Goal: Task Accomplishment & Management: Complete application form

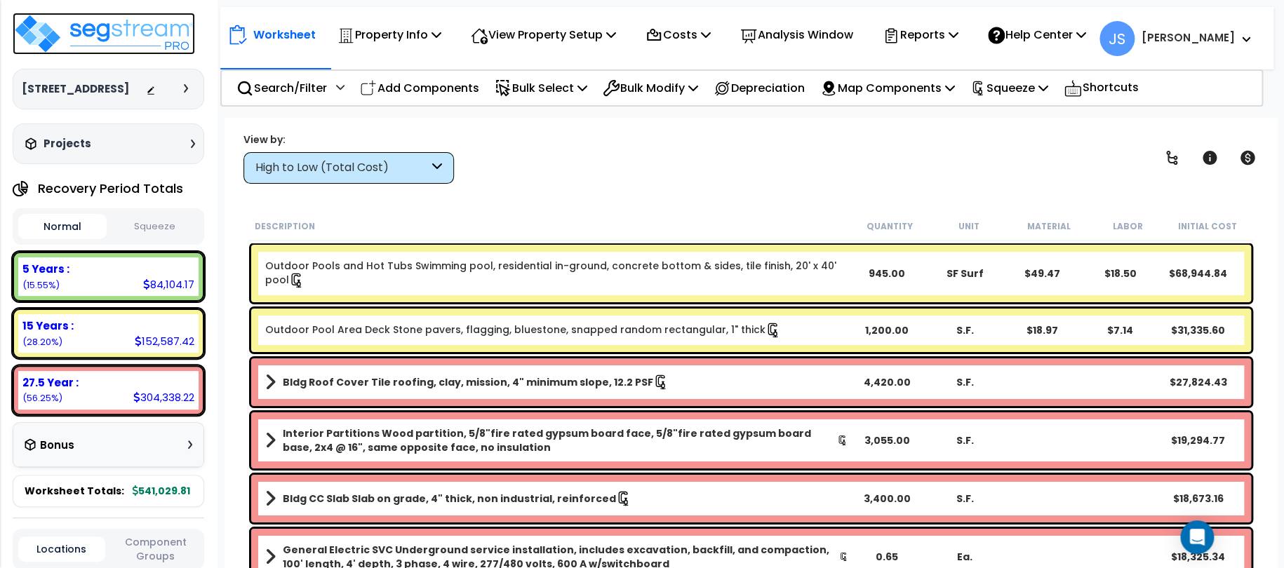
click at [121, 45] on img at bounding box center [104, 34] width 182 height 42
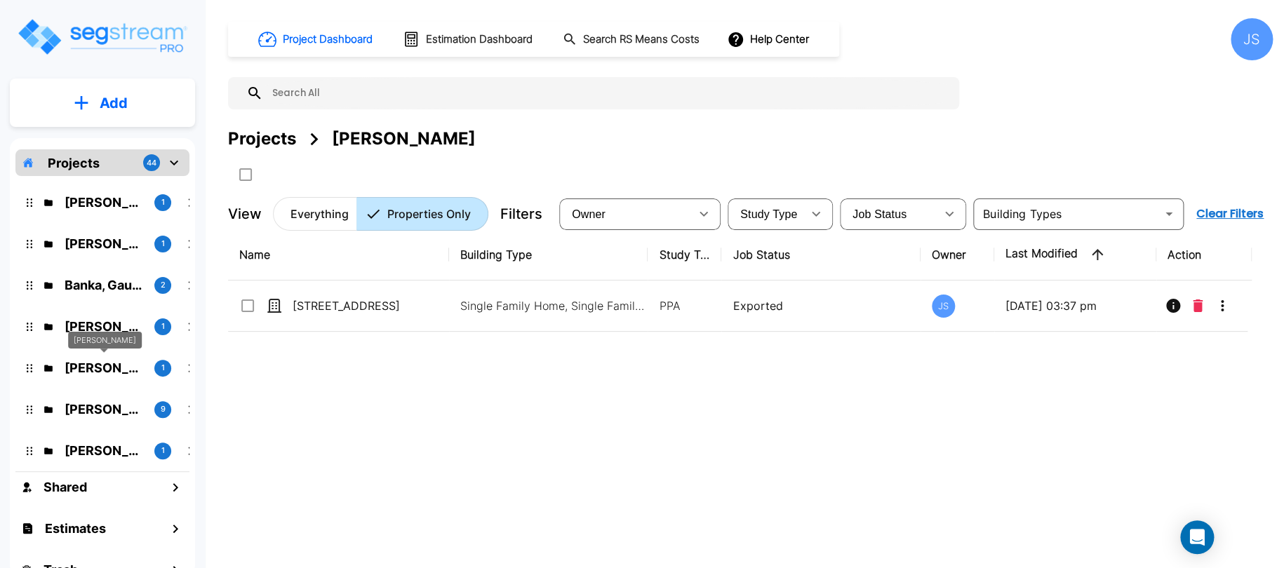
click at [113, 369] on p "[PERSON_NAME]" at bounding box center [104, 368] width 79 height 19
click at [118, 98] on p "Add" at bounding box center [114, 103] width 28 height 21
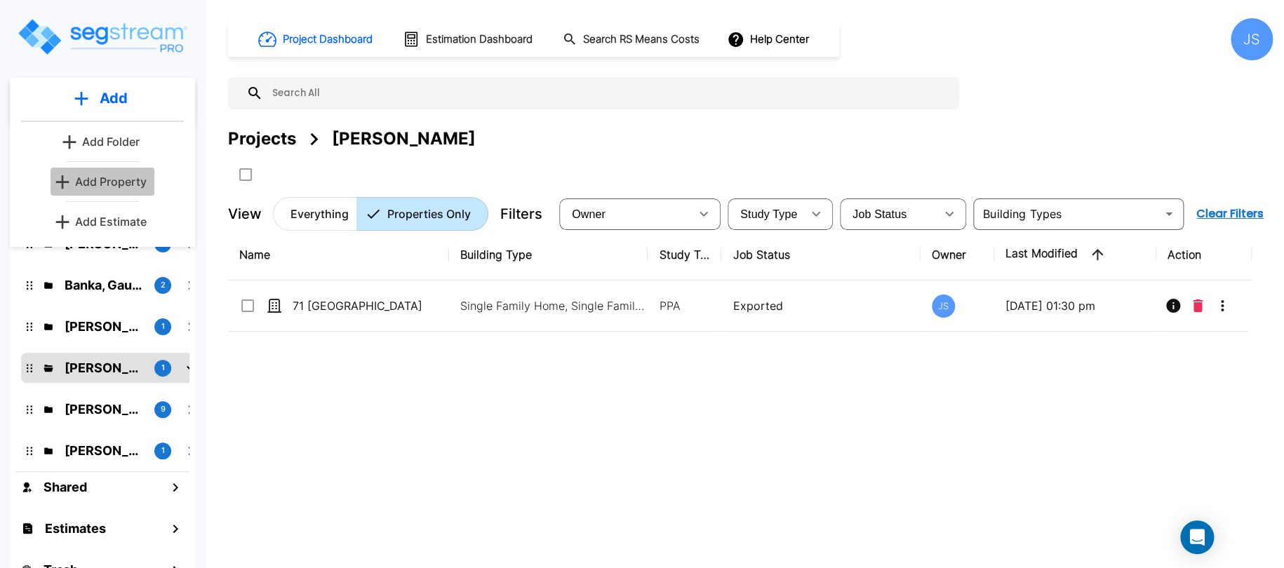
click at [143, 180] on p "Add Property" at bounding box center [111, 181] width 72 height 17
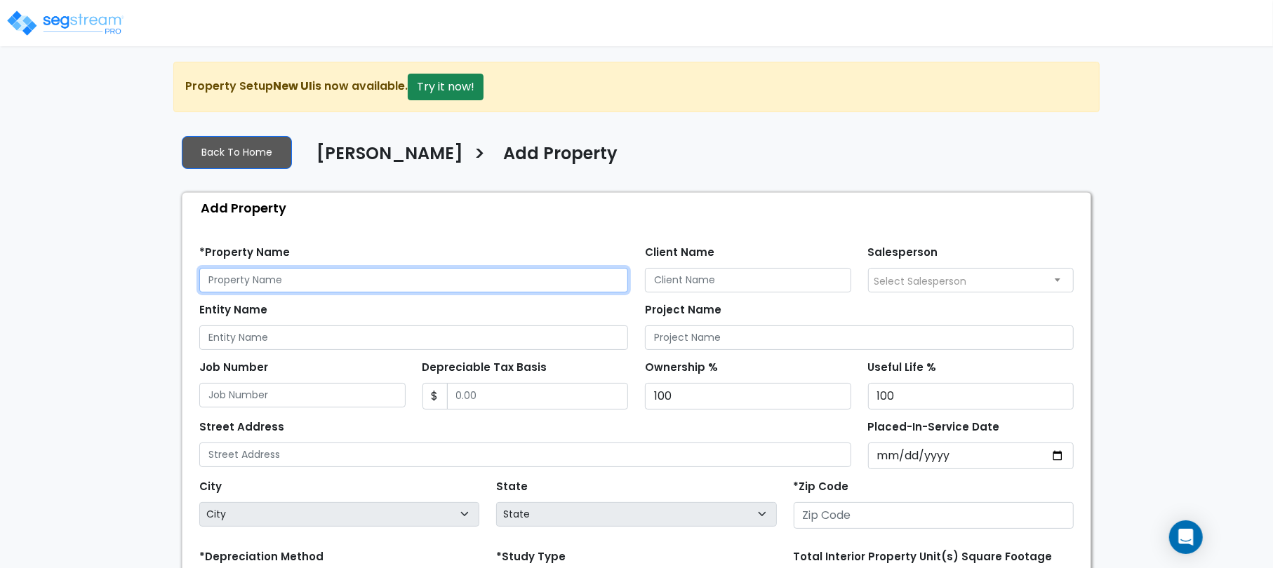
click at [304, 280] on input "text" at bounding box center [413, 280] width 429 height 25
type input "148 Sunset Cove"
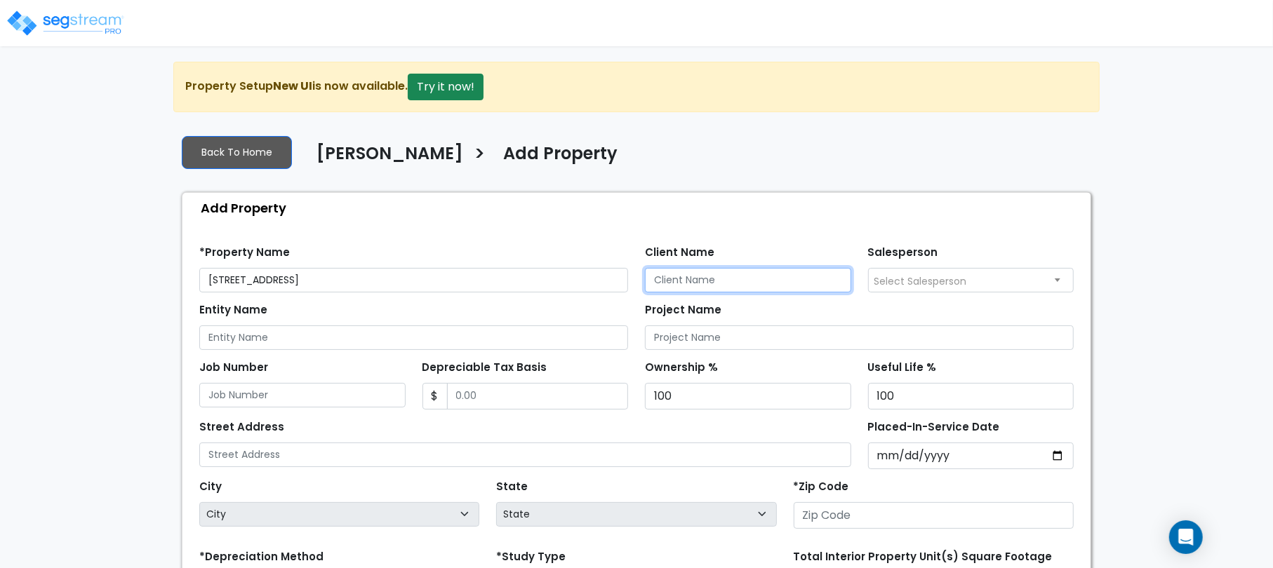
click at [733, 286] on input "Client Name" at bounding box center [748, 280] width 206 height 25
type input "Elmashat, Ashraf"
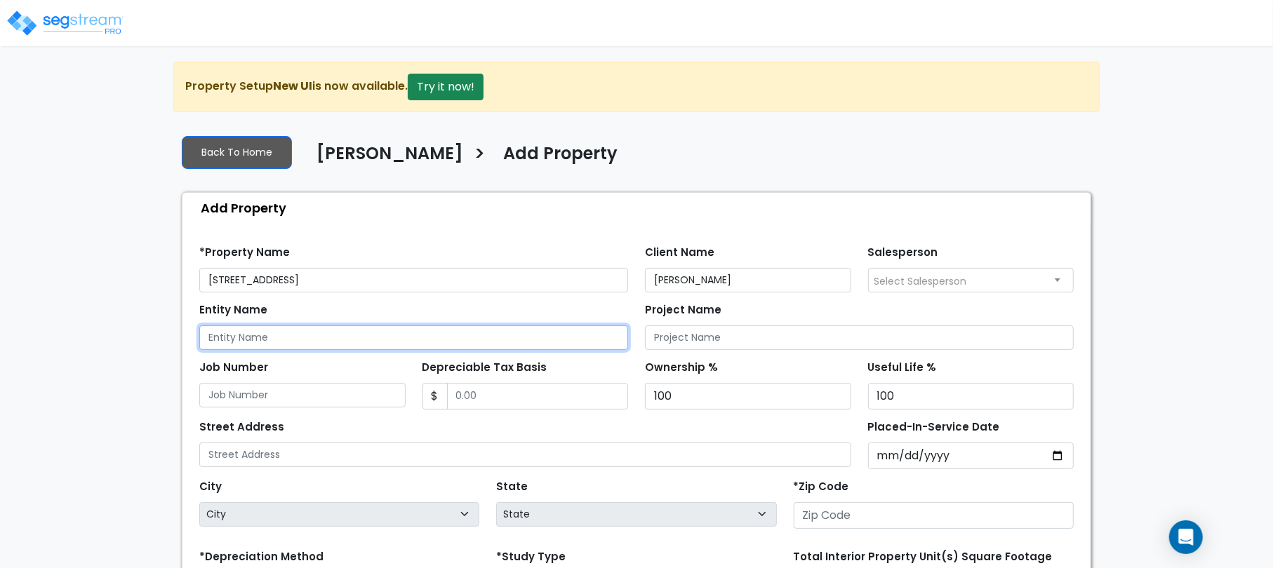
paste input "148 Sunset Cove"
type input "148 Sunset Cove"
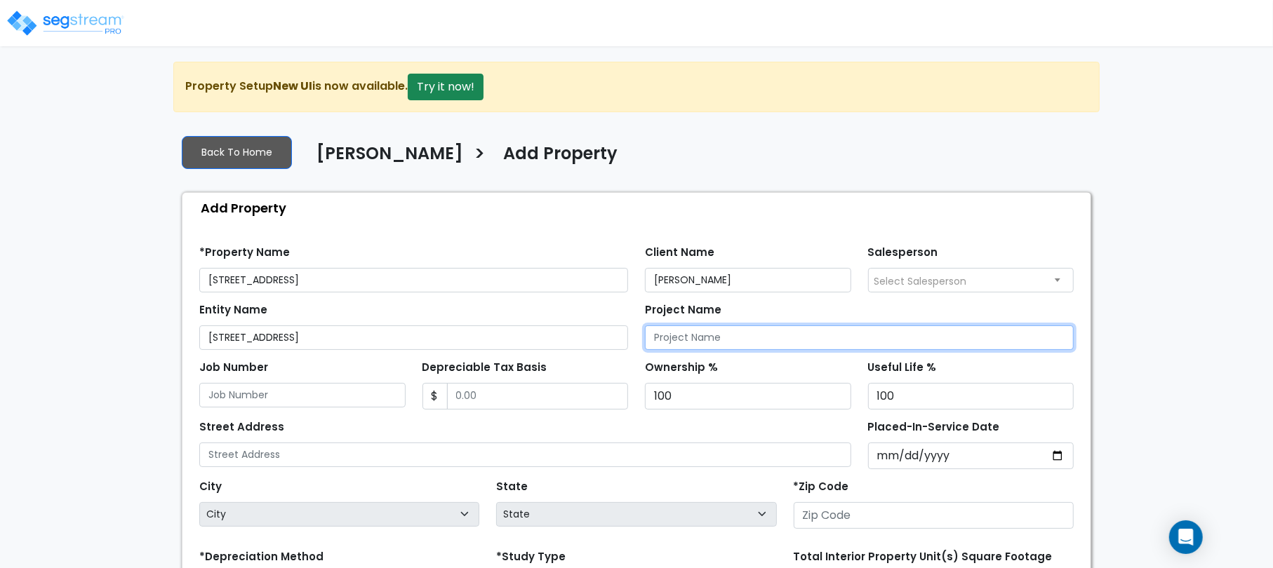
paste input "148 Sunset Cove"
type input "148 Sunset Cove"
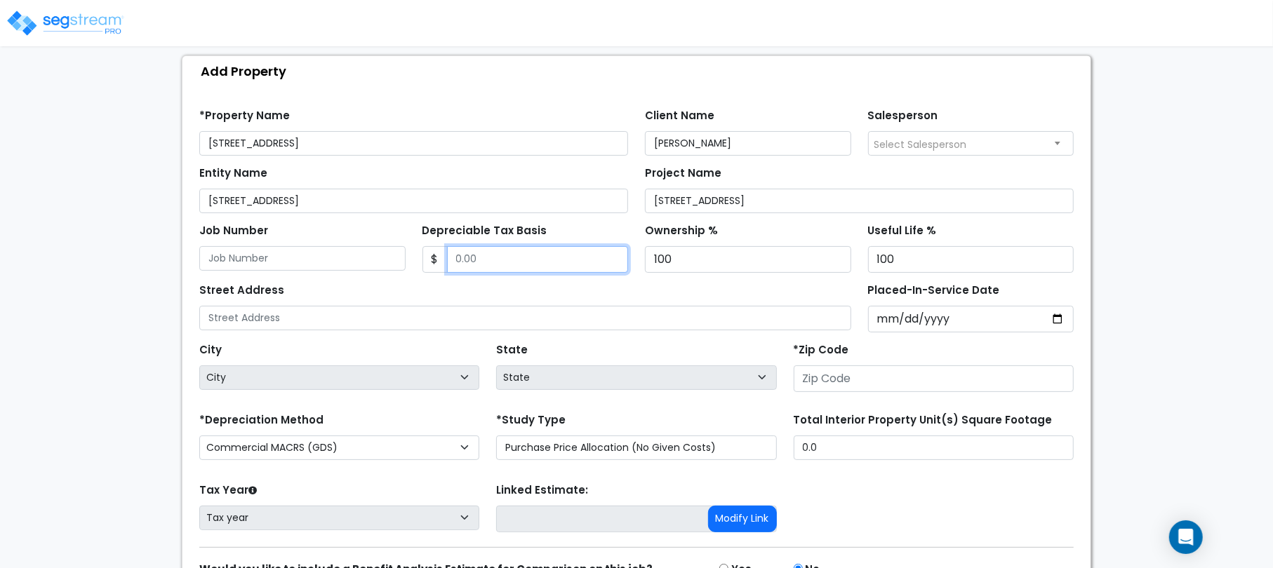
scroll to position [140, 0]
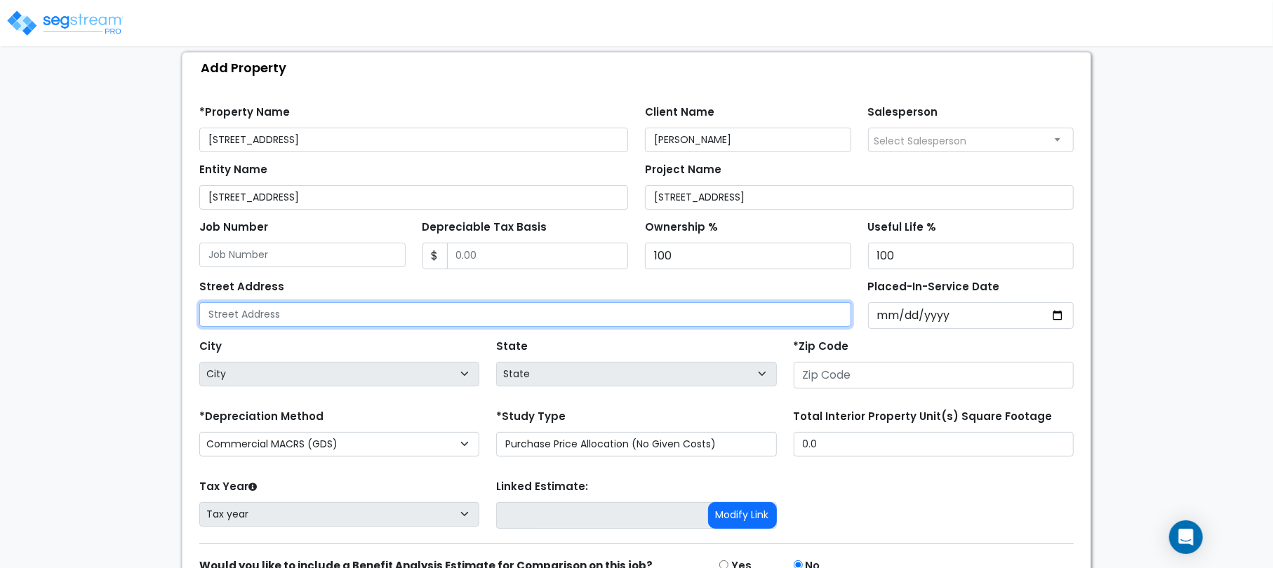
click at [228, 311] on input "text" at bounding box center [525, 314] width 652 height 25
paste input "148 Sunset Cove"
type input "148 Sunset Cove"
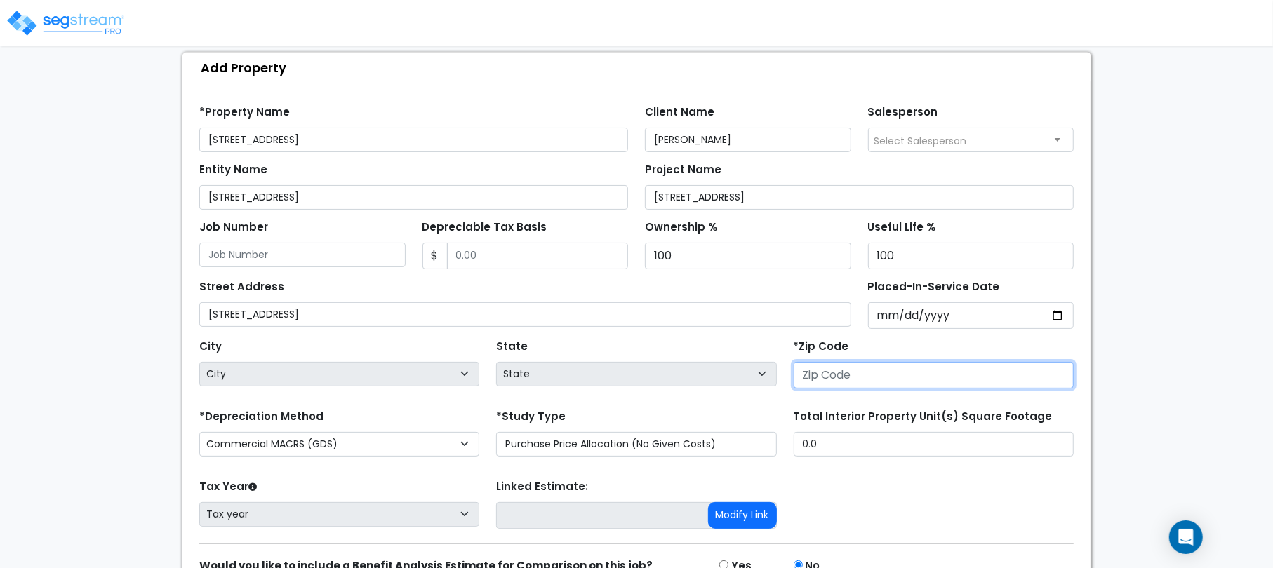
click at [836, 382] on input "number" at bounding box center [934, 375] width 280 height 27
drag, startPoint x: 831, startPoint y: 376, endPoint x: 837, endPoint y: 385, distance: 10.1
click at [831, 376] on input "number" at bounding box center [934, 375] width 280 height 27
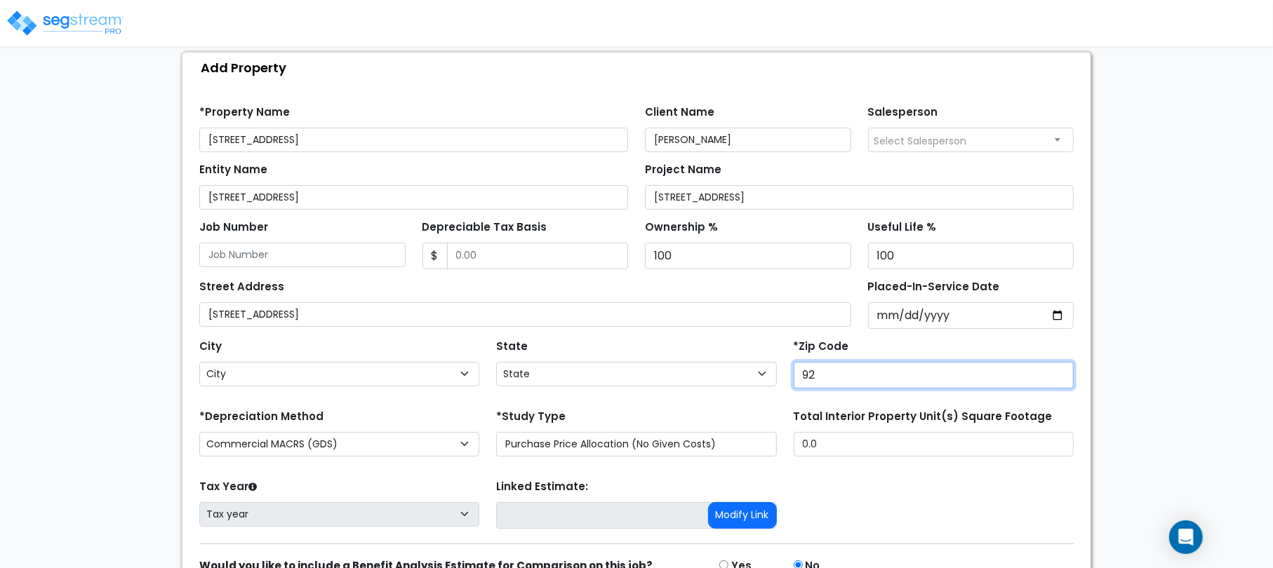
type input "926"
select select "CA"
type input "92602"
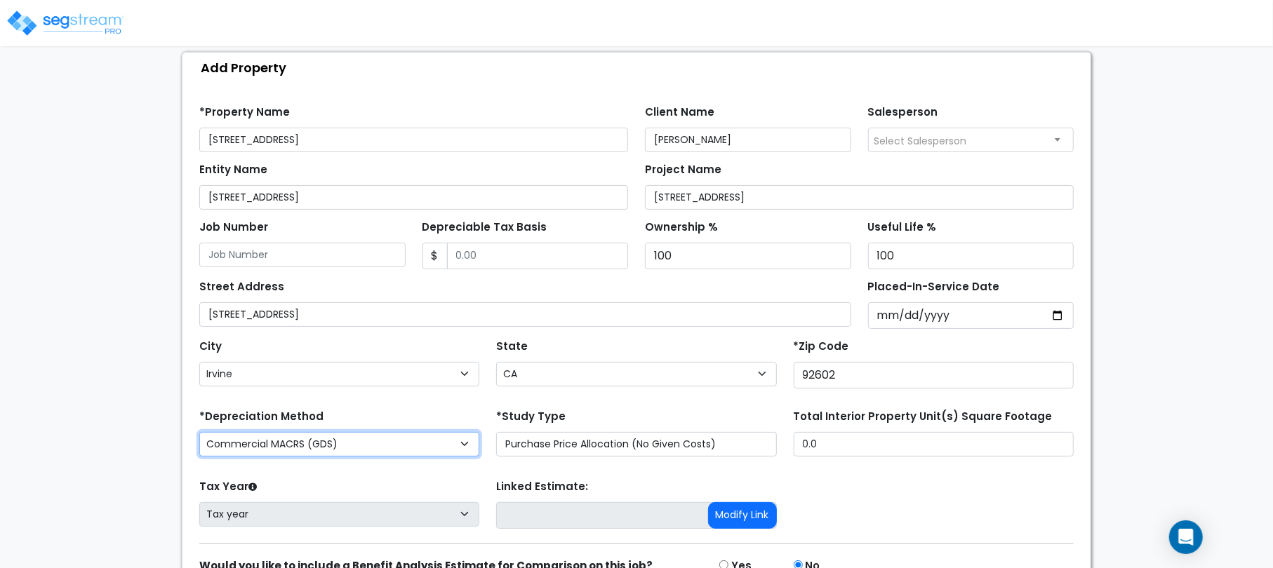
click at [400, 436] on select "Commercial MACRS (GDS) Residential Rental MACRS (GDS) Commercial MACRS (GDS) QIP" at bounding box center [339, 444] width 280 height 25
select select "RRM(_2"
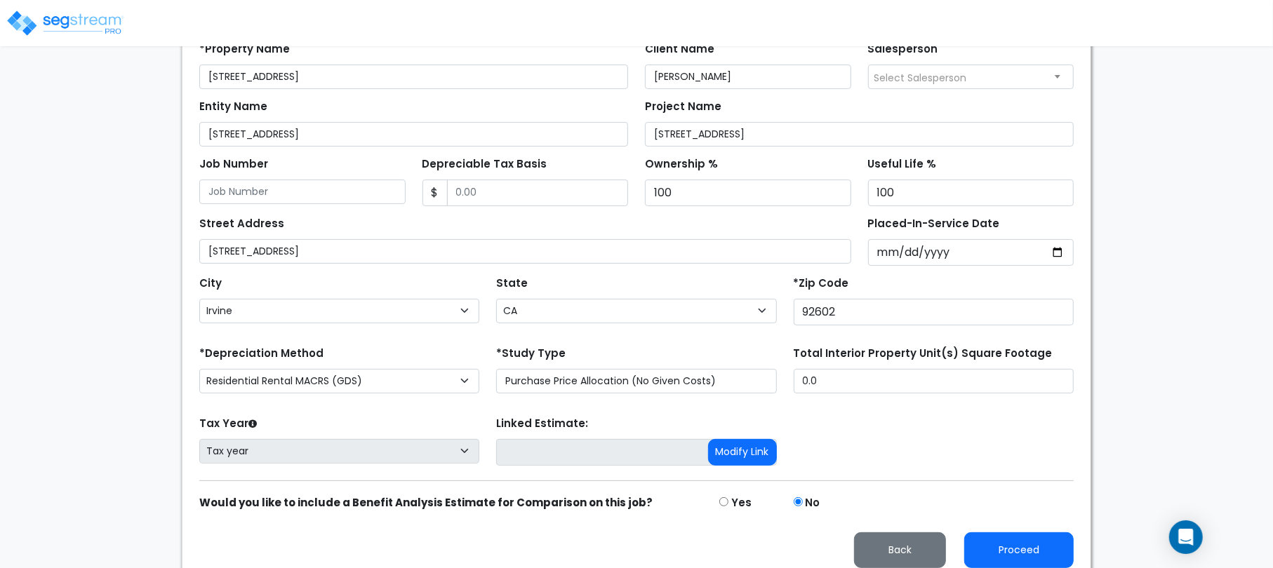
scroll to position [211, 0]
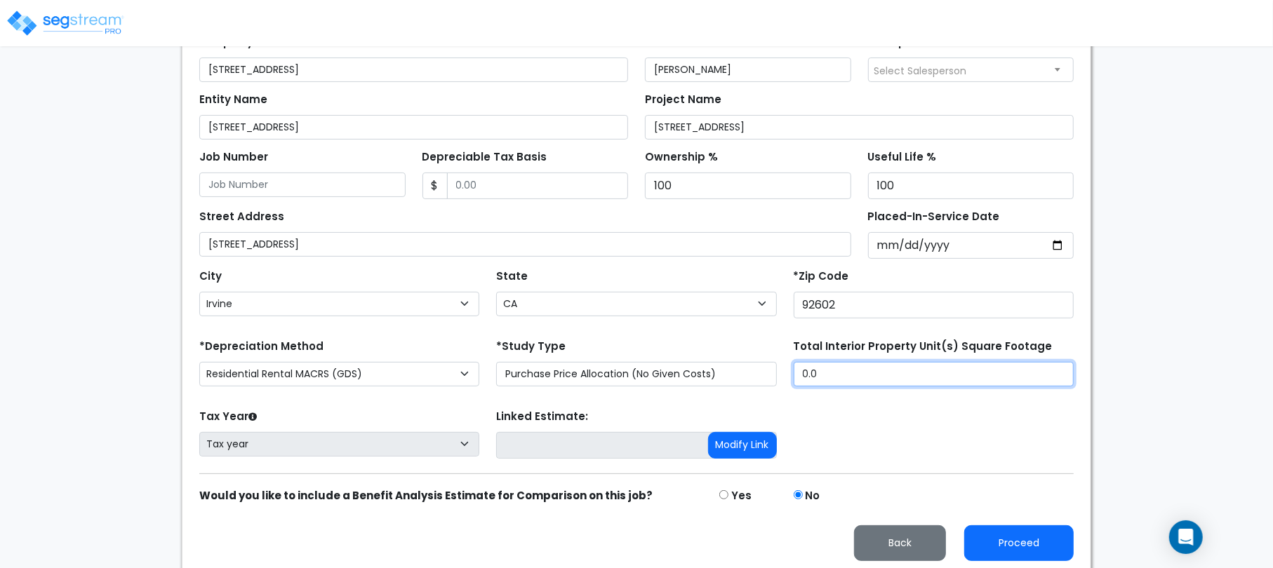
drag, startPoint x: 836, startPoint y: 369, endPoint x: 784, endPoint y: 370, distance: 51.2
click at [790, 369] on div "Total Interior Property Unit(s) Square Footage 0.0" at bounding box center [933, 364] width 297 height 56
type input "4,896"
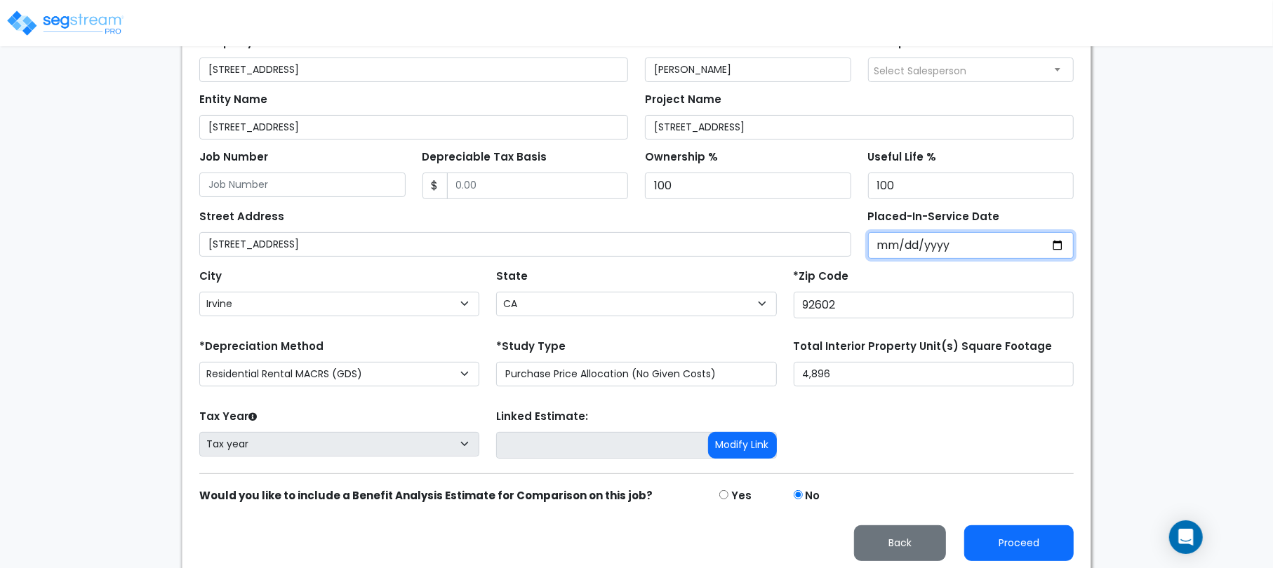
click at [888, 247] on input "Placed-In-Service Date" at bounding box center [971, 245] width 206 height 27
type input "0020-01-08"
select select "20"
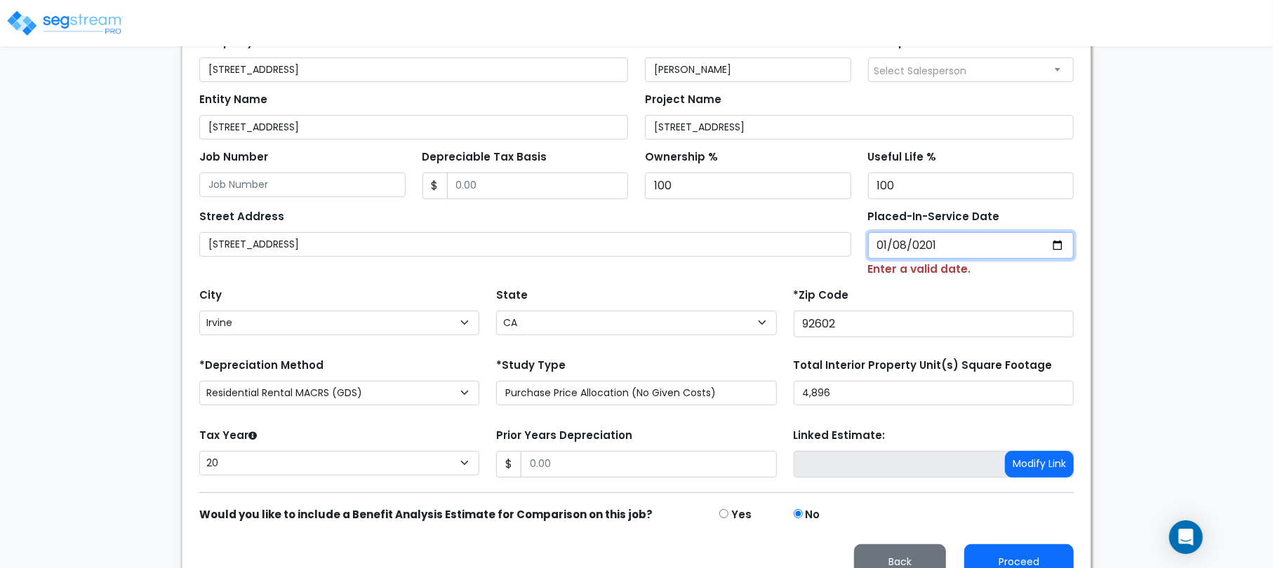
type input "2016-01-08"
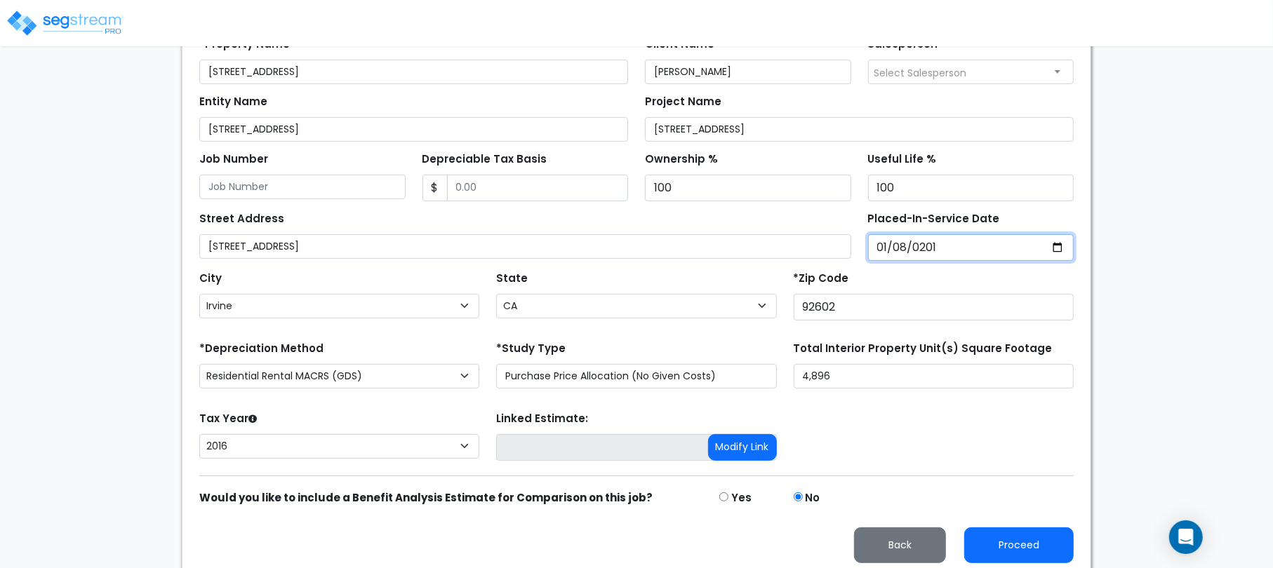
scroll to position [213, 0]
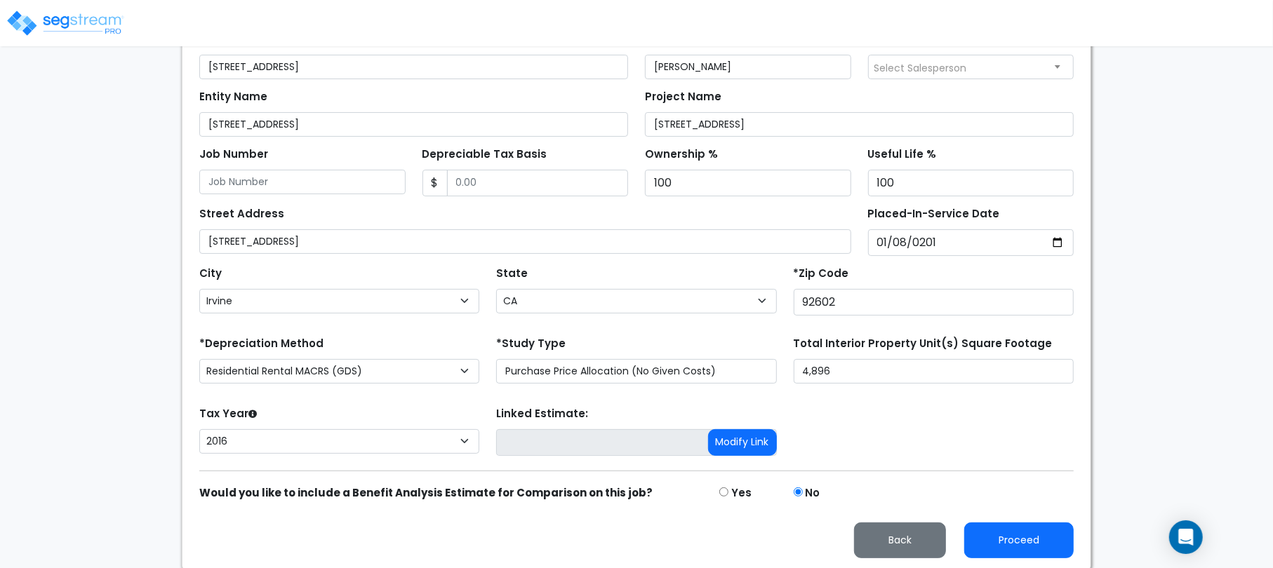
click at [864, 426] on div "Tax Year Please Enter The Placed In Service Date First. 2026 2025 2024 2023 202…" at bounding box center [636, 431] width 891 height 56
click at [436, 441] on select "2026 2025 2024 2023 2022 2021 2020 2019 2018 2017 2016" at bounding box center [339, 441] width 280 height 25
select select "2024"
click at [199, 429] on select "2026 2025 2024 2023 2022 2021 2020 2019 2018 2017 2016" at bounding box center [339, 441] width 280 height 25
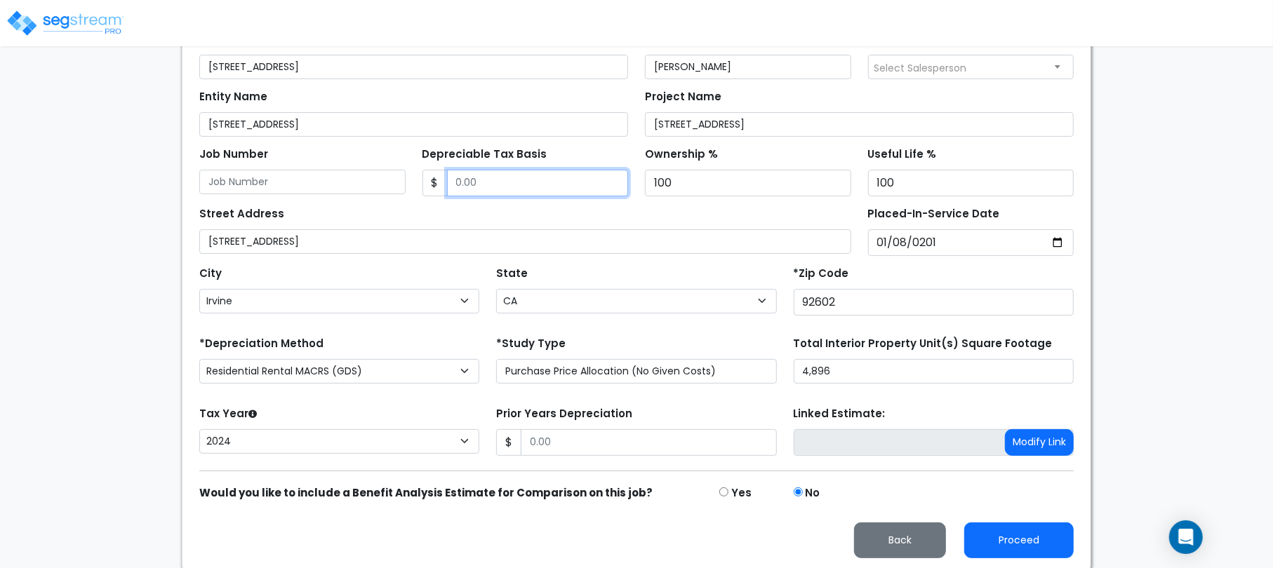
click at [476, 185] on input "Depreciable Tax Basis" at bounding box center [538, 183] width 182 height 27
type input "844,521"
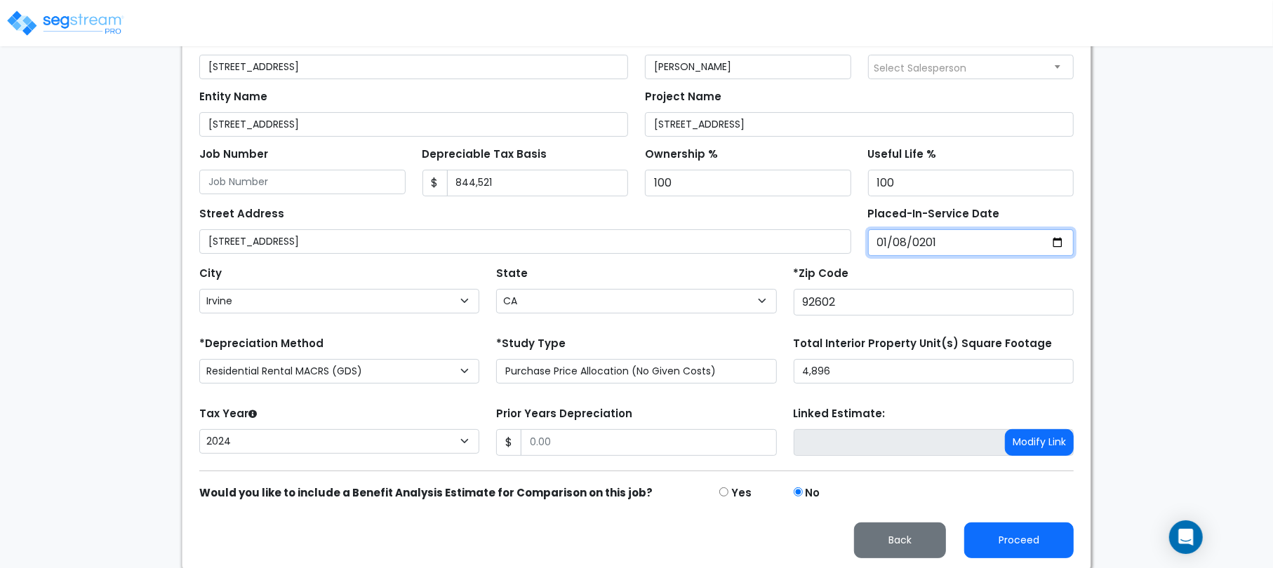
drag, startPoint x: 971, startPoint y: 246, endPoint x: 871, endPoint y: 230, distance: 100.9
click at [871, 230] on input "2016-01-08" at bounding box center [971, 242] width 206 height 27
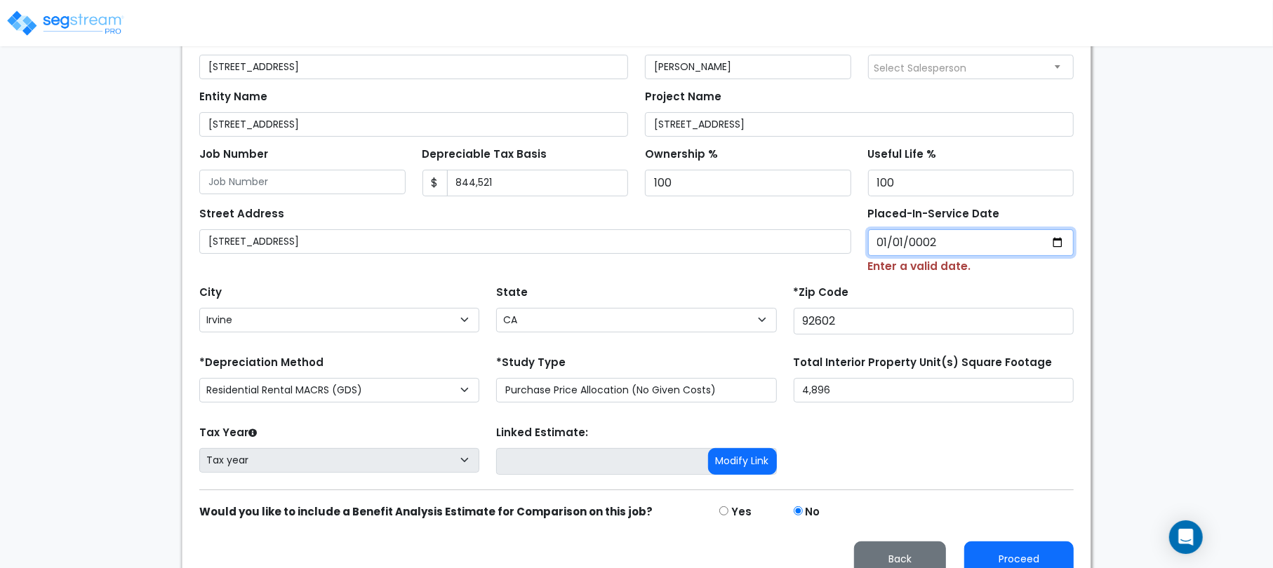
type input "0020-01-01"
select select "20"
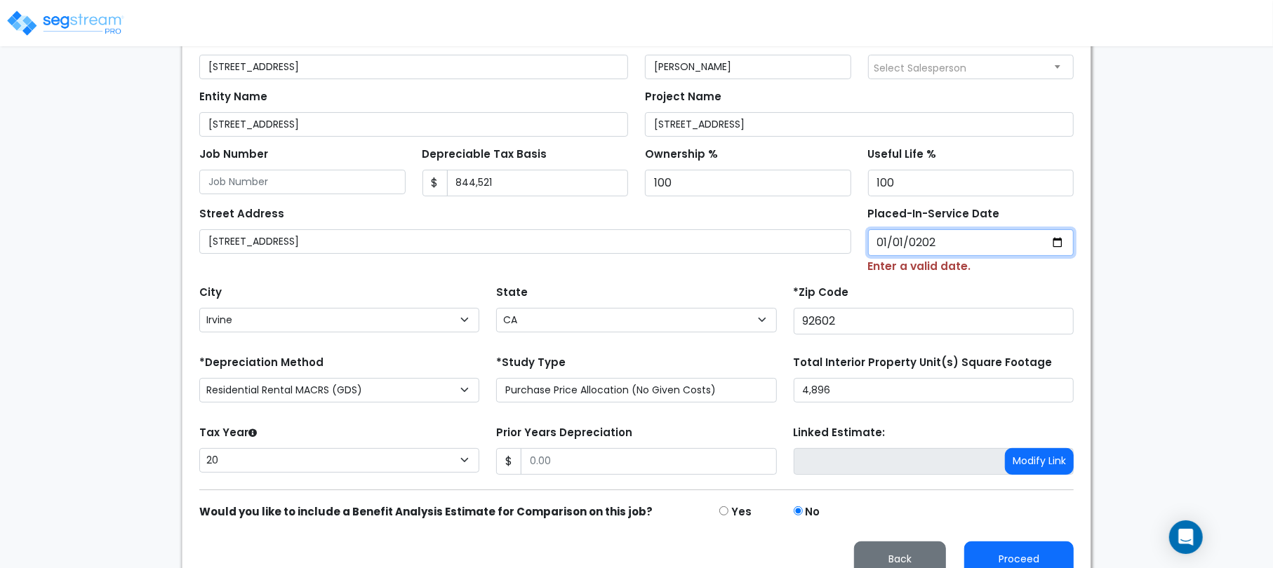
type input "2023-01-01"
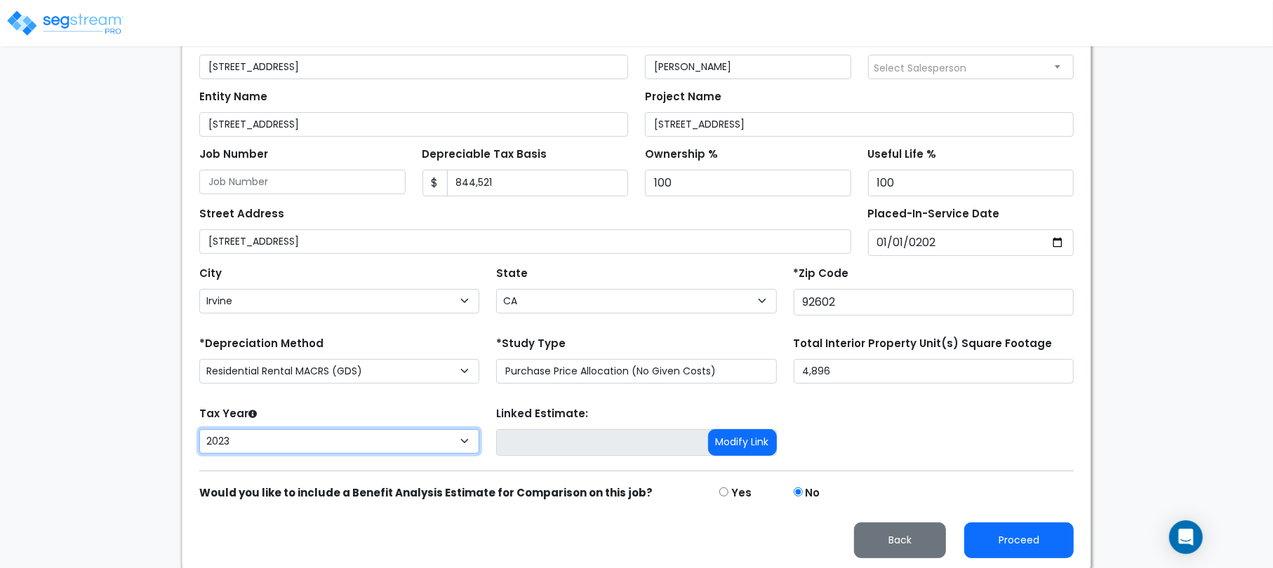
click at [378, 446] on select "2026 2025 2024 2023" at bounding box center [339, 441] width 280 height 25
select select "2024"
click at [199, 429] on select "2026 2025 2024 2023" at bounding box center [339, 441] width 280 height 25
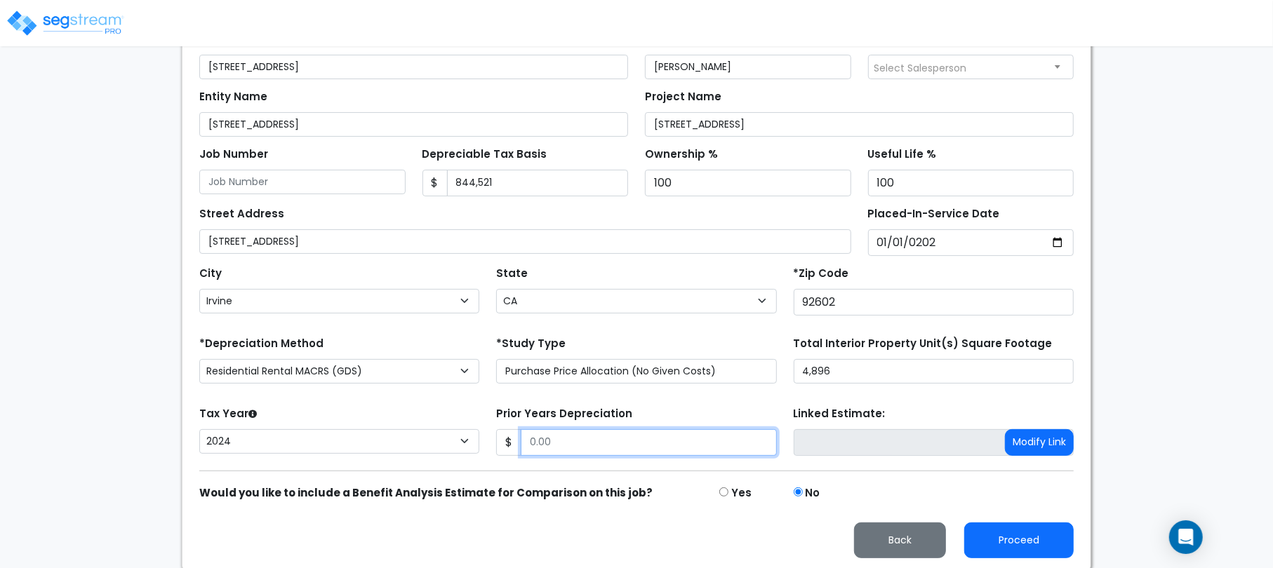
click at [558, 447] on input "Prior Years Depreciation" at bounding box center [648, 442] width 255 height 27
type input "70,330"
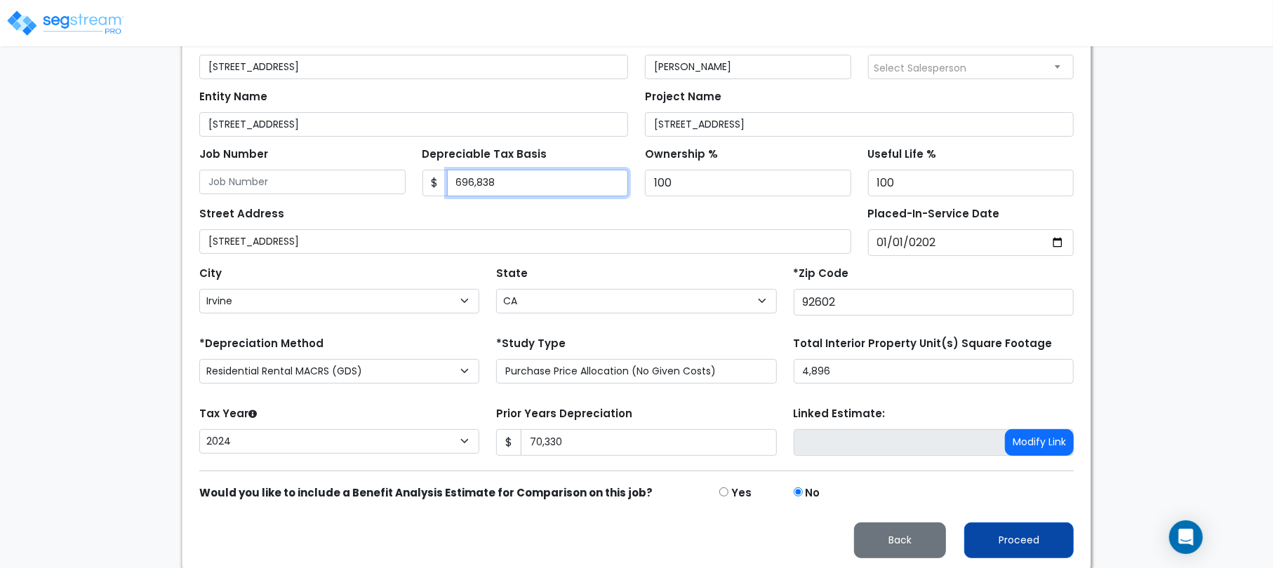
type input "696,838"
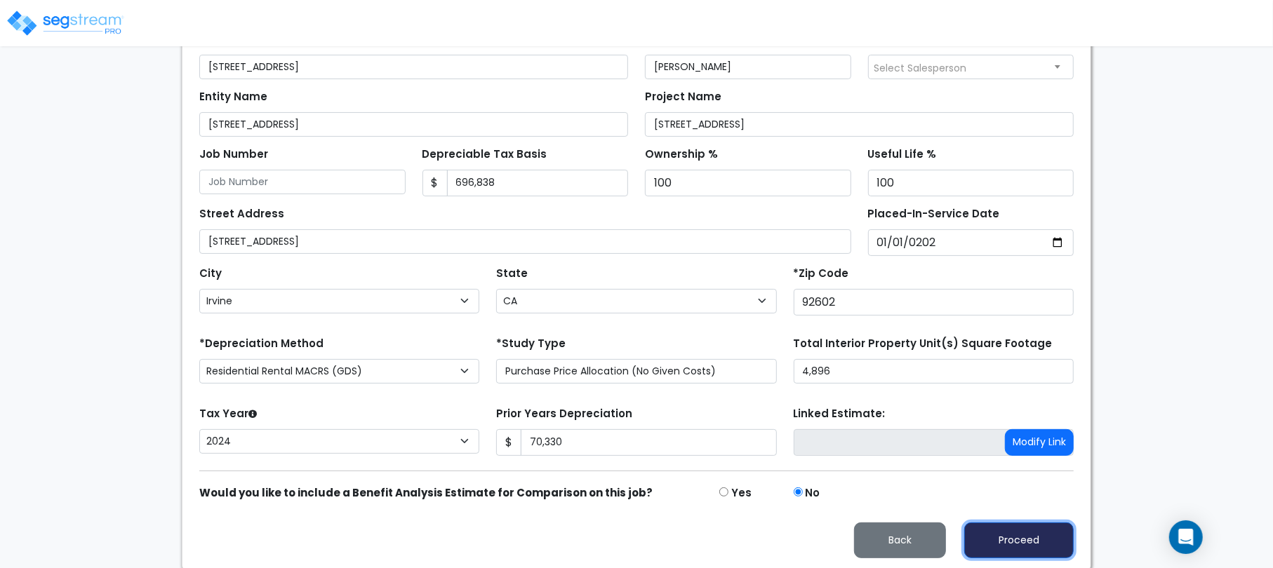
click at [1028, 536] on button "Proceed" at bounding box center [1018, 541] width 109 height 36
type input "70330"
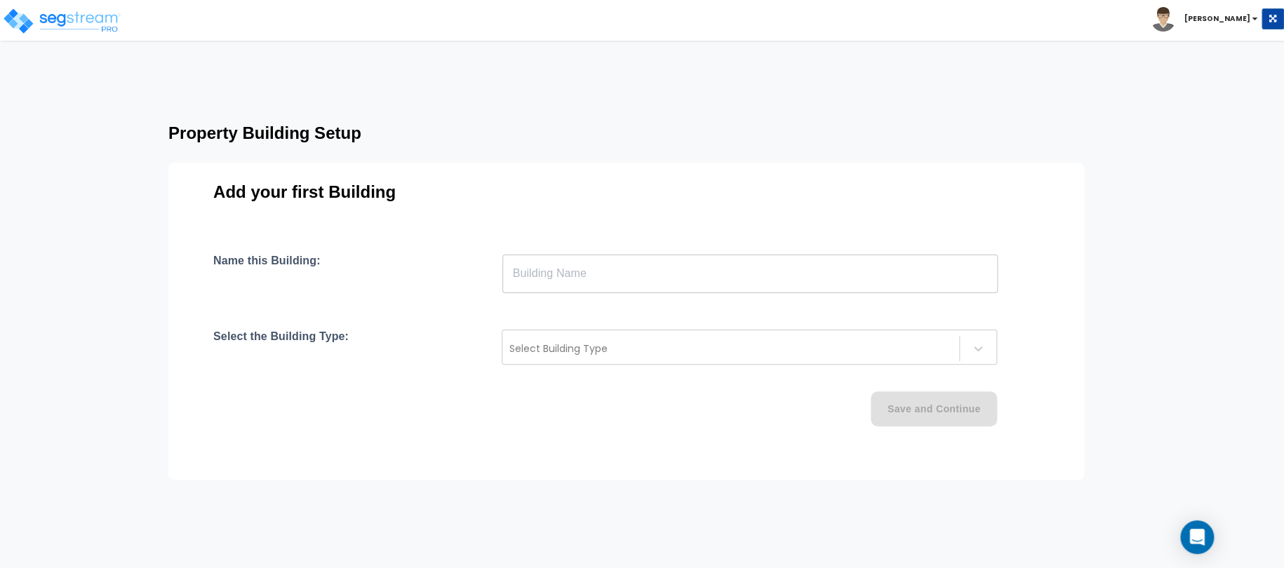
click at [568, 285] on input "text" at bounding box center [749, 273] width 495 height 39
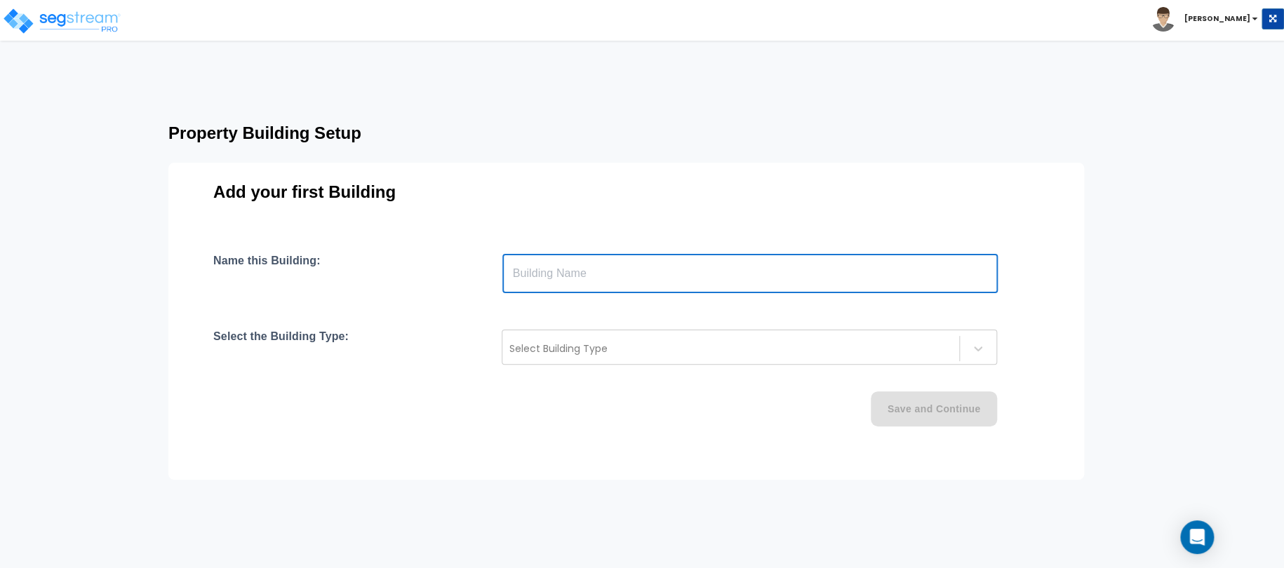
paste input "text"
type input "[STREET_ADDRESS]"
click at [537, 343] on div at bounding box center [730, 348] width 443 height 17
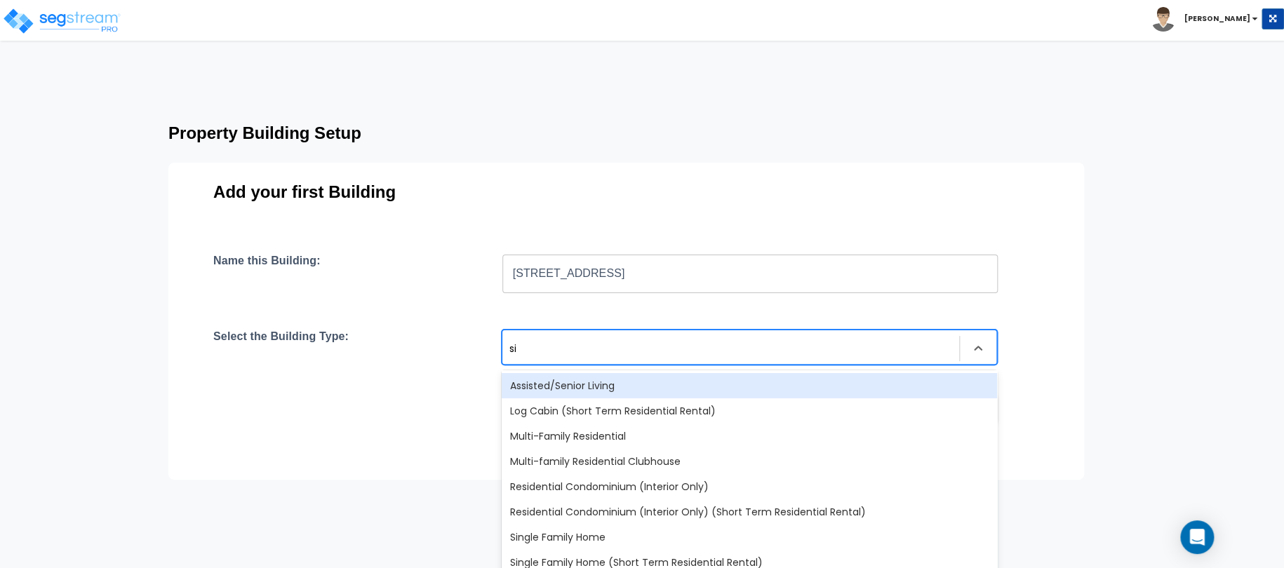
type input "sin"
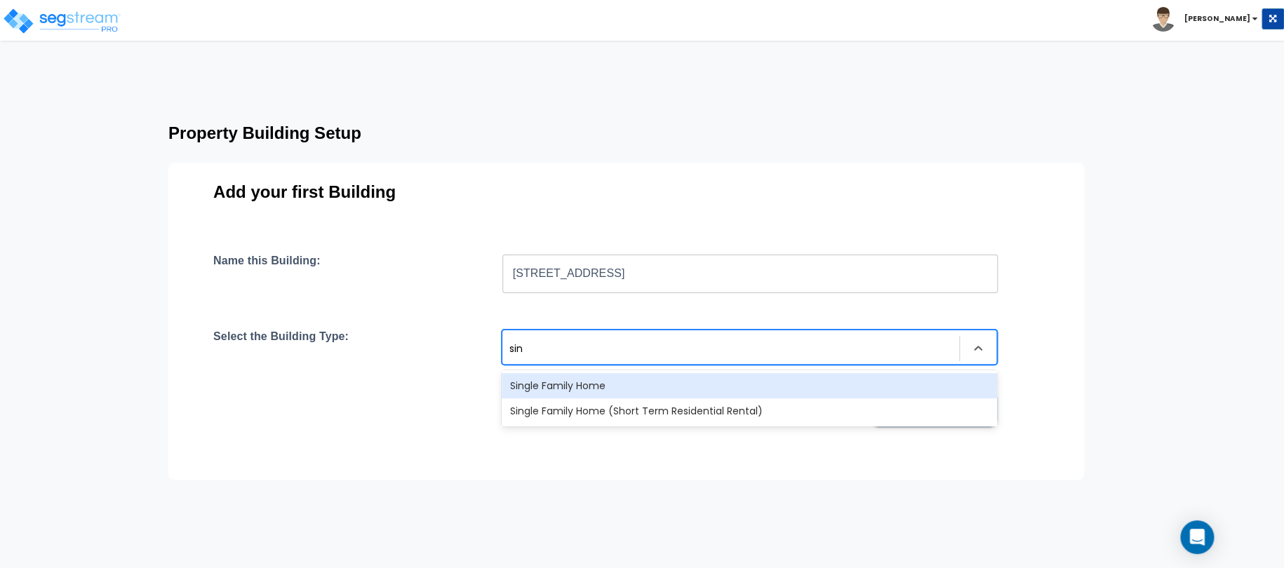
click at [585, 392] on div "Single Family Home" at bounding box center [749, 385] width 495 height 25
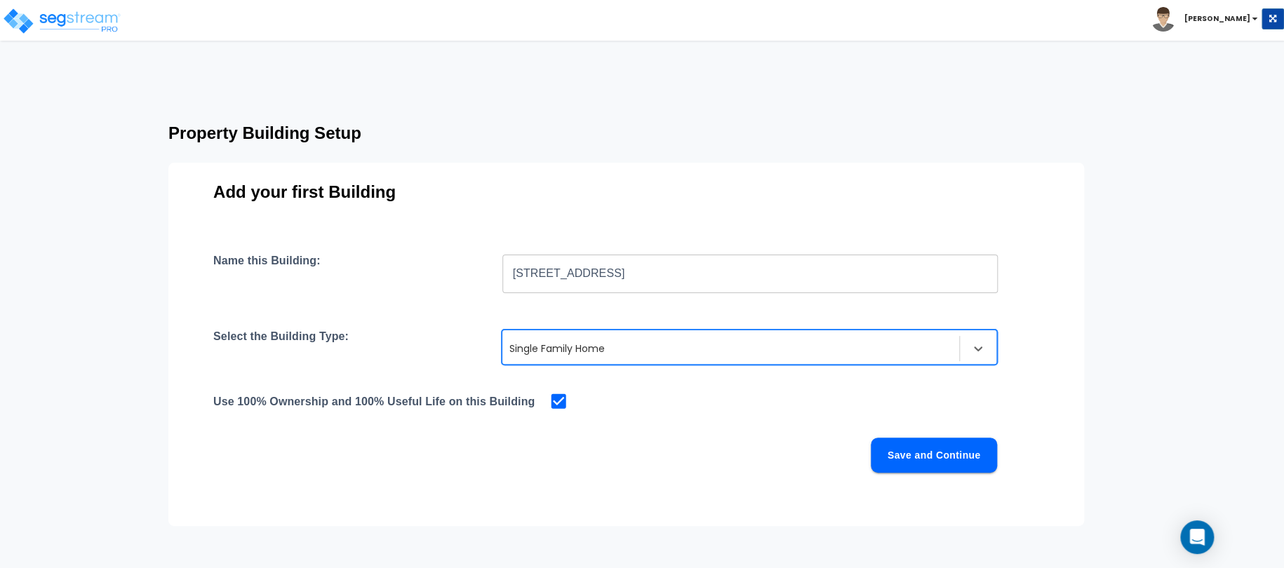
click at [563, 405] on icon at bounding box center [559, 401] width 15 height 15
click at [557, 401] on input "checkbox" at bounding box center [556, 400] width 14 height 12
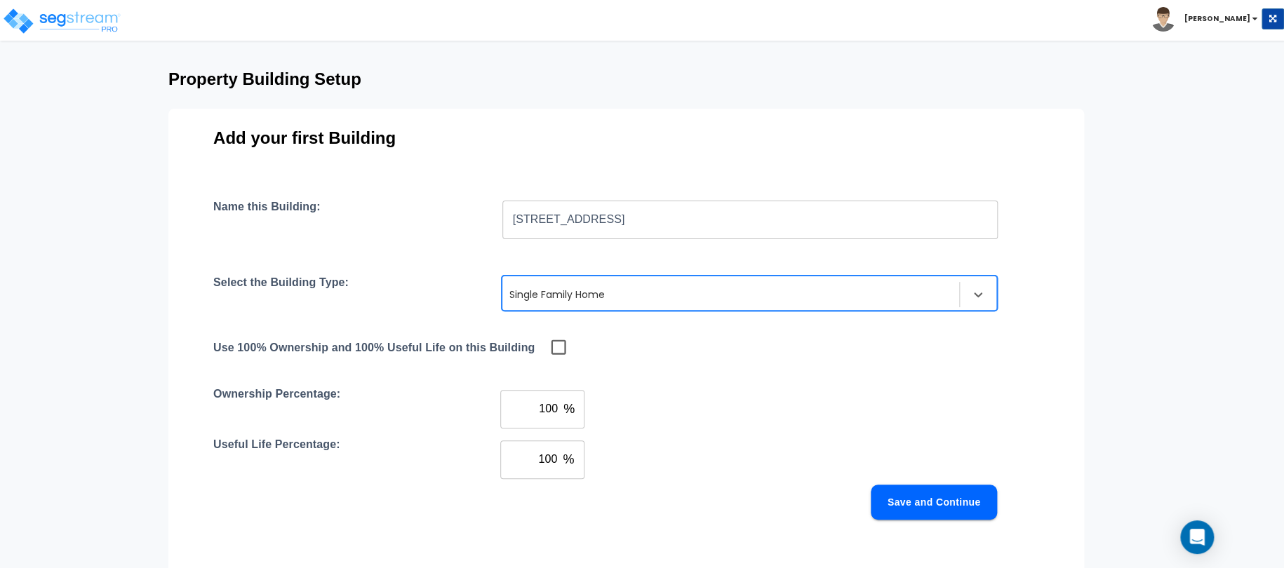
scroll to position [58, 0]
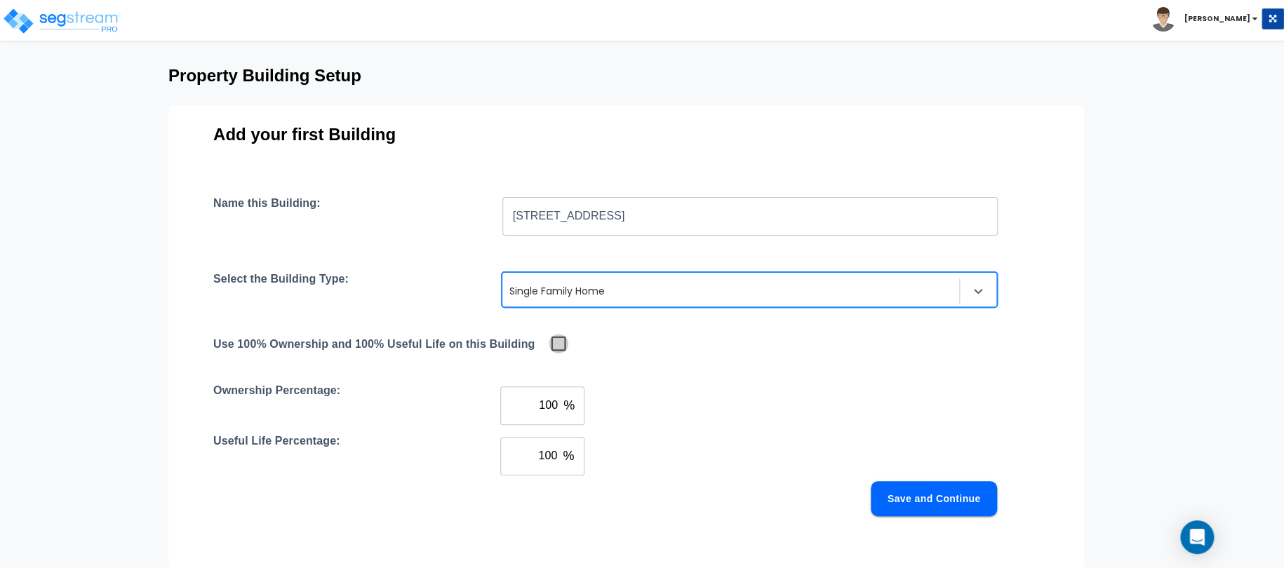
click at [559, 347] on input "checkbox" at bounding box center [556, 343] width 14 height 12
checkbox input "true"
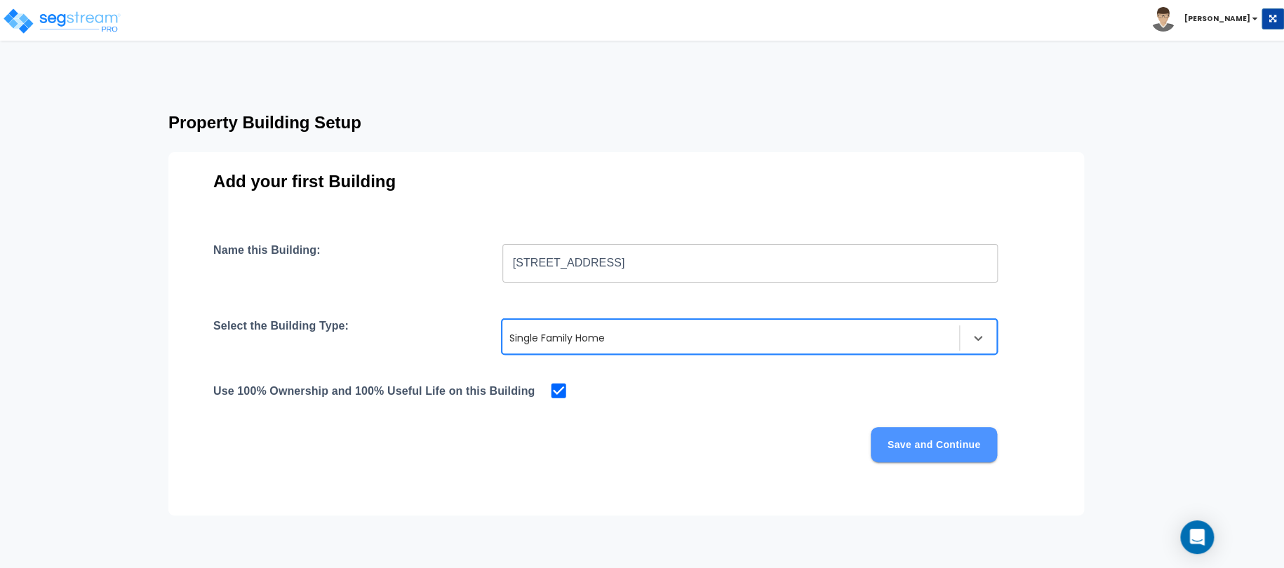
click at [978, 456] on button "Save and Continue" at bounding box center [934, 444] width 126 height 35
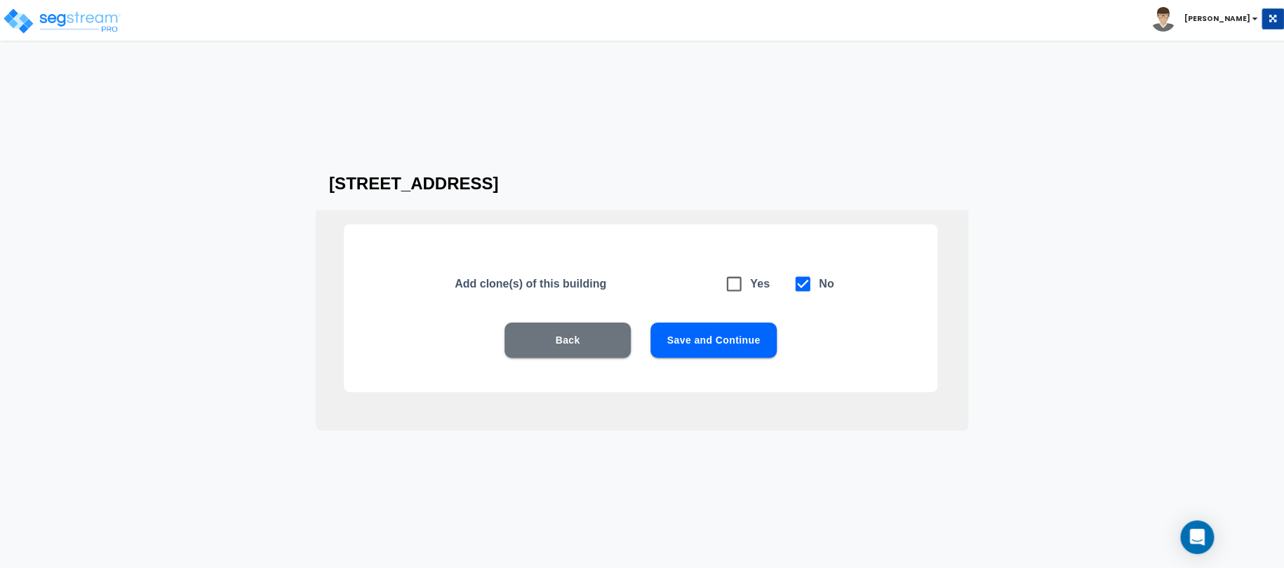
click at [738, 349] on button "Save and Continue" at bounding box center [713, 340] width 126 height 35
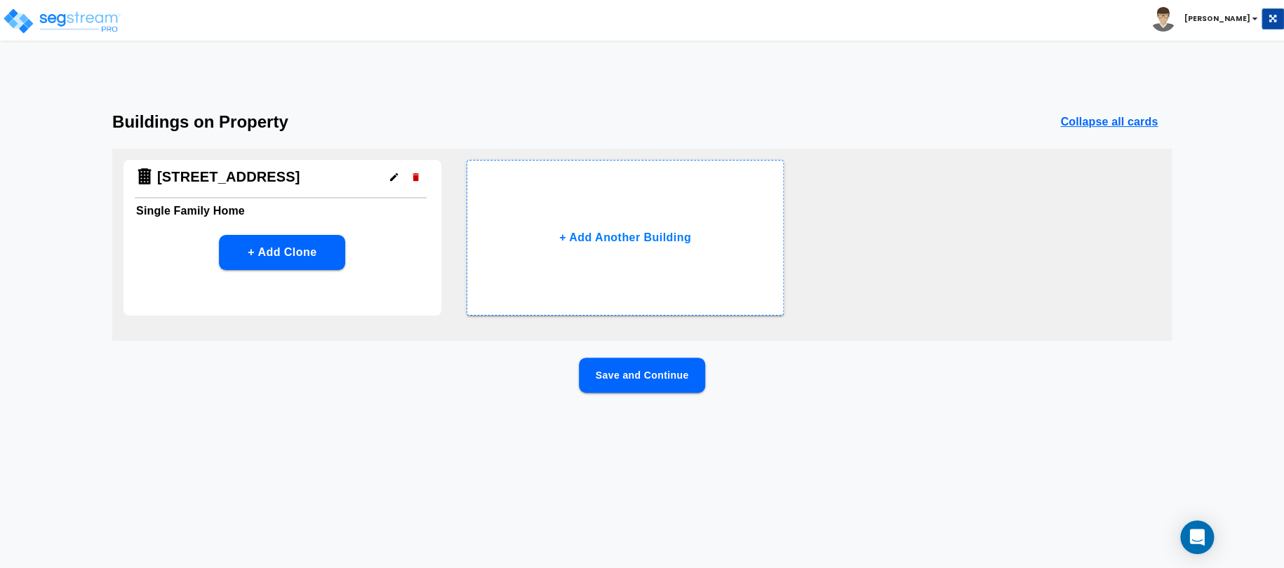
click at [612, 378] on button "Save and Continue" at bounding box center [642, 375] width 126 height 35
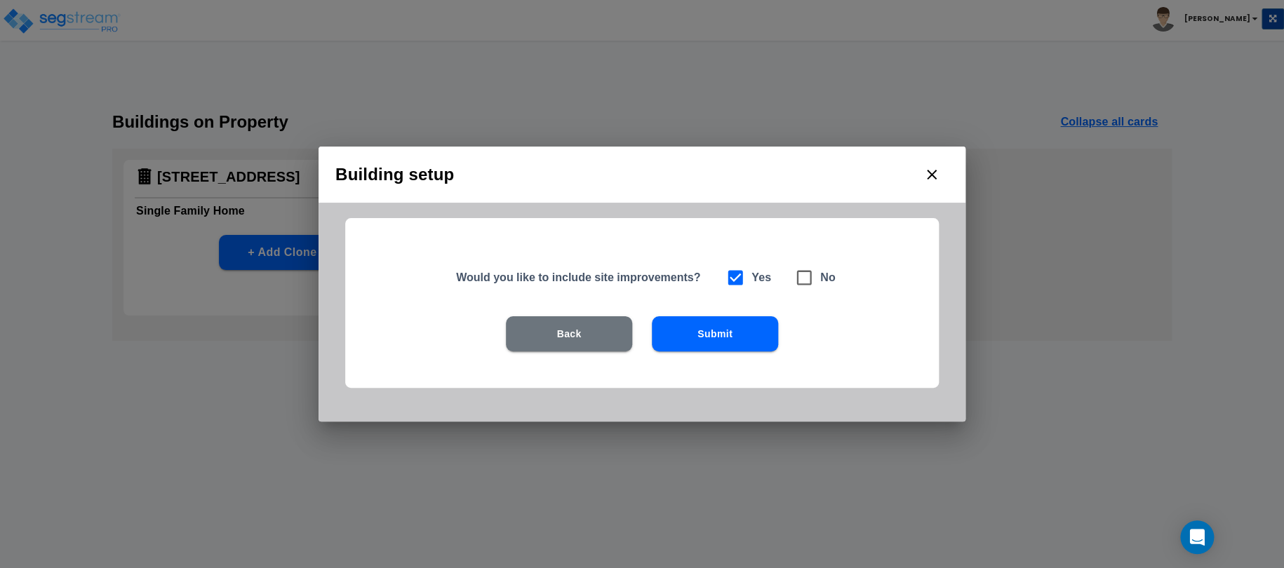
click at [693, 324] on button "Submit" at bounding box center [715, 333] width 126 height 35
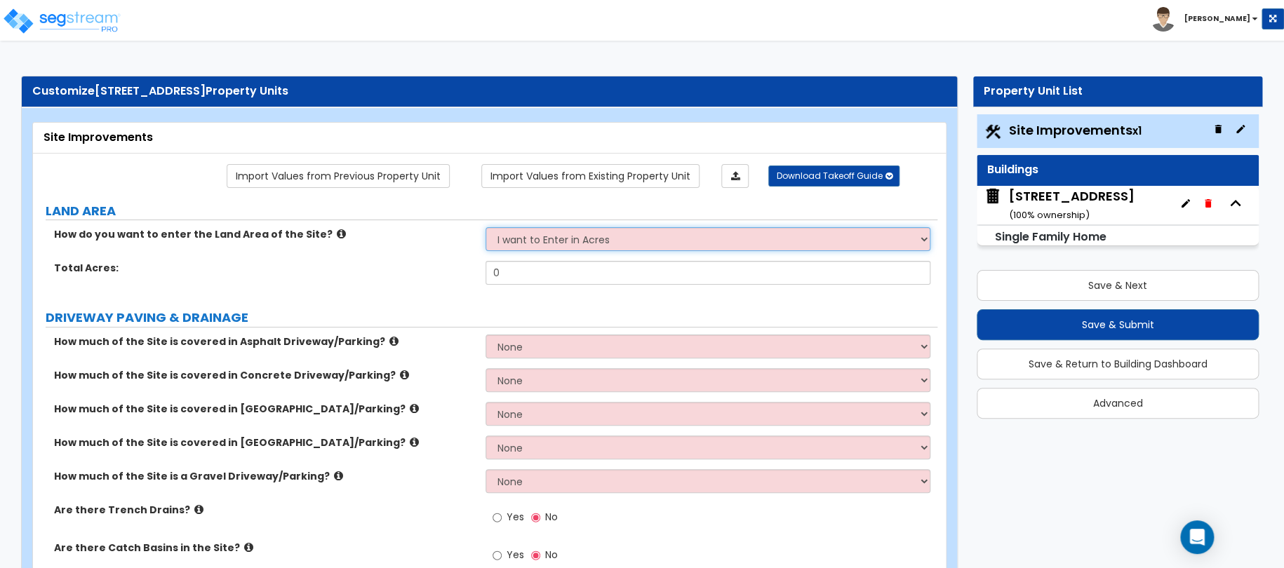
click at [581, 236] on select "I want to Enter in Acres I want to Enter in Square Feet" at bounding box center [709, 239] width 446 height 24
click at [559, 243] on select "I want to Enter in Acres I want to Enter in Square Feet" at bounding box center [709, 239] width 446 height 24
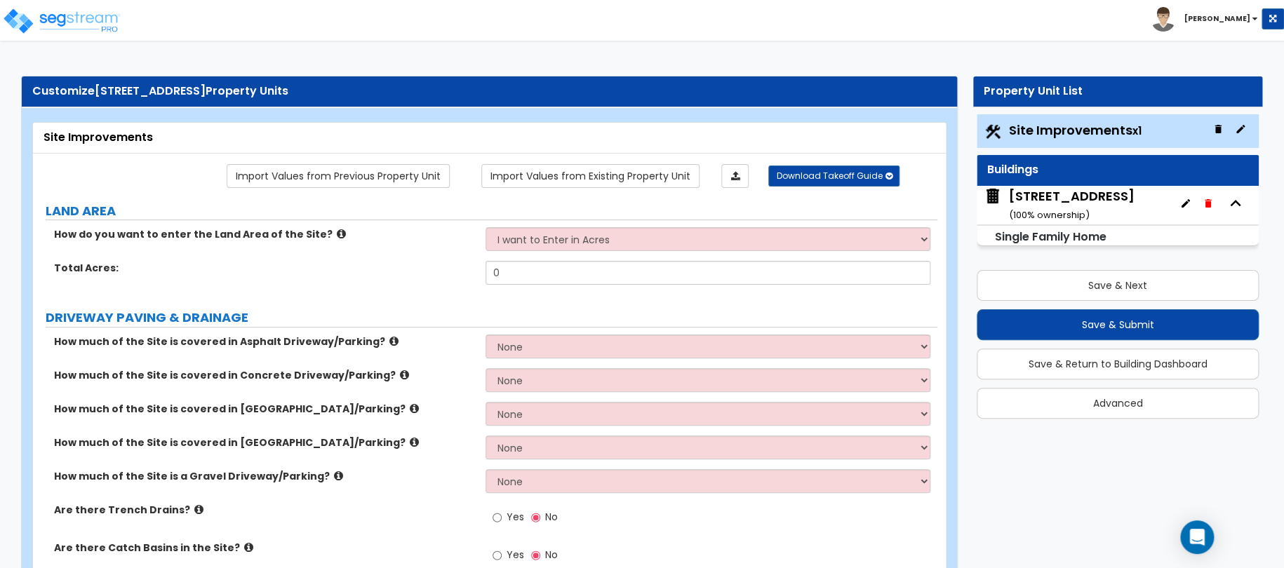
click at [434, 263] on label "Total Acres:" at bounding box center [264, 268] width 421 height 14
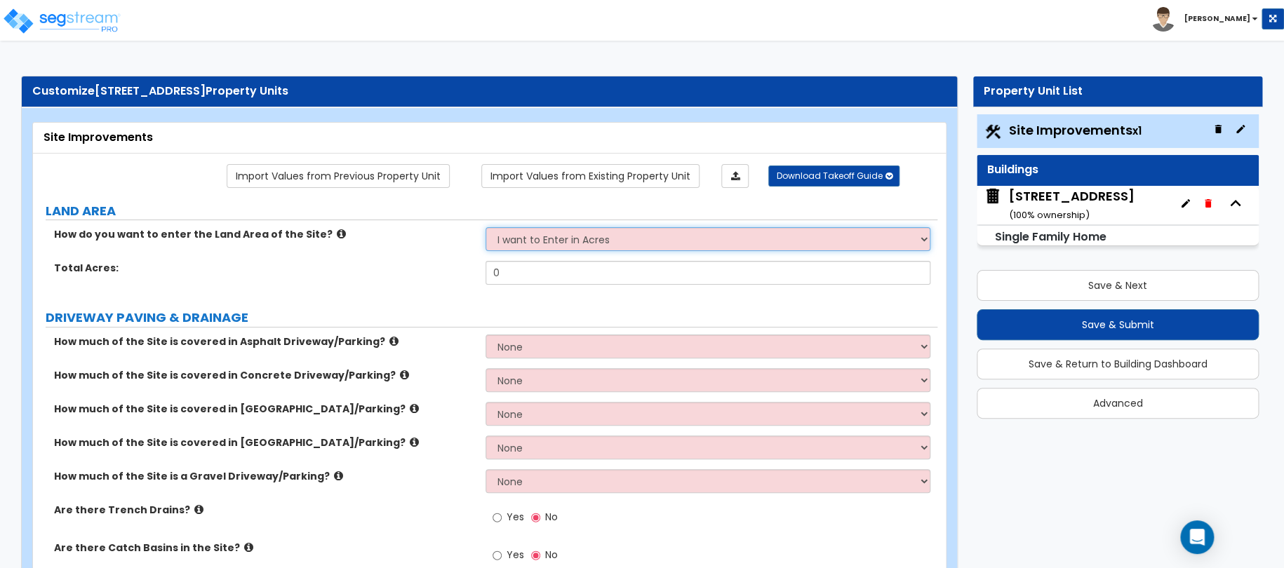
click at [508, 248] on select "I want to Enter in Acres I want to Enter in Square Feet" at bounding box center [709, 239] width 446 height 24
click at [556, 243] on select "I want to Enter in Acres I want to Enter in Square Feet" at bounding box center [709, 239] width 446 height 24
select select "2"
click at [486, 227] on select "I want to Enter in Acres I want to Enter in Square Feet" at bounding box center [709, 239] width 446 height 24
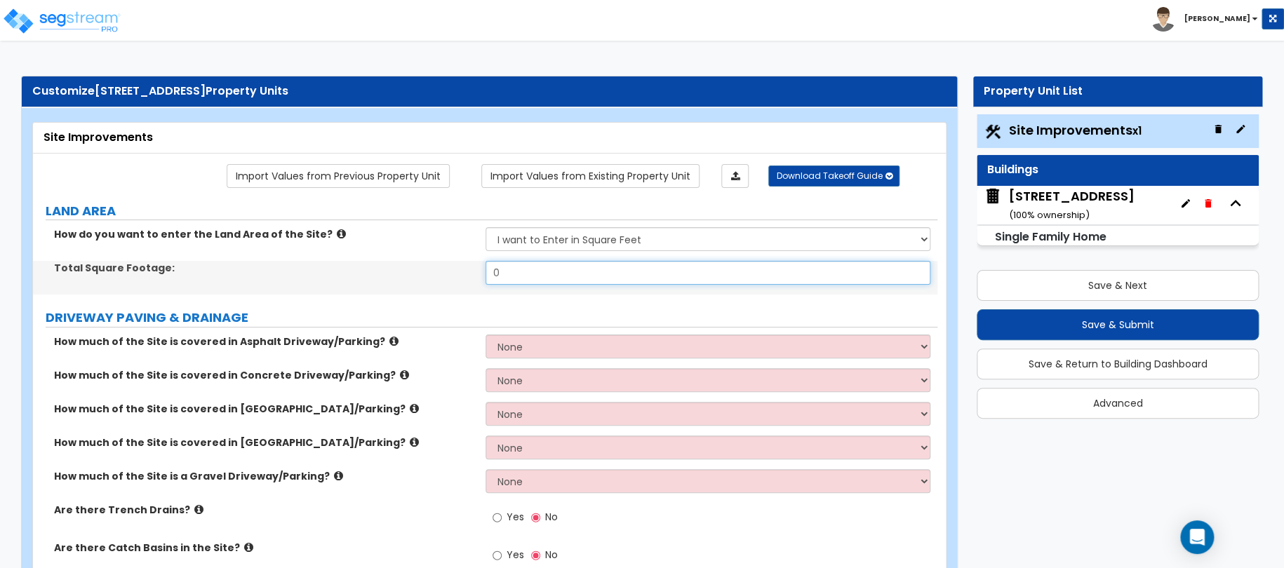
drag, startPoint x: 559, startPoint y: 276, endPoint x: 514, endPoint y: 269, distance: 45.5
click at [526, 271] on input "0" at bounding box center [709, 273] width 446 height 24
drag, startPoint x: 521, startPoint y: 266, endPoint x: 460, endPoint y: 262, distance: 61.1
click at [479, 262] on div "Total Square Footage: 0" at bounding box center [485, 278] width 904 height 34
type input "10,674"
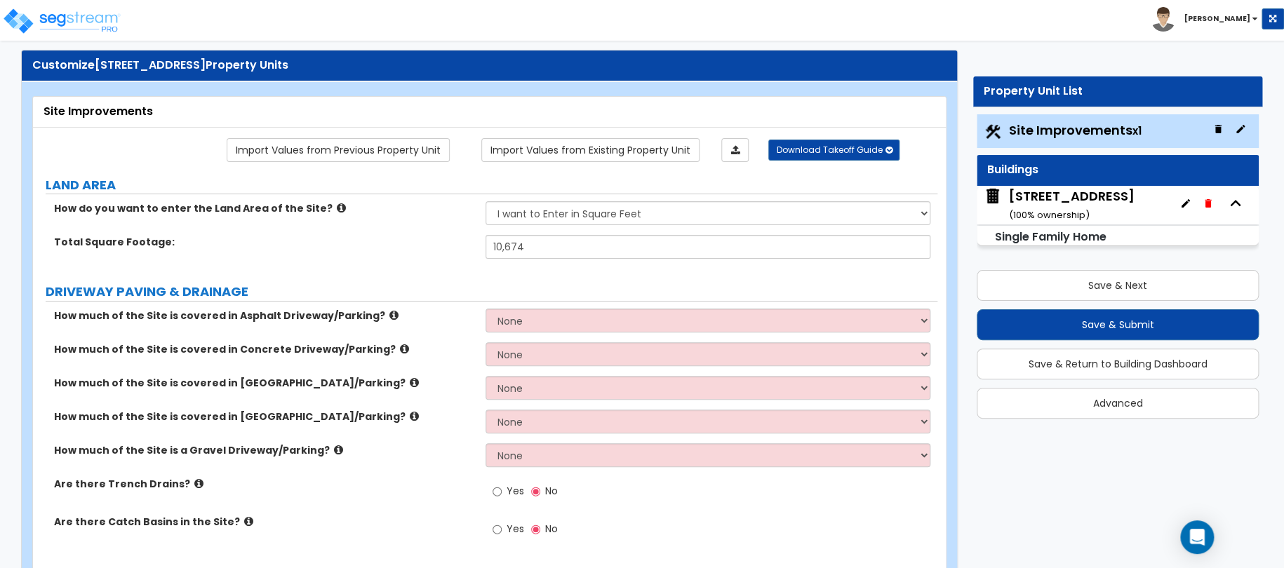
scroll to position [70, 0]
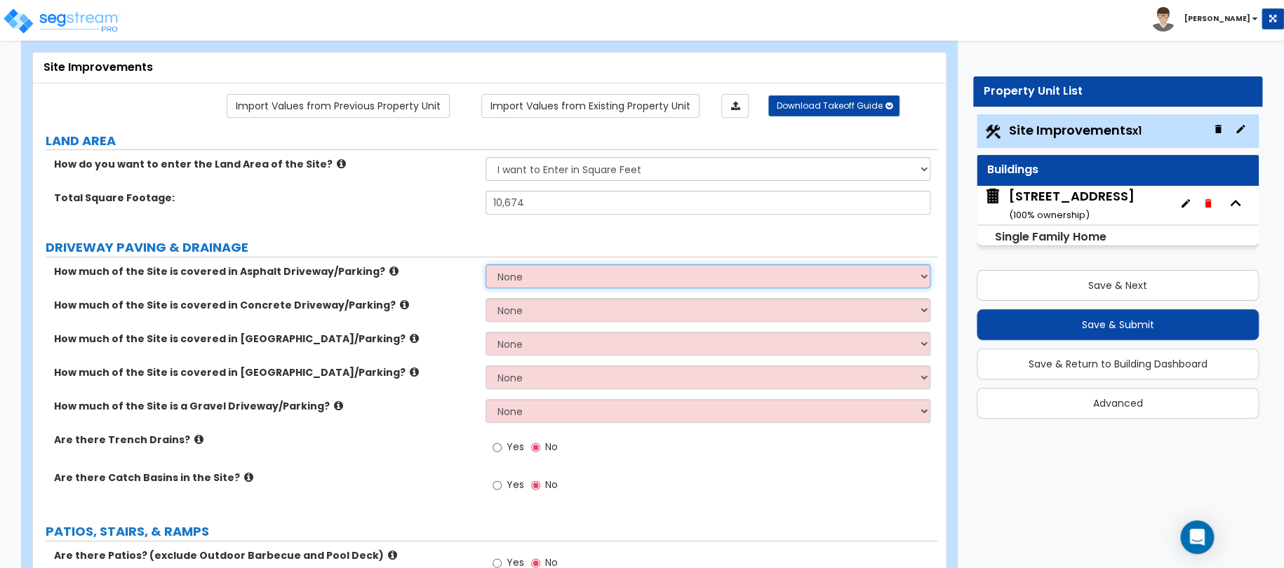
click at [552, 282] on select "None I want to Enter an Approximate Percentage I want to Enter the Square Foota…" at bounding box center [709, 277] width 446 height 24
click at [534, 277] on select "None I want to Enter an Approximate Percentage I want to Enter the Square Foota…" at bounding box center [709, 277] width 446 height 24
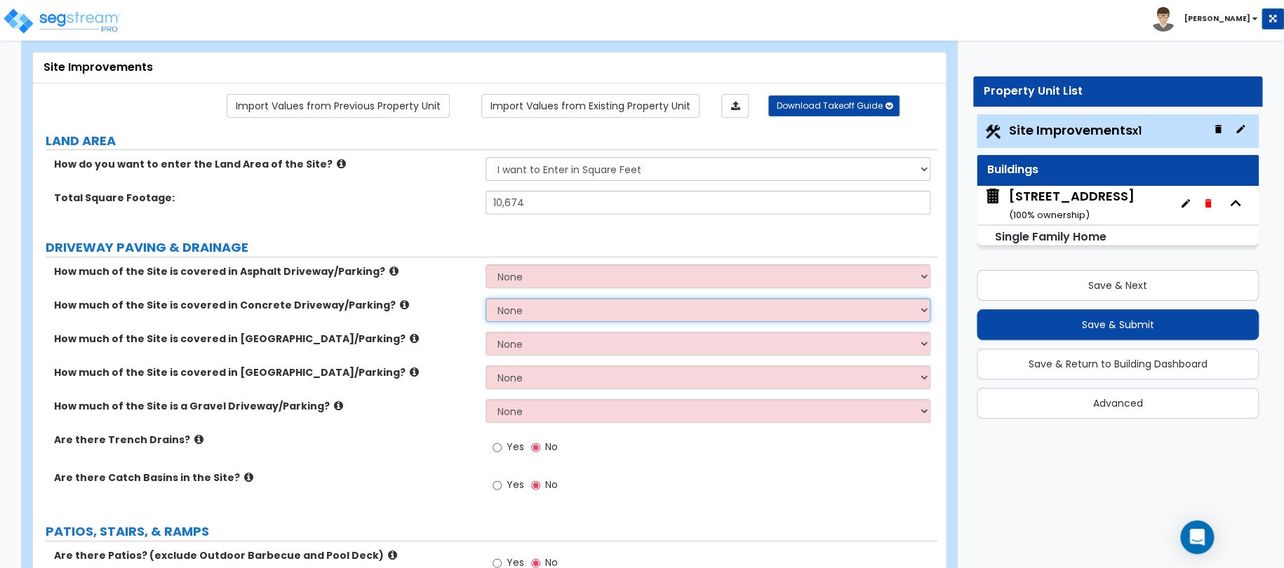
click at [549, 315] on select "None I want to Enter an Approximate Percentage I want to Enter the Square Foota…" at bounding box center [709, 310] width 446 height 24
select select "2"
click at [486, 298] on select "None I want to Enter an Approximate Percentage I want to Enter the Square Foota…" at bounding box center [709, 310] width 446 height 24
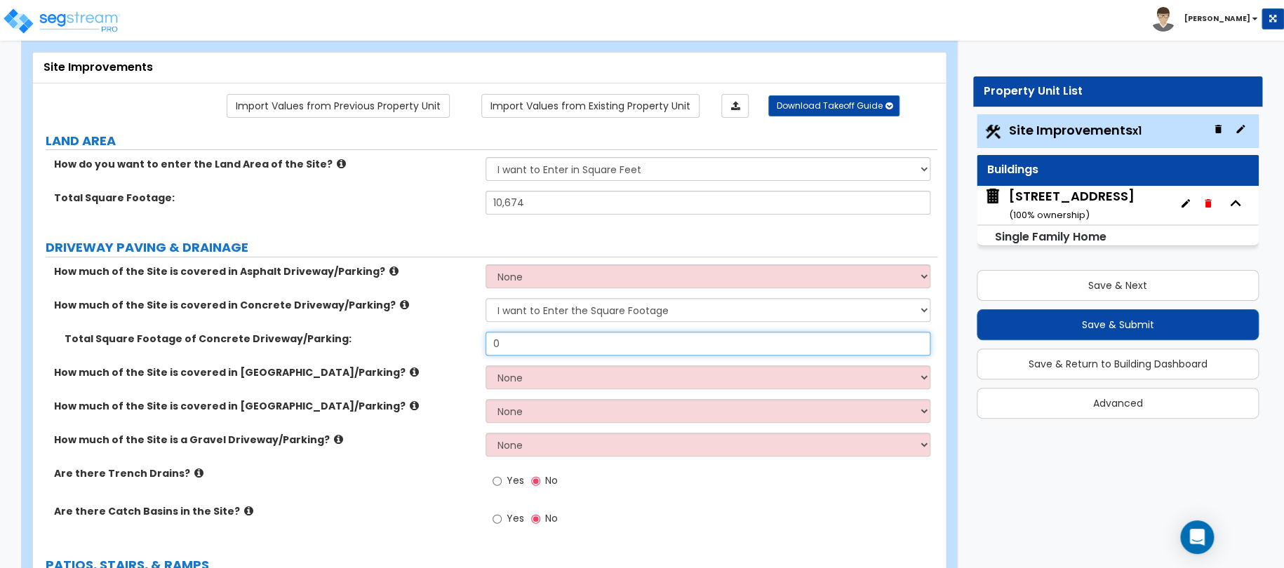
drag, startPoint x: 525, startPoint y: 342, endPoint x: 368, endPoint y: 342, distance: 157.2
click at [410, 342] on div "Total Square Footage of Concrete Driveway/Parking: 0" at bounding box center [485, 349] width 904 height 34
type input "700"
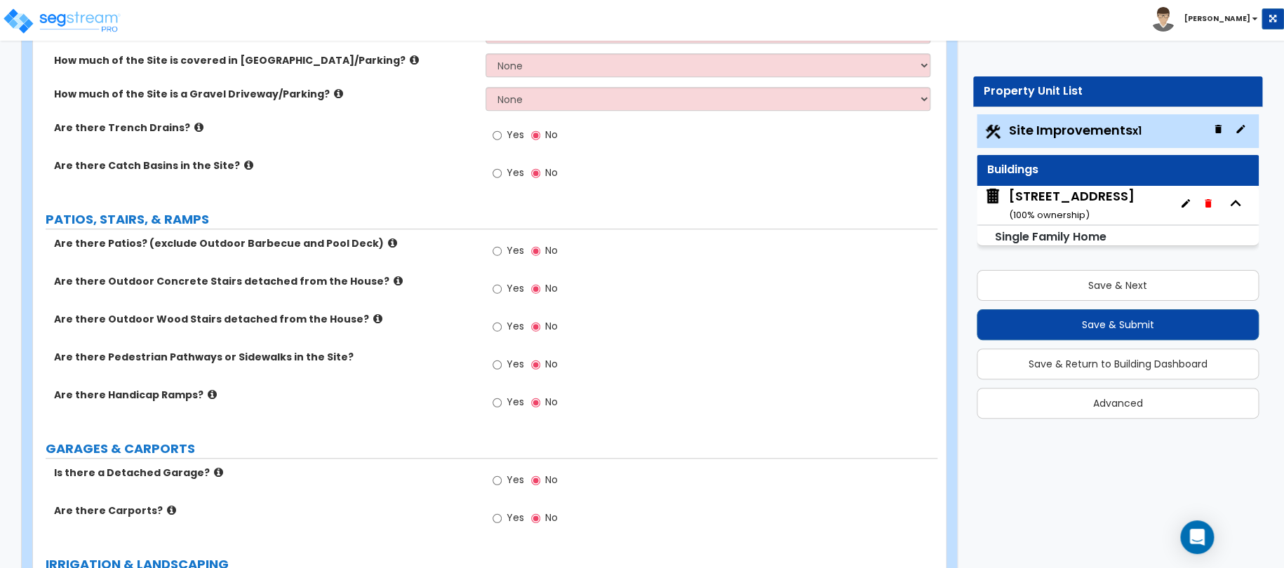
scroll to position [421, 0]
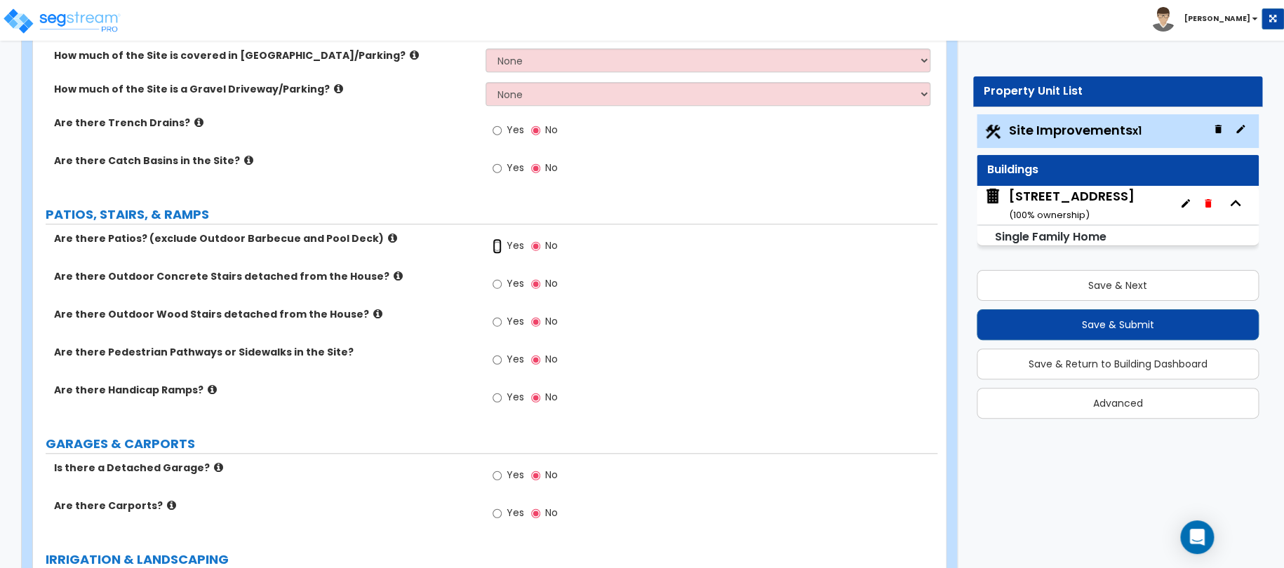
click at [500, 243] on input "Yes" at bounding box center [497, 246] width 9 height 15
radio input "true"
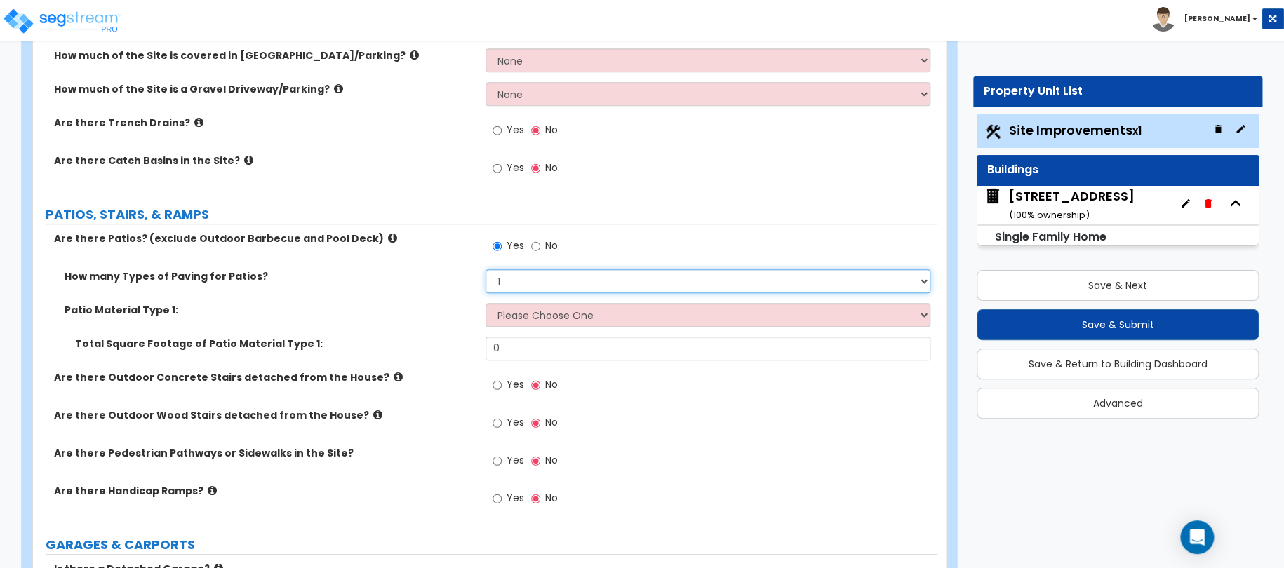
click at [525, 279] on select "1 2 3 4" at bounding box center [709, 281] width 446 height 24
click at [486, 269] on select "1 2 3 4" at bounding box center [709, 281] width 446 height 24
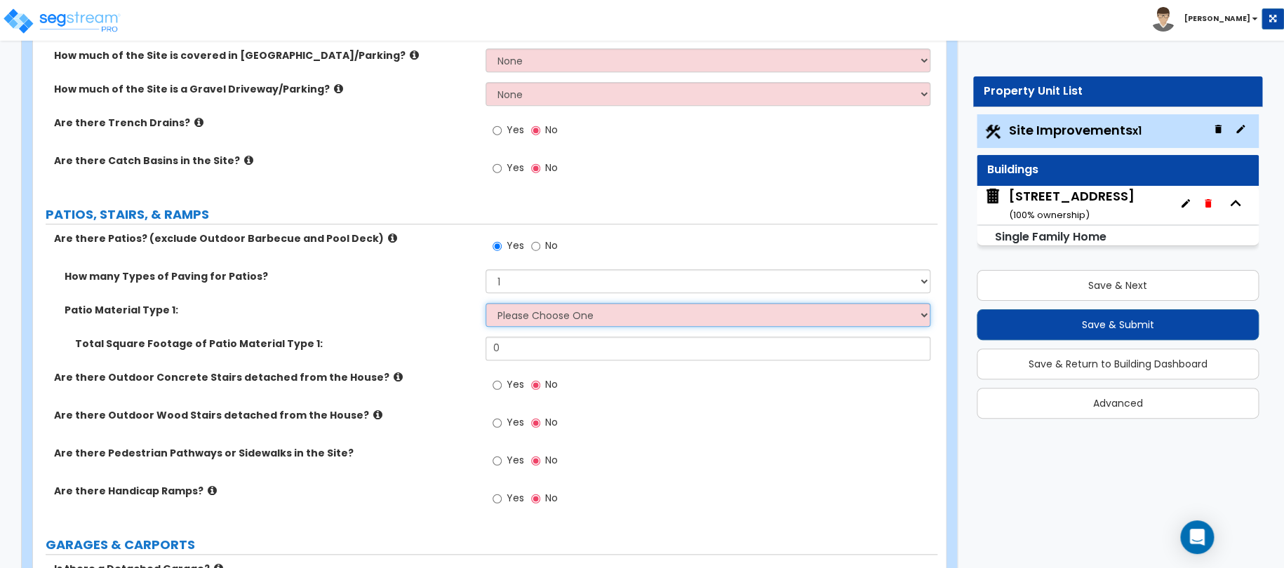
click at [524, 309] on select "Please Choose One Bare Concrete Stamped Concrete Brick Pavers Stone Pavers Tile…" at bounding box center [709, 315] width 446 height 24
select select "5"
click at [486, 303] on select "Please Choose One Bare Concrete Stamped Concrete Brick Pavers Stone Pavers Tile…" at bounding box center [709, 315] width 446 height 24
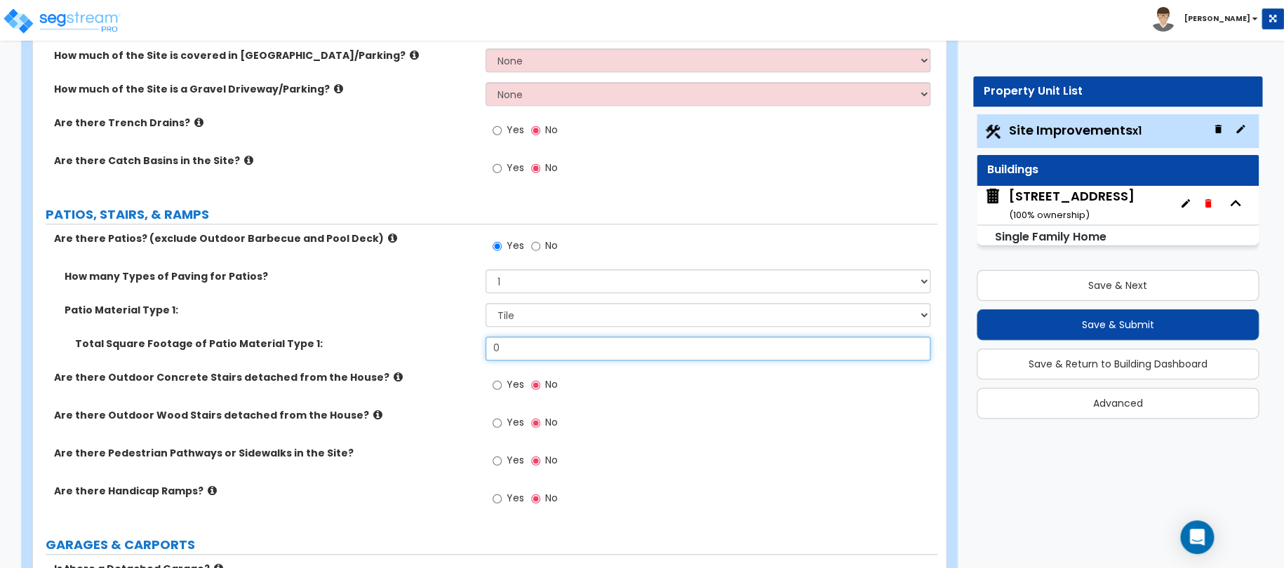
drag, startPoint x: 473, startPoint y: 344, endPoint x: 394, endPoint y: 335, distance: 79.1
click at [459, 342] on div "Total Square Footage of Patio Material Type 1: 0" at bounding box center [485, 354] width 904 height 34
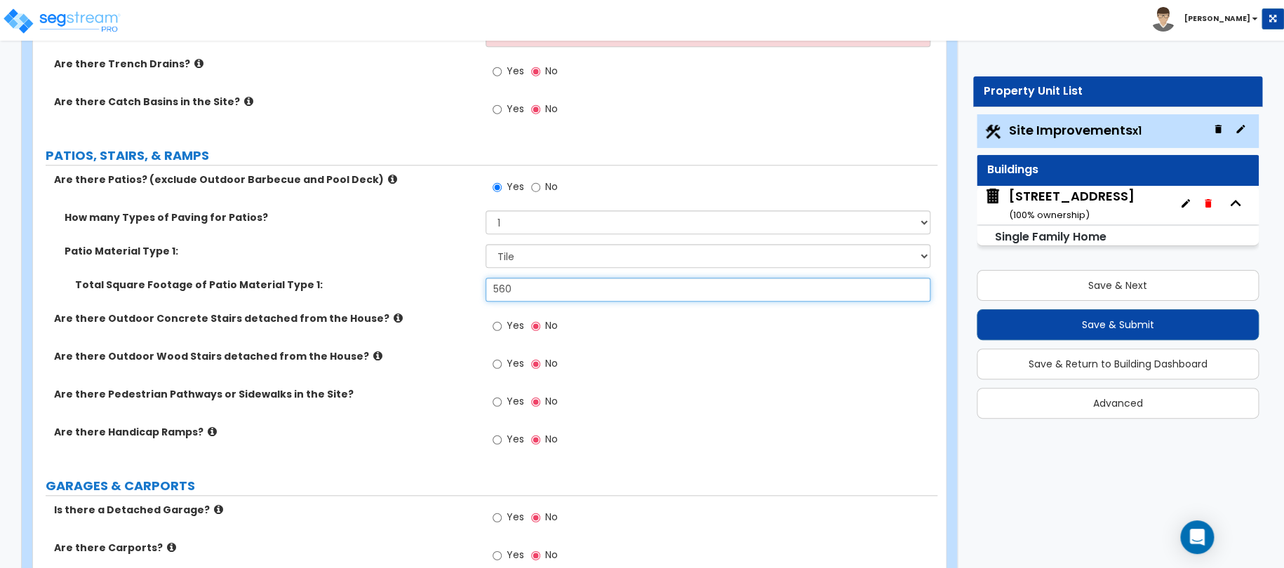
scroll to position [491, 0]
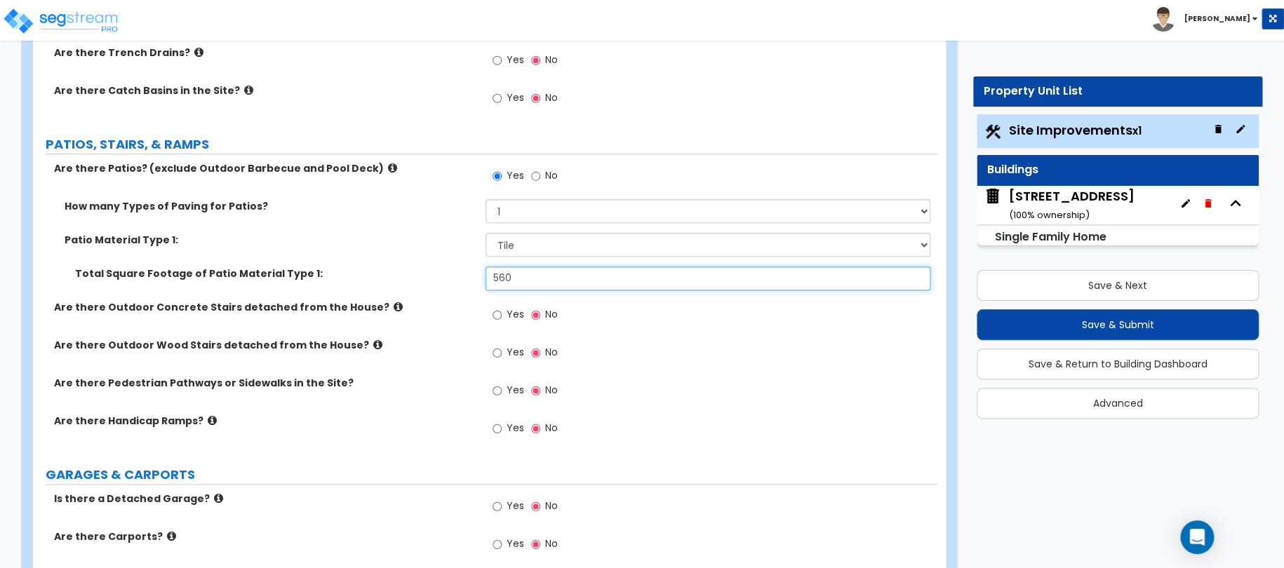
type input "560"
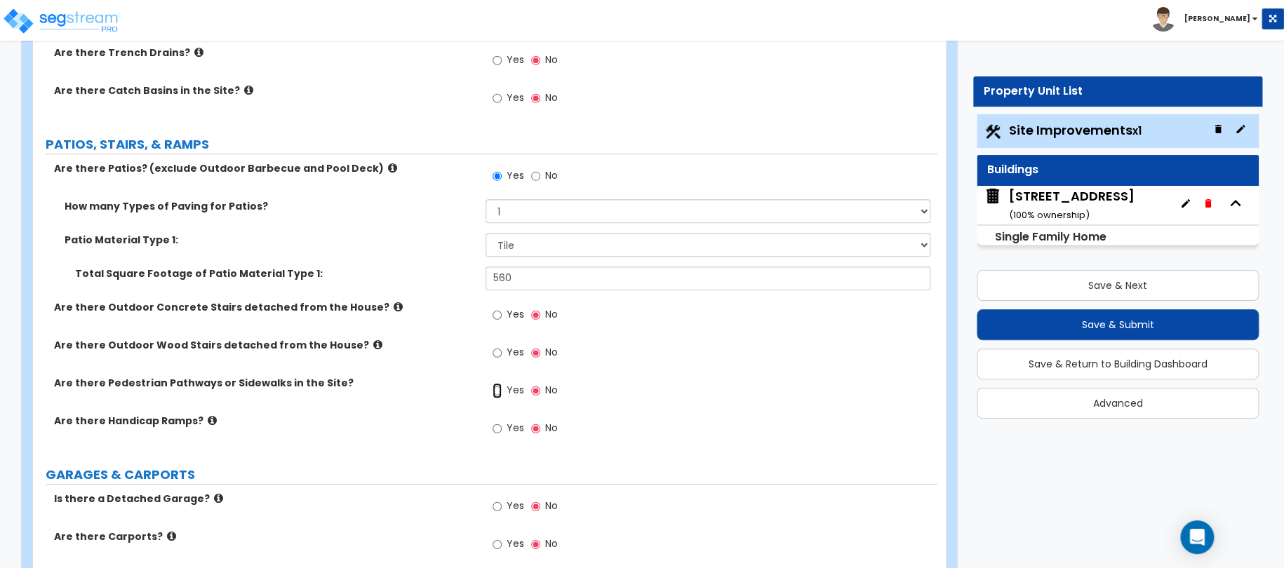
click at [493, 385] on input "Yes" at bounding box center [497, 390] width 9 height 15
radio input "true"
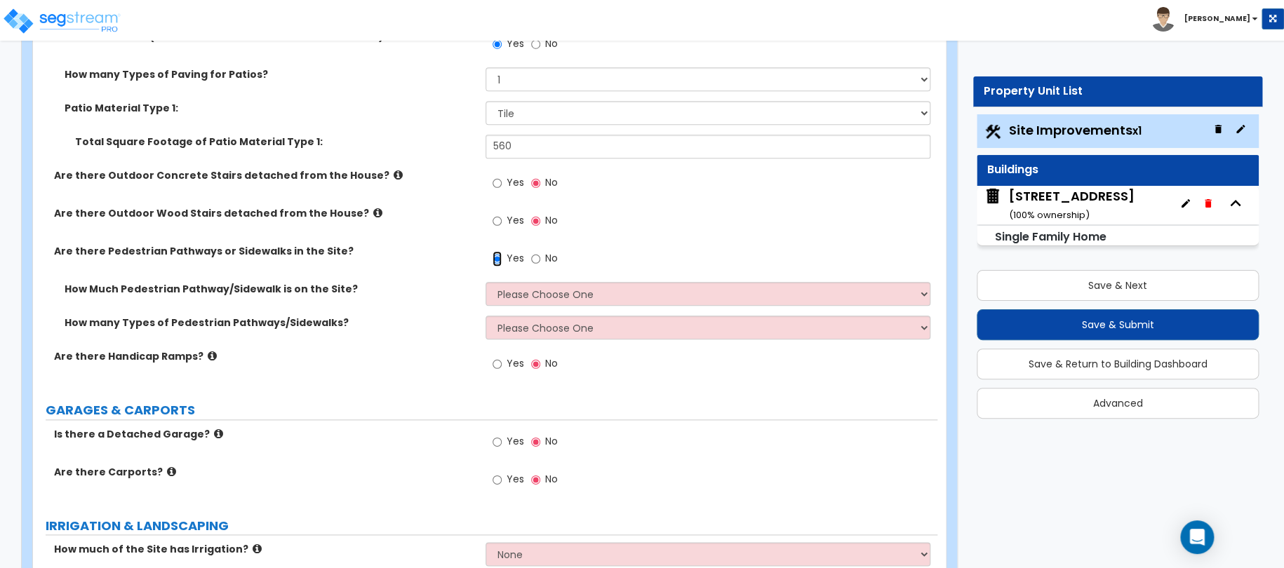
scroll to position [632, 0]
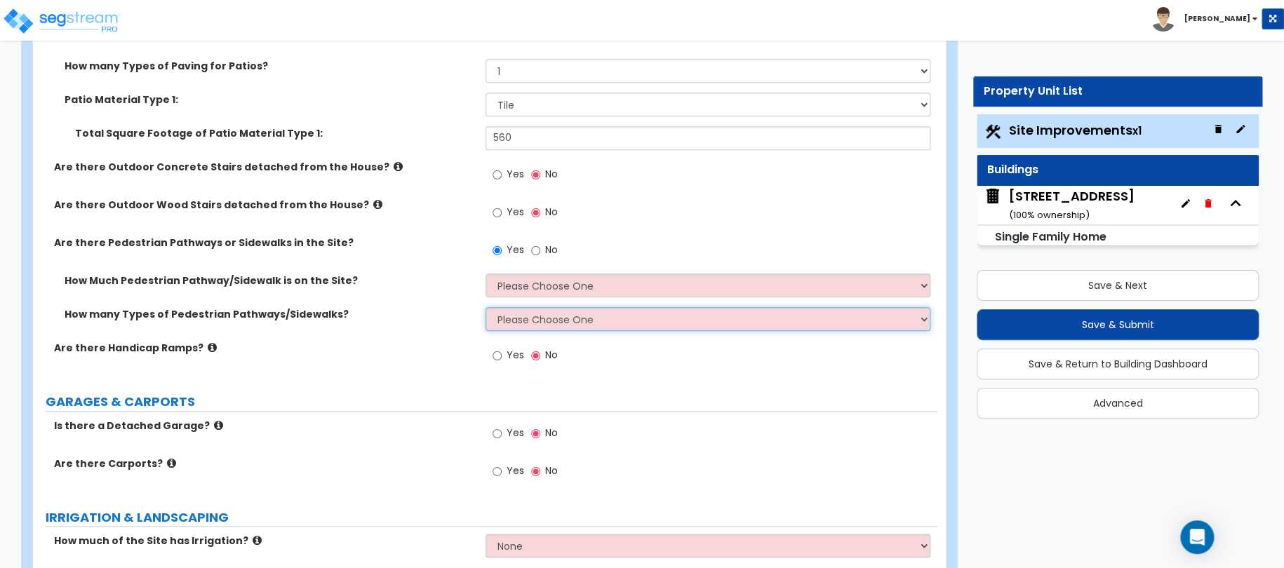
click at [520, 319] on select "Please Choose One 1 2 3" at bounding box center [709, 319] width 446 height 24
select select "1"
click at [486, 307] on select "Please Choose One 1 2 3" at bounding box center [709, 319] width 446 height 24
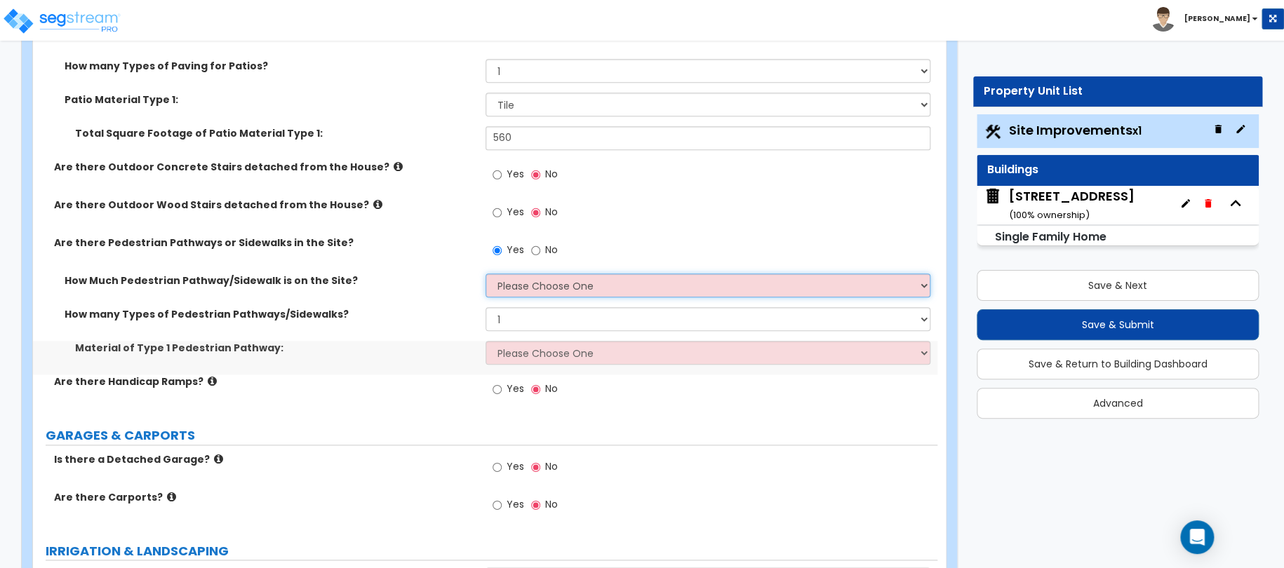
click at [522, 295] on select "Please Choose One I Don't Know, Please Estimate For Me Enter Linear Footage" at bounding box center [709, 286] width 446 height 24
select select "2"
click at [486, 274] on select "Please Choose One I Don't Know, Please Estimate For Me Enter Linear Footage" at bounding box center [709, 286] width 446 height 24
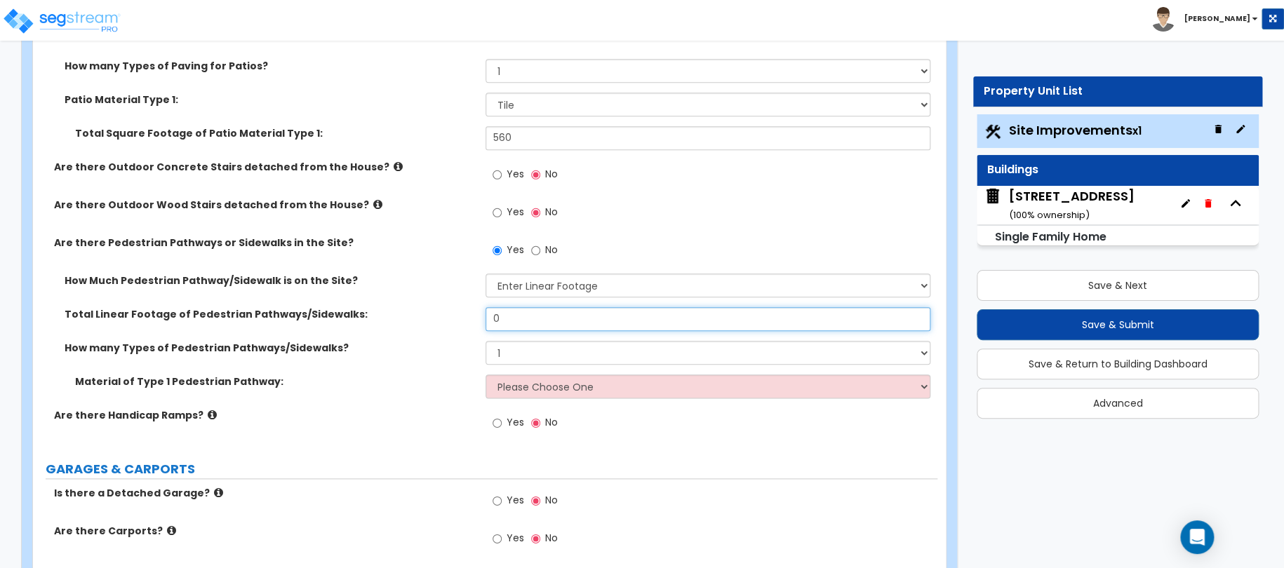
drag, startPoint x: 576, startPoint y: 315, endPoint x: 422, endPoint y: 318, distance: 154.4
click at [427, 318] on div "Total Linear Footage of Pedestrian Pathways/Sidewalks: 0" at bounding box center [485, 324] width 904 height 34
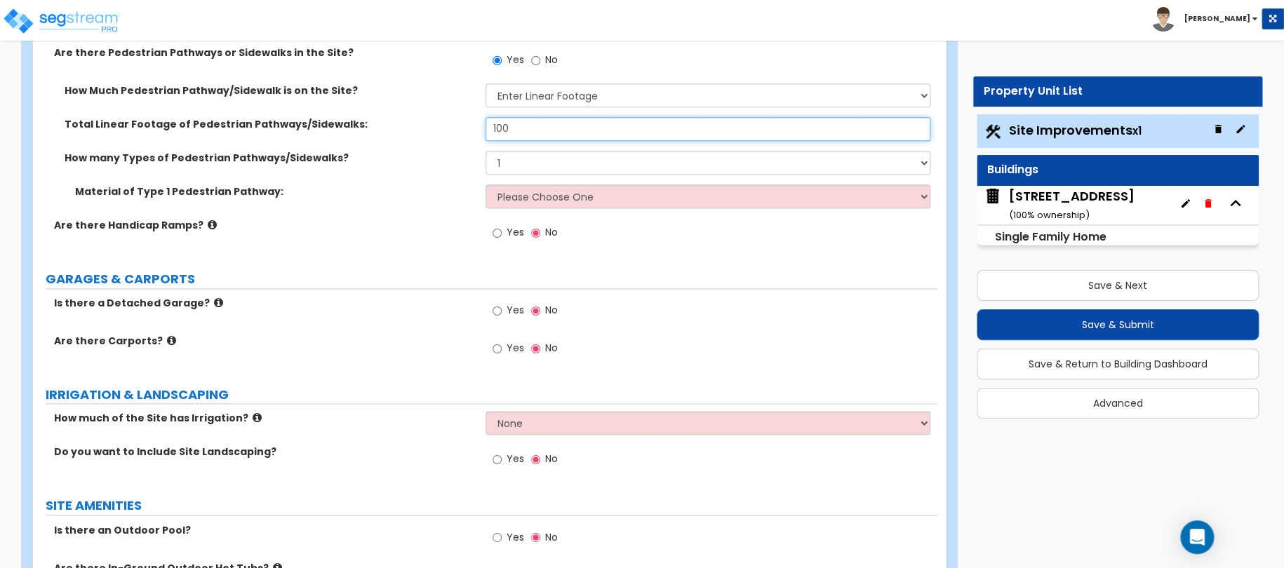
scroll to position [842, 0]
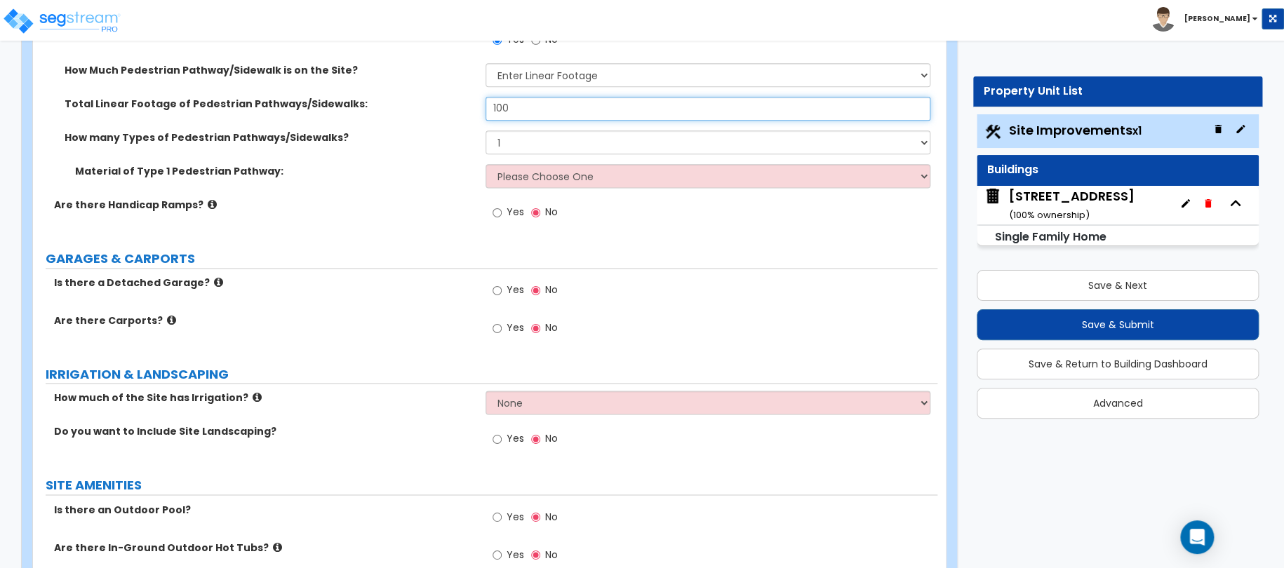
type input "100"
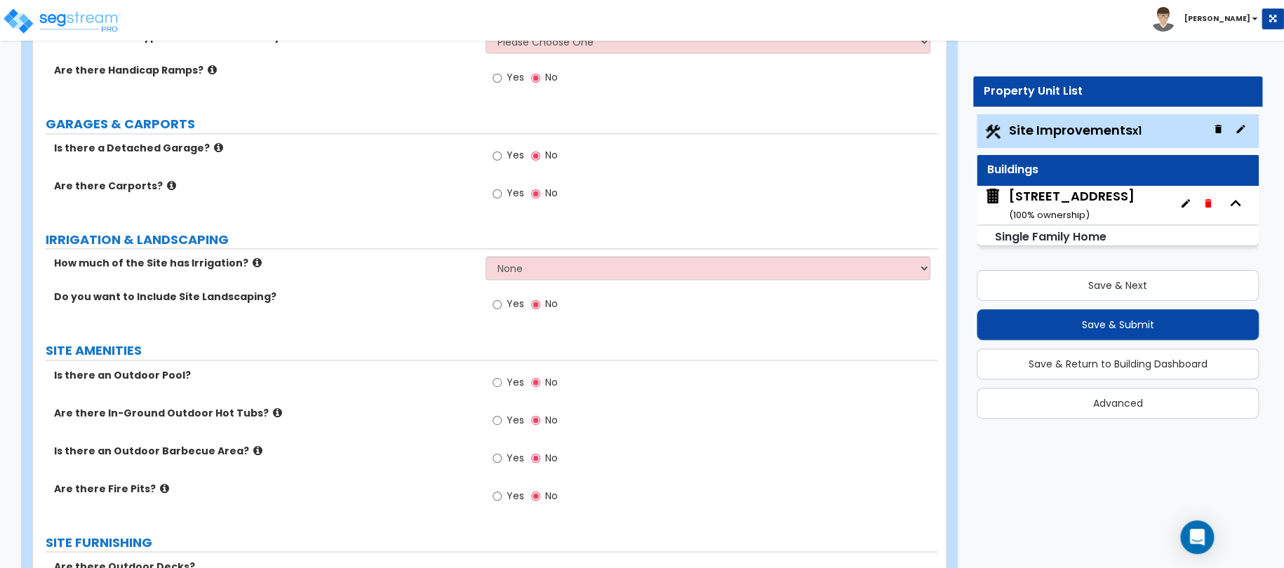
scroll to position [982, 0]
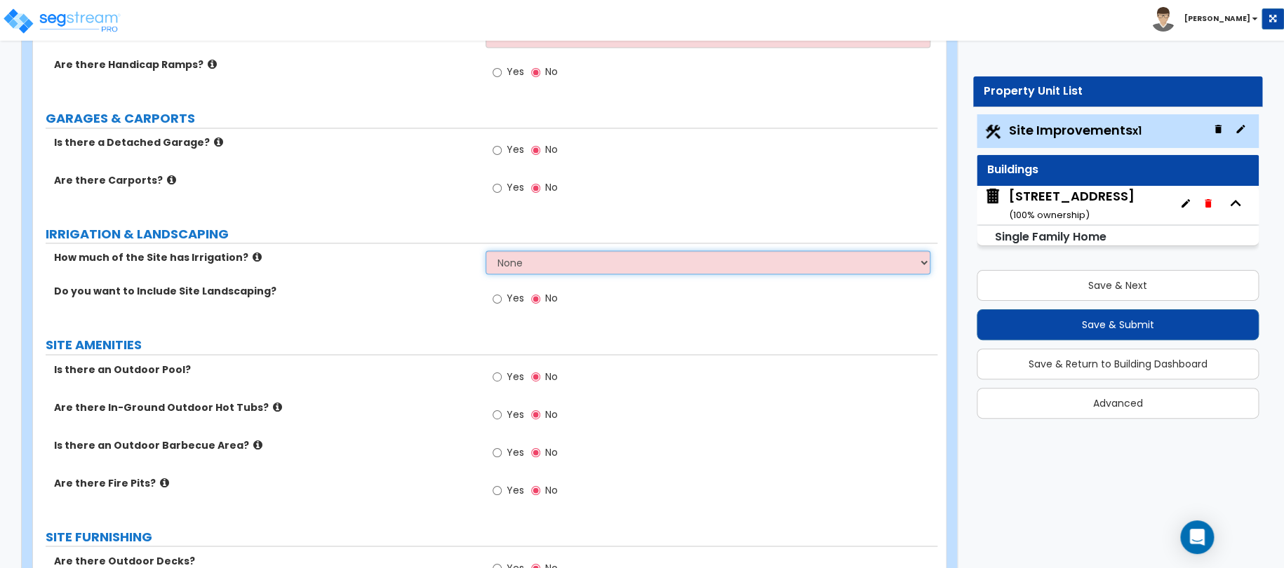
click at [519, 269] on select "None I want to Enter an Approximate Percentage I want to Enter the Square Foota…" at bounding box center [709, 263] width 446 height 24
select select "1"
click at [486, 251] on select "None I want to Enter an Approximate Percentage I want to Enter the Square Foota…" at bounding box center [709, 263] width 446 height 24
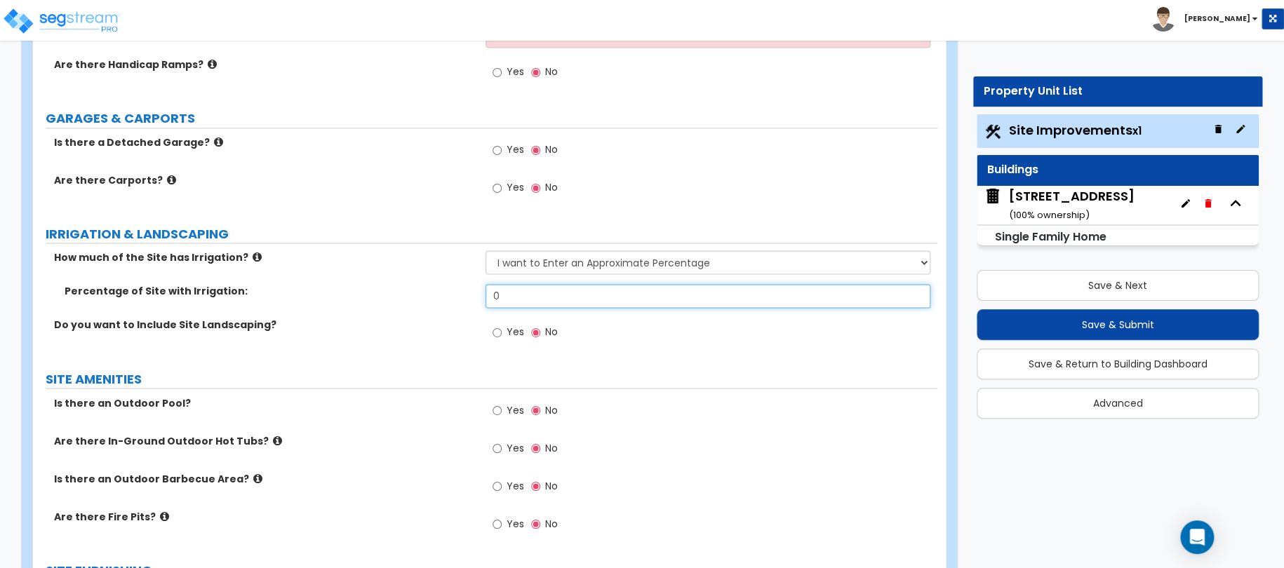
drag, startPoint x: 517, startPoint y: 301, endPoint x: 465, endPoint y: 299, distance: 52.7
click at [465, 299] on div "Percentage of Site with Irrigation: 0" at bounding box center [485, 301] width 904 height 34
type input "20"
click at [495, 328] on input "Yes" at bounding box center [497, 332] width 9 height 15
radio input "true"
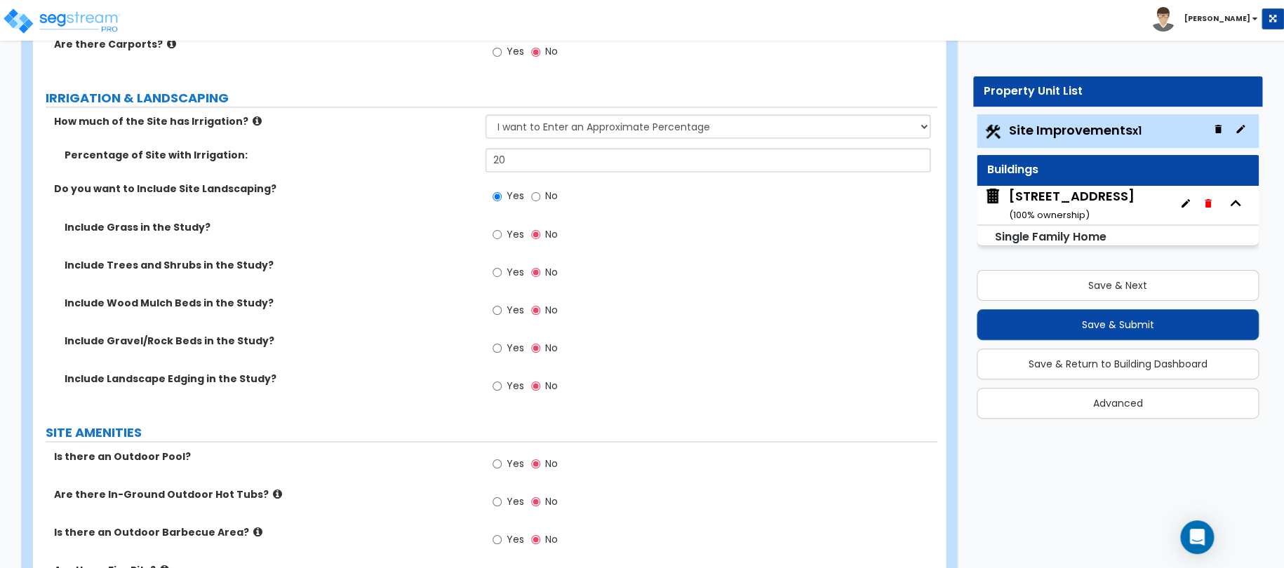
scroll to position [1123, 0]
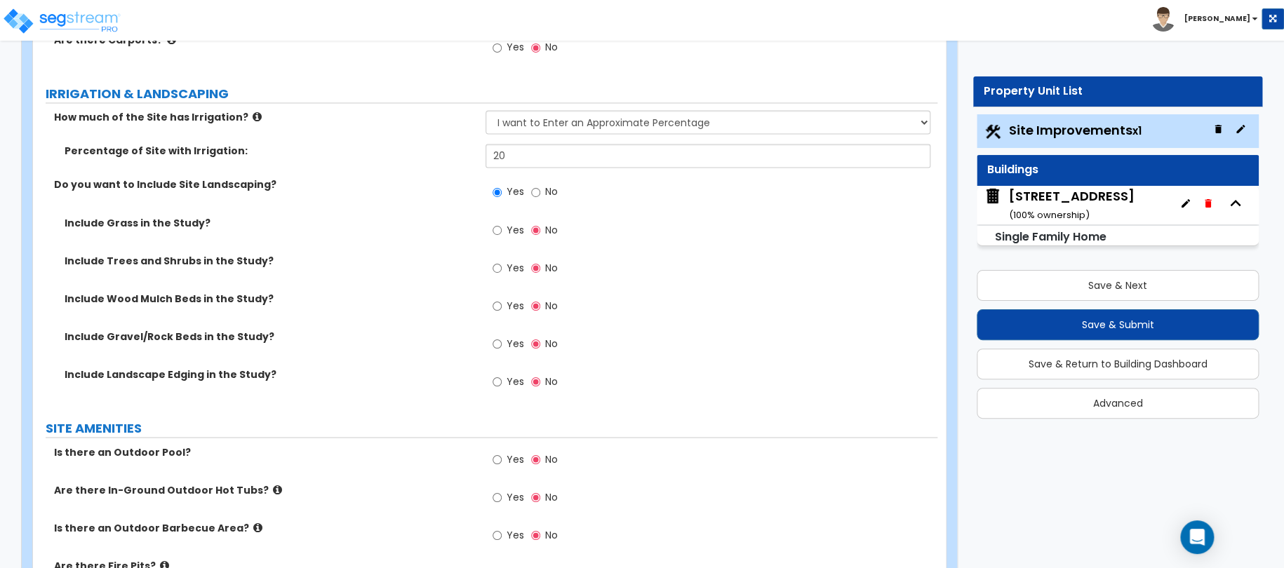
click at [502, 229] on label "Yes" at bounding box center [509, 232] width 32 height 24
click at [502, 229] on input "Yes" at bounding box center [497, 229] width 9 height 15
radio input "true"
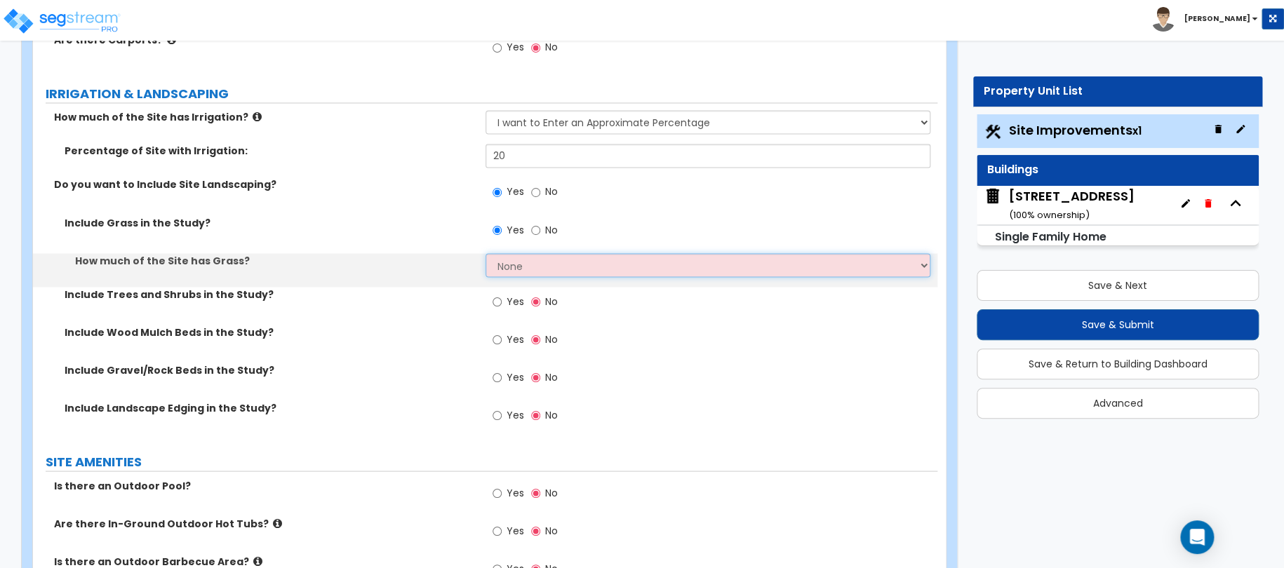
drag, startPoint x: 528, startPoint y: 269, endPoint x: 441, endPoint y: 262, distance: 87.3
click at [446, 262] on div "How much of the Site has Grass? None I want to Enter an Approximate Percentage …" at bounding box center [485, 270] width 904 height 34
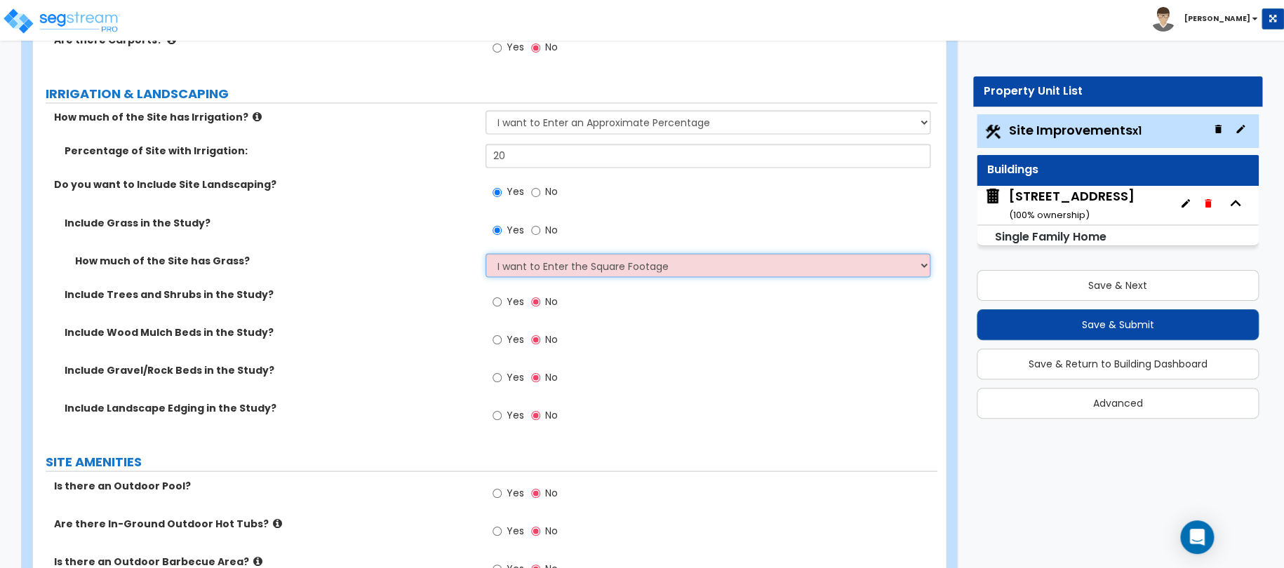
click at [486, 253] on select "None I want to Enter an Approximate Percentage I want to Enter the Square Foota…" at bounding box center [709, 265] width 446 height 24
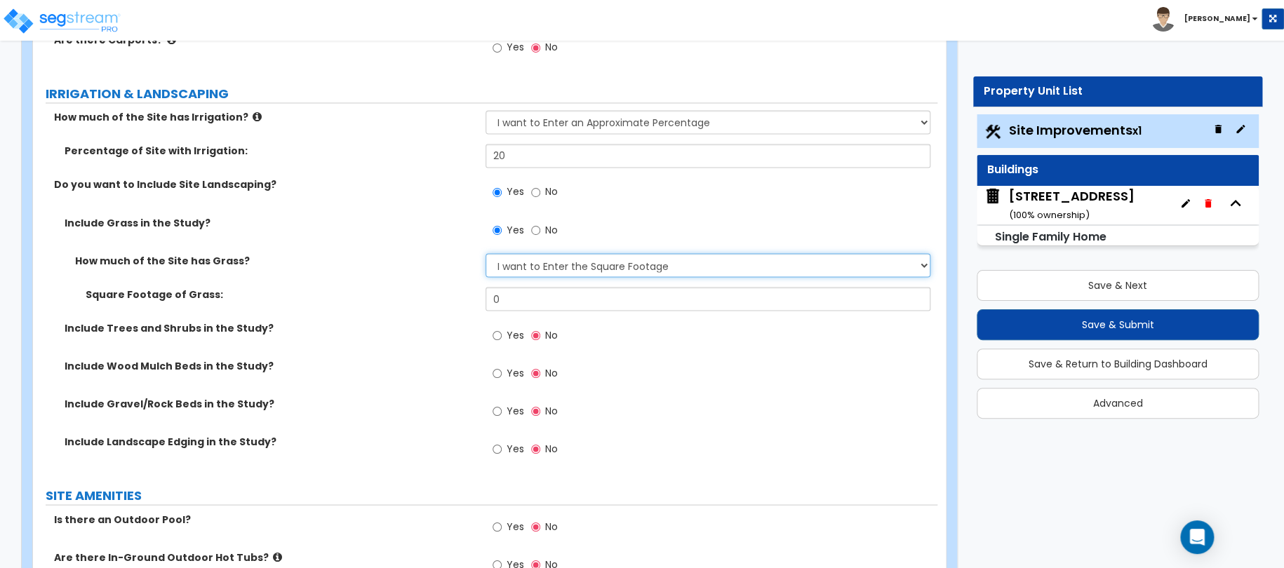
click at [515, 269] on select "None I want to Enter an Approximate Percentage I want to Enter the Square Foota…" at bounding box center [709, 265] width 446 height 24
select select "1"
click at [486, 253] on select "None I want to Enter an Approximate Percentage I want to Enter the Square Foota…" at bounding box center [709, 265] width 446 height 24
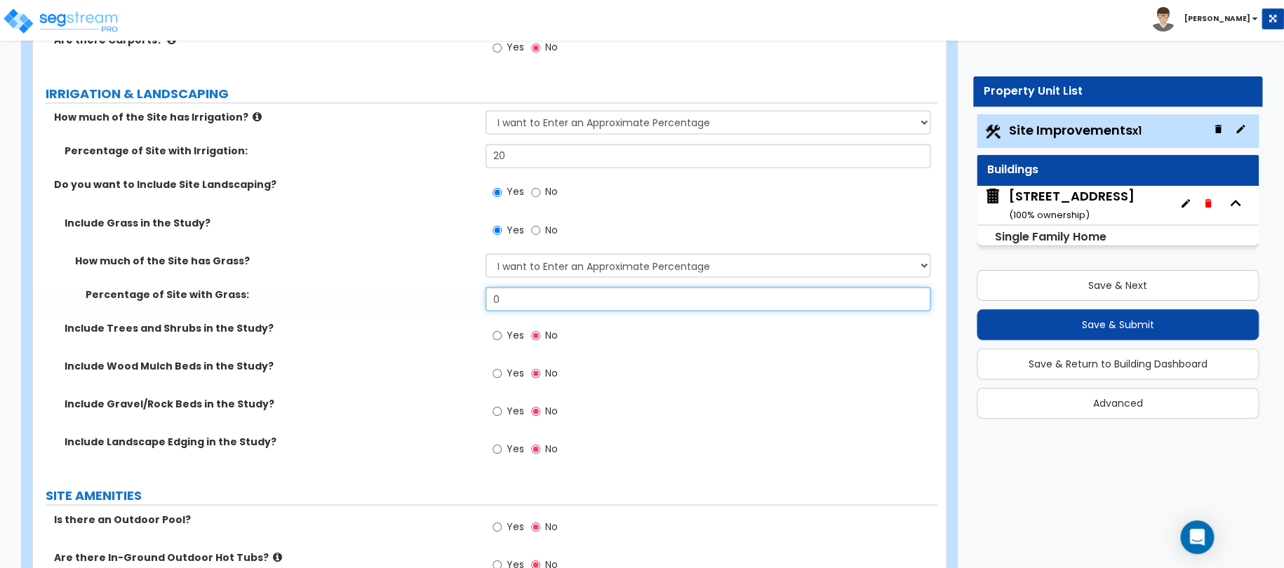
drag, startPoint x: 556, startPoint y: 298, endPoint x: 432, endPoint y: 302, distance: 123.6
click at [439, 302] on div "Percentage of Site with Grass: 0" at bounding box center [485, 304] width 904 height 34
drag, startPoint x: 443, startPoint y: 292, endPoint x: 373, endPoint y: 290, distance: 70.9
click at [386, 290] on div "Percentage of Site with Grass: 10" at bounding box center [485, 304] width 904 height 34
type input "8"
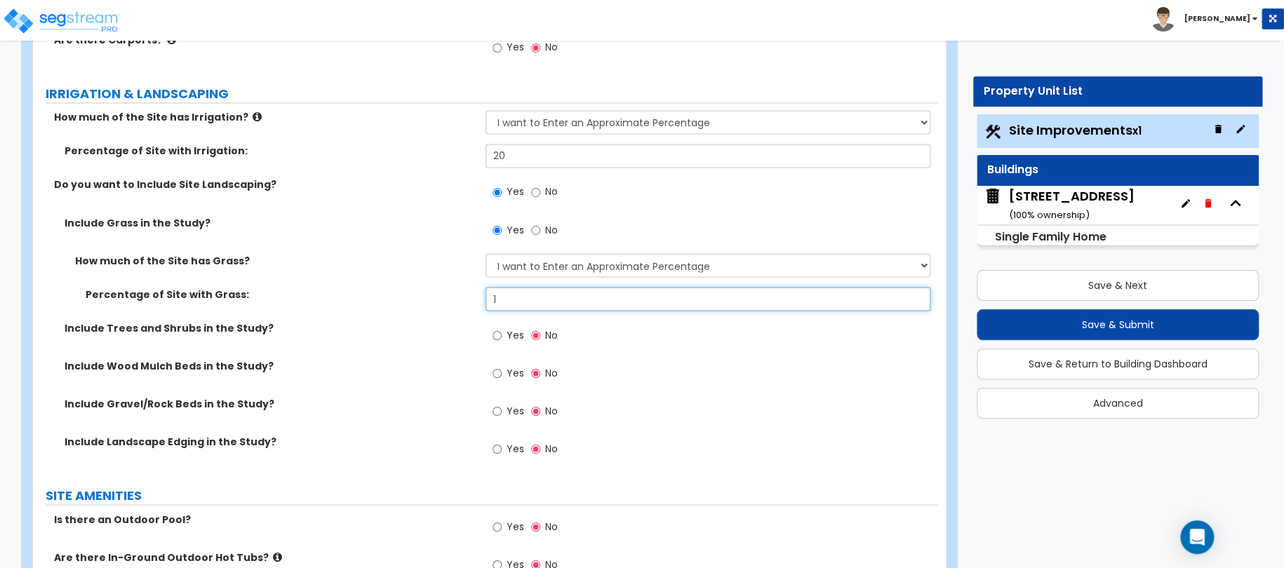
type input "10"
click at [507, 333] on span "Yes" at bounding box center [516, 335] width 18 height 14
click at [502, 333] on input "Yes" at bounding box center [497, 335] width 9 height 15
radio input "true"
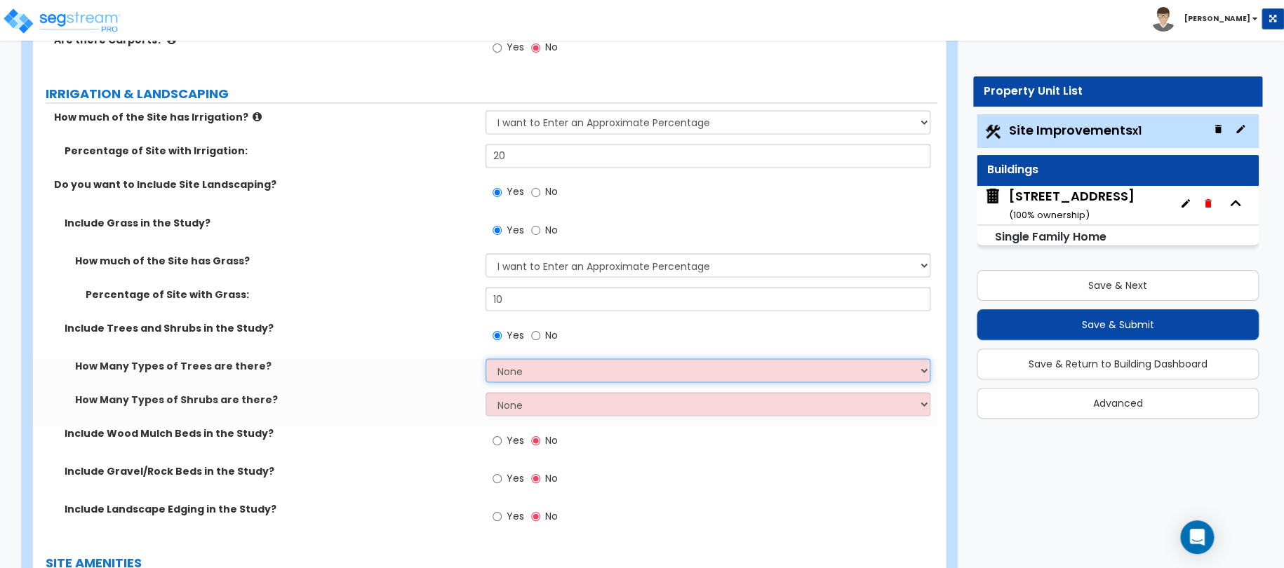
click at [536, 370] on select "None 1 2 3" at bounding box center [709, 371] width 446 height 24
click at [486, 359] on select "None 1 2 3" at bounding box center [709, 371] width 446 height 24
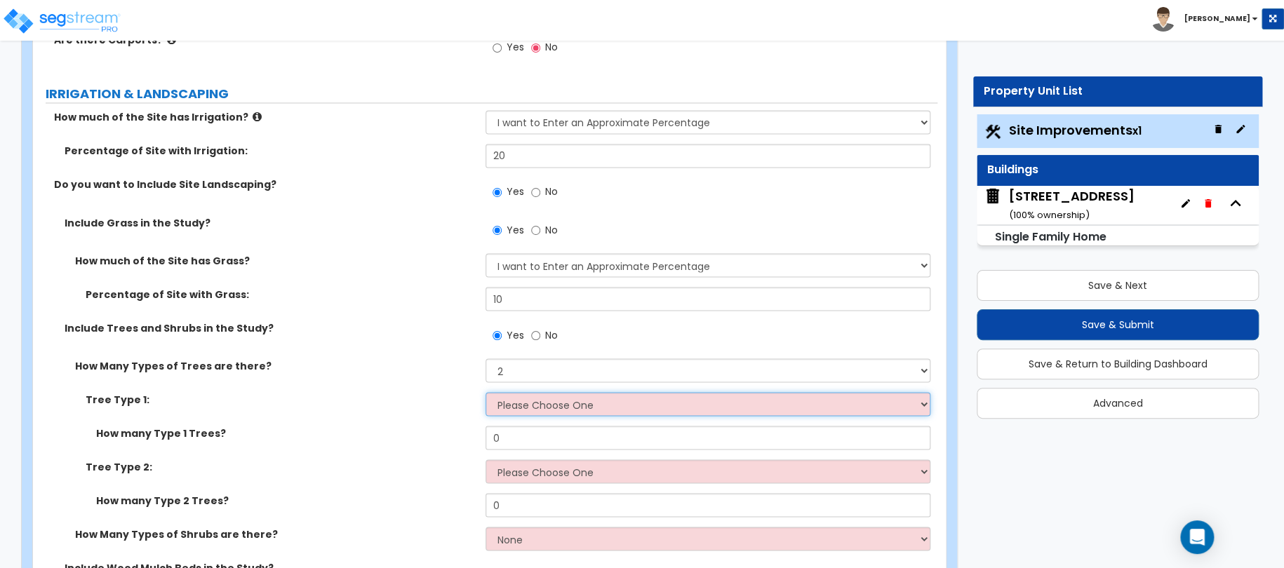
click at [532, 408] on select "Please Choose One Honey Locust Planetree Poplar Elm Hawthorn Linden Maple Red M…" at bounding box center [709, 404] width 446 height 24
click at [386, 415] on div "Tree Type 1: Please Choose One Honey Locust Planetree Poplar Elm Hawthorn Linde…" at bounding box center [485, 409] width 904 height 34
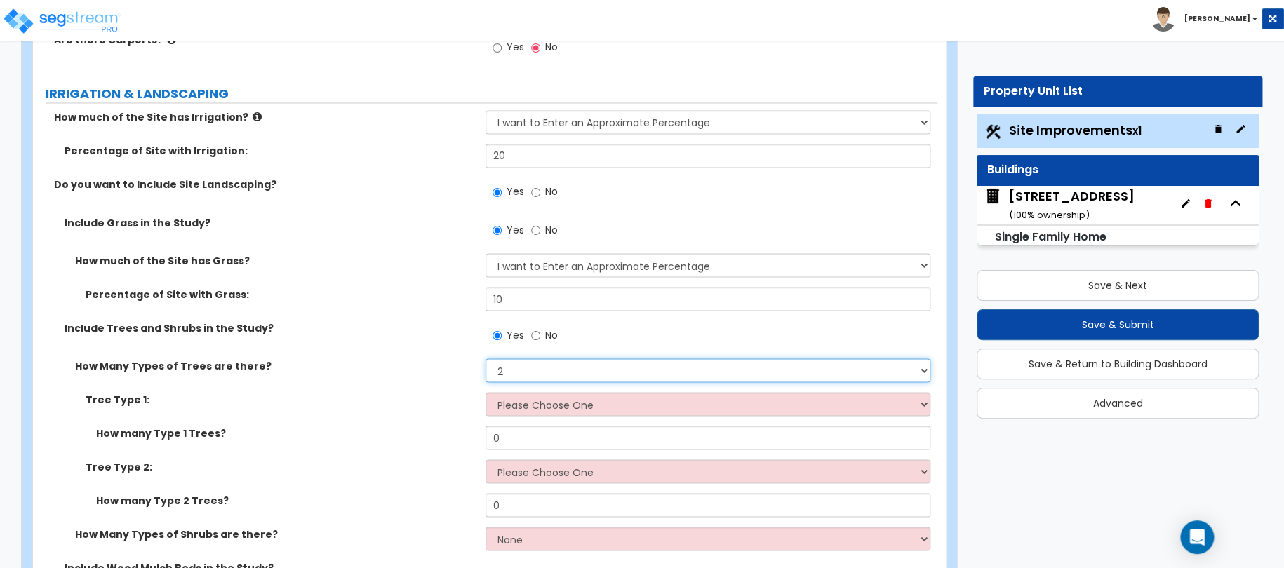
click at [517, 375] on select "None 1 2 3" at bounding box center [709, 371] width 446 height 24
select select "1"
click at [486, 359] on select "None 1 2 3" at bounding box center [709, 371] width 446 height 24
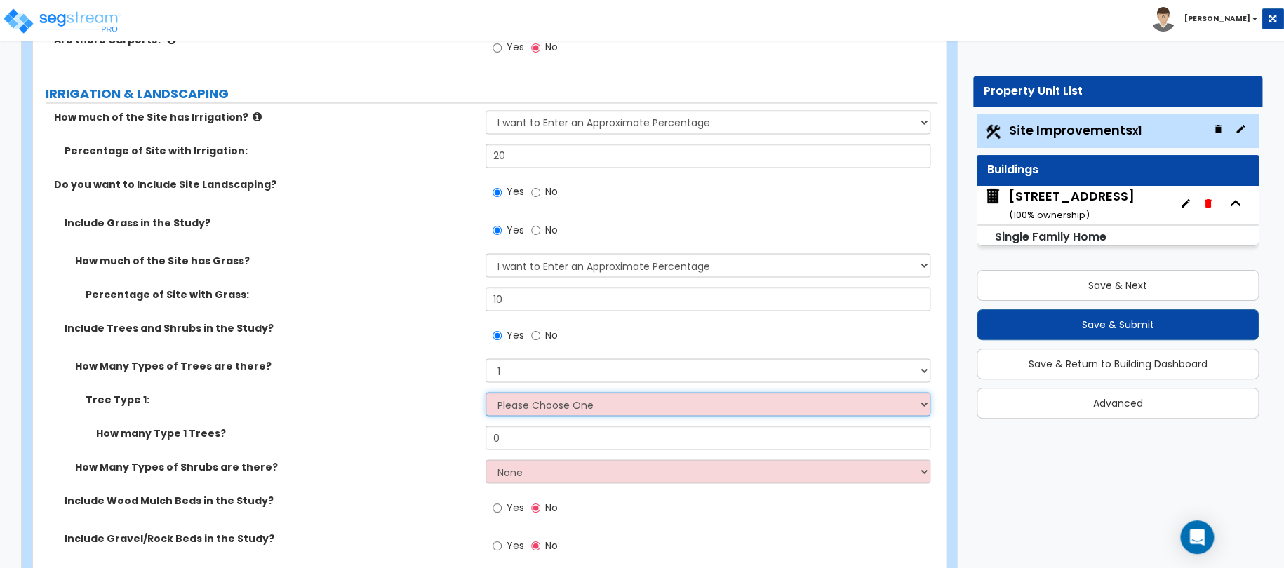
click at [523, 403] on select "Please Choose One Honey Locust Planetree Poplar Elm Hawthorn Linden Maple Red M…" at bounding box center [709, 404] width 446 height 24
select select "3"
click at [486, 392] on select "Please Choose One Honey Locust Planetree Poplar Elm Hawthorn Linden Maple Red M…" at bounding box center [709, 404] width 446 height 24
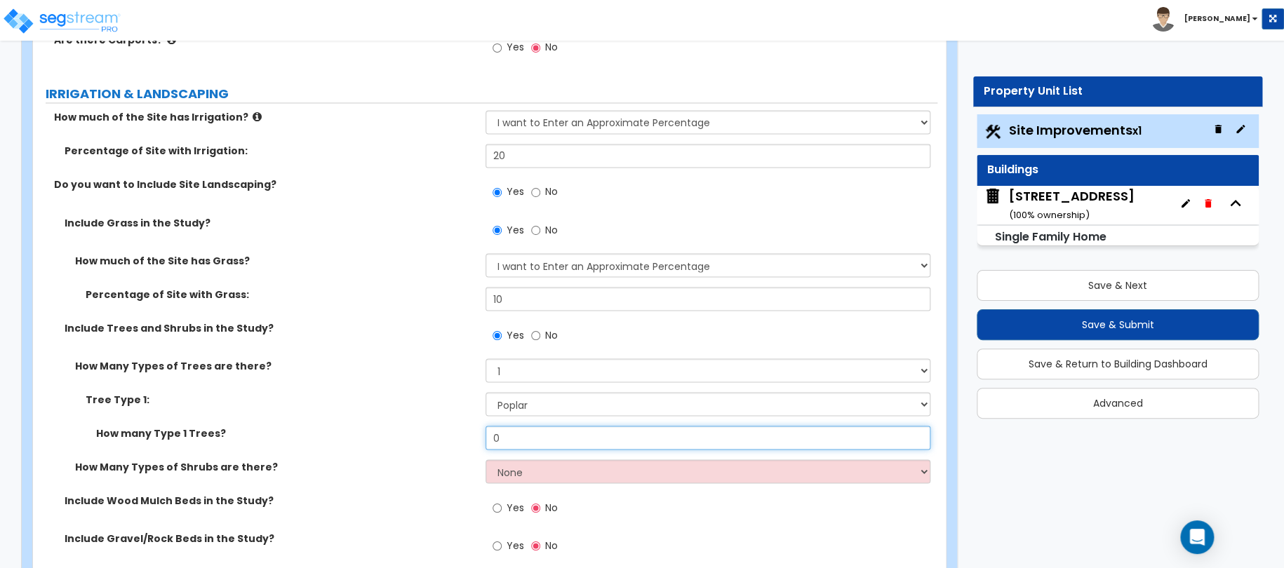
drag, startPoint x: 532, startPoint y: 436, endPoint x: 469, endPoint y: 436, distance: 62.5
click at [472, 436] on div "How many Type 1 Trees? 0" at bounding box center [485, 443] width 904 height 34
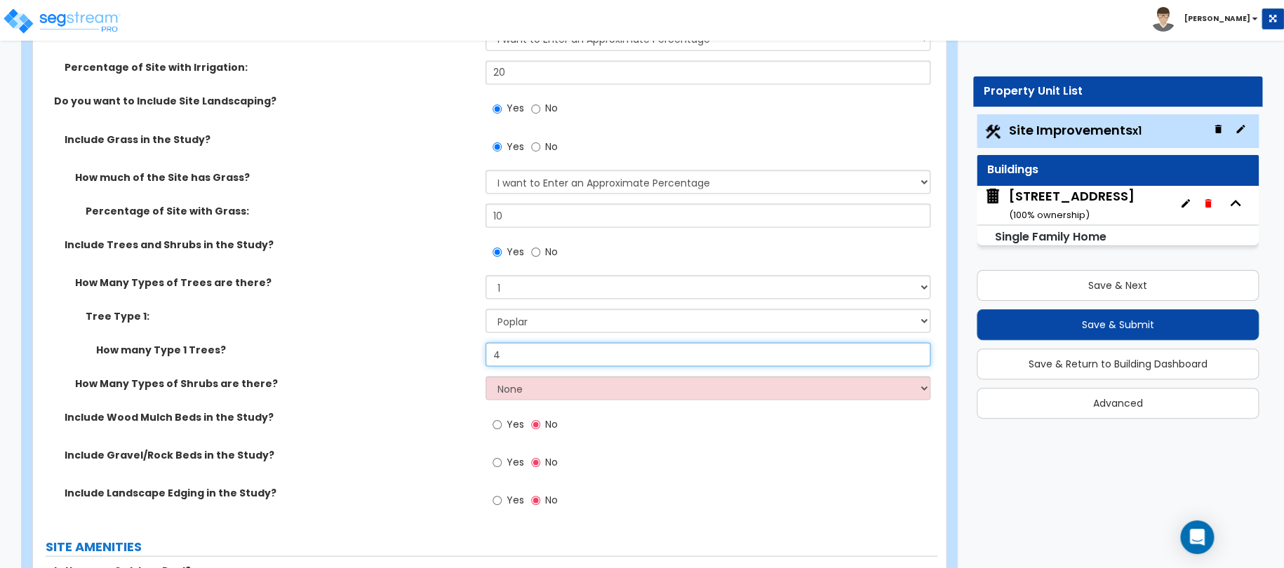
scroll to position [1263, 0]
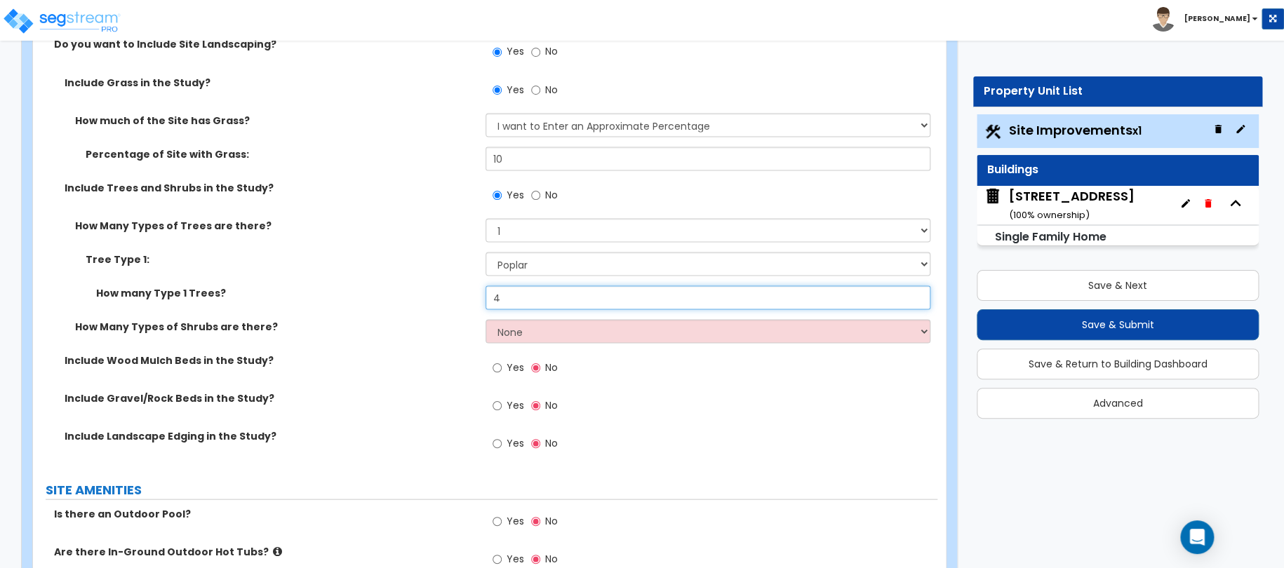
type input "4"
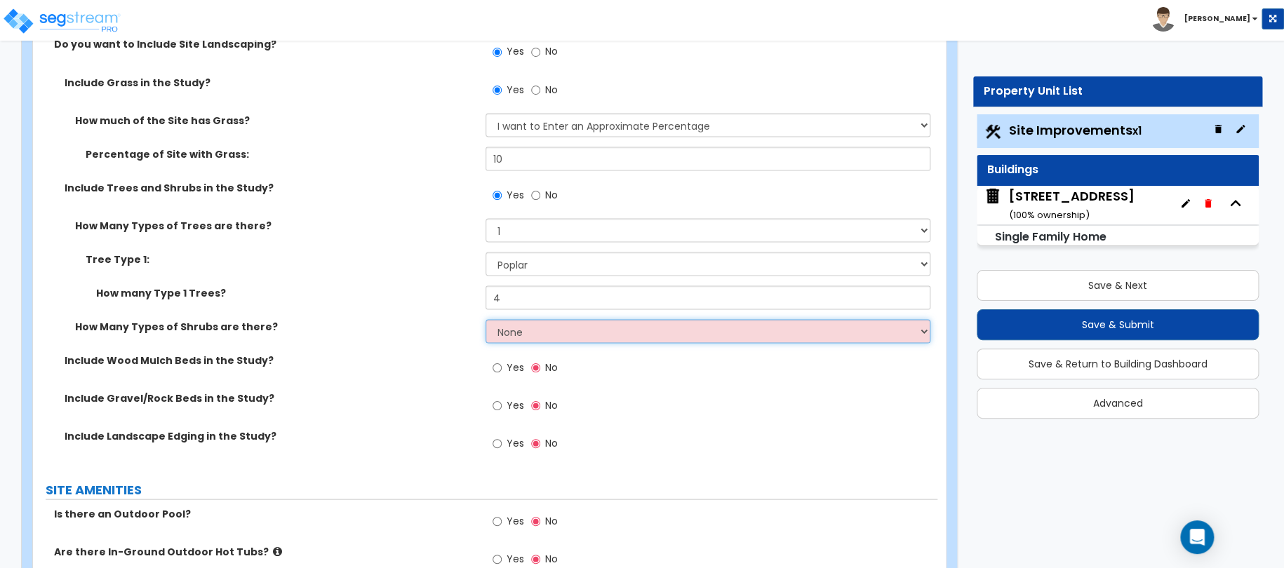
click at [507, 328] on select "None 1 2 3" at bounding box center [709, 331] width 446 height 24
select select "2"
click at [486, 319] on select "None 1 2 3" at bounding box center [709, 331] width 446 height 24
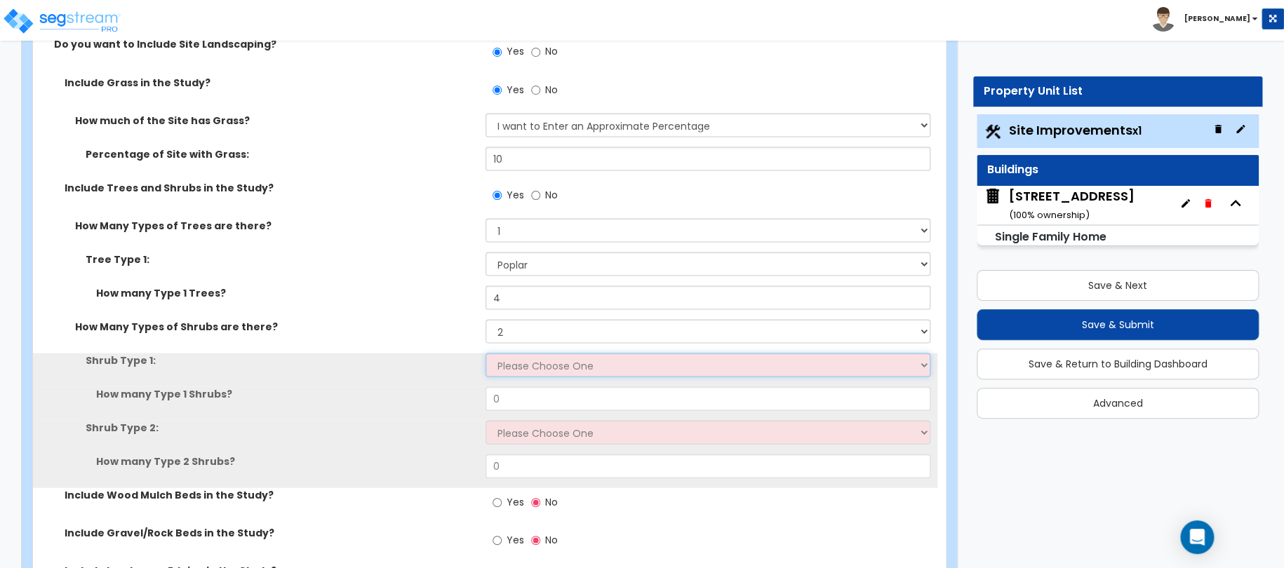
click at [513, 374] on select "Please Choose One Arborvitae Azalea Yew Boxwood Juniper Holly Cotoneaster Euony…" at bounding box center [709, 365] width 446 height 24
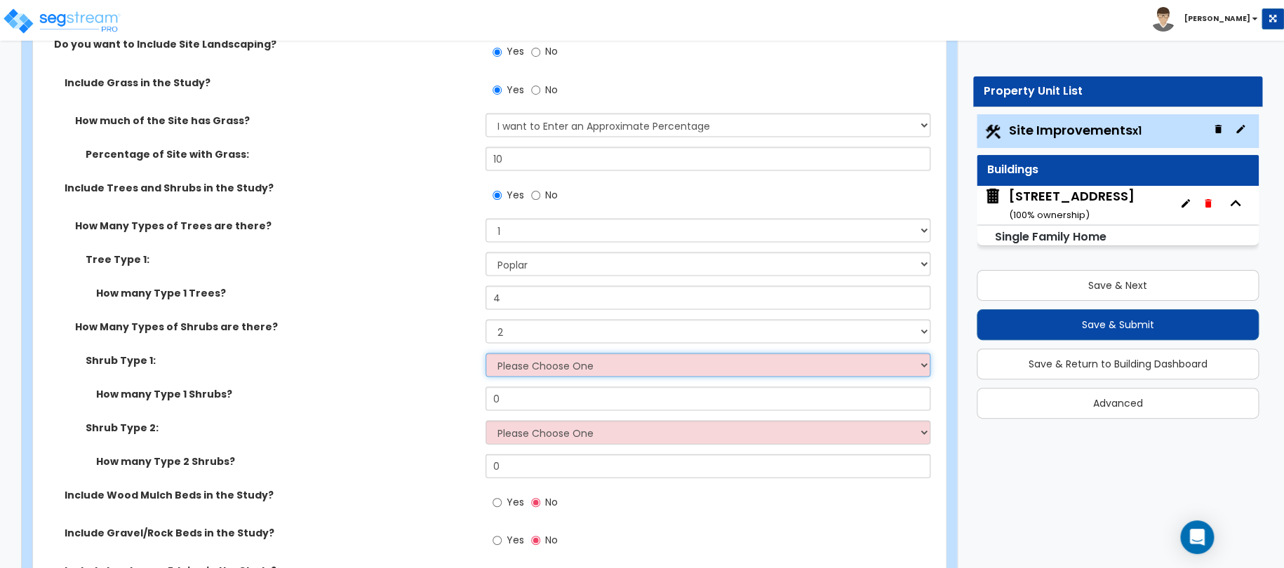
select select "4"
click at [486, 353] on select "Please Choose One Arborvitae Azalea Yew Boxwood Juniper Holly Cotoneaster Euony…" at bounding box center [709, 365] width 446 height 24
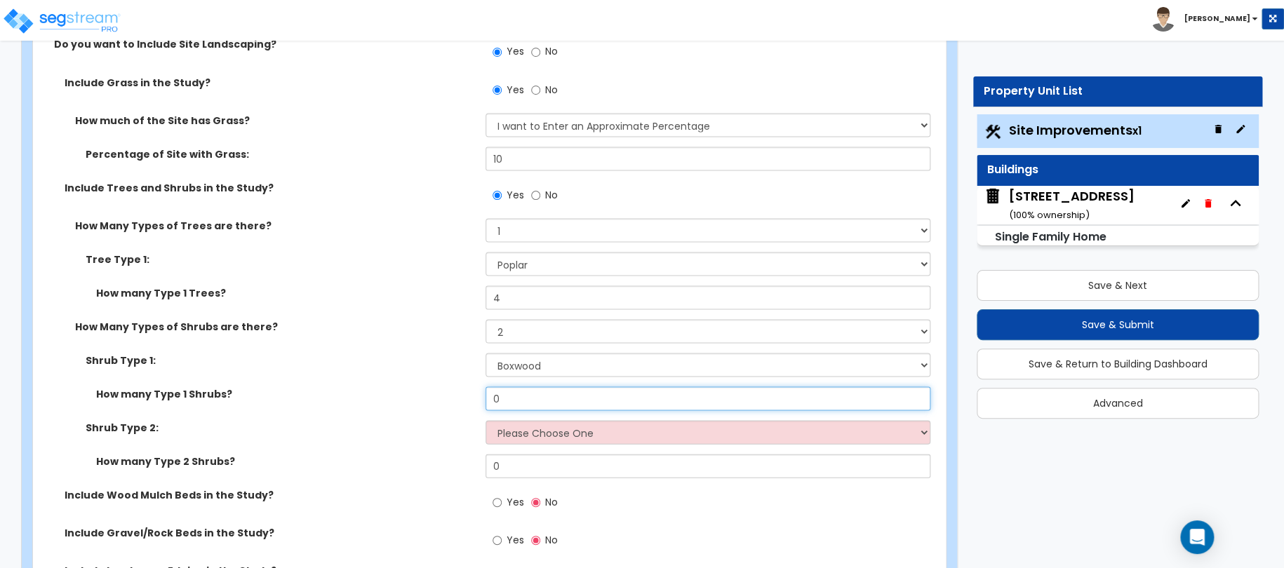
drag, startPoint x: 533, startPoint y: 398, endPoint x: 466, endPoint y: 398, distance: 67.4
click at [469, 399] on div "How many Type 1 Shrubs? 0" at bounding box center [485, 404] width 904 height 34
type input "6"
click at [509, 436] on select "Please Choose One Arborvitae Azalea Yew Boxwood Juniper Holly Cotoneaster Euony…" at bounding box center [709, 432] width 446 height 24
select select "3"
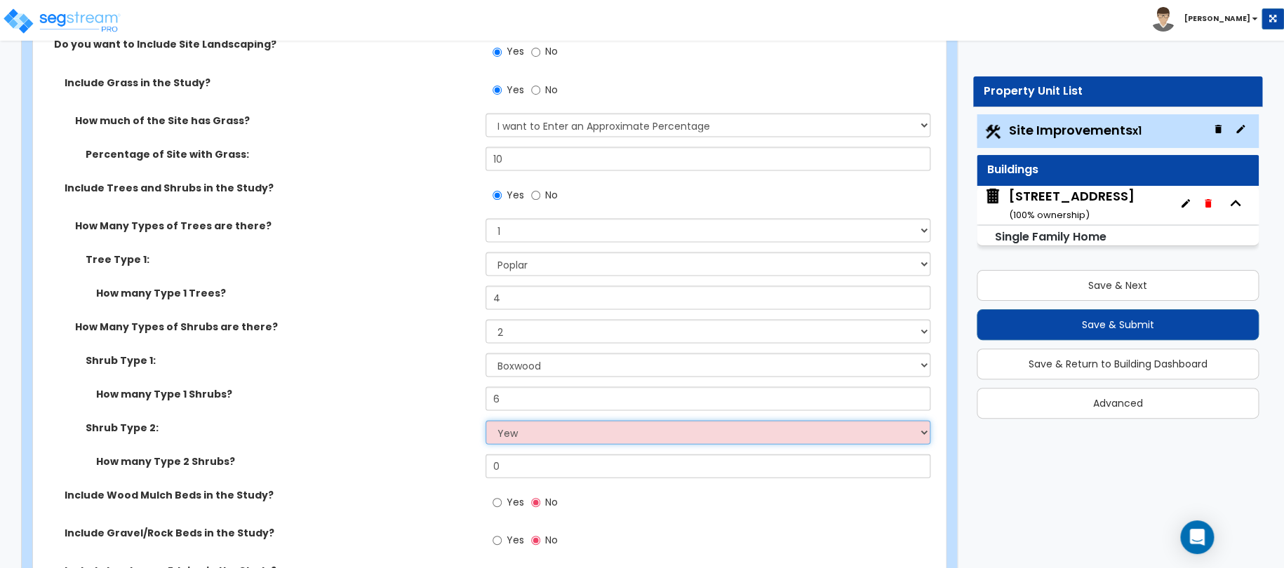
click at [486, 420] on select "Please Choose One Arborvitae Azalea Yew Boxwood Juniper Holly Cotoneaster Euony…" at bounding box center [709, 432] width 446 height 24
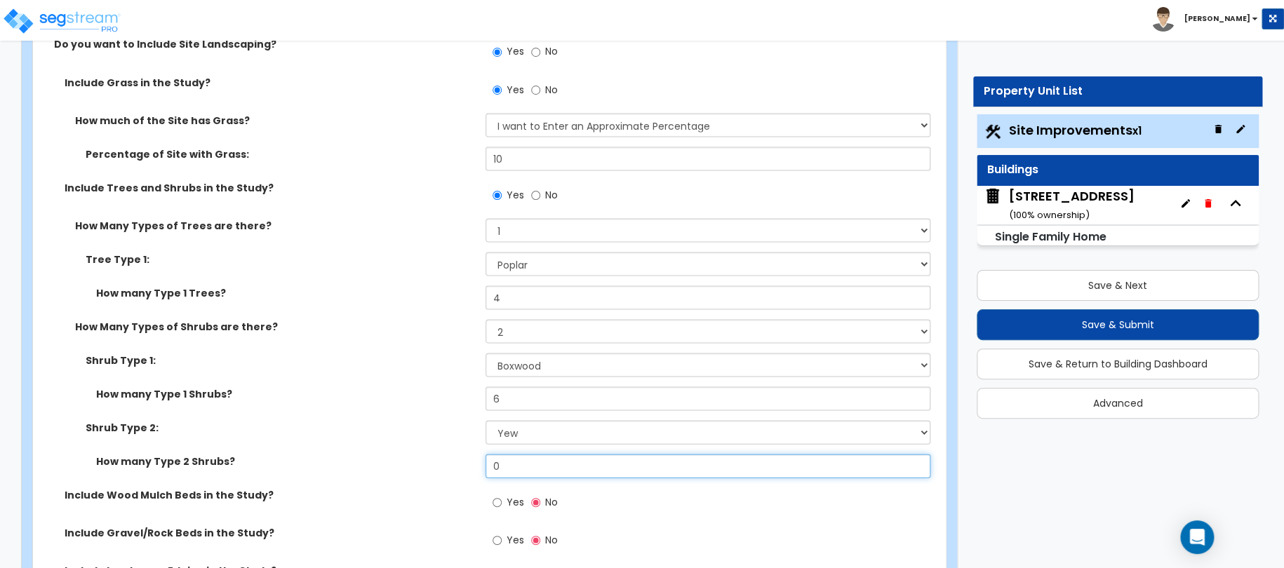
drag, startPoint x: 530, startPoint y: 468, endPoint x: 462, endPoint y: 467, distance: 67.4
click at [467, 467] on div "How many Type 2 Shrubs? 0" at bounding box center [485, 471] width 904 height 34
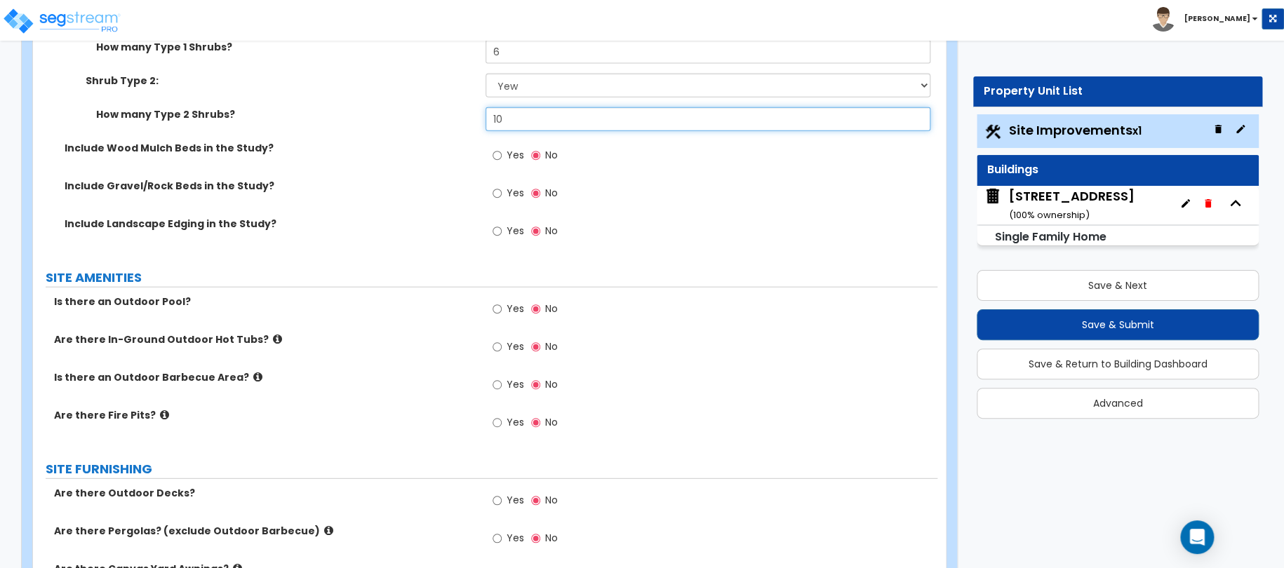
scroll to position [1614, 0]
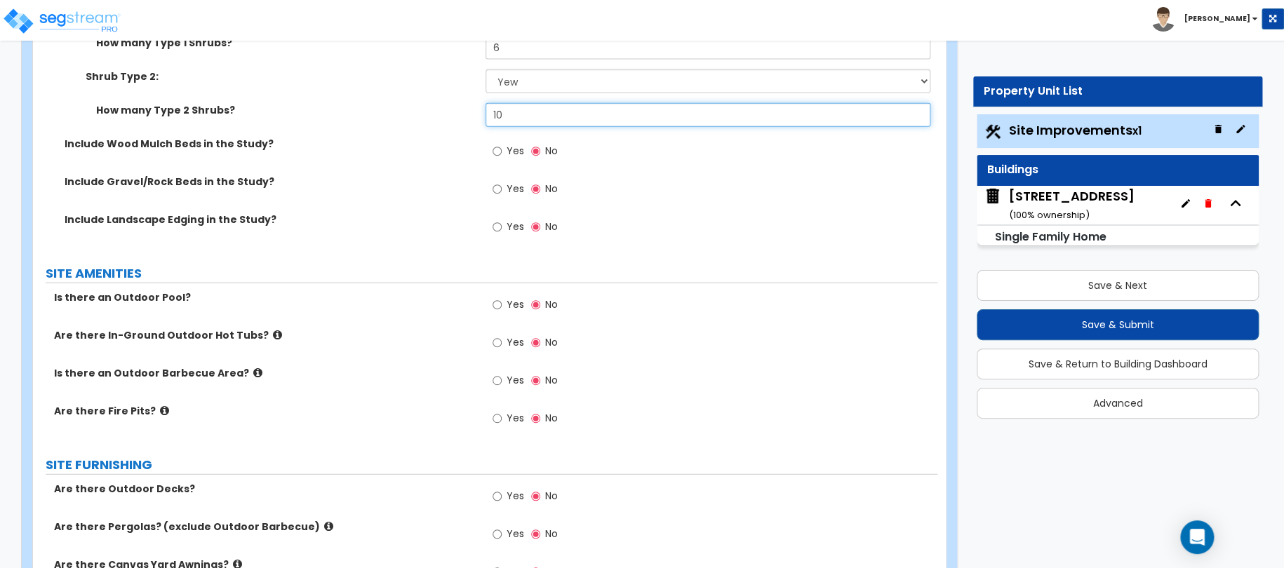
type input "10"
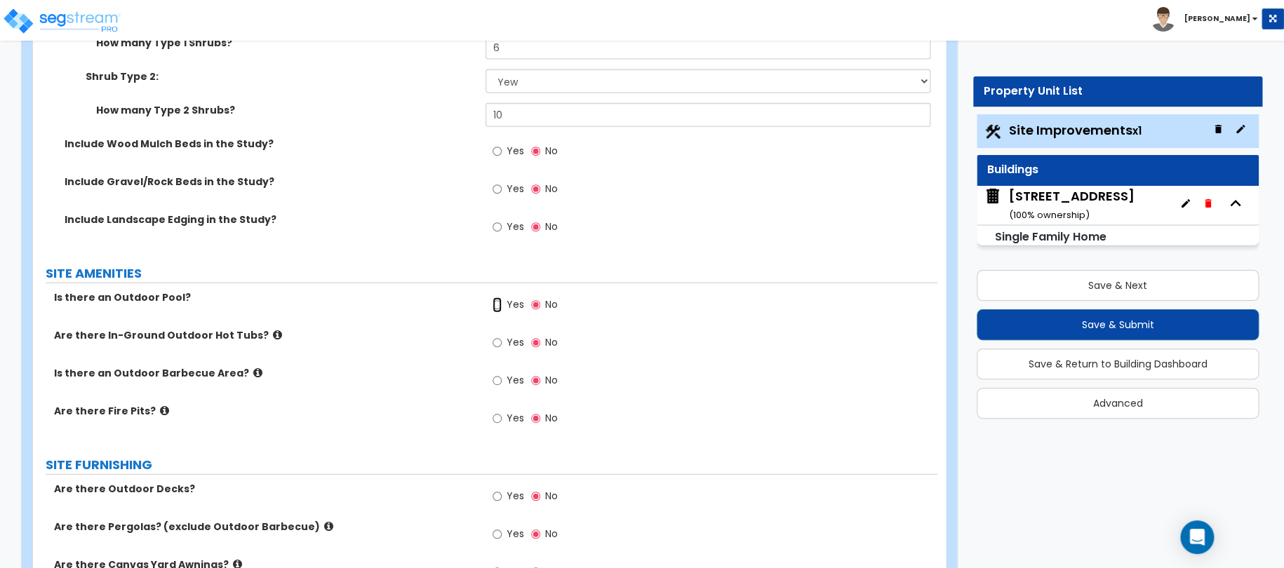
click at [499, 307] on input "Yes" at bounding box center [497, 305] width 9 height 15
radio input "true"
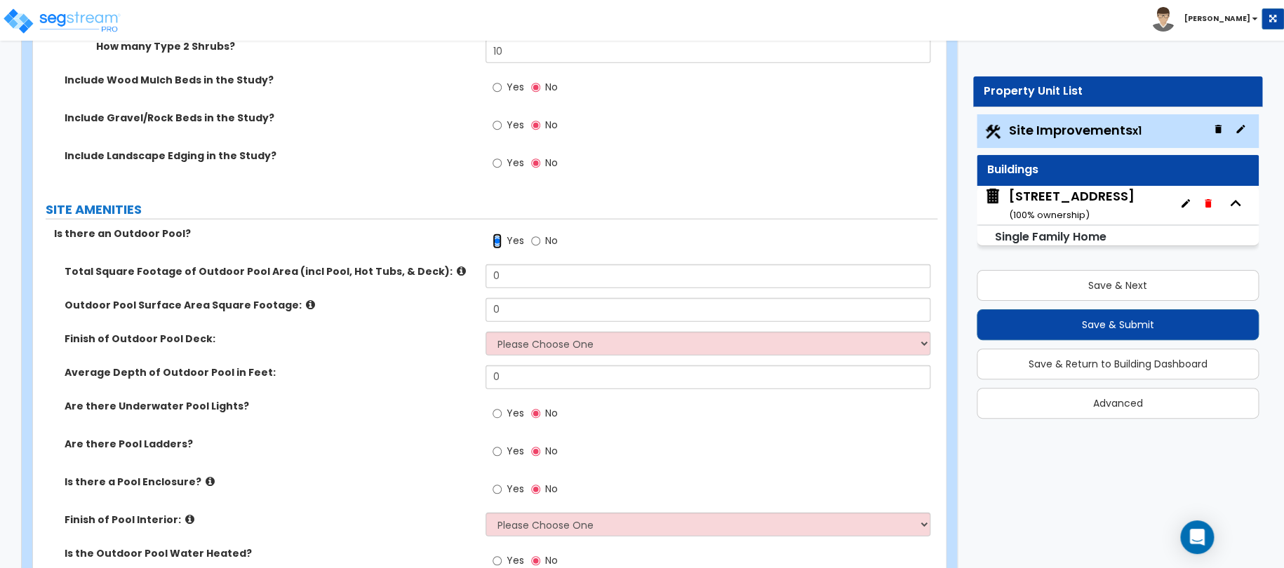
scroll to position [1684, 0]
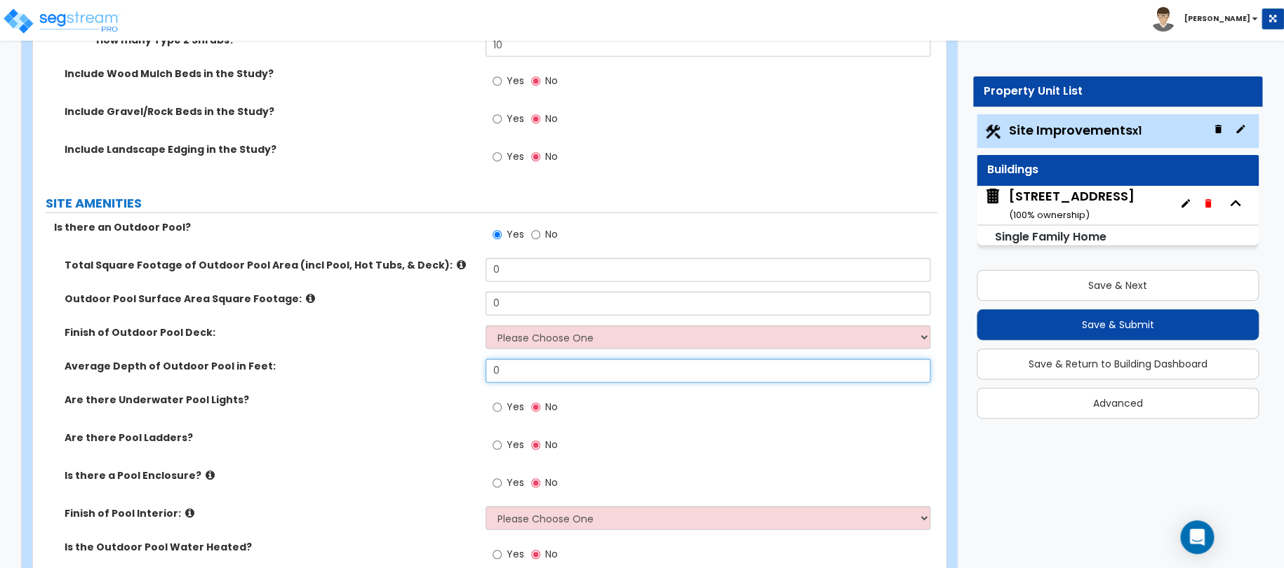
drag, startPoint x: 511, startPoint y: 373, endPoint x: 500, endPoint y: 365, distance: 13.1
click at [505, 370] on input "0" at bounding box center [709, 371] width 446 height 24
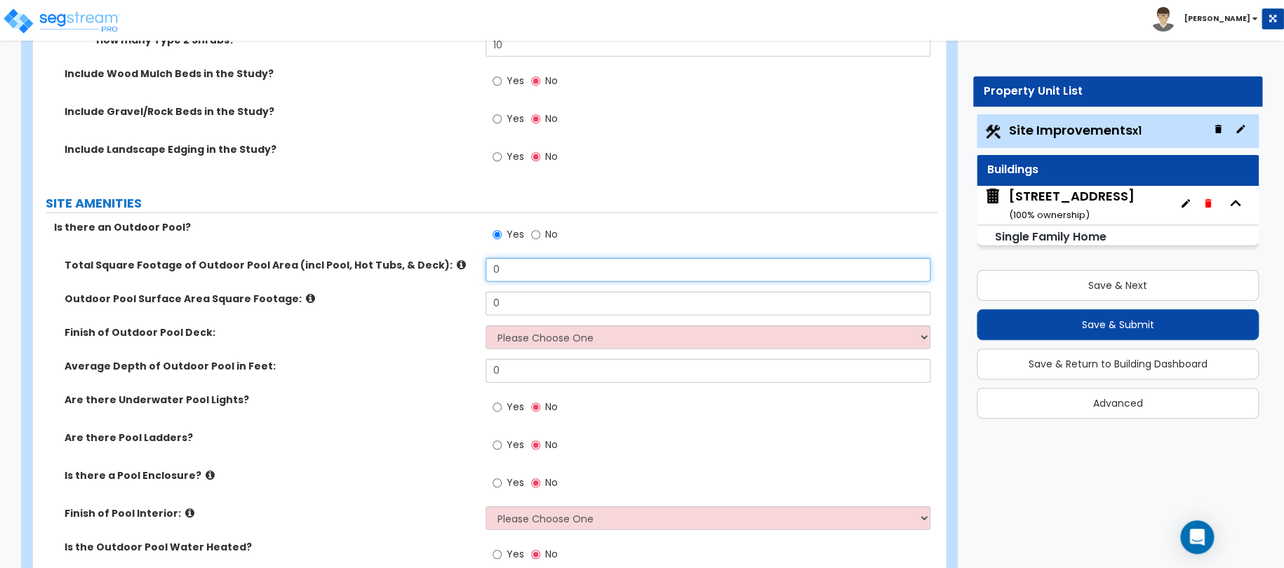
drag, startPoint x: 523, startPoint y: 274, endPoint x: 425, endPoint y: 269, distance: 99.0
click at [439, 269] on div "Total Square Footage of Outdoor Pool Area (incl Pool, Hot Tubs, & Deck): 0" at bounding box center [485, 275] width 904 height 34
type input "980"
drag, startPoint x: 533, startPoint y: 305, endPoint x: 472, endPoint y: 308, distance: 60.4
click at [497, 307] on input "0" at bounding box center [709, 304] width 446 height 24
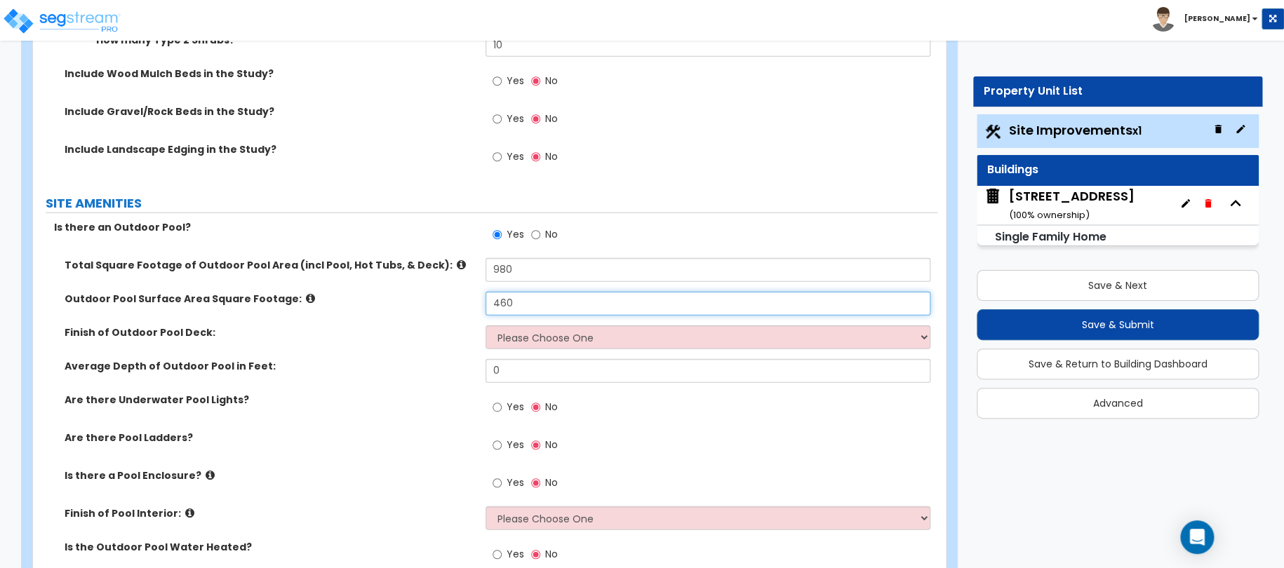
type input "460"
click at [545, 342] on select "Please Choose One Bare Concrete Stamped Concrete Brick Pavers Stone Pavers Wood…" at bounding box center [709, 338] width 446 height 24
select select "7"
click at [486, 326] on select "Please Choose One Bare Concrete Stamped Concrete Brick Pavers Stone Pavers Wood…" at bounding box center [709, 338] width 446 height 24
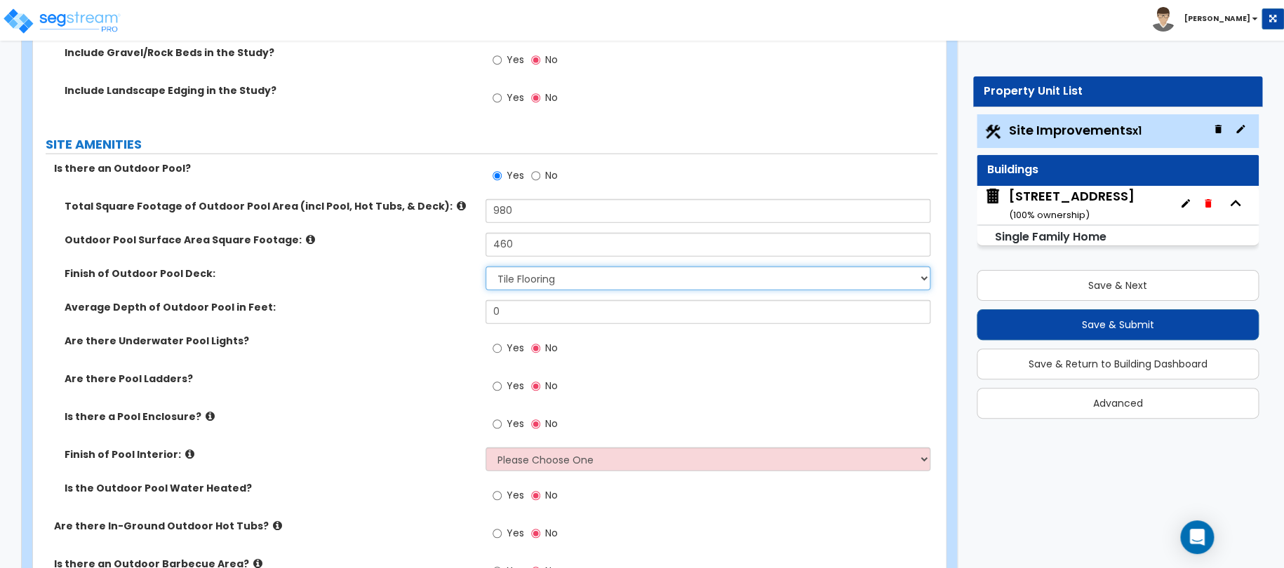
scroll to position [1754, 0]
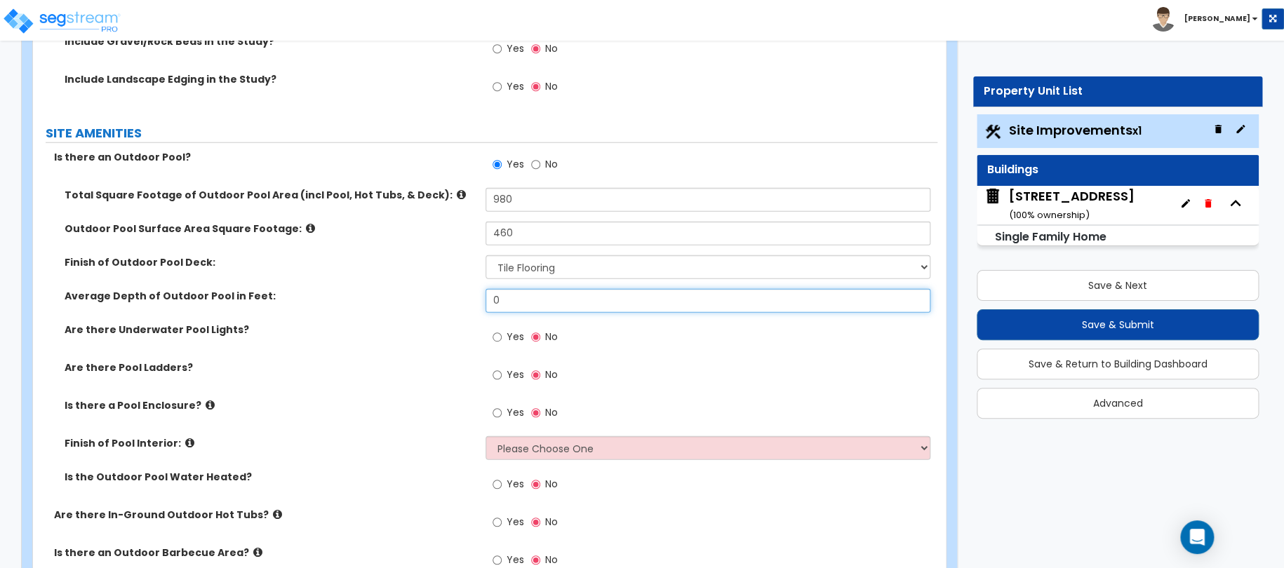
drag, startPoint x: 516, startPoint y: 302, endPoint x: 435, endPoint y: 301, distance: 80.7
click at [435, 301] on div "Average Depth of Outdoor Pool in Feet: 0" at bounding box center [485, 306] width 904 height 34
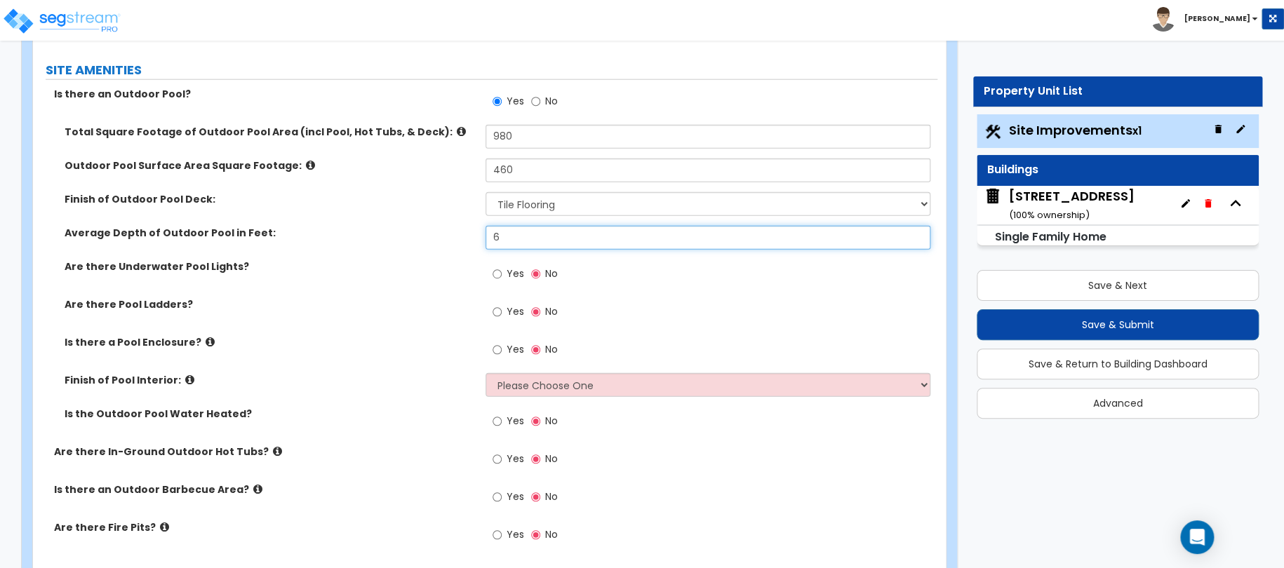
scroll to position [1824, 0]
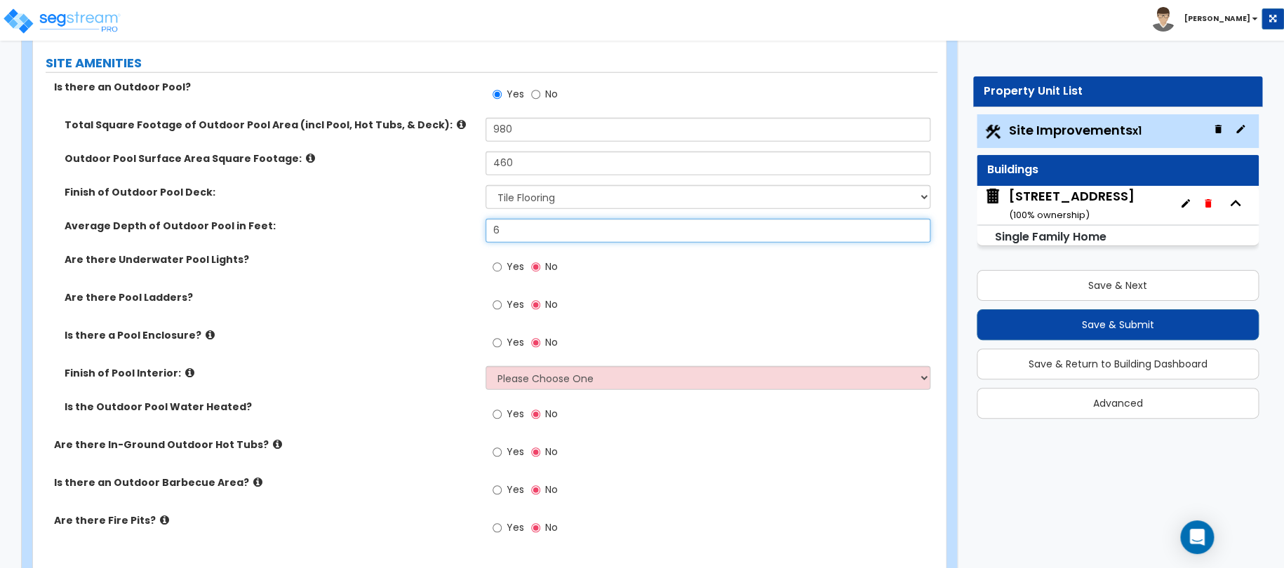
type input "6"
click at [497, 267] on input "Yes" at bounding box center [497, 267] width 9 height 15
radio input "true"
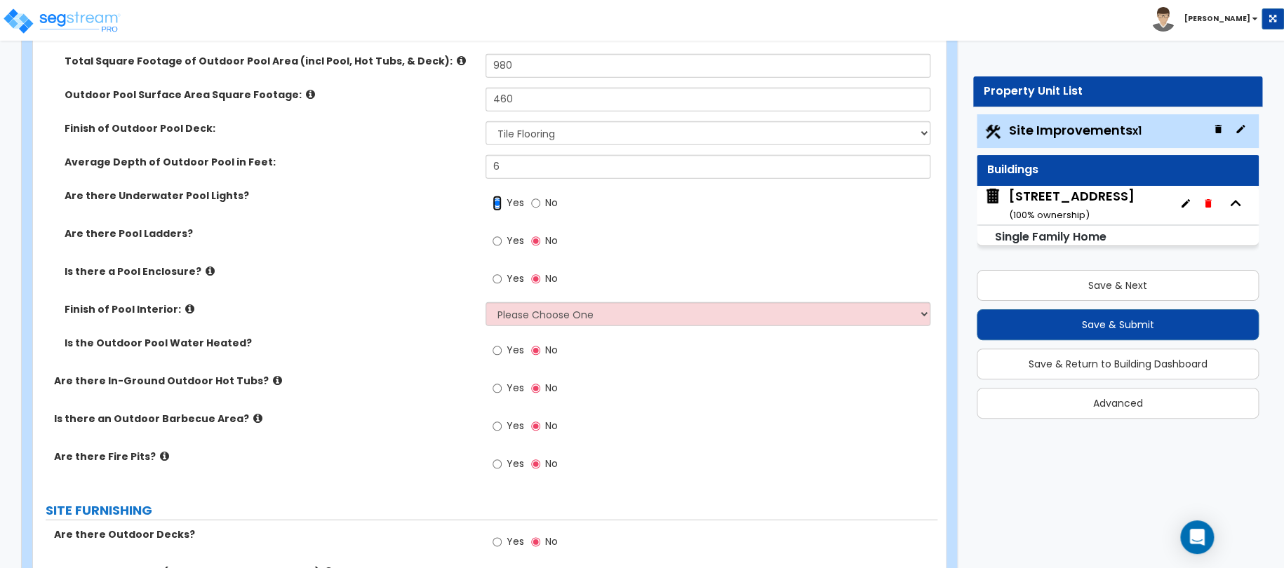
scroll to position [1895, 0]
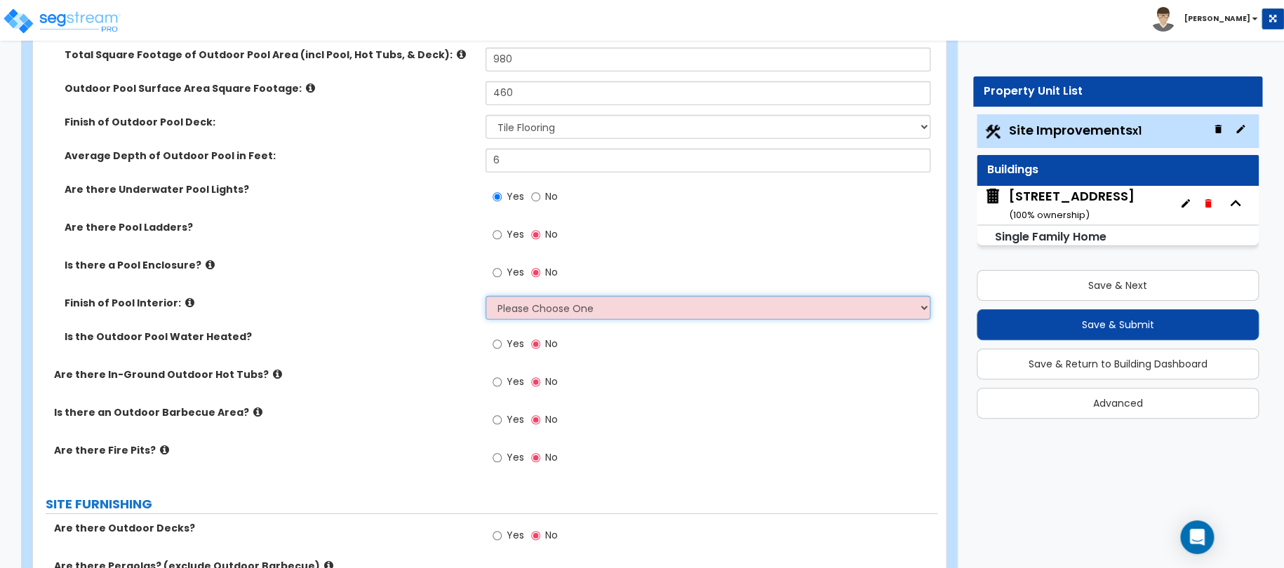
click at [507, 300] on select "Please Choose One Tile Plaster Vinyl" at bounding box center [709, 308] width 446 height 24
select select "1"
click at [486, 296] on select "Please Choose One Tile Plaster Vinyl" at bounding box center [709, 308] width 446 height 24
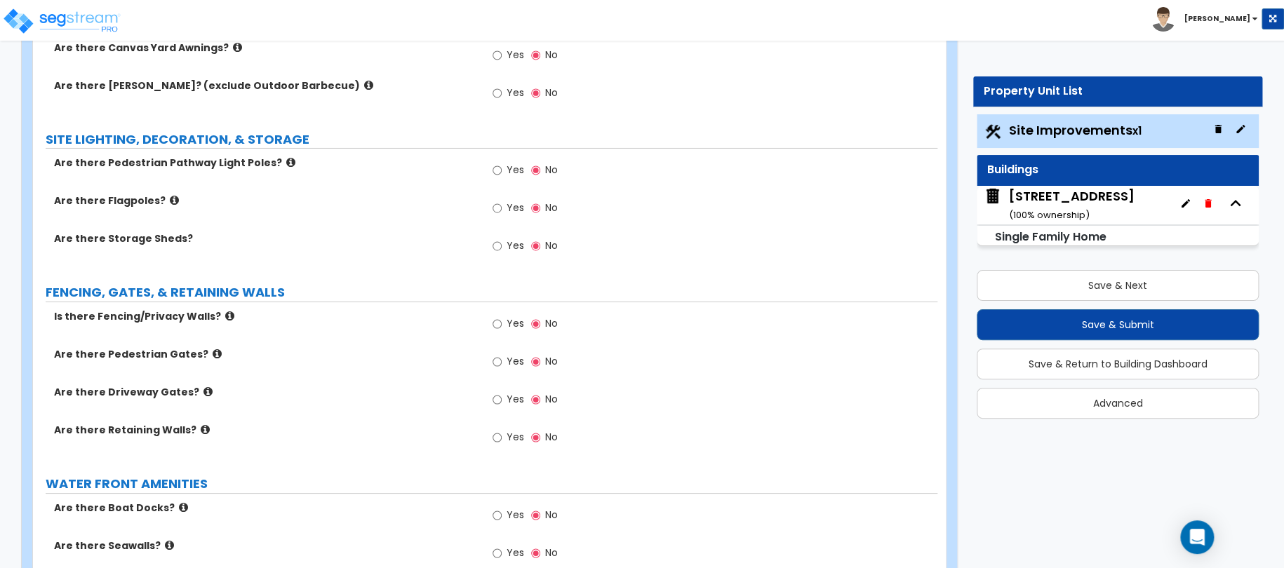
scroll to position [2456, 0]
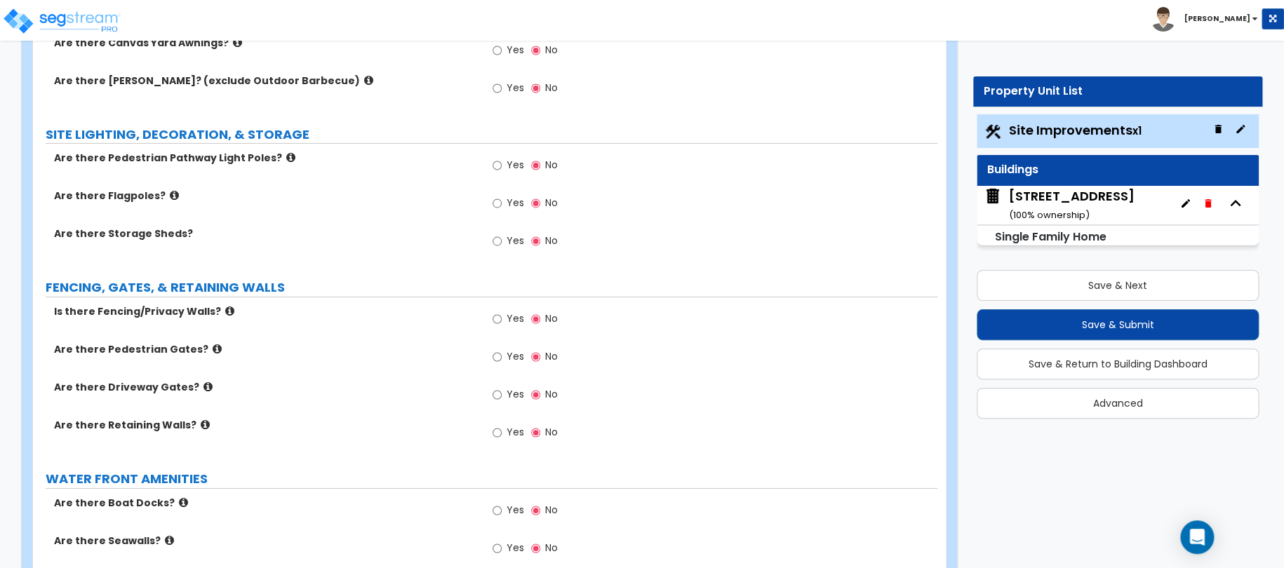
click at [502, 314] on label "Yes" at bounding box center [509, 321] width 32 height 24
click at [502, 314] on input "Yes" at bounding box center [497, 319] width 9 height 15
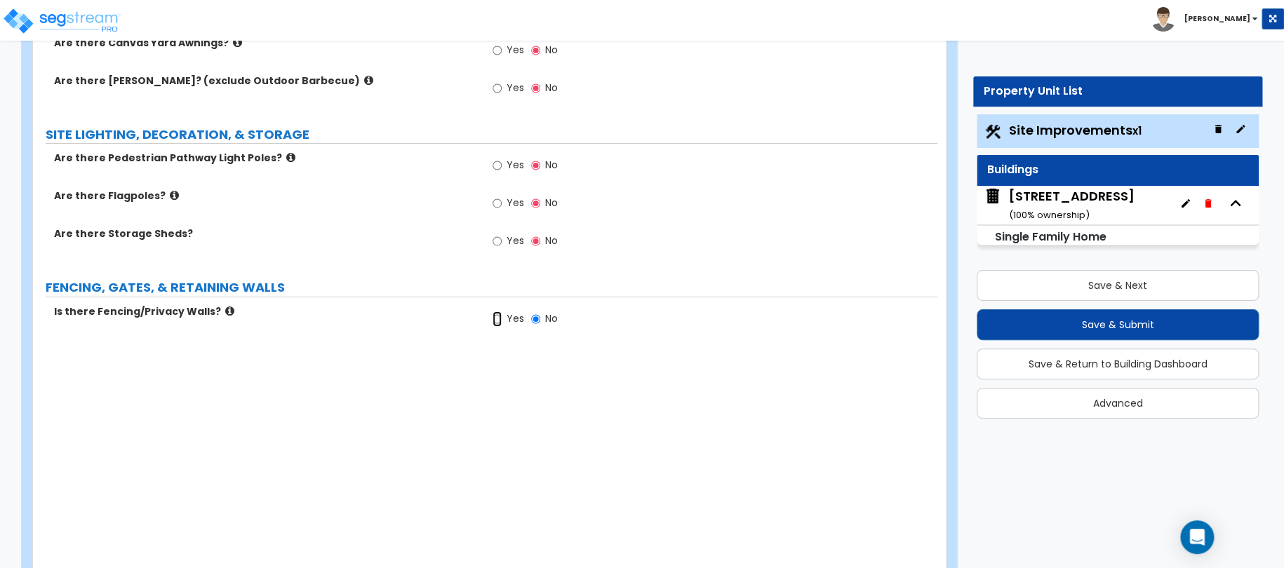
radio input "true"
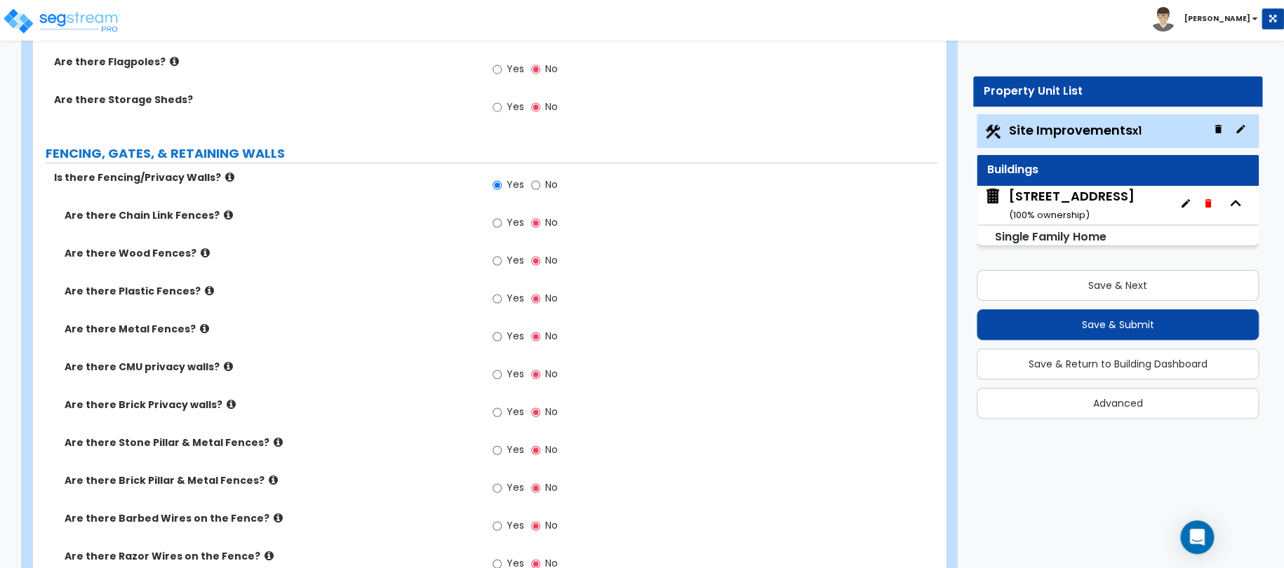
scroll to position [2596, 0]
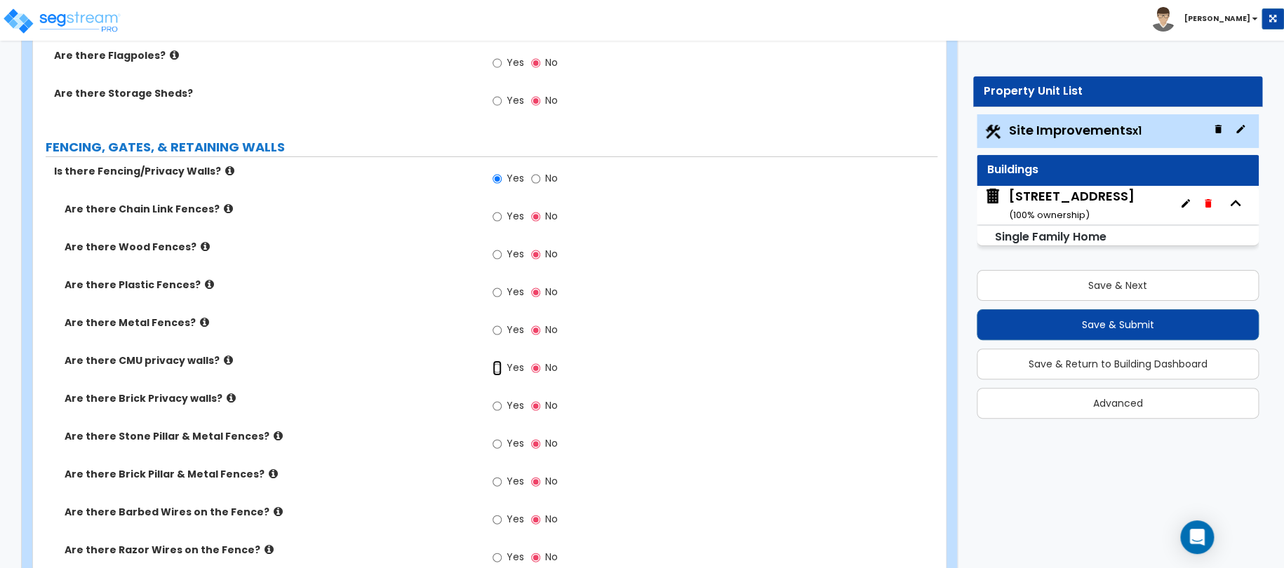
click at [497, 365] on input "Yes" at bounding box center [497, 368] width 9 height 15
radio input "true"
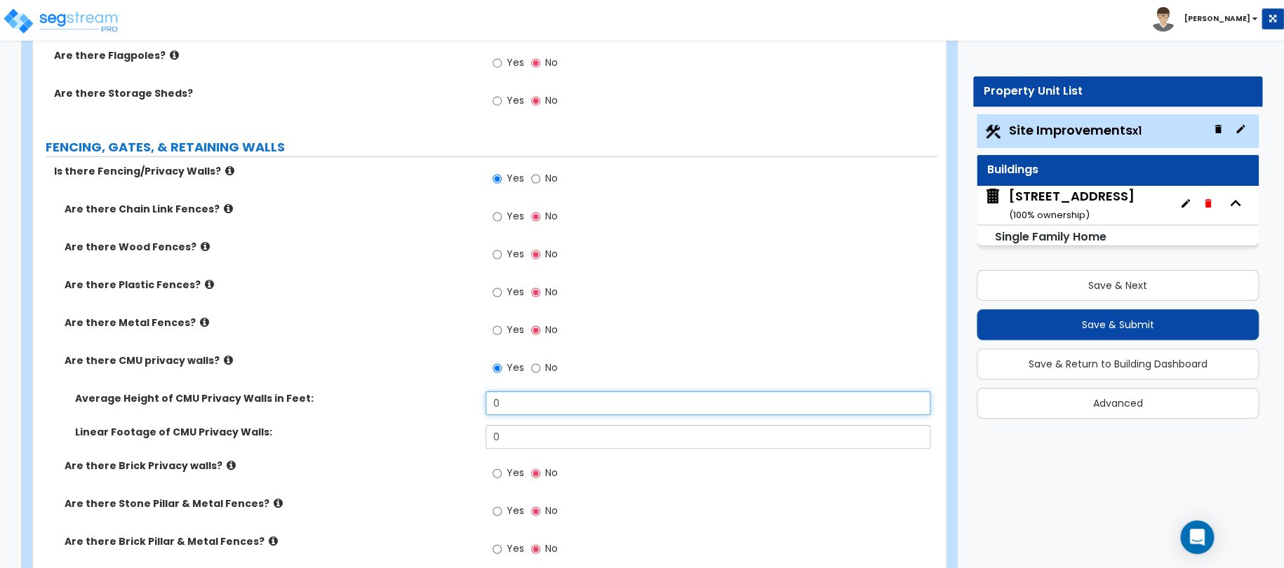
drag, startPoint x: 519, startPoint y: 401, endPoint x: 443, endPoint y: 396, distance: 76.6
click at [460, 398] on div "Average Height of CMU Privacy Walls in Feet: 0" at bounding box center [485, 409] width 904 height 34
type input "6"
drag, startPoint x: 522, startPoint y: 454, endPoint x: 506, endPoint y: 446, distance: 17.9
click at [507, 446] on div "Linear Footage of CMU Privacy Walls: 0" at bounding box center [485, 442] width 904 height 34
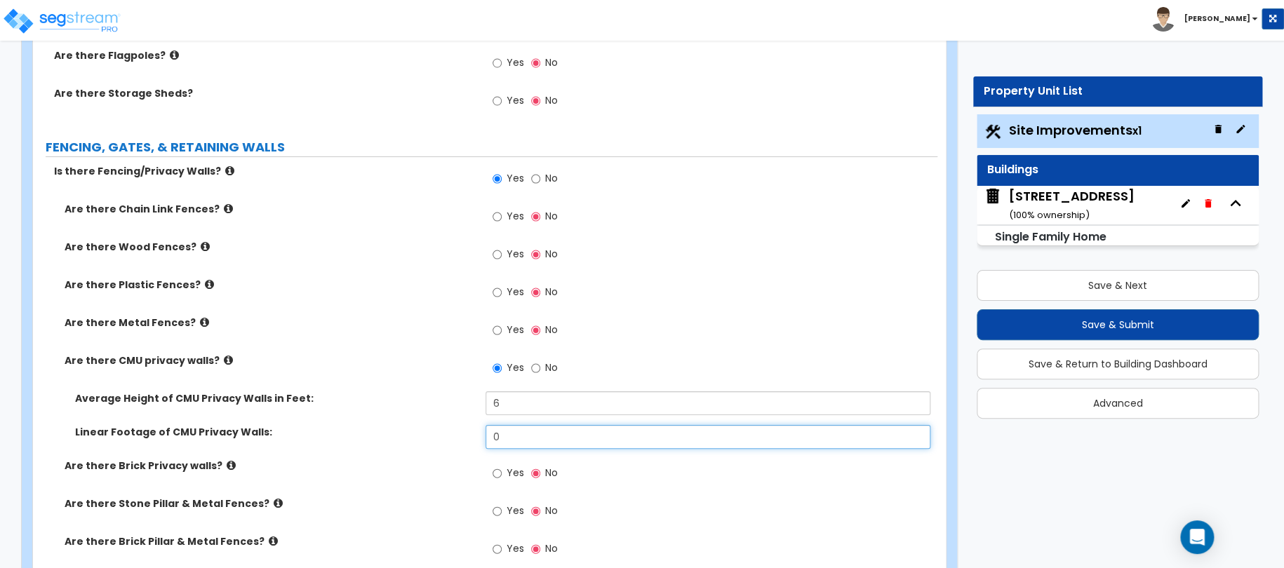
drag, startPoint x: 509, startPoint y: 443, endPoint x: 449, endPoint y: 429, distance: 61.3
click at [457, 431] on div "Linear Footage of CMU Privacy Walls: 0" at bounding box center [485, 442] width 904 height 34
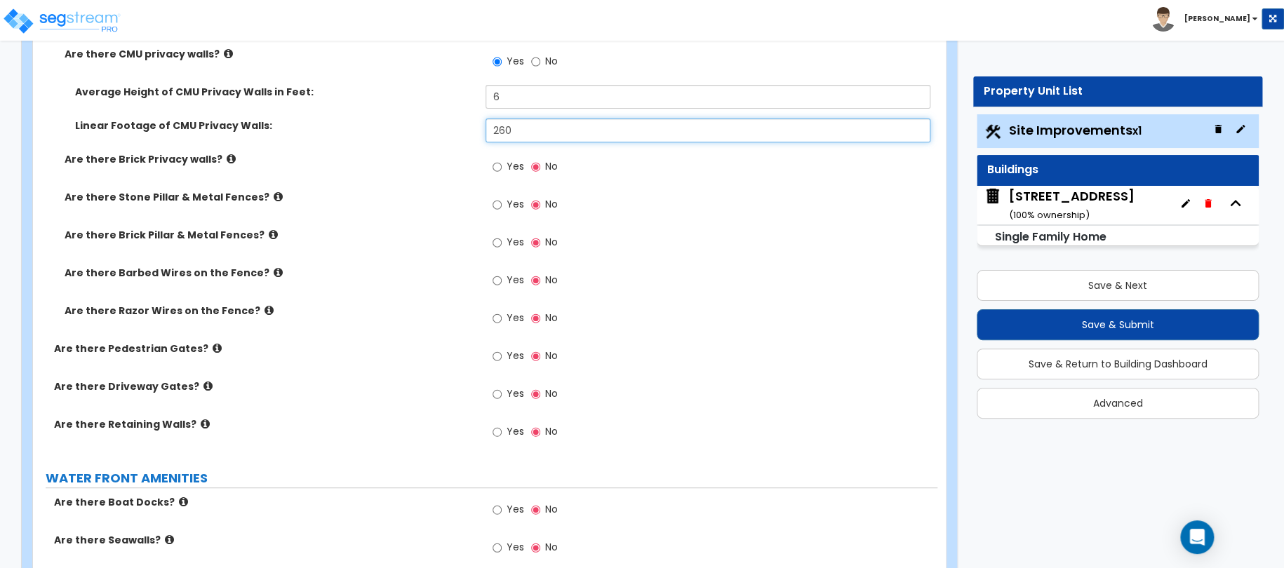
scroll to position [2947, 0]
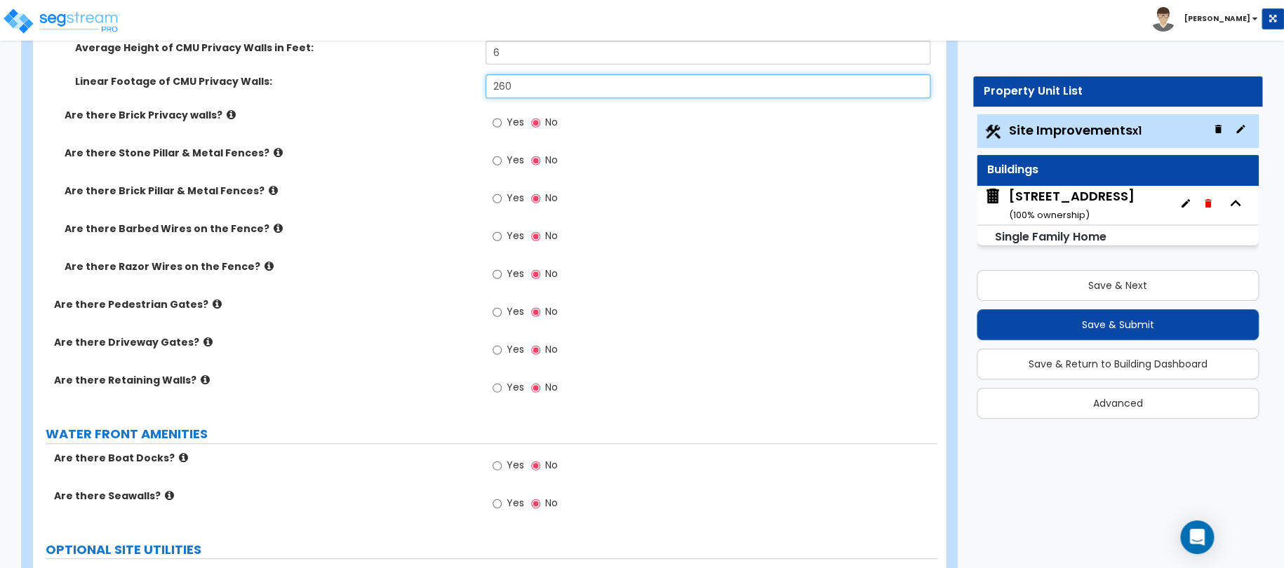
type input "260"
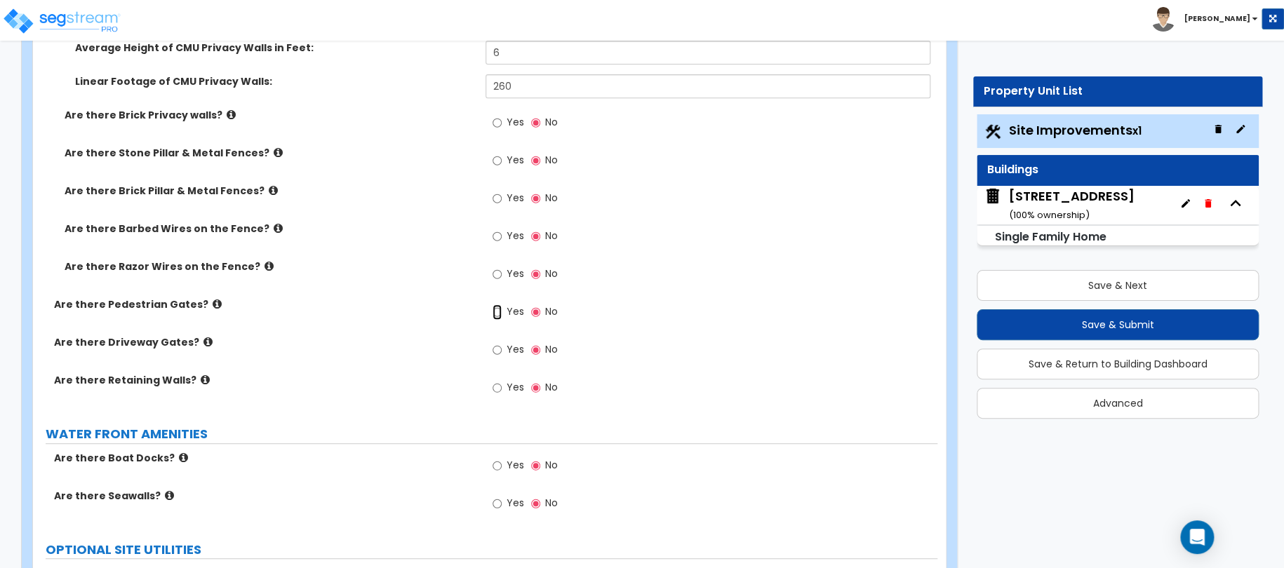
click at [495, 312] on input "Yes" at bounding box center [497, 312] width 9 height 15
radio input "true"
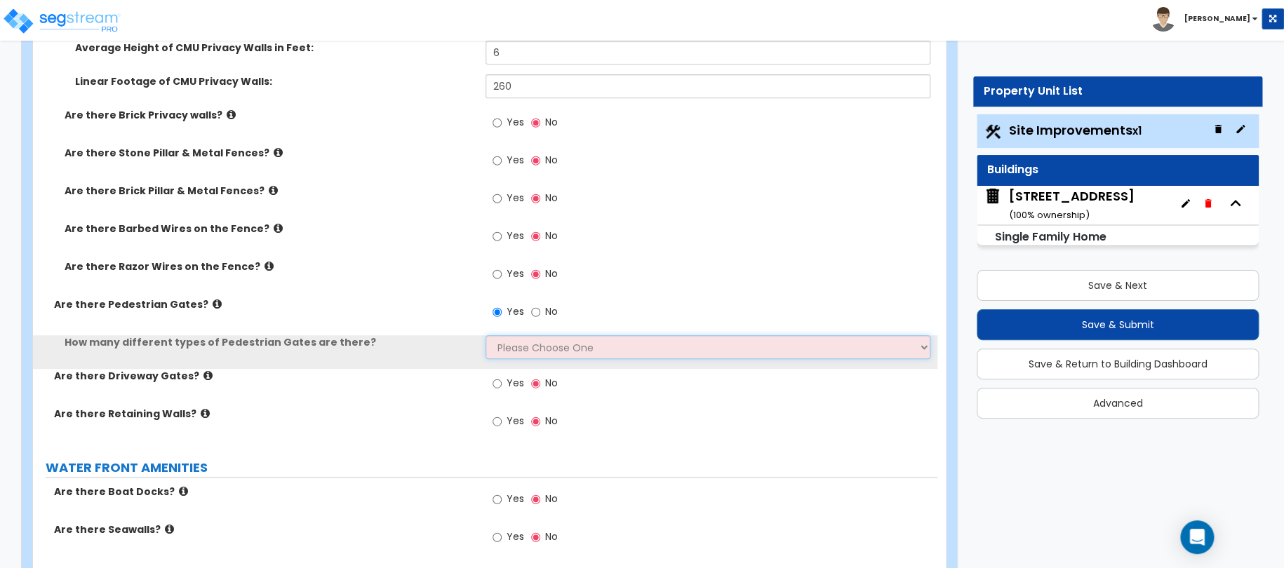
click at [500, 347] on select "Please Choose One 1 2 3" at bounding box center [709, 347] width 446 height 24
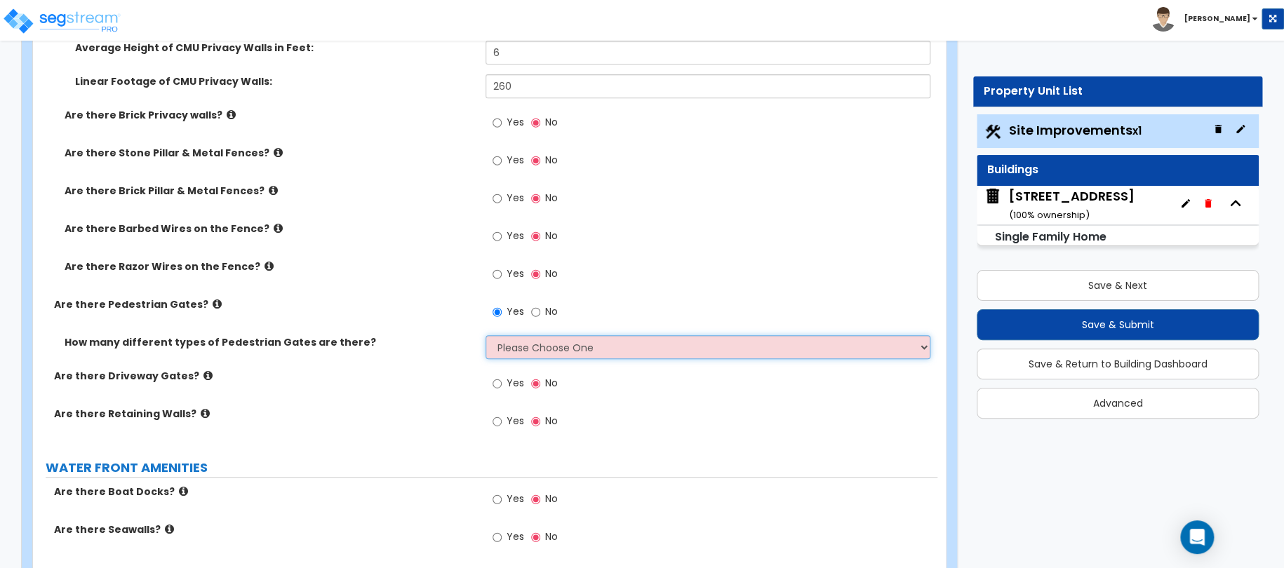
select select "1"
click at [486, 335] on select "Please Choose One 1 2 3" at bounding box center [709, 347] width 446 height 24
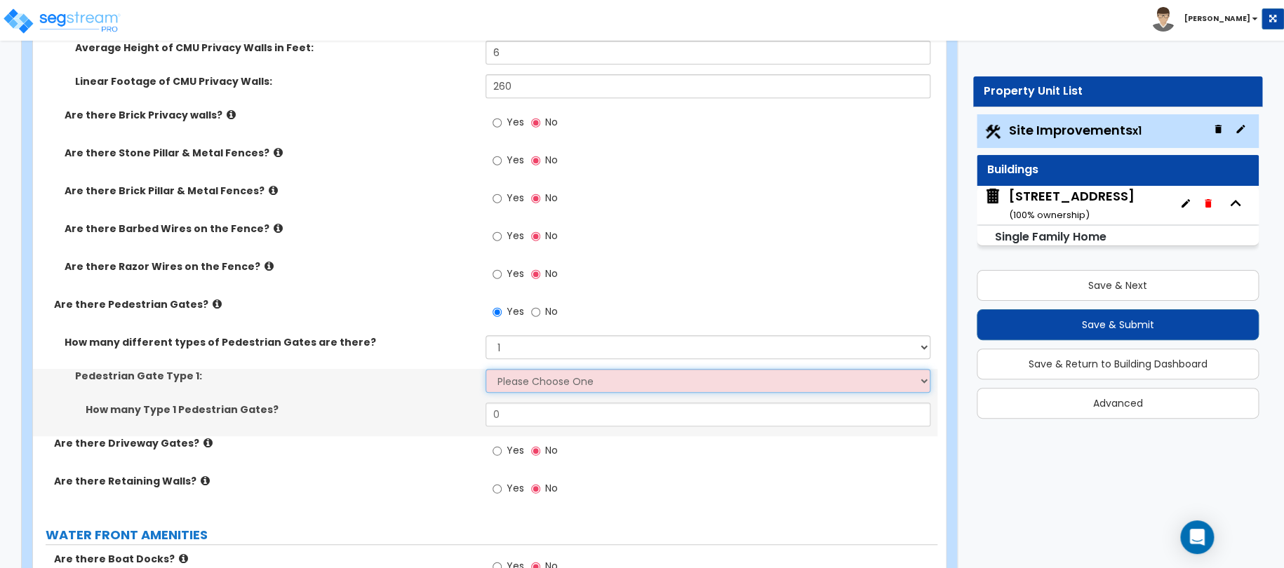
click at [510, 385] on select "Please Choose One Chain Link, 3 ft Height Chain Link, 4 ft Height Chain Link, 6…" at bounding box center [709, 381] width 446 height 24
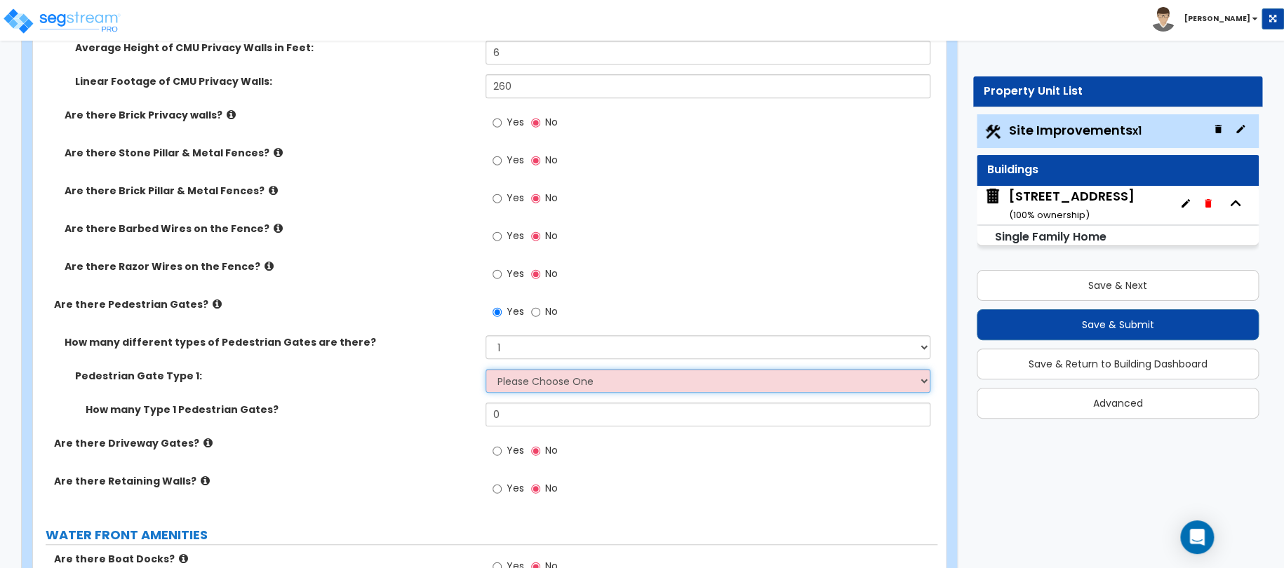
select select "6"
click at [486, 369] on select "Please Choose One Chain Link, 3 ft Height Chain Link, 4 ft Height Chain Link, 6…" at bounding box center [709, 381] width 446 height 24
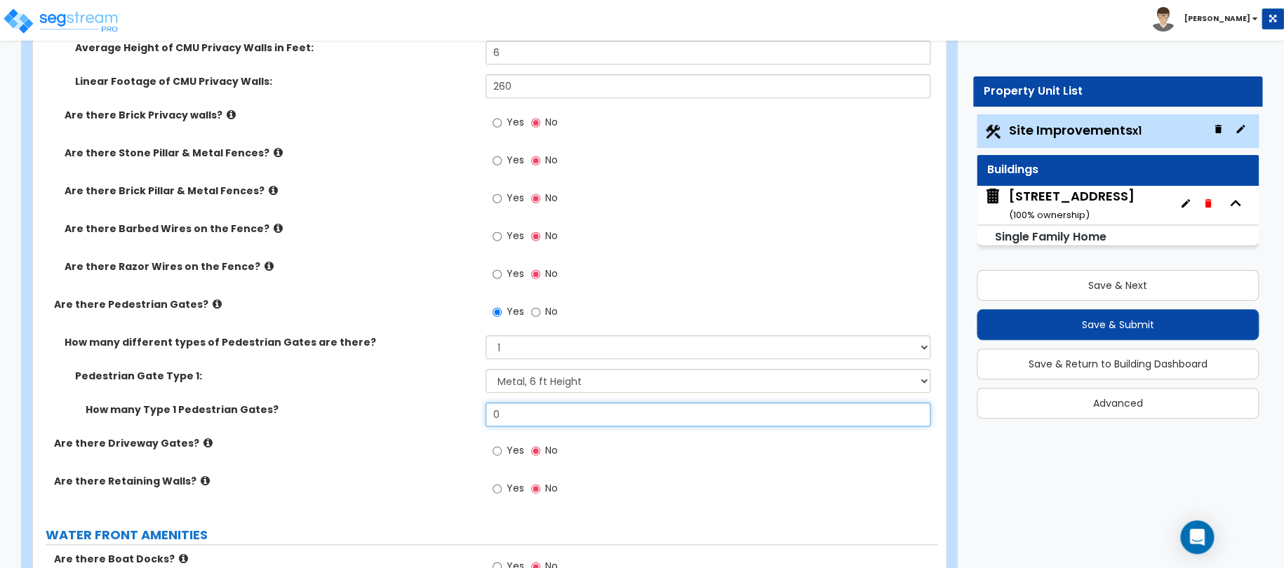
drag, startPoint x: 530, startPoint y: 406, endPoint x: 443, endPoint y: 398, distance: 86.7
click at [445, 398] on div "Pedestrian Gate Type 1: Please Choose One Chain Link, 3 ft Height Chain Link, 4…" at bounding box center [485, 402] width 883 height 67
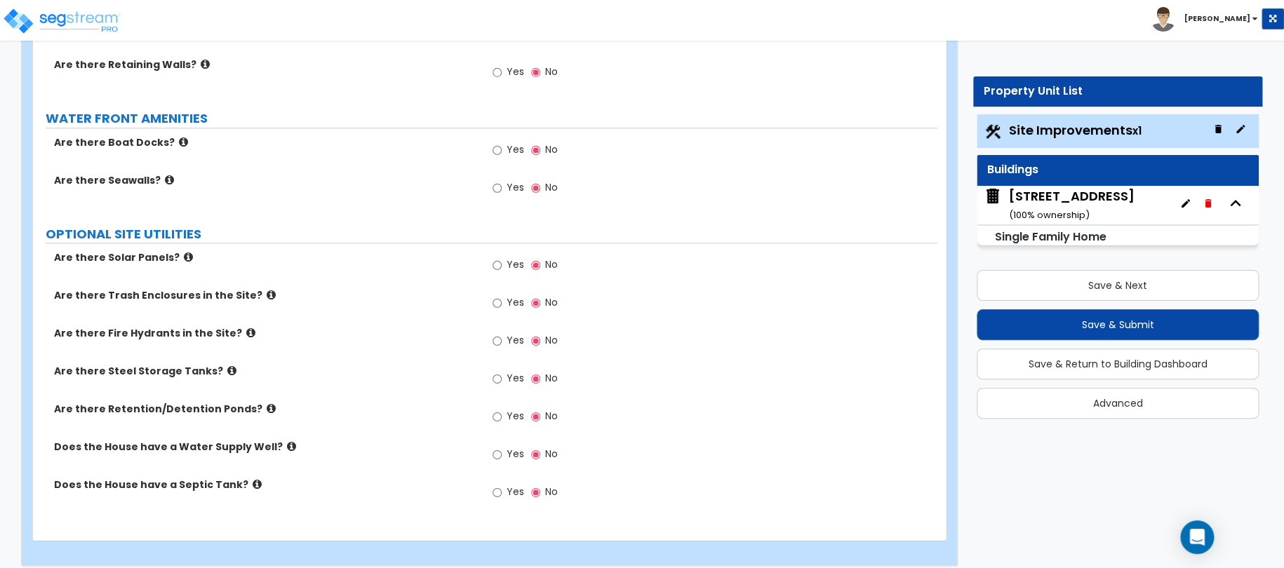
scroll to position [3368, 0]
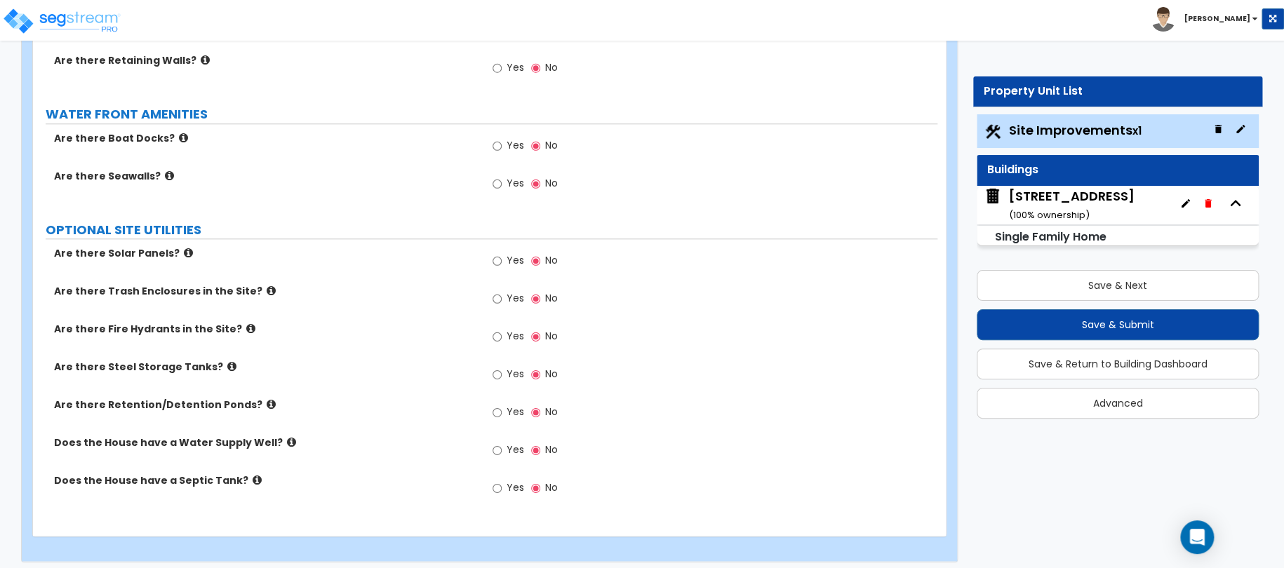
type input "1"
click at [501, 263] on input "Yes" at bounding box center [497, 260] width 9 height 15
radio input "true"
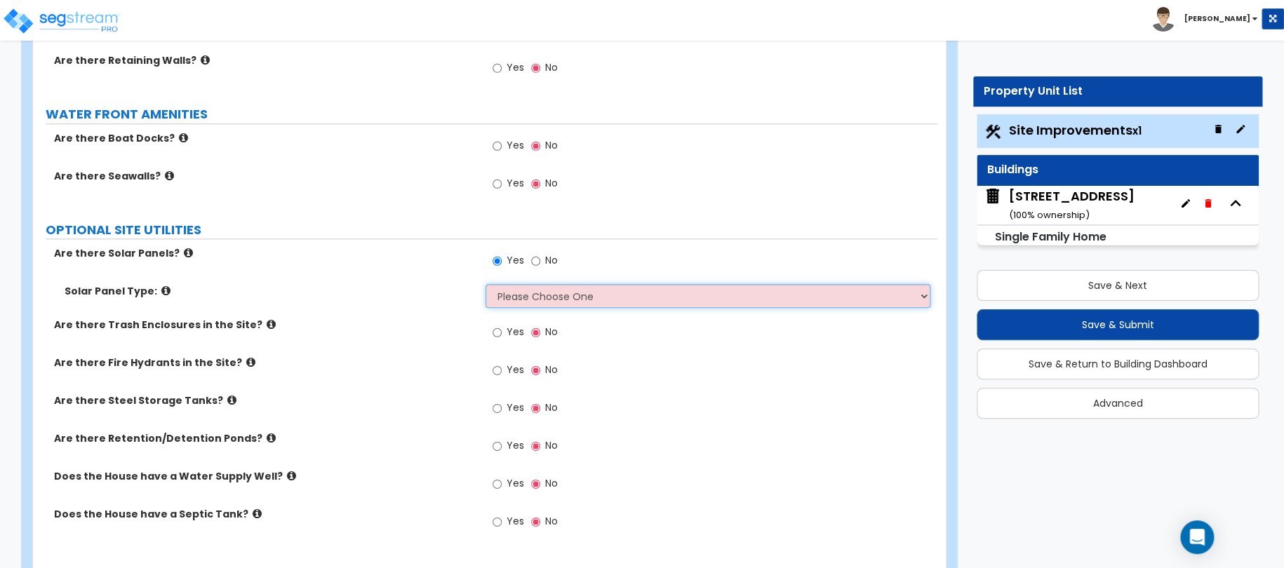
click at [514, 297] on select "Please Choose One Free Standing Attached to Site Shade Structures (Pergola or G…" at bounding box center [709, 296] width 446 height 24
select select "1"
click at [486, 284] on select "Please Choose One Free Standing Attached to Site Shade Structures (Pergola or G…" at bounding box center [709, 296] width 446 height 24
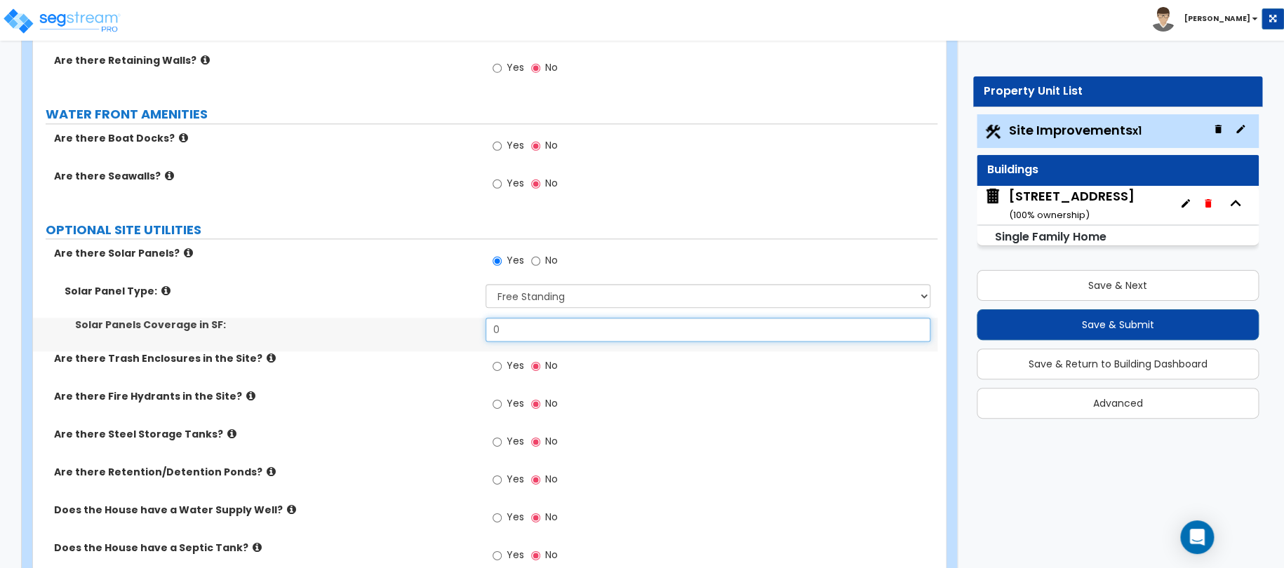
drag, startPoint x: 520, startPoint y: 334, endPoint x: 435, endPoint y: 330, distance: 85.0
click at [447, 330] on div "Solar Panels Coverage in SF: 0" at bounding box center [485, 335] width 904 height 34
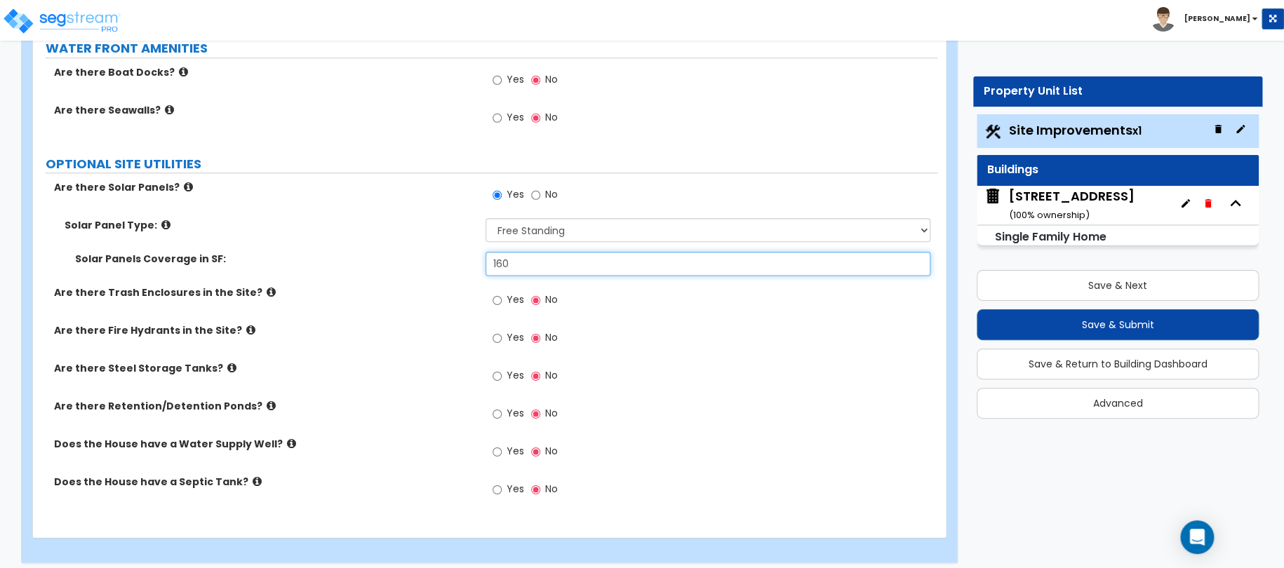
scroll to position [3438, 0]
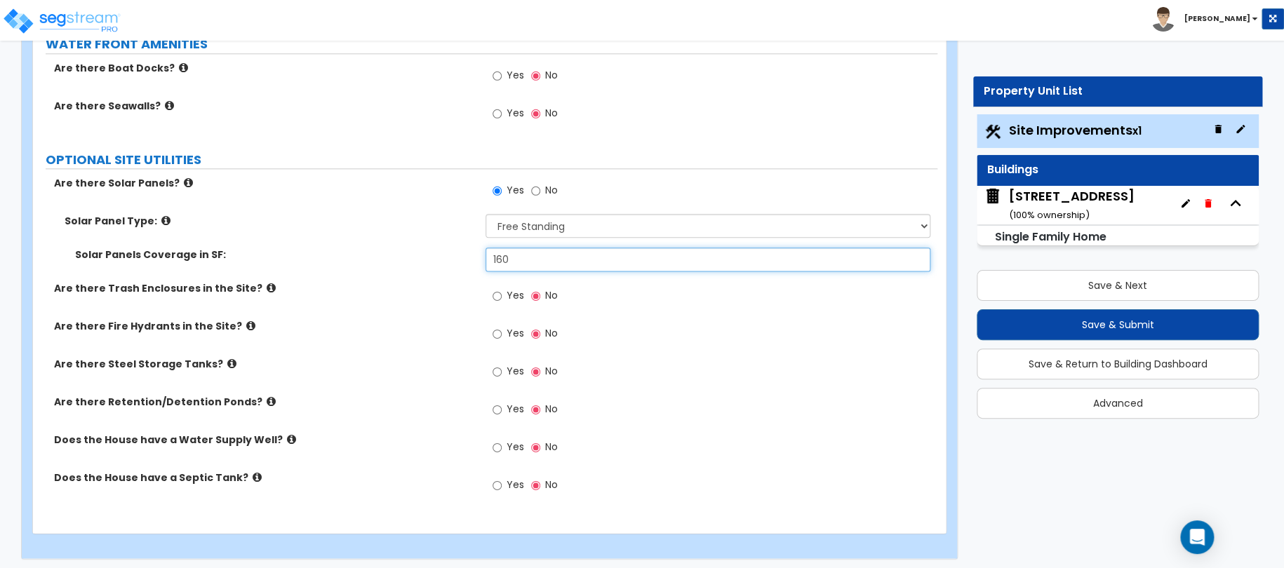
type input "160"
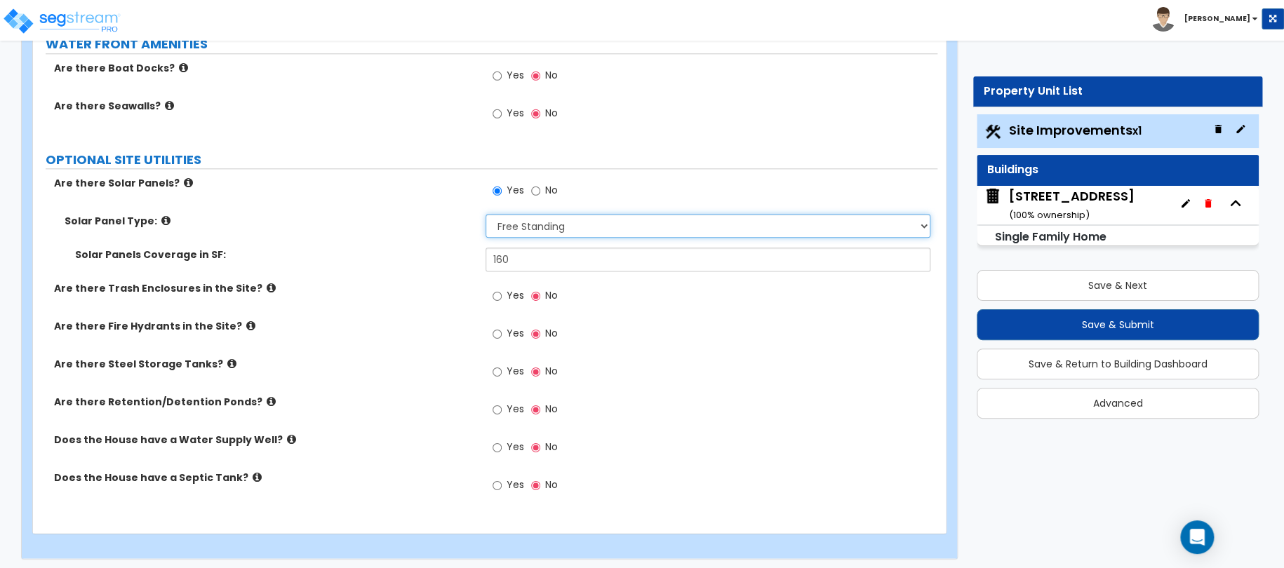
click at [514, 226] on select "Please Choose One Free Standing Attached to Site Shade Structures (Pergola or G…" at bounding box center [709, 226] width 446 height 24
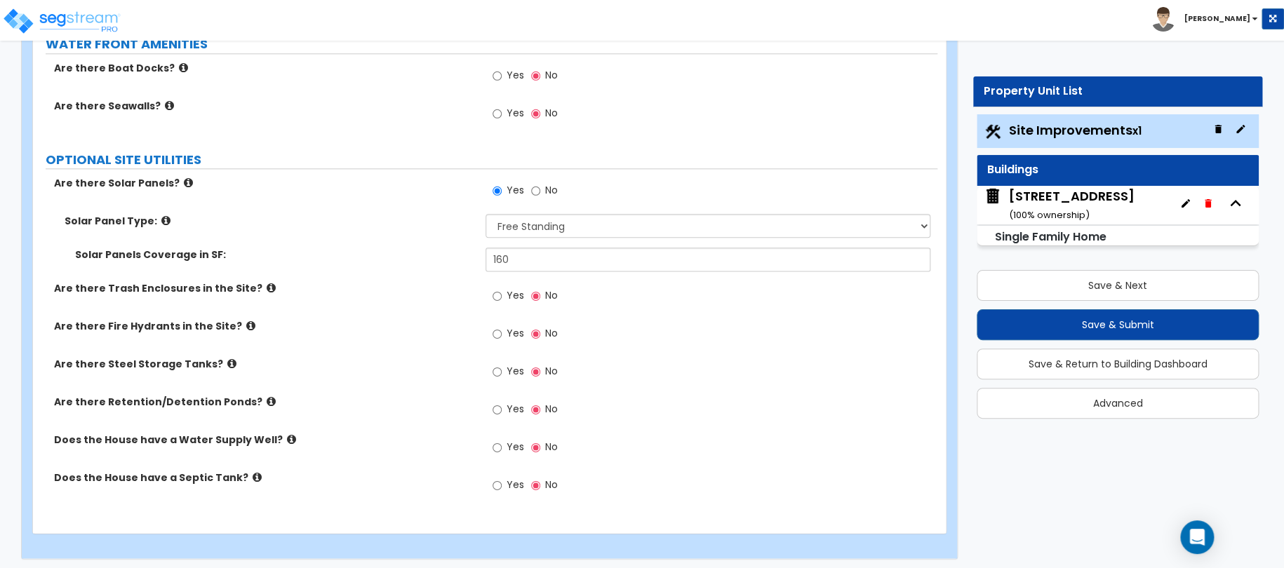
click at [368, 260] on div "Solar Panels Coverage in SF: 160" at bounding box center [485, 265] width 904 height 34
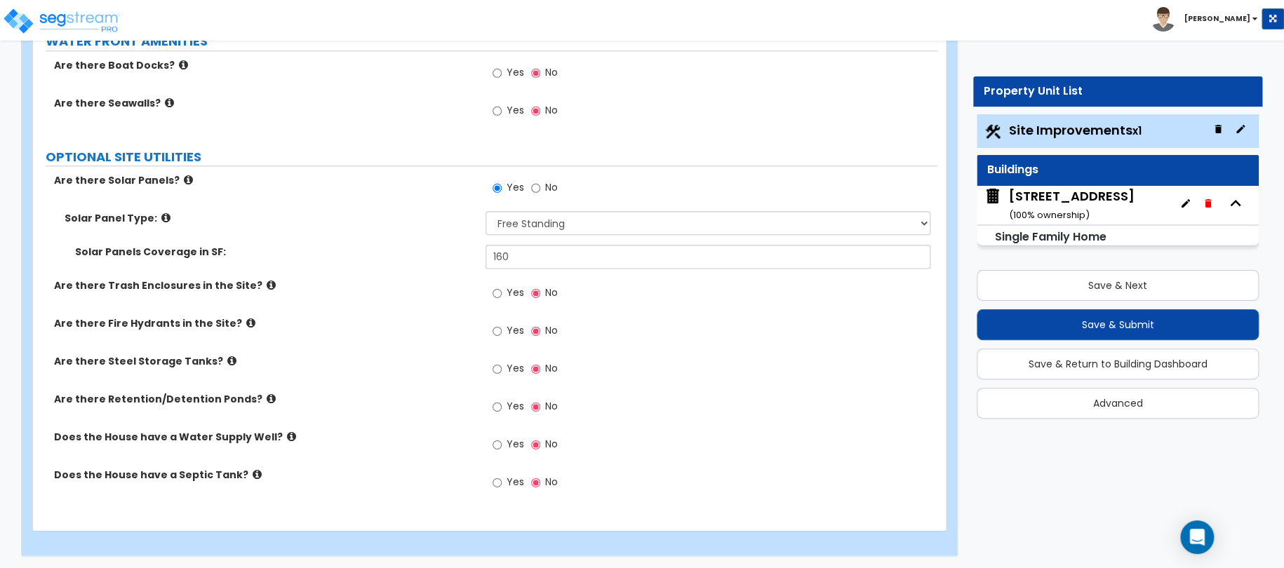
click at [1024, 194] on div "148 Sunset Cove ( 100 % ownership)" at bounding box center [1072, 205] width 126 height 36
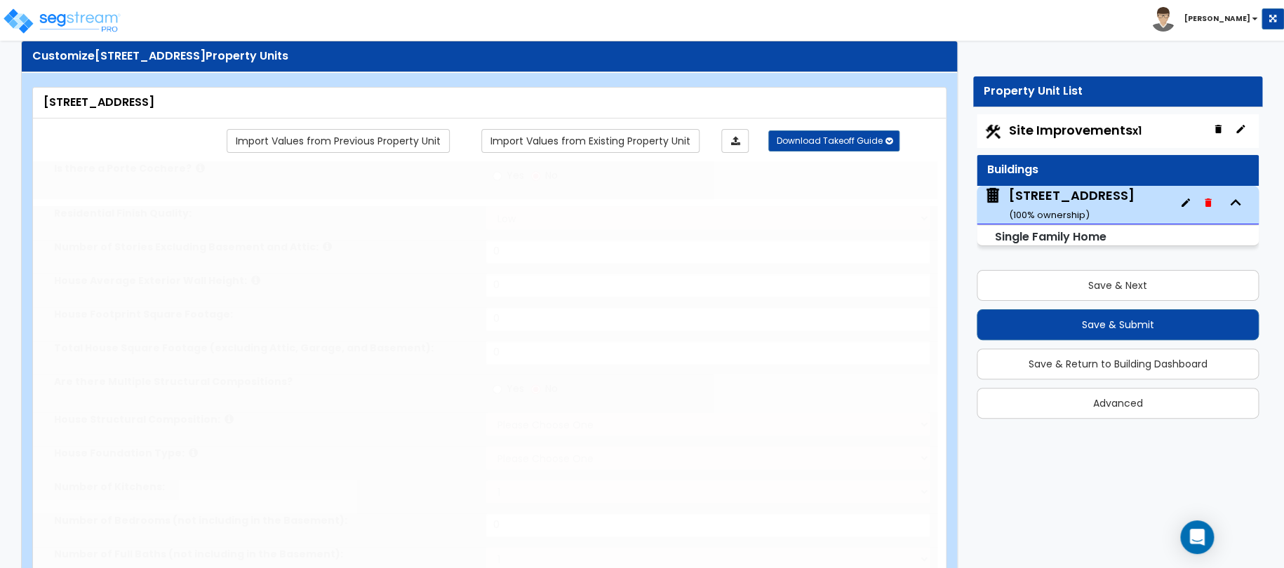
type input "1"
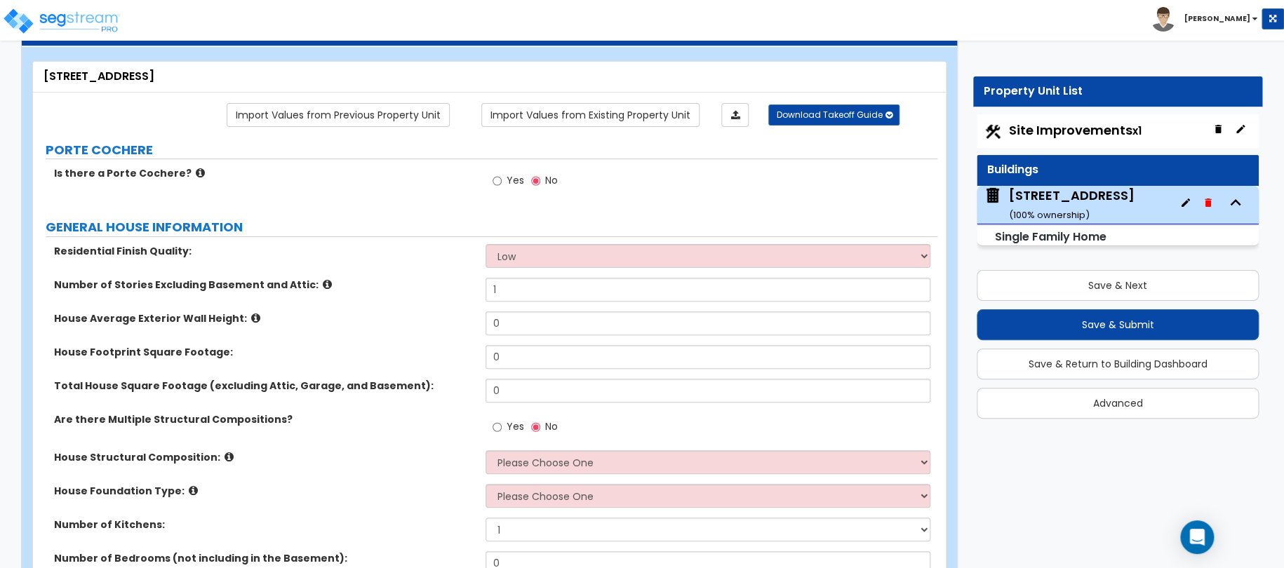
scroll to position [105, 0]
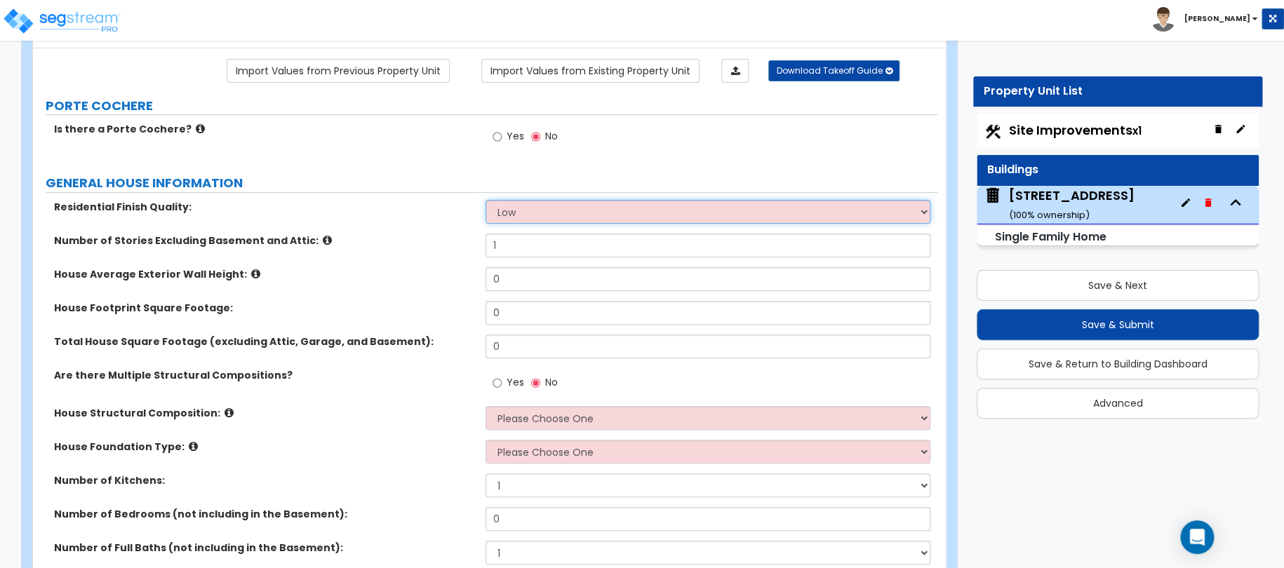
click at [561, 206] on select "Low Average High" at bounding box center [709, 212] width 446 height 24
select select "2"
click at [486, 200] on select "Low Average High" at bounding box center [709, 212] width 446 height 24
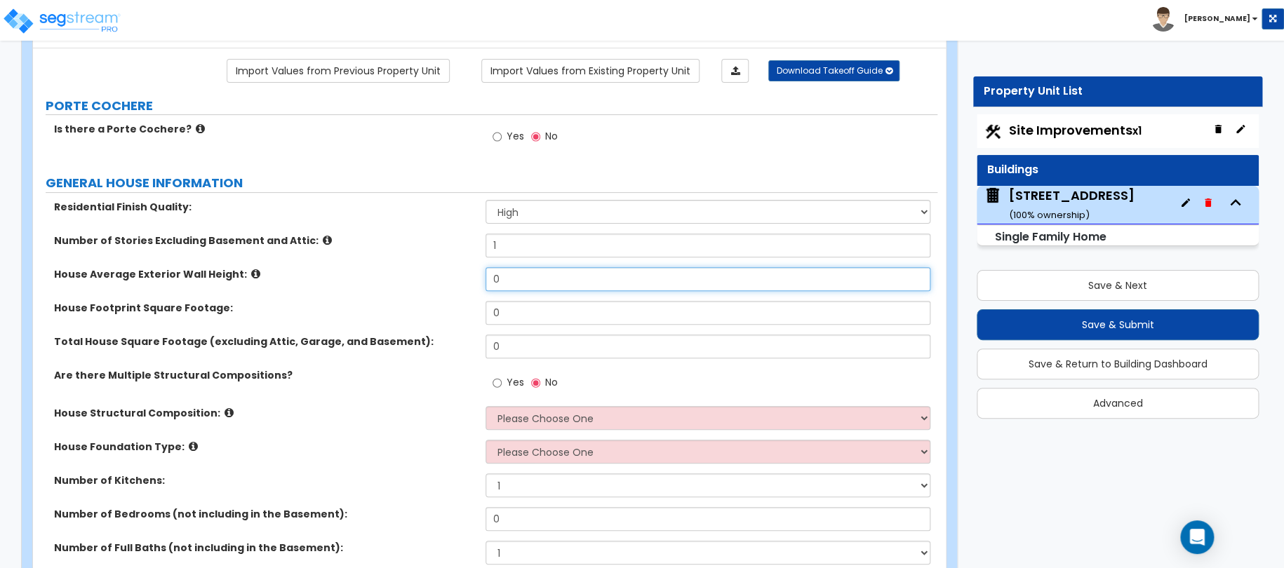
drag, startPoint x: 512, startPoint y: 276, endPoint x: 382, endPoint y: 286, distance: 130.1
click at [417, 283] on div "House Average Exterior Wall Height: 0" at bounding box center [485, 284] width 904 height 34
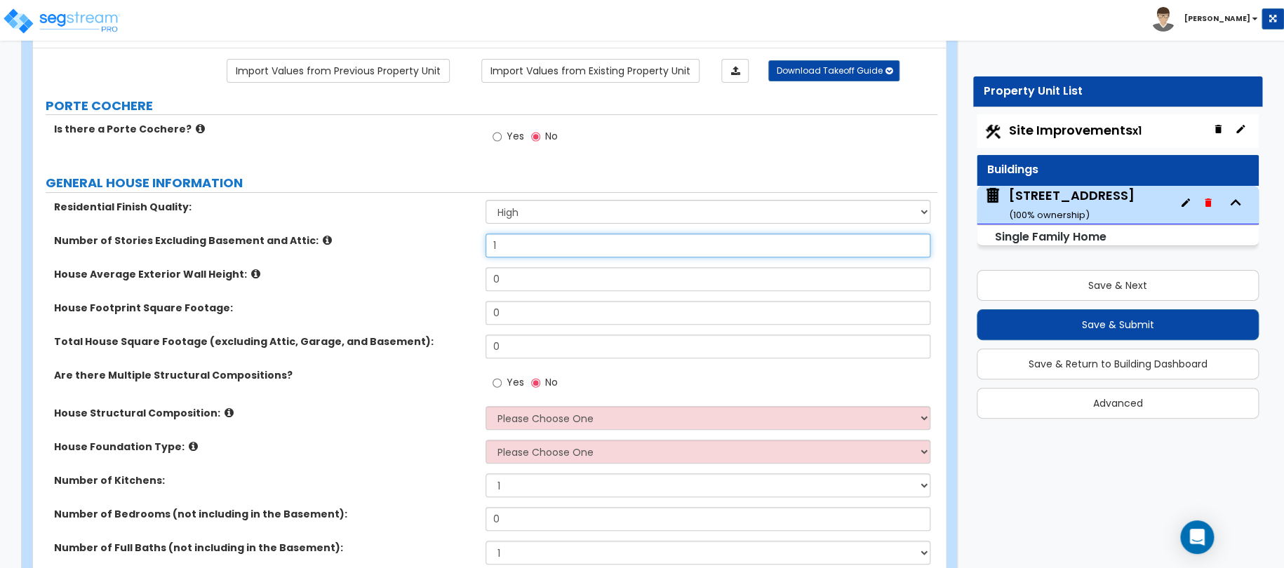
drag, startPoint x: 512, startPoint y: 247, endPoint x: 437, endPoint y: 253, distance: 74.6
click at [457, 249] on div "Number of Stories Excluding Basement and Attic: 1" at bounding box center [485, 251] width 904 height 34
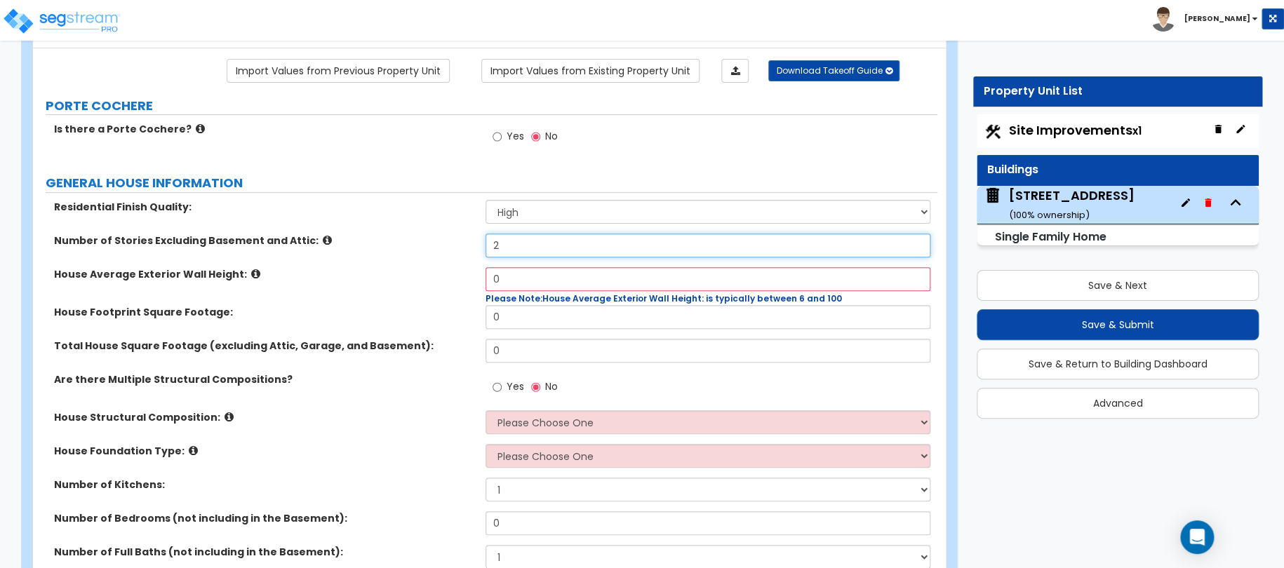
type input "2"
drag, startPoint x: 523, startPoint y: 279, endPoint x: 460, endPoint y: 274, distance: 63.4
click at [467, 274] on div "House Average Exterior Wall Height: 0 Please Note: House Average Exterior Wall …" at bounding box center [485, 286] width 904 height 38
type input "25"
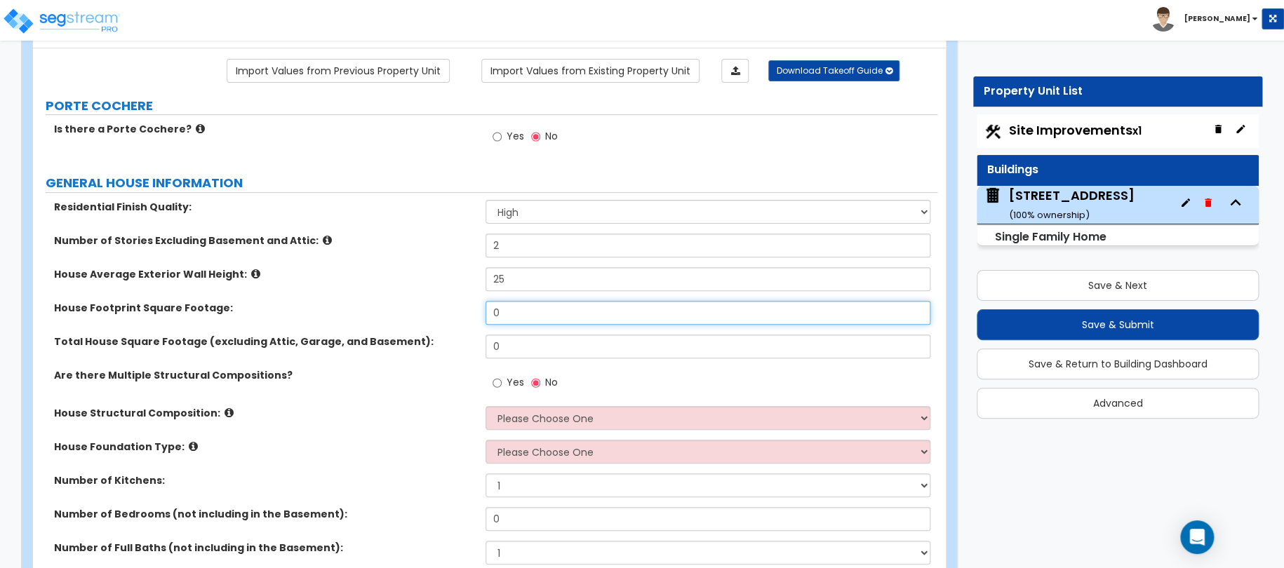
drag, startPoint x: 523, startPoint y: 315, endPoint x: 422, endPoint y: 314, distance: 101.8
click at [467, 314] on div "House Footprint Square Footage: 0" at bounding box center [485, 318] width 904 height 34
type input "4,932"
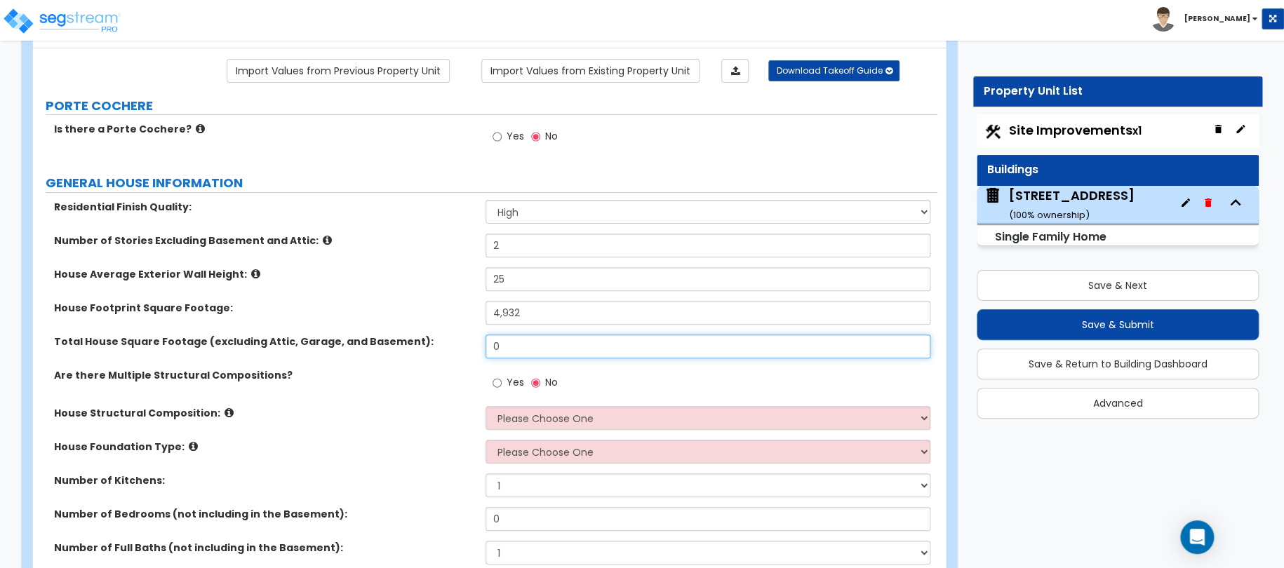
drag, startPoint x: 505, startPoint y: 343, endPoint x: 425, endPoint y: 348, distance: 80.8
click at [435, 347] on div "Total House Square Footage (excluding Attic, Garage, and Basement): 0" at bounding box center [485, 352] width 904 height 34
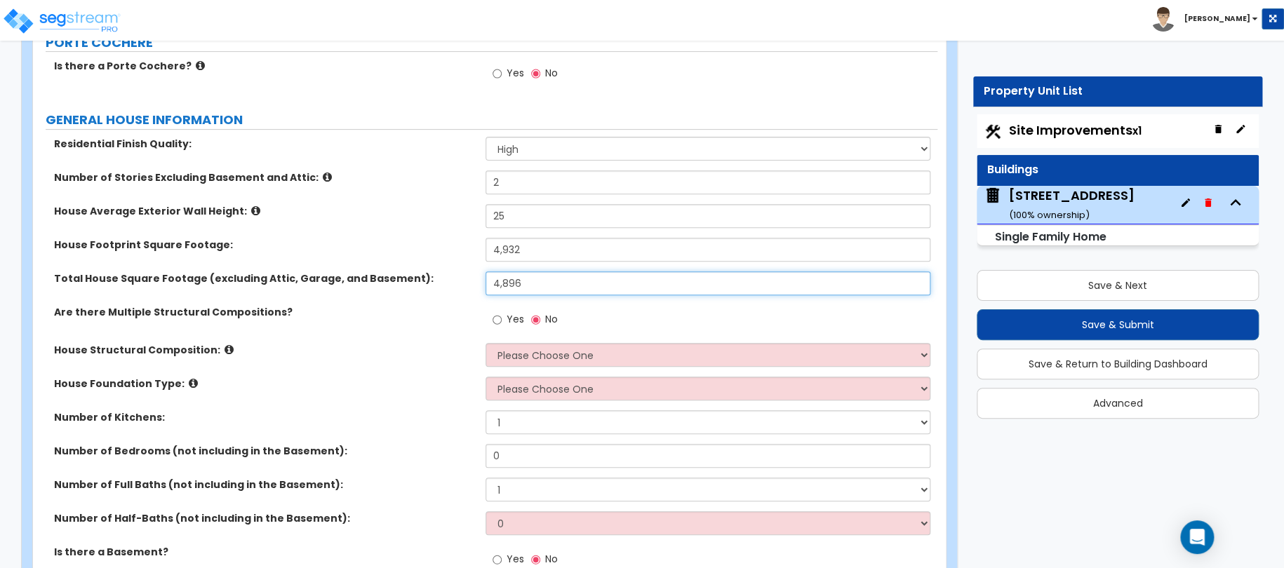
scroll to position [175, 0]
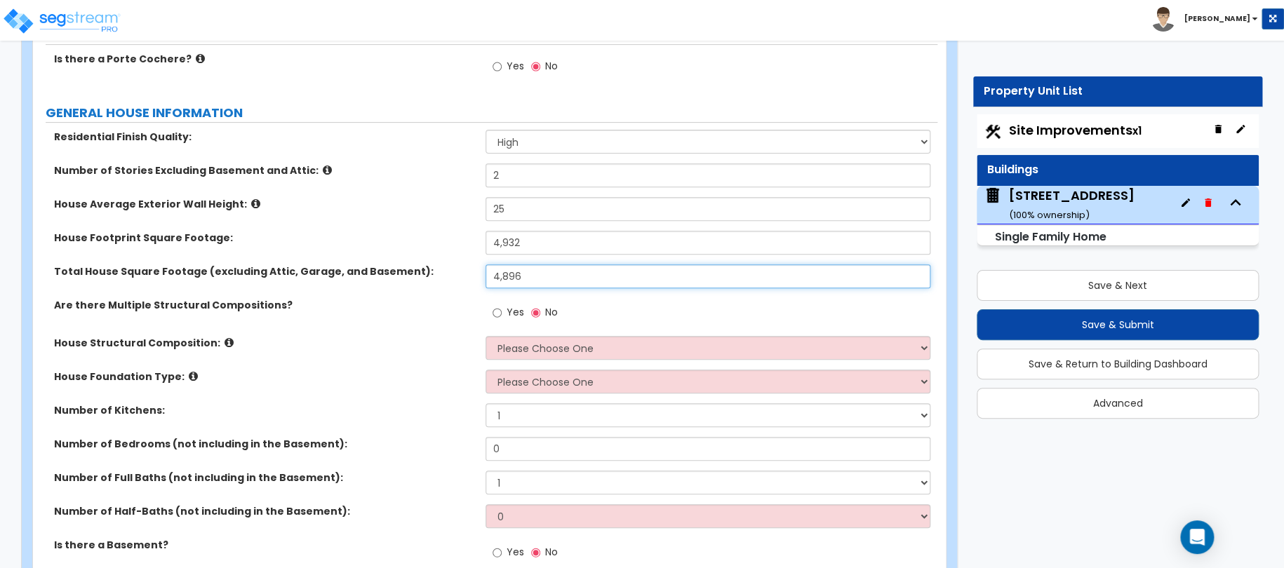
type input "4,896"
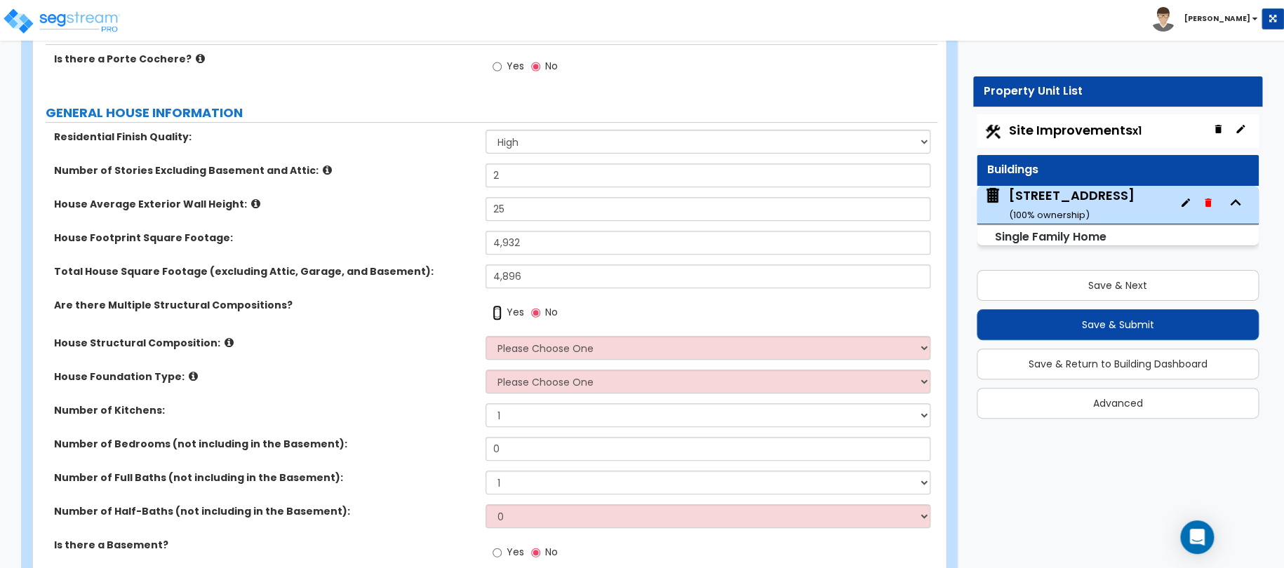
click at [496, 311] on input "Yes" at bounding box center [497, 312] width 9 height 15
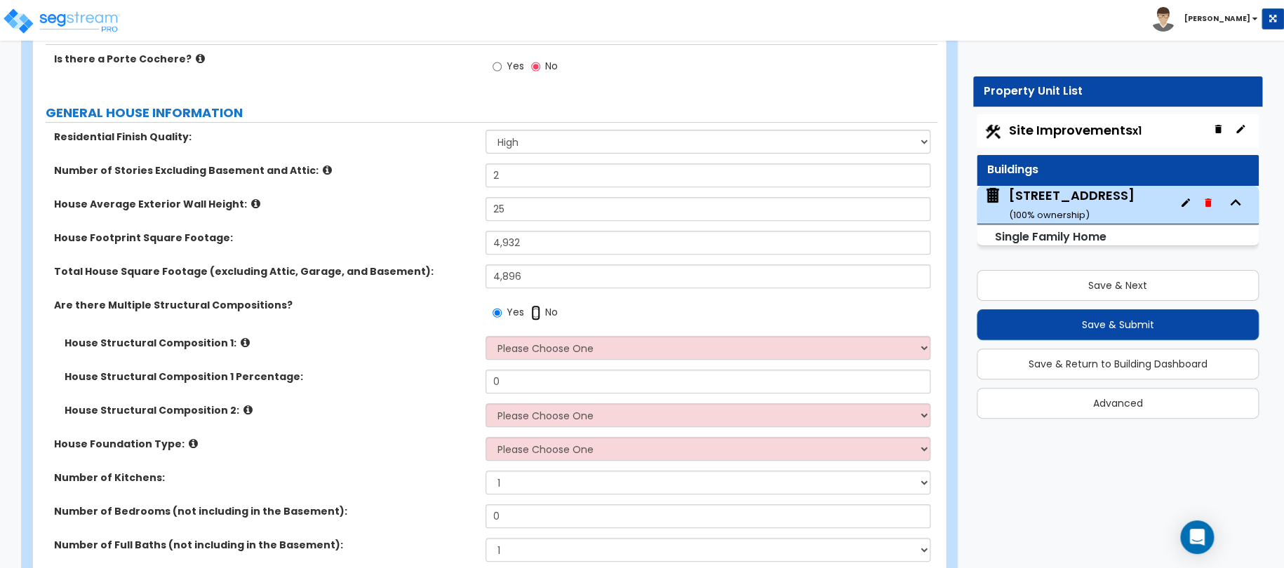
click at [536, 309] on input "No" at bounding box center [535, 312] width 9 height 15
radio input "false"
radio input "true"
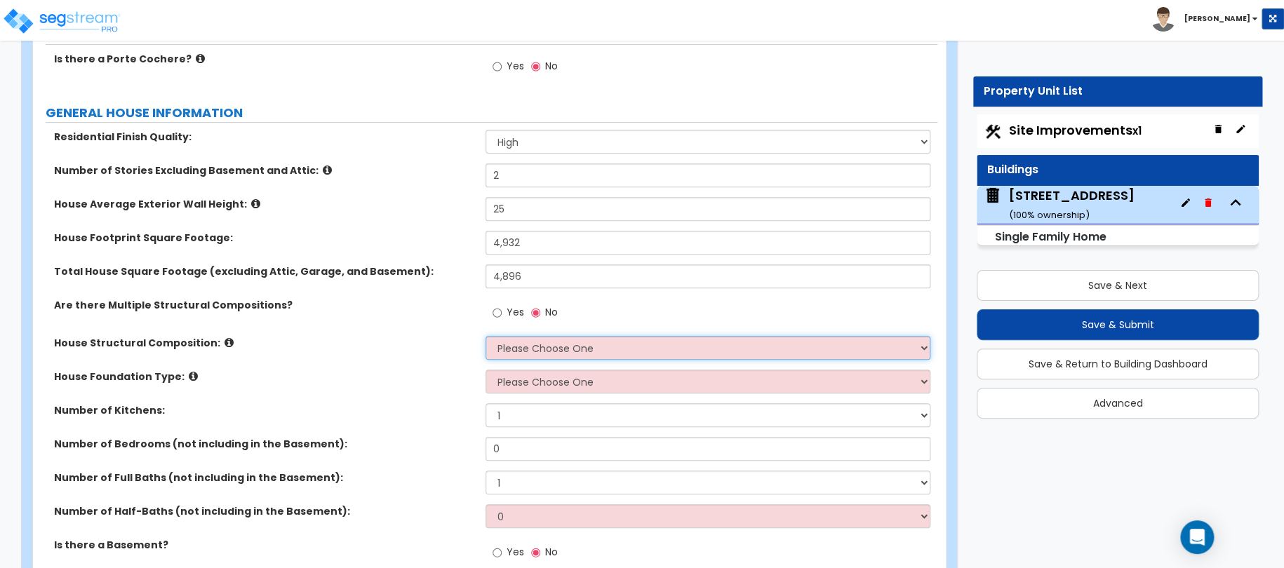
click at [514, 342] on select "Please Choose One Reinforced Concrete Structural Steel Brick Masonry CMU Masonr…" at bounding box center [709, 348] width 446 height 24
select select "7"
click at [486, 336] on select "Please Choose One Reinforced Concrete Structural Steel Brick Masonry CMU Masonr…" at bounding box center [709, 348] width 446 height 24
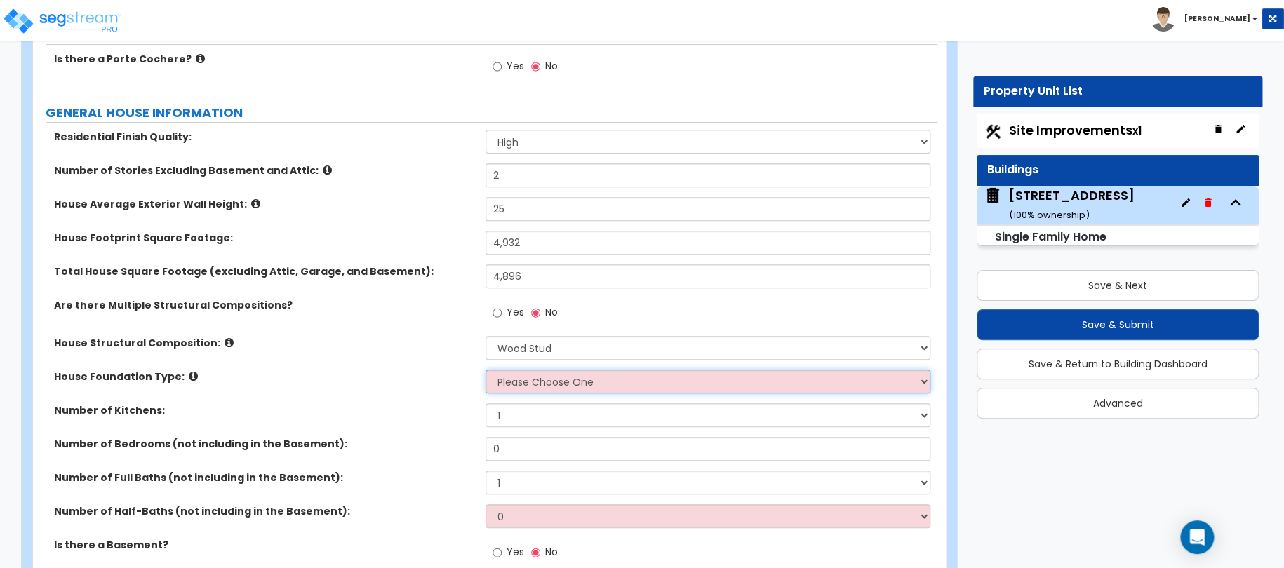
click at [524, 387] on select "Please Choose One Crawl Space Pier-Elevated First floor Slab on Grade" at bounding box center [709, 382] width 446 height 24
select select "3"
click at [486, 370] on select "Please Choose One Crawl Space Pier-Elevated First floor Slab on Grade" at bounding box center [709, 382] width 446 height 24
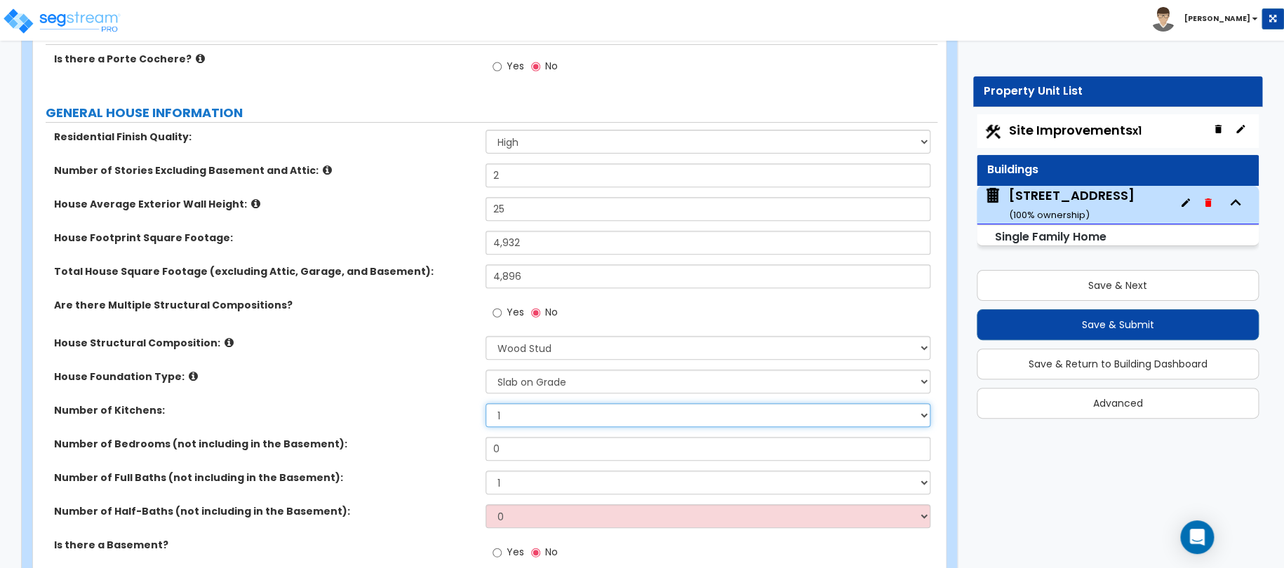
drag, startPoint x: 523, startPoint y: 415, endPoint x: 423, endPoint y: 420, distance: 100.5
click at [449, 418] on div "Number of Kitchens: 1 2 3" at bounding box center [485, 420] width 904 height 34
select select "2"
click at [486, 403] on select "1 2 3" at bounding box center [709, 415] width 446 height 24
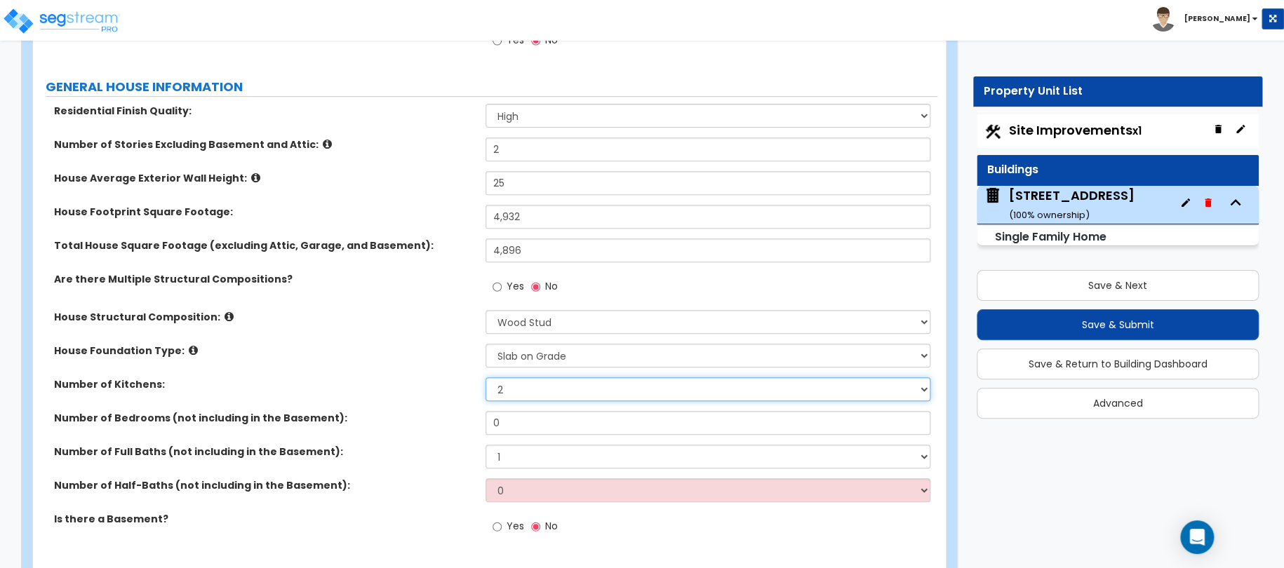
scroll to position [246, 0]
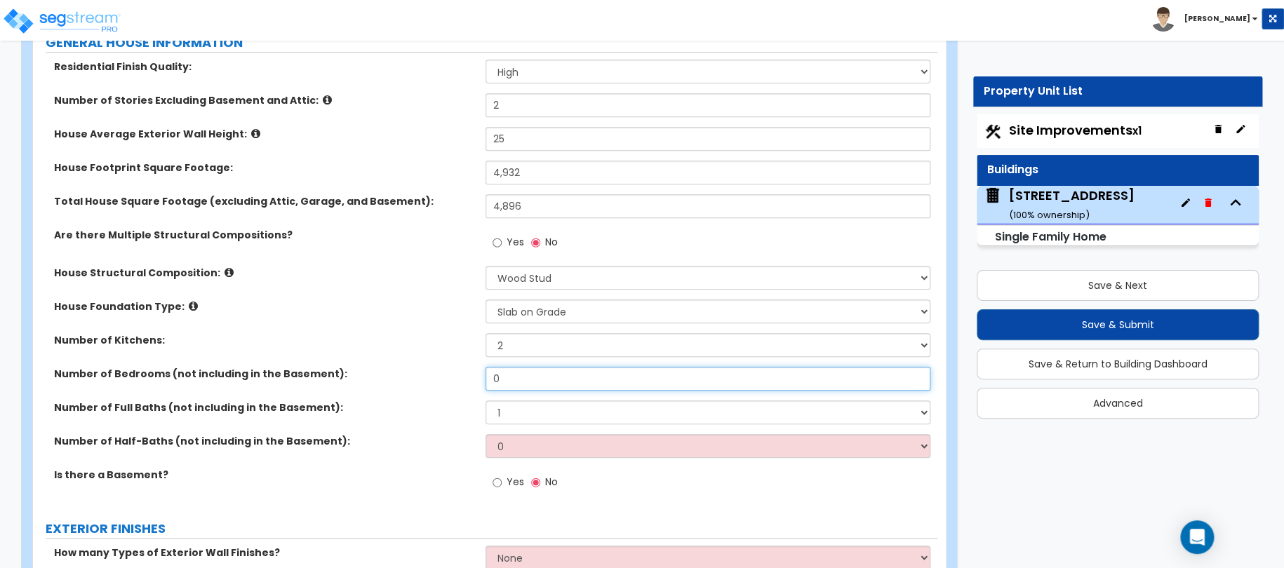
drag, startPoint x: 523, startPoint y: 382, endPoint x: 463, endPoint y: 378, distance: 60.5
click at [486, 375] on input "0" at bounding box center [709, 379] width 446 height 24
type input "6"
drag, startPoint x: 532, startPoint y: 405, endPoint x: 420, endPoint y: 410, distance: 111.7
click at [422, 410] on div "Number of Full Baths (not including in the Basement): 1 2 3 4 5 6 7 8 9 10" at bounding box center [485, 418] width 904 height 34
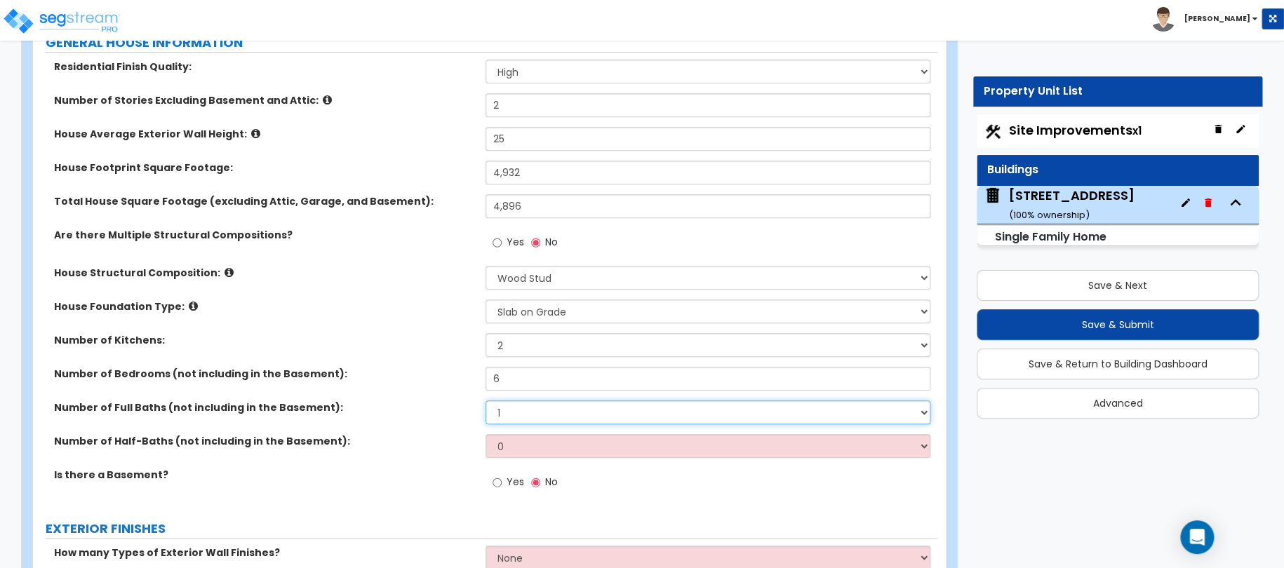
select select "6"
click at [486, 401] on select "1 2 3 4 5 6 7 8 9 10" at bounding box center [709, 413] width 446 height 24
click at [530, 441] on select "0 1 2 3 4 5" at bounding box center [709, 446] width 446 height 24
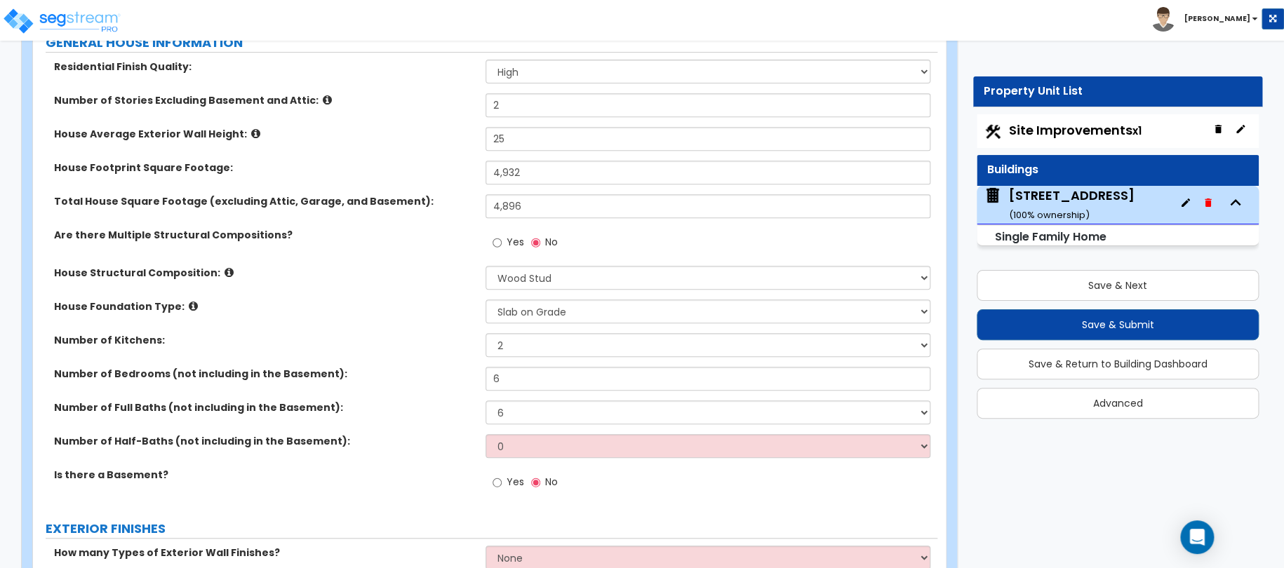
click at [406, 418] on div "Number of Full Baths (not including in the Basement): 1 2 3 4 5 6 7 8 9 10" at bounding box center [485, 418] width 904 height 34
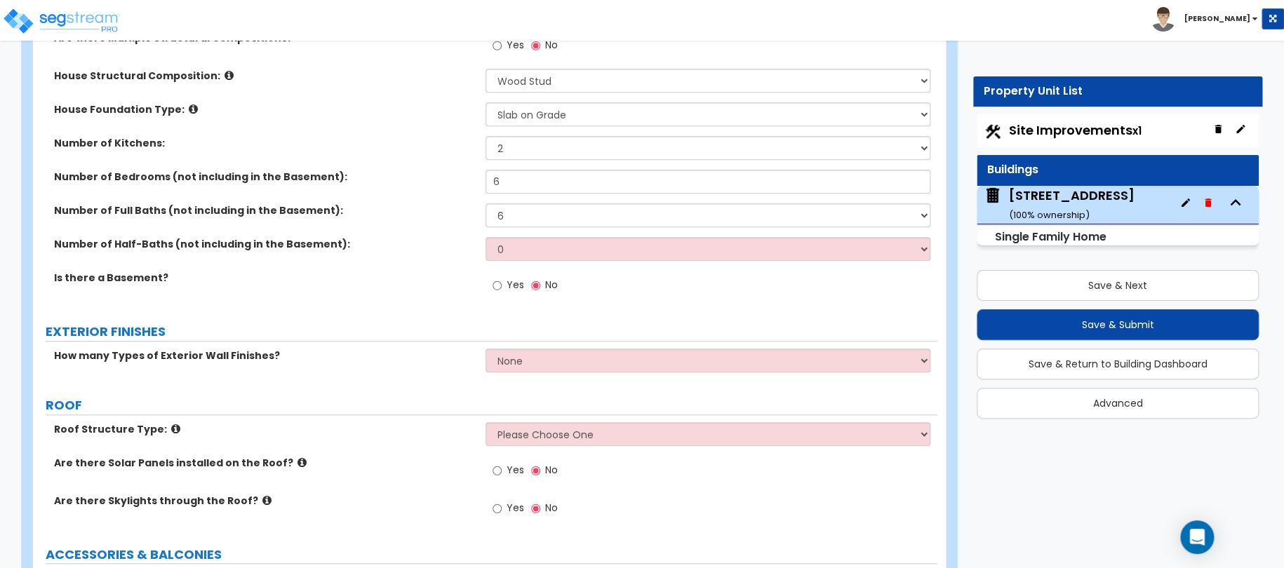
scroll to position [456, 0]
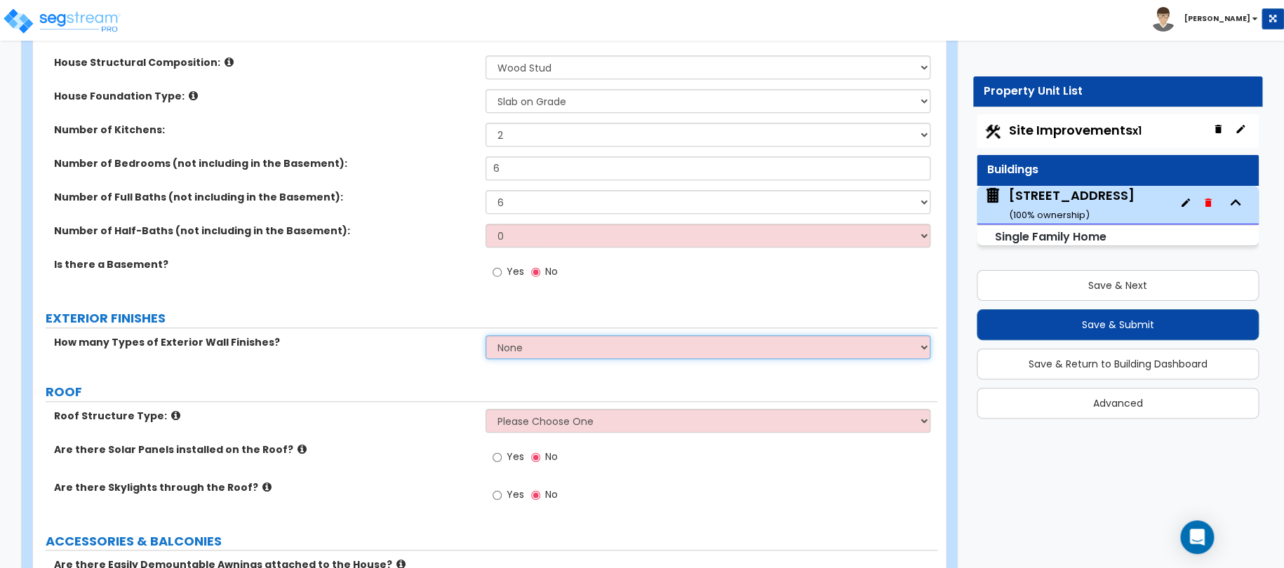
click at [523, 346] on select "None 1 2 3" at bounding box center [709, 347] width 446 height 24
select select "1"
click at [486, 335] on select "None 1 2 3" at bounding box center [709, 347] width 446 height 24
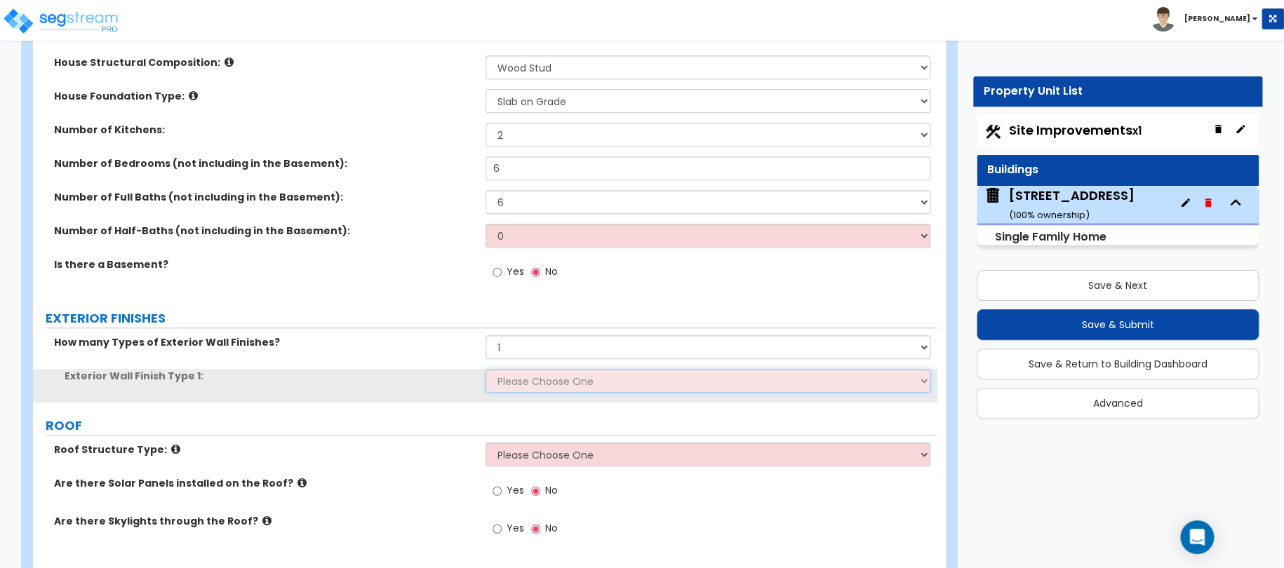
click at [514, 380] on select "Please Choose One No Finish/Shared Wall No Wall Brick Finish Stone Finish Wood …" at bounding box center [709, 381] width 446 height 24
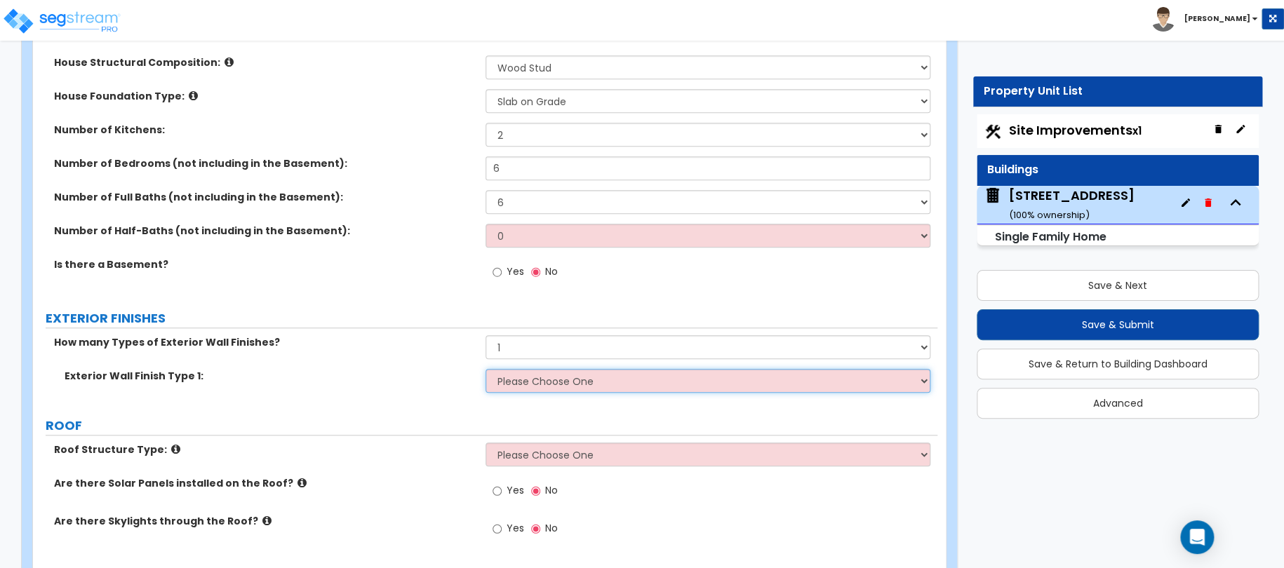
select select "7"
click at [486, 369] on select "Please Choose One No Finish/Shared Wall No Wall Brick Finish Stone Finish Wood …" at bounding box center [709, 381] width 446 height 24
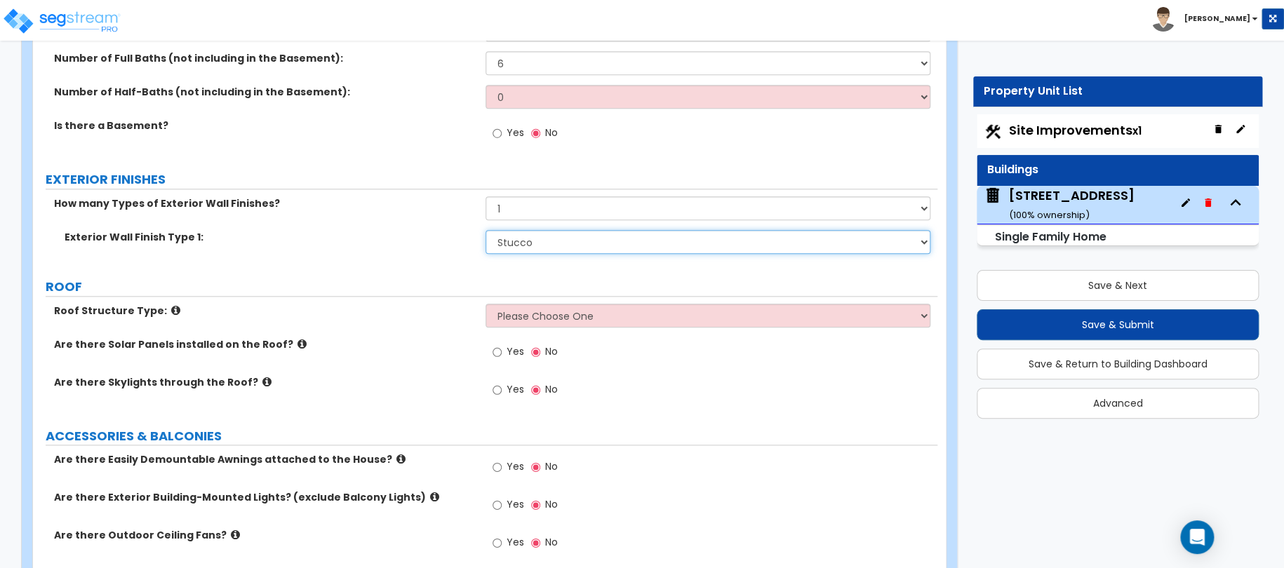
scroll to position [596, 0]
click at [529, 319] on select "Please Choose One Gable Roof Flat Roof Hybrid Gable & Flat Roof" at bounding box center [709, 314] width 446 height 24
select select "1"
click at [486, 302] on select "Please Choose One Gable Roof Flat Roof Hybrid Gable & Flat Roof" at bounding box center [709, 314] width 446 height 24
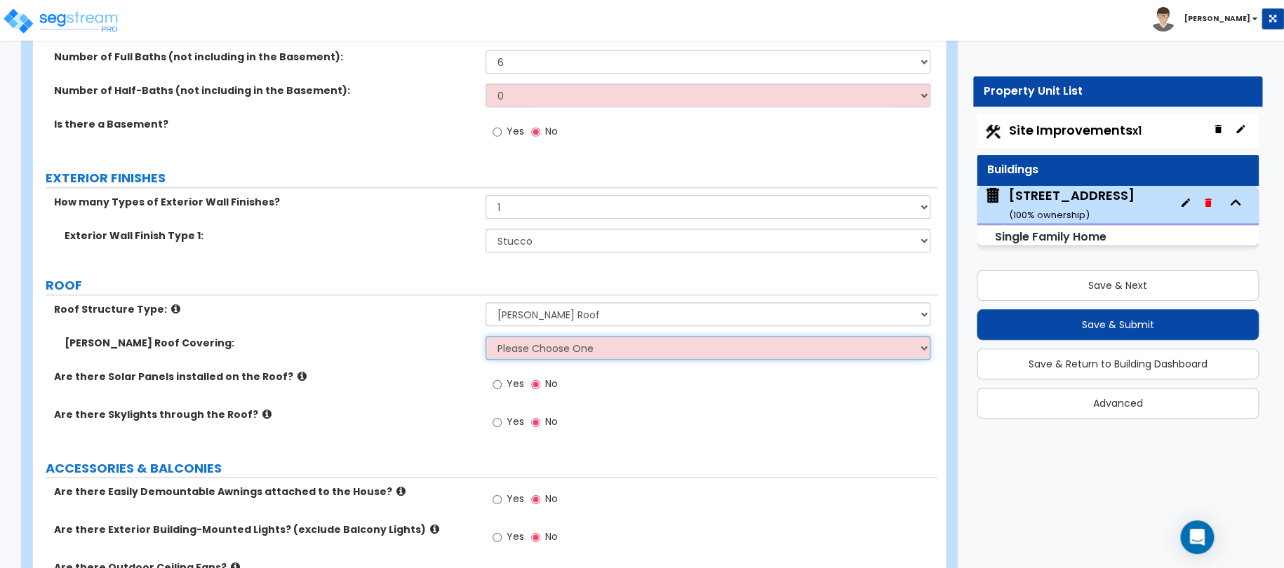
click at [510, 349] on select "Please Choose One Asphalt Shingle Clay Tile Wood Shingle Metal Shingle Standing…" at bounding box center [709, 348] width 446 height 24
select select "2"
click at [486, 336] on select "Please Choose One Asphalt Shingle Clay Tile Wood Shingle Metal Shingle Standing…" at bounding box center [709, 348] width 446 height 24
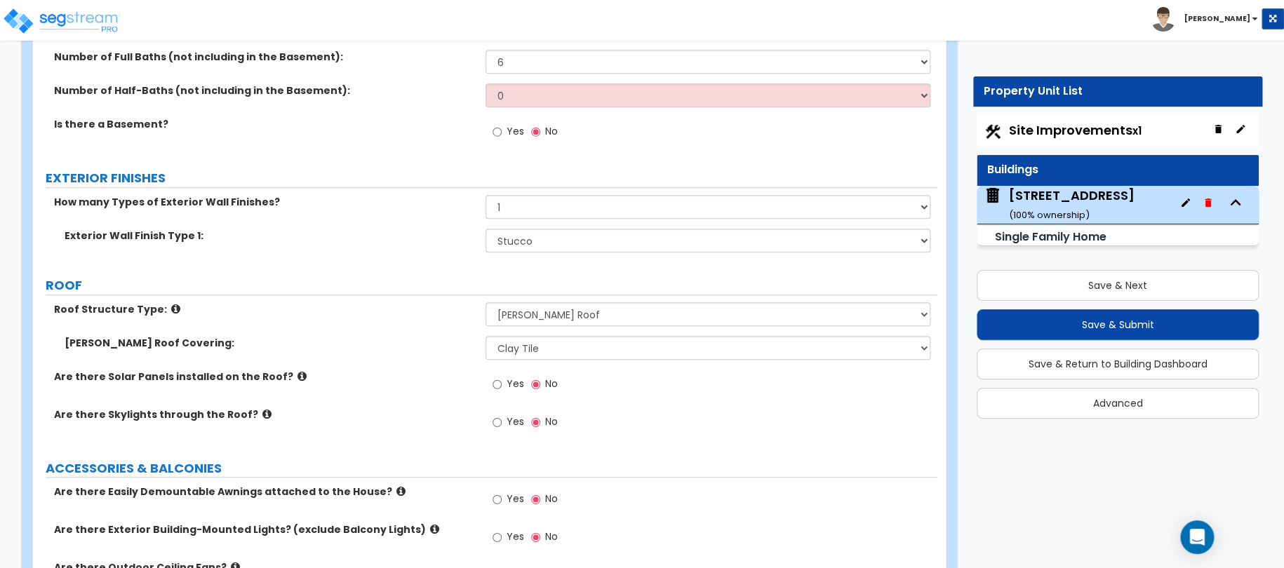
click at [507, 384] on span "Yes" at bounding box center [516, 384] width 18 height 14
click at [502, 384] on input "Yes" at bounding box center [497, 384] width 9 height 15
radio input "true"
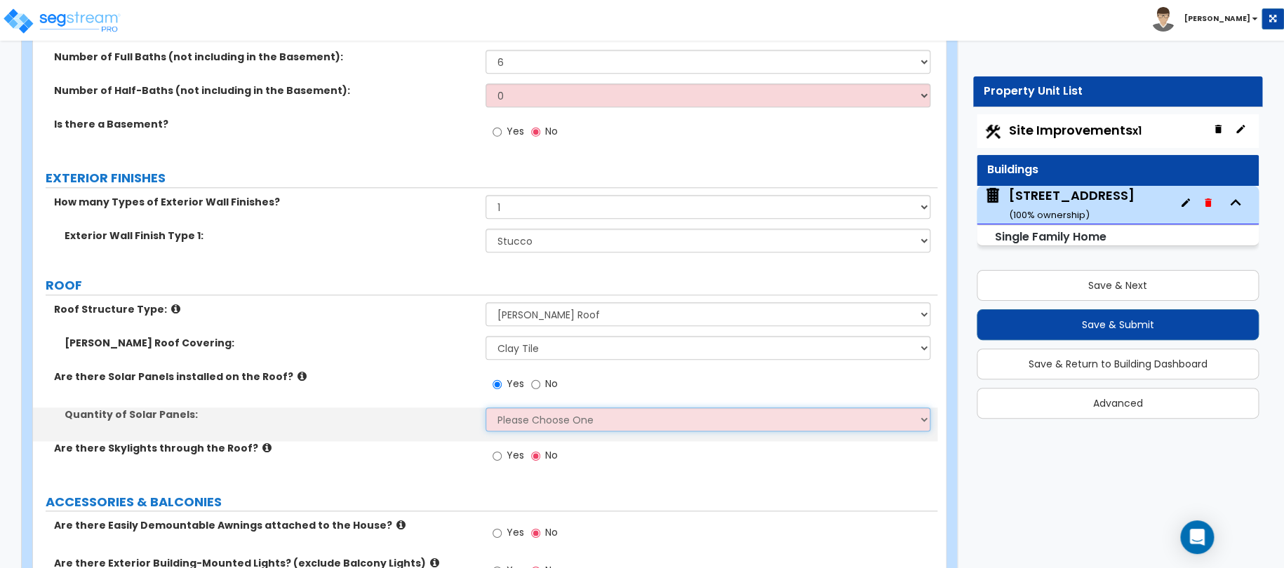
click at [543, 416] on select "Please Choose One Enter the Percentage of Roof Covered by Solar Panels Enter th…" at bounding box center [709, 420] width 446 height 24
select select "2"
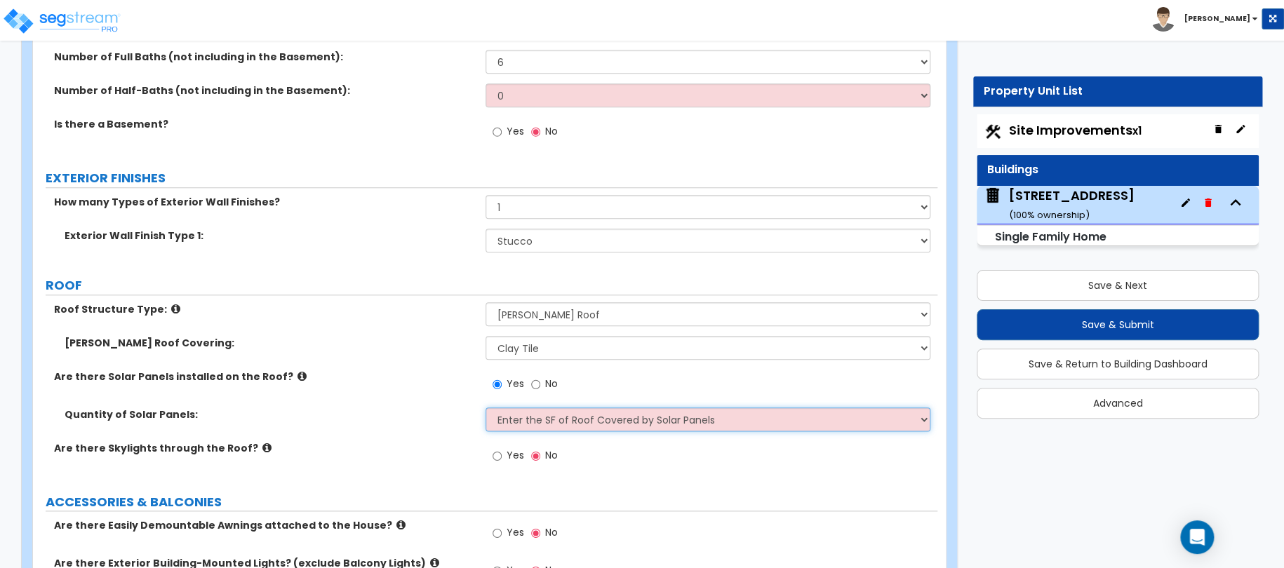
click at [486, 408] on select "Please Choose One Enter the Percentage of Roof Covered by Solar Panels Enter th…" at bounding box center [709, 420] width 446 height 24
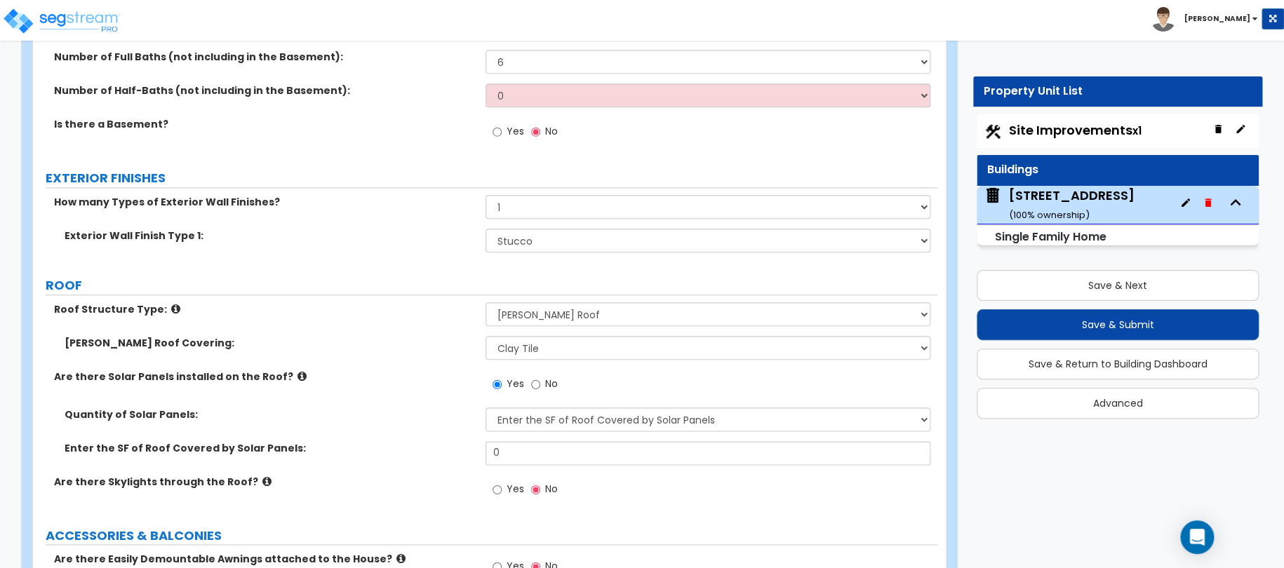
click at [1034, 126] on span "Site Improvements x1" at bounding box center [1075, 130] width 133 height 18
select select "2"
select select "5"
select select "2"
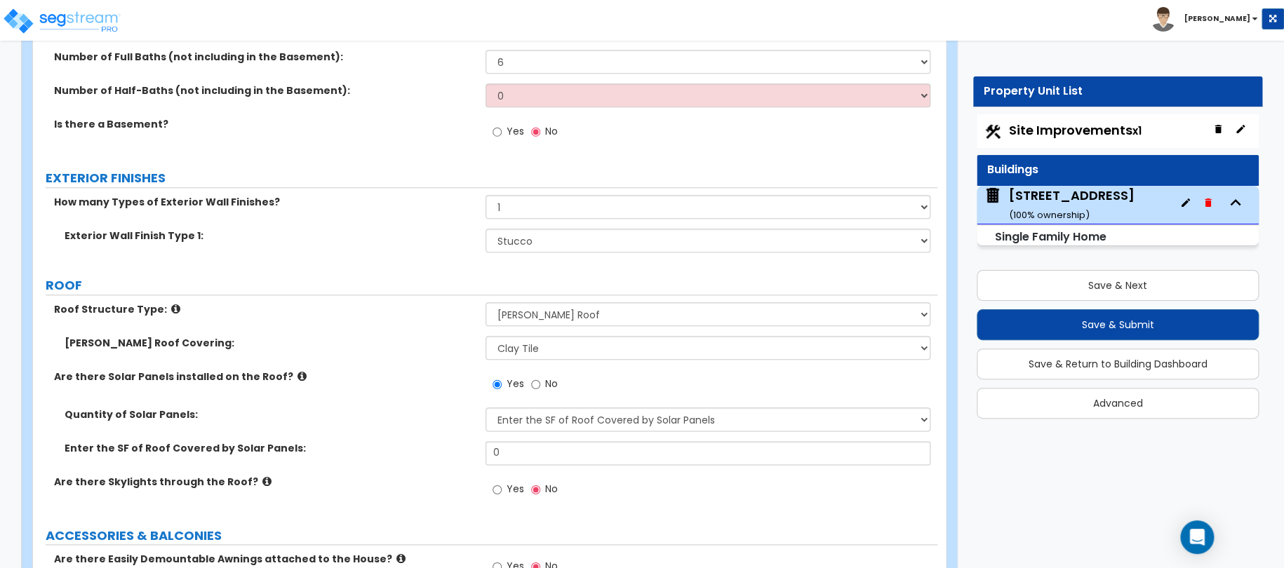
select select "1"
select select "3"
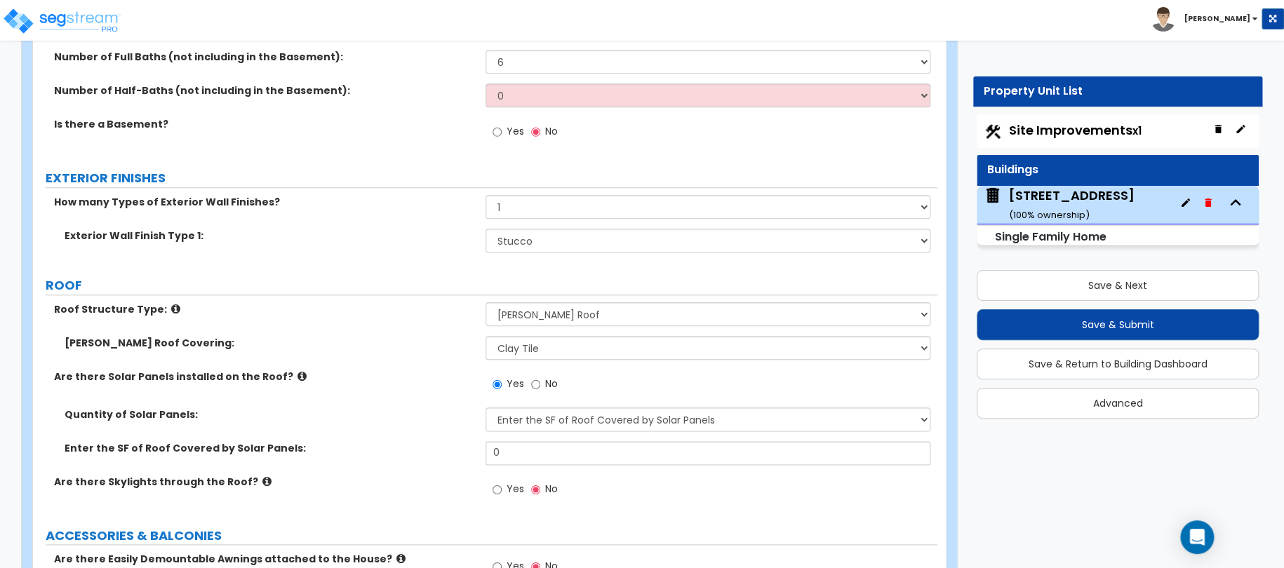
select select "2"
select select "4"
select select "3"
select select "7"
select select "1"
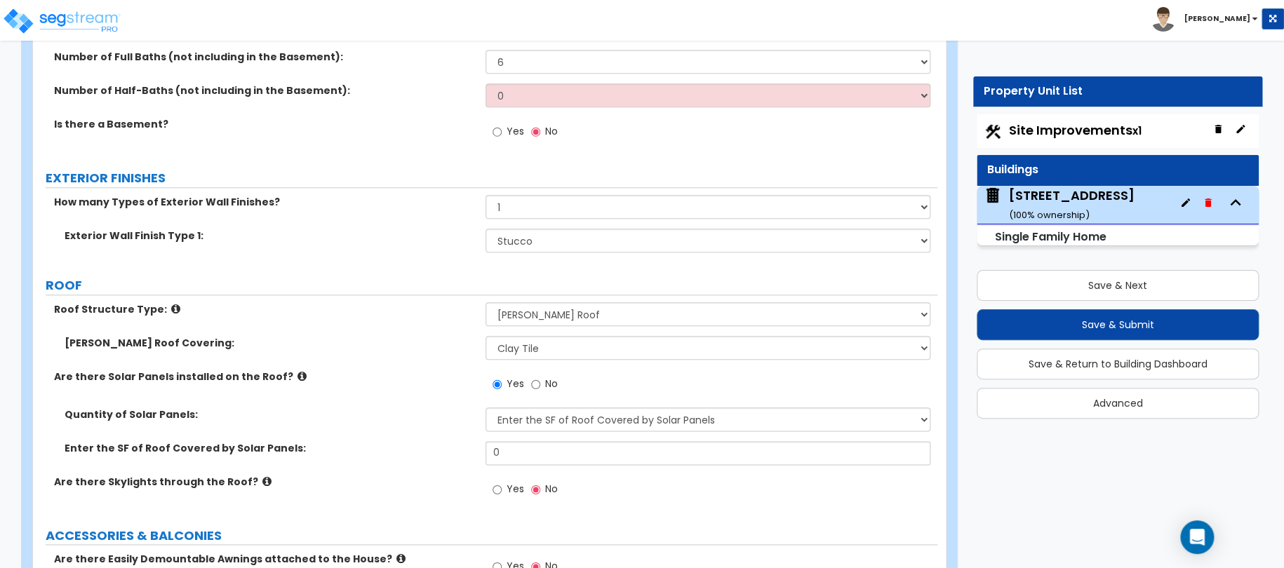
select select "6"
select select "1"
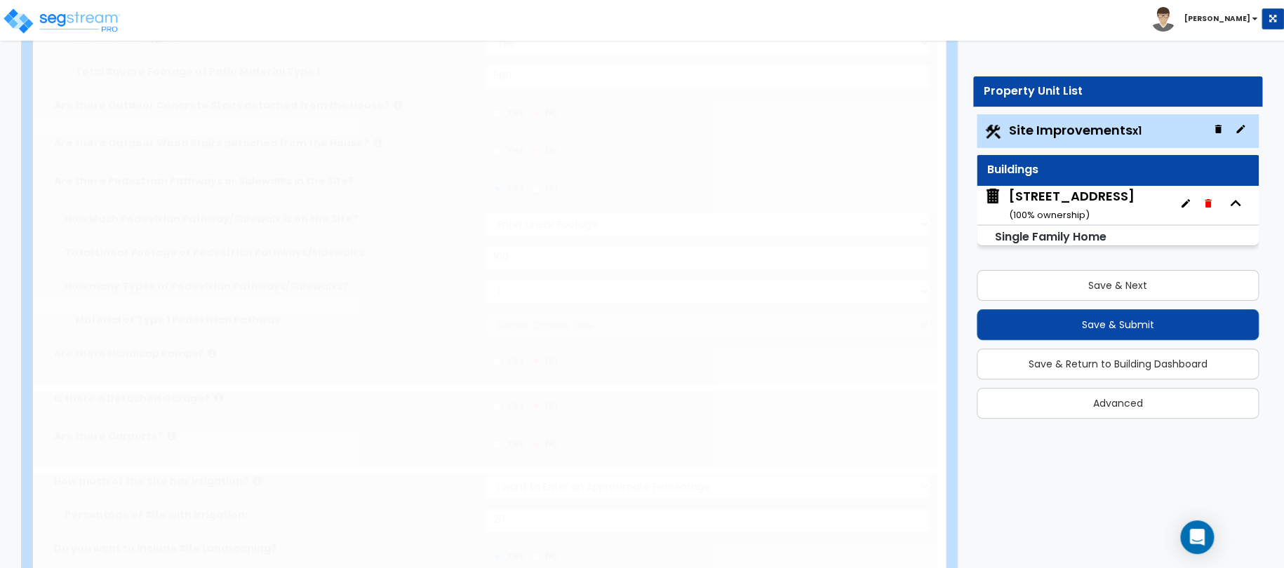
select select "1"
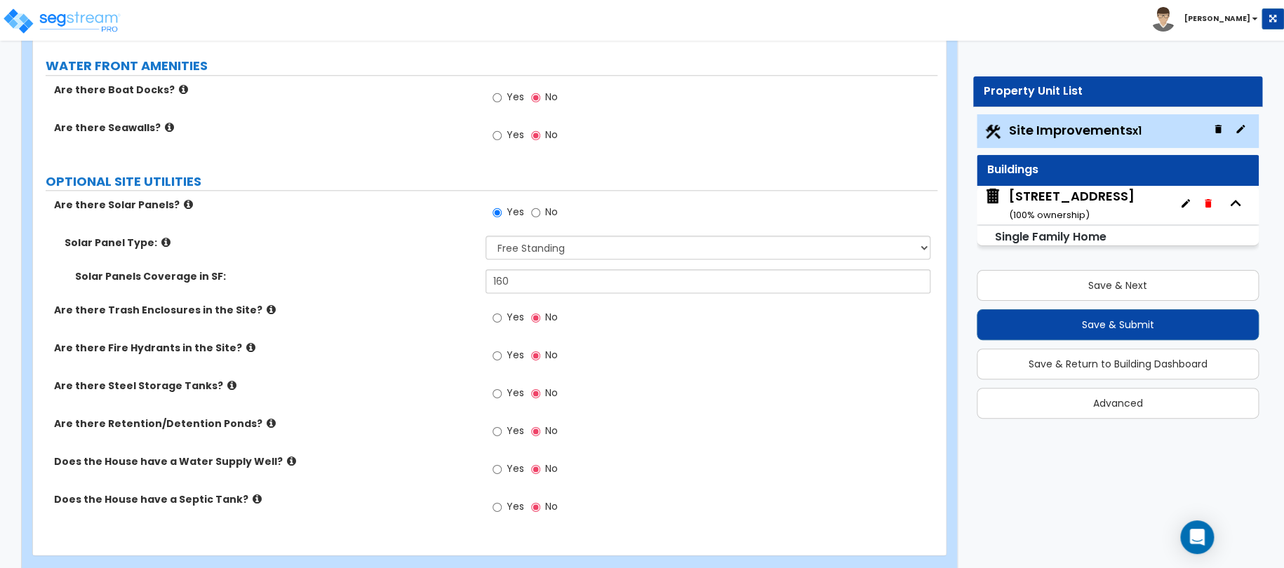
scroll to position [3441, 0]
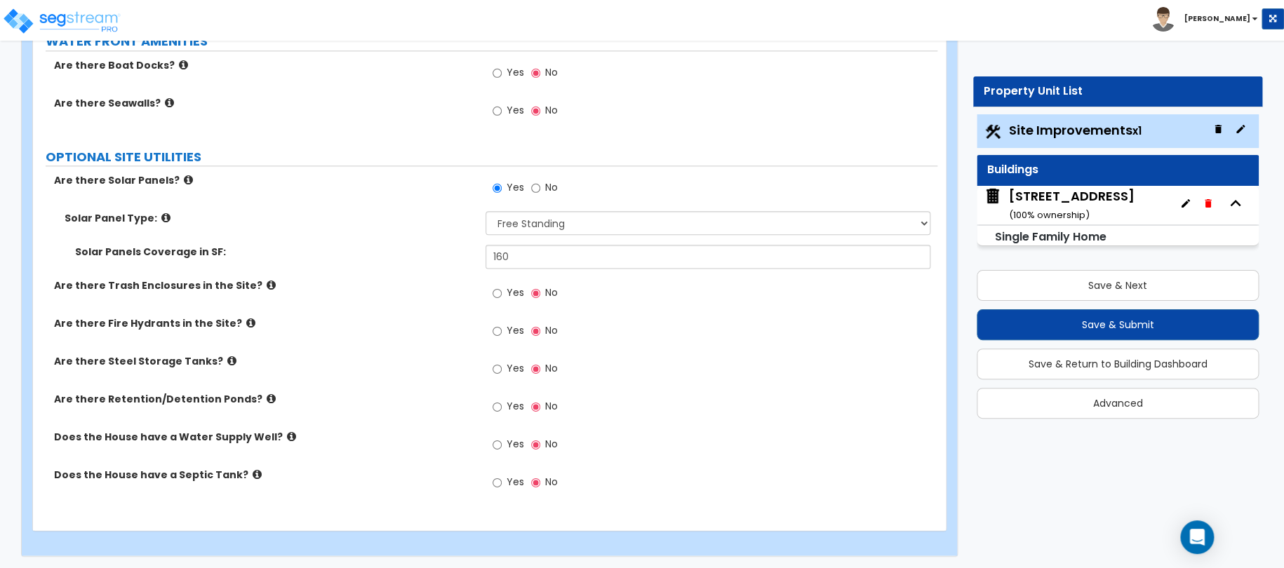
click at [542, 185] on label "No" at bounding box center [544, 190] width 27 height 24
click at [540, 185] on input "No" at bounding box center [535, 187] width 9 height 15
radio input "false"
radio input "true"
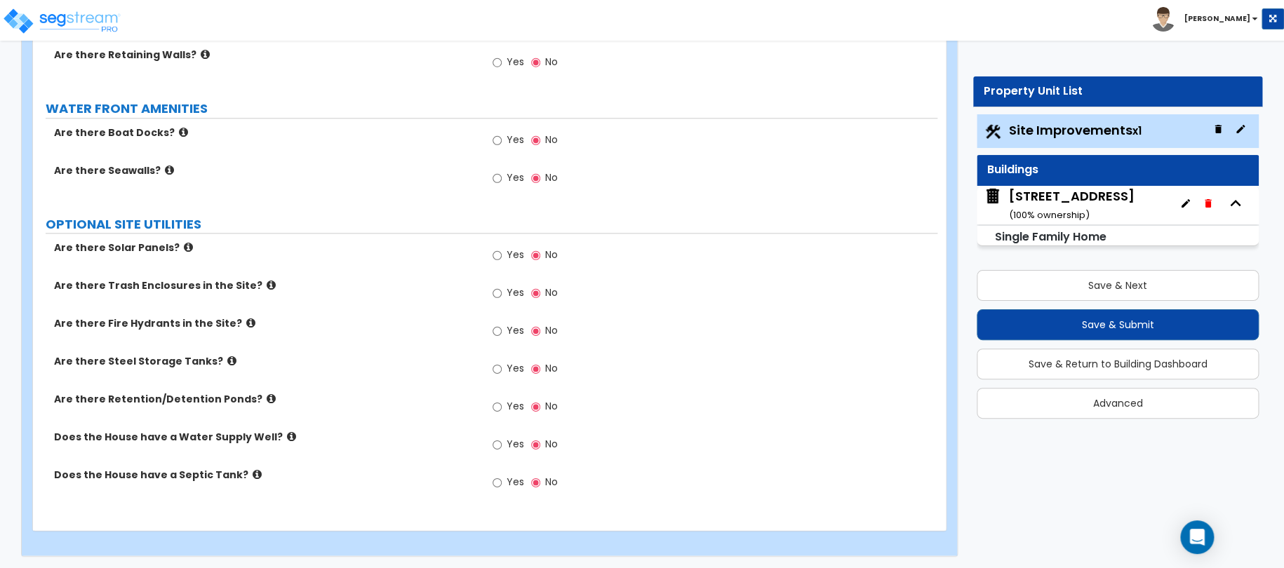
click at [1050, 195] on div "148 Sunset Cove ( 100 % ownership)" at bounding box center [1072, 205] width 126 height 36
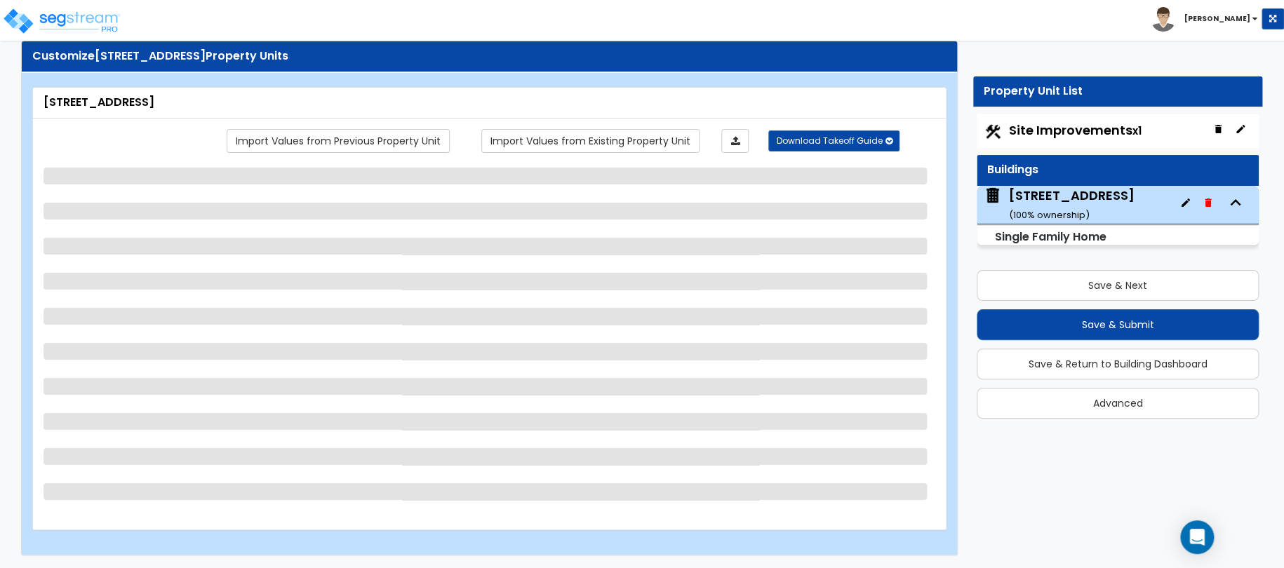
select select "2"
select select "7"
select select "3"
select select "2"
select select "6"
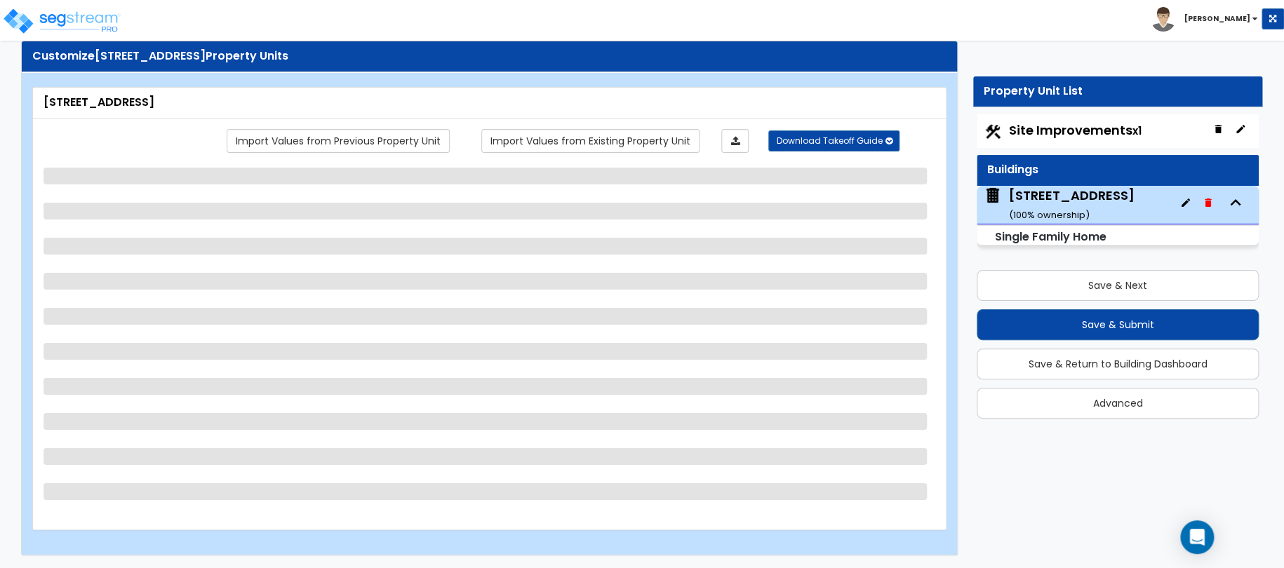
select select "1"
select select "7"
select select "1"
select select "2"
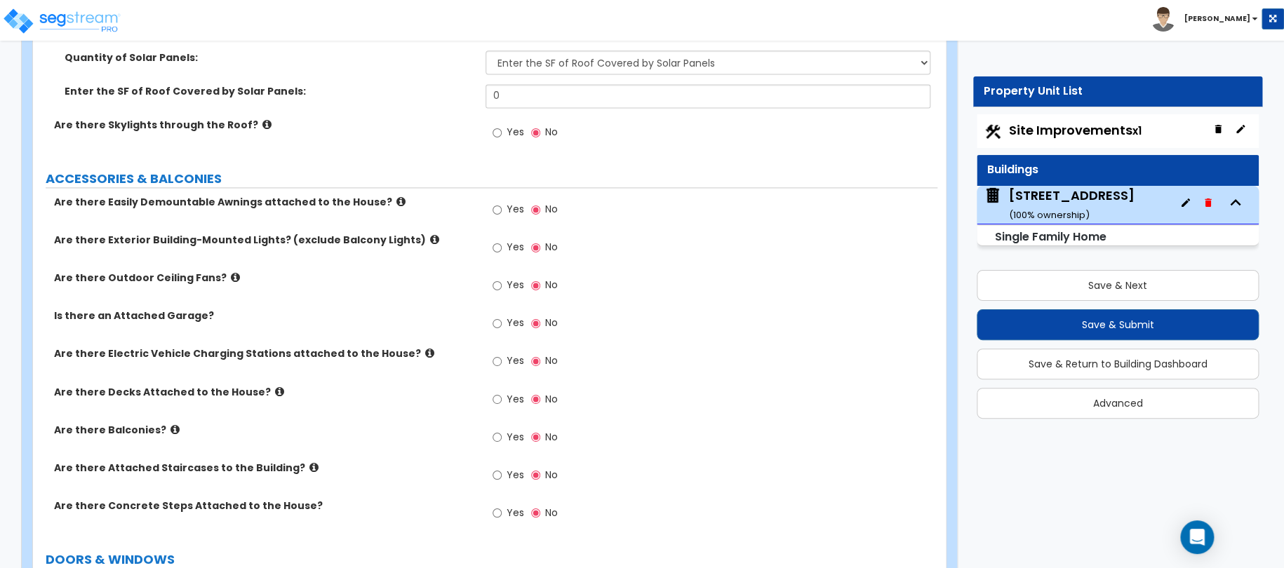
scroll to position [947, 0]
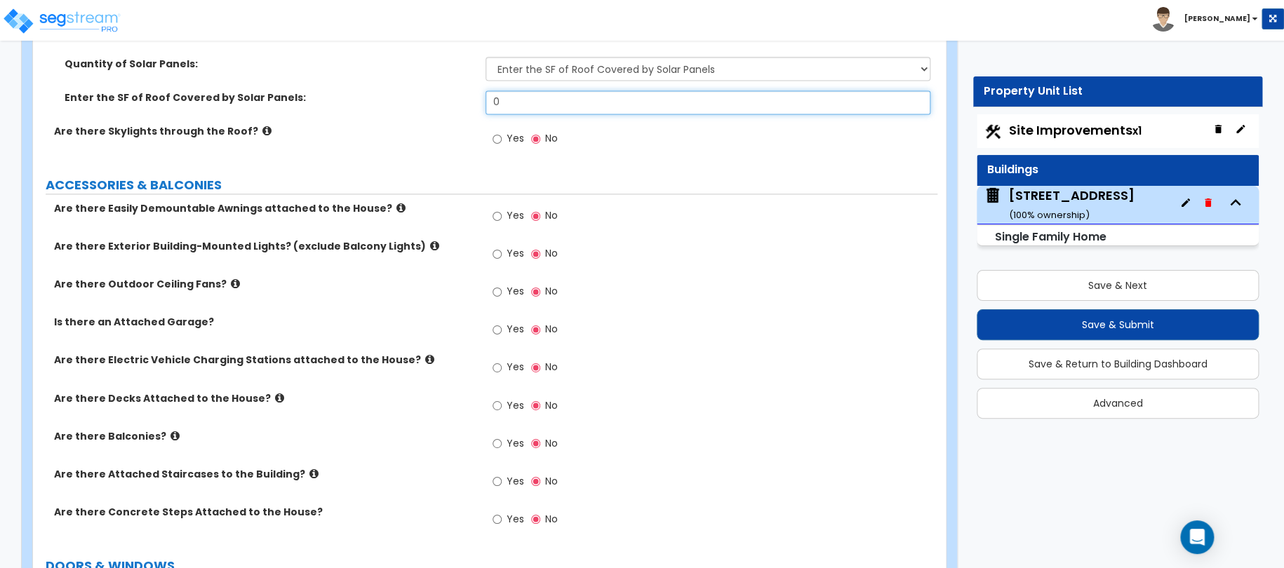
drag, startPoint x: 519, startPoint y: 102, endPoint x: 454, endPoint y: 98, distance: 65.4
click at [467, 102] on div "Enter the SF of Roof Covered by Solar Panels: 0" at bounding box center [485, 108] width 904 height 34
type input "160"
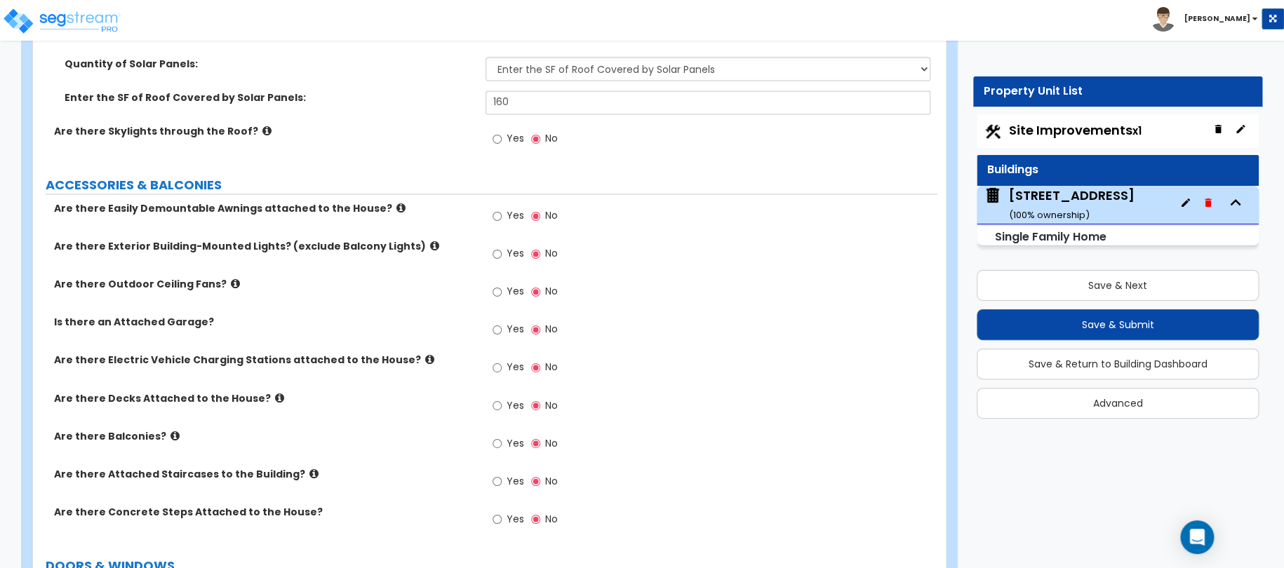
click at [490, 215] on div "Yes No" at bounding box center [525, 217] width 79 height 32
click at [493, 216] on input "Yes" at bounding box center [497, 215] width 9 height 15
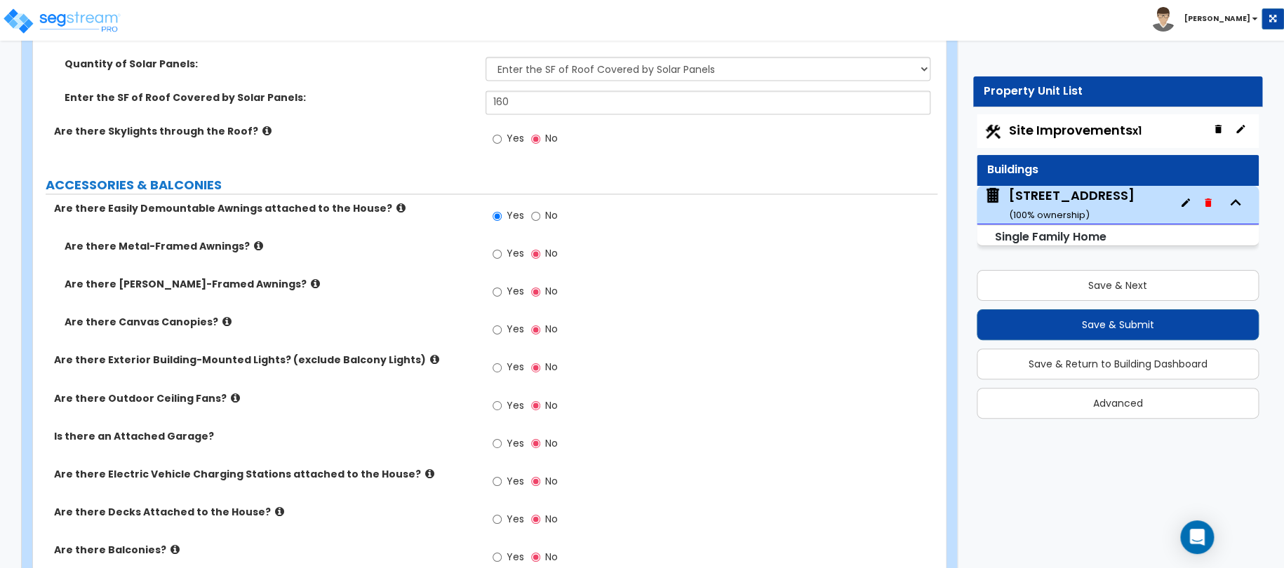
click at [531, 215] on div "Yes No" at bounding box center [525, 217] width 79 height 32
click at [535, 216] on input "No" at bounding box center [535, 215] width 9 height 15
radio input "false"
radio input "true"
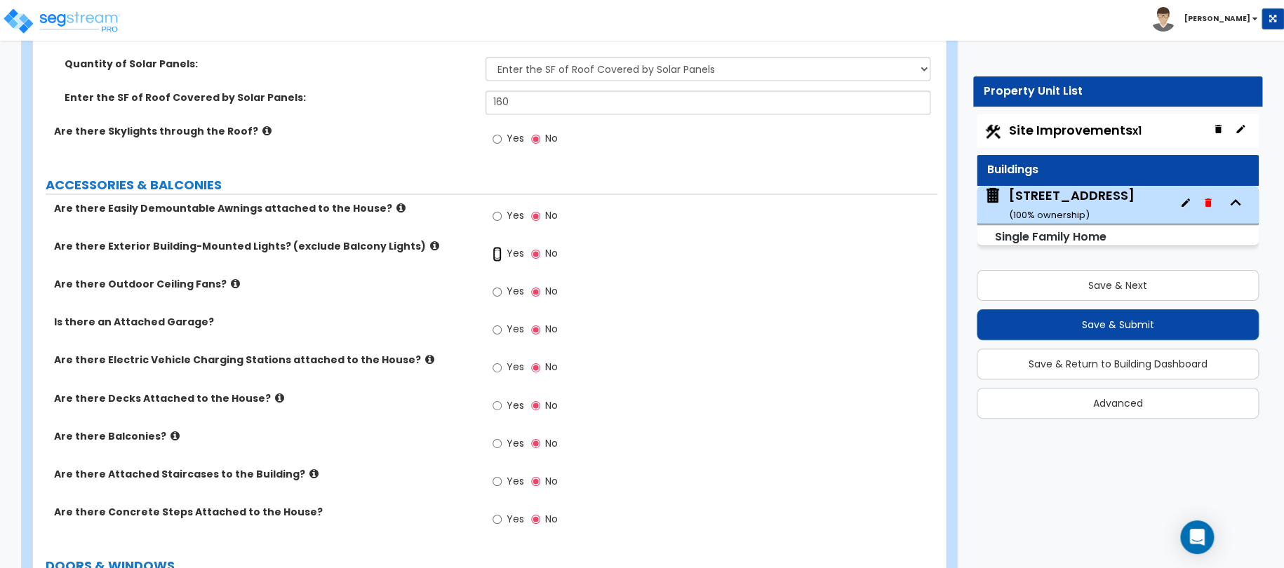
click at [501, 255] on input "Yes" at bounding box center [497, 253] width 9 height 15
radio input "true"
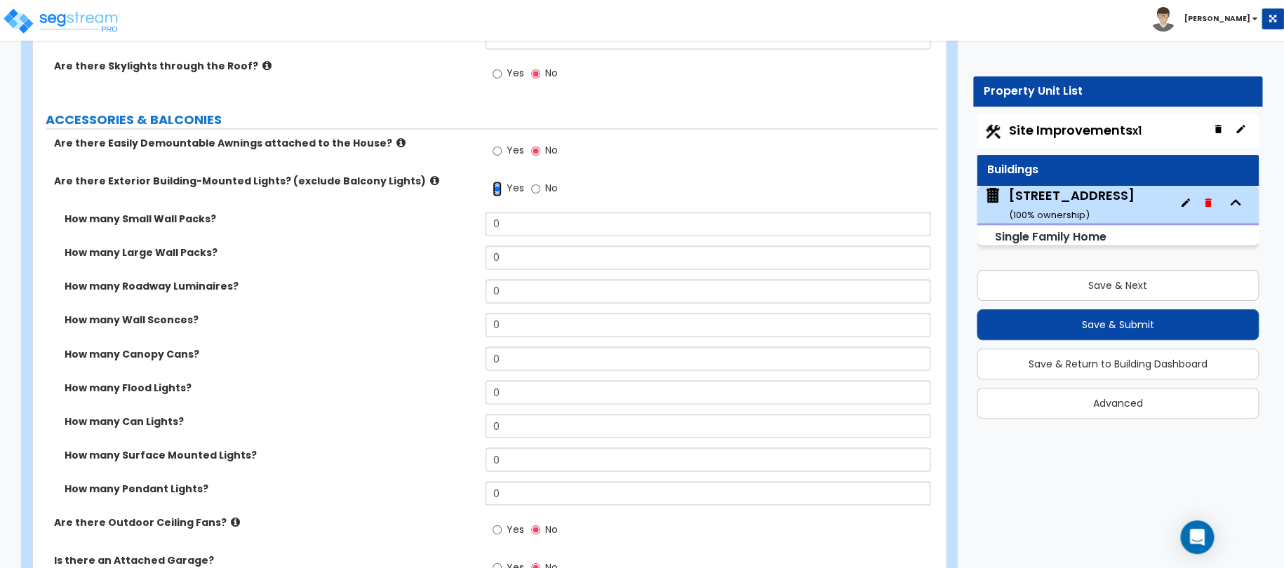
scroll to position [1017, 0]
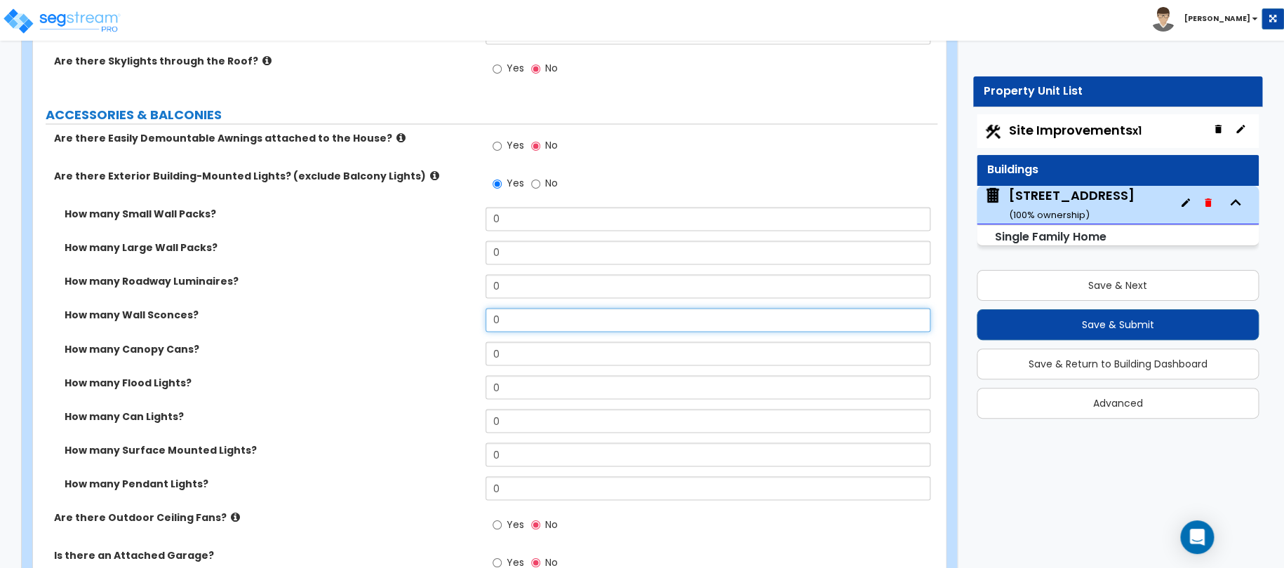
drag, startPoint x: 512, startPoint y: 318, endPoint x: 441, endPoint y: 321, distance: 71.6
click at [469, 318] on div "How many Wall Sconces? 0" at bounding box center [485, 325] width 904 height 34
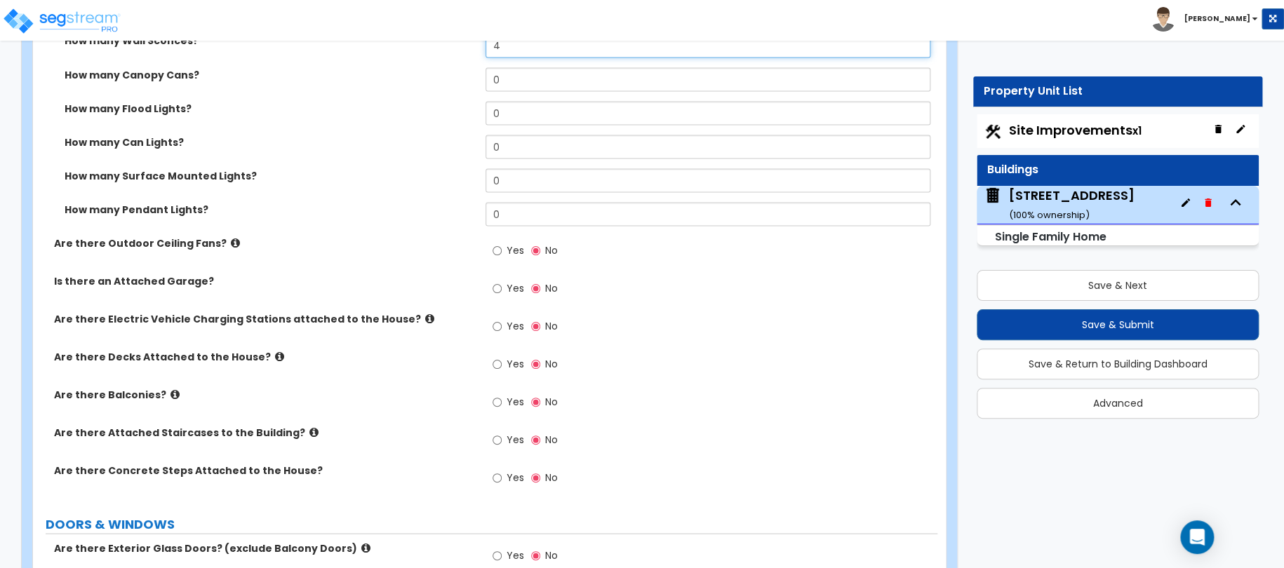
scroll to position [1298, 0]
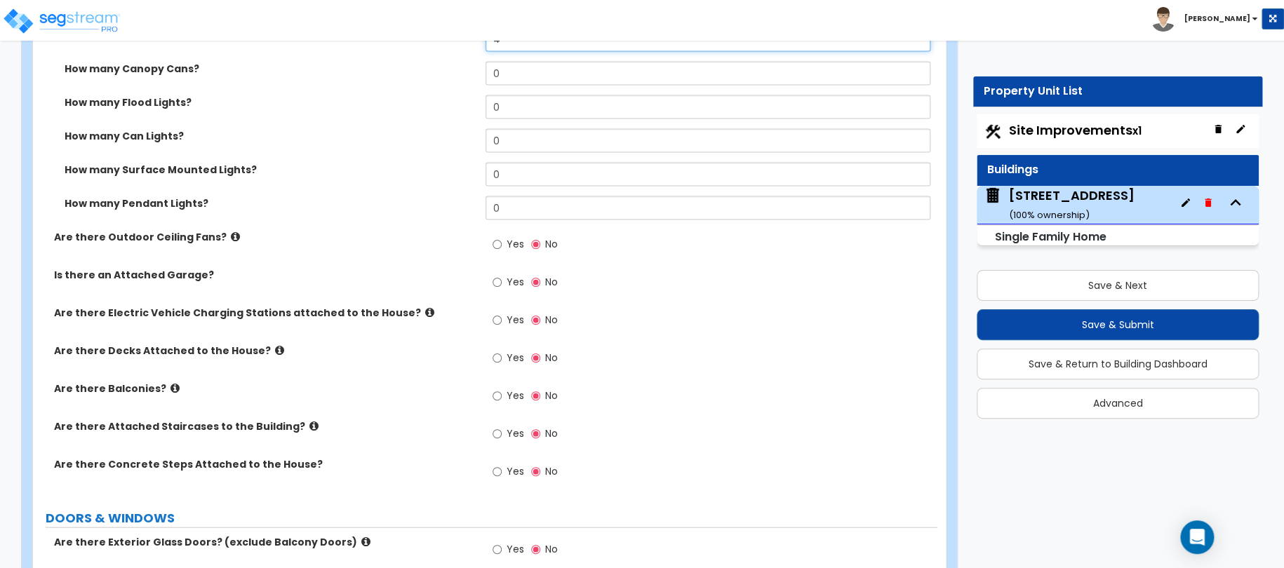
type input "4"
click at [501, 281] on input "Yes" at bounding box center [497, 281] width 9 height 15
radio input "true"
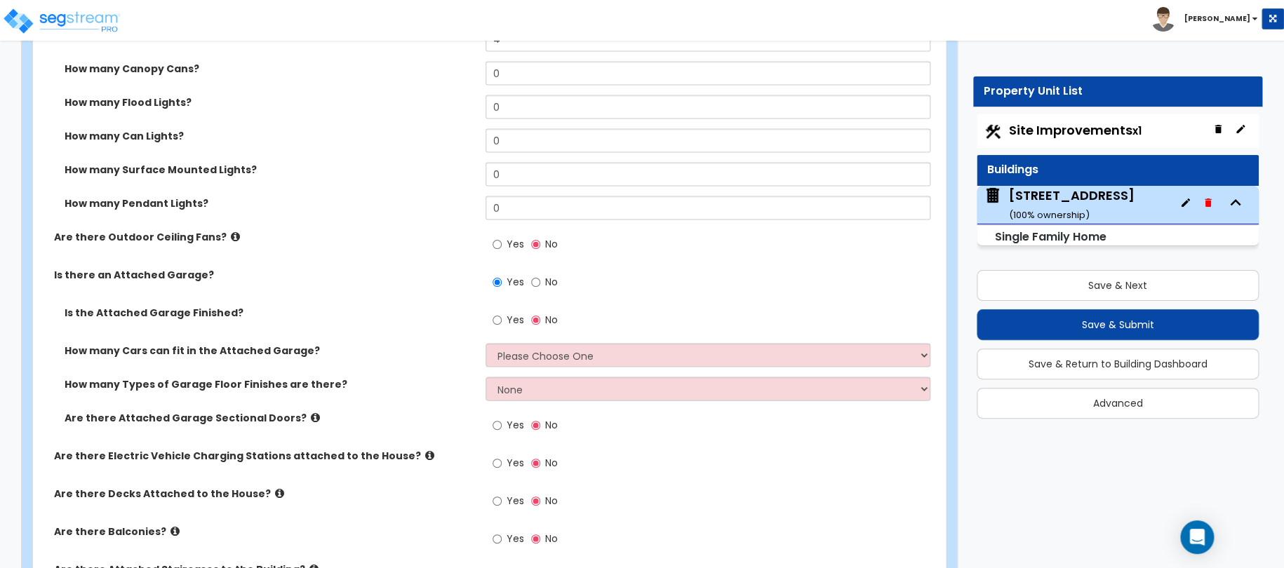
click at [502, 316] on label "Yes" at bounding box center [509, 321] width 32 height 24
click at [502, 316] on input "Yes" at bounding box center [497, 319] width 9 height 15
radio input "true"
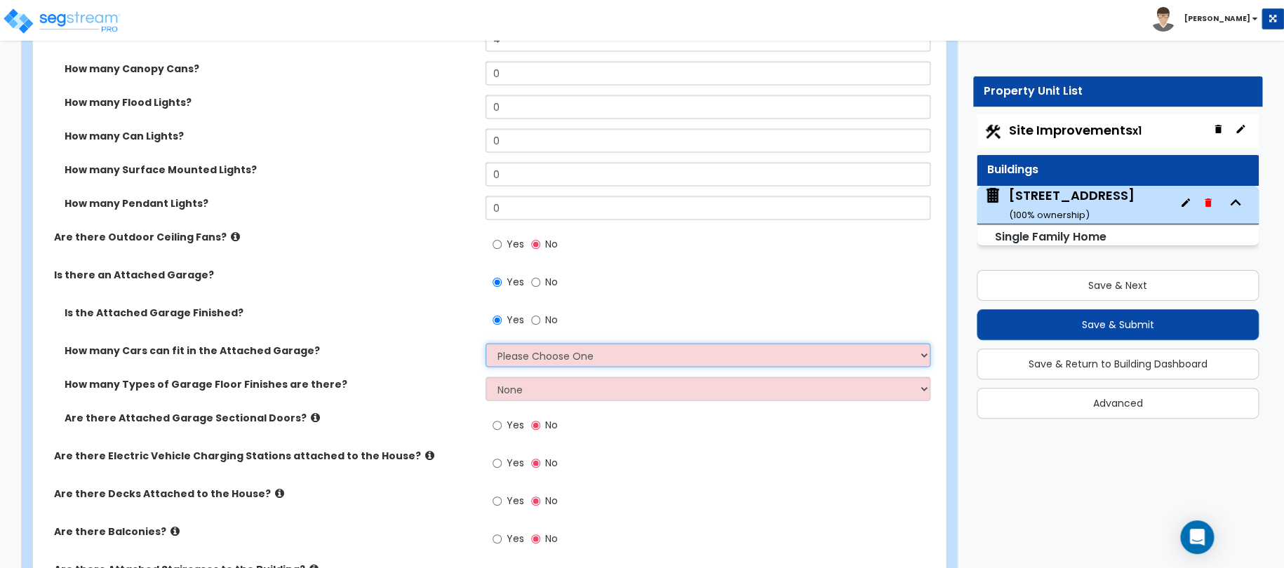
click at [509, 359] on select "Please Choose One 1 2 3 4 5" at bounding box center [709, 355] width 446 height 24
select select "2"
click at [486, 343] on select "Please Choose One 1 2 3 4 5" at bounding box center [709, 355] width 446 height 24
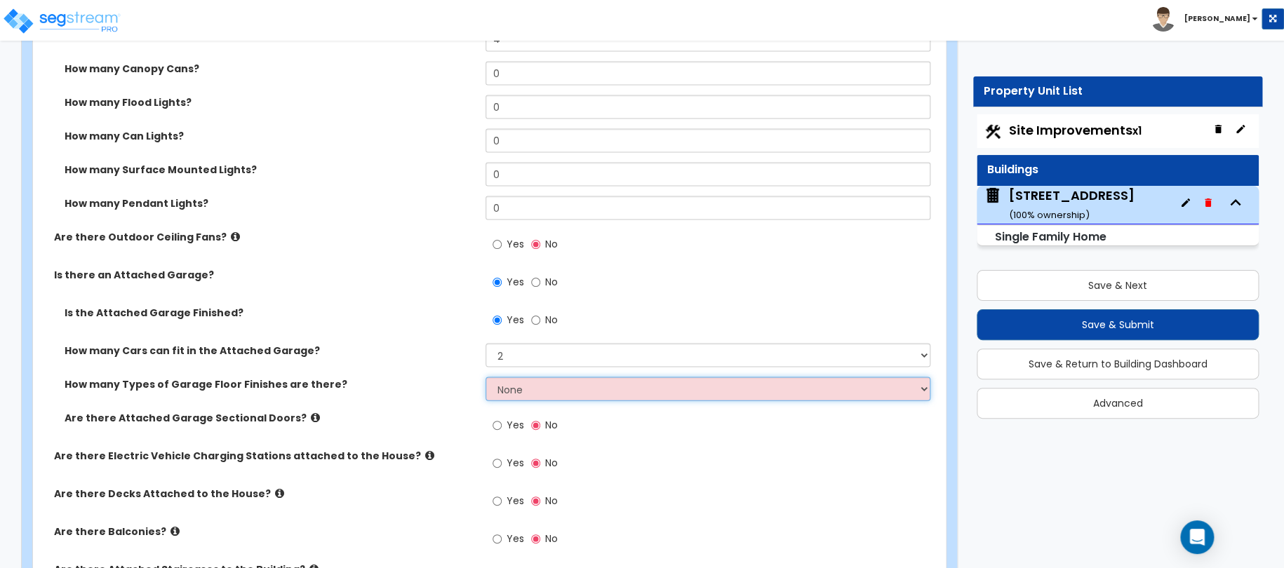
click at [505, 393] on select "None 1 2 3 4" at bounding box center [709, 389] width 446 height 24
select select "1"
click at [486, 377] on select "None 1 2 3 4" at bounding box center [709, 389] width 446 height 24
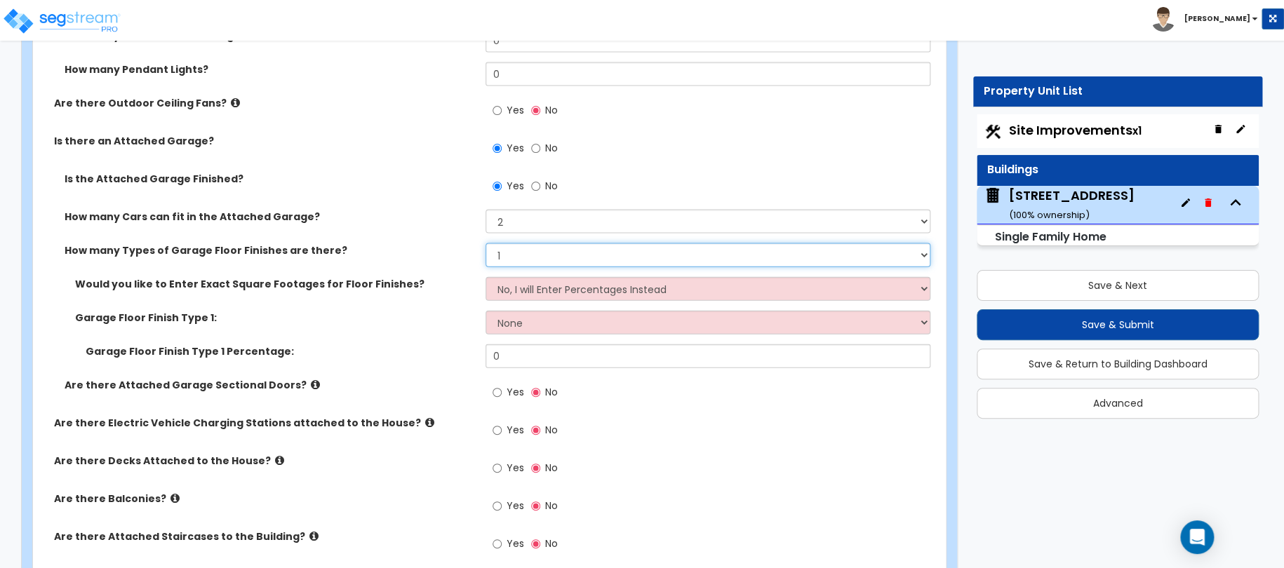
scroll to position [1438, 0]
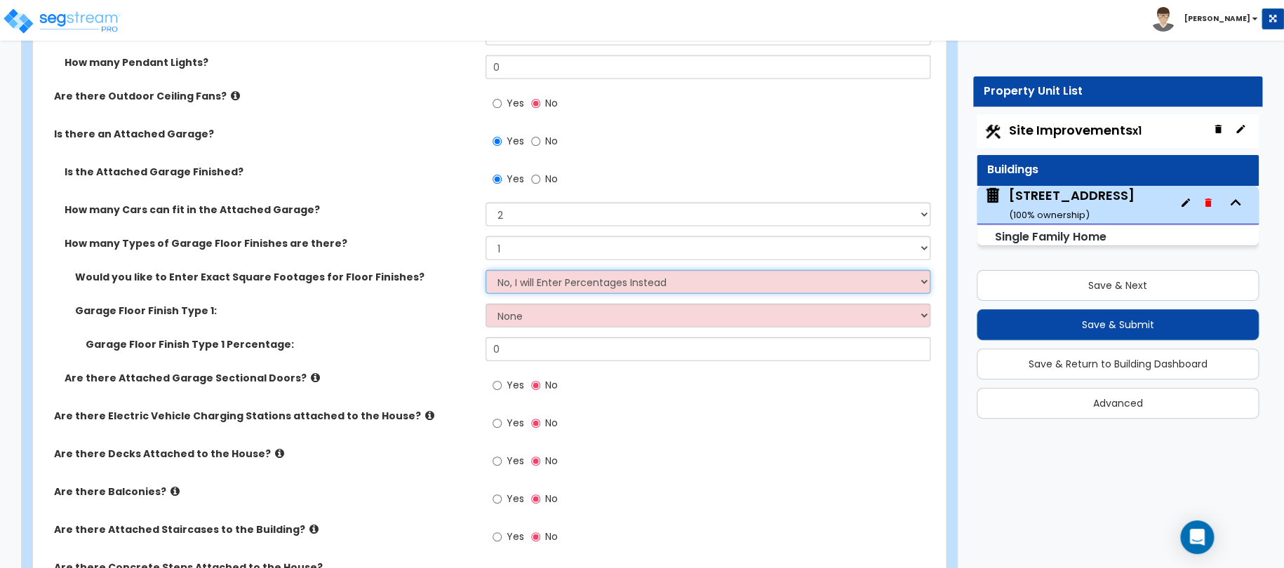
click at [497, 283] on select "No, I will Enter Percentages Instead Yes, I will Enter Exact Square Footages" at bounding box center [709, 282] width 446 height 24
click at [486, 270] on select "No, I will Enter Percentages Instead Yes, I will Enter Exact Square Footages" at bounding box center [709, 282] width 446 height 24
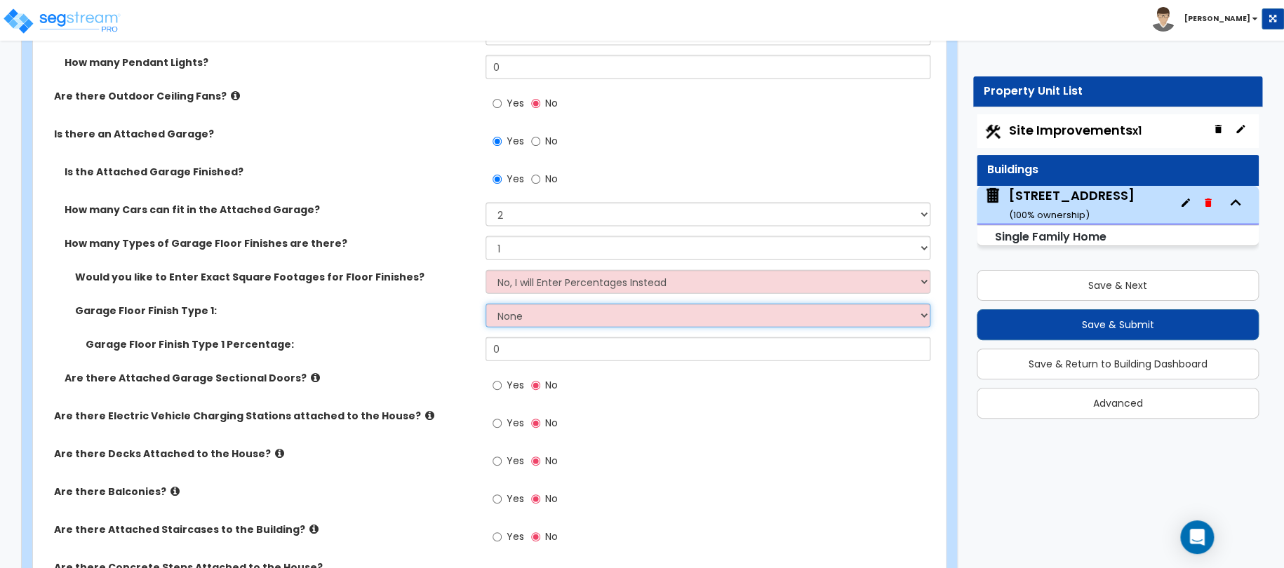
click at [504, 316] on select "None Polished Concrete Flooring Ceramic Tile Flooring Rubber Tile Flooring Epox…" at bounding box center [709, 316] width 446 height 24
select select "1"
click at [486, 304] on select "None Polished Concrete Flooring Ceramic Tile Flooring Rubber Tile Flooring Epox…" at bounding box center [709, 316] width 446 height 24
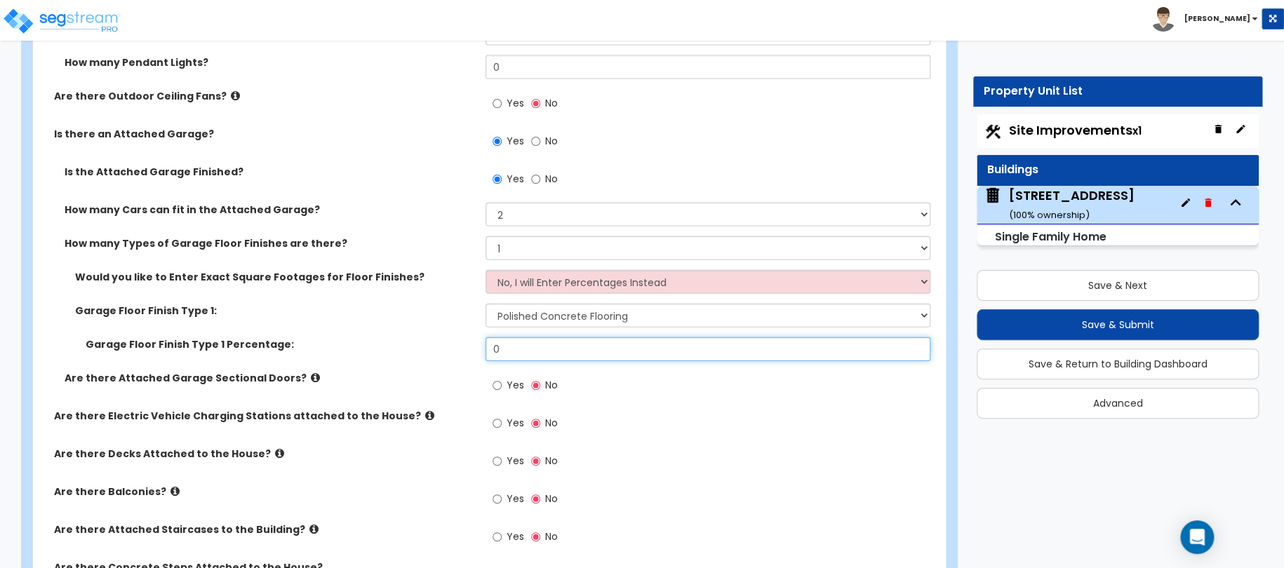
drag, startPoint x: 530, startPoint y: 354, endPoint x: 465, endPoint y: 352, distance: 65.3
click at [467, 352] on div "Garage Floor Finish Type 1 Percentage: 0" at bounding box center [485, 355] width 904 height 34
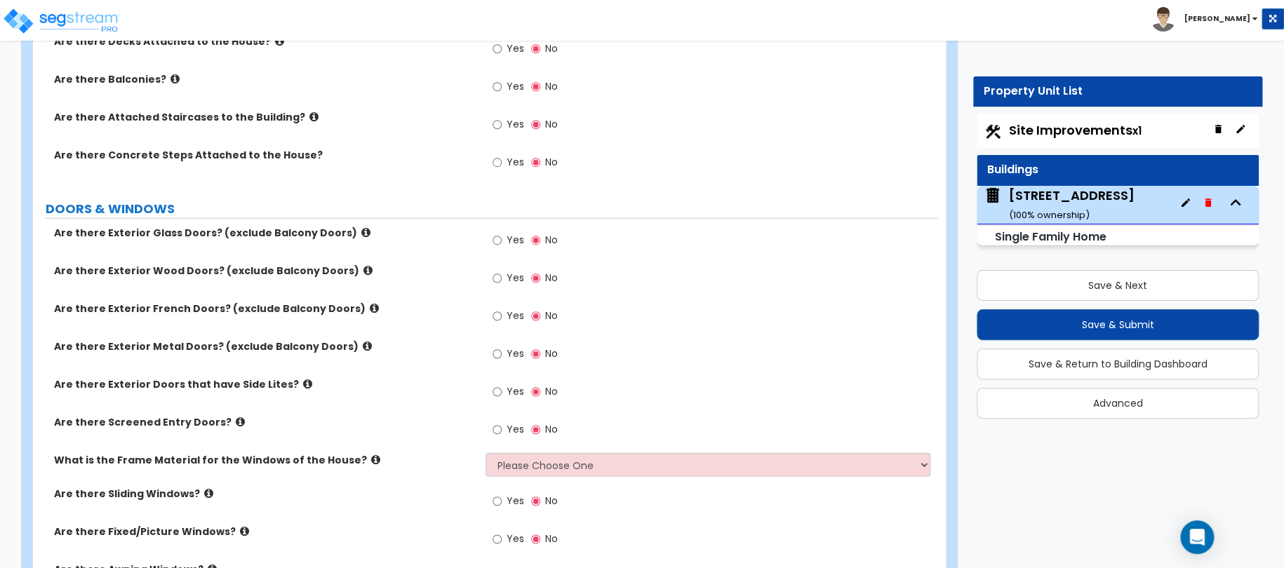
scroll to position [1859, 0]
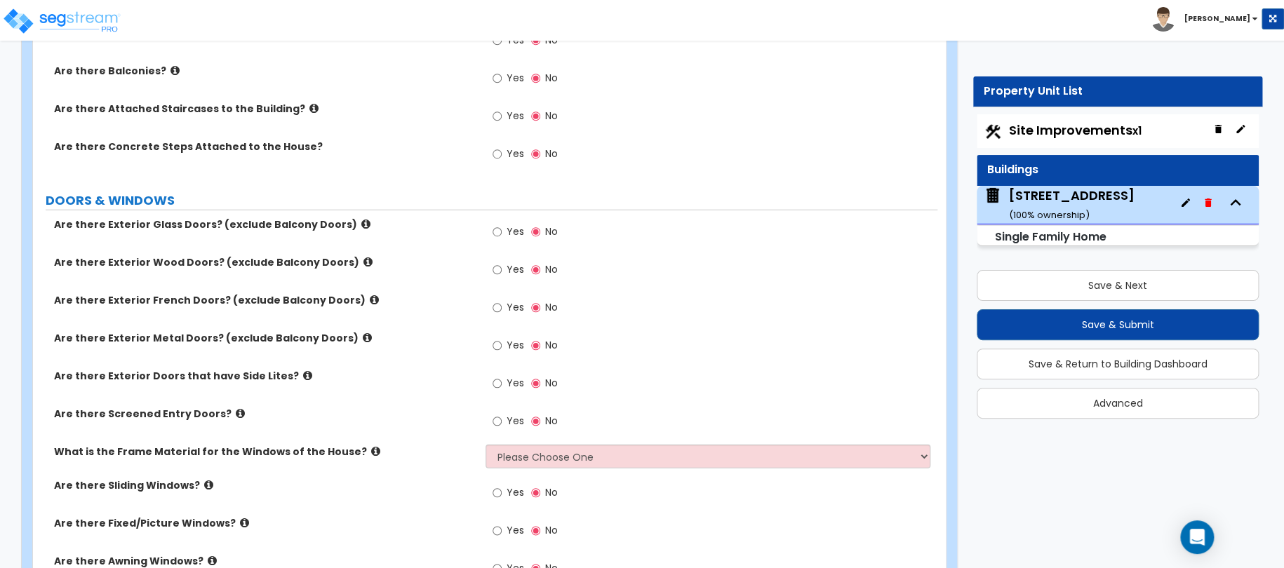
type input "100"
click at [495, 269] on input "Yes" at bounding box center [497, 269] width 9 height 15
radio input "true"
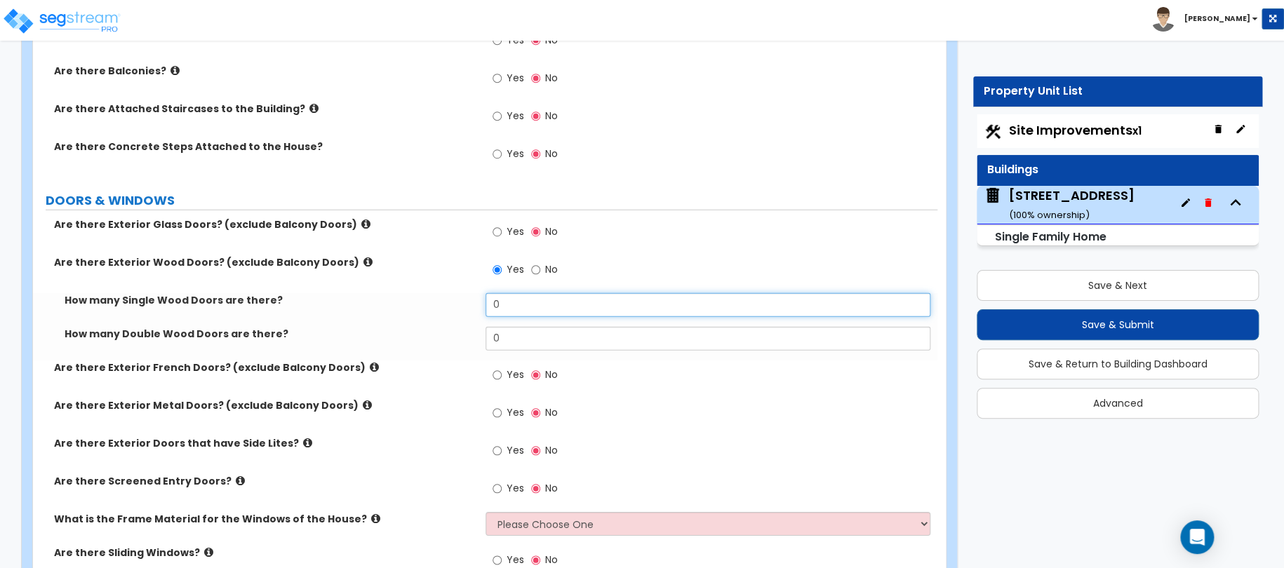
drag, startPoint x: 518, startPoint y: 305, endPoint x: 436, endPoint y: 295, distance: 82.0
click at [448, 299] on div "How many Single Wood Doors are there? 0" at bounding box center [485, 310] width 904 height 34
type input "1"
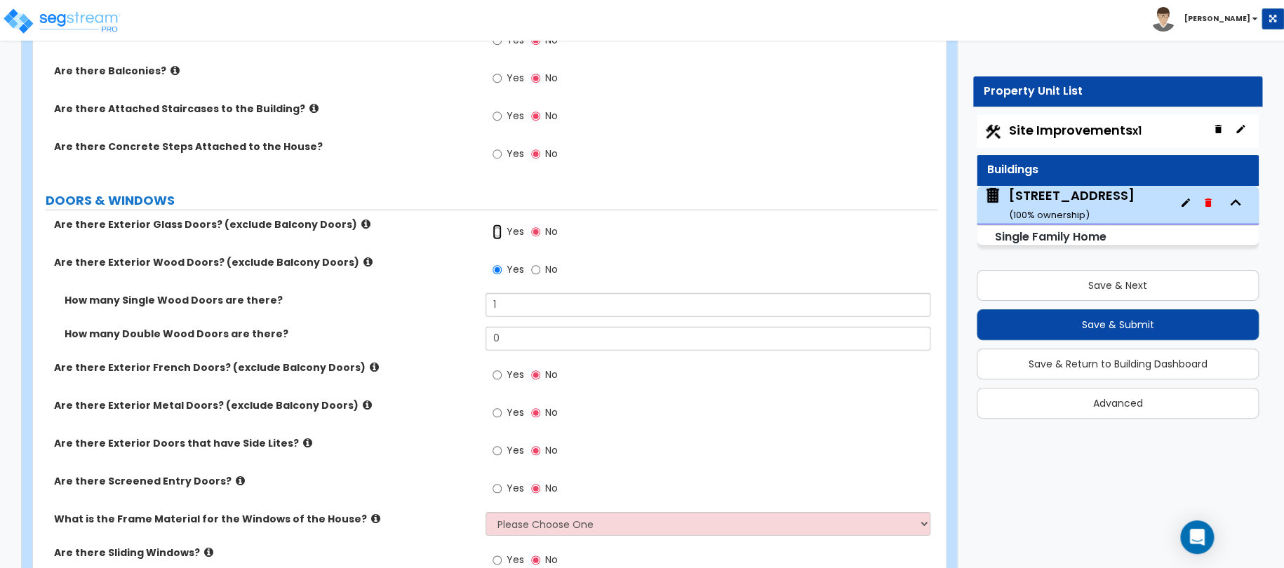
click at [498, 233] on input "Yes" at bounding box center [497, 232] width 9 height 15
radio input "true"
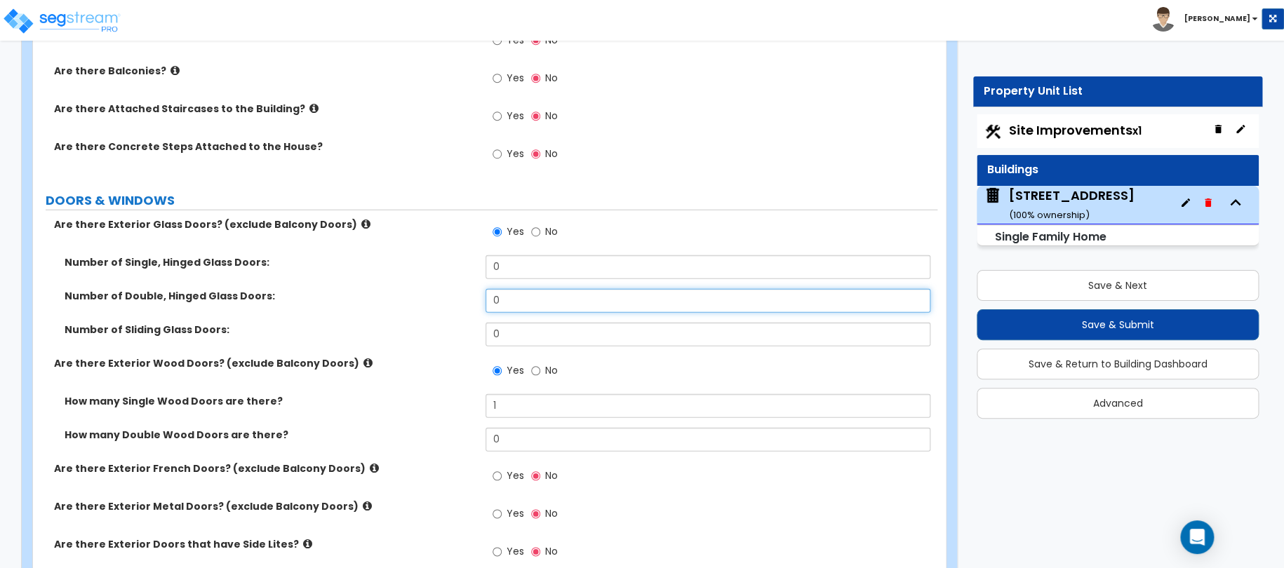
drag, startPoint x: 533, startPoint y: 304, endPoint x: 460, endPoint y: 303, distance: 73.7
click at [465, 305] on div "Number of Double, Hinged Glass Doors: 0" at bounding box center [485, 306] width 904 height 34
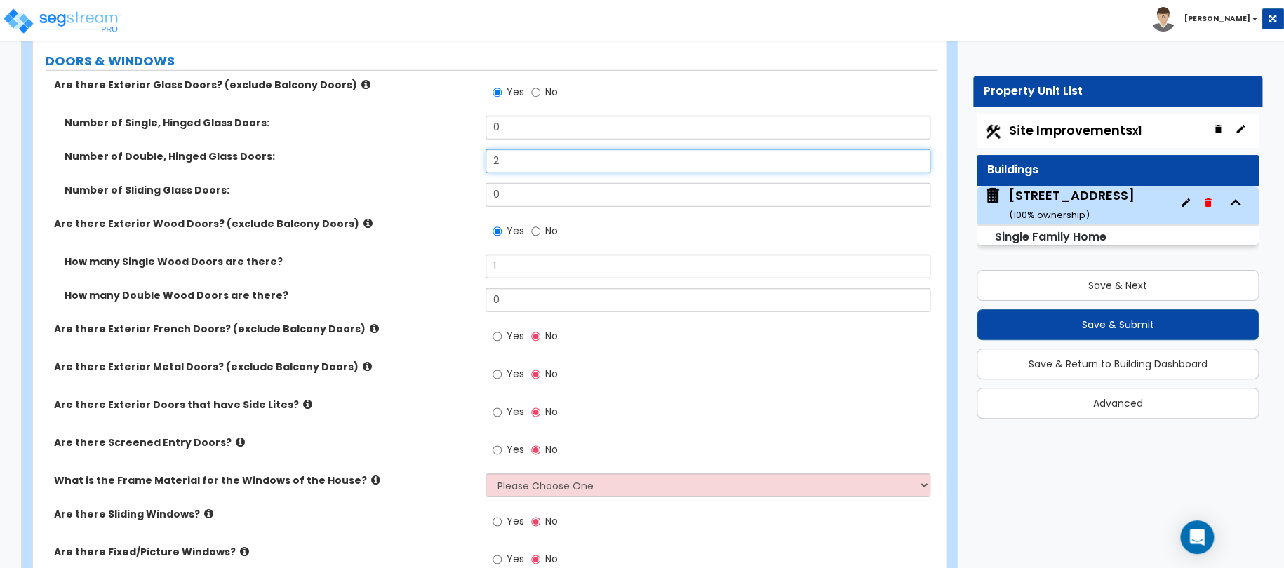
scroll to position [2000, 0]
type input "2"
click at [495, 333] on input "Yes" at bounding box center [497, 335] width 9 height 15
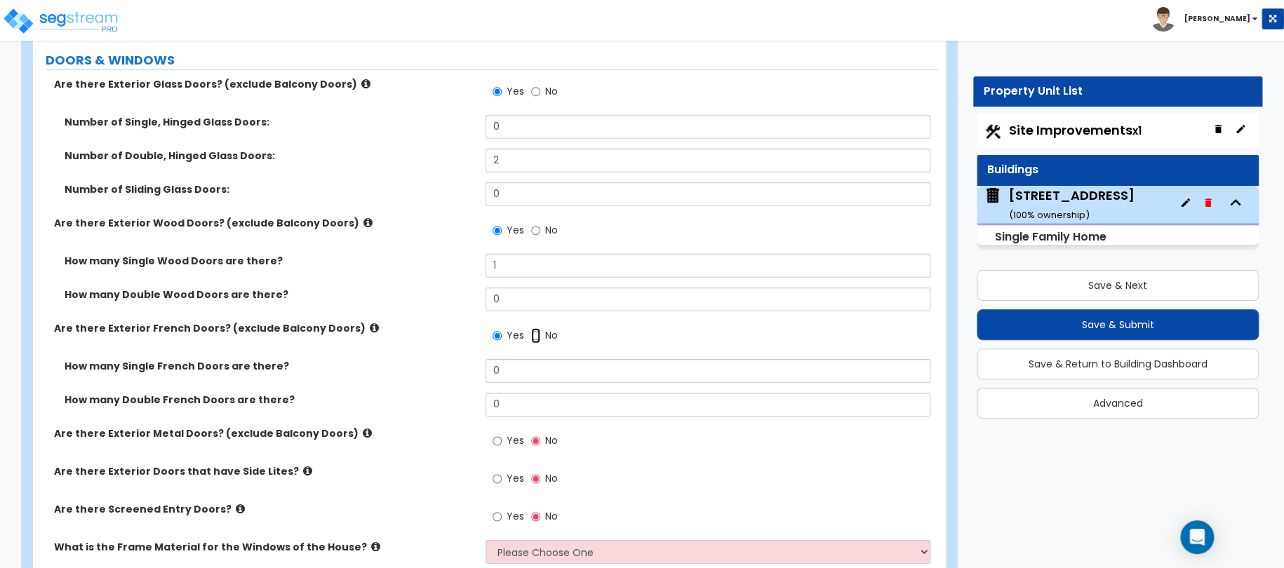
click at [534, 335] on input "No" at bounding box center [535, 335] width 9 height 15
radio input "false"
radio input "true"
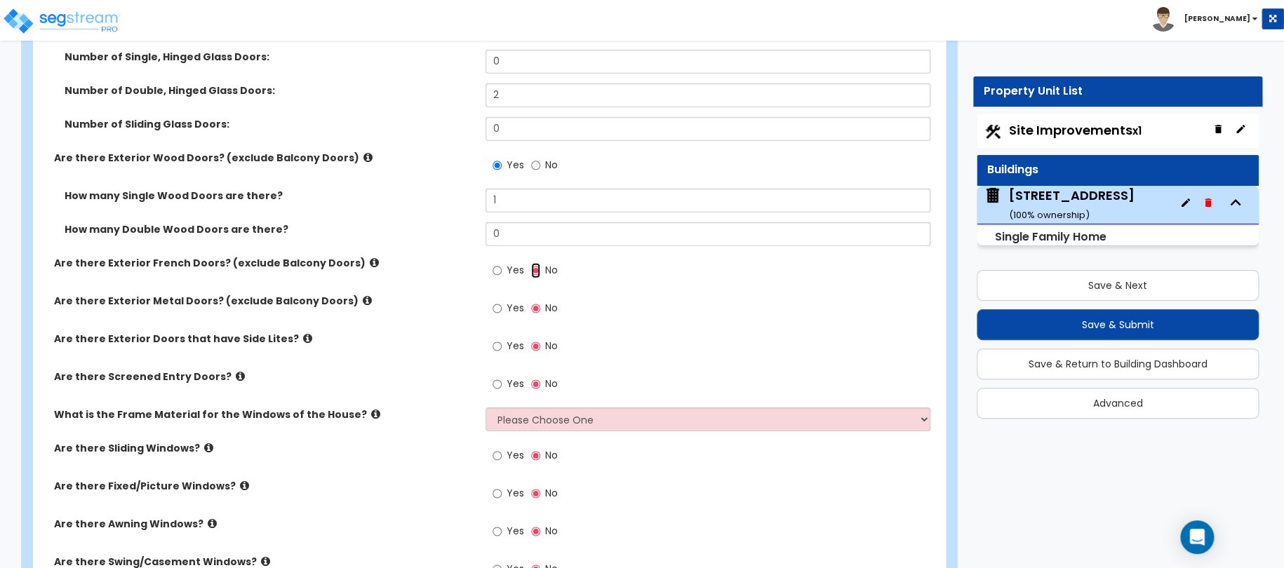
scroll to position [2070, 0]
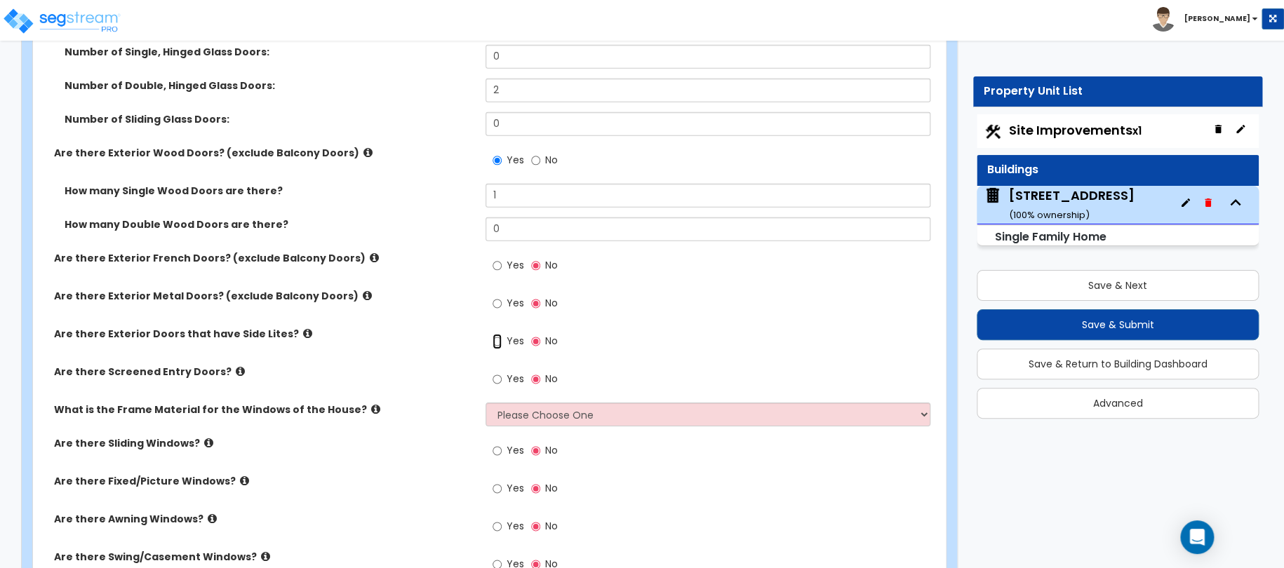
click at [497, 343] on input "Yes" at bounding box center [497, 341] width 9 height 15
radio input "true"
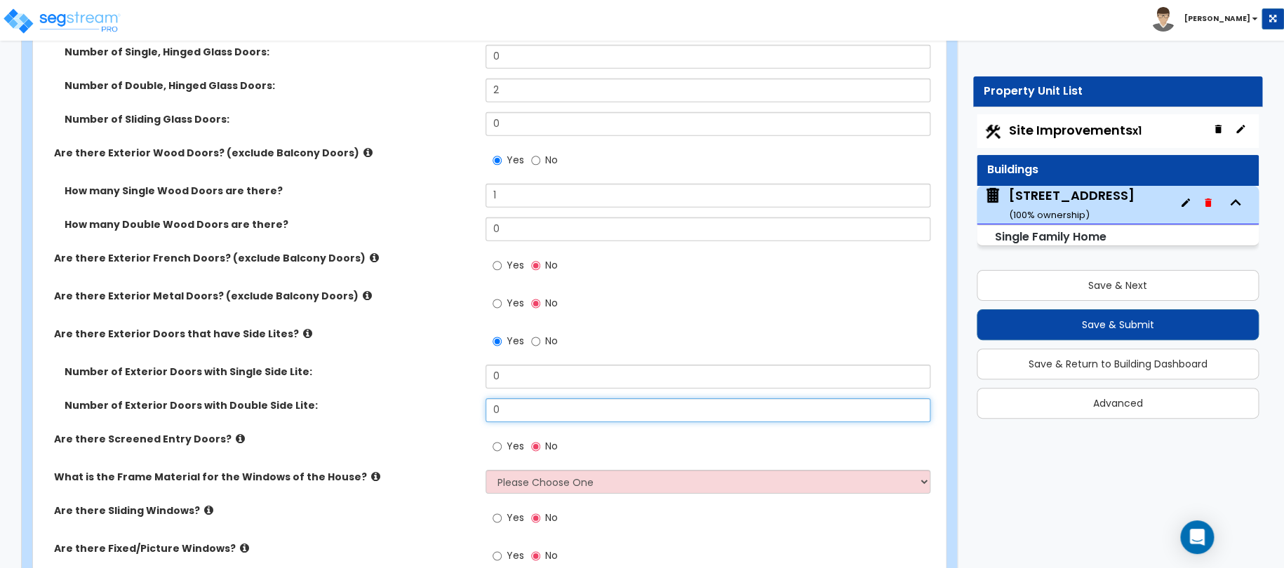
drag, startPoint x: 527, startPoint y: 404, endPoint x: 435, endPoint y: 412, distance: 92.2
click at [453, 411] on div "Number of Exterior Doors with Double Side Lite: 0" at bounding box center [485, 416] width 904 height 34
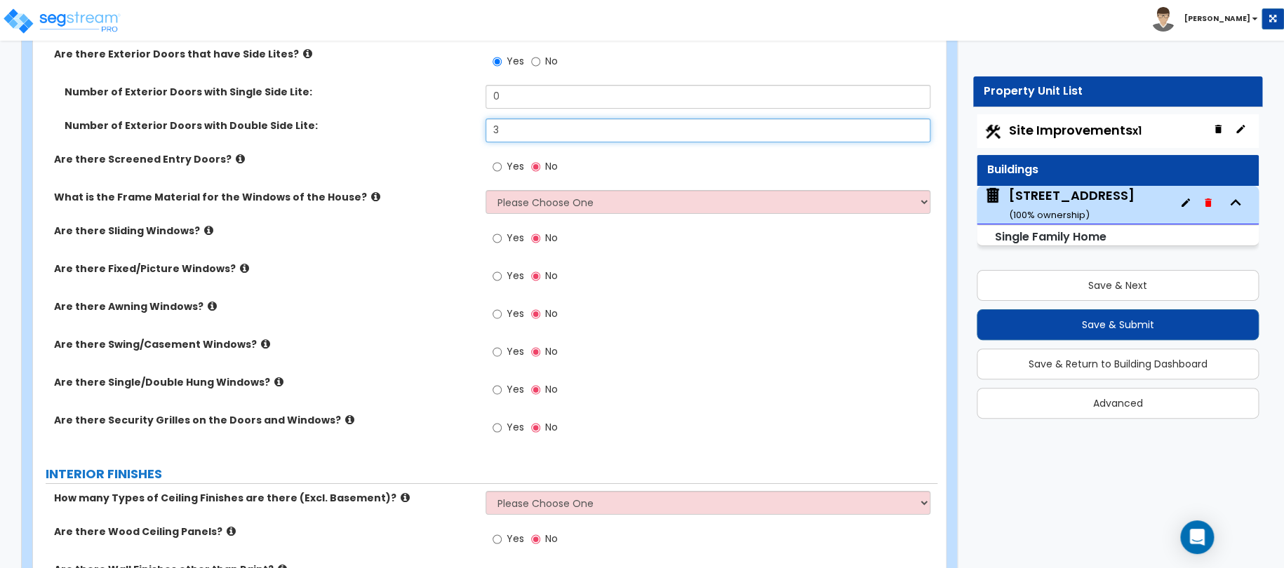
scroll to position [2351, 0]
type input "3"
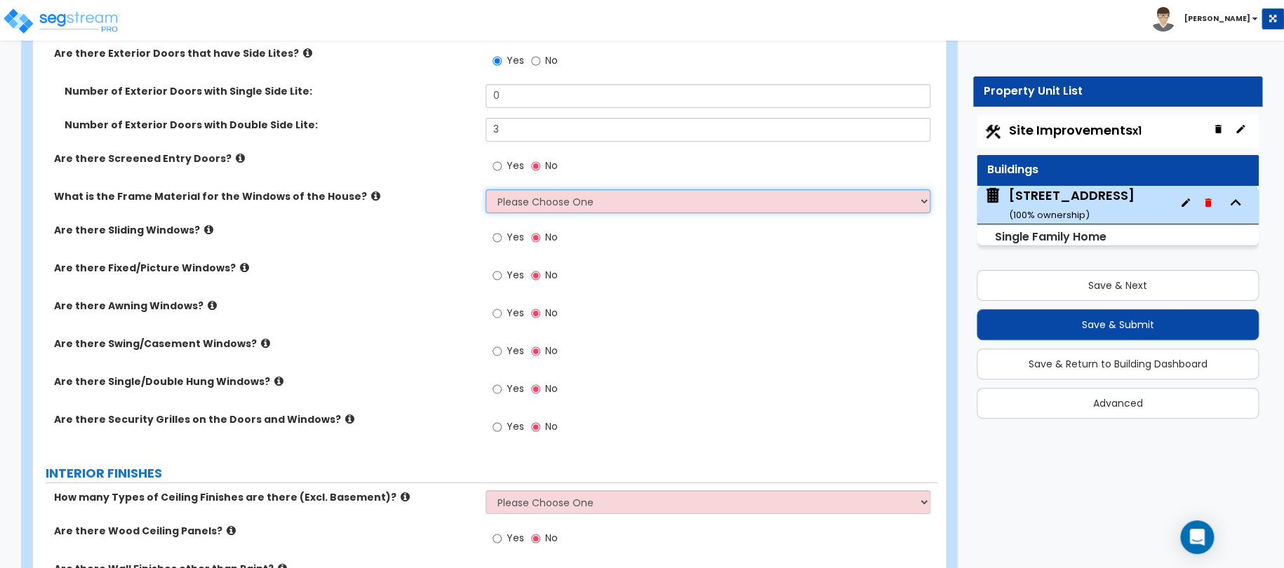
click at [524, 185] on div "Are there Exterior Glass Doors? (exclude Balcony Doors) Yes No Number of Single…" at bounding box center [485, 88] width 883 height 724
click at [486, 189] on select "Please Choose One Vinyl Aluminum Wood" at bounding box center [709, 201] width 446 height 24
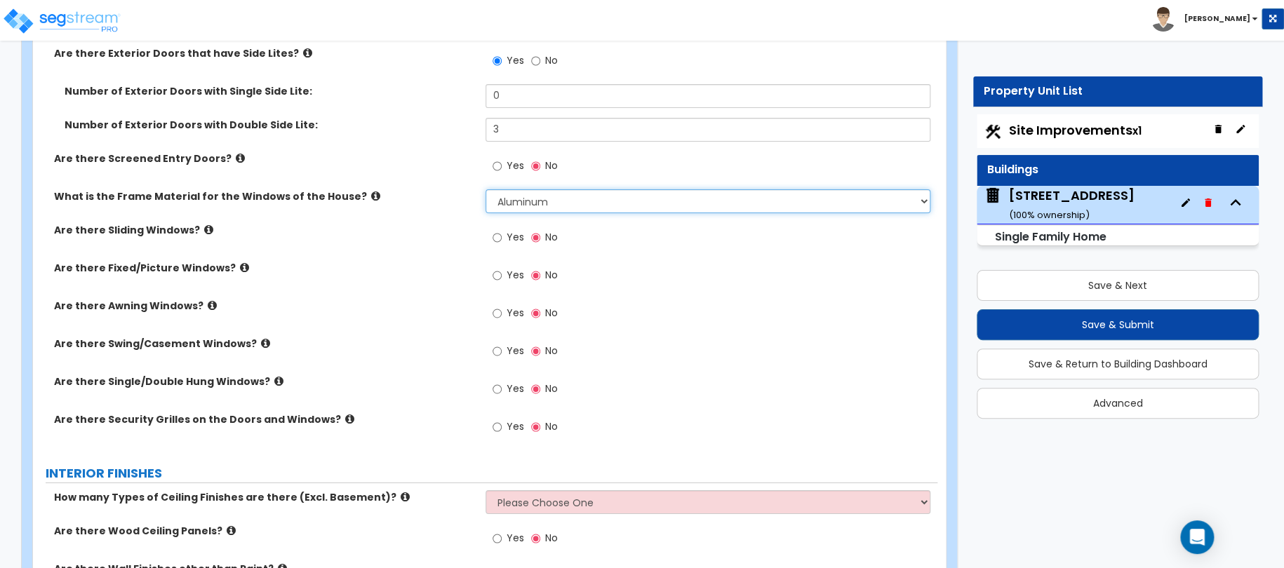
click at [516, 204] on select "Please Choose One Vinyl Aluminum Wood" at bounding box center [709, 201] width 446 height 24
select select "1"
click at [486, 189] on select "Please Choose One Vinyl Aluminum Wood" at bounding box center [709, 201] width 446 height 24
click at [509, 273] on span "Yes" at bounding box center [516, 275] width 18 height 14
click at [502, 273] on input "Yes" at bounding box center [497, 275] width 9 height 15
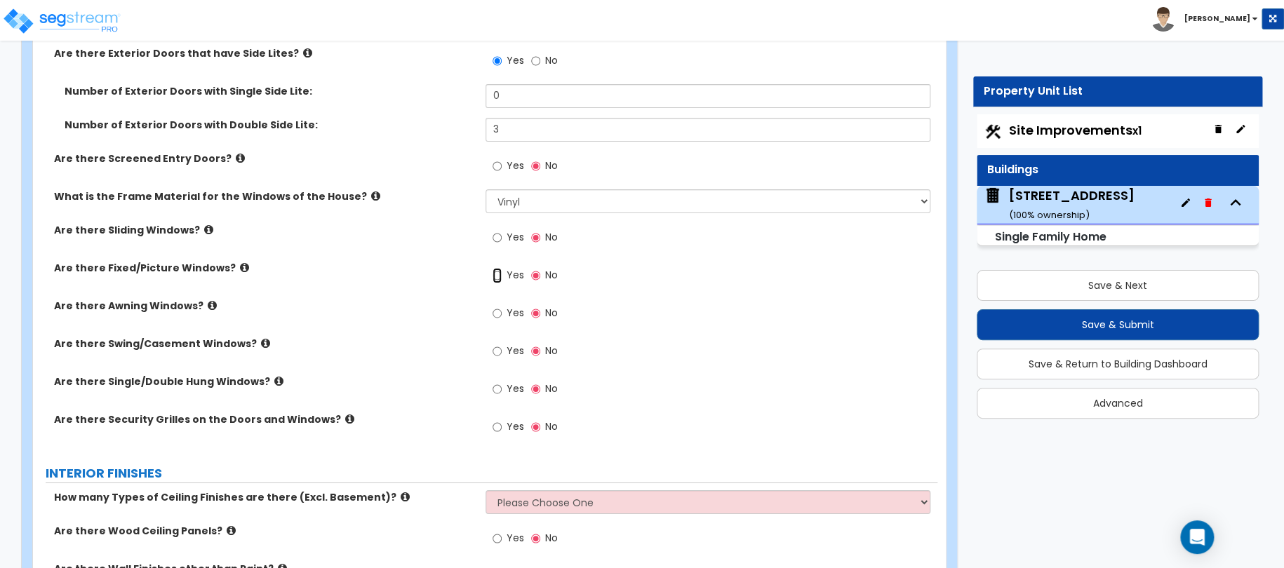
radio input "true"
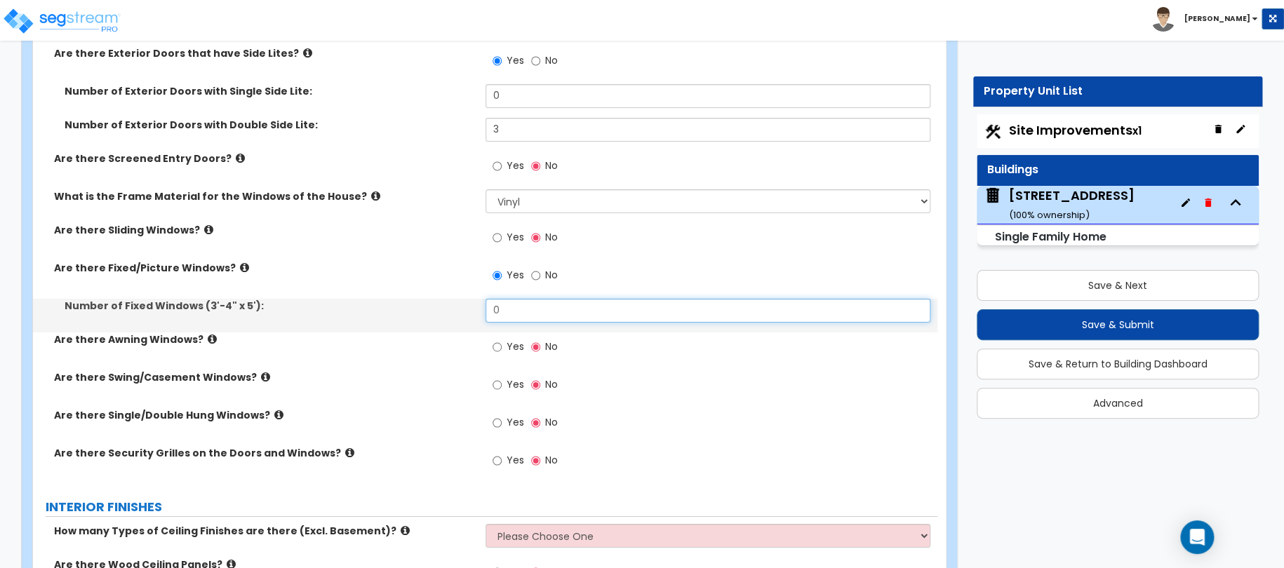
drag, startPoint x: 516, startPoint y: 308, endPoint x: 409, endPoint y: 305, distance: 107.4
click at [450, 308] on div "Number of Fixed Windows (3'-4" x 5'): 0" at bounding box center [485, 316] width 904 height 34
type input "12"
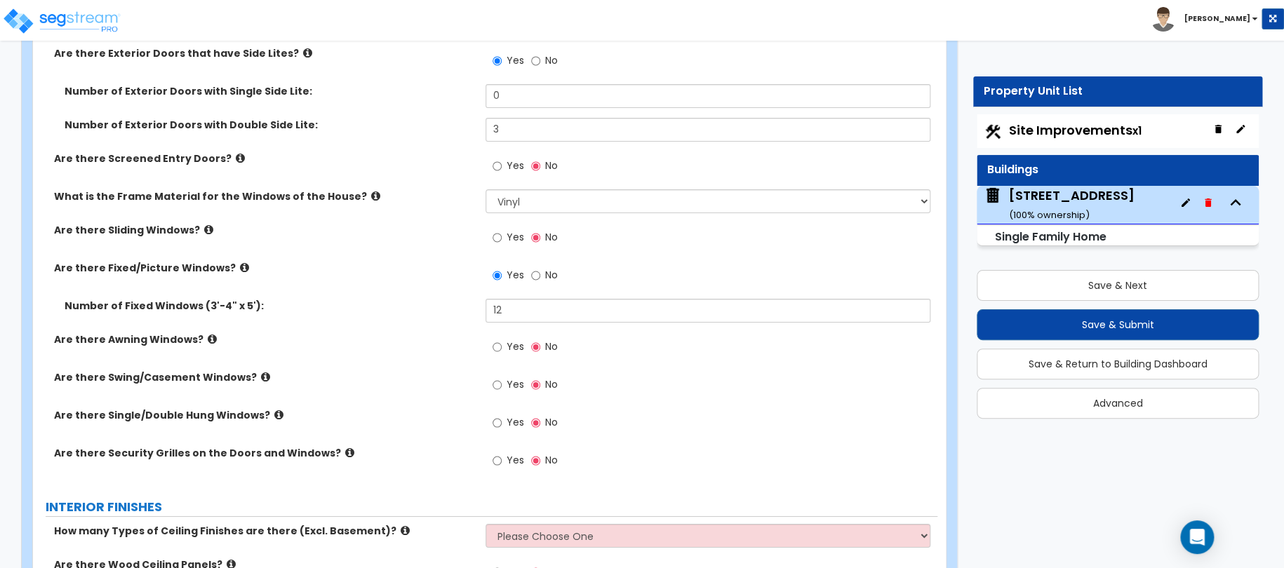
click at [507, 233] on span "Yes" at bounding box center [516, 237] width 18 height 14
click at [502, 233] on input "Yes" at bounding box center [497, 237] width 9 height 15
radio input "true"
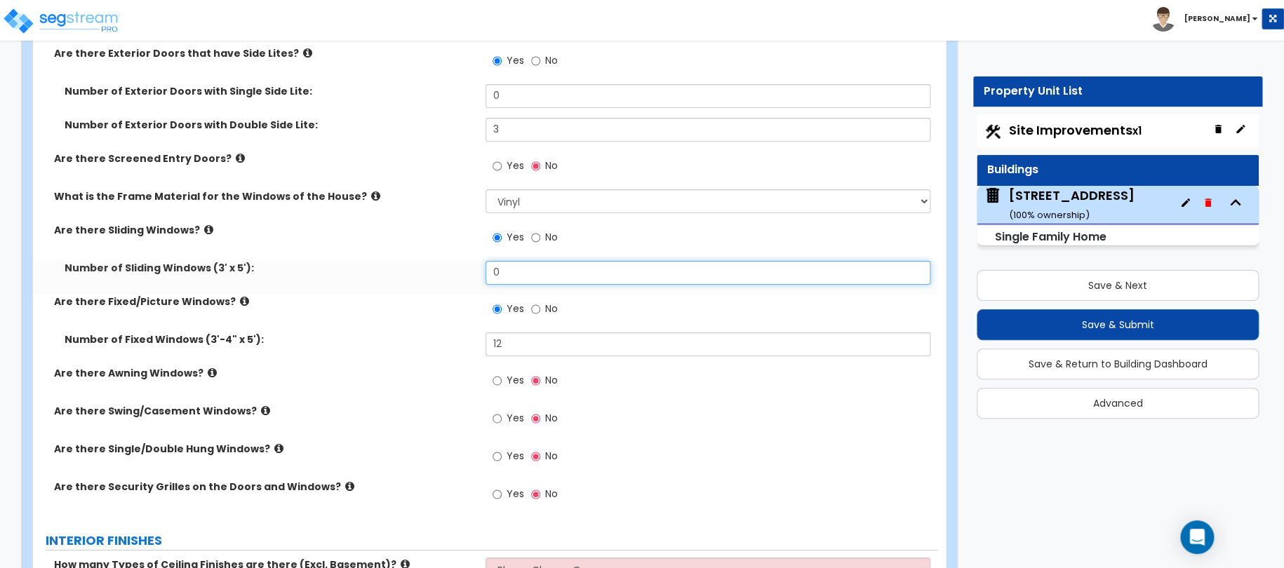
drag, startPoint x: 519, startPoint y: 277, endPoint x: 389, endPoint y: 269, distance: 130.0
click at [429, 269] on div "Number of Sliding Windows (3' x 5'): 0" at bounding box center [485, 278] width 904 height 34
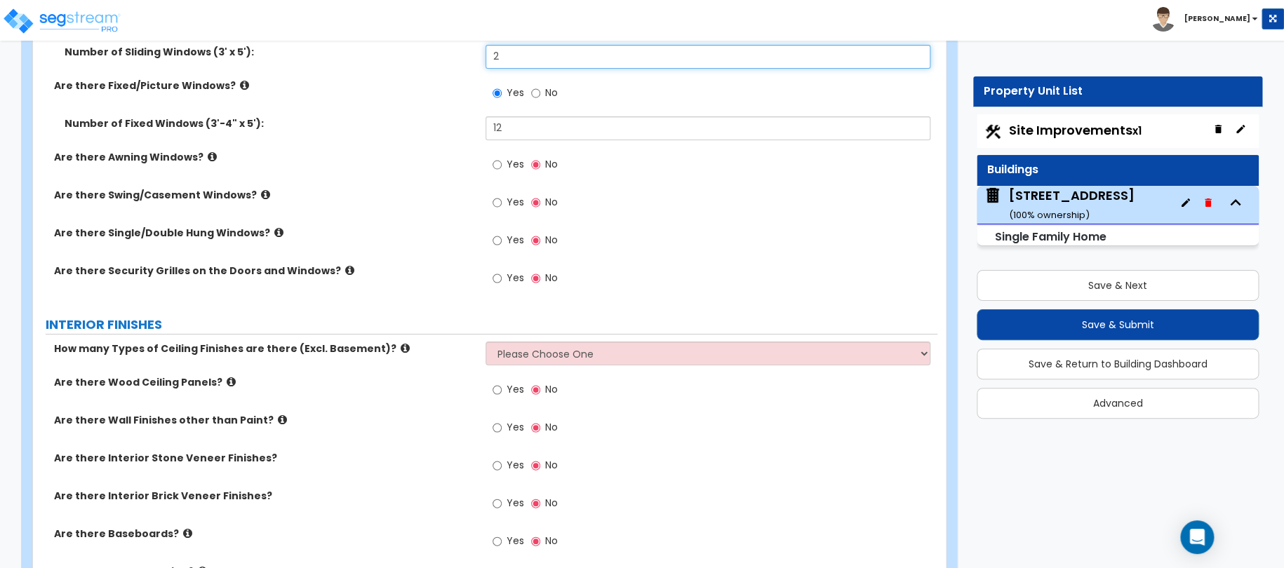
scroll to position [2631, 0]
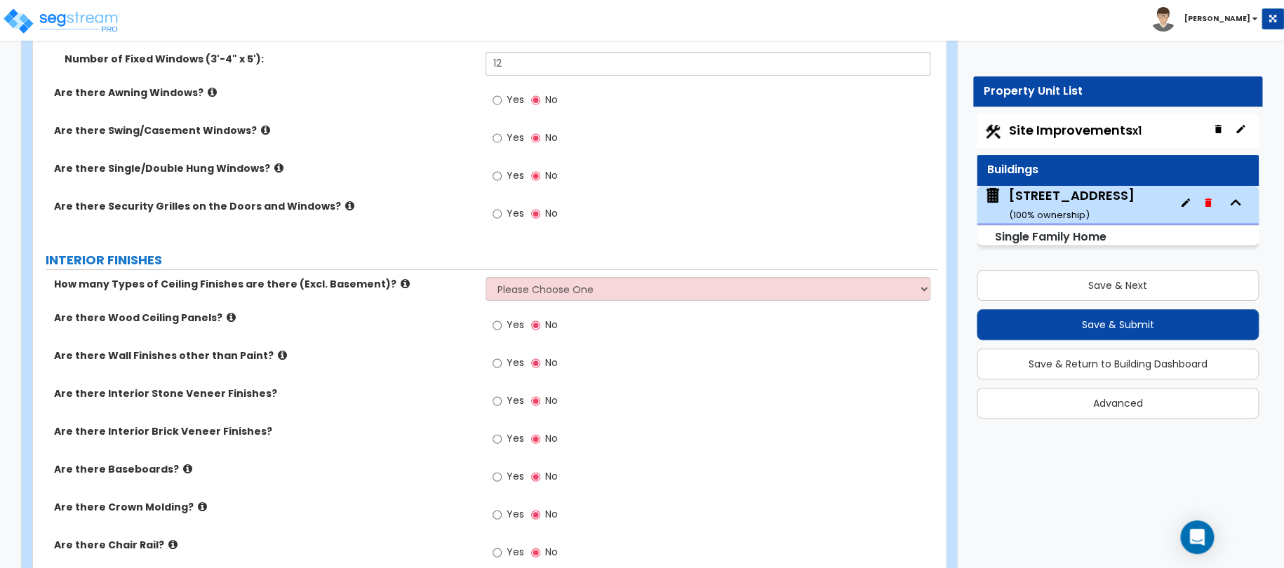
type input "2"
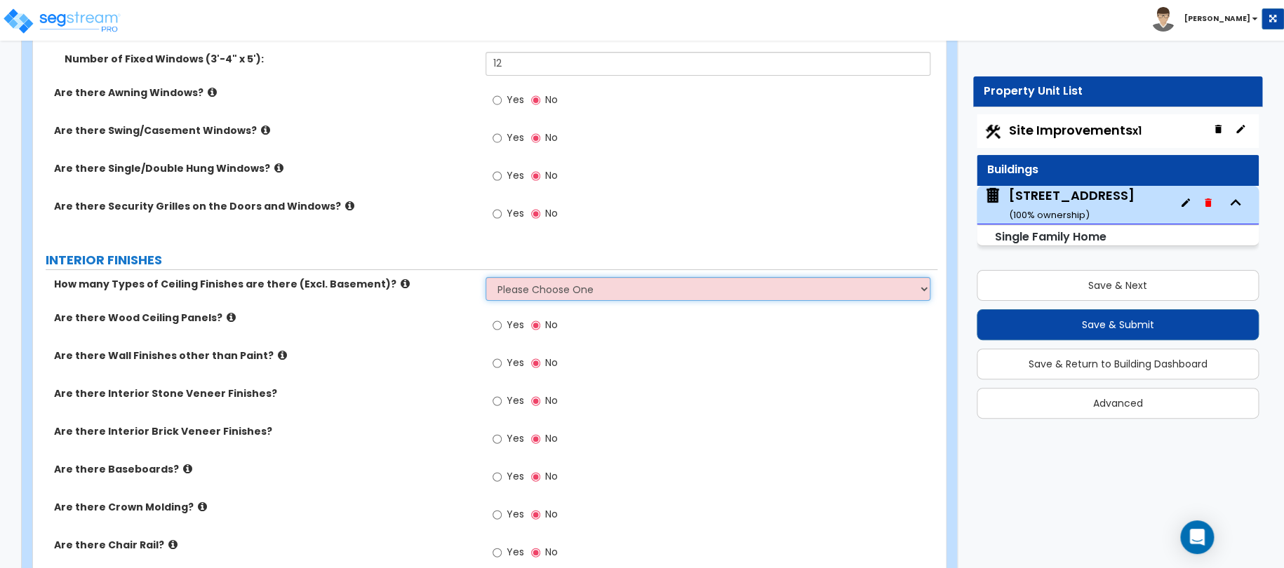
click at [515, 285] on select "Please Choose One 1 2 3" at bounding box center [709, 289] width 446 height 24
select select "1"
click at [486, 277] on select "Please Choose One 1 2 3" at bounding box center [709, 289] width 446 height 24
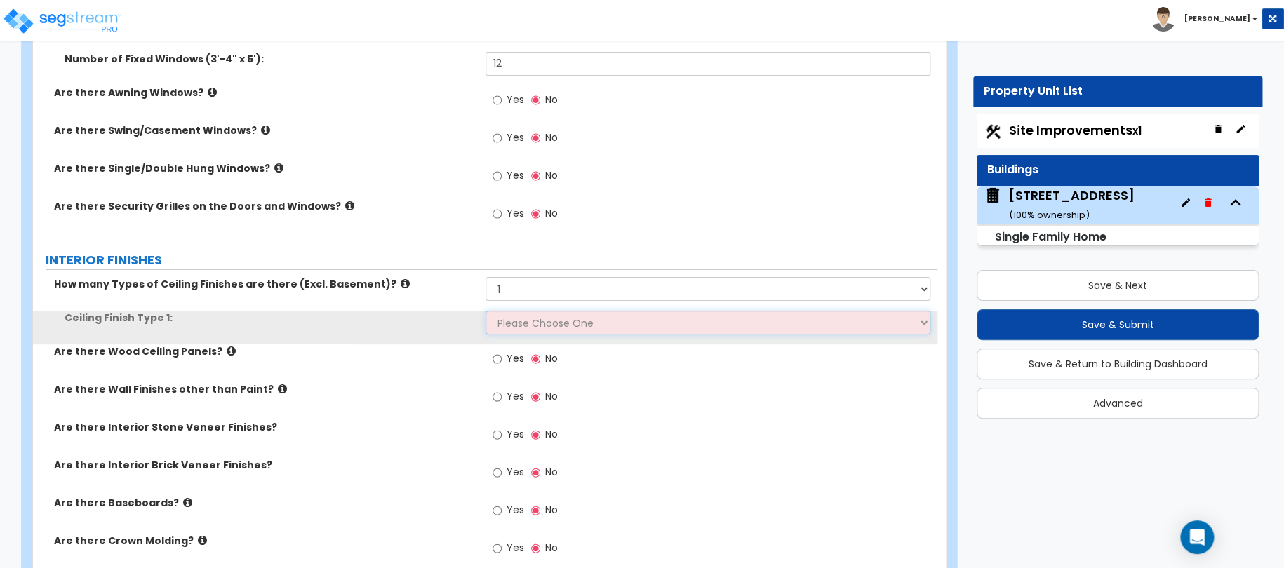
click at [507, 314] on select "Please Choose One Drop Ceiling Drywall Ceiling Open Ceiling" at bounding box center [709, 323] width 446 height 24
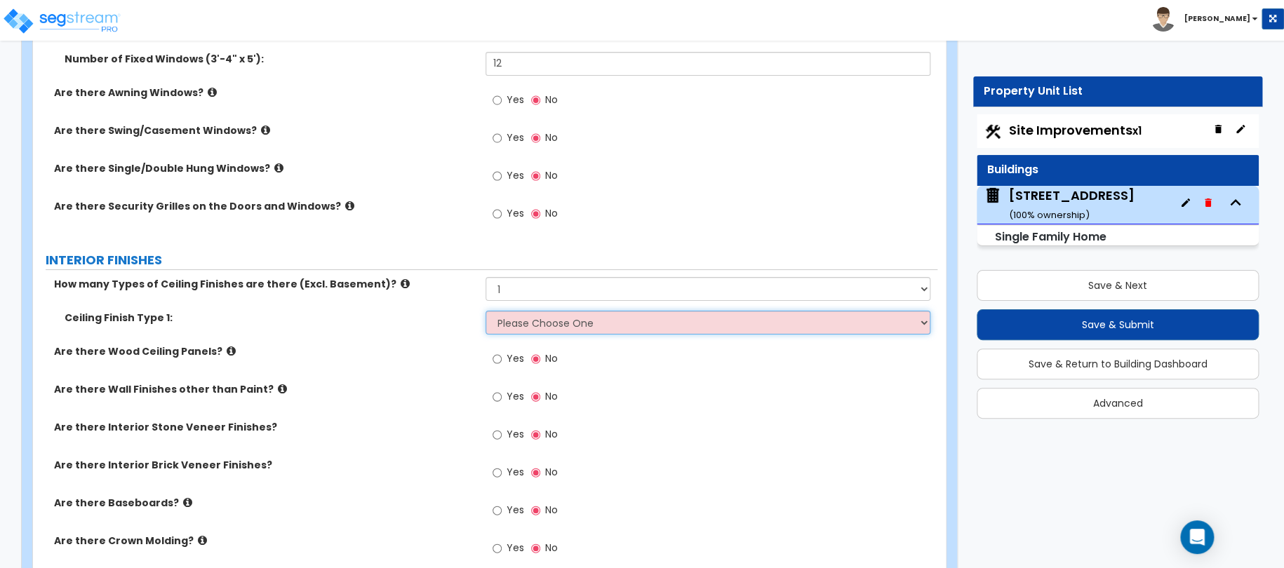
select select "2"
click at [486, 311] on select "Please Choose One Drop Ceiling Drywall Ceiling Open Ceiling" at bounding box center [709, 323] width 446 height 24
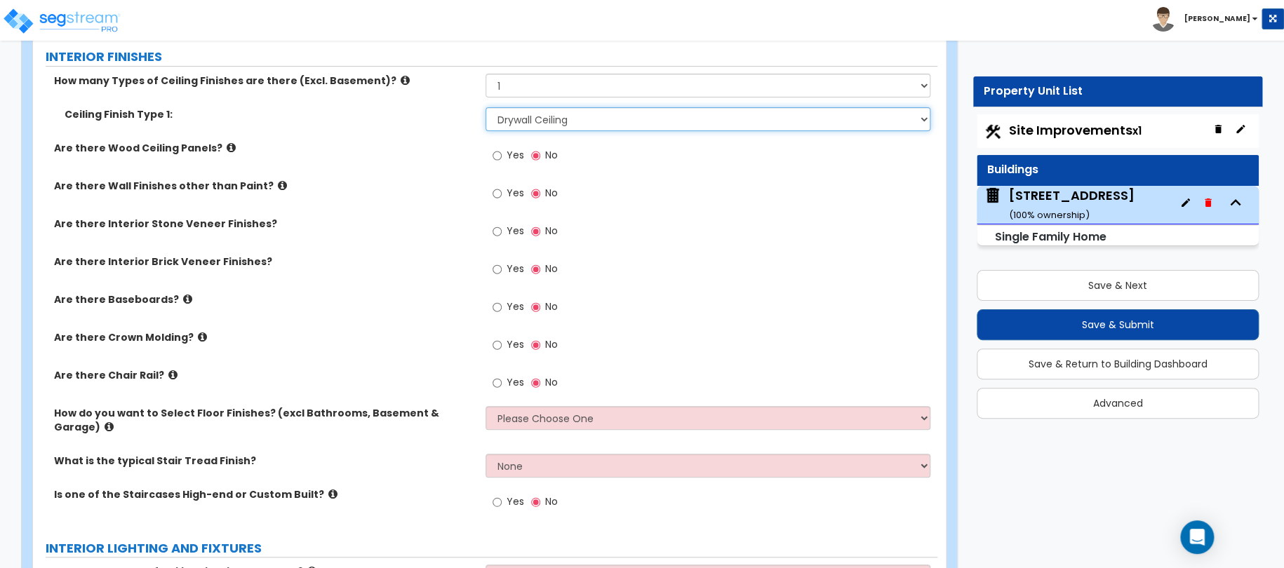
scroll to position [2842, 0]
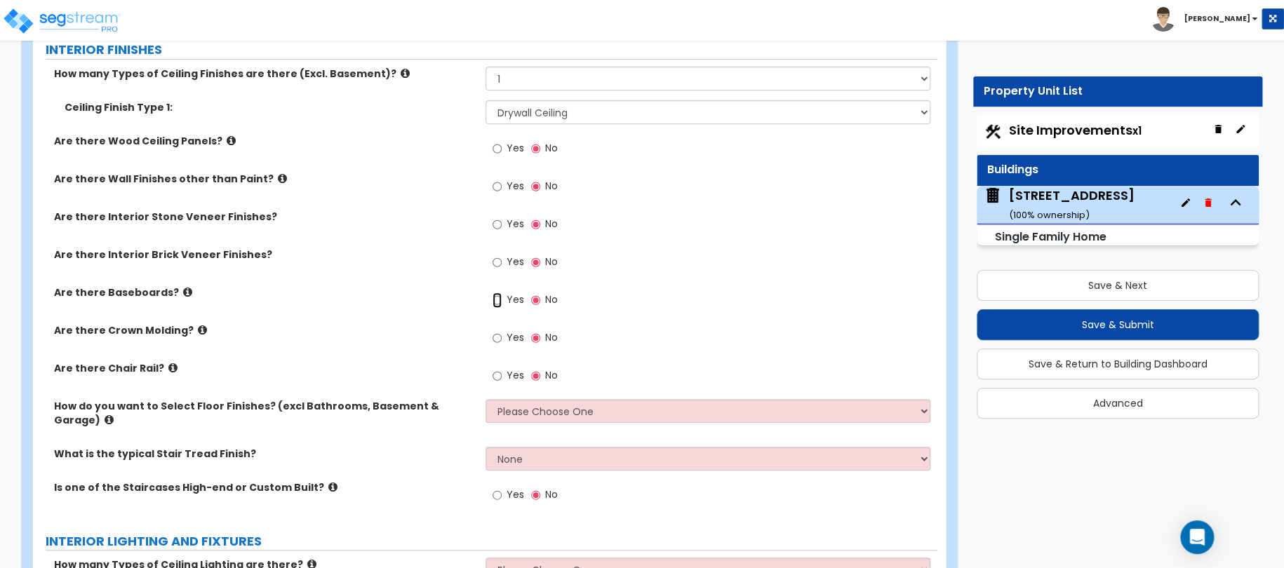
click at [493, 300] on input "Yes" at bounding box center [497, 300] width 9 height 15
radio input "true"
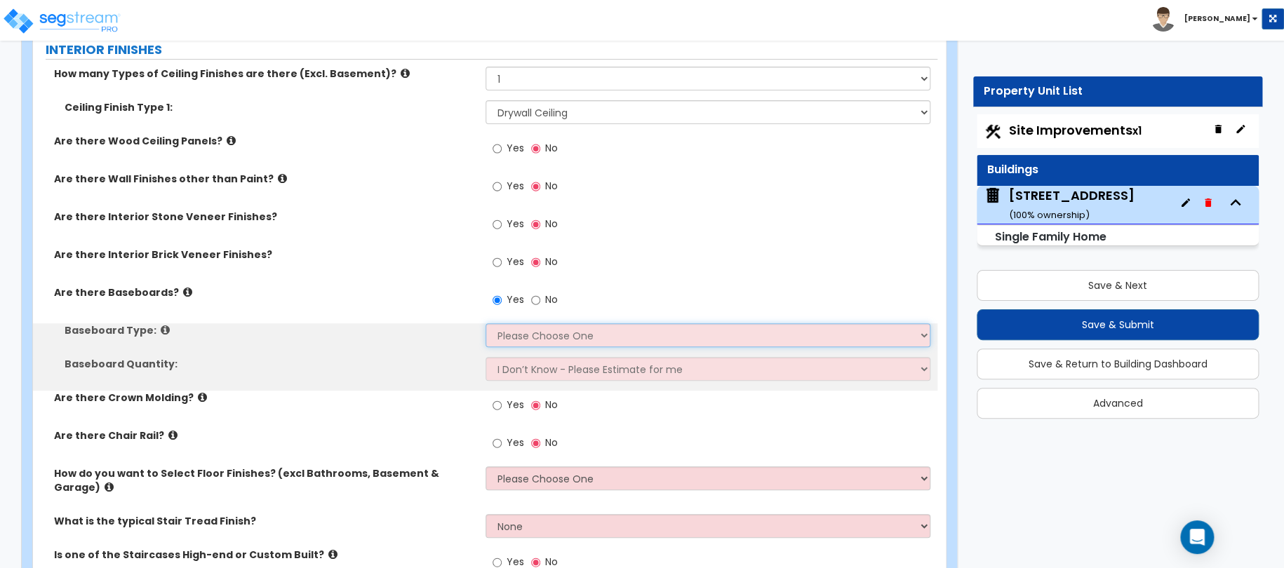
click at [502, 326] on select "Please Choose One Wood Vinyl Carpet Tile" at bounding box center [709, 335] width 446 height 24
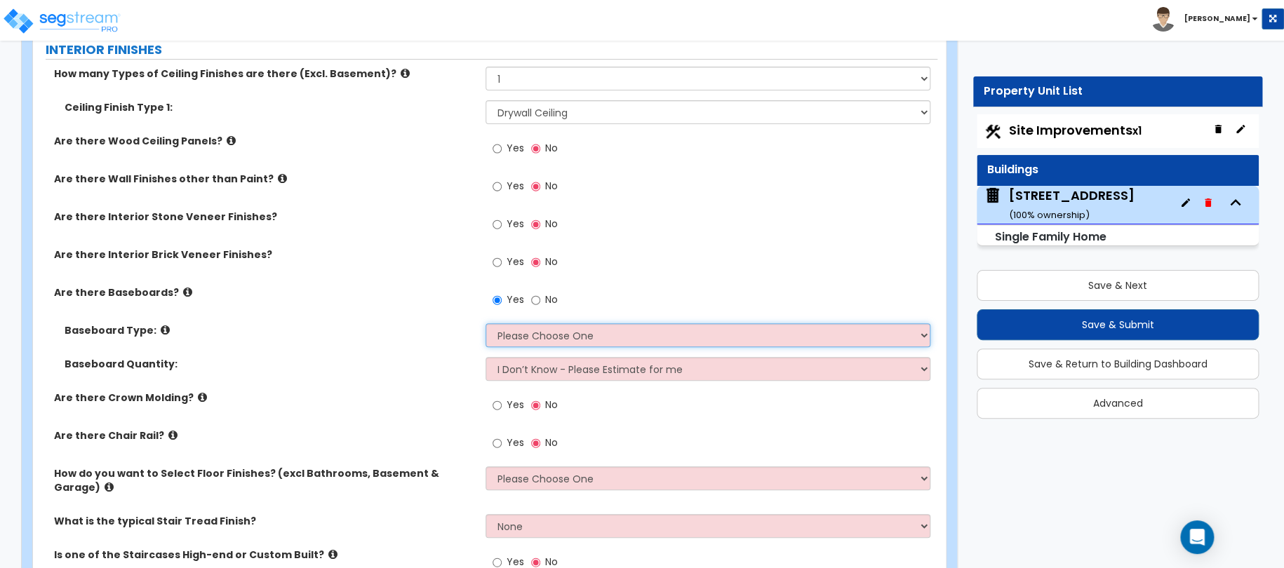
select select "1"
click at [486, 323] on select "Please Choose One Wood Vinyl Carpet Tile" at bounding box center [709, 335] width 446 height 24
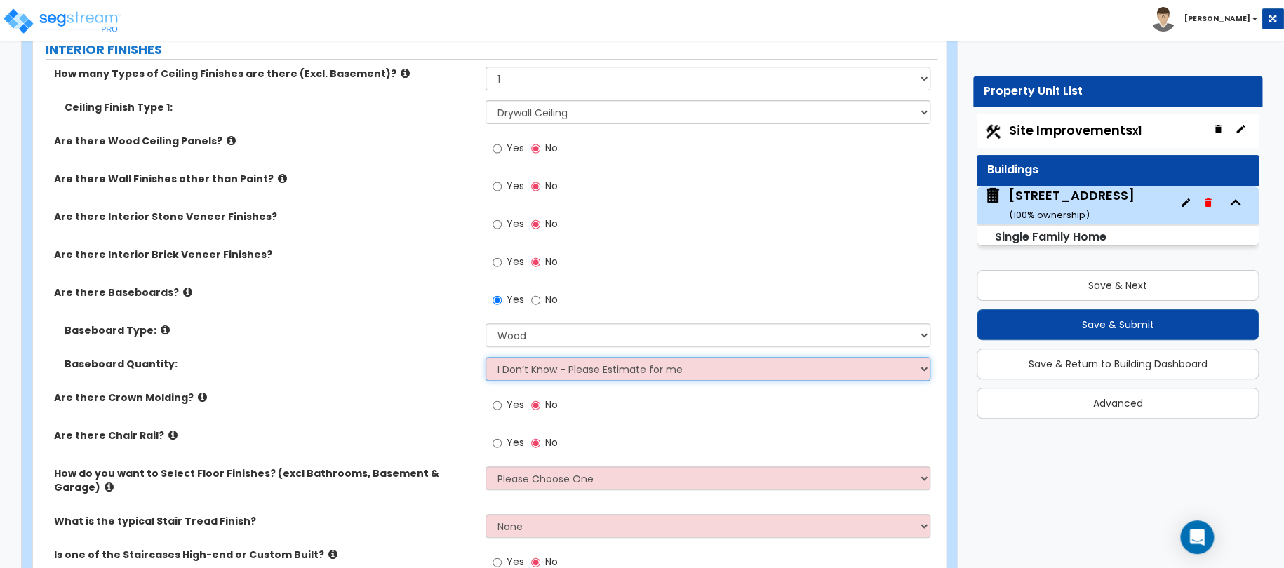
click at [509, 366] on select "I Don’t Know - Please Estimate for me I want to Enter the Linear Footage" at bounding box center [709, 369] width 446 height 24
click at [486, 357] on select "I Don’t Know - Please Estimate for me I want to Enter the Linear Footage" at bounding box center [709, 369] width 446 height 24
drag, startPoint x: 509, startPoint y: 368, endPoint x: 512, endPoint y: 378, distance: 9.4
click at [510, 367] on select "I Don’t Know - Please Estimate for me I want to Enter the Linear Footage" at bounding box center [709, 369] width 446 height 24
click at [486, 357] on select "I Don’t Know - Please Estimate for me I want to Enter the Linear Footage" at bounding box center [709, 369] width 446 height 24
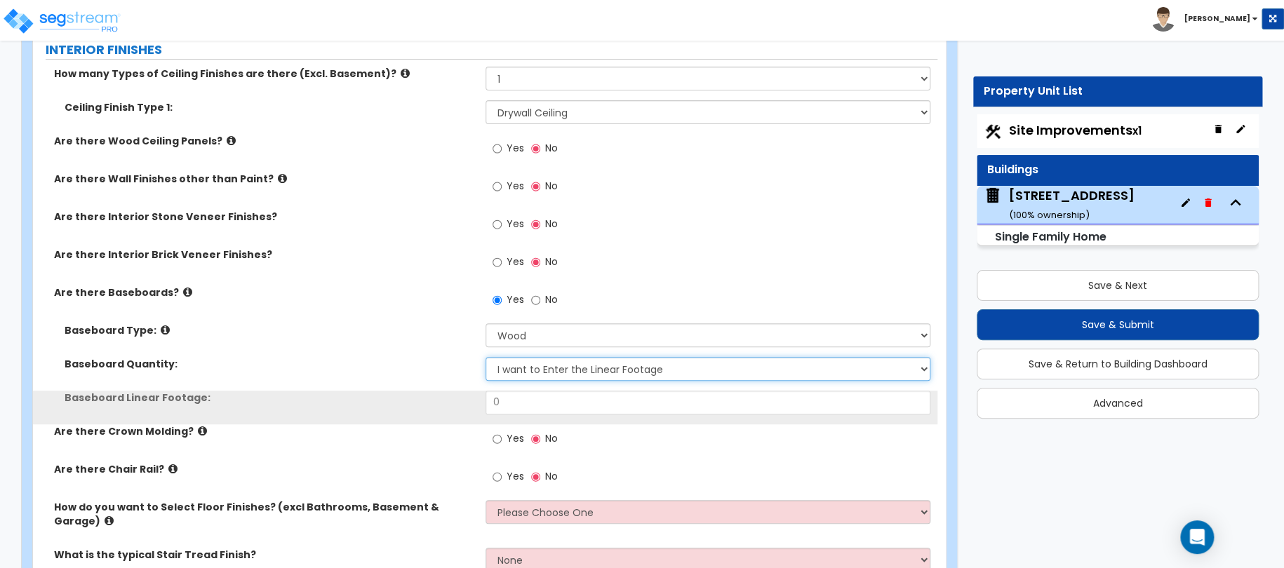
click at [516, 373] on select "I Don’t Know - Please Estimate for me I want to Enter the Linear Footage" at bounding box center [709, 369] width 446 height 24
select select "0"
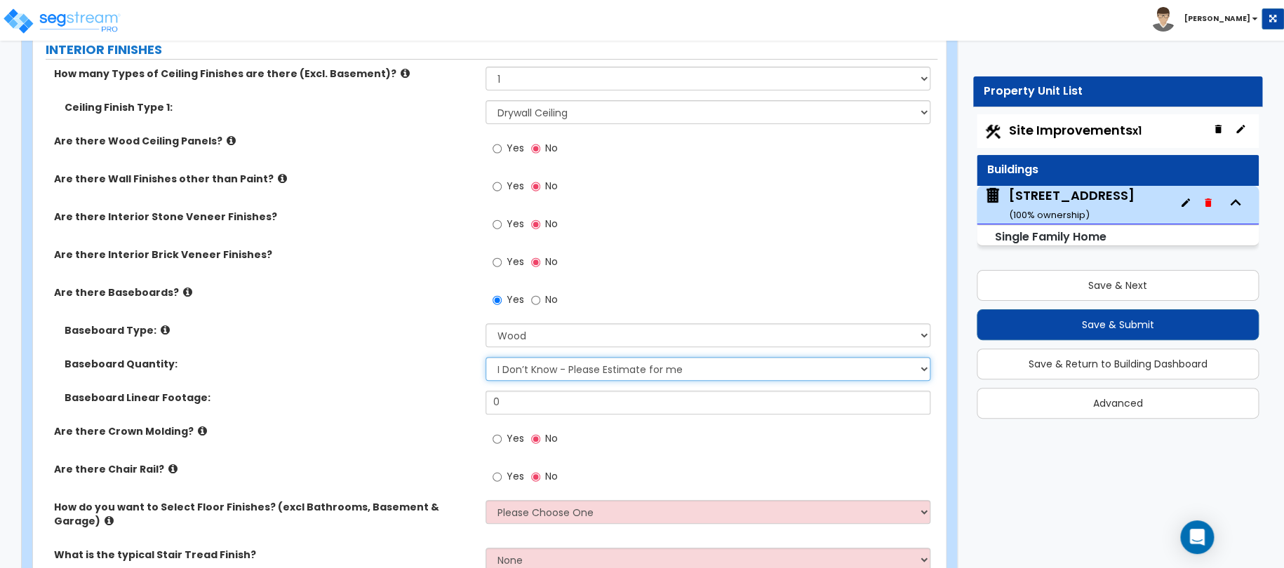
click at [486, 357] on select "I Don’t Know - Please Estimate for me I want to Enter the Linear Footage" at bounding box center [709, 369] width 446 height 24
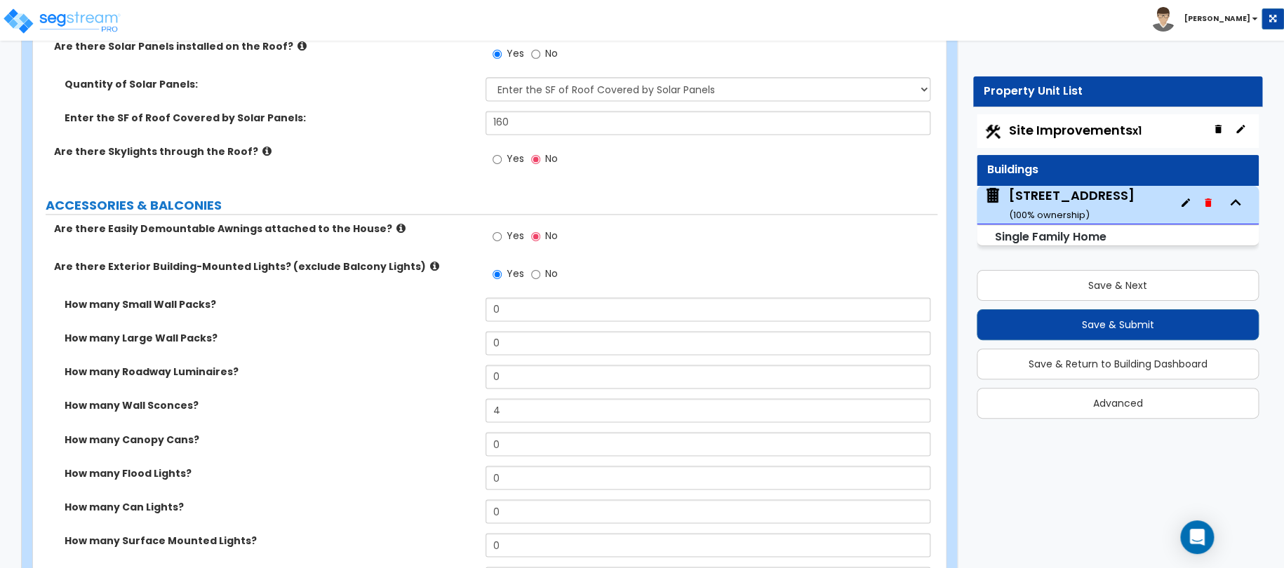
scroll to position [877, 0]
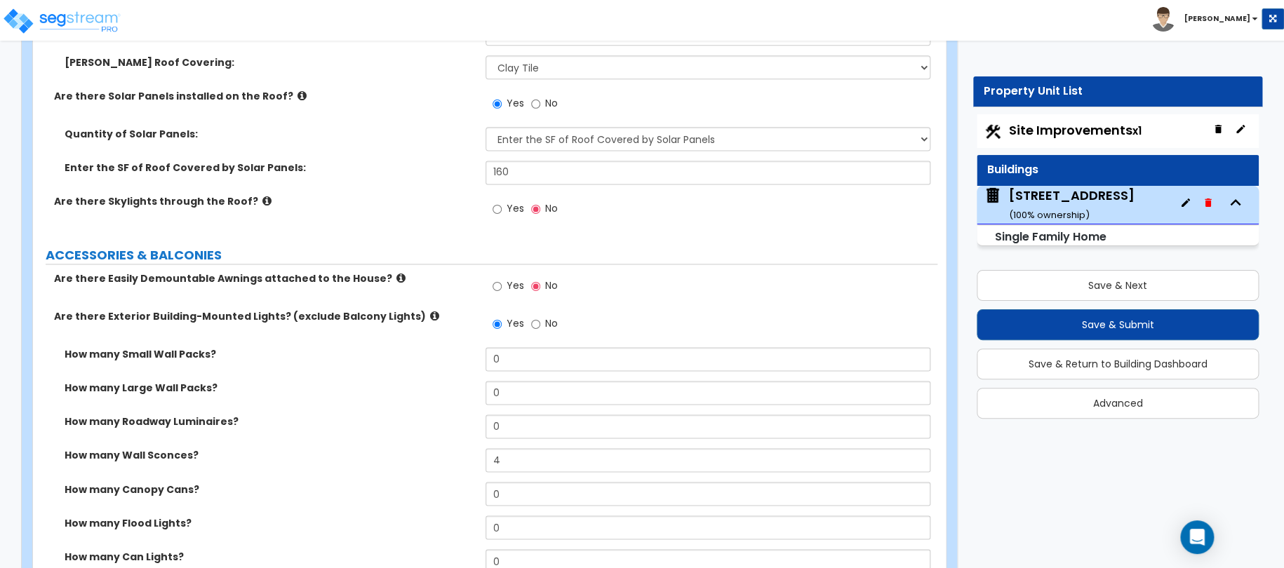
click at [491, 211] on div "Yes No" at bounding box center [525, 210] width 79 height 32
click at [493, 208] on input "Yes" at bounding box center [497, 208] width 9 height 15
radio input "true"
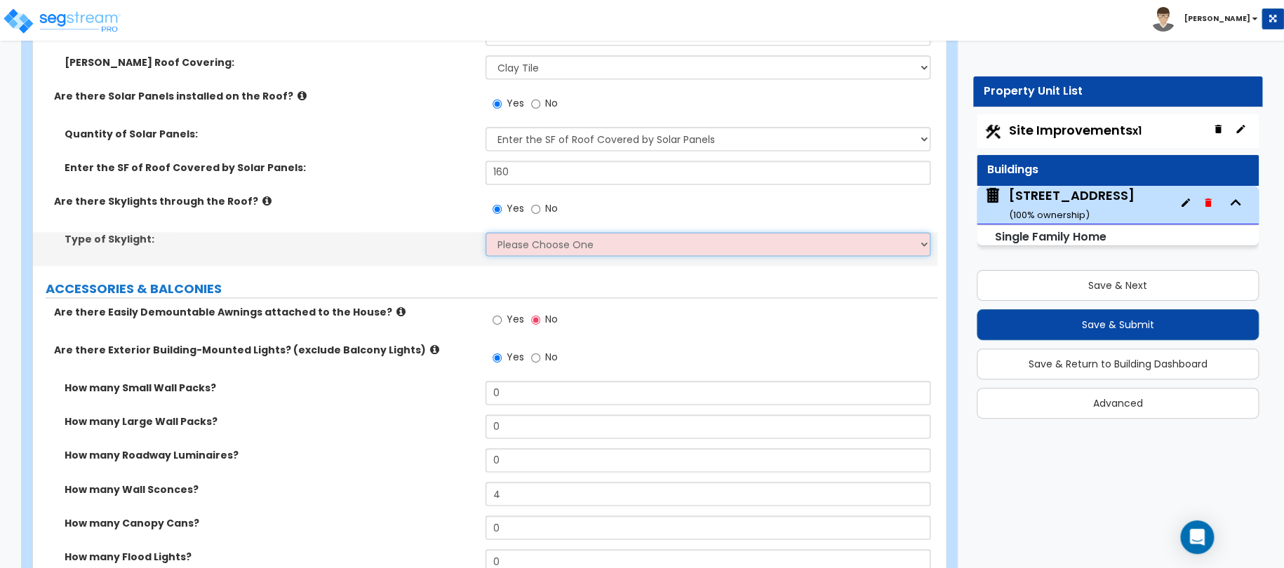
click at [520, 243] on select "Please Choose One Fixed Rectangular Glass Barrel Vault Dome Square Pyramid" at bounding box center [709, 244] width 446 height 24
select select "2"
click at [486, 232] on select "Please Choose One Fixed Rectangular Glass Barrel Vault Dome Square Pyramid" at bounding box center [709, 244] width 446 height 24
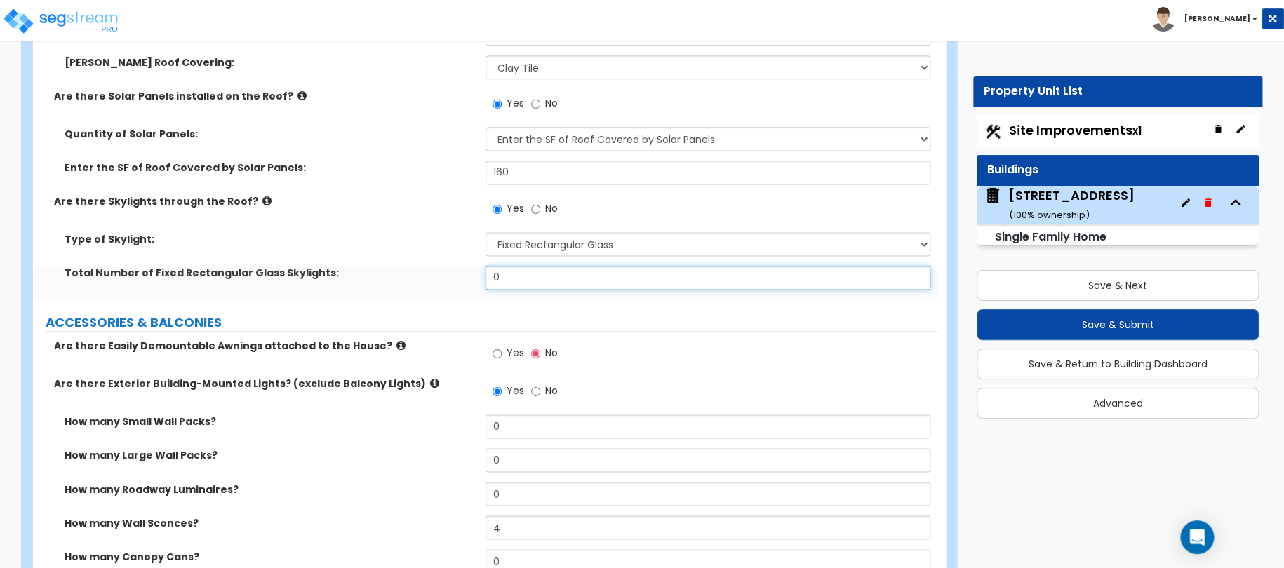
drag, startPoint x: 515, startPoint y: 281, endPoint x: 461, endPoint y: 275, distance: 54.4
click at [478, 274] on div "Total Number of Fixed Rectangular Glass Skylights: 0" at bounding box center [485, 283] width 904 height 34
type input "2"
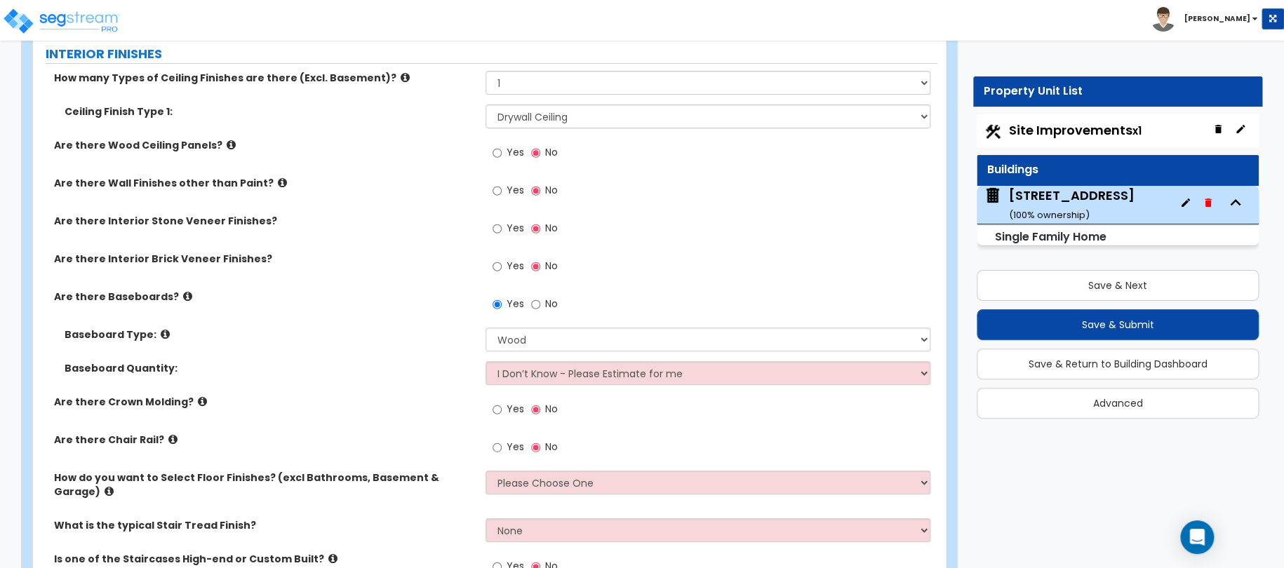
scroll to position [2912, 0]
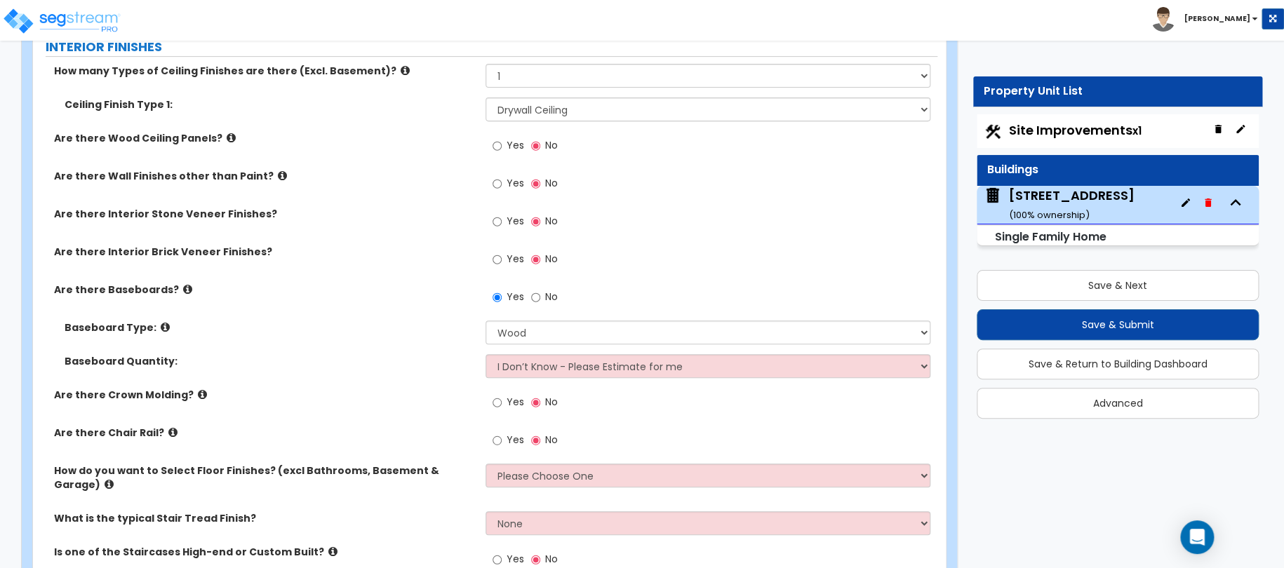
click at [512, 409] on label "Yes" at bounding box center [509, 404] width 32 height 24
click at [502, 409] on input "Yes" at bounding box center [497, 402] width 9 height 15
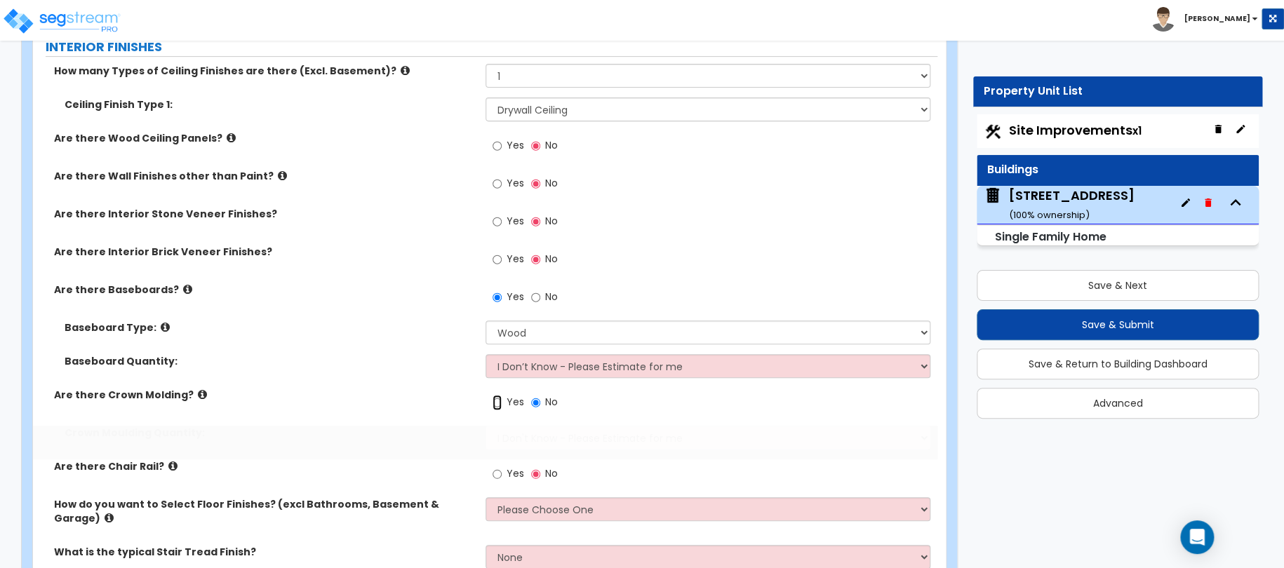
radio input "true"
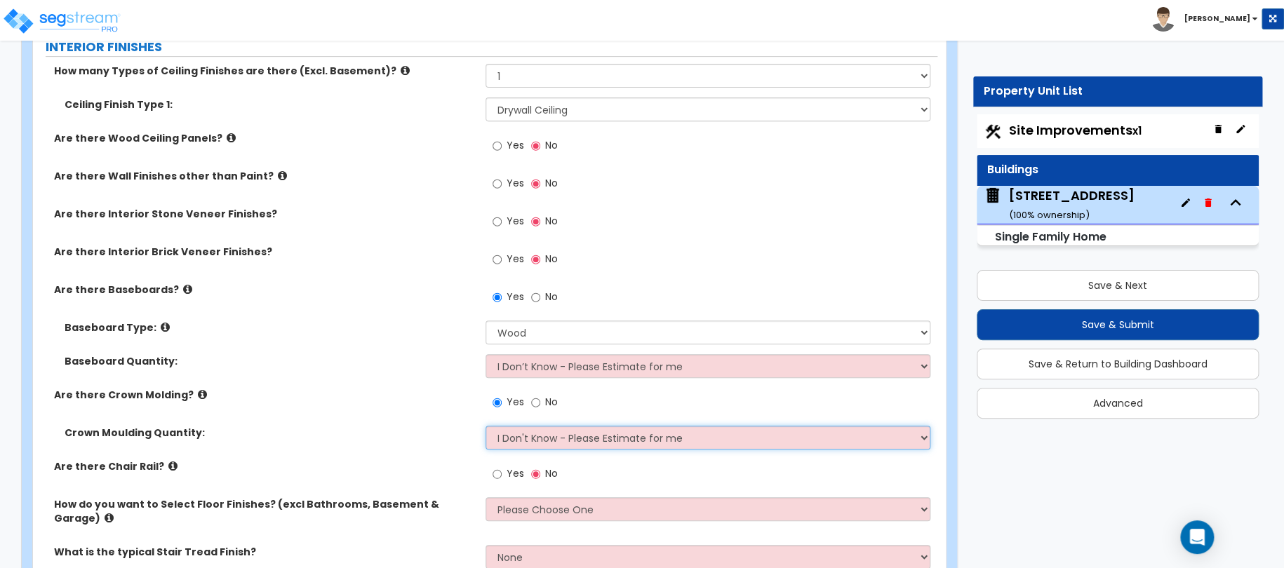
click at [507, 432] on select "I Don't Know - Please Estimate for me I want to Enter the Linear Footage" at bounding box center [709, 438] width 446 height 24
click at [486, 426] on select "I Don't Know - Please Estimate for me I want to Enter the Linear Footage" at bounding box center [709, 438] width 446 height 24
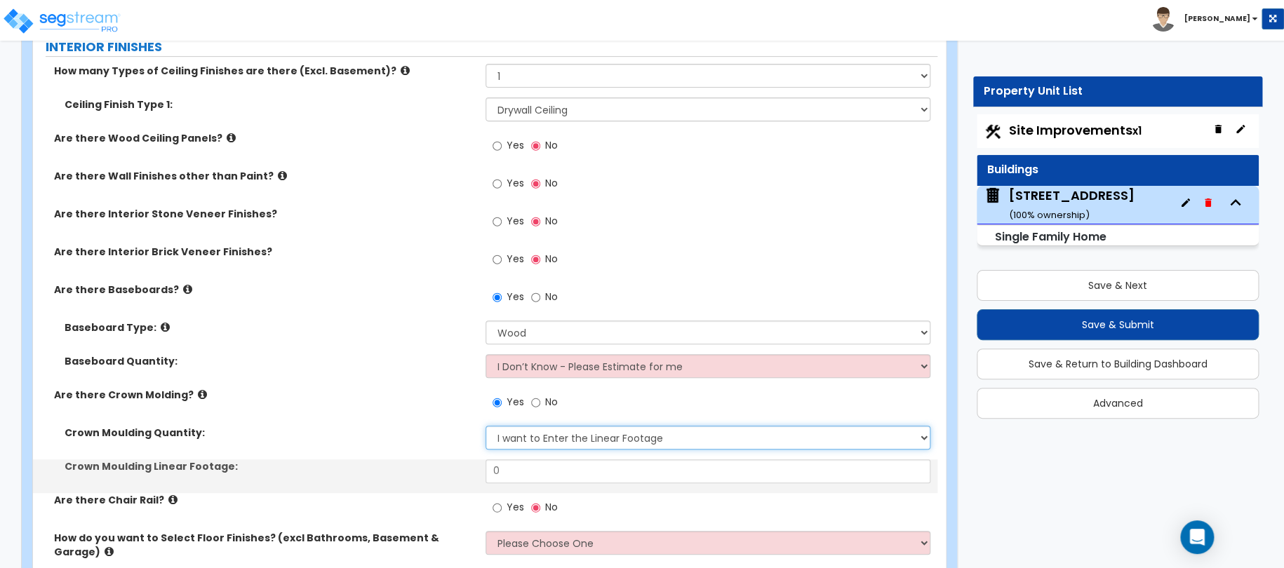
click at [507, 440] on select "I Don't Know - Please Estimate for me I want to Enter the Linear Footage" at bounding box center [709, 438] width 446 height 24
select select "0"
click at [486, 426] on select "I Don't Know - Please Estimate for me I want to Enter the Linear Footage" at bounding box center [709, 438] width 446 height 24
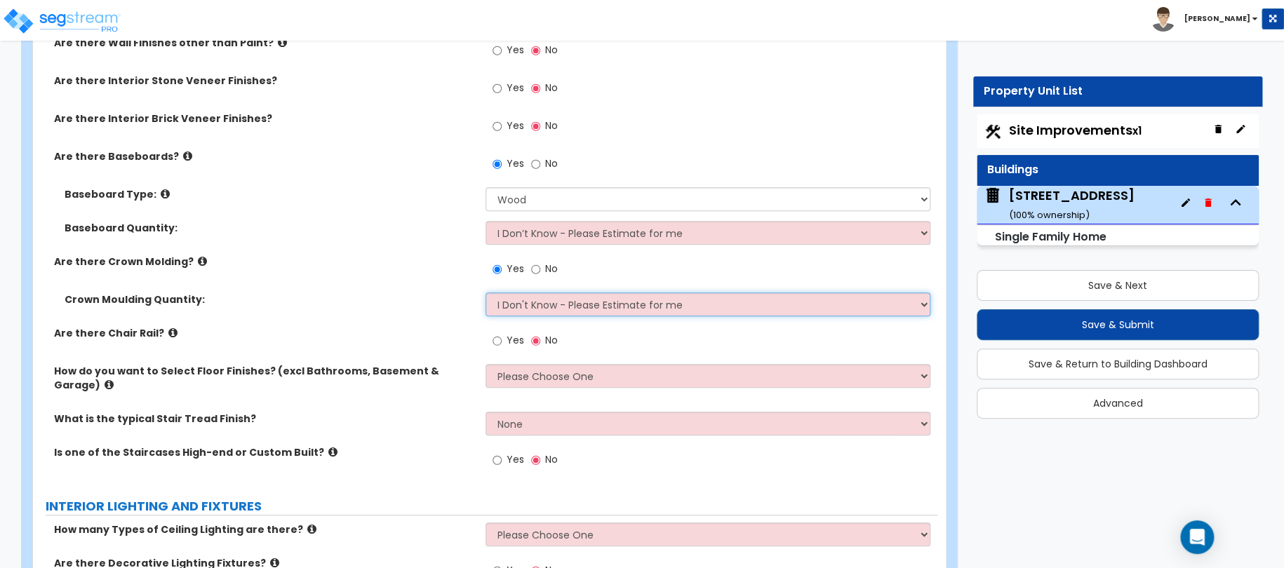
scroll to position [3052, 0]
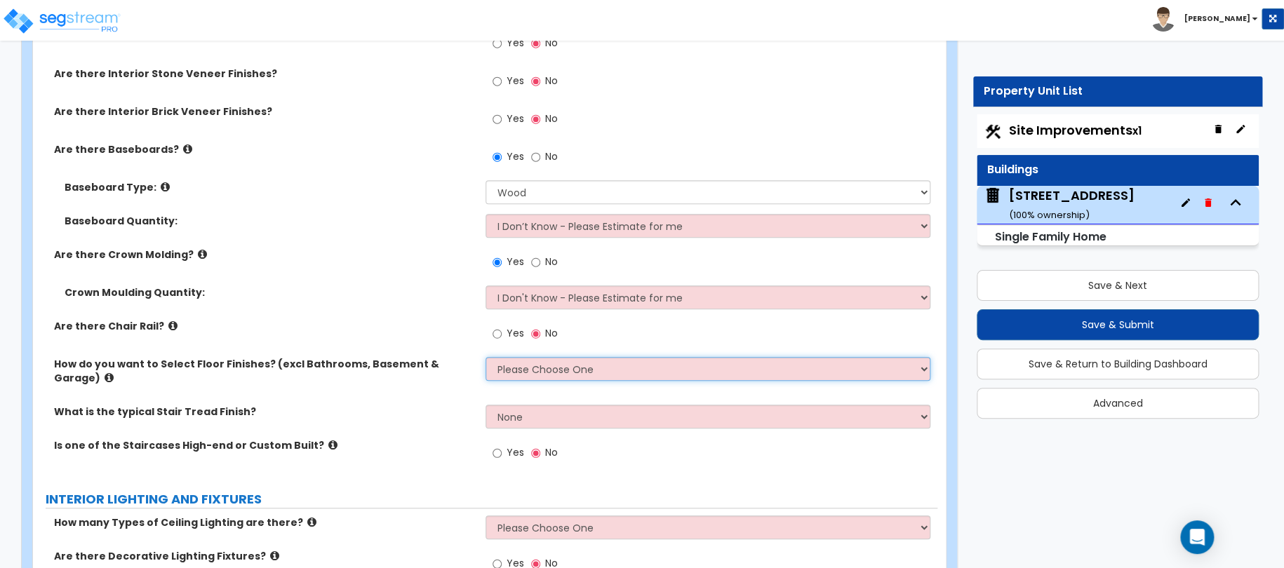
click at [510, 369] on select "Please Choose One I want to Select Floor Finishes for the Areas of the House I …" at bounding box center [709, 369] width 446 height 24
select select "1"
click at [486, 357] on select "Please Choose One I want to Select Floor Finishes for the Areas of the House I …" at bounding box center [709, 369] width 446 height 24
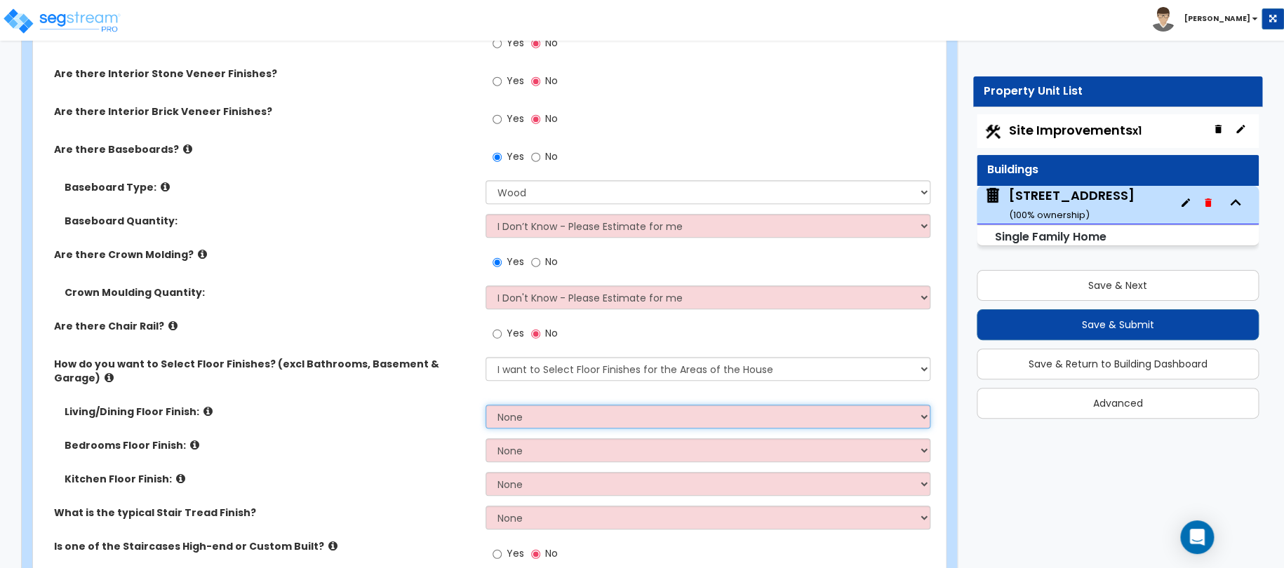
click at [509, 405] on select "None Tile Flooring Hardwood Flooring Resilient Laminate Flooring VCT Flooring S…" at bounding box center [709, 417] width 446 height 24
select select "1"
click at [486, 405] on select "None Tile Flooring Hardwood Flooring Resilient Laminate Flooring VCT Flooring S…" at bounding box center [709, 417] width 446 height 24
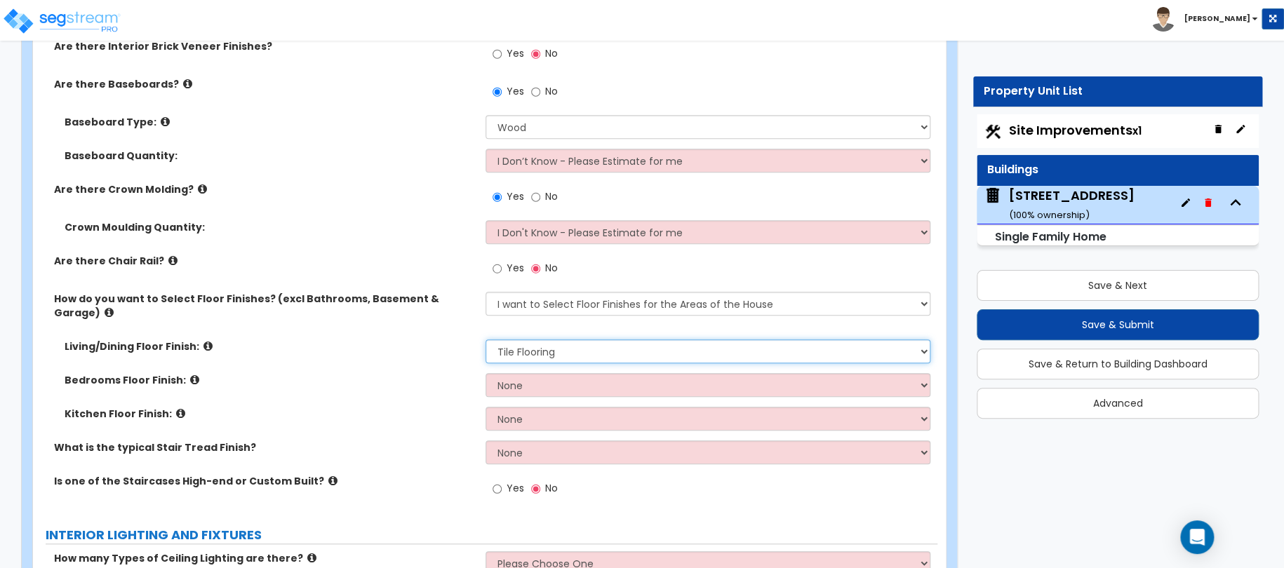
scroll to position [3122, 0]
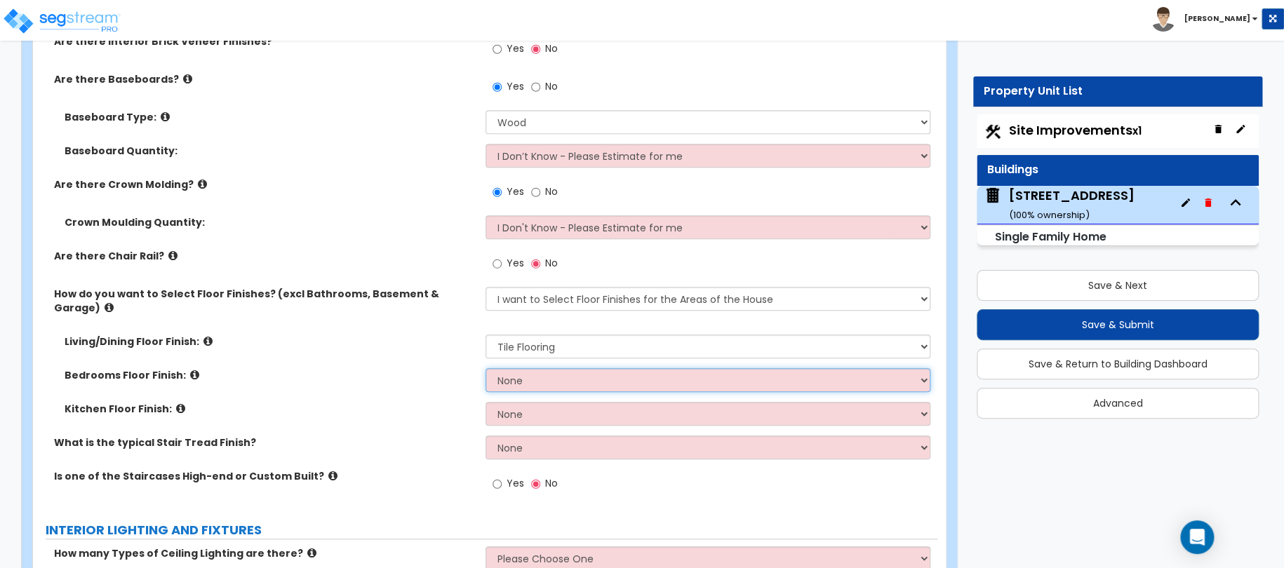
click at [521, 371] on select "None Tile Flooring Hardwood Flooring Resilient Laminate Flooring VCT Flooring S…" at bounding box center [709, 380] width 446 height 24
select select "5"
click at [486, 368] on select "None Tile Flooring Hardwood Flooring Resilient Laminate Flooring VCT Flooring S…" at bounding box center [709, 380] width 446 height 24
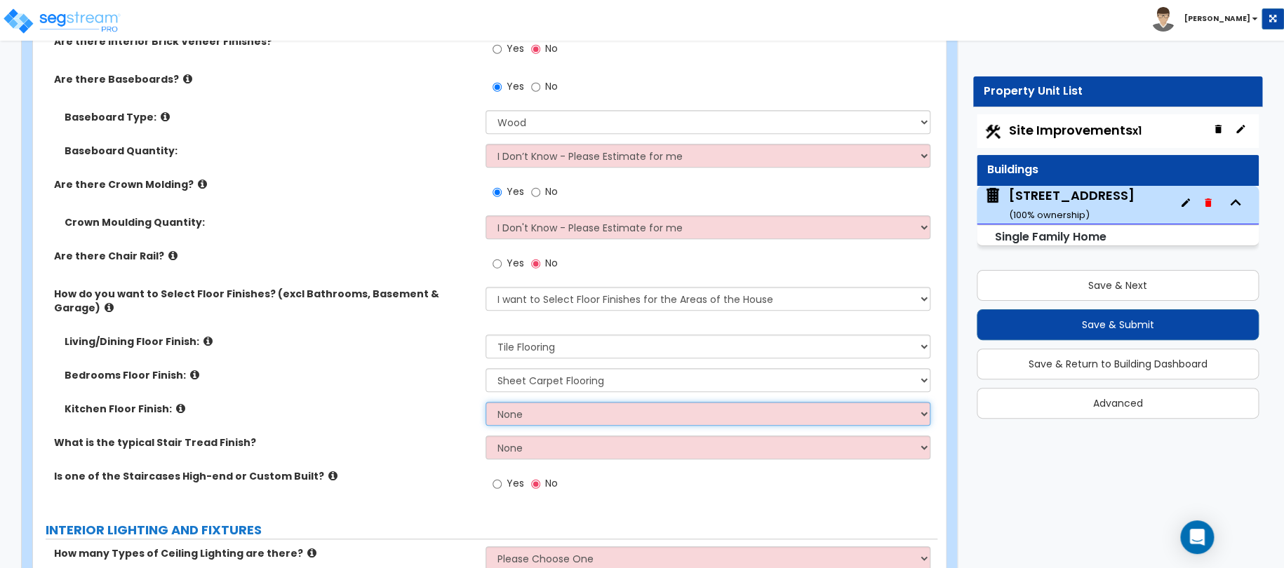
click at [529, 406] on select "None Tile Flooring Hardwood Flooring Resilient Laminate Flooring VCT Flooring S…" at bounding box center [709, 414] width 446 height 24
select select "1"
click at [486, 402] on select "None Tile Flooring Hardwood Flooring Resilient Laminate Flooring VCT Flooring S…" at bounding box center [709, 414] width 446 height 24
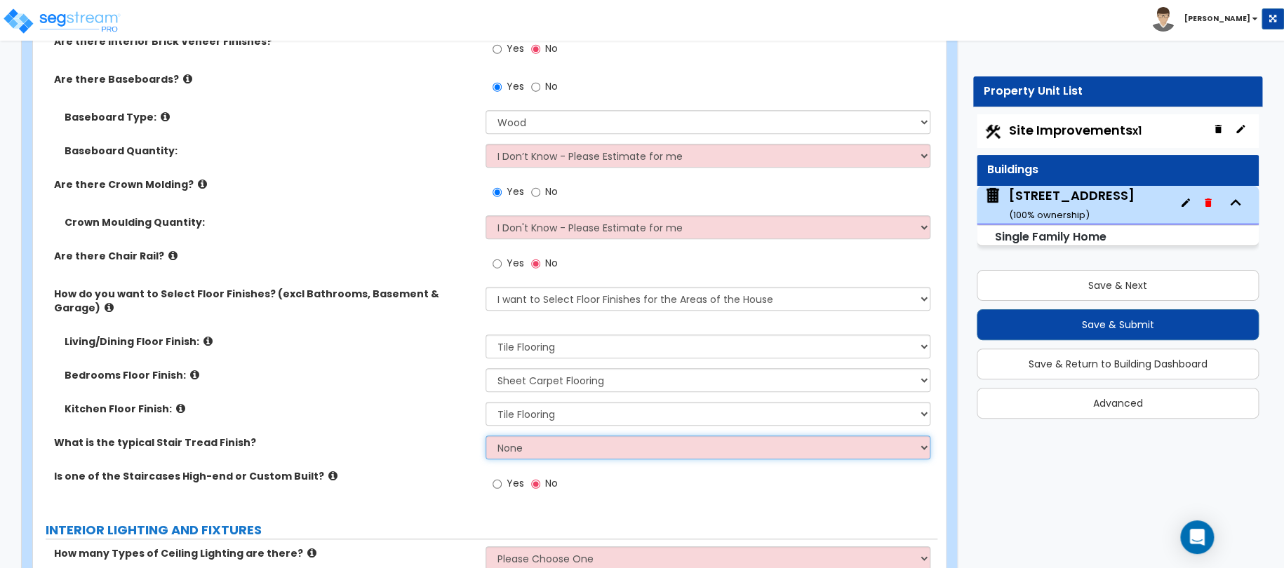
click at [523, 436] on select "None Tile Wood Laminate VCT Sheet Carpet Sheet Vinyl Carpet Tile" at bounding box center [709, 448] width 446 height 24
select select "2"
click at [486, 436] on select "None Tile Wood Laminate VCT Sheet Carpet Sheet Vinyl Carpet Tile" at bounding box center [709, 448] width 446 height 24
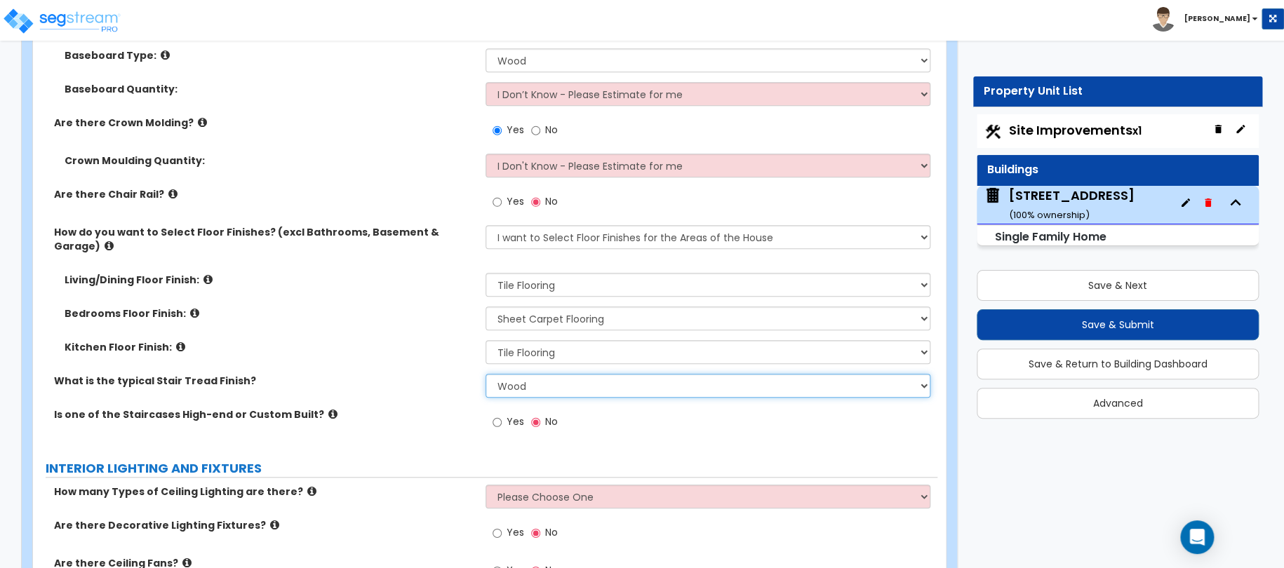
scroll to position [3193, 0]
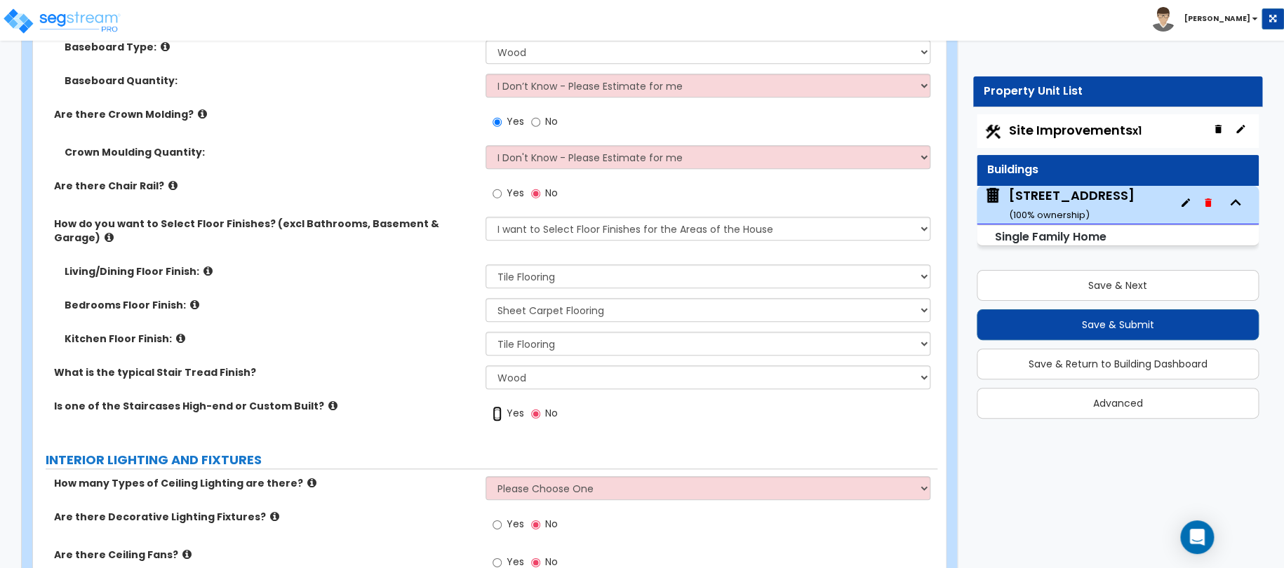
click at [497, 406] on input "Yes" at bounding box center [497, 413] width 9 height 15
radio input "true"
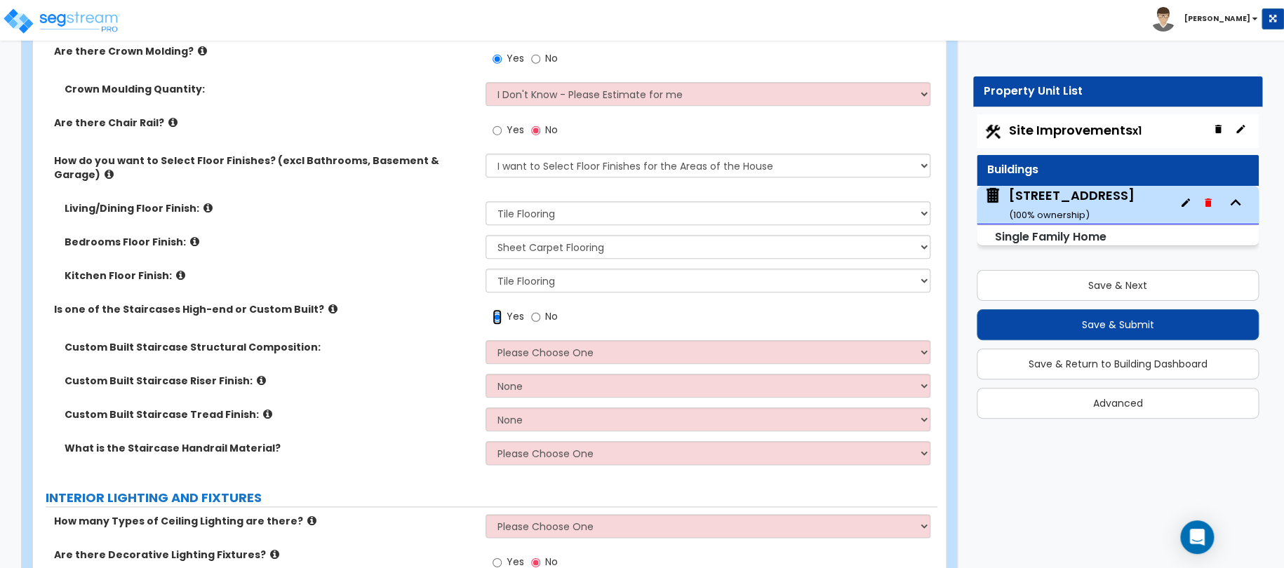
scroll to position [3263, 0]
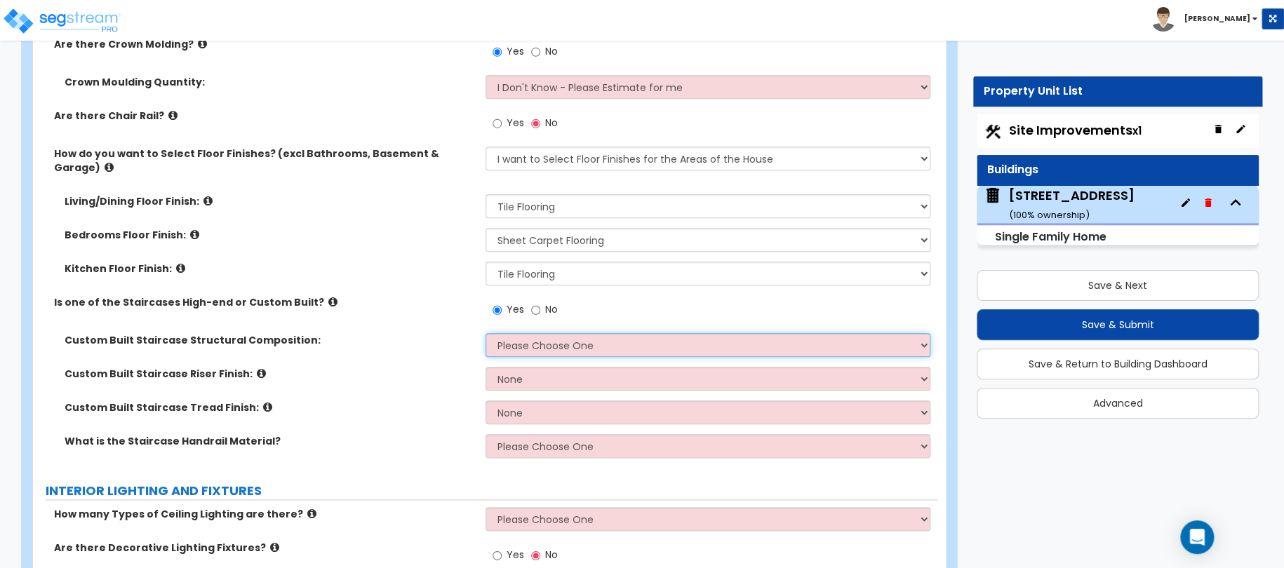
click at [553, 337] on select "Please Choose One Reinforced Concrete Structural Steel Wood" at bounding box center [709, 345] width 446 height 24
select select "7"
click at [486, 333] on select "Please Choose One Reinforced Concrete Structural Steel Wood" at bounding box center [709, 345] width 446 height 24
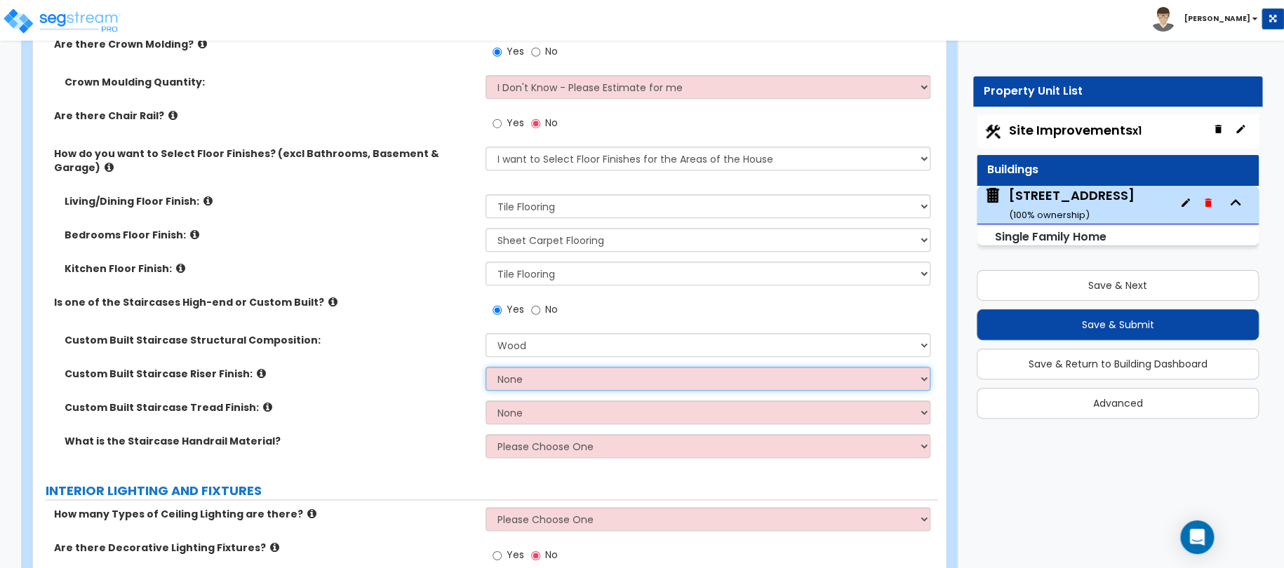
click at [531, 367] on select "None Tile Wood Laminate VCT Sheet Carpet Sheet Vinyl Carpet Tile Marble Paint F…" at bounding box center [709, 379] width 446 height 24
select select "2"
click at [486, 367] on select "None Tile Wood Laminate VCT Sheet Carpet Sheet Vinyl Carpet Tile Marble Paint F…" at bounding box center [709, 379] width 446 height 24
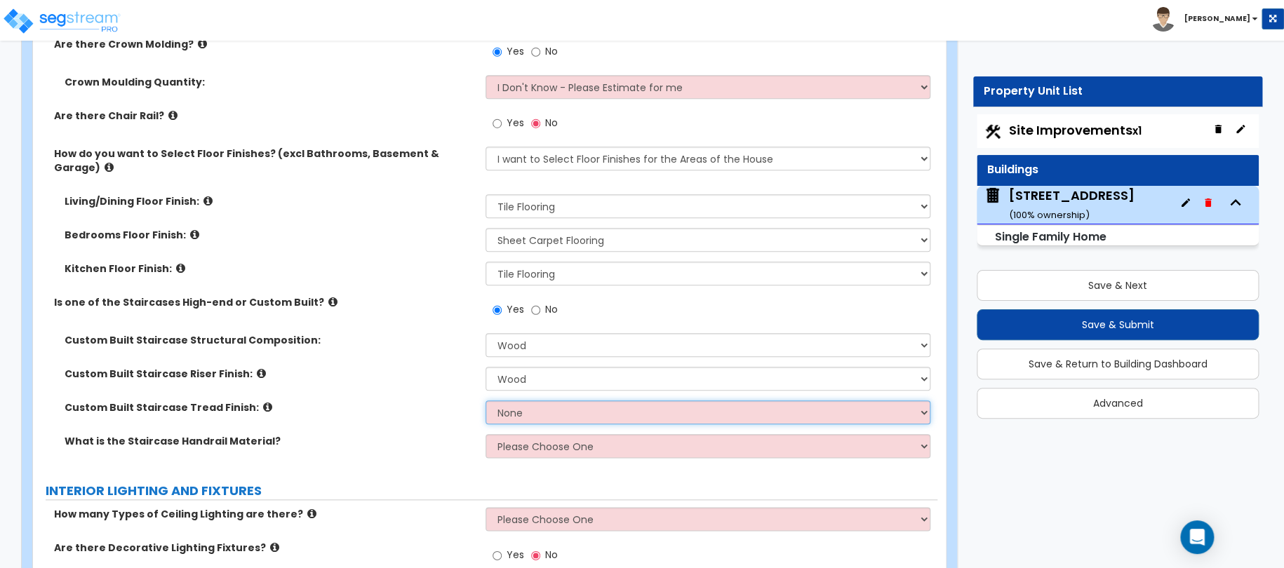
click at [535, 401] on select "None Tile Wood Laminate VCT Sheet Carpet Sheet Vinyl Carpet Tile Marble" at bounding box center [709, 413] width 446 height 24
select select "2"
click at [486, 401] on select "None Tile Wood Laminate VCT Sheet Carpet Sheet Vinyl Carpet Tile Marble" at bounding box center [709, 413] width 446 height 24
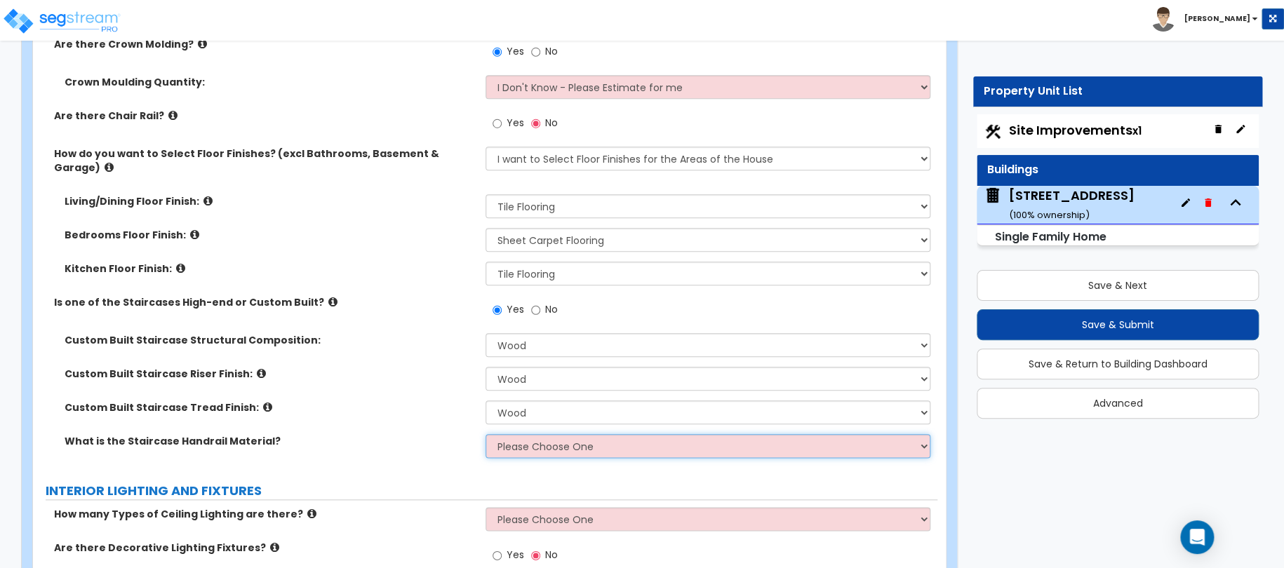
click at [525, 434] on select "Please Choose One Wood Metal Composite" at bounding box center [709, 446] width 446 height 24
select select "1"
click at [486, 434] on select "Please Choose One Wood Metal Composite" at bounding box center [709, 446] width 446 height 24
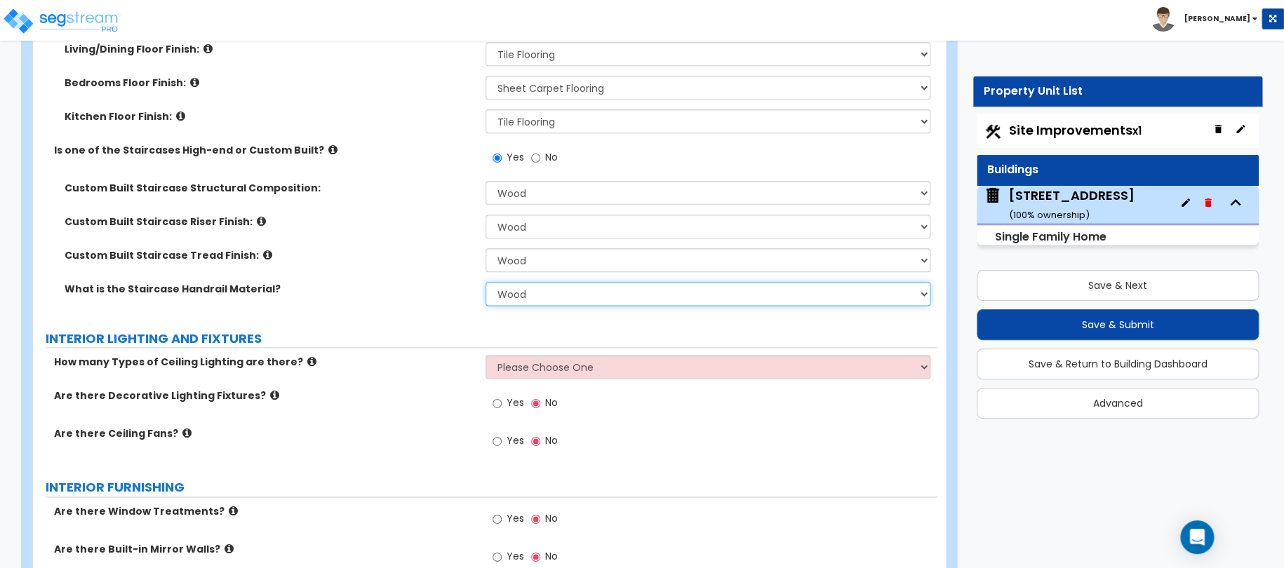
scroll to position [3473, 0]
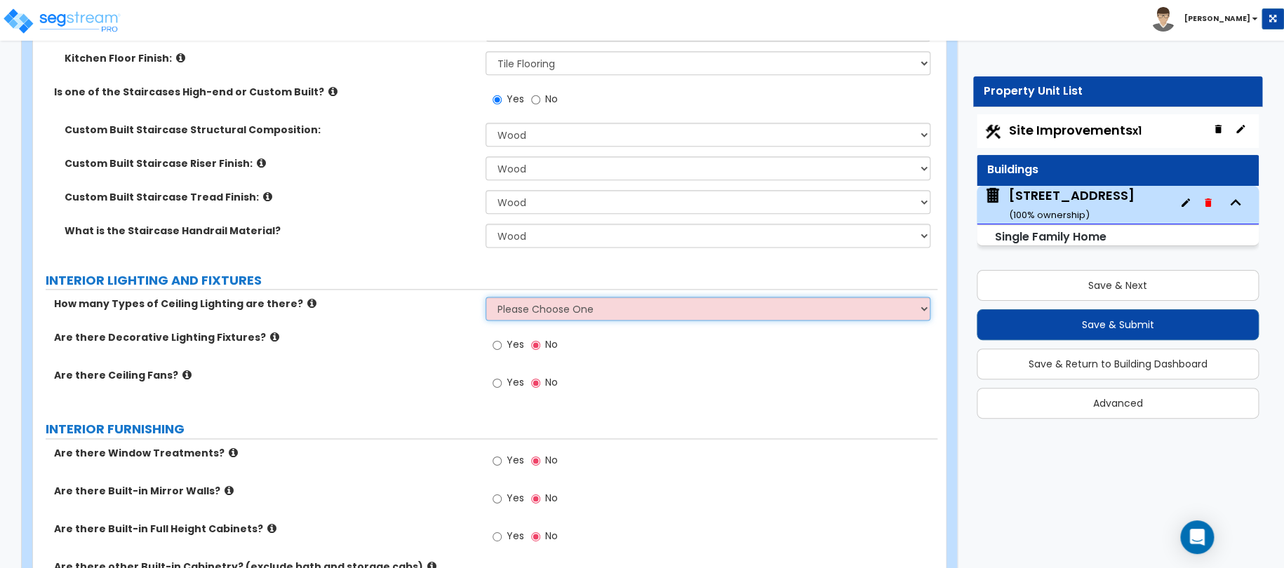
click at [522, 297] on select "Please Choose One 1 2 3" at bounding box center [709, 309] width 446 height 24
select select "1"
click at [486, 297] on select "Please Choose One 1 2 3" at bounding box center [709, 309] width 446 height 24
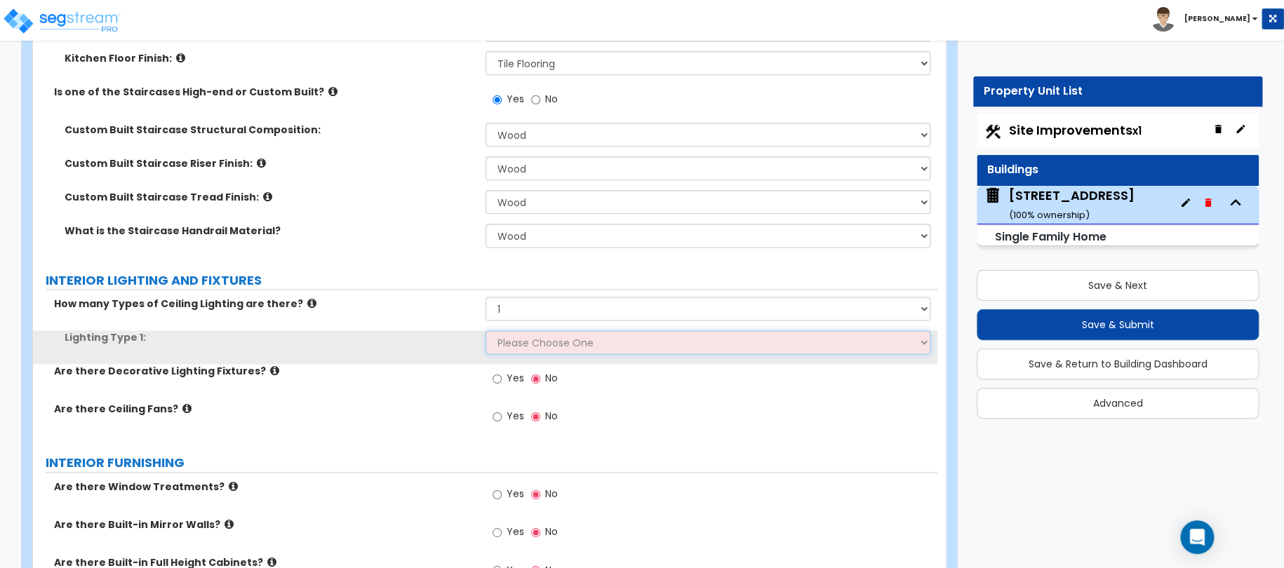
click at [514, 330] on select "Please Choose One LED Surface-Mounted LED Recessed Fluorescent Surface-Mounted …" at bounding box center [709, 342] width 446 height 24
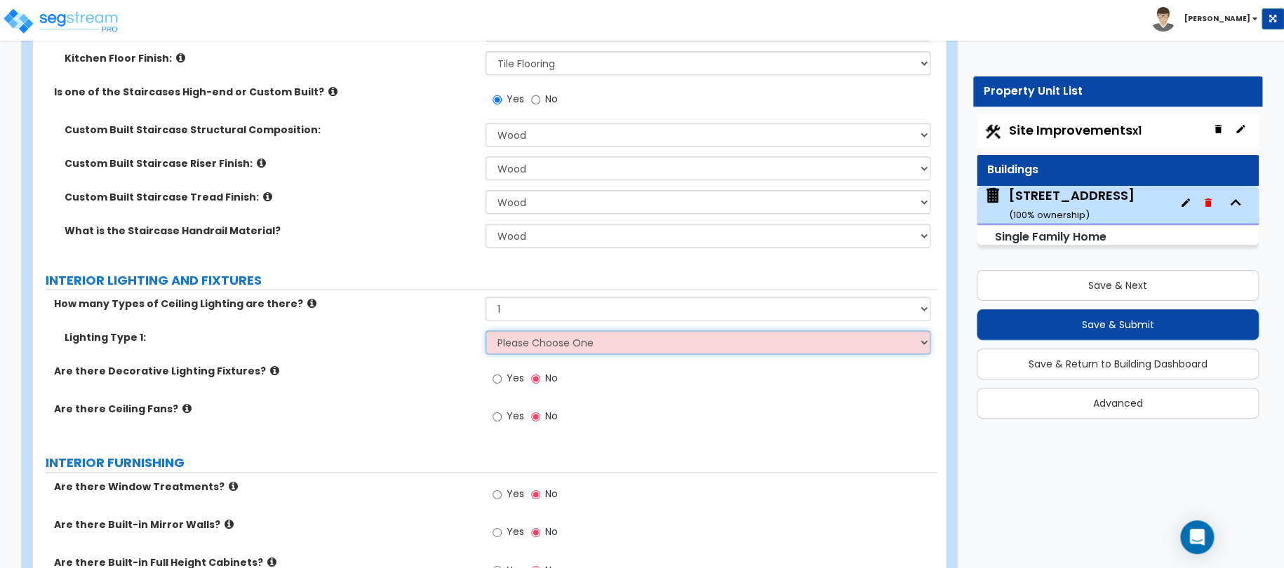
select select "2"
click at [486, 330] on select "Please Choose One LED Surface-Mounted LED Recessed Fluorescent Surface-Mounted …" at bounding box center [709, 342] width 446 height 24
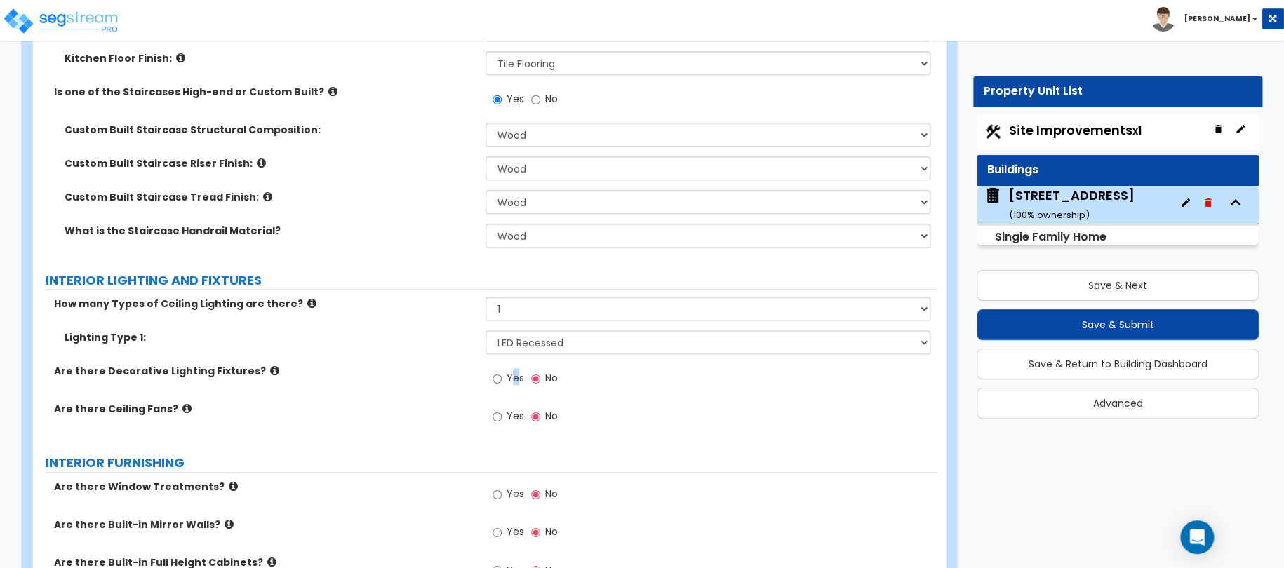
click at [512, 371] on span "Yes" at bounding box center [516, 378] width 18 height 14
click at [501, 371] on input "Yes" at bounding box center [497, 378] width 9 height 15
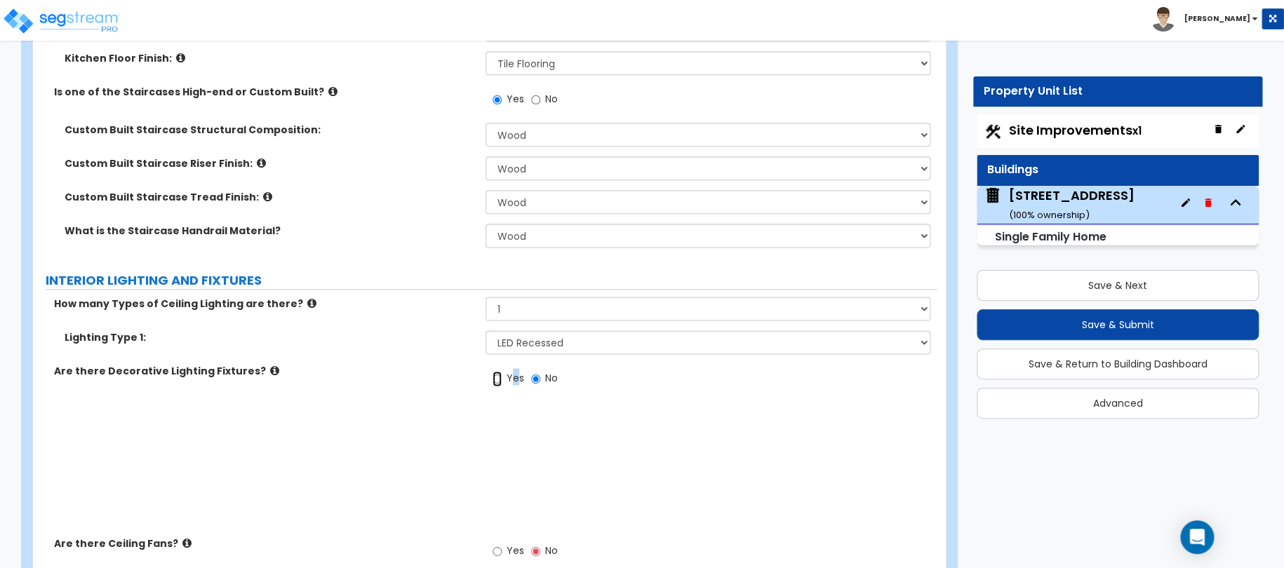
radio input "true"
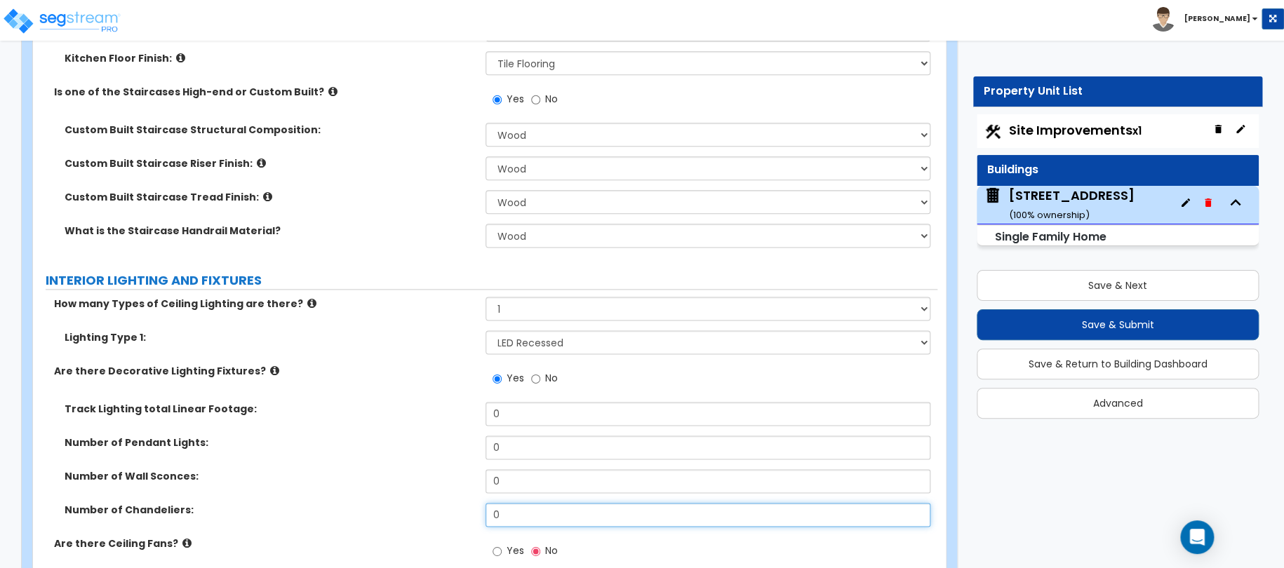
click at [495, 503] on input "0" at bounding box center [709, 515] width 446 height 24
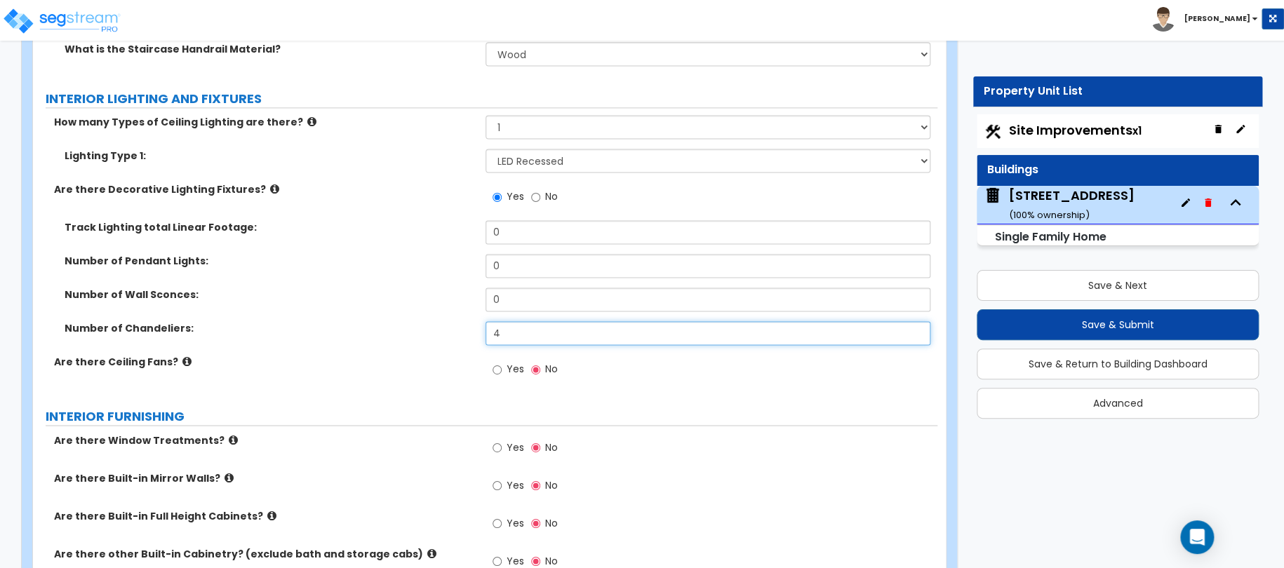
scroll to position [3684, 0]
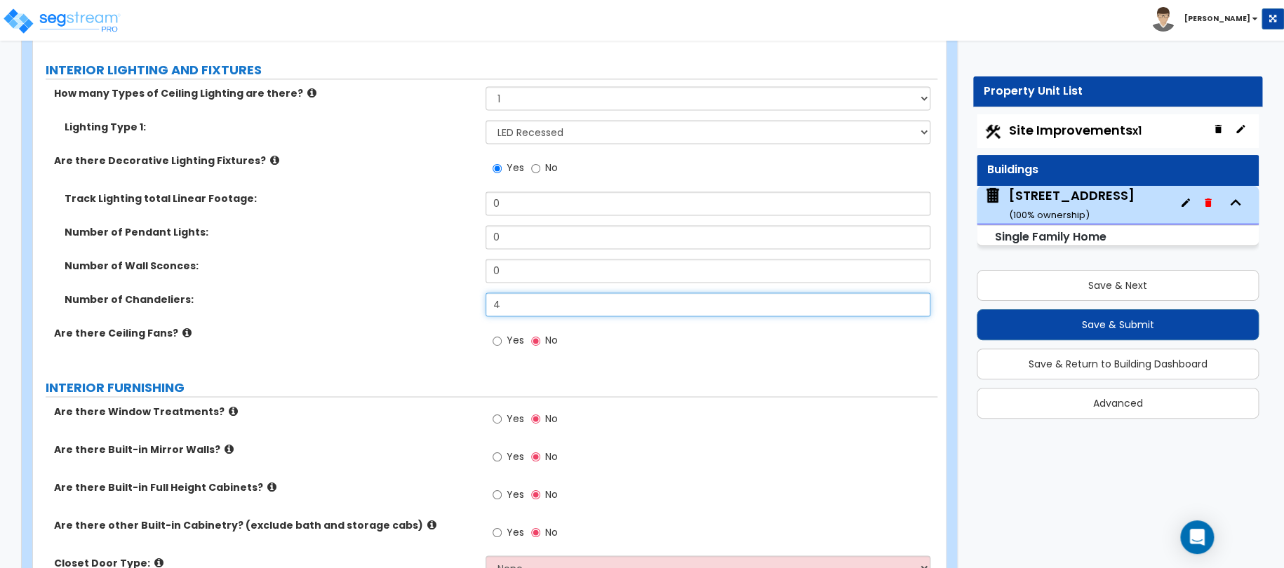
drag, startPoint x: 516, startPoint y: 296, endPoint x: 457, endPoint y: 293, distance: 59.7
click at [477, 293] on div "Number of Chandeliers: 4" at bounding box center [485, 310] width 904 height 34
drag, startPoint x: 516, startPoint y: 288, endPoint x: 422, endPoint y: 277, distance: 93.9
click at [439, 293] on div "Number of Chandeliers: 5" at bounding box center [485, 310] width 904 height 34
type input "6"
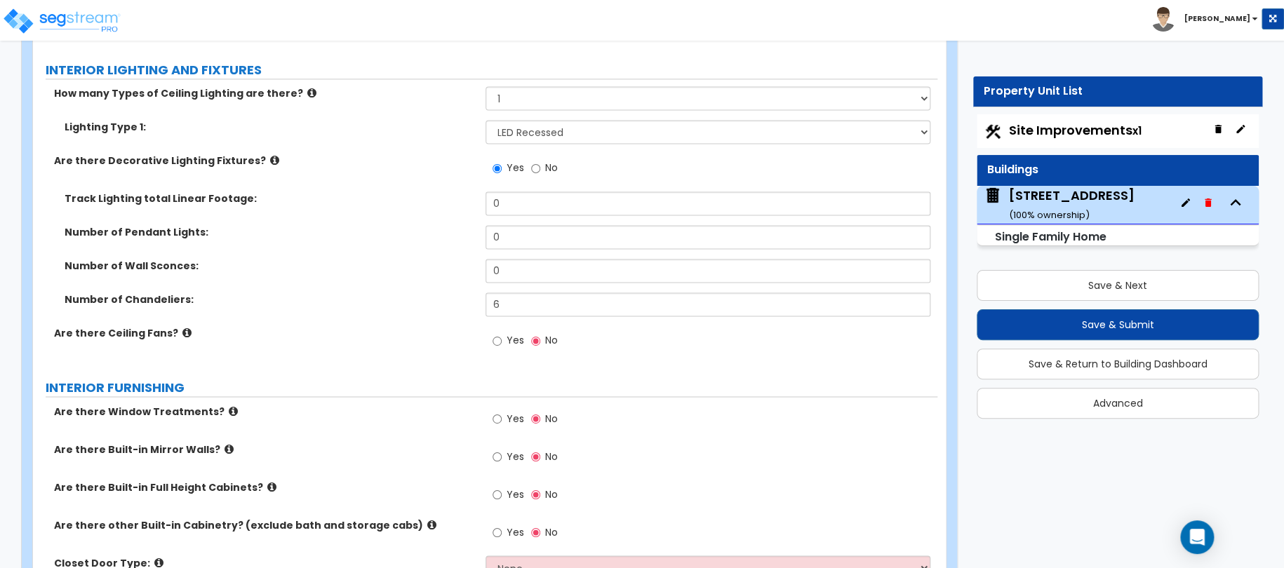
click at [505, 330] on label "Yes" at bounding box center [509, 342] width 32 height 24
click at [502, 333] on input "Yes" at bounding box center [497, 340] width 9 height 15
radio input "true"
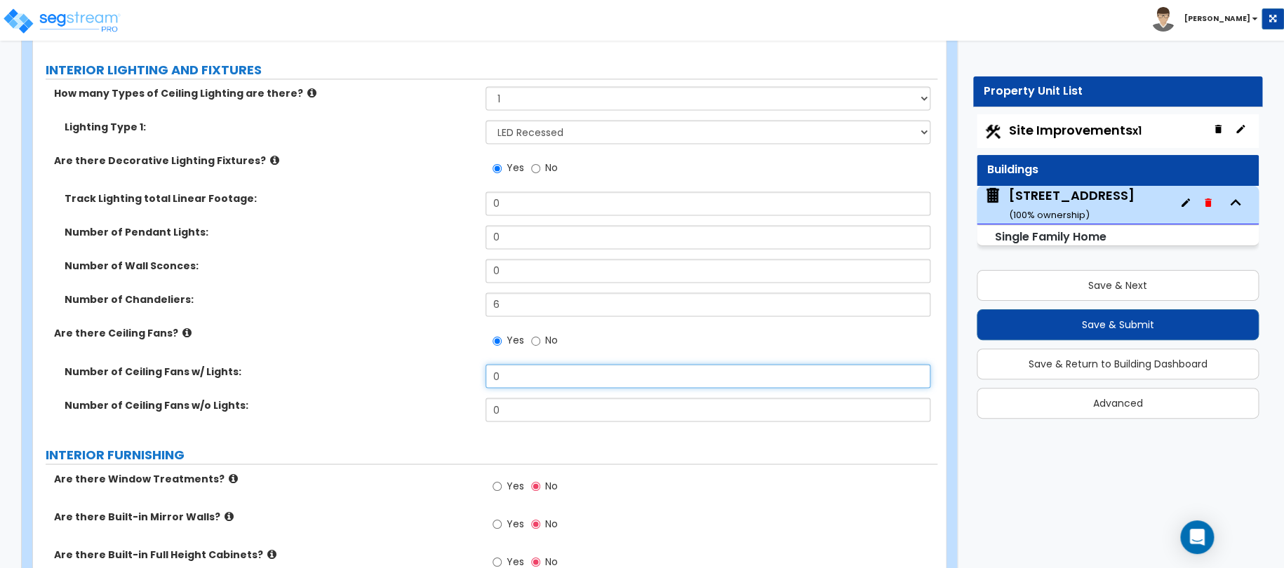
drag, startPoint x: 533, startPoint y: 354, endPoint x: 473, endPoint y: 345, distance: 61.0
click at [474, 345] on div "How many Types of Ceiling Lighting are there? Please Choose One 1 2 3 Lighting …" at bounding box center [485, 258] width 883 height 345
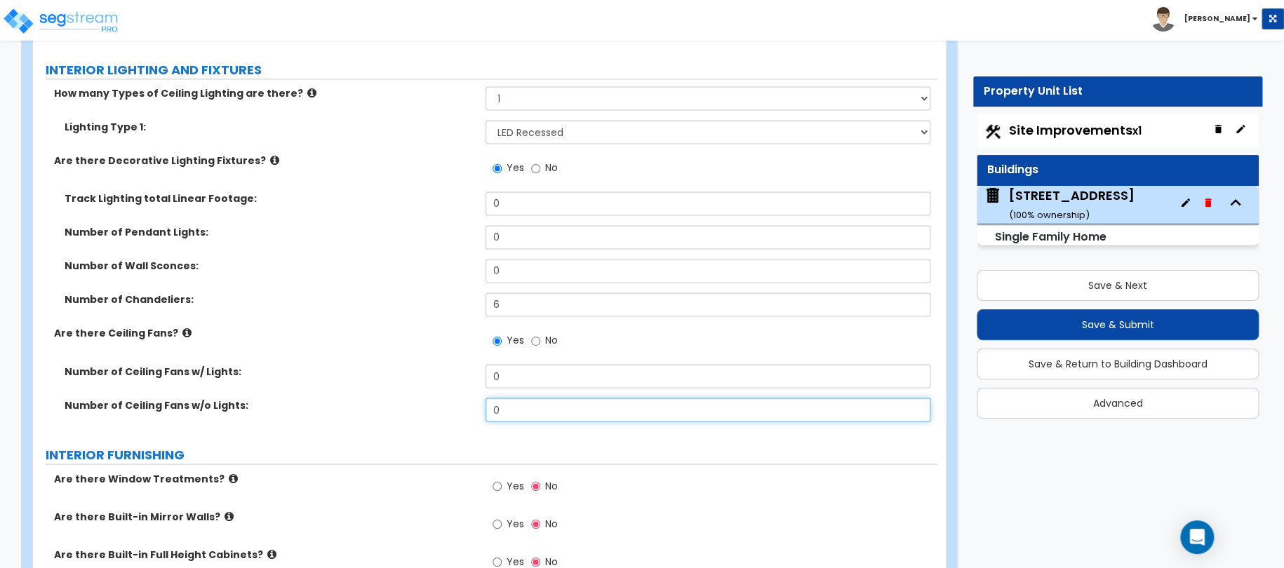
drag, startPoint x: 519, startPoint y: 387, endPoint x: 455, endPoint y: 393, distance: 64.2
click at [472, 398] on div "Number of Ceiling Fans w/o Lights: 0" at bounding box center [485, 415] width 904 height 34
click at [470, 398] on div "Number of Ceiling Fans w/o Lights: 1" at bounding box center [485, 415] width 904 height 34
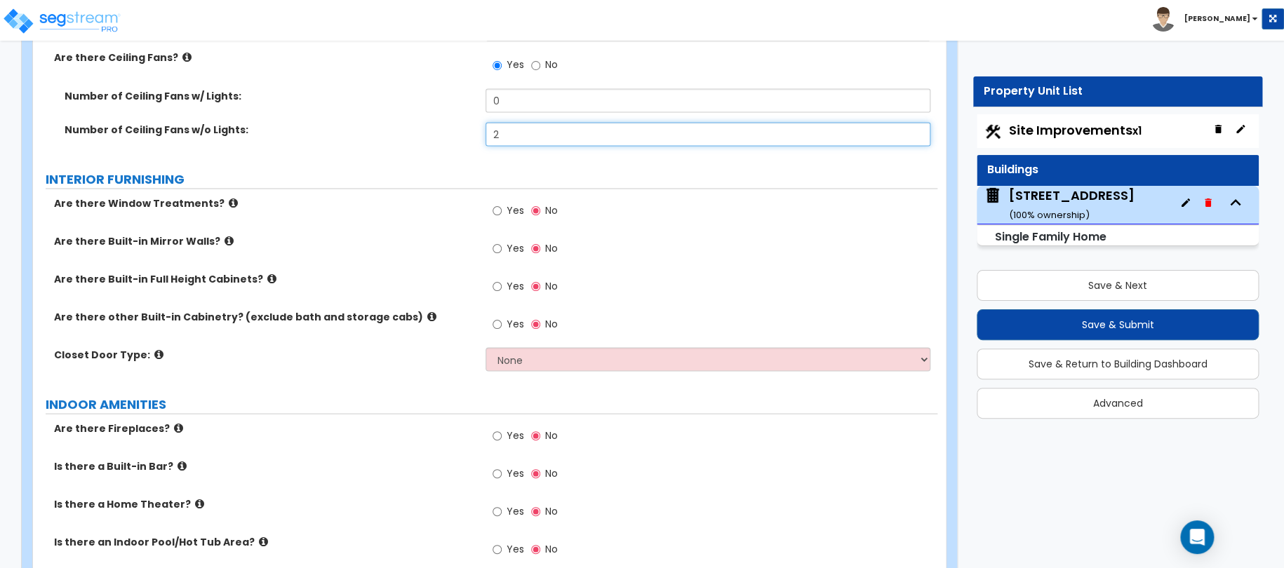
scroll to position [3965, 0]
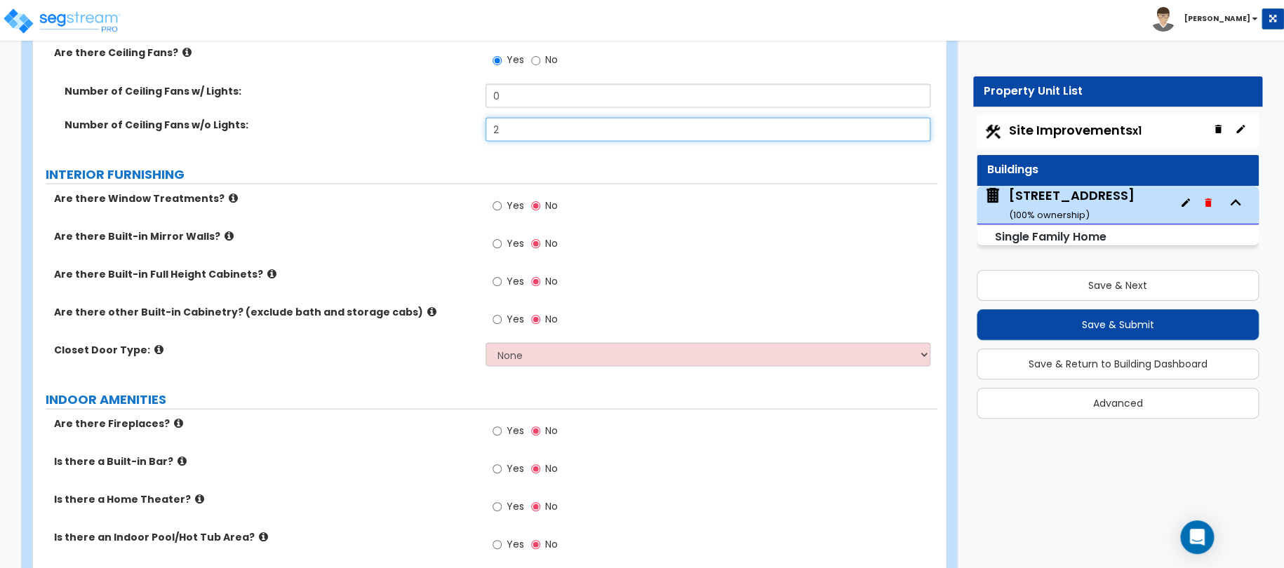
type input "2"
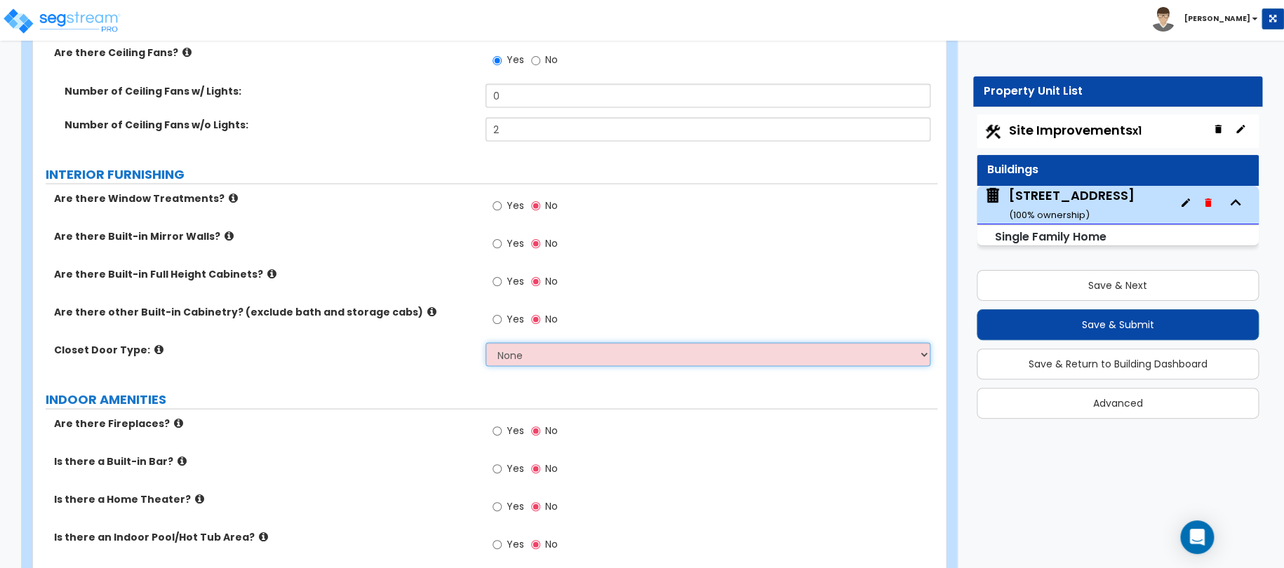
click at [523, 342] on select "None Bi-fold Louvered Doors Bi-fold Panel Doors Sliding Doors Hinged Wood Door" at bounding box center [709, 354] width 446 height 24
select select "3"
click at [486, 342] on select "None Bi-fold Louvered Doors Bi-fold Panel Doors Sliding Doors Hinged Wood Door" at bounding box center [709, 354] width 446 height 24
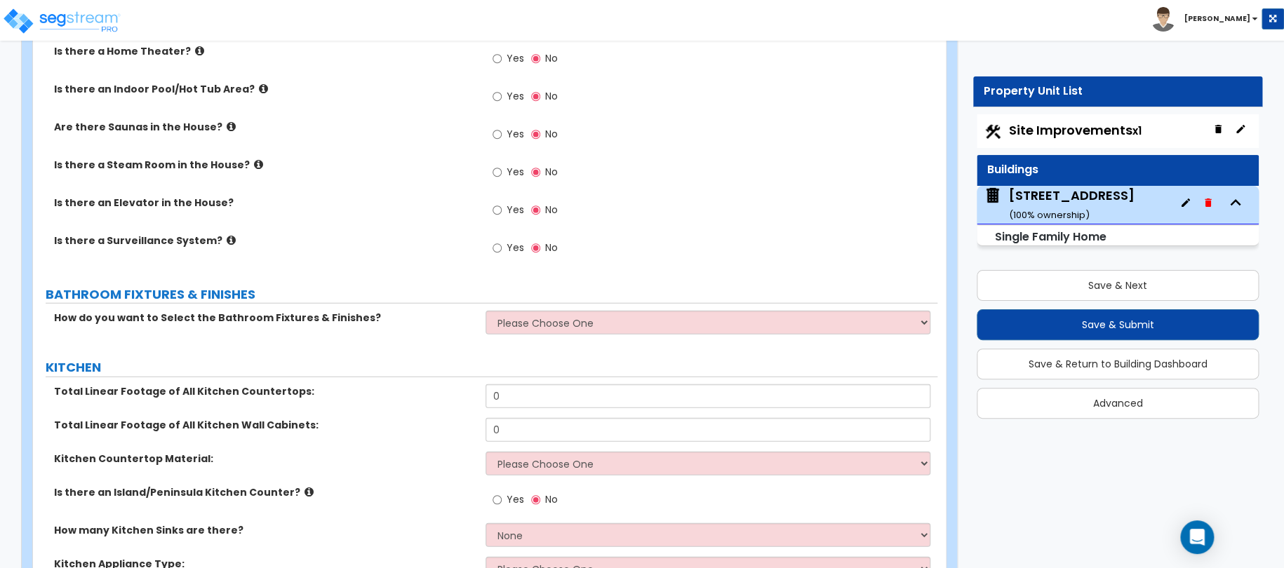
scroll to position [4456, 0]
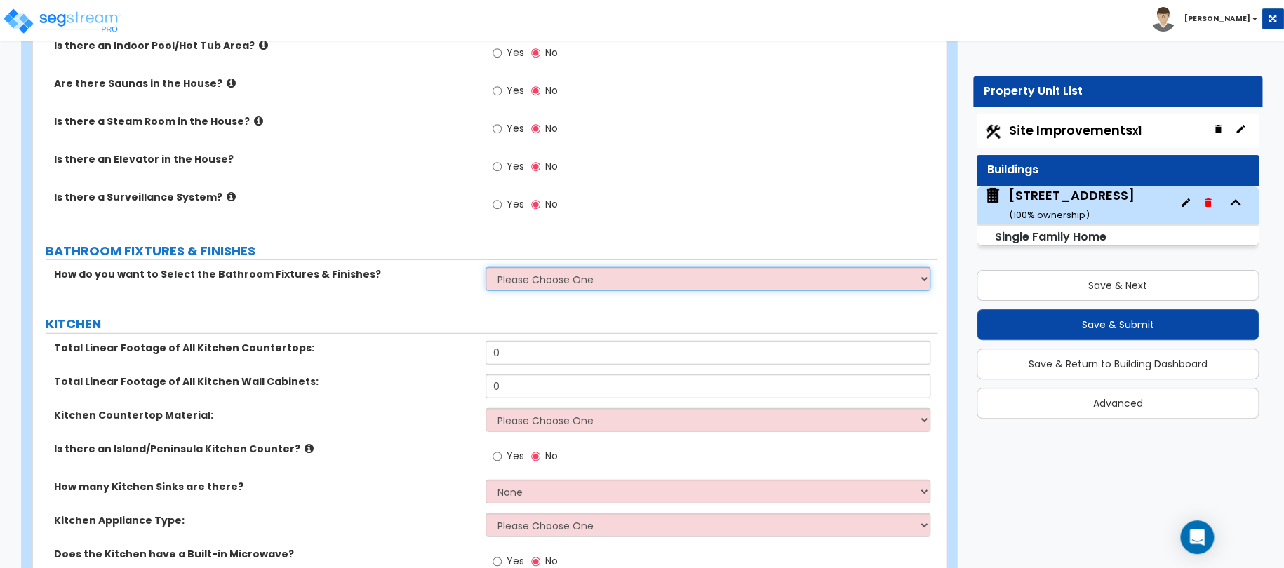
click at [544, 267] on select "Please Choose One I want to Select Fixtures and Finishes only for one Bath and …" at bounding box center [709, 279] width 446 height 24
select select "1"
click at [486, 267] on select "Please Choose One I want to Select Fixtures and Finishes only for one Bath and …" at bounding box center [709, 279] width 446 height 24
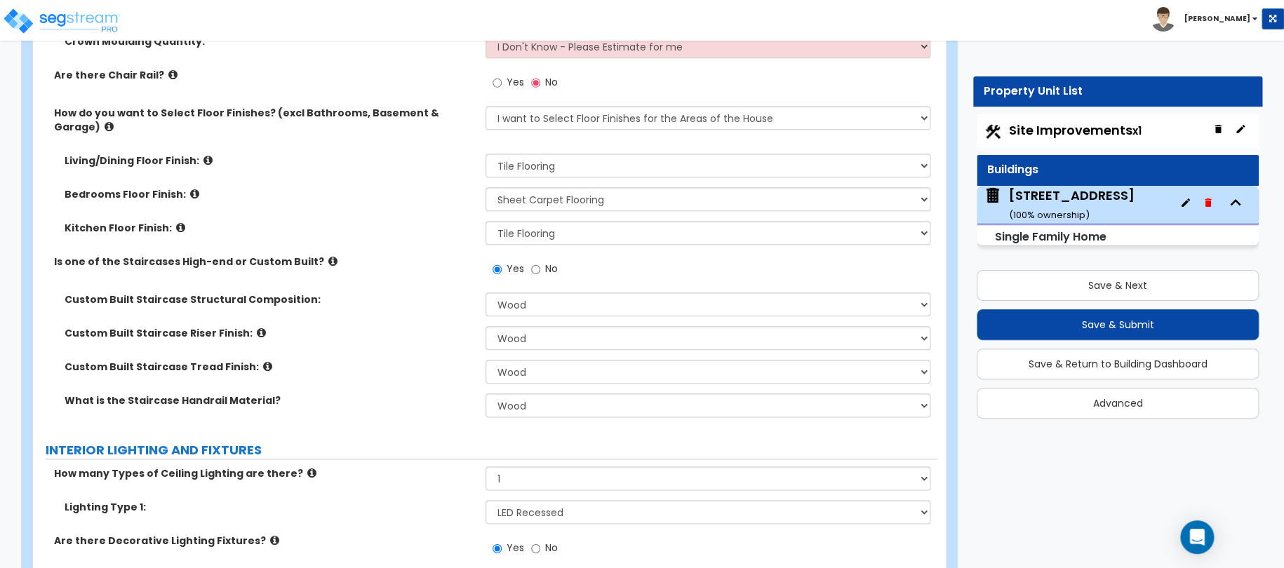
scroll to position [3333, 0]
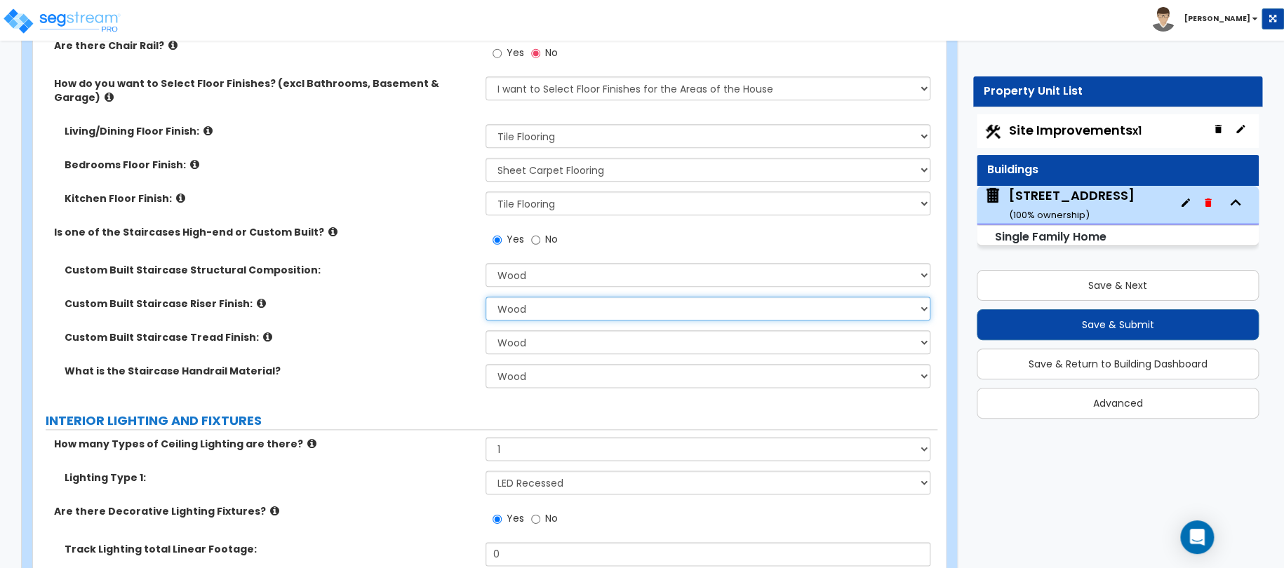
click at [514, 297] on select "None Tile Wood Laminate VCT Sheet Carpet Sheet Vinyl Carpet Tile Marble Paint F…" at bounding box center [709, 309] width 446 height 24
select select "5"
click at [486, 297] on select "None Tile Wood Laminate VCT Sheet Carpet Sheet Vinyl Carpet Tile Marble Paint F…" at bounding box center [709, 309] width 446 height 24
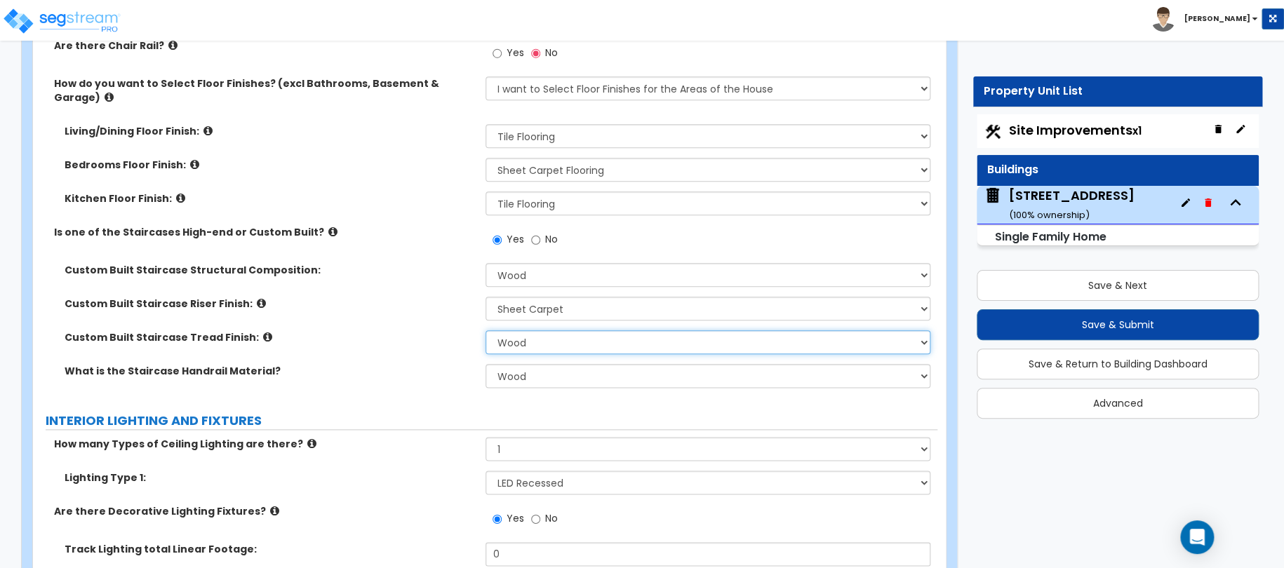
click at [530, 330] on select "None Tile Wood Laminate VCT Sheet Carpet Sheet Vinyl Carpet Tile Marble" at bounding box center [709, 342] width 446 height 24
select select "5"
click at [486, 330] on select "None Tile Wood Laminate VCT Sheet Carpet Sheet Vinyl Carpet Tile Marble" at bounding box center [709, 342] width 446 height 24
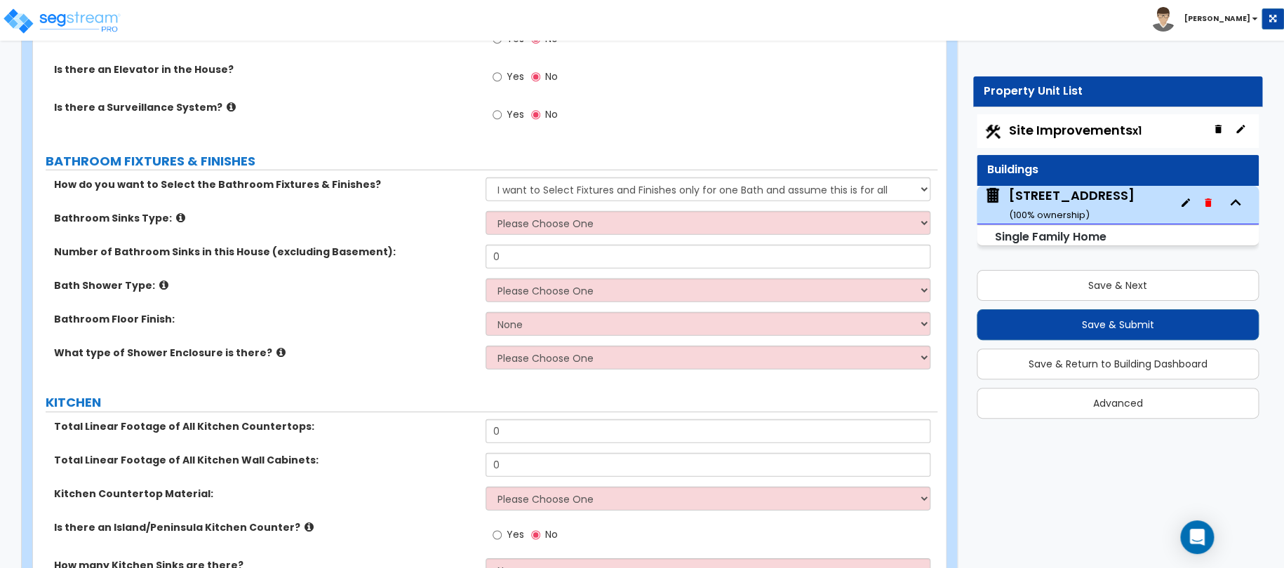
scroll to position [4596, 0]
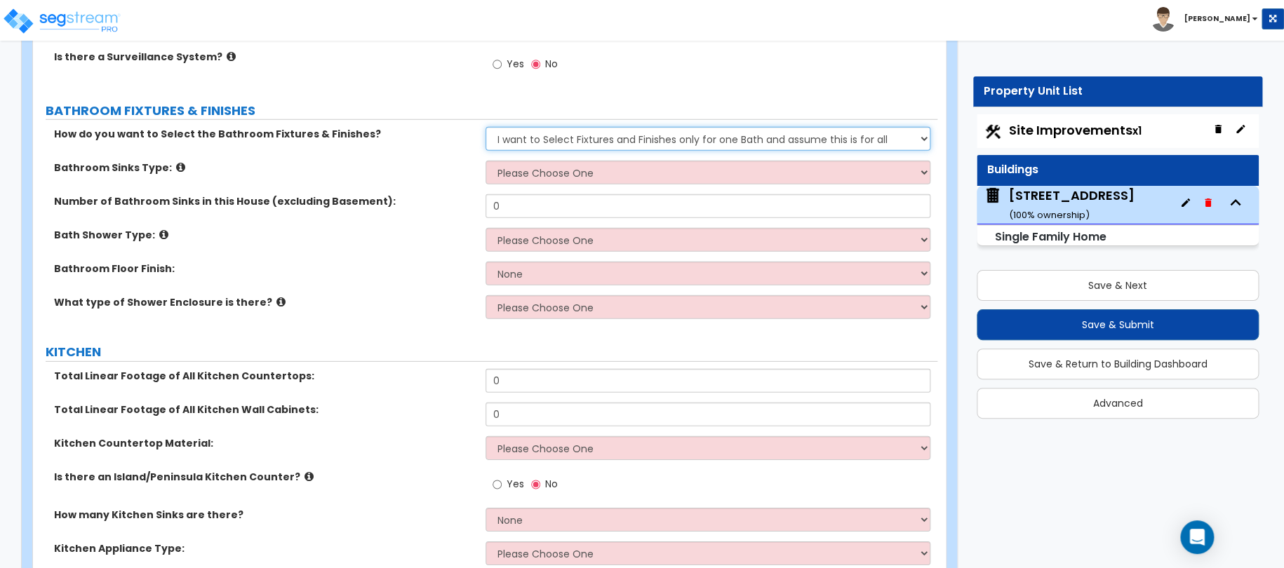
click at [547, 127] on select "Please Choose One I want to Select Fixtures and Finishes only for one Bath and …" at bounding box center [709, 139] width 446 height 24
select select "2"
click at [486, 127] on select "Please Choose One I want to Select Fixtures and Finishes only for one Bath and …" at bounding box center [709, 139] width 446 height 24
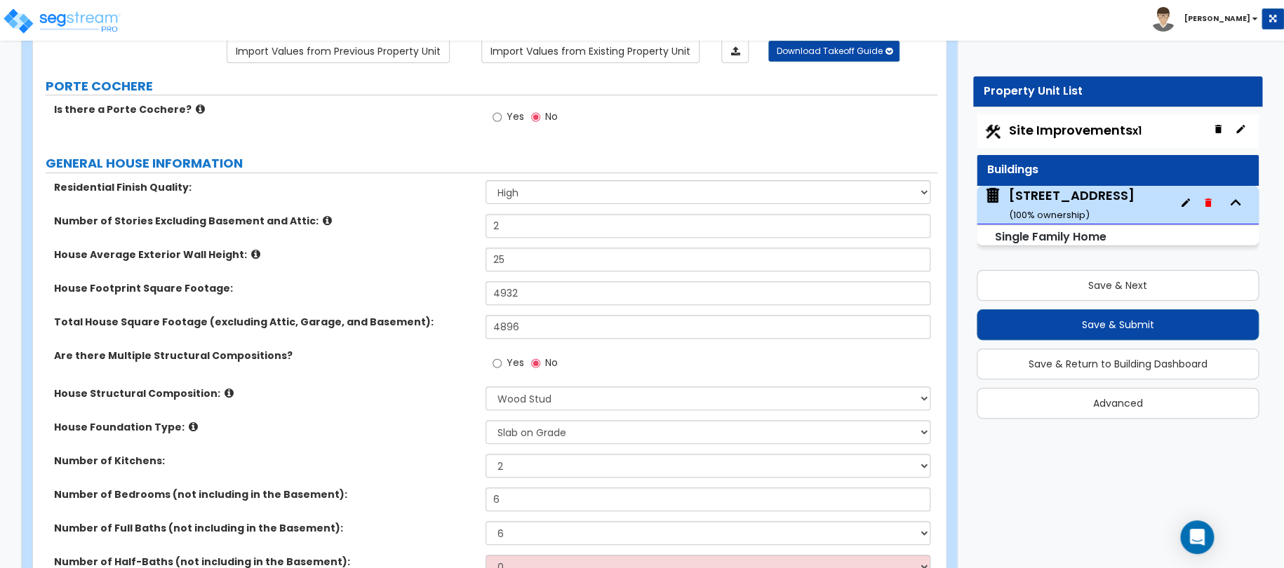
scroll to position [421, 0]
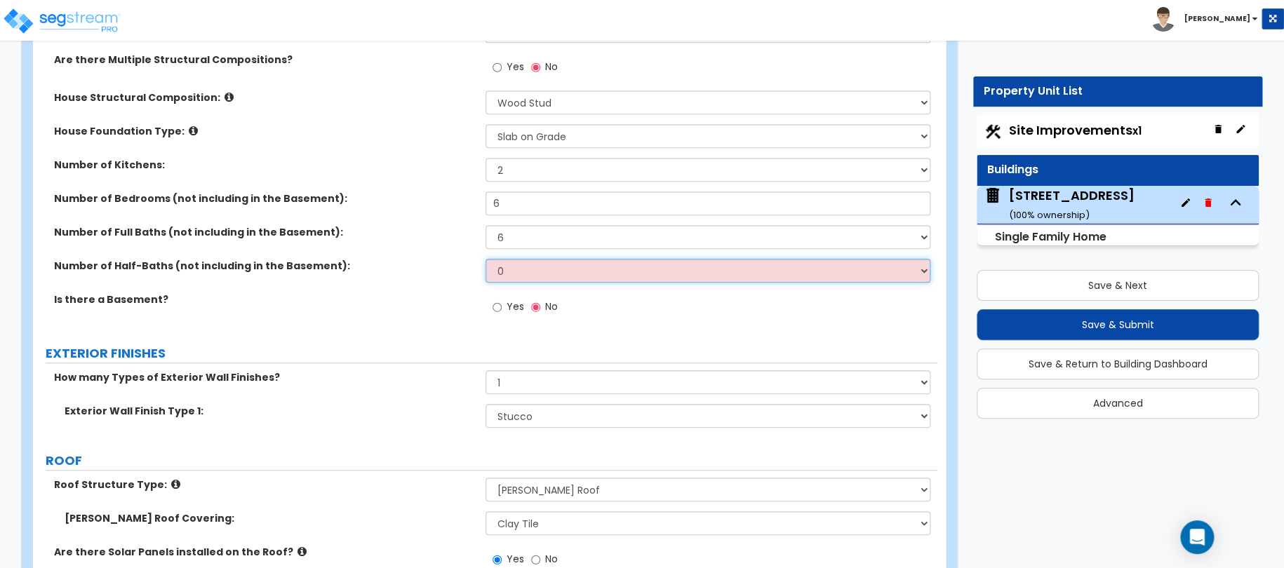
click at [530, 276] on select "0 1 2 3 4 5" at bounding box center [709, 271] width 446 height 24
select select "1"
click at [486, 259] on select "0 1 2 3 4 5" at bounding box center [709, 271] width 446 height 24
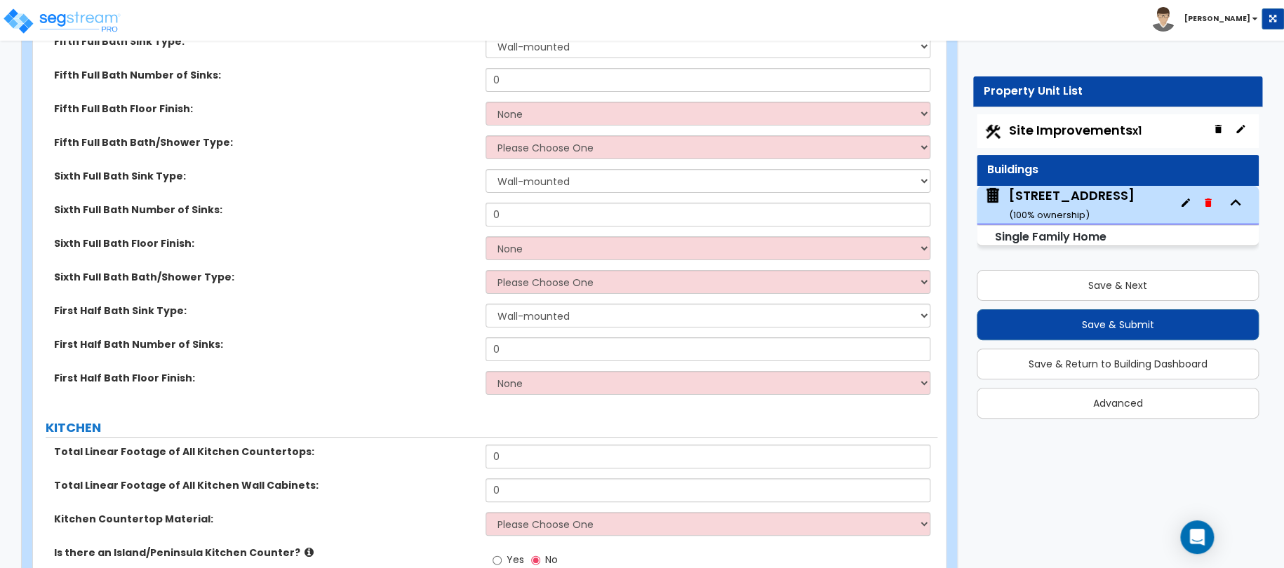
scroll to position [5263, 0]
click at [522, 305] on select "Wall-mounted Pedestal-mounted Vanity-mounted" at bounding box center [709, 314] width 446 height 24
select select "3"
click at [486, 302] on select "Wall-mounted Pedestal-mounted Vanity-mounted" at bounding box center [709, 314] width 446 height 24
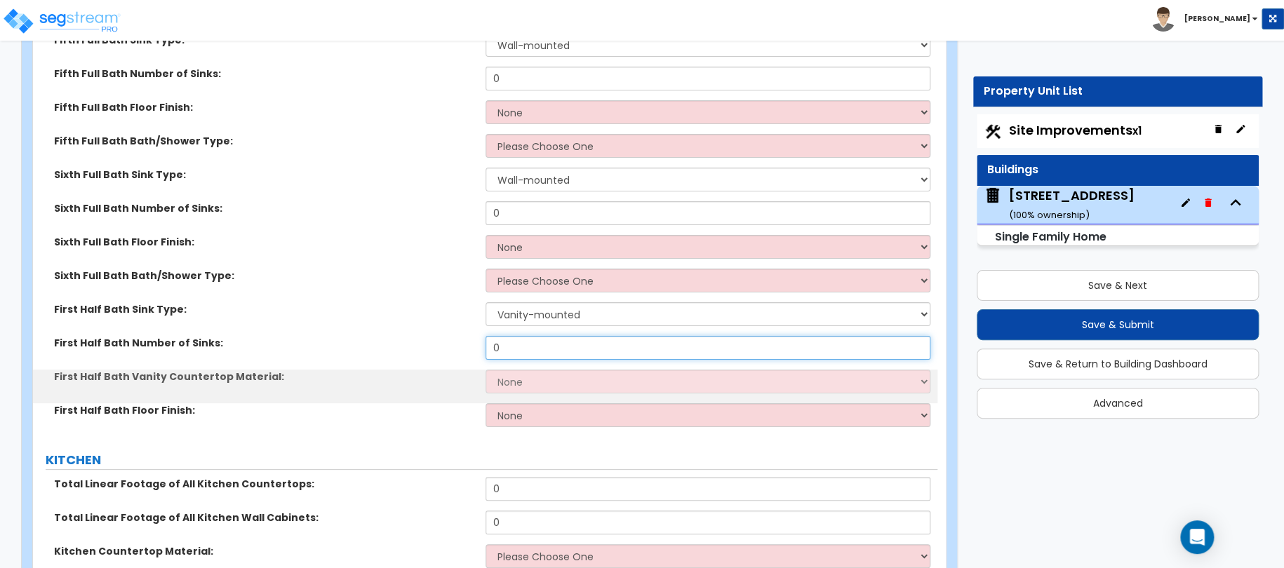
drag, startPoint x: 525, startPoint y: 330, endPoint x: 441, endPoint y: 319, distance: 84.3
click at [455, 336] on div "First Half Bath Number of Sinks: 0" at bounding box center [485, 353] width 904 height 34
type input "1"
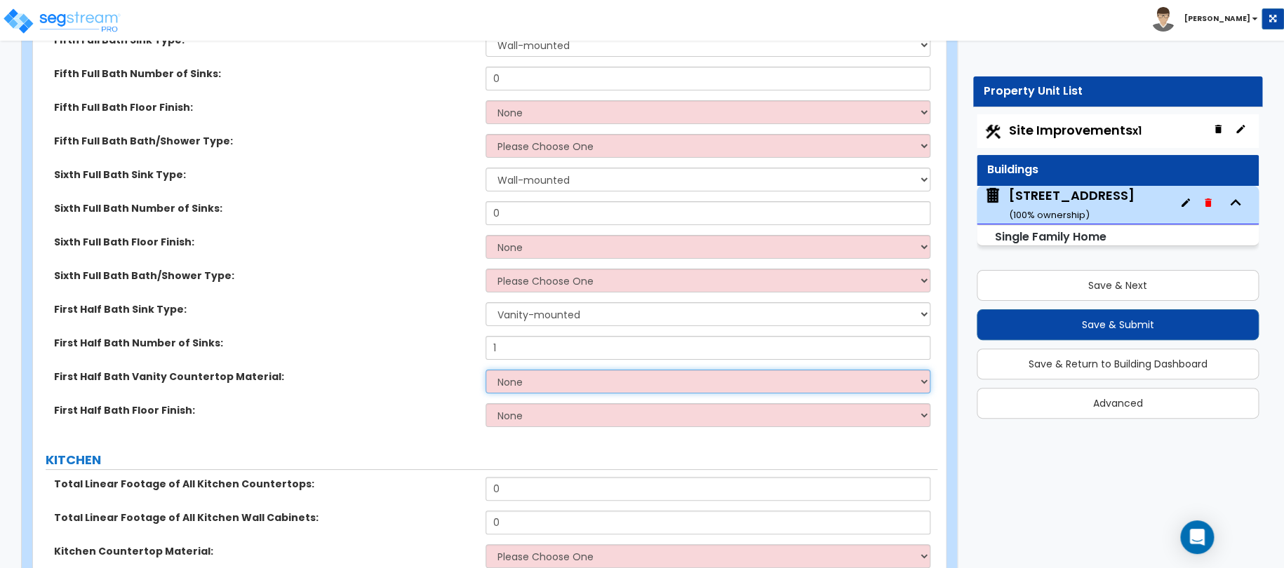
click at [520, 370] on select "None Plastic Laminate Solid Surface Stone Quartz Marble Tile Wood Stainless Ste…" at bounding box center [709, 382] width 446 height 24
select select "1"
click at [486, 370] on select "None Plastic Laminate Solid Surface Stone Quartz Marble Tile Wood Stainless Ste…" at bounding box center [709, 382] width 446 height 24
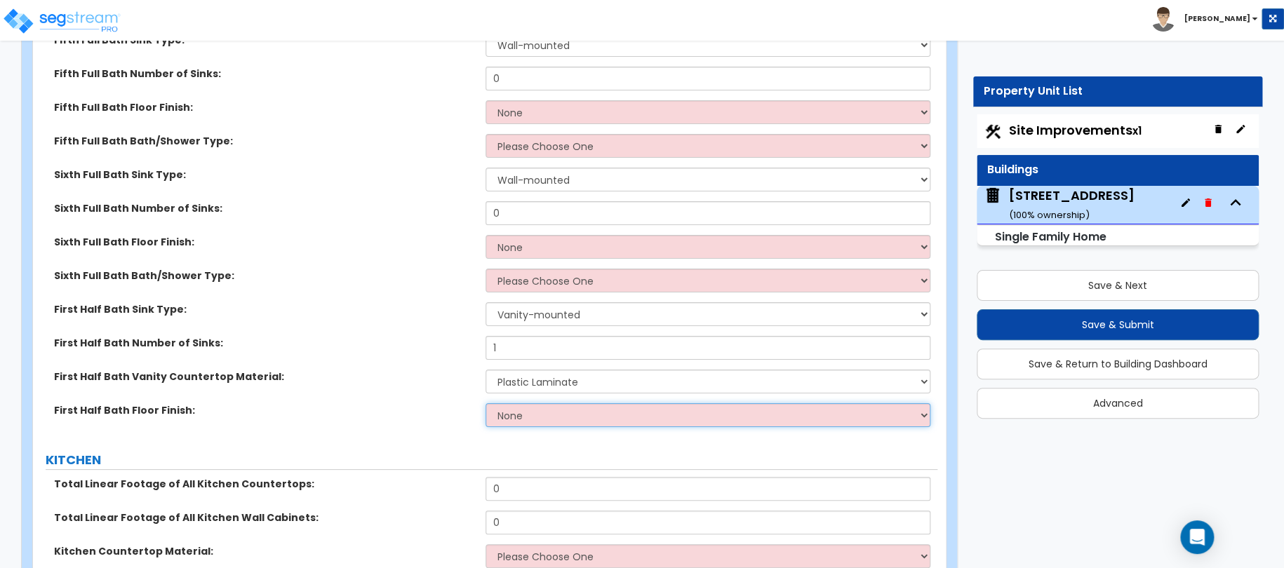
click at [515, 403] on select "None Tile Flooring Hardwood Flooring Resilient Laminate Flooring VCT Flooring S…" at bounding box center [709, 415] width 446 height 24
select select "1"
click at [486, 403] on select "None Tile Flooring Hardwood Flooring Resilient Laminate Flooring VCT Flooring S…" at bounding box center [709, 415] width 446 height 24
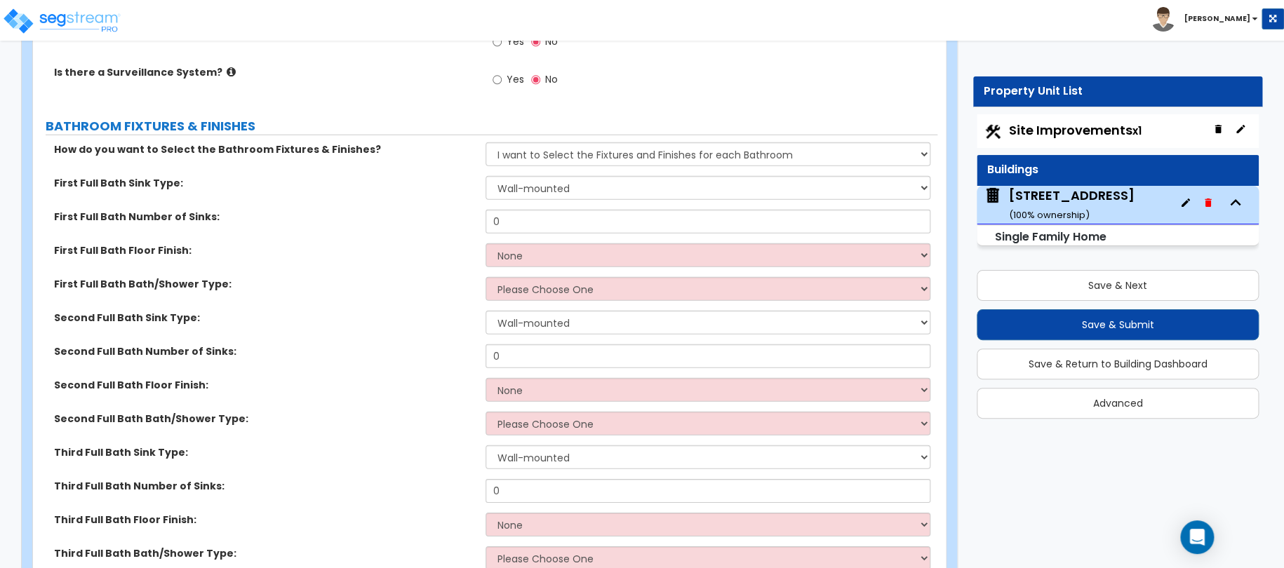
scroll to position [4491, 0]
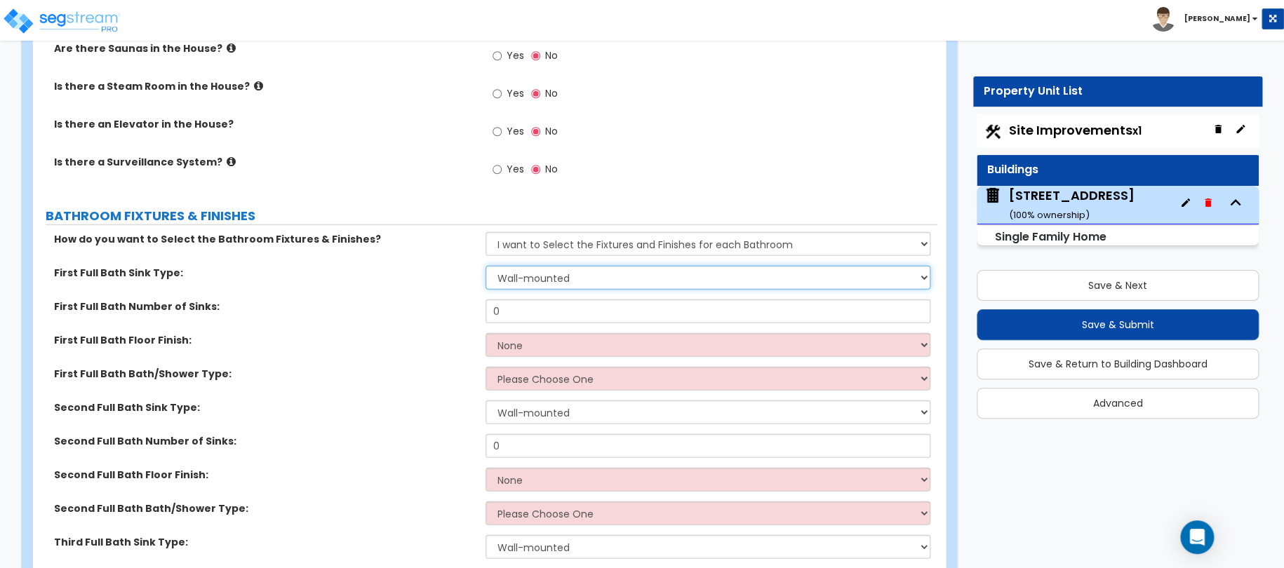
click at [509, 266] on select "Wall-mounted Pedestal-mounted Vanity-mounted" at bounding box center [709, 278] width 446 height 24
select select "3"
click at [486, 266] on select "Wall-mounted Pedestal-mounted Vanity-mounted" at bounding box center [709, 278] width 446 height 24
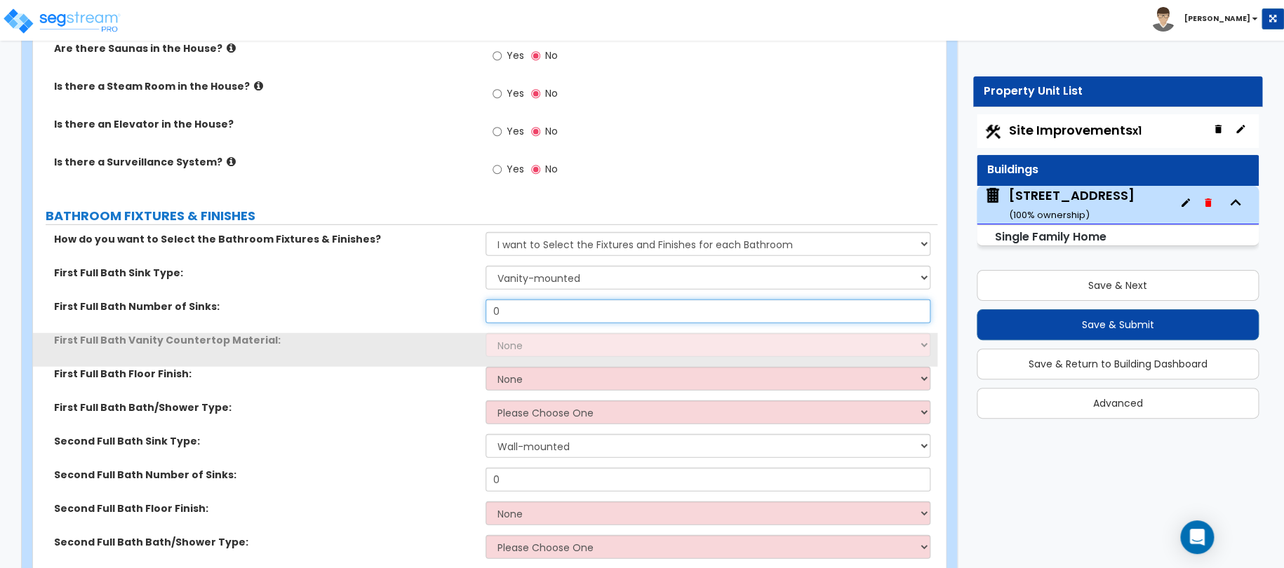
drag, startPoint x: 513, startPoint y: 293, endPoint x: 439, endPoint y: 295, distance: 73.7
click at [449, 300] on div "First Full Bath Number of Sinks: 0" at bounding box center [485, 317] width 904 height 34
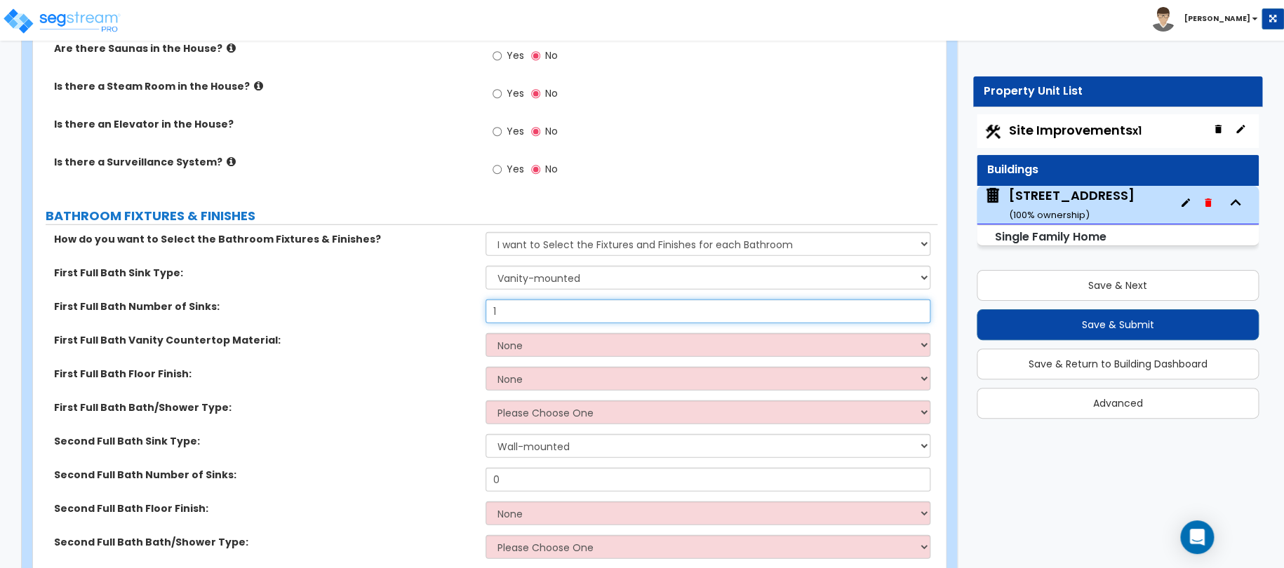
type input "1"
click at [519, 333] on select "None Plastic Laminate Solid Surface Stone Quartz Marble Tile Wood Stainless Ste…" at bounding box center [709, 345] width 446 height 24
select select "1"
click at [486, 333] on select "None Plastic Laminate Solid Surface Stone Quartz Marble Tile Wood Stainless Ste…" at bounding box center [709, 345] width 446 height 24
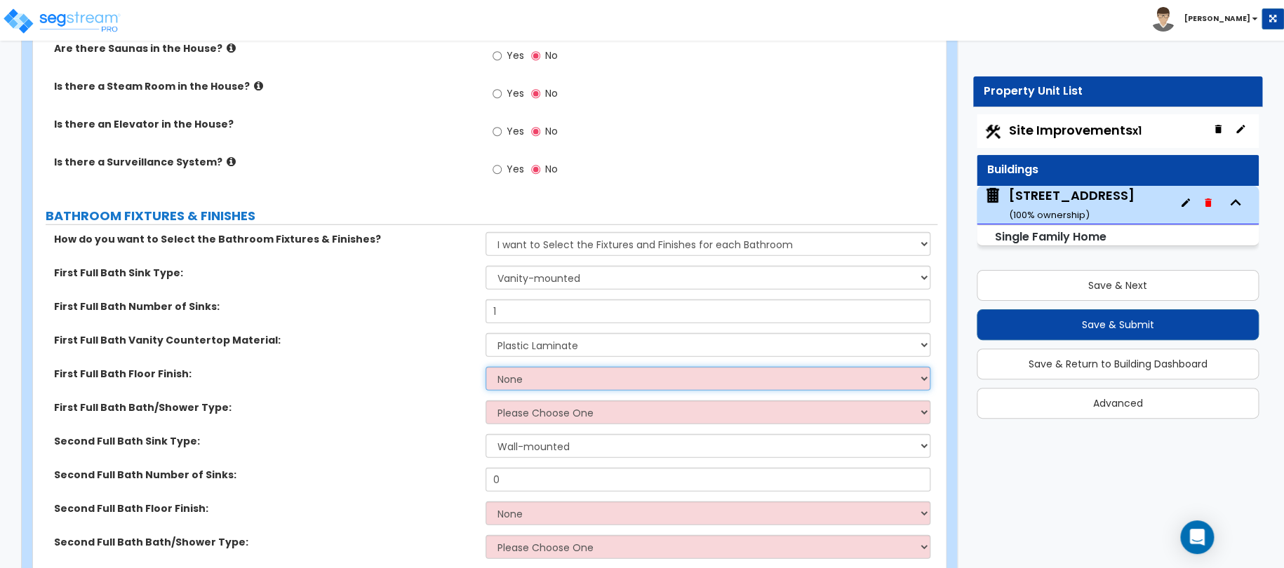
click at [521, 369] on select "None Tile Flooring Hardwood Flooring Resilient Laminate Flooring VCT Flooring S…" at bounding box center [709, 379] width 446 height 24
select select "1"
click at [486, 367] on select "None Tile Flooring Hardwood Flooring Resilient Laminate Flooring VCT Flooring S…" at bounding box center [709, 379] width 446 height 24
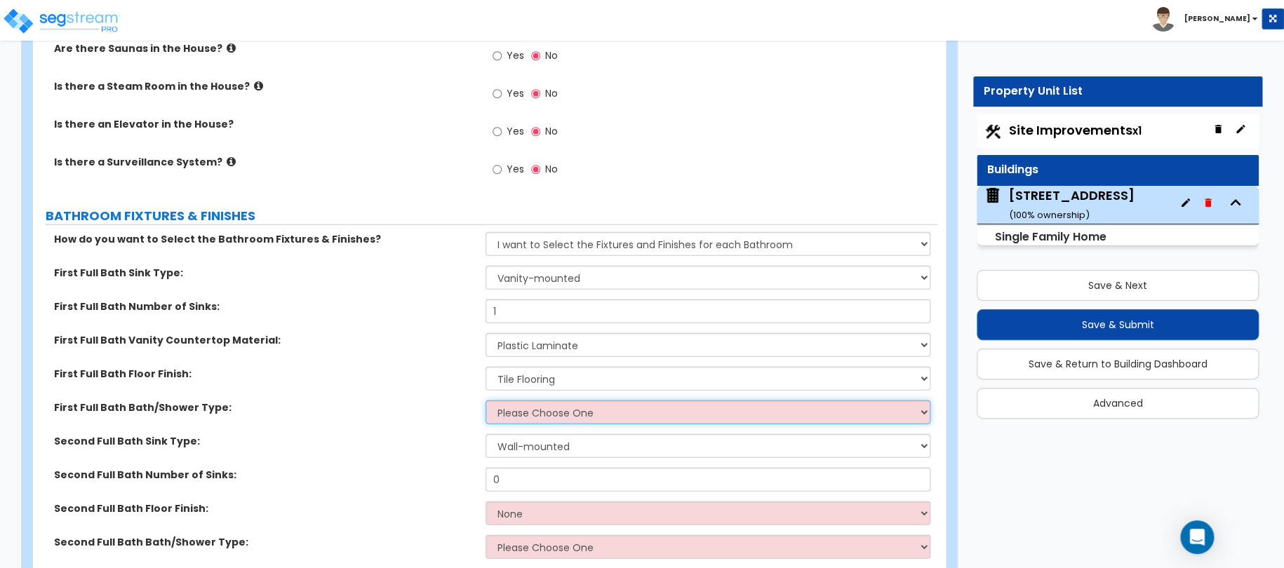
click at [545, 401] on select "Please Choose One Standalone Shower Bathtub - Shower Combo" at bounding box center [709, 413] width 446 height 24
select select "1"
click at [486, 401] on select "Please Choose One Standalone Shower Bathtub - Shower Combo" at bounding box center [709, 413] width 446 height 24
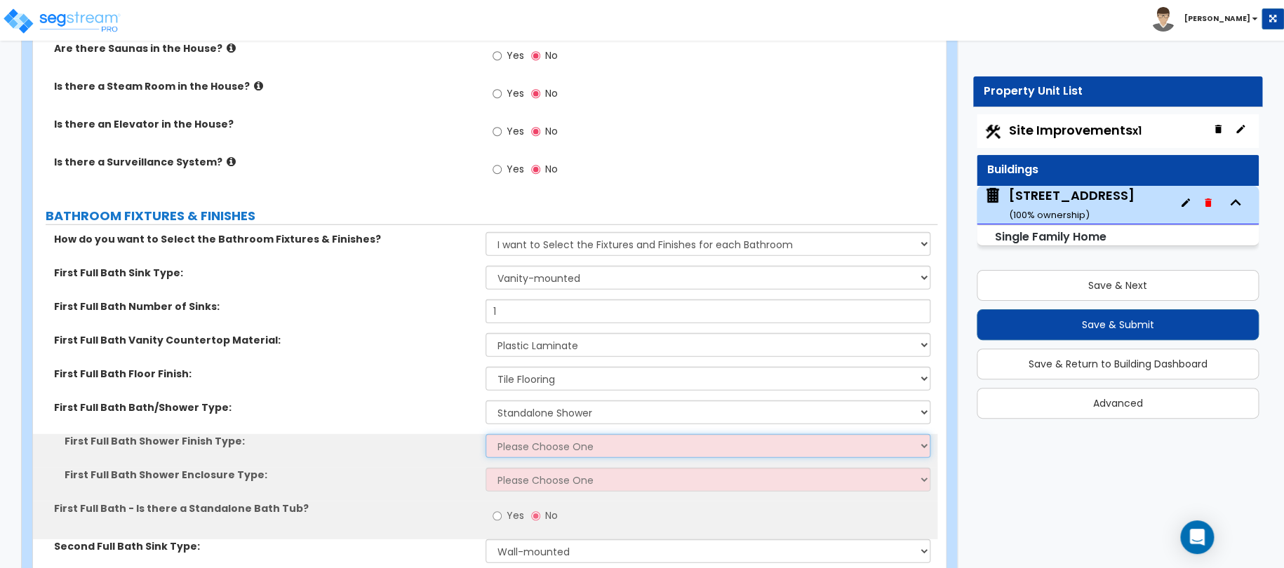
click at [526, 434] on select "Please Choose One Plastic Tile Stone" at bounding box center [709, 446] width 446 height 24
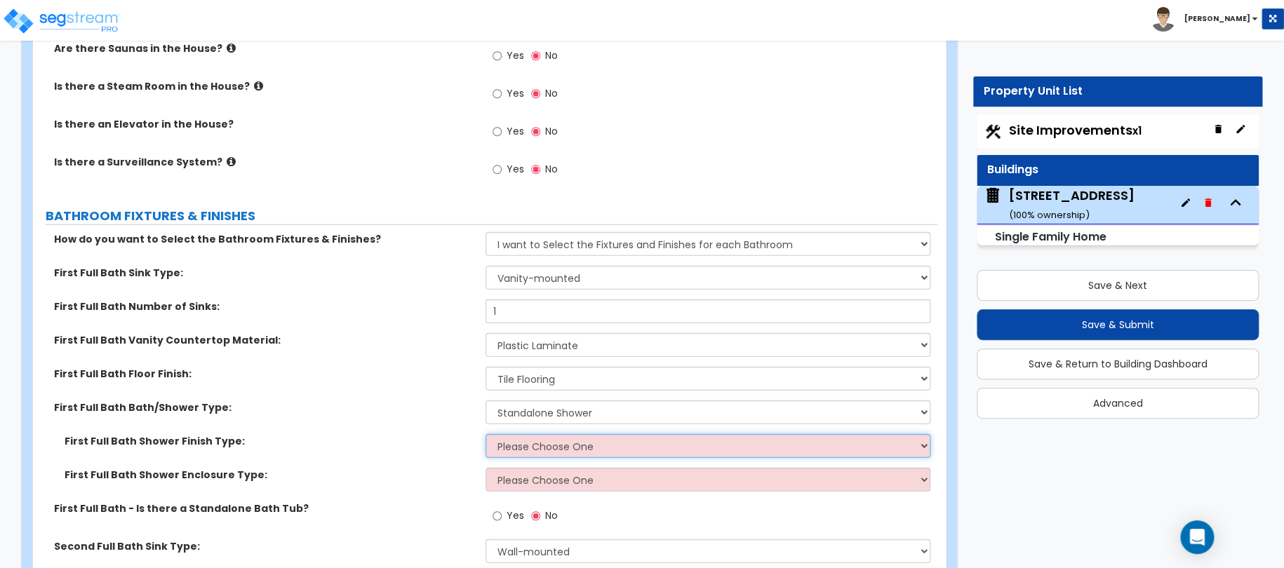
select select "2"
click at [486, 434] on select "Please Choose One Plastic Tile Stone" at bounding box center [709, 446] width 446 height 24
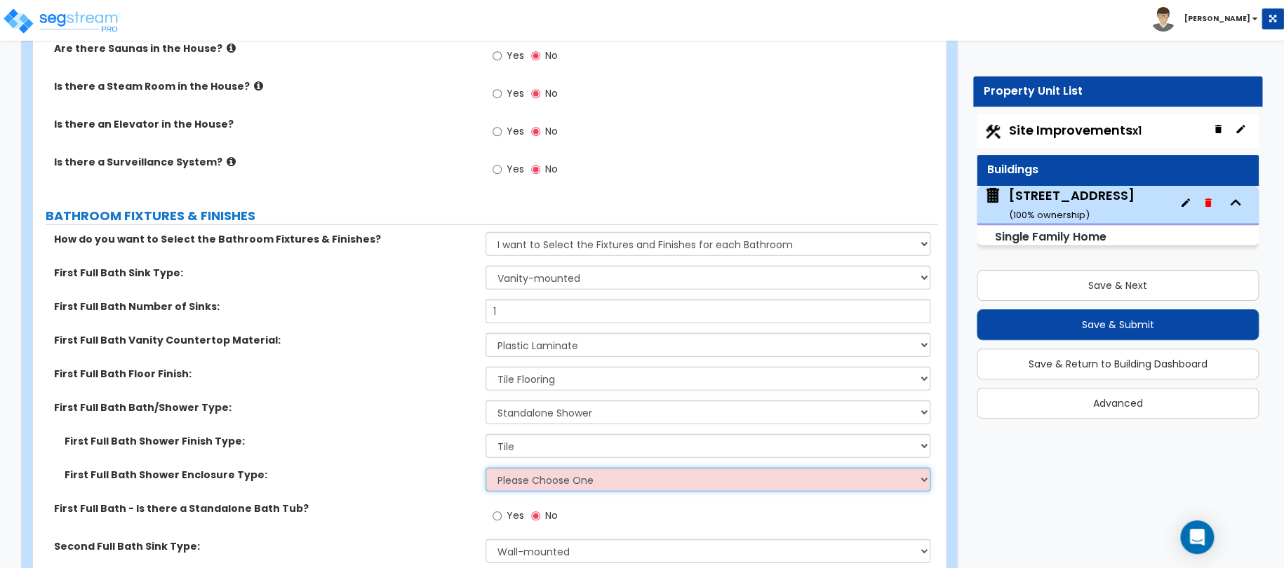
click at [514, 468] on select "Please Choose One Curtain & Rod Glass Sliding Doors Glass Hinged Doors" at bounding box center [709, 480] width 446 height 24
select select "3"
click at [486, 468] on select "Please Choose One Curtain & Rod Glass Sliding Doors Glass Hinged Doors" at bounding box center [709, 480] width 446 height 24
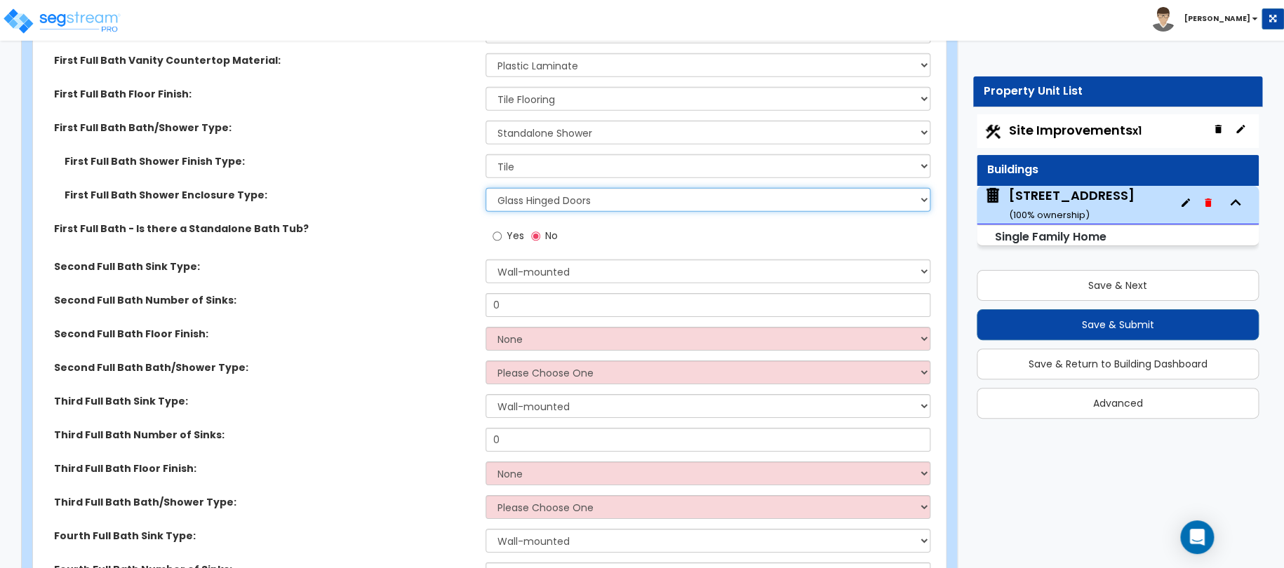
scroll to position [4771, 0]
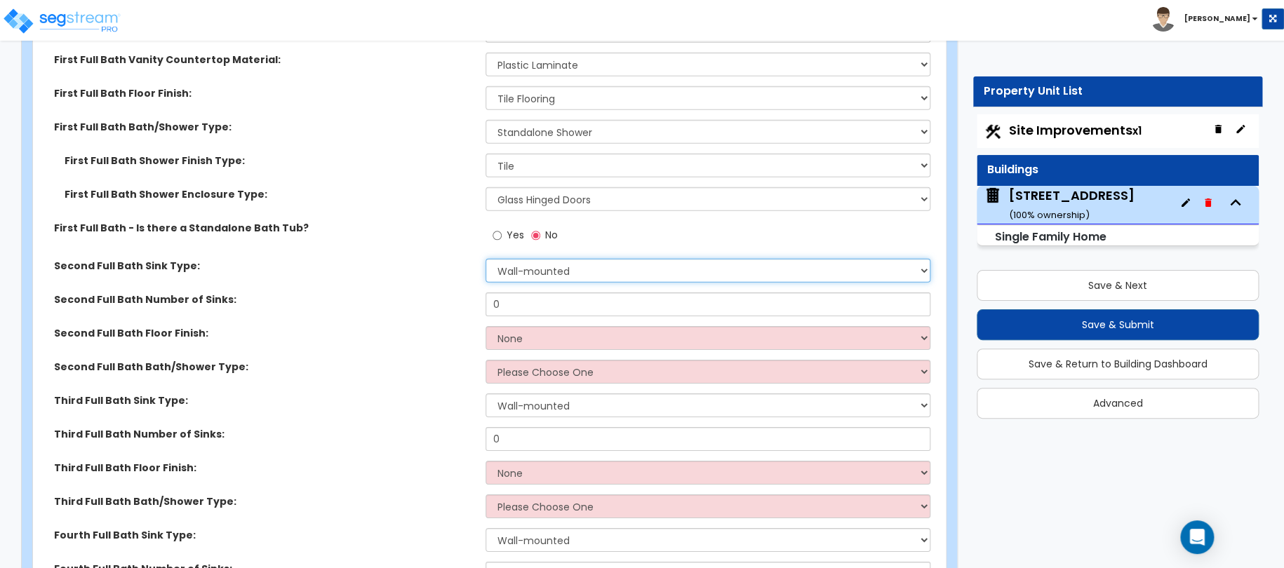
click at [520, 259] on select "Wall-mounted Pedestal-mounted Vanity-mounted" at bounding box center [709, 271] width 446 height 24
select select "3"
click at [486, 259] on select "Wall-mounted Pedestal-mounted Vanity-mounted" at bounding box center [709, 271] width 446 height 24
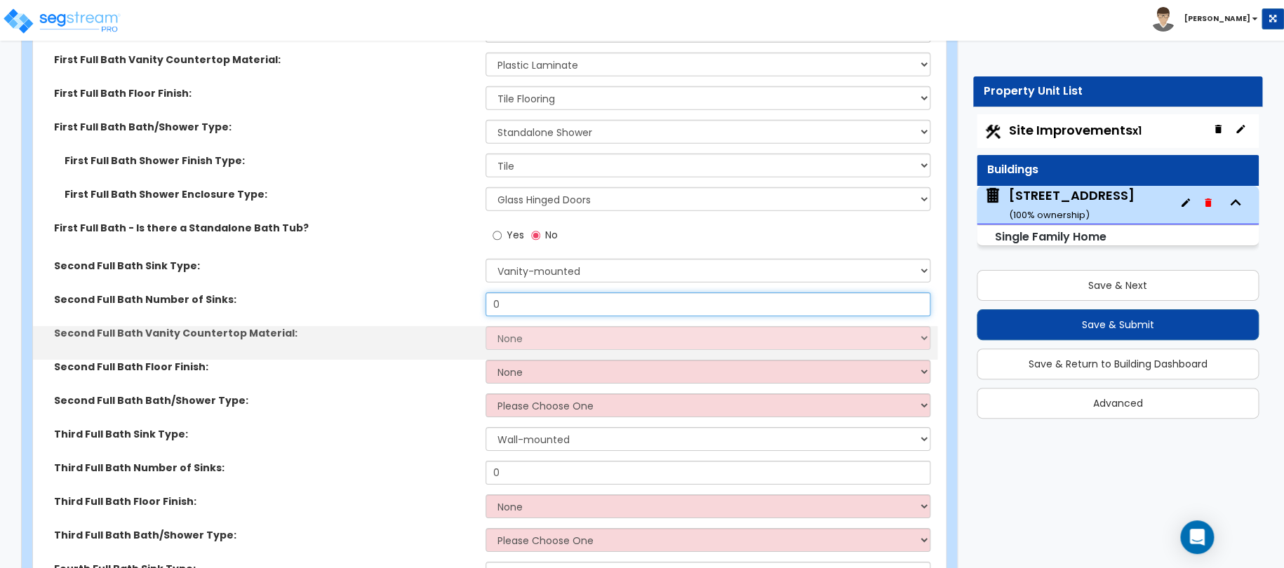
drag, startPoint x: 507, startPoint y: 283, endPoint x: 425, endPoint y: 296, distance: 83.9
click at [473, 293] on div "Second Full Bath Number of Sinks: 0" at bounding box center [485, 310] width 904 height 34
type input "1"
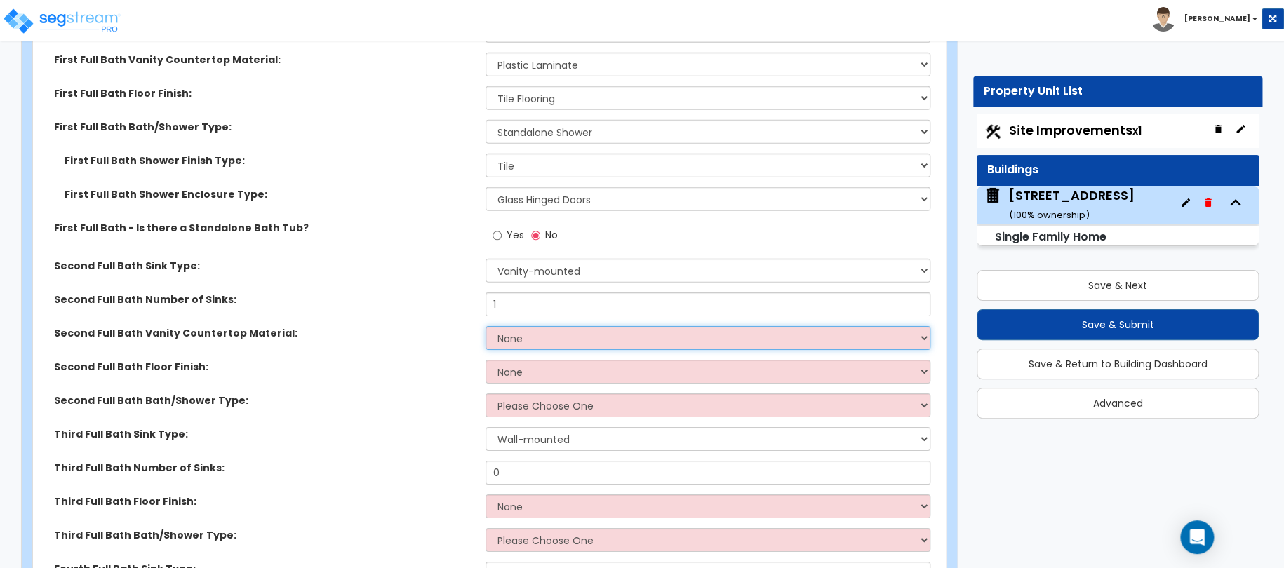
click at [505, 326] on select "None Plastic Laminate Solid Surface Stone Quartz Marble Tile Wood Stainless Ste…" at bounding box center [709, 338] width 446 height 24
select select "1"
click at [486, 326] on select "None Plastic Laminate Solid Surface Stone Quartz Marble Tile Wood Stainless Ste…" at bounding box center [709, 338] width 446 height 24
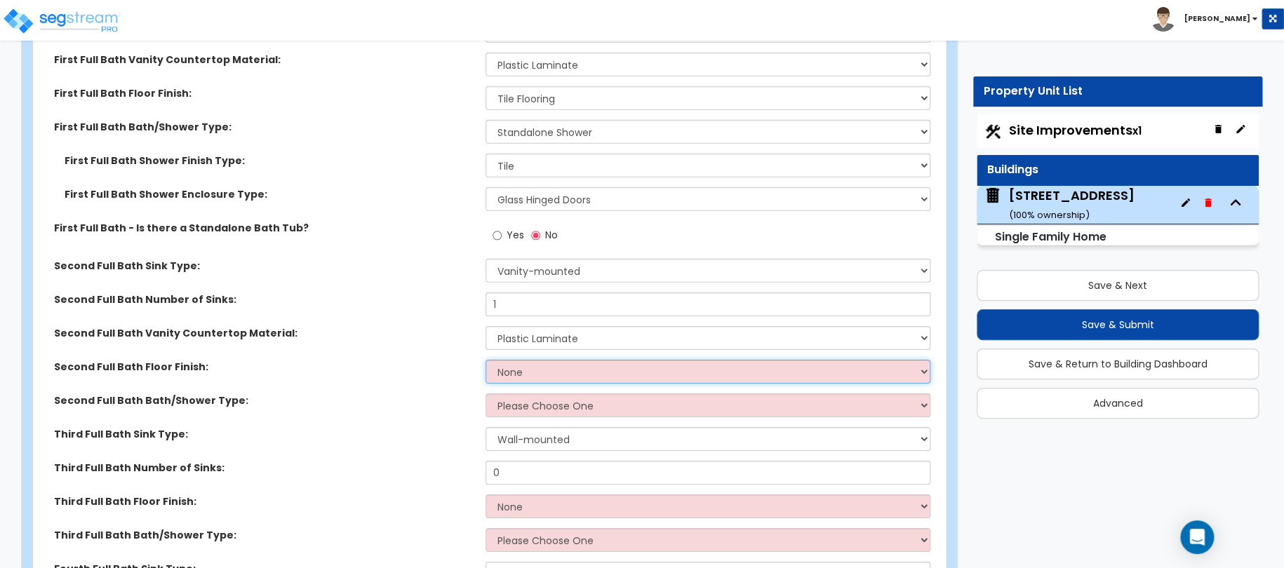
click at [512, 360] on select "None Tile Flooring Hardwood Flooring Resilient Laminate Flooring VCT Flooring S…" at bounding box center [709, 372] width 446 height 24
select select "1"
click at [486, 360] on select "None Tile Flooring Hardwood Flooring Resilient Laminate Flooring VCT Flooring S…" at bounding box center [709, 372] width 446 height 24
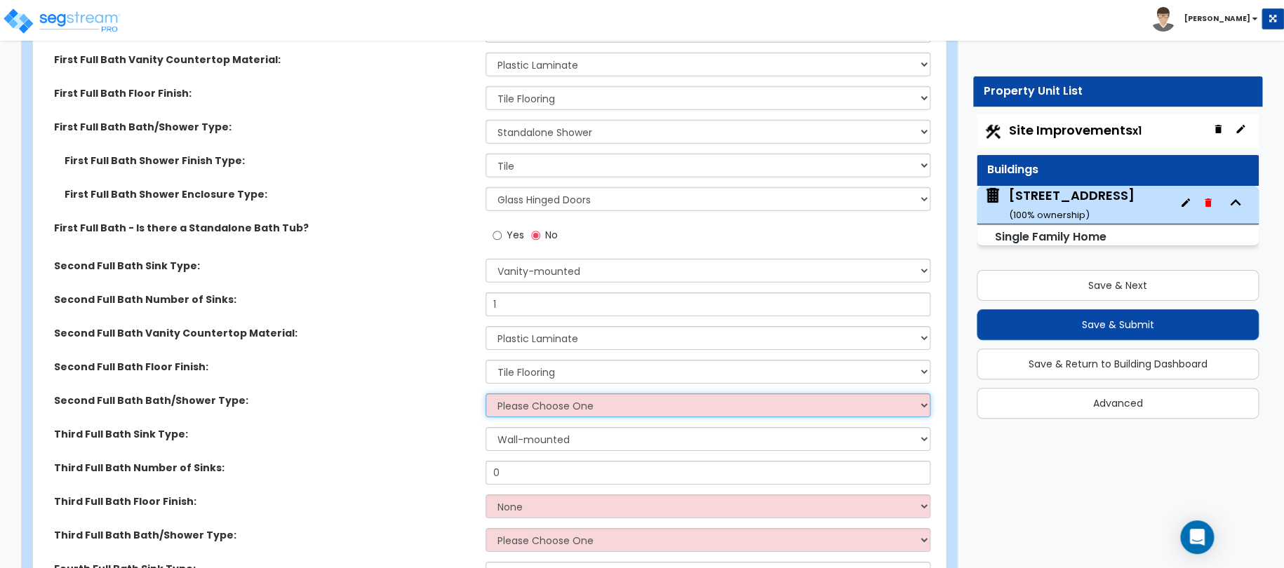
click at [515, 394] on select "Please Choose One Standalone Shower Bathtub - Shower Combo" at bounding box center [709, 406] width 446 height 24
select select "1"
click at [486, 394] on select "Please Choose One Standalone Shower Bathtub - Shower Combo" at bounding box center [709, 406] width 446 height 24
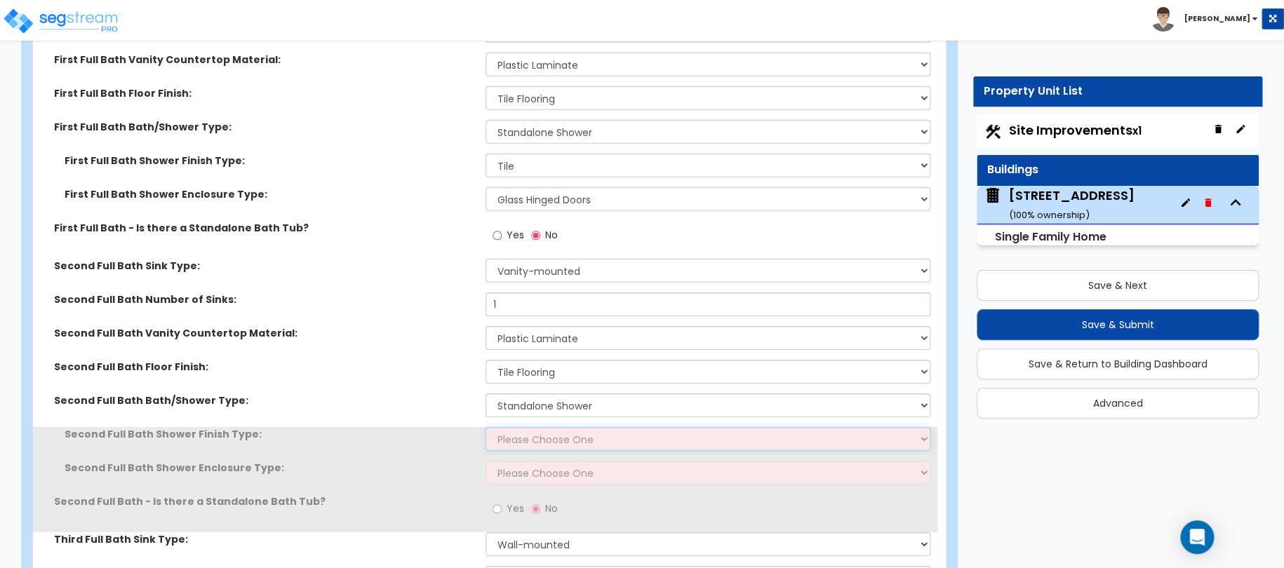
click at [523, 427] on select "Please Choose One Plastic Tile Stone" at bounding box center [709, 439] width 446 height 24
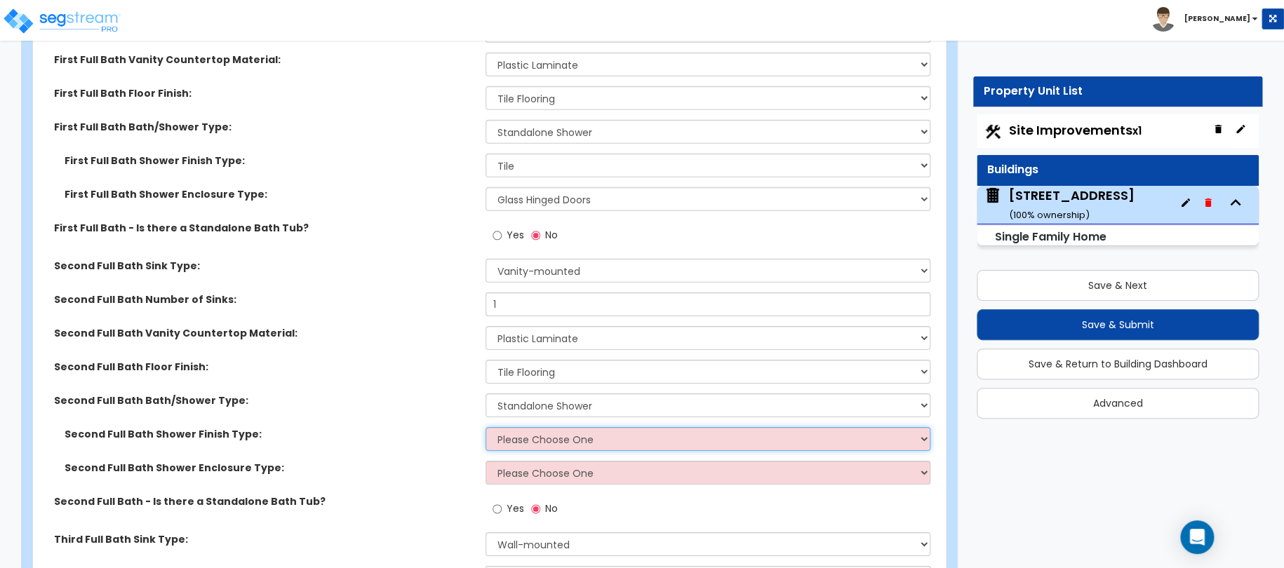
select select "2"
click at [486, 427] on select "Please Choose One Plastic Tile Stone" at bounding box center [709, 439] width 446 height 24
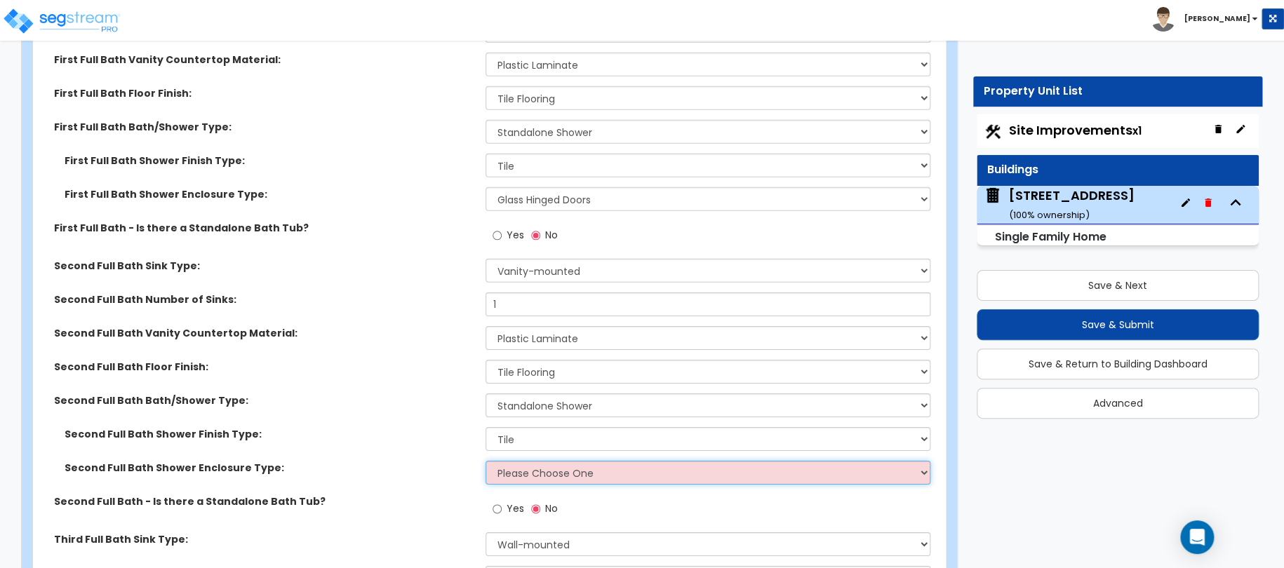
click at [519, 465] on select "Please Choose One Curtain & Rod Glass Sliding Doors Glass Hinged Doors" at bounding box center [709, 473] width 446 height 24
select select "2"
click at [486, 461] on select "Please Choose One Curtain & Rod Glass Sliding Doors Glass Hinged Doors" at bounding box center [709, 473] width 446 height 24
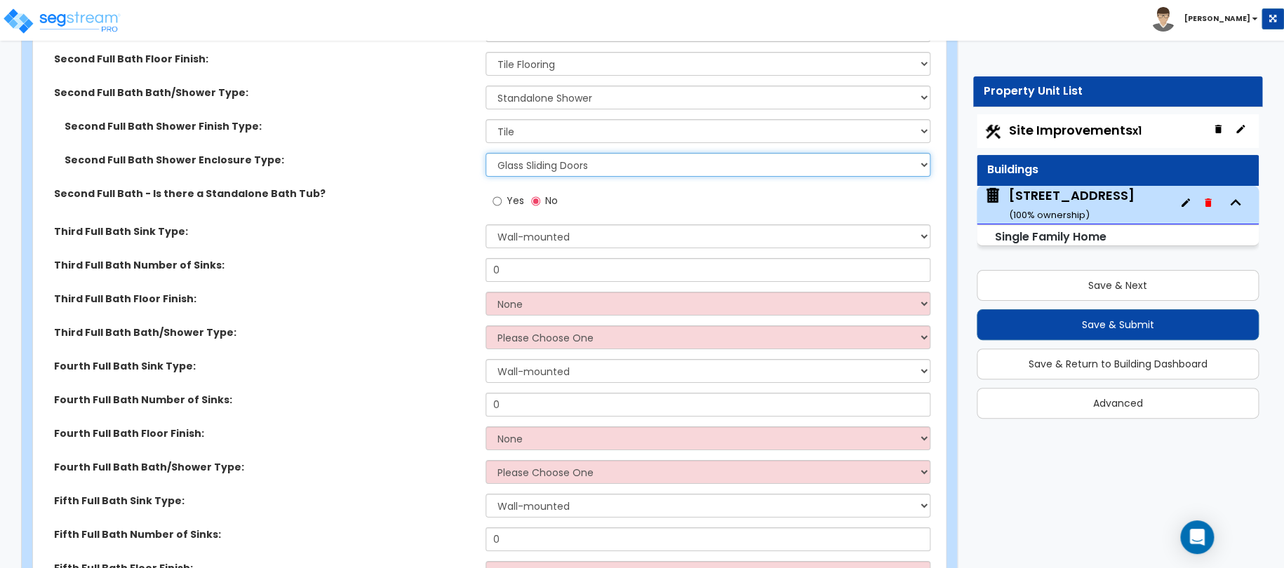
scroll to position [5122, 0]
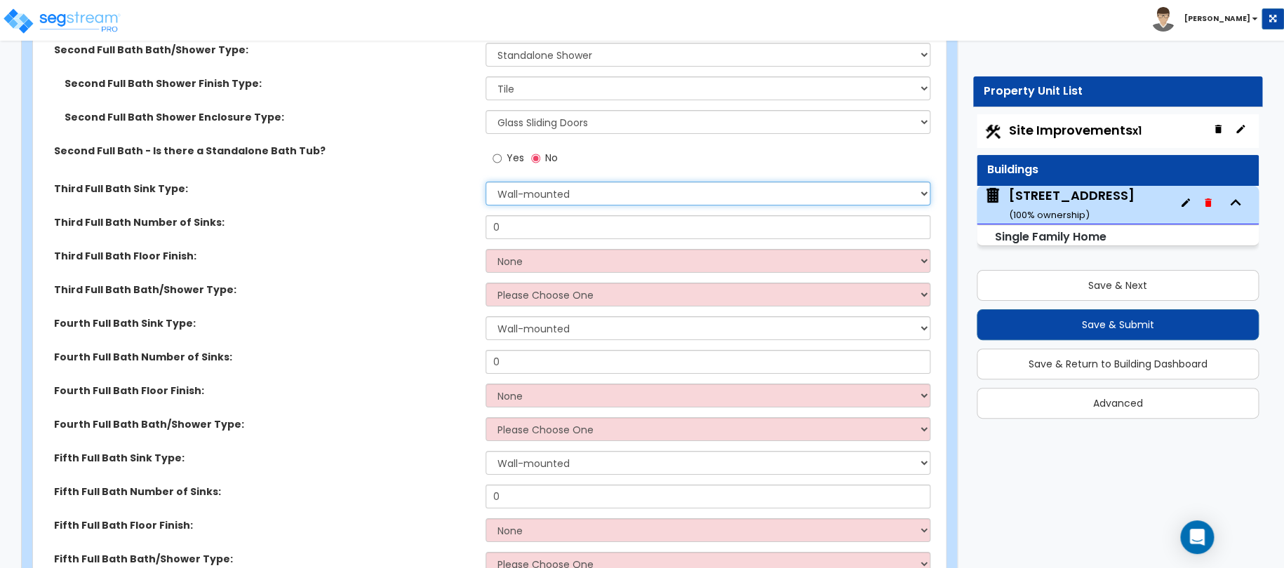
click at [516, 182] on select "Wall-mounted Pedestal-mounted Vanity-mounted" at bounding box center [709, 194] width 446 height 24
select select "3"
click at [486, 182] on select "Wall-mounted Pedestal-mounted Vanity-mounted" at bounding box center [709, 194] width 446 height 24
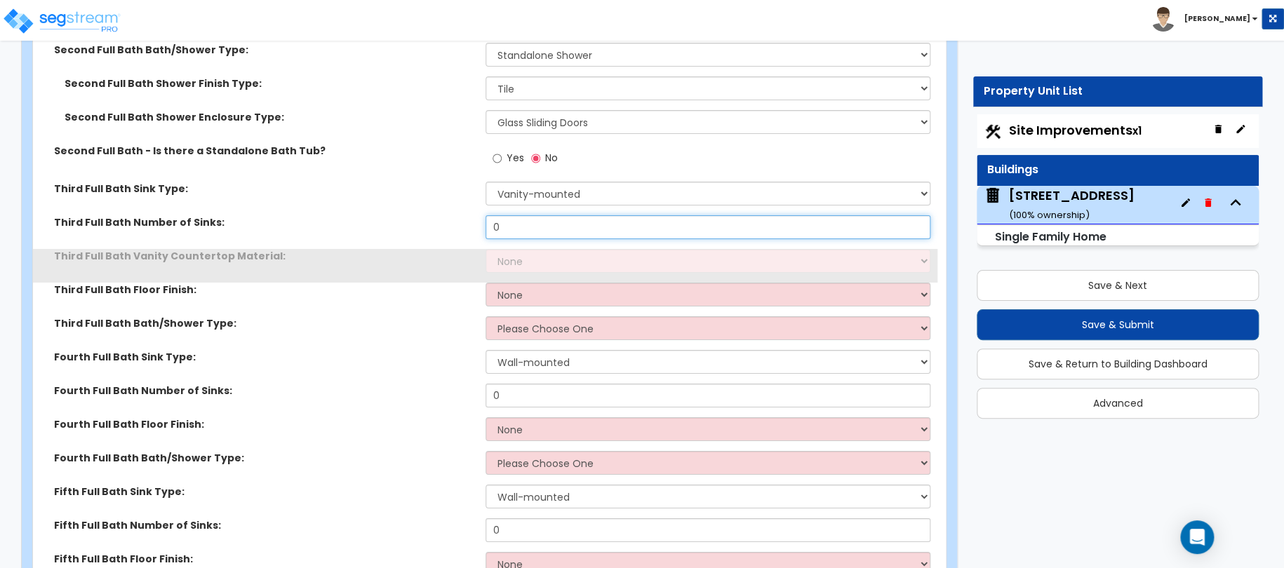
drag, startPoint x: 523, startPoint y: 213, endPoint x: 449, endPoint y: 209, distance: 74.5
click at [475, 215] on div "Third Full Bath Number of Sinks: 0" at bounding box center [485, 232] width 904 height 34
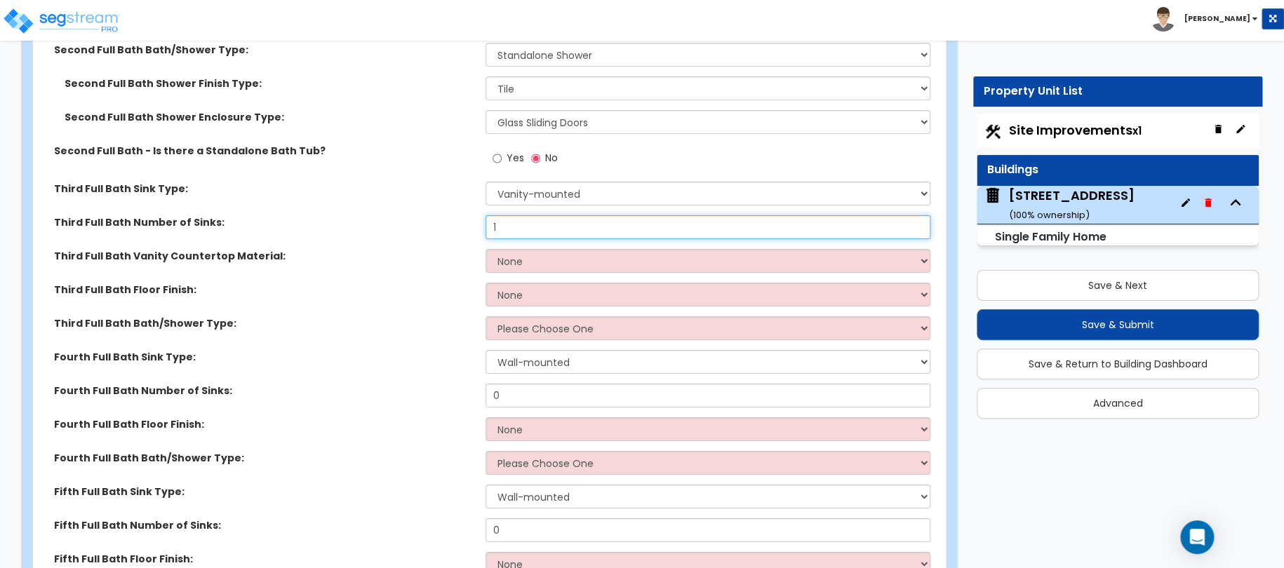
type input "1"
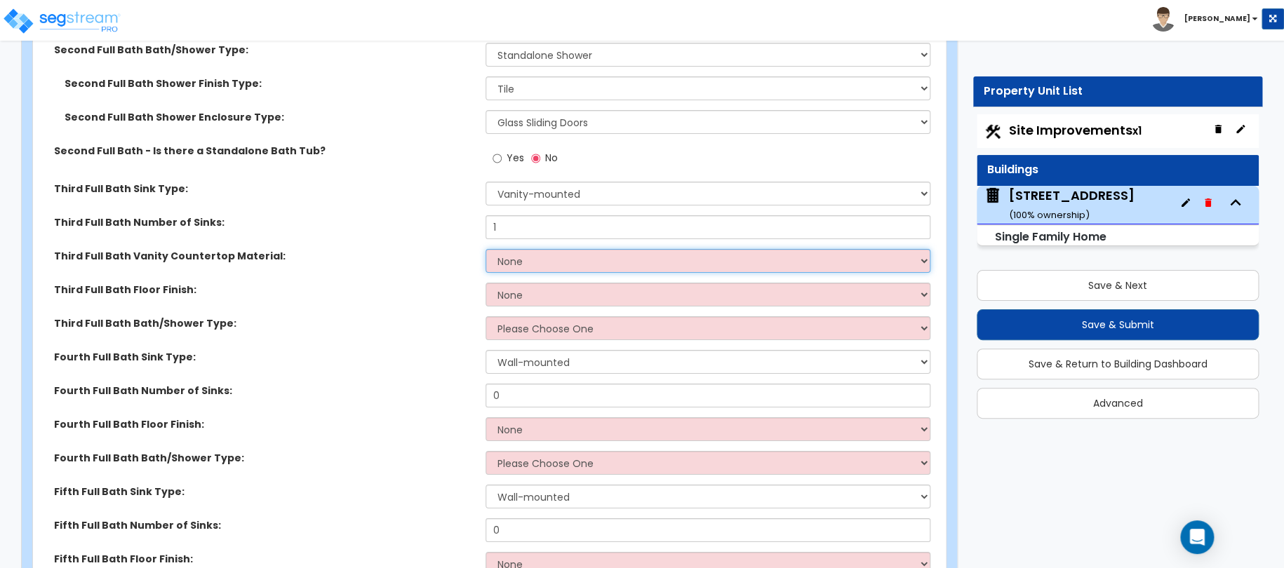
click at [519, 249] on select "None Plastic Laminate Solid Surface Stone Quartz Marble Tile Wood Stainless Ste…" at bounding box center [709, 261] width 446 height 24
select select "1"
click at [486, 249] on select "None Plastic Laminate Solid Surface Stone Quartz Marble Tile Wood Stainless Ste…" at bounding box center [709, 261] width 446 height 24
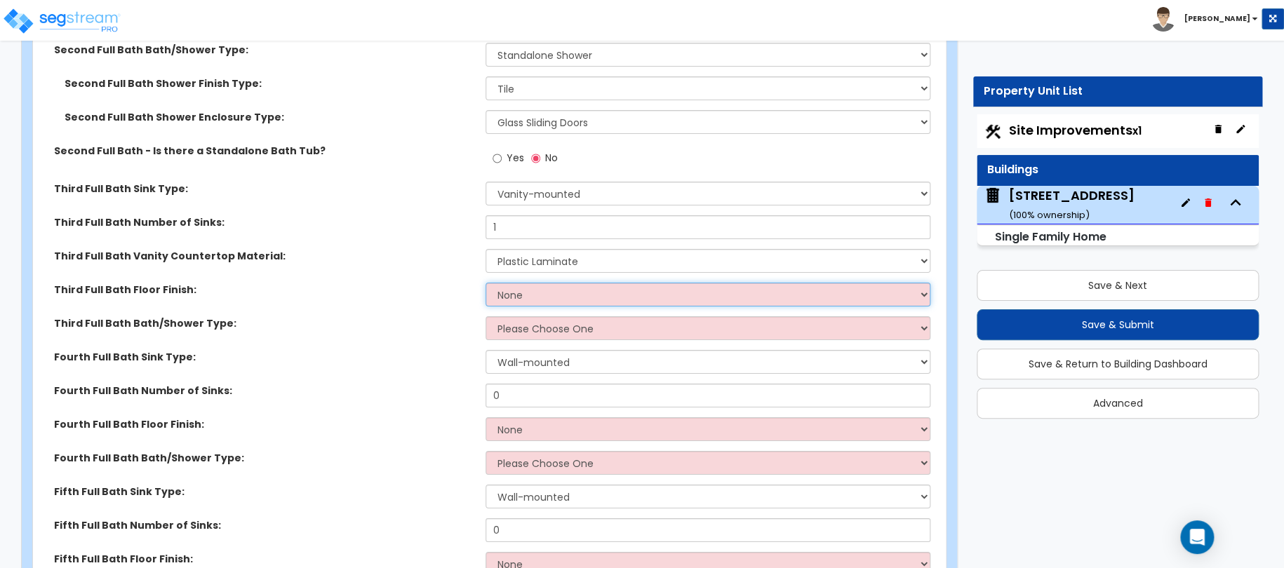
click at [532, 286] on select "None Tile Flooring Hardwood Flooring Resilient Laminate Flooring VCT Flooring S…" at bounding box center [709, 295] width 446 height 24
select select "1"
click at [486, 283] on select "None Tile Flooring Hardwood Flooring Resilient Laminate Flooring VCT Flooring S…" at bounding box center [709, 295] width 446 height 24
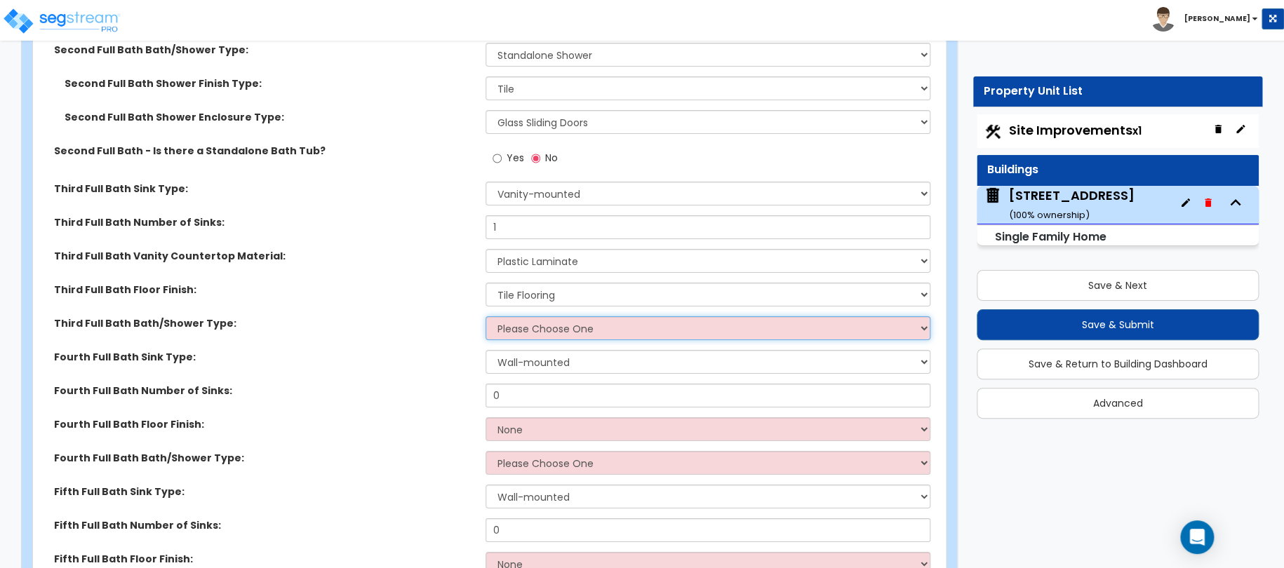
click at [516, 321] on select "Please Choose One Standalone Shower Bathtub - Shower Combo" at bounding box center [709, 328] width 446 height 24
select select "1"
click at [486, 316] on select "Please Choose One Standalone Shower Bathtub - Shower Combo" at bounding box center [709, 328] width 446 height 24
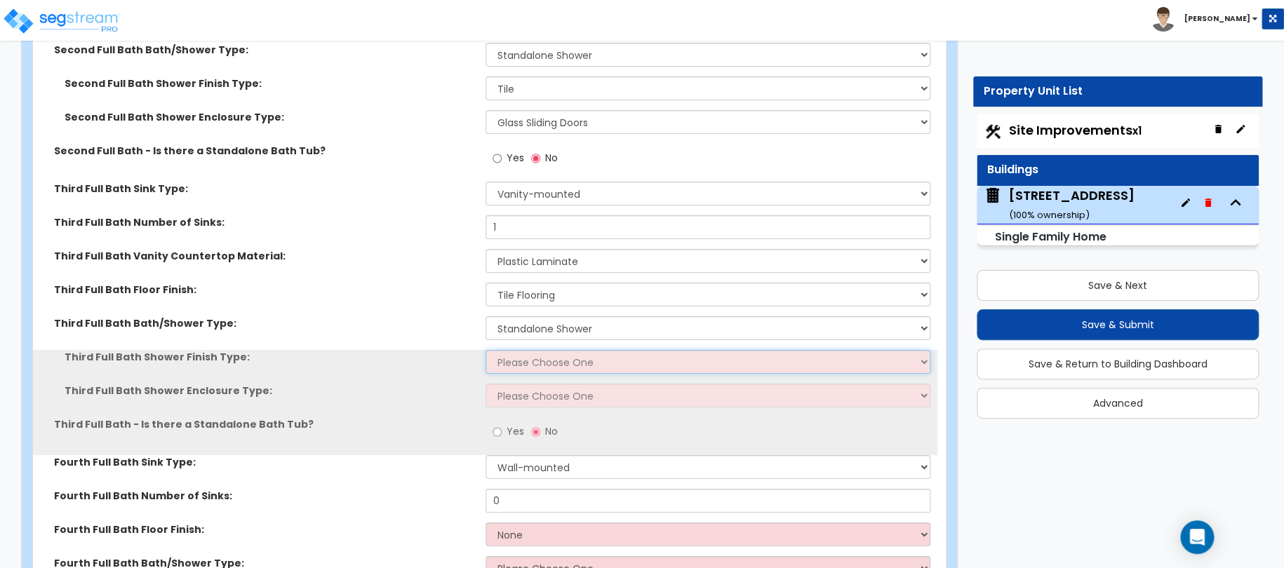
click at [510, 350] on select "Please Choose One Plastic Tile Stone" at bounding box center [709, 362] width 446 height 24
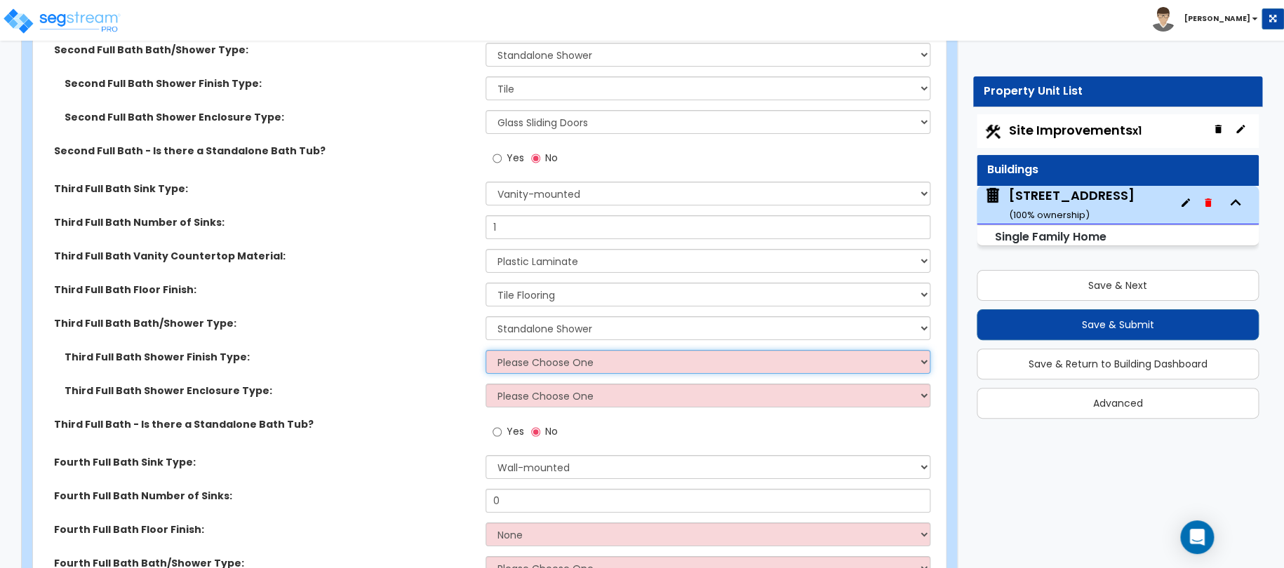
select select "2"
click at [486, 350] on select "Please Choose One Plastic Tile Stone" at bounding box center [709, 362] width 446 height 24
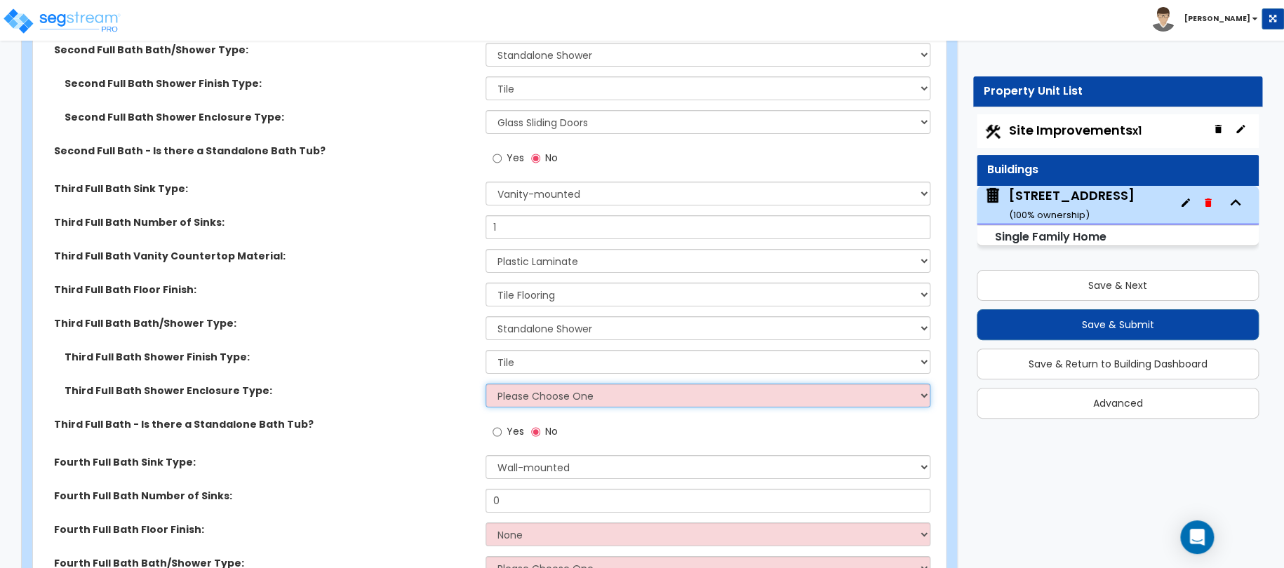
click at [519, 384] on select "Please Choose One Curtain & Rod Glass Sliding Doors Glass Hinged Doors" at bounding box center [709, 396] width 446 height 24
select select "2"
click at [486, 384] on select "Please Choose One Curtain & Rod Glass Sliding Doors Glass Hinged Doors" at bounding box center [709, 396] width 446 height 24
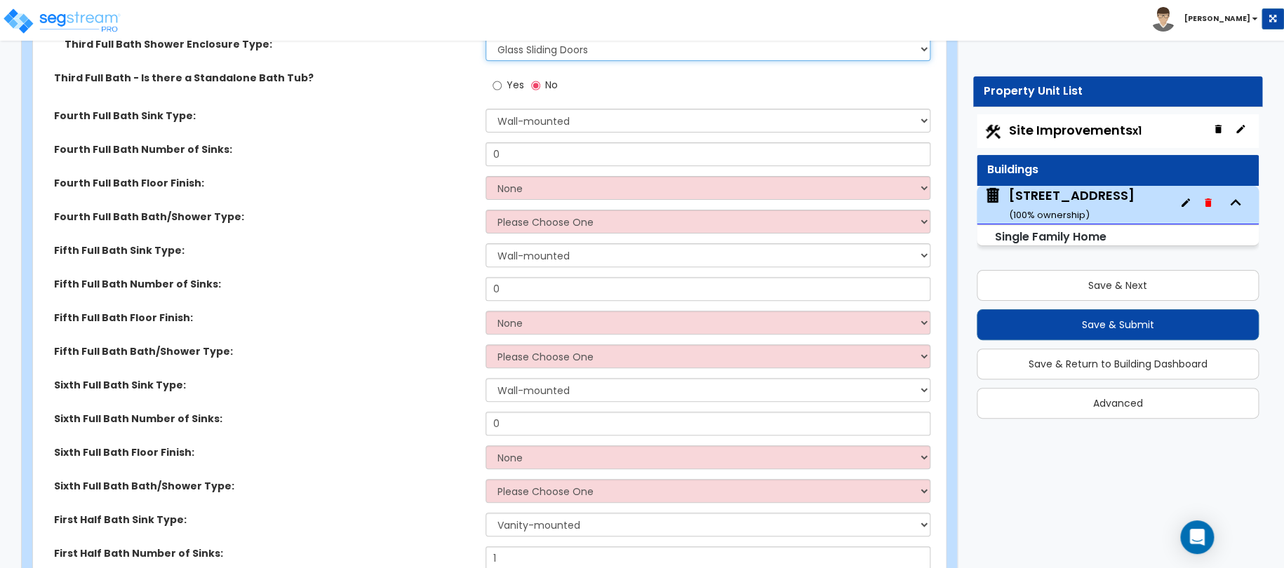
scroll to position [5473, 0]
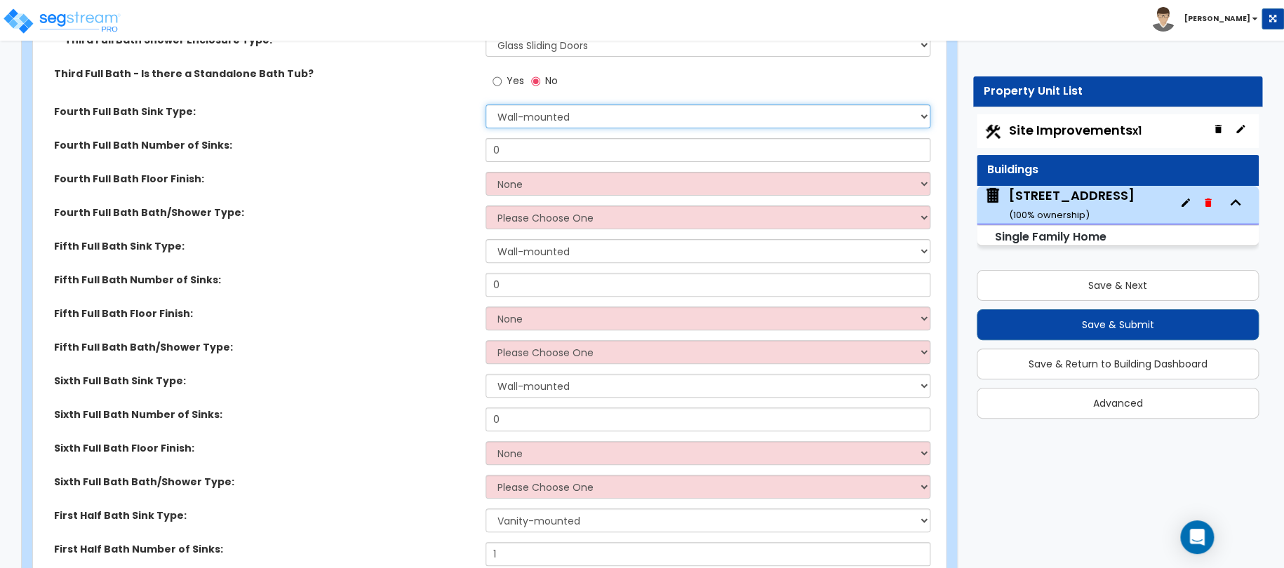
click at [531, 105] on select "Wall-mounted Pedestal-mounted Vanity-mounted" at bounding box center [709, 117] width 446 height 24
select select "3"
click at [486, 105] on select "Wall-mounted Pedestal-mounted Vanity-mounted" at bounding box center [709, 117] width 446 height 24
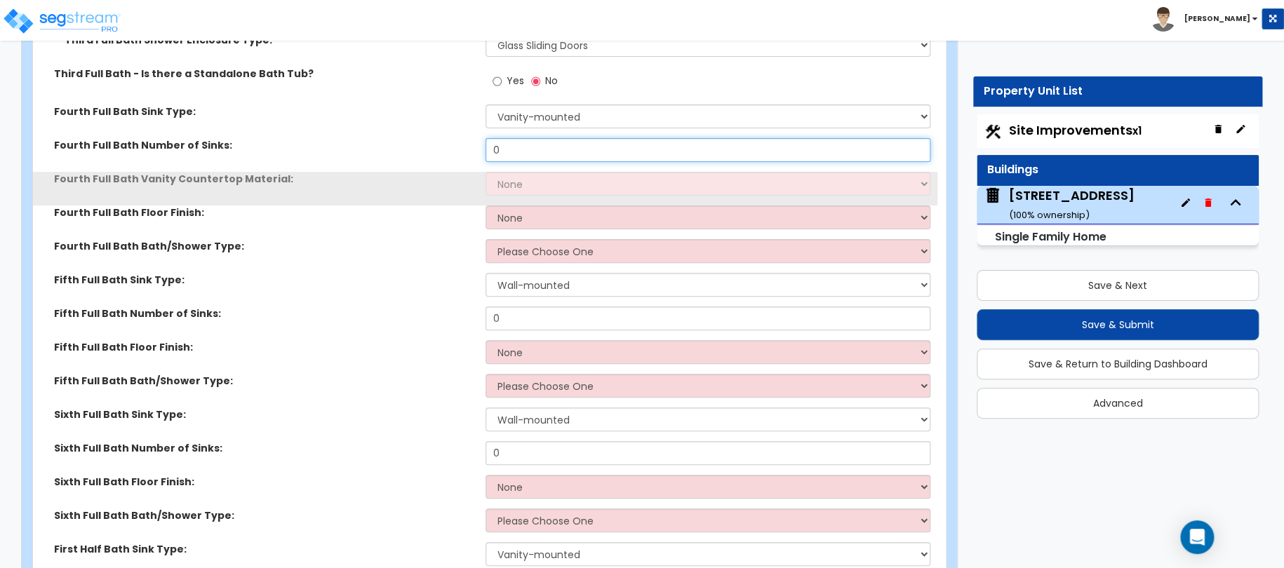
drag, startPoint x: 506, startPoint y: 127, endPoint x: 441, endPoint y: 126, distance: 65.3
click at [482, 138] on div "Fourth Full Bath Number of Sinks: 0" at bounding box center [485, 155] width 904 height 34
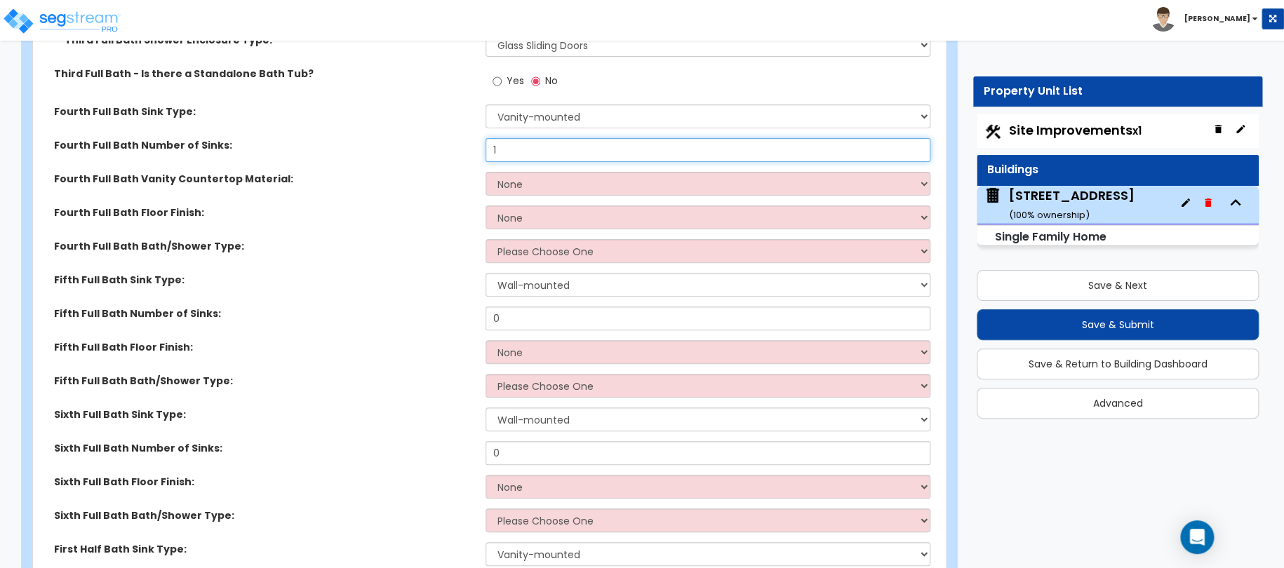
type input "1"
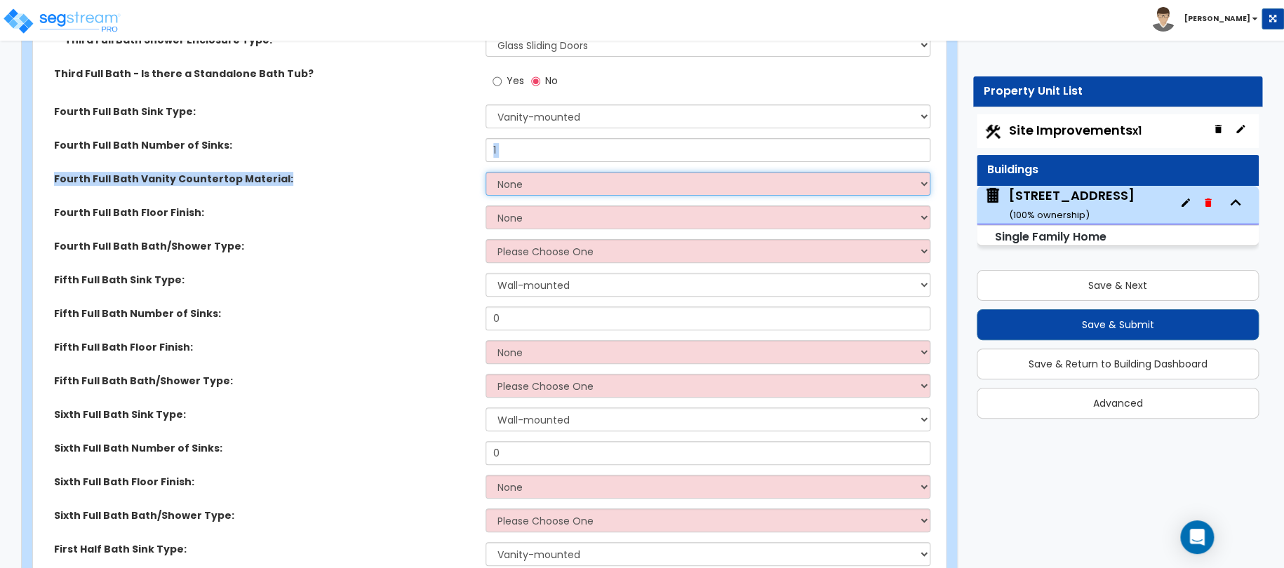
click at [514, 172] on select "None Plastic Laminate Solid Surface Stone Quartz Marble Tile Wood Stainless Ste…" at bounding box center [709, 184] width 446 height 24
select select "1"
click at [486, 172] on select "None Plastic Laminate Solid Surface Stone Quartz Marble Tile Wood Stainless Ste…" at bounding box center [709, 184] width 446 height 24
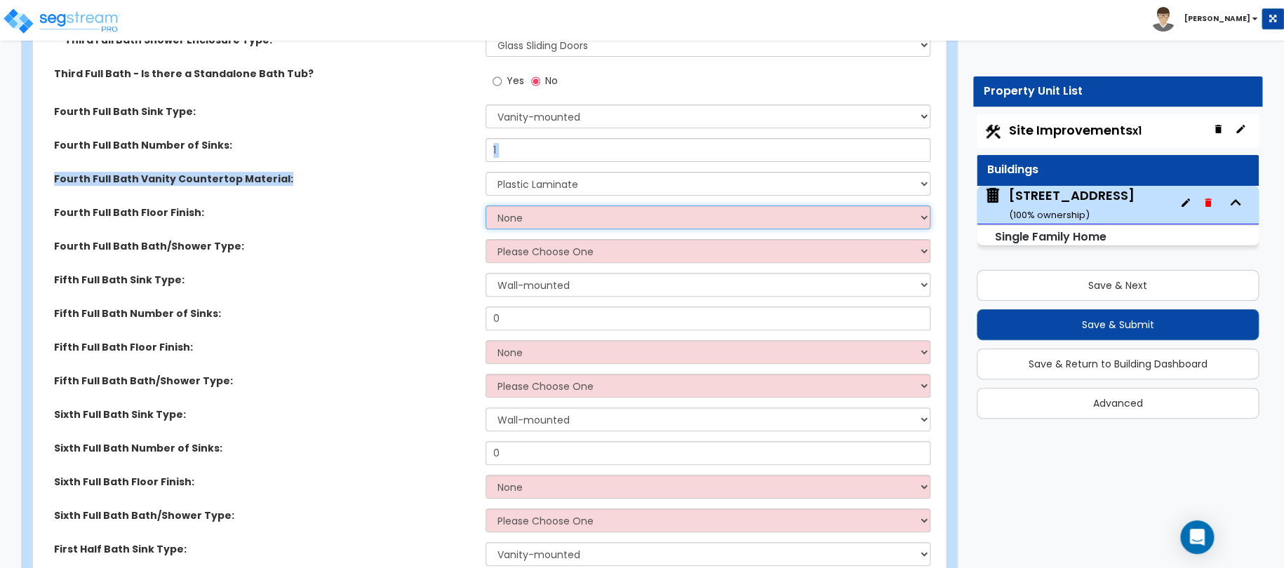
click at [519, 206] on select "None Tile Flooring Hardwood Flooring Resilient Laminate Flooring VCT Flooring S…" at bounding box center [709, 218] width 446 height 24
select select "1"
click at [486, 206] on select "None Tile Flooring Hardwood Flooring Resilient Laminate Flooring VCT Flooring S…" at bounding box center [709, 218] width 446 height 24
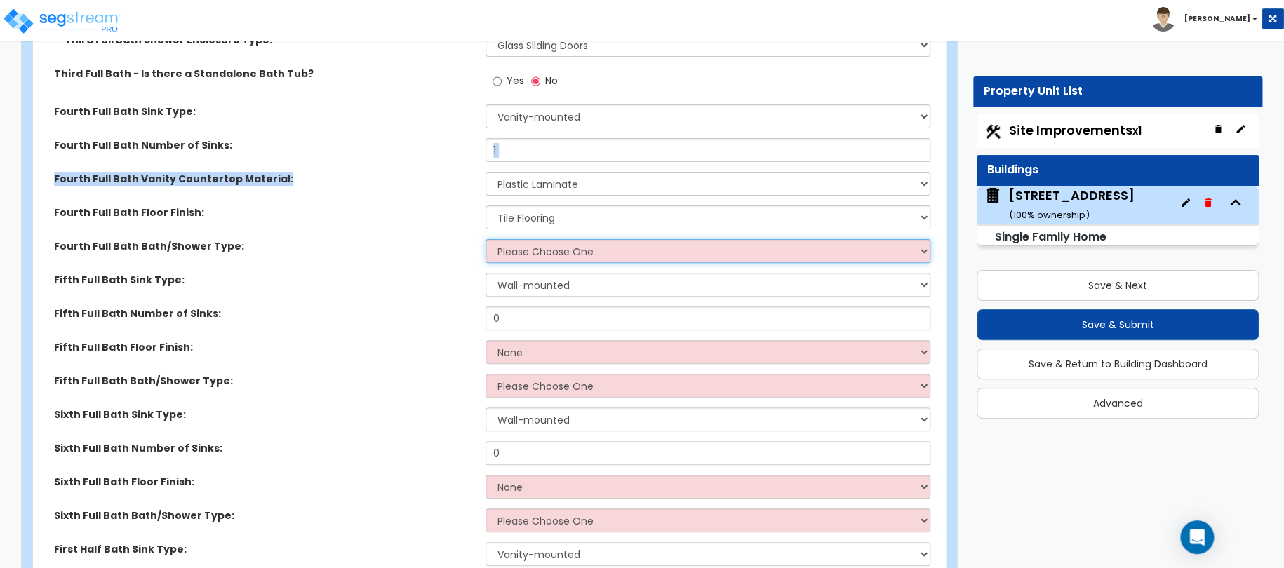
click at [533, 239] on select "Please Choose One Standalone Shower Bathtub - Shower Combo" at bounding box center [709, 251] width 446 height 24
select select "1"
click at [486, 239] on select "Please Choose One Standalone Shower Bathtub - Shower Combo" at bounding box center [709, 251] width 446 height 24
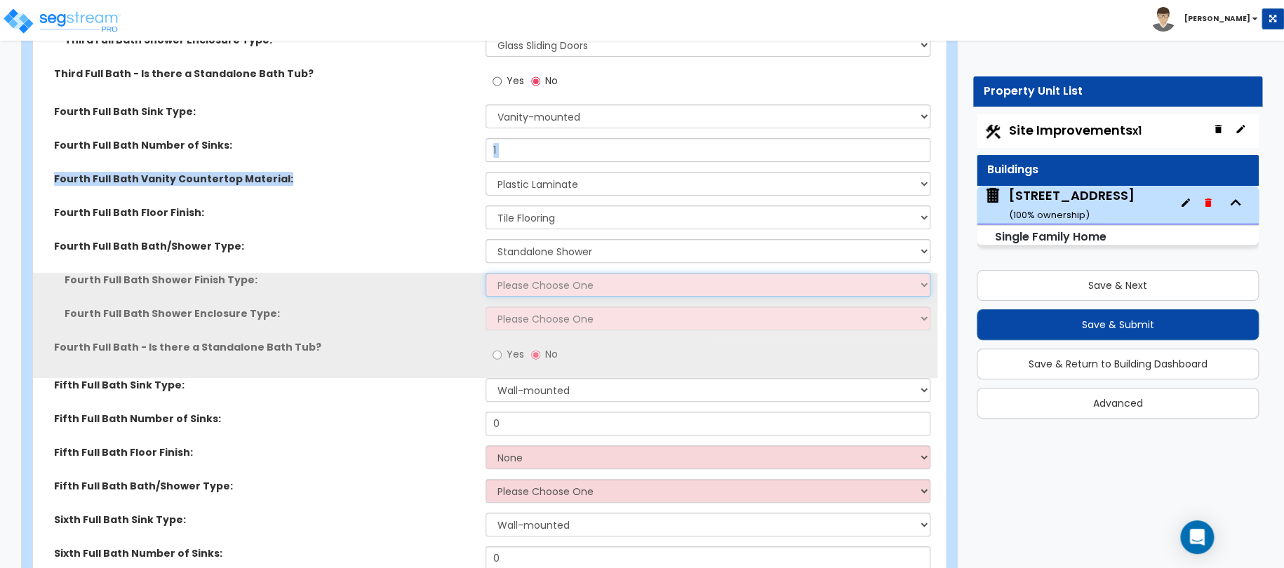
click at [523, 273] on select "Please Choose One Plastic Tile Stone" at bounding box center [709, 285] width 446 height 24
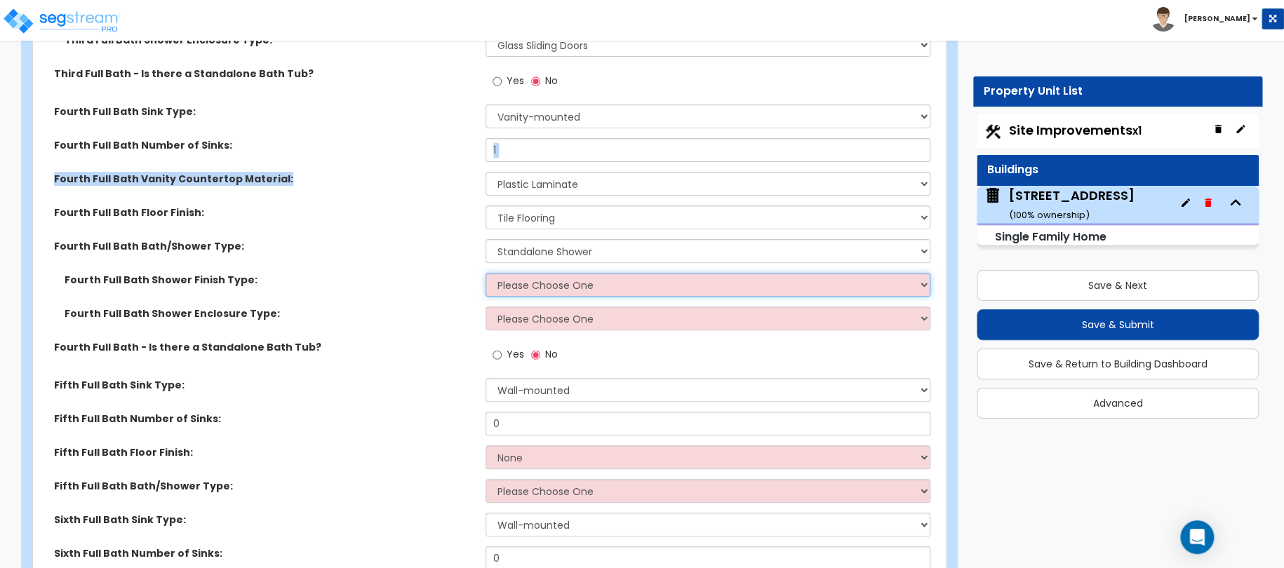
select select "2"
click at [486, 273] on select "Please Choose One Plastic Tile Stone" at bounding box center [709, 285] width 446 height 24
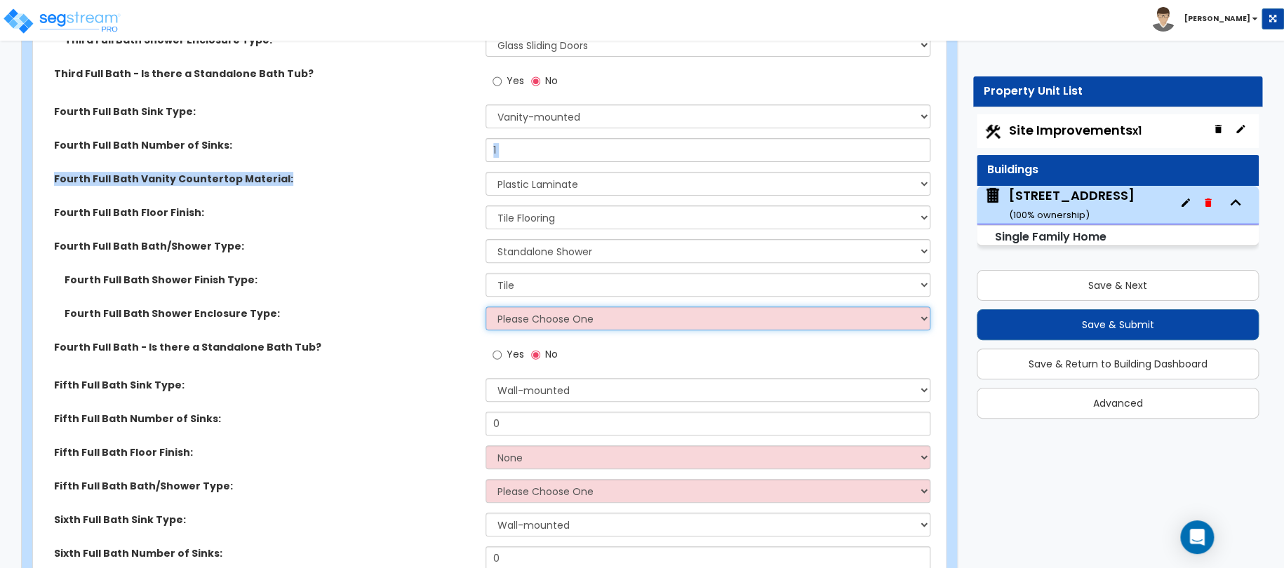
click at [528, 308] on select "Please Choose One Curtain & Rod Glass Sliding Doors Glass Hinged Doors" at bounding box center [709, 319] width 446 height 24
select select "2"
click at [486, 307] on select "Please Choose One Curtain & Rod Glass Sliding Doors Glass Hinged Doors" at bounding box center [709, 319] width 446 height 24
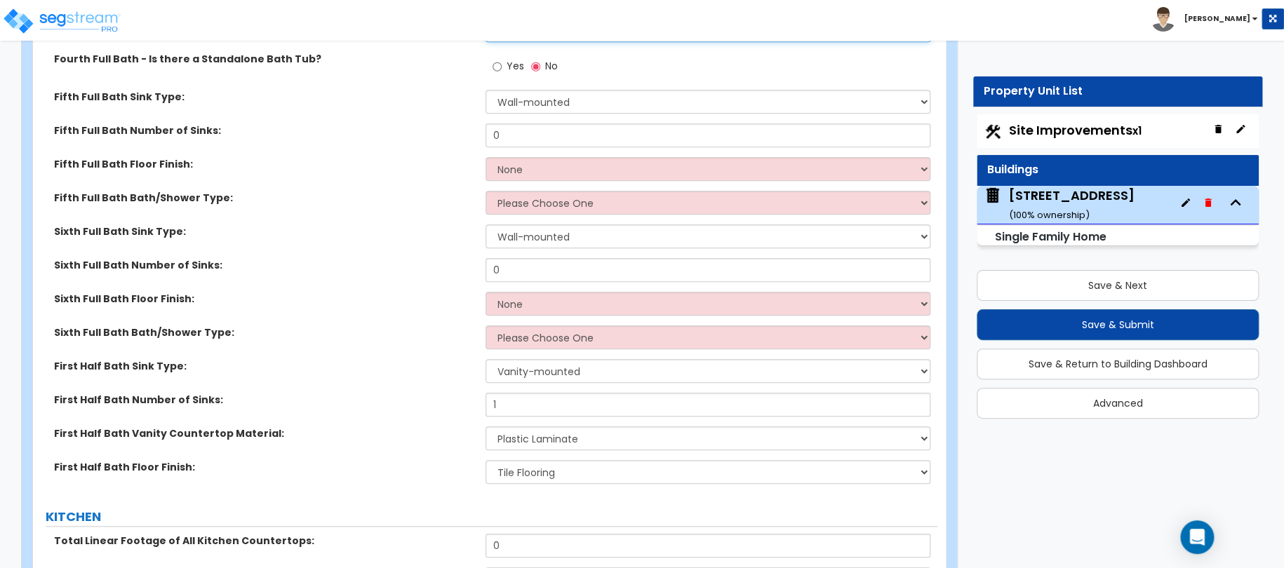
scroll to position [5754, 0]
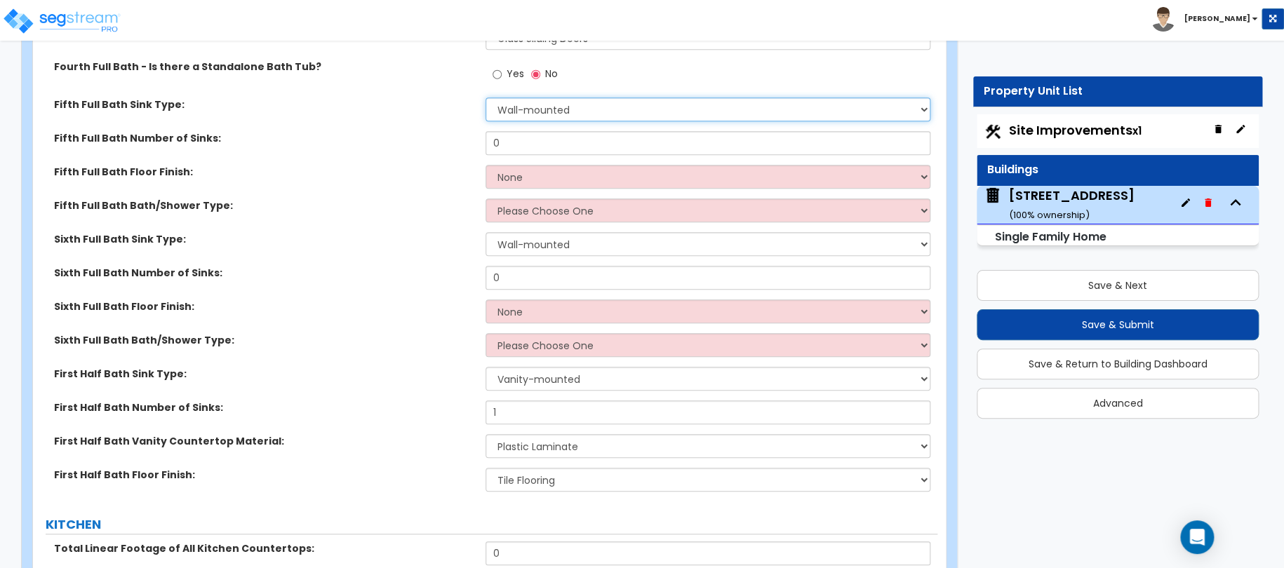
click at [530, 100] on select "Wall-mounted Pedestal-mounted Vanity-mounted" at bounding box center [709, 110] width 446 height 24
select select "3"
click at [486, 98] on select "Wall-mounted Pedestal-mounted Vanity-mounted" at bounding box center [709, 110] width 446 height 24
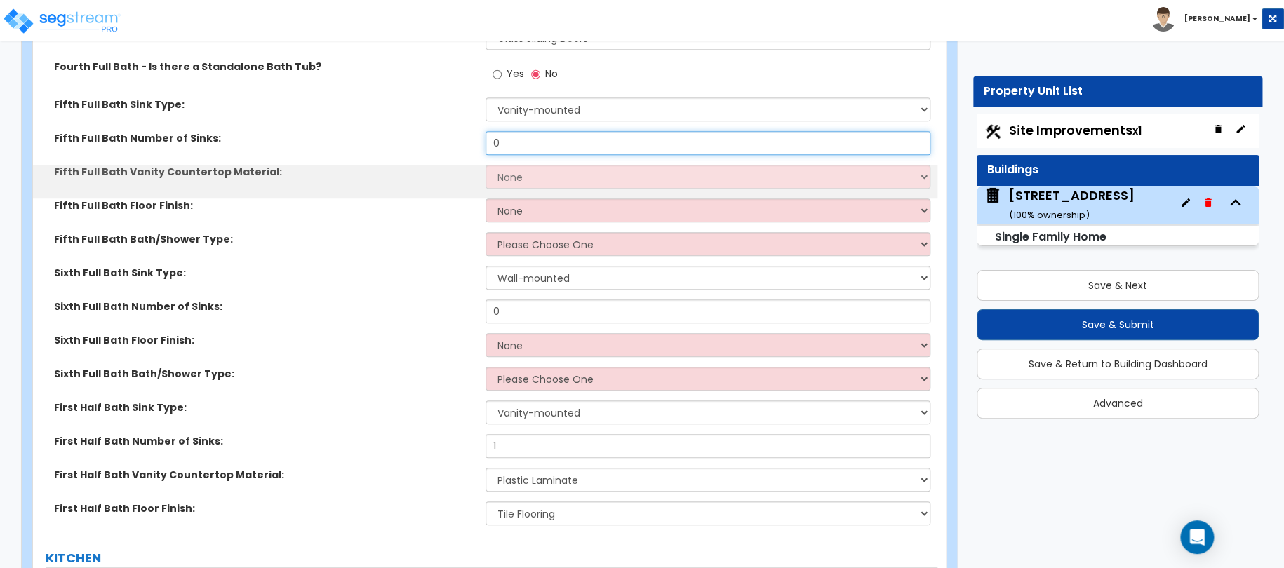
drag, startPoint x: 525, startPoint y: 131, endPoint x: 463, endPoint y: 129, distance: 61.8
click at [467, 131] on div "Fifth Full Bath Number of Sinks: 0" at bounding box center [485, 148] width 904 height 34
type input "2"
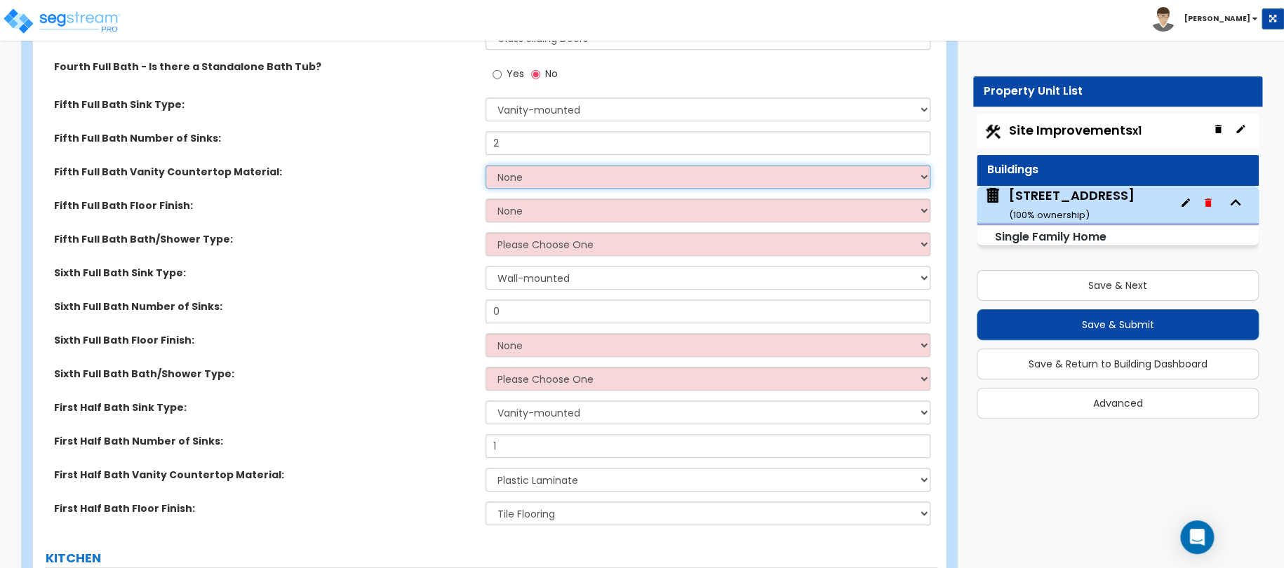
click at [513, 165] on select "None Plastic Laminate Solid Surface Stone Quartz Marble Tile Wood Stainless Ste…" at bounding box center [709, 177] width 446 height 24
select select "5"
click at [486, 165] on select "None Plastic Laminate Solid Surface Stone Quartz Marble Tile Wood Stainless Ste…" at bounding box center [709, 177] width 446 height 24
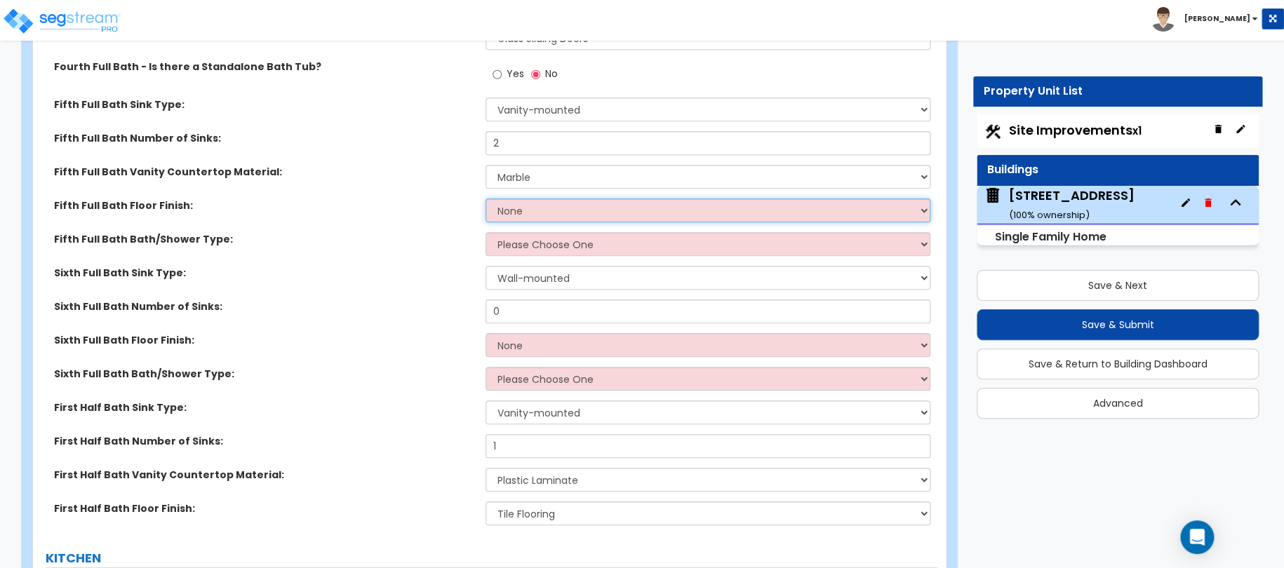
click at [519, 199] on select "None Tile Flooring Hardwood Flooring Resilient Laminate Flooring VCT Flooring S…" at bounding box center [709, 211] width 446 height 24
select select "1"
click at [486, 199] on select "None Tile Flooring Hardwood Flooring Resilient Laminate Flooring VCT Flooring S…" at bounding box center [709, 211] width 446 height 24
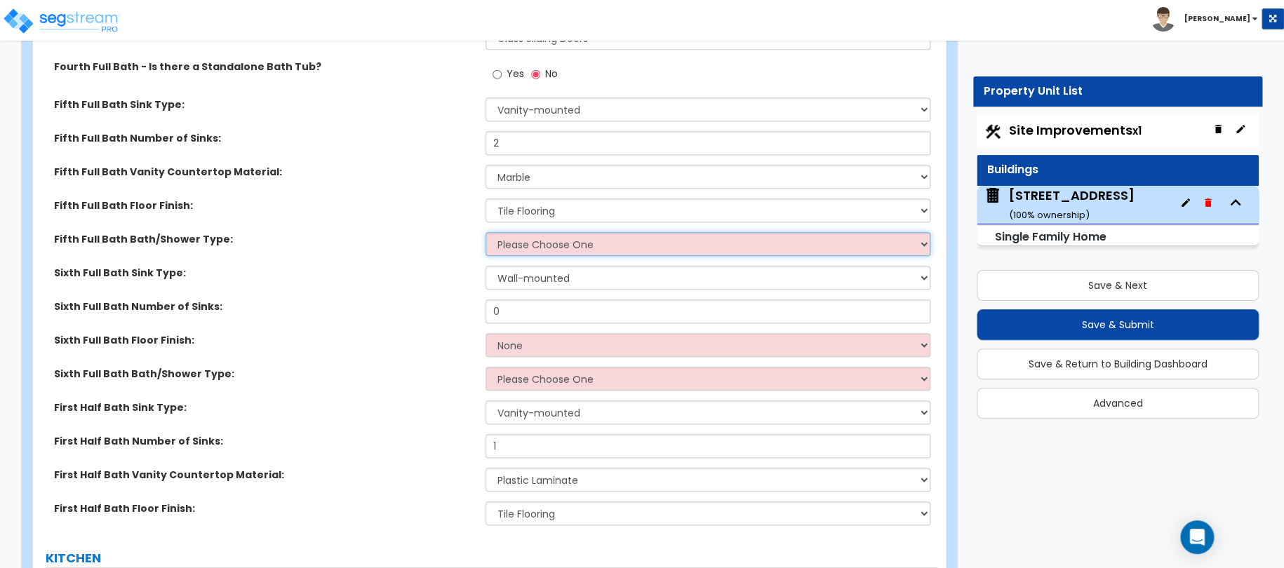
click at [520, 232] on select "Please Choose One Standalone Shower Bathtub - Shower Combo" at bounding box center [709, 244] width 446 height 24
click at [486, 232] on select "Please Choose One Standalone Shower Bathtub - Shower Combo" at bounding box center [709, 244] width 446 height 24
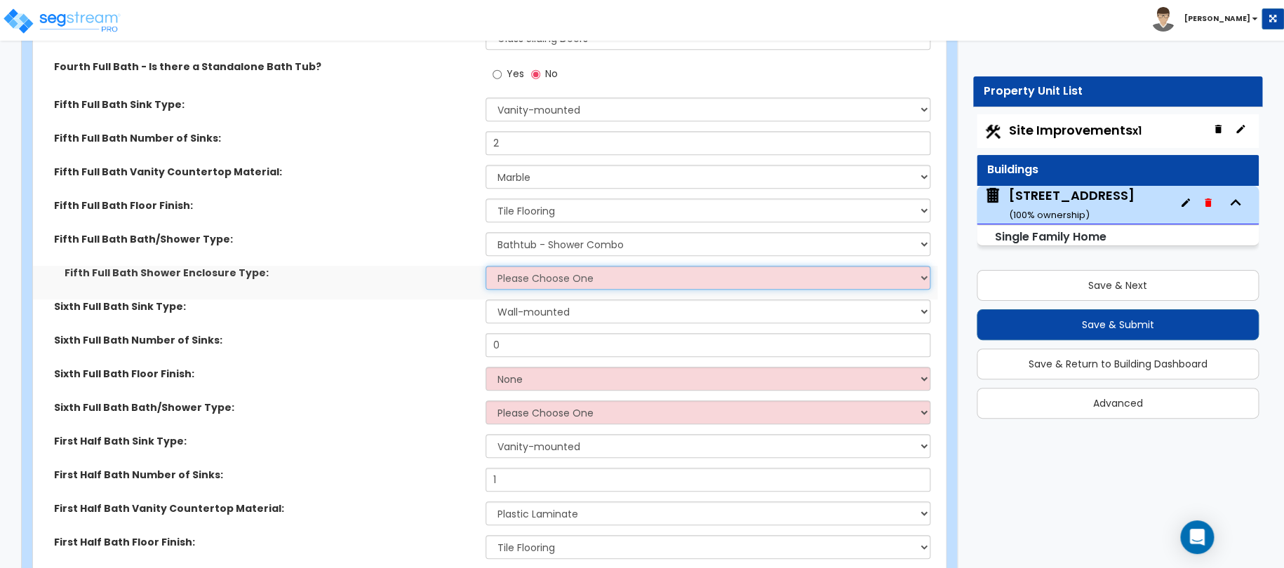
click at [523, 266] on select "Please Choose One Curtain & Rod Glass Sliding Doors Glass Hinged Doors" at bounding box center [709, 278] width 446 height 24
click at [521, 232] on select "Please Choose One Standalone Shower Bathtub - Shower Combo" at bounding box center [709, 244] width 446 height 24
select select "1"
click at [486, 232] on select "Please Choose One Standalone Shower Bathtub - Shower Combo" at bounding box center [709, 244] width 446 height 24
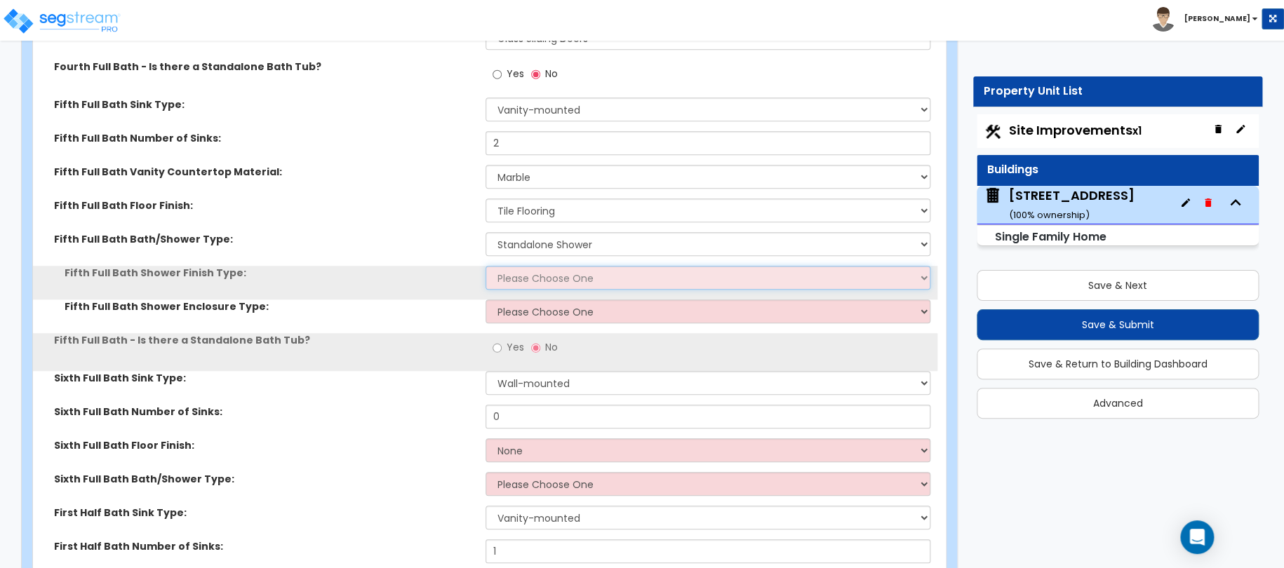
click at [521, 266] on select "Please Choose One Plastic Tile Stone" at bounding box center [709, 278] width 446 height 24
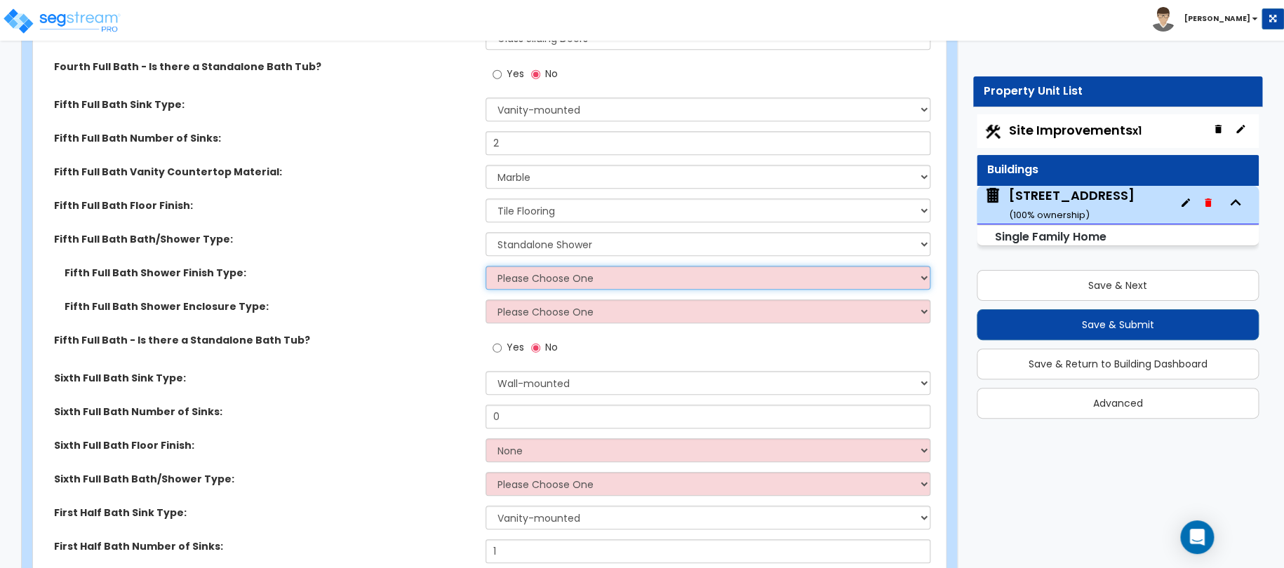
select select "2"
click at [486, 266] on select "Please Choose One Plastic Tile Stone" at bounding box center [709, 278] width 446 height 24
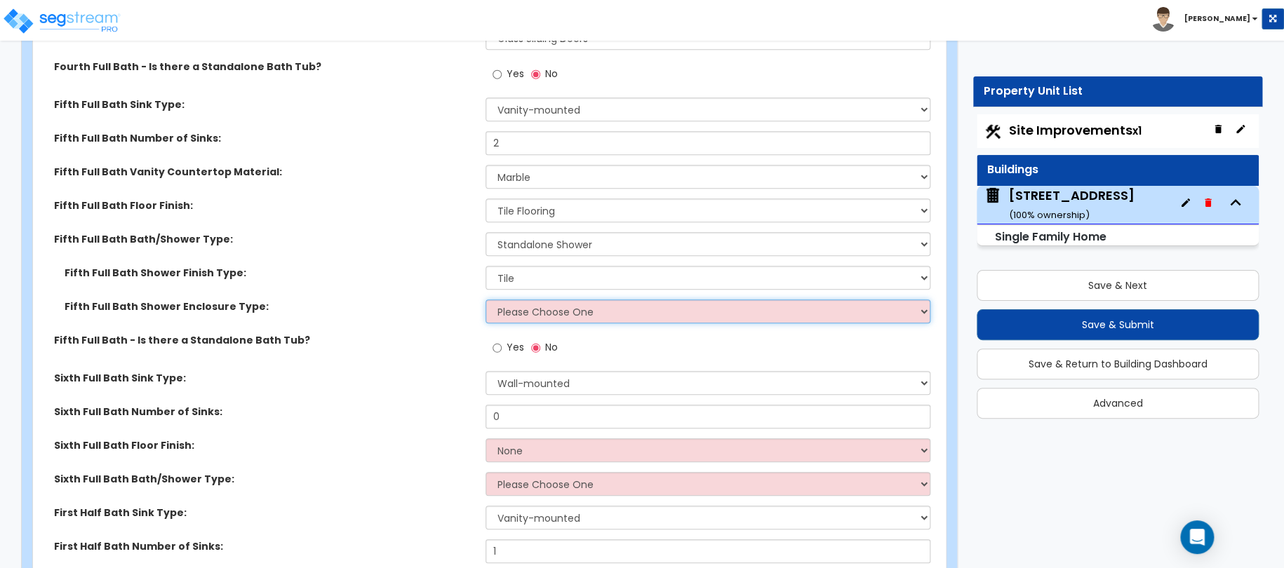
click at [528, 300] on select "Please Choose One Curtain & Rod Glass Sliding Doors Glass Hinged Doors" at bounding box center [709, 312] width 446 height 24
select select "3"
click at [486, 300] on select "Please Choose One Curtain & Rod Glass Sliding Doors Glass Hinged Doors" at bounding box center [709, 312] width 446 height 24
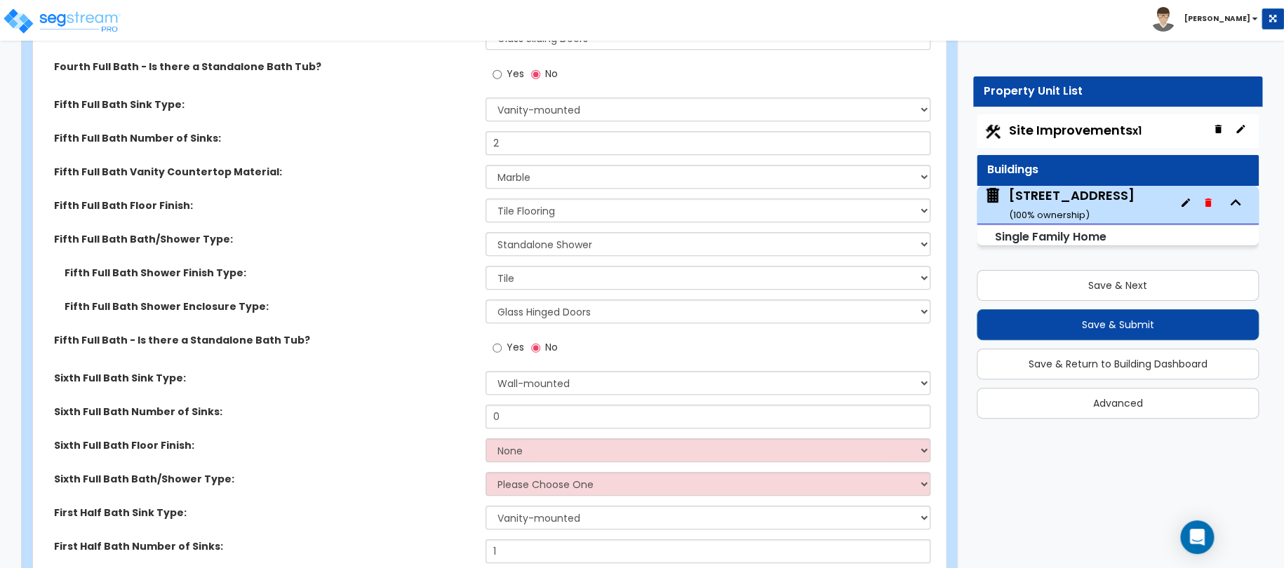
click at [502, 338] on label "Yes" at bounding box center [509, 350] width 32 height 24
click at [502, 340] on input "Yes" at bounding box center [497, 347] width 9 height 15
radio input "true"
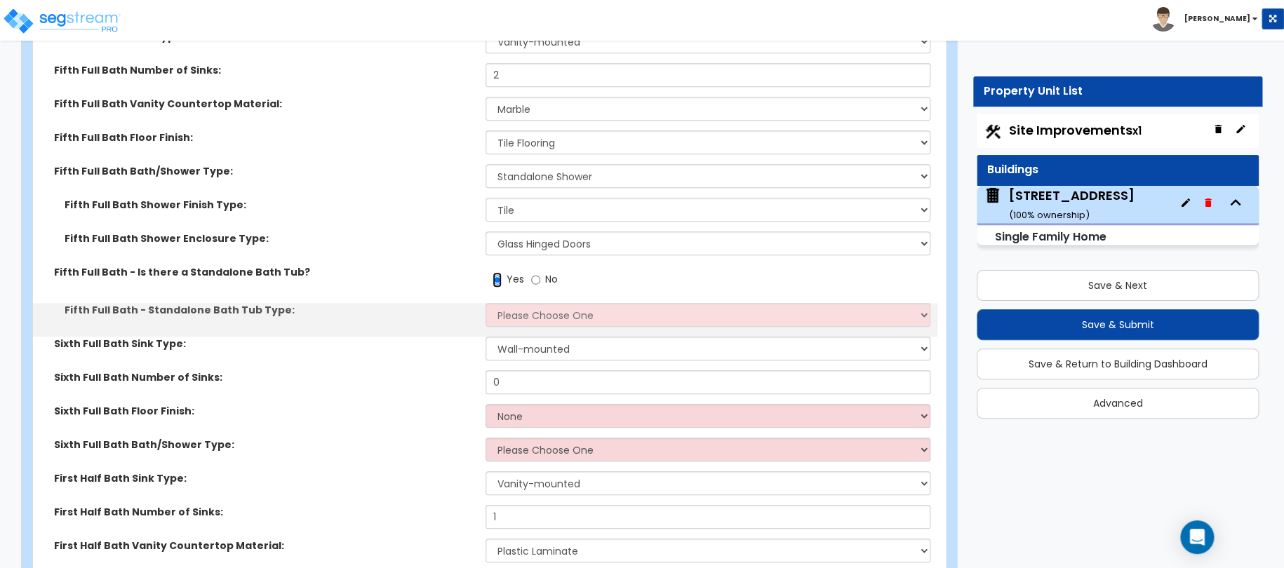
scroll to position [5824, 0]
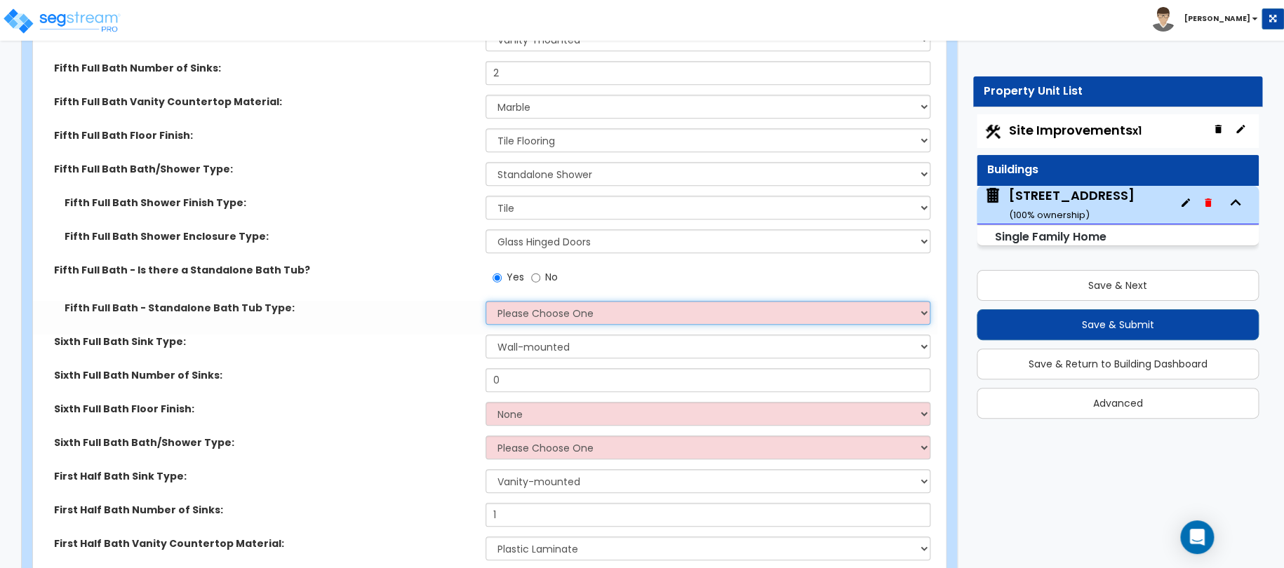
click at [519, 301] on select "Please Choose One Freestanding Bathtub Recessed Bathtub Walk-in Bathtub" at bounding box center [709, 313] width 446 height 24
click at [518, 302] on select "Please Choose One Freestanding Bathtub Recessed Bathtub Walk-in Bathtub" at bounding box center [709, 313] width 446 height 24
select select "2"
click at [486, 301] on select "Please Choose One Freestanding Bathtub Recessed Bathtub Walk-in Bathtub" at bounding box center [709, 313] width 446 height 24
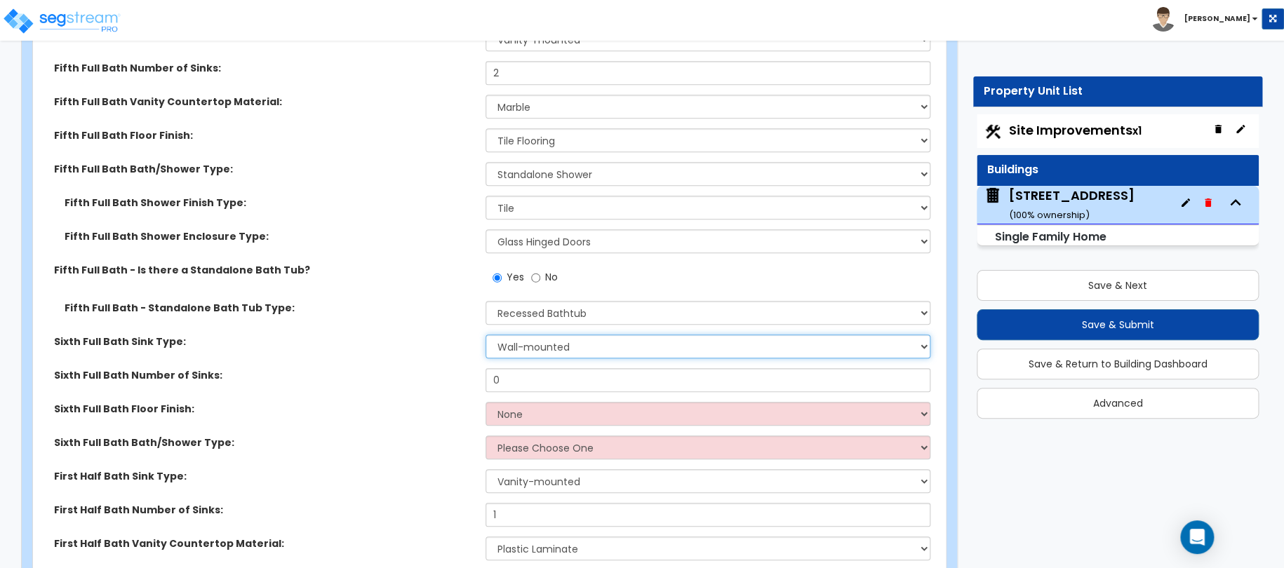
click at [537, 337] on select "Wall-mounted Pedestal-mounted Vanity-mounted" at bounding box center [709, 347] width 446 height 24
select select "3"
click at [486, 335] on select "Wall-mounted Pedestal-mounted Vanity-mounted" at bounding box center [709, 347] width 446 height 24
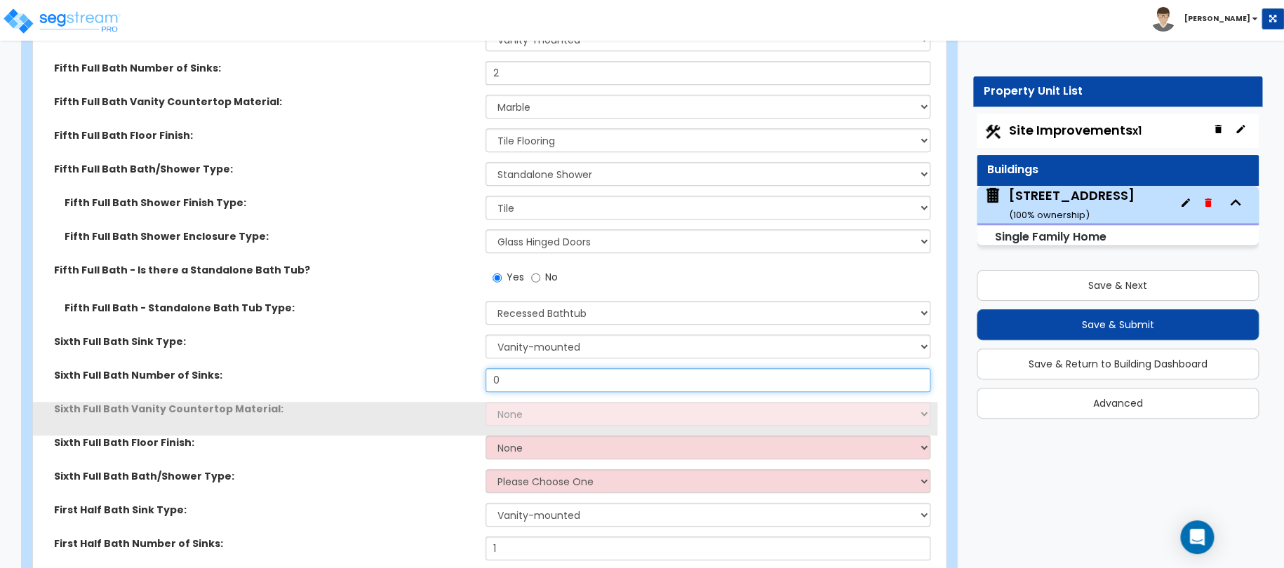
drag, startPoint x: 519, startPoint y: 368, endPoint x: 454, endPoint y: 361, distance: 65.6
click at [458, 368] on div "Sixth Full Bath Number of Sinks: 0" at bounding box center [485, 385] width 904 height 34
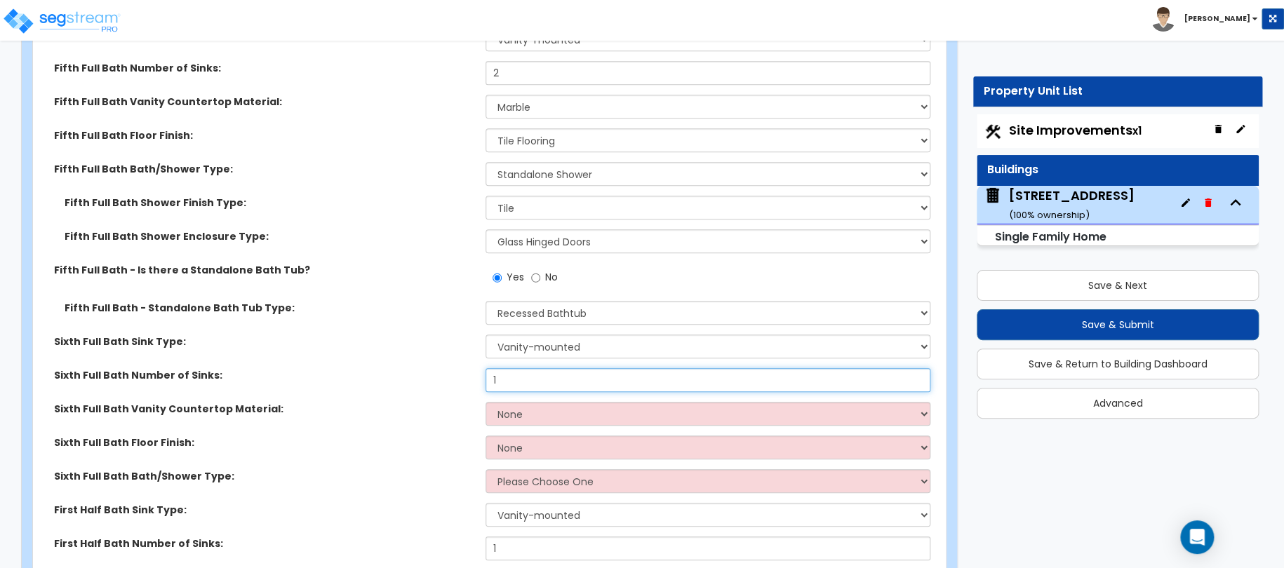
type input "1"
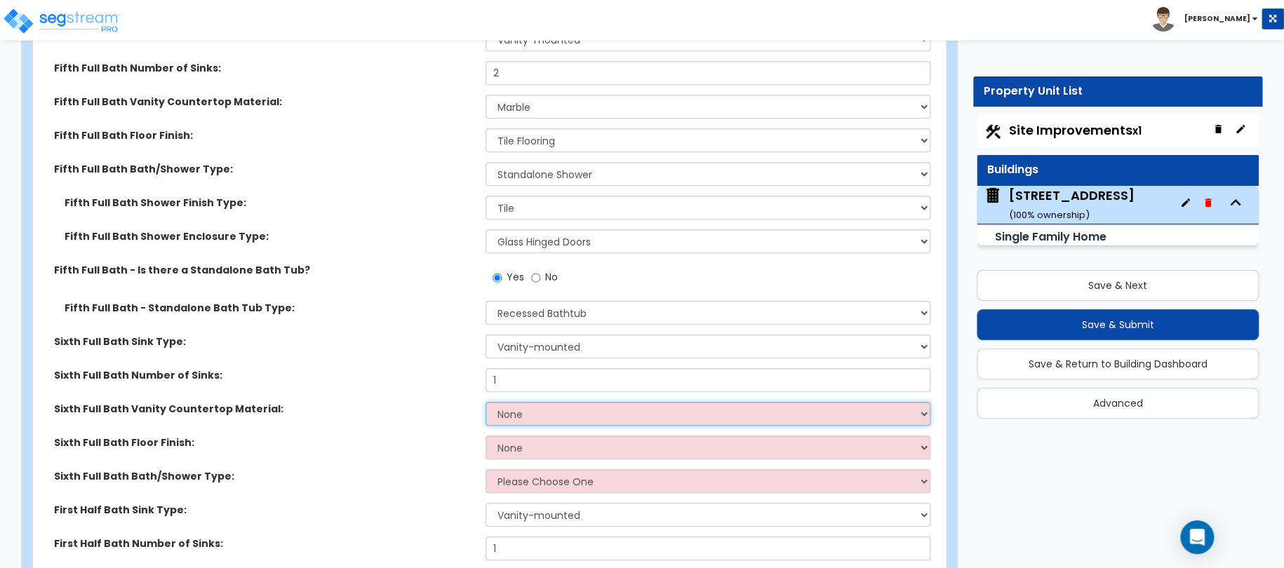
click at [515, 402] on select "None Plastic Laminate Solid Surface Stone Quartz Marble Tile Wood Stainless Ste…" at bounding box center [709, 414] width 446 height 24
select select "1"
click at [486, 402] on select "None Plastic Laminate Solid Surface Stone Quartz Marble Tile Wood Stainless Ste…" at bounding box center [709, 414] width 446 height 24
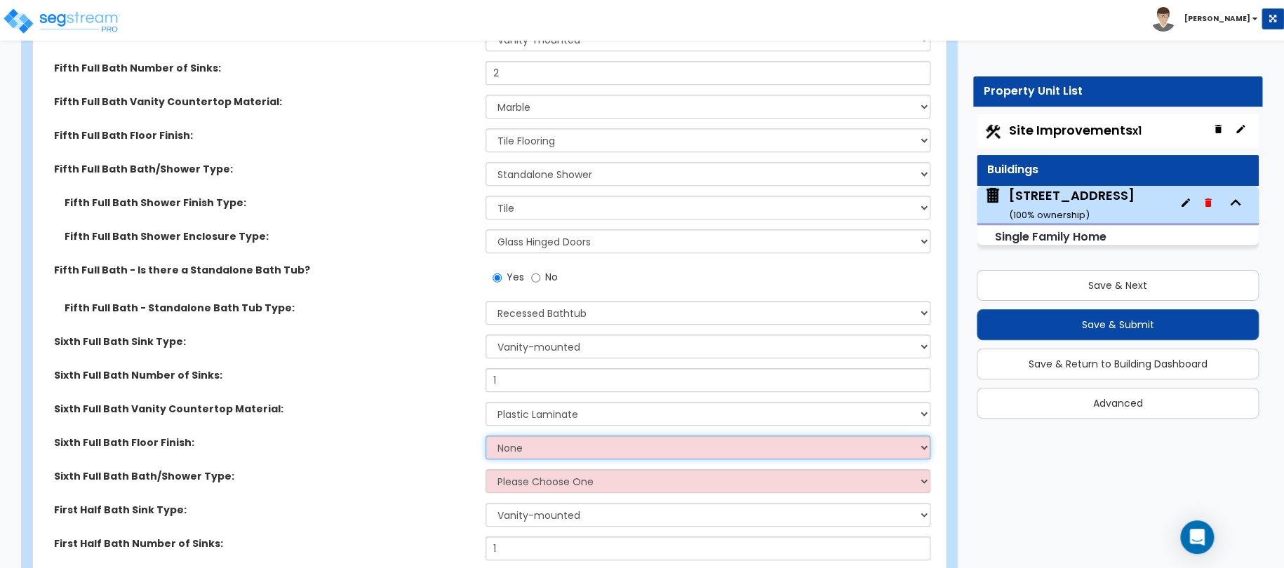
click at [516, 441] on select "None Tile Flooring Hardwood Flooring Resilient Laminate Flooring VCT Flooring S…" at bounding box center [709, 448] width 446 height 24
select select "1"
click at [486, 436] on select "None Tile Flooring Hardwood Flooring Resilient Laminate Flooring VCT Flooring S…" at bounding box center [709, 448] width 446 height 24
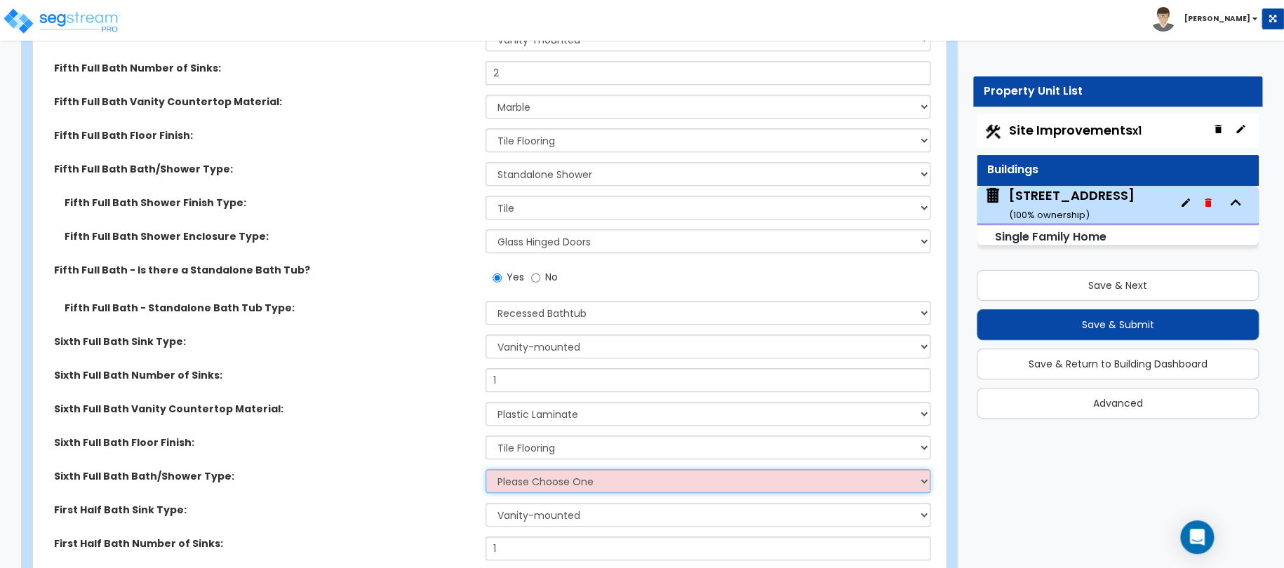
click at [519, 469] on select "Please Choose One Standalone Shower Bathtub - Shower Combo" at bounding box center [709, 481] width 446 height 24
select select "1"
click at [486, 469] on select "Please Choose One Standalone Shower Bathtub - Shower Combo" at bounding box center [709, 481] width 446 height 24
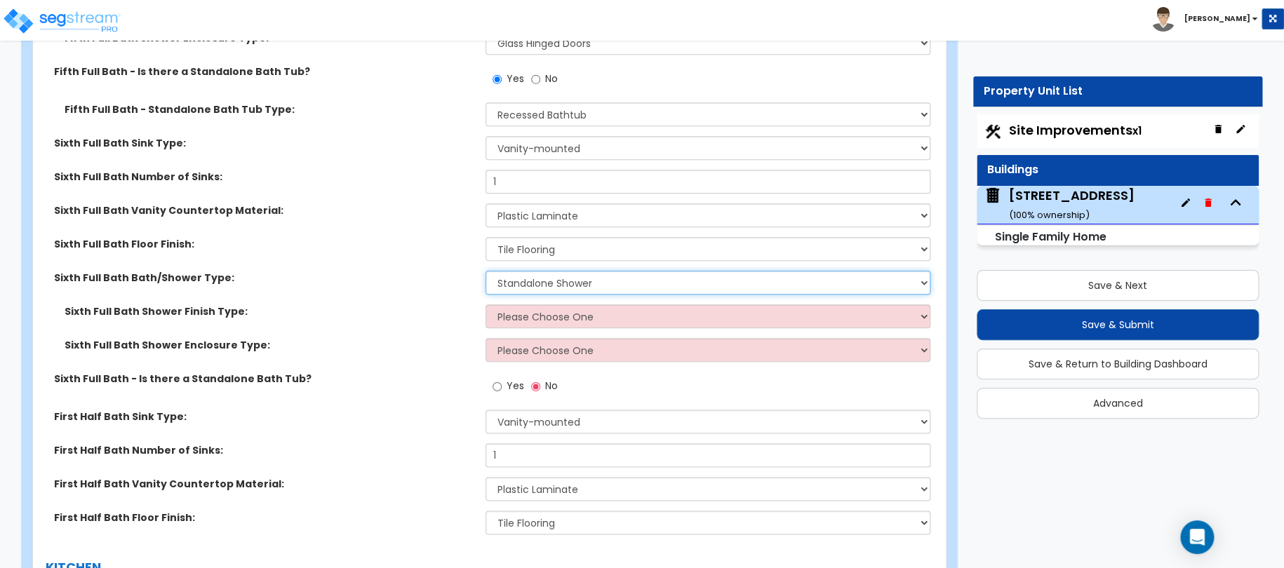
scroll to position [6034, 0]
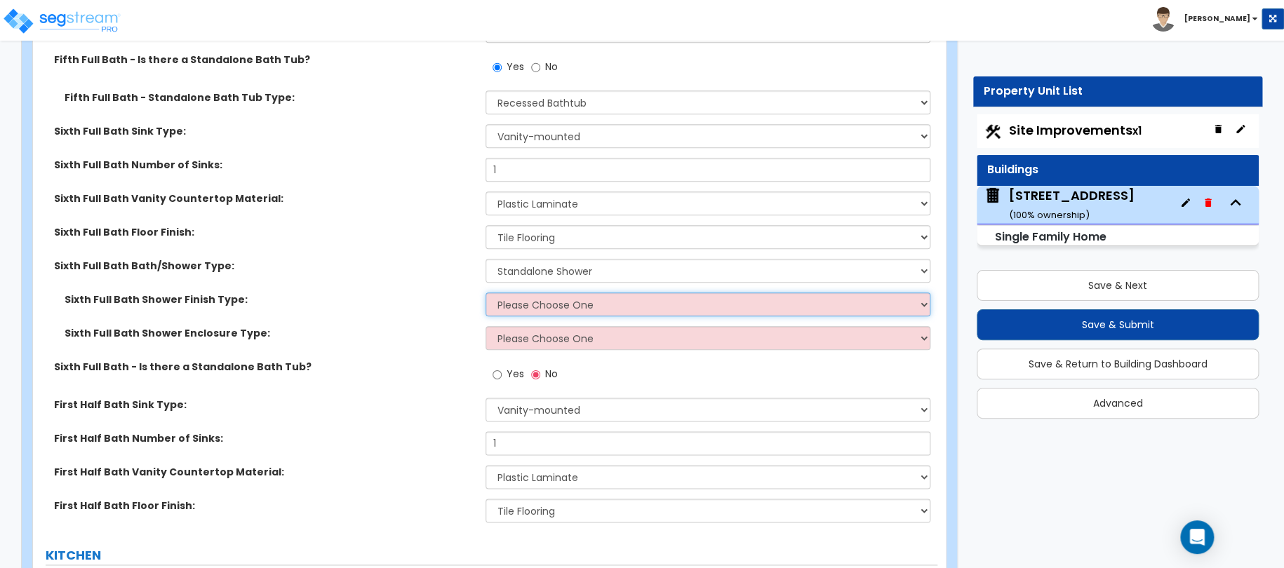
click at [545, 293] on select "Please Choose One Plastic Tile Stone" at bounding box center [709, 305] width 446 height 24
select select "2"
click at [486, 293] on select "Please Choose One Plastic Tile Stone" at bounding box center [709, 305] width 446 height 24
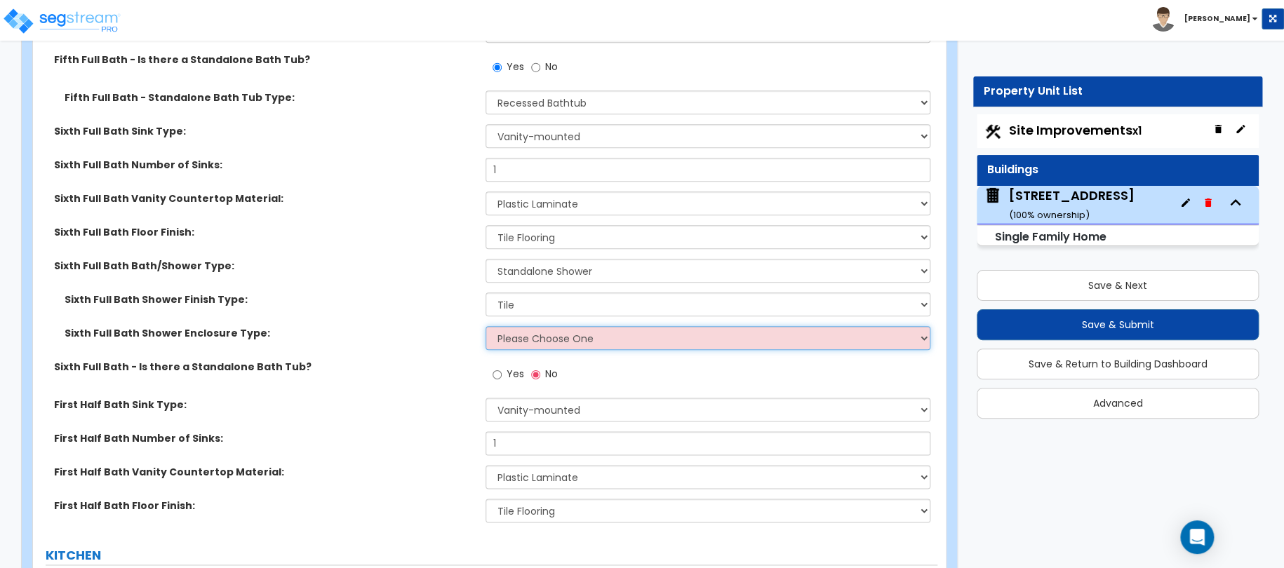
click at [509, 326] on select "Please Choose One Curtain & Rod Glass Sliding Doors Glass Hinged Doors" at bounding box center [709, 338] width 446 height 24
select select "2"
click at [486, 326] on select "Please Choose One Curtain & Rod Glass Sliding Doors Glass Hinged Doors" at bounding box center [709, 338] width 446 height 24
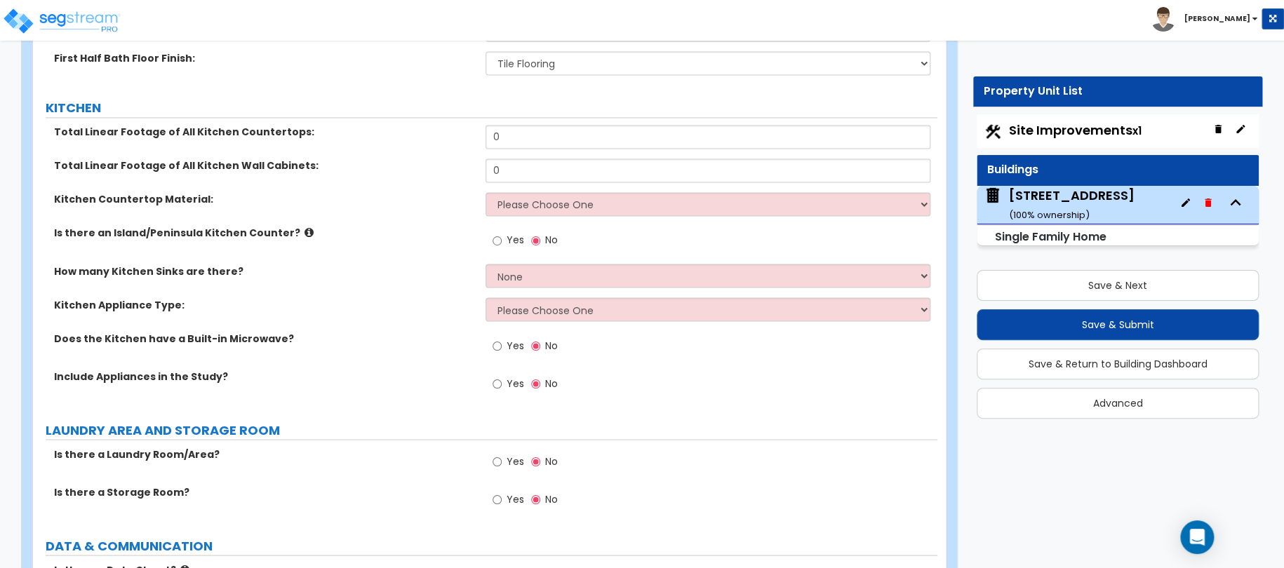
scroll to position [6526, 0]
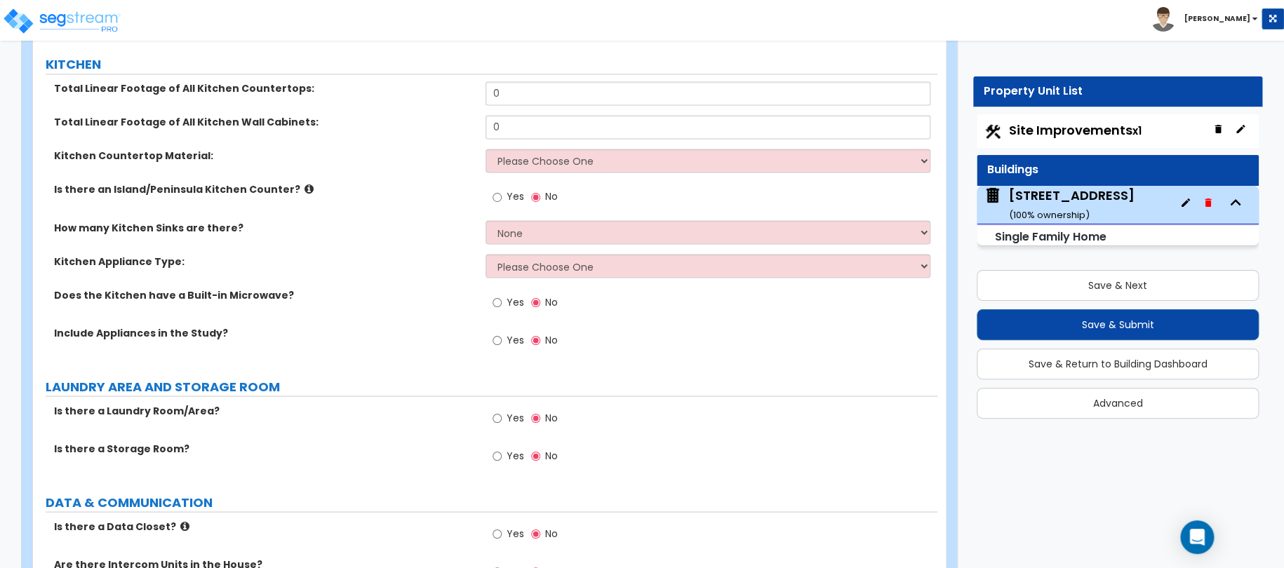
click at [505, 408] on label "Yes" at bounding box center [509, 420] width 32 height 24
click at [502, 410] on input "Yes" at bounding box center [497, 417] width 9 height 15
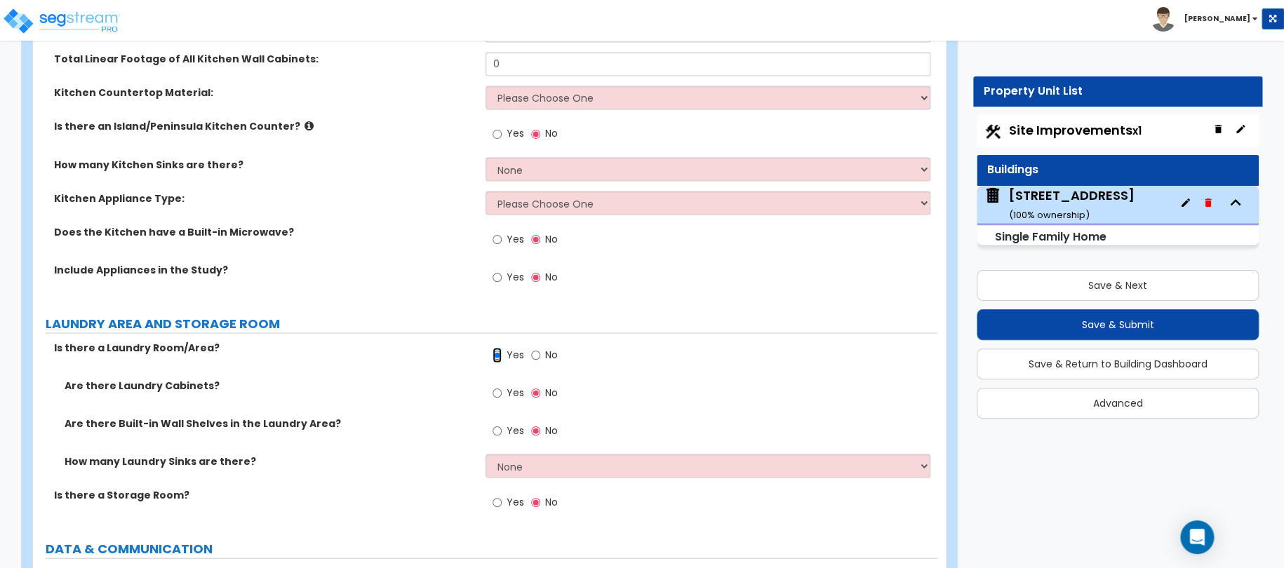
scroll to position [6596, 0]
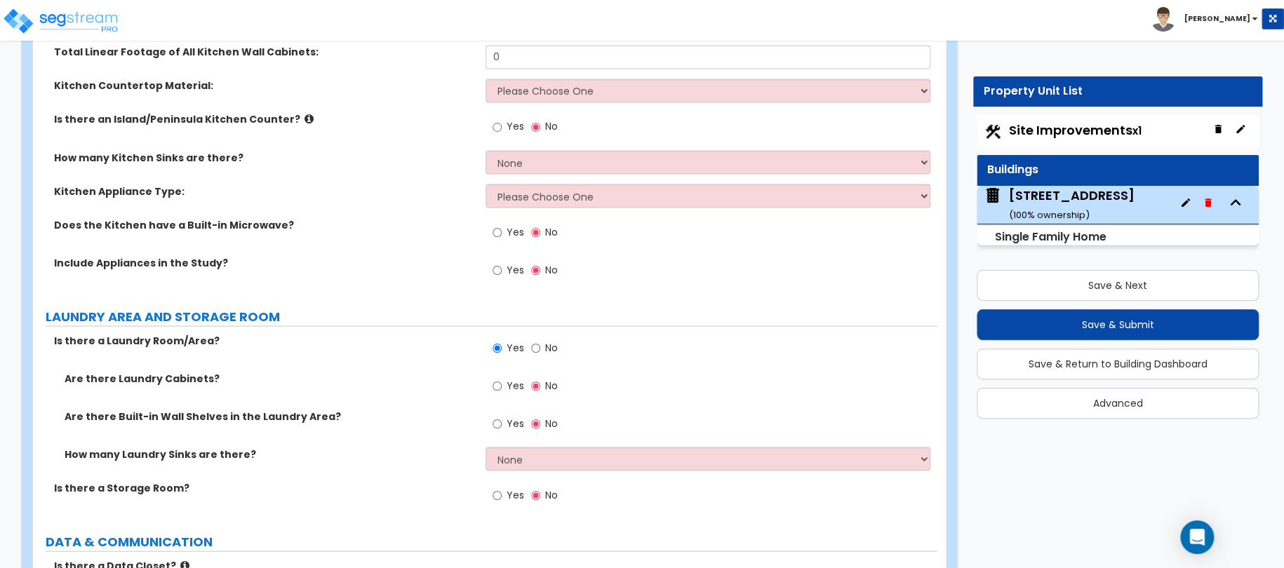
click at [503, 375] on label "Yes" at bounding box center [509, 387] width 32 height 24
click at [502, 378] on input "Yes" at bounding box center [497, 385] width 9 height 15
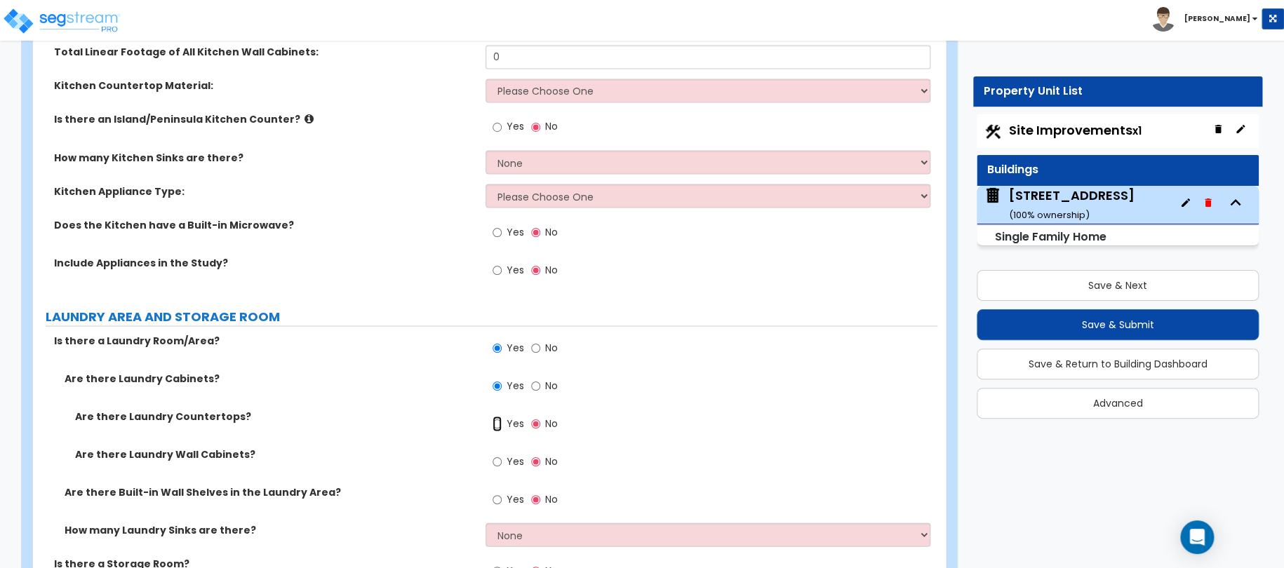
click at [500, 416] on input "Yes" at bounding box center [497, 423] width 9 height 15
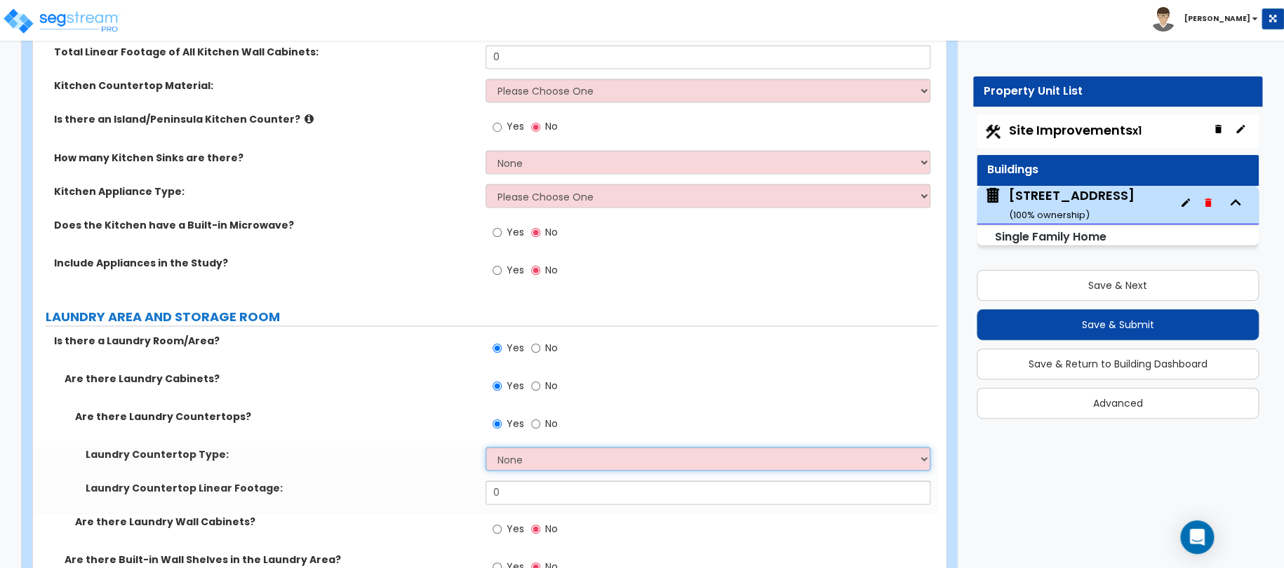
click at [526, 447] on select "None Plastic Laminate Solid Surface Stone Quartz Marble Tile Wood Stainless Ste…" at bounding box center [709, 459] width 446 height 24
click at [486, 447] on select "None Plastic Laminate Solid Surface Stone Quartz Marble Tile Wood Stainless Ste…" at bounding box center [709, 459] width 446 height 24
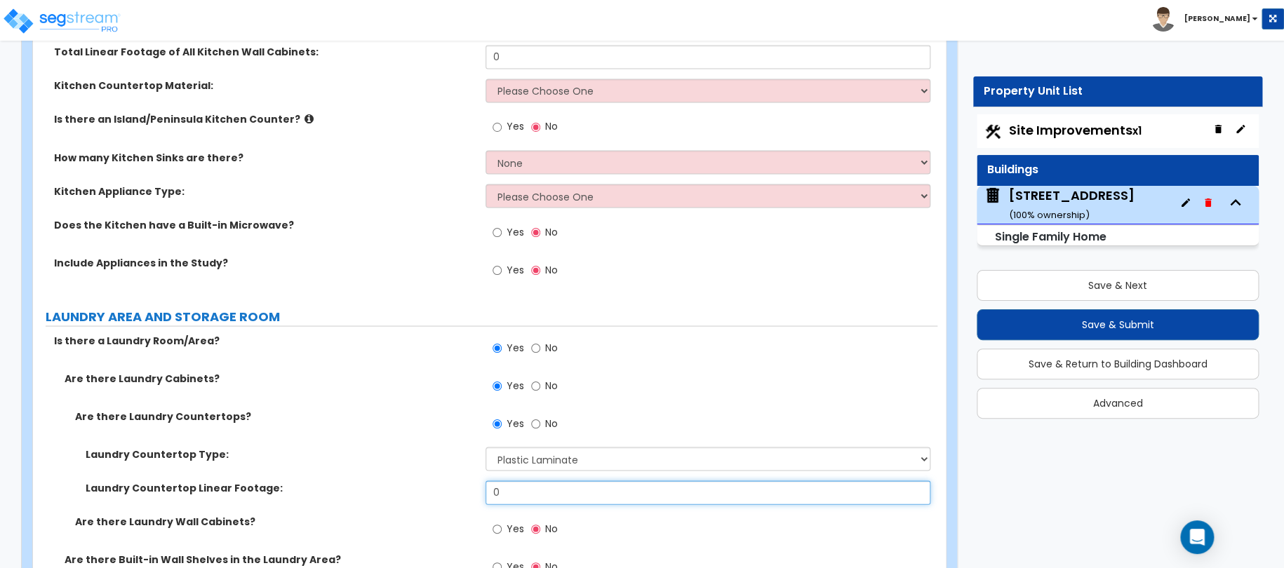
drag, startPoint x: 528, startPoint y: 472, endPoint x: 455, endPoint y: 465, distance: 73.9
click at [460, 481] on div "Laundry Countertop Linear Footage: 0" at bounding box center [485, 498] width 904 height 34
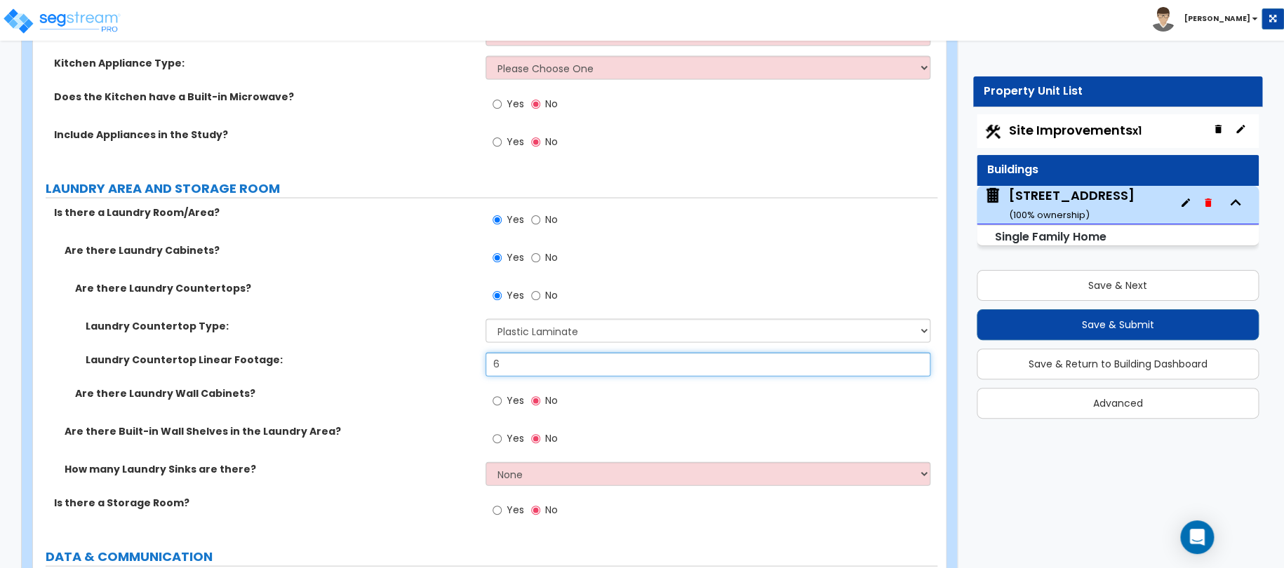
scroll to position [6736, 0]
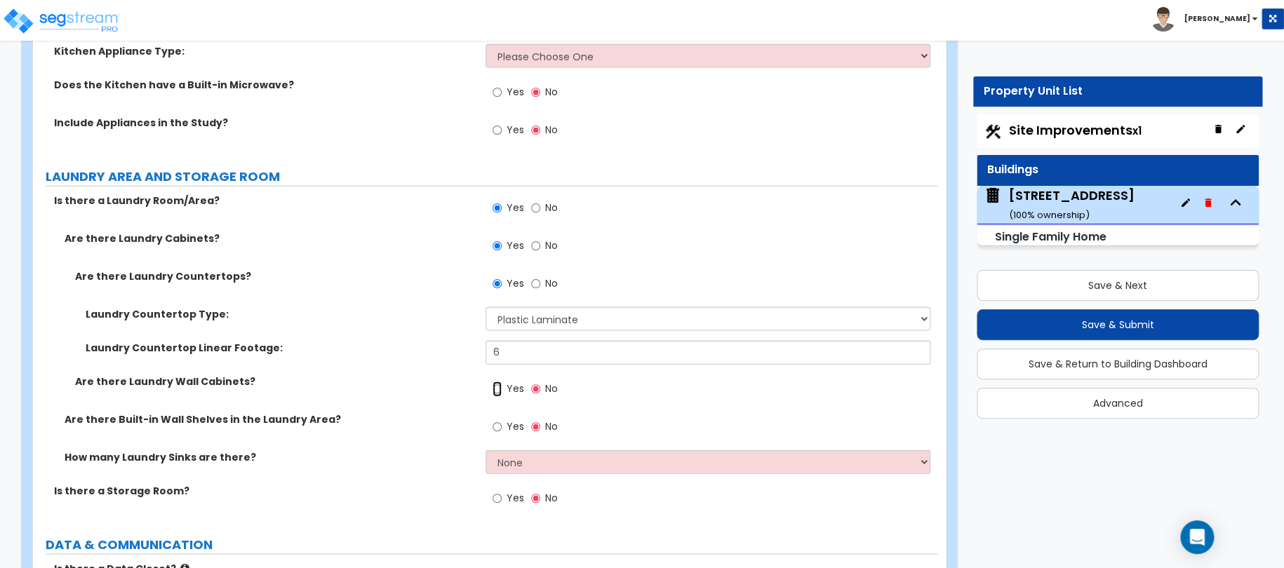
click at [497, 381] on input "Yes" at bounding box center [497, 388] width 9 height 15
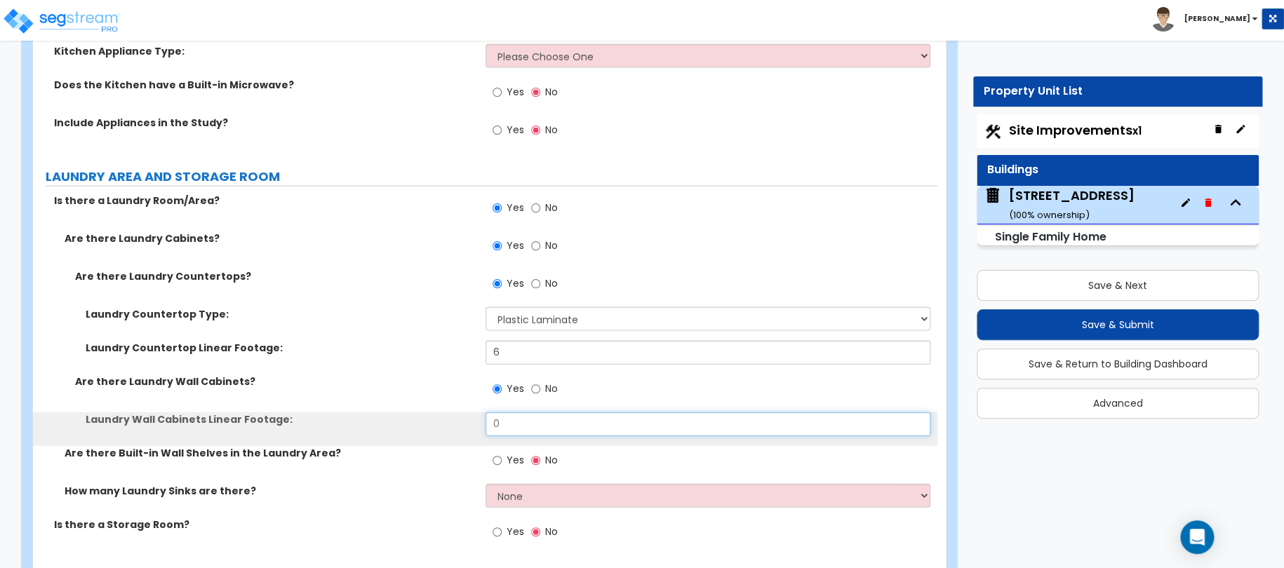
drag, startPoint x: 509, startPoint y: 412, endPoint x: 462, endPoint y: 418, distance: 47.3
click at [488, 412] on input "0" at bounding box center [709, 424] width 446 height 24
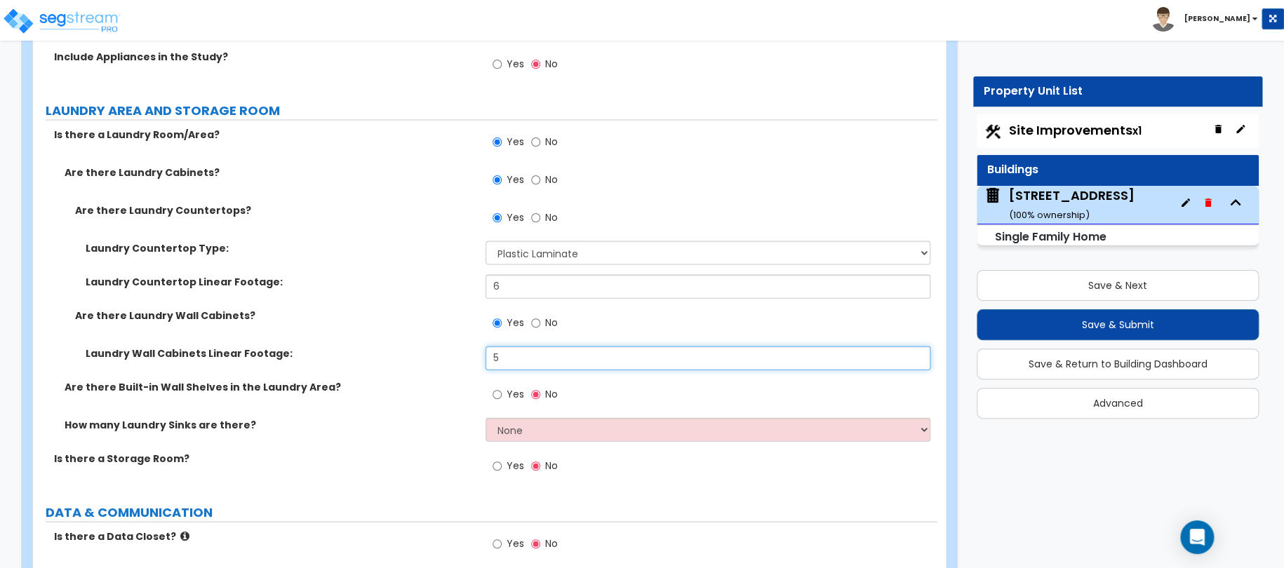
scroll to position [6806, 0]
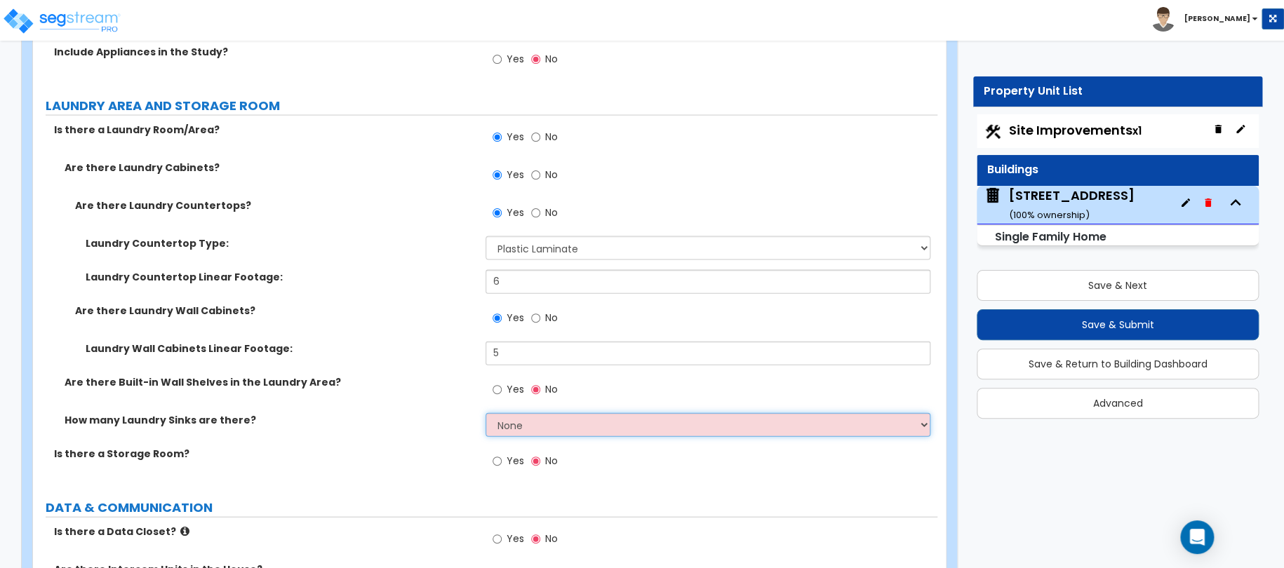
click at [516, 413] on select "None 1 2 3" at bounding box center [709, 425] width 446 height 24
click at [486, 413] on select "None 1 2 3" at bounding box center [709, 425] width 446 height 24
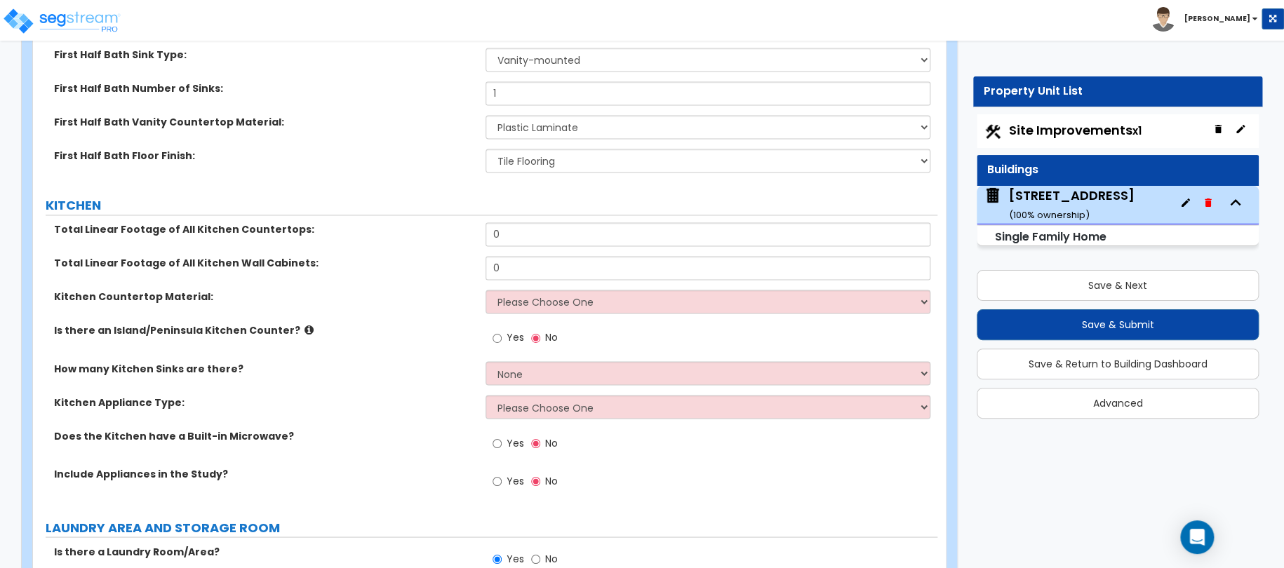
scroll to position [6385, 0]
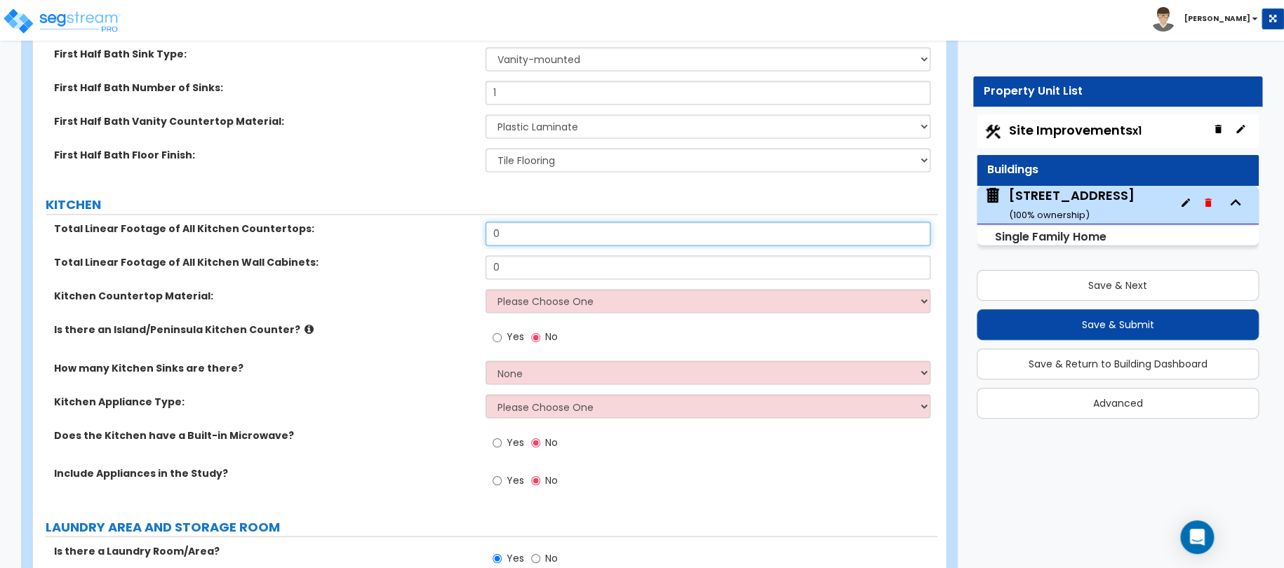
drag, startPoint x: 530, startPoint y: 215, endPoint x: 471, endPoint y: 211, distance: 59.8
click at [482, 222] on div "Total Linear Footage of All Kitchen Countertops: 0" at bounding box center [485, 239] width 904 height 34
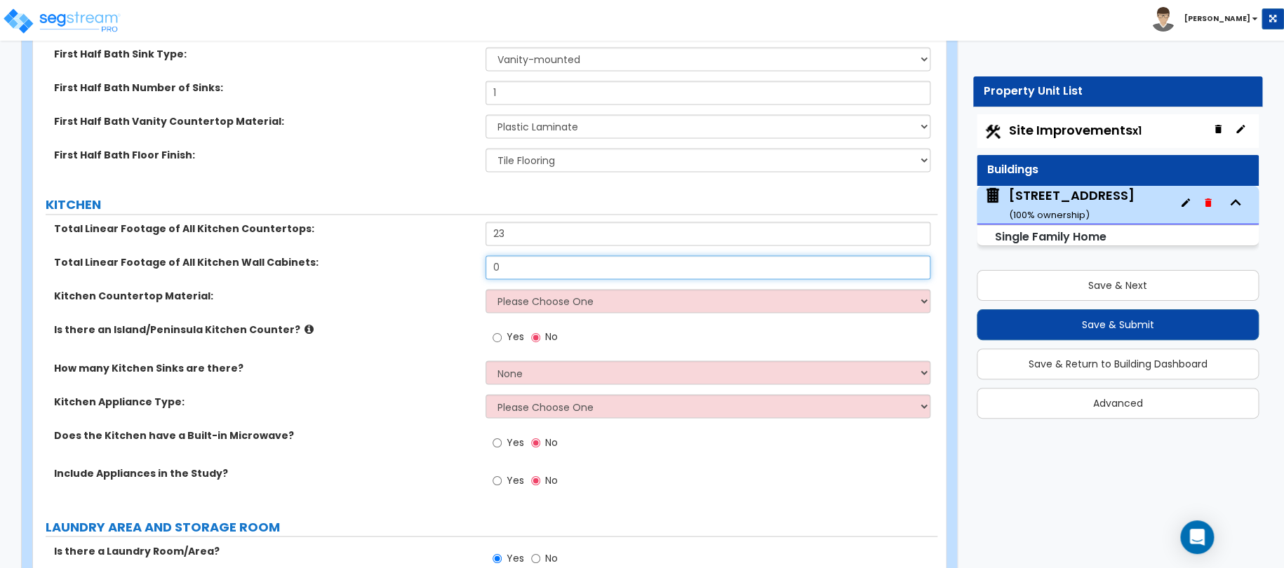
drag, startPoint x: 541, startPoint y: 250, endPoint x: 408, endPoint y: 258, distance: 133.5
click at [425, 258] on div "Total Linear Footage of All Kitchen Wall Cabinets: 0" at bounding box center [485, 272] width 904 height 34
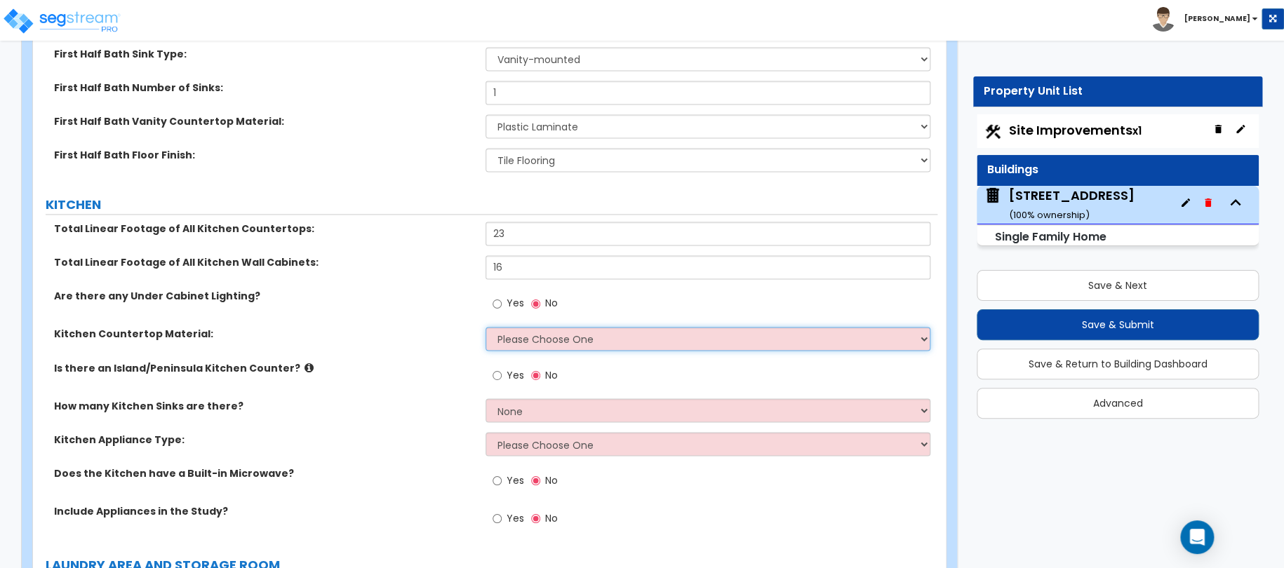
click at [502, 327] on select "Please Choose One Plastic Laminate Solid Surface Stone Quartz Marble Tile Wood …" at bounding box center [709, 339] width 446 height 24
click at [486, 327] on select "Please Choose One Plastic Laminate Solid Surface Stone Quartz Marble Tile Wood …" at bounding box center [709, 339] width 446 height 24
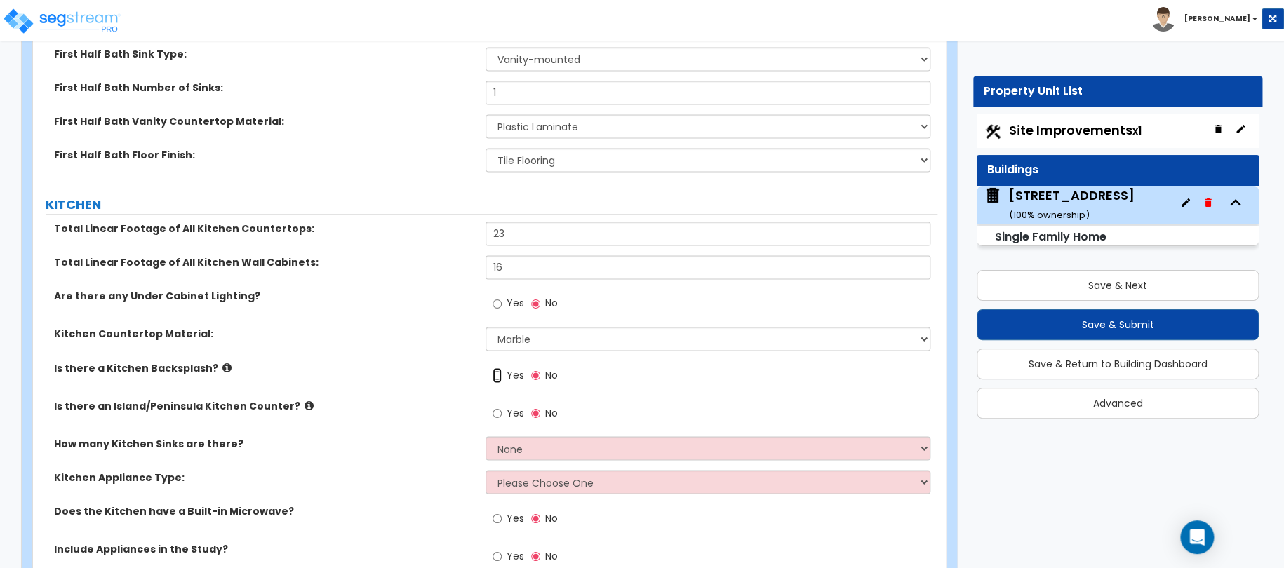
click at [501, 368] on input "Yes" at bounding box center [497, 375] width 9 height 15
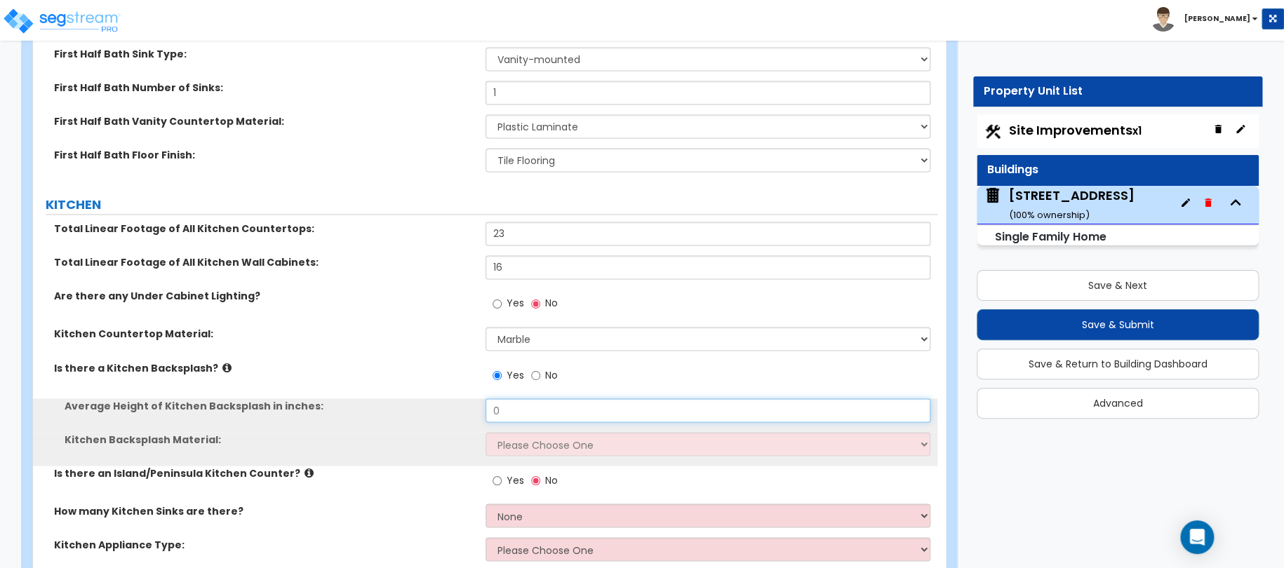
click at [506, 399] on input "0" at bounding box center [709, 411] width 446 height 24
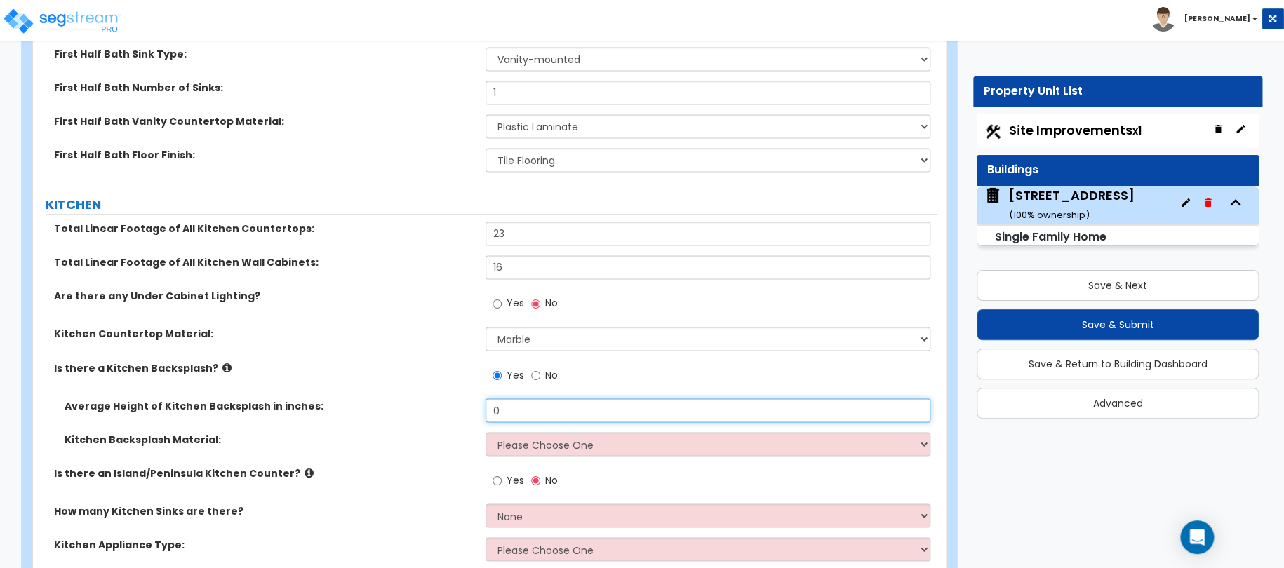
drag, startPoint x: 502, startPoint y: 392, endPoint x: 416, endPoint y: 385, distance: 85.9
click at [432, 399] on div "Average Height of Kitchen Backsplash in inches: 0" at bounding box center [485, 416] width 904 height 34
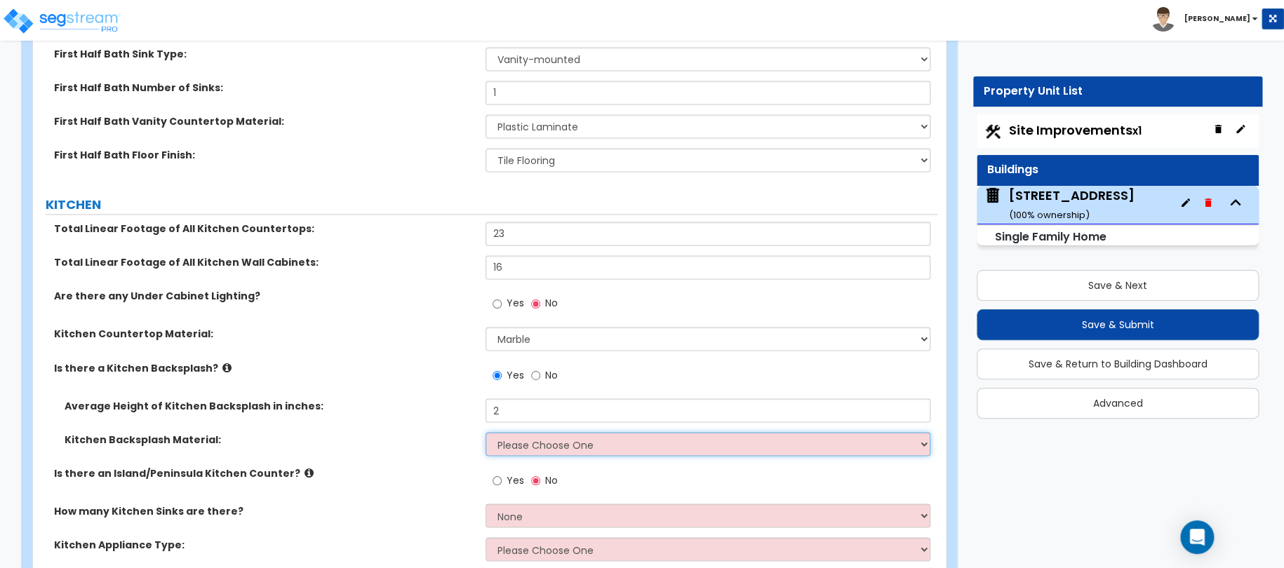
click at [493, 432] on select "Please Choose One Plastic Laminate Solid Surface Stone Quartz Tile Stainless St…" at bounding box center [709, 444] width 446 height 24
click at [486, 432] on select "Please Choose One Plastic Laminate Solid Surface Stone Quartz Tile Stainless St…" at bounding box center [709, 444] width 446 height 24
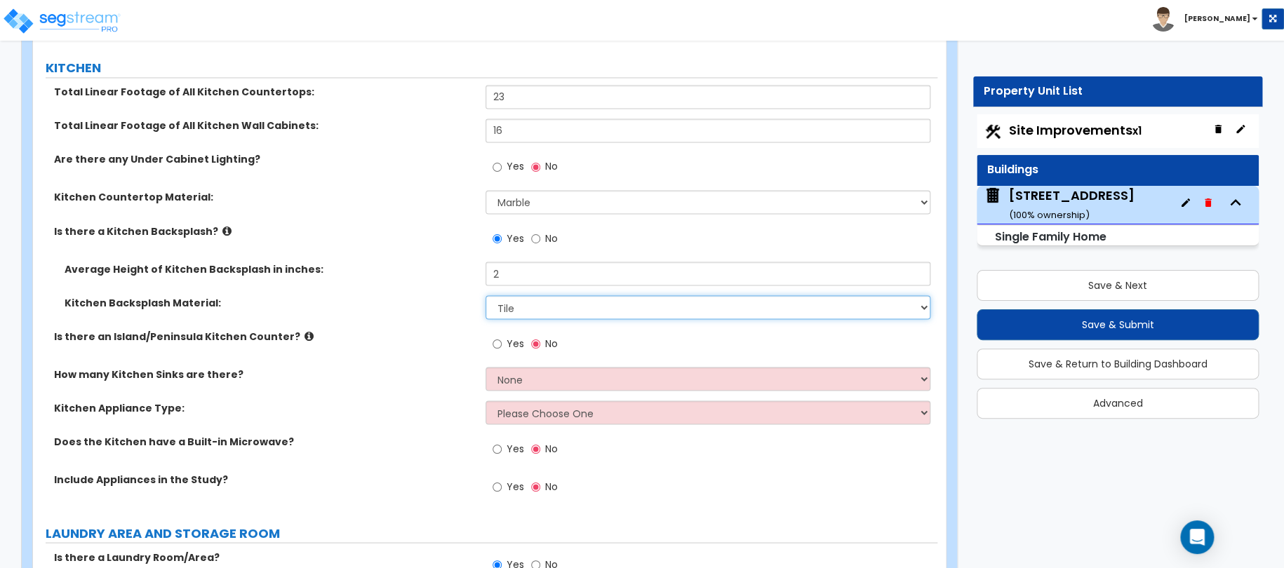
scroll to position [6526, 0]
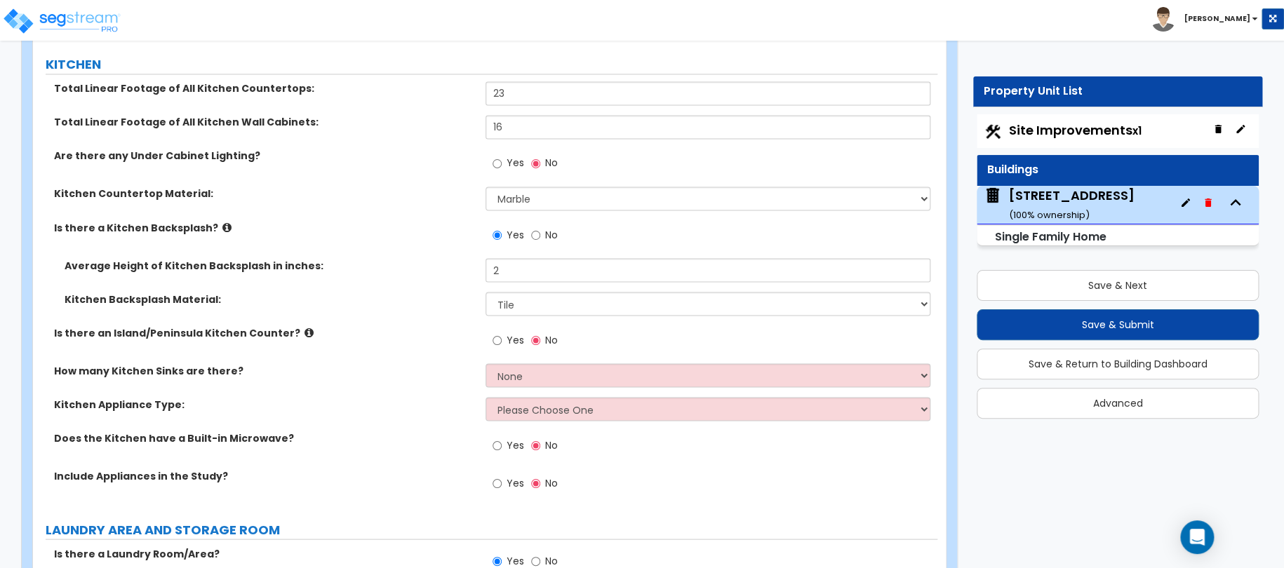
click at [505, 330] on label "Yes" at bounding box center [509, 342] width 32 height 24
click at [502, 333] on input "Yes" at bounding box center [497, 340] width 9 height 15
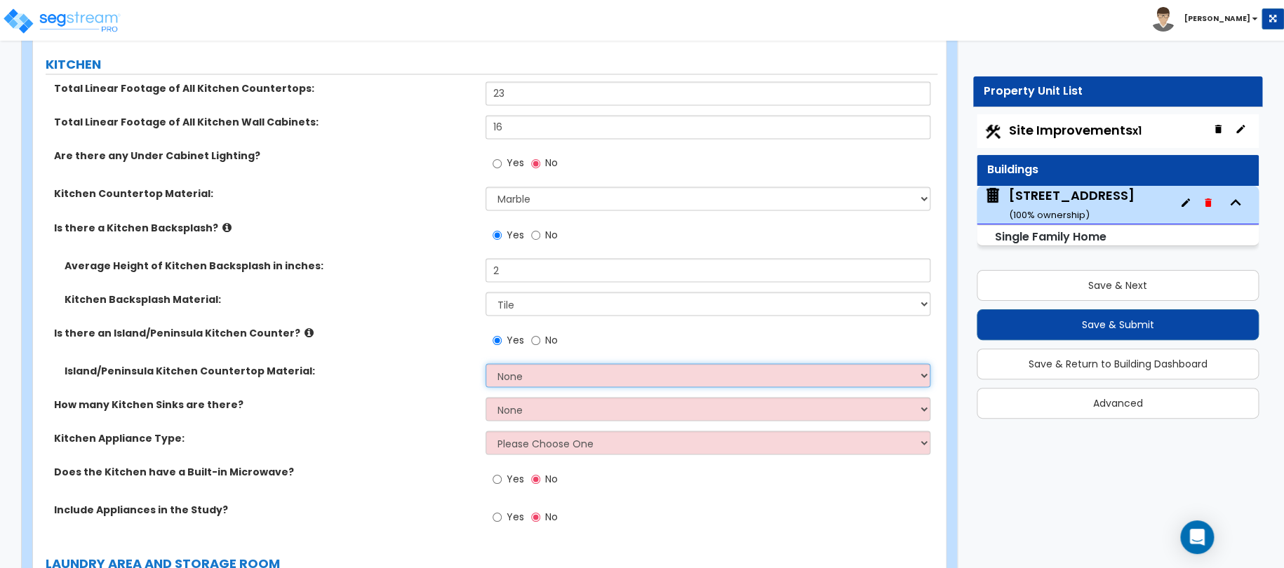
click at [537, 363] on select "None Plastic Laminate Solid Surface Stone Quartz Marble Tile Wood Stainless Ste…" at bounding box center [709, 375] width 446 height 24
click at [486, 363] on select "None Plastic Laminate Solid Surface Stone Quartz Marble Tile Wood Stainless Ste…" at bounding box center [709, 375] width 446 height 24
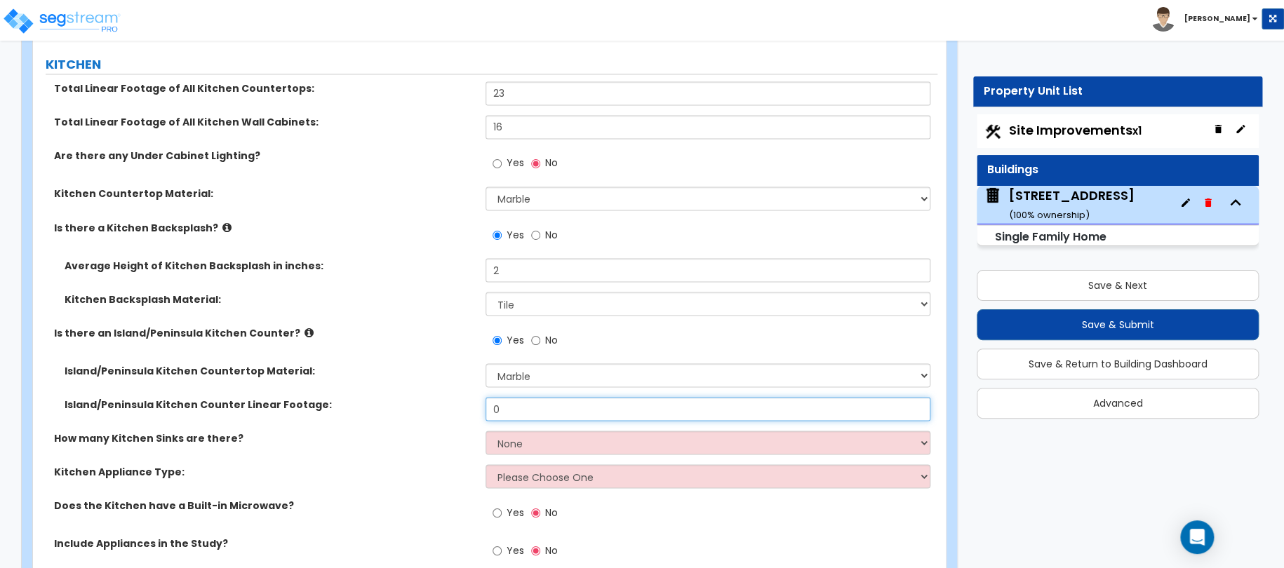
drag, startPoint x: 525, startPoint y: 394, endPoint x: 439, endPoint y: 387, distance: 86.0
click at [441, 397] on div "Island/Peninsula Kitchen Counter Linear Footage: 0" at bounding box center [485, 414] width 904 height 34
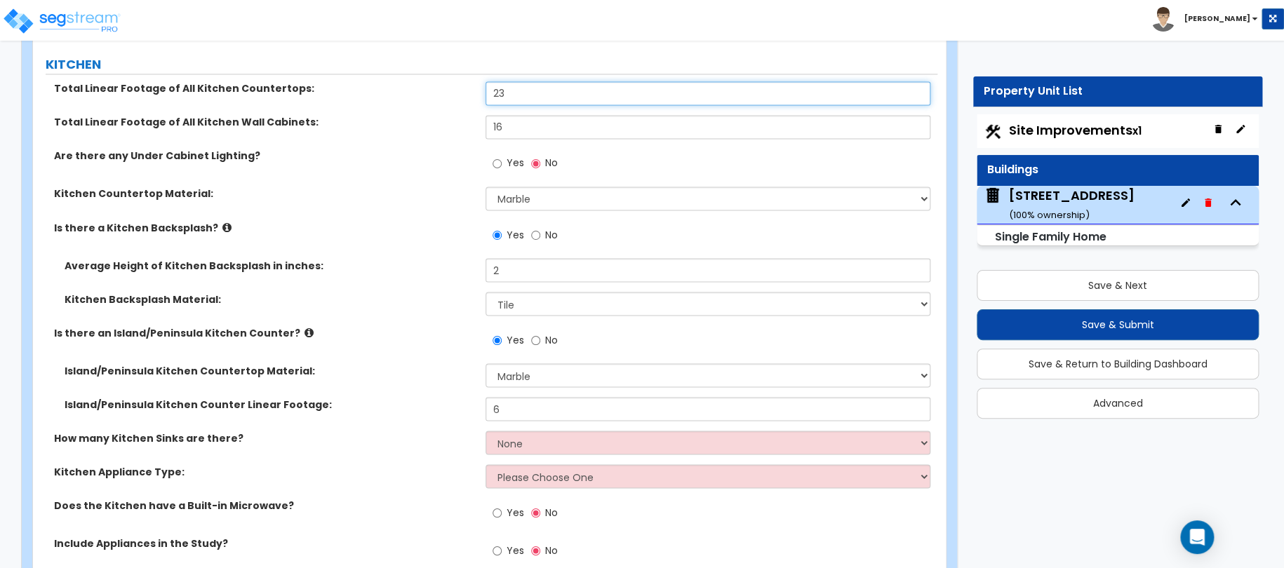
drag, startPoint x: 514, startPoint y: 88, endPoint x: 457, endPoint y: 88, distance: 56.8
click at [470, 84] on div "Total Linear Footage of All Kitchen Countertops: 23" at bounding box center [485, 98] width 904 height 34
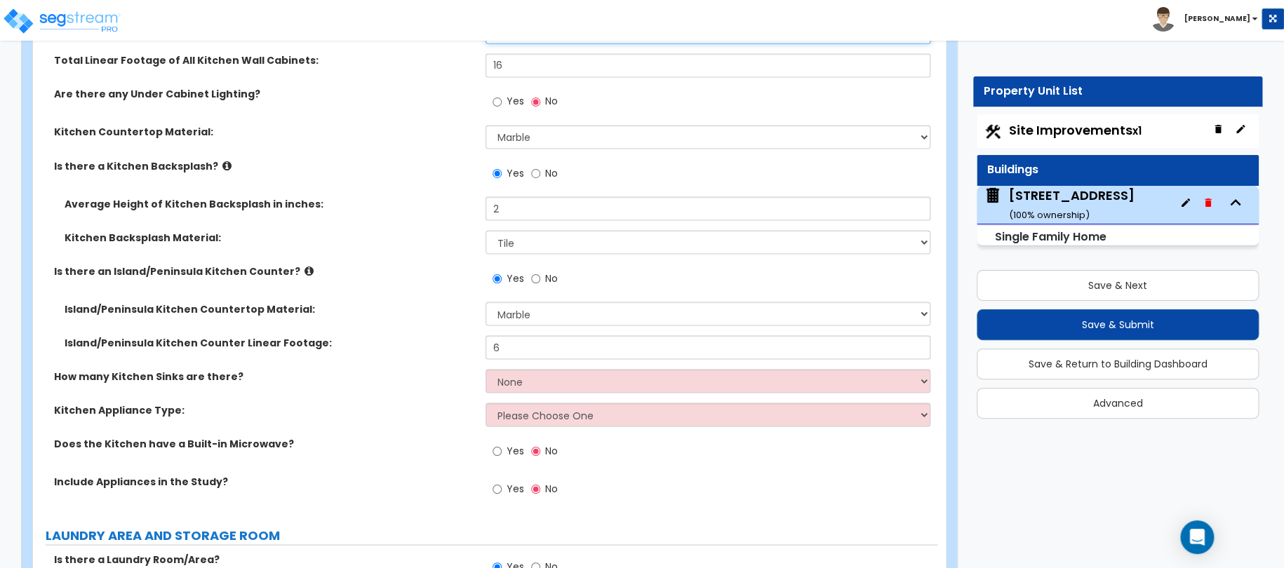
scroll to position [6596, 0]
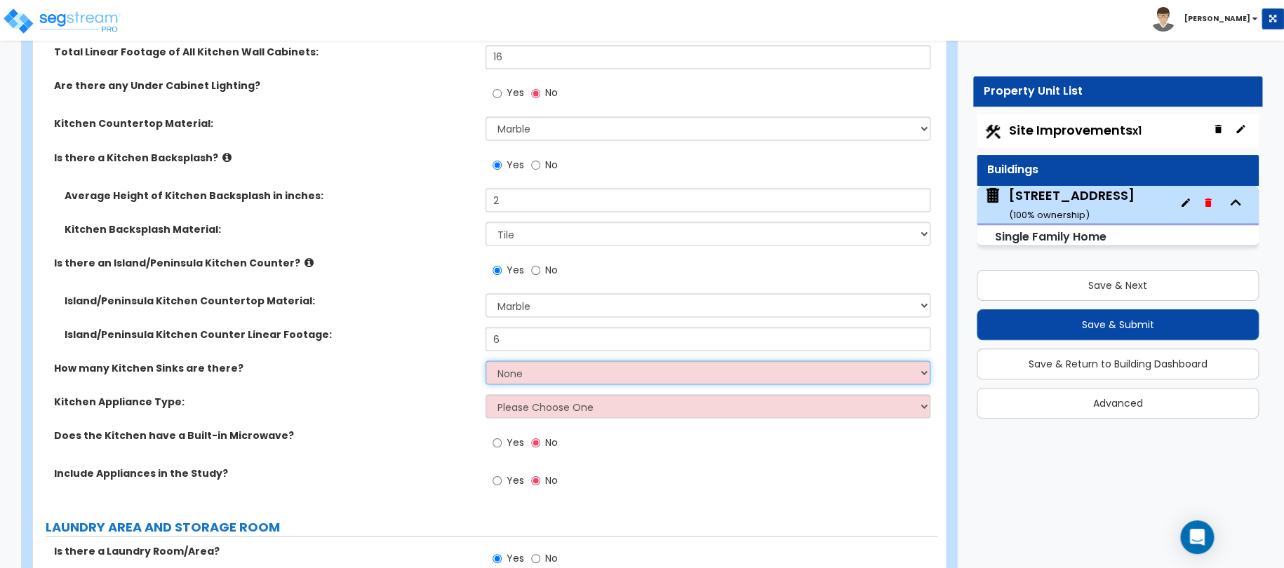
click at [521, 361] on select "None 1 2 3" at bounding box center [709, 373] width 446 height 24
click at [486, 361] on select "None 1 2 3" at bounding box center [709, 373] width 446 height 24
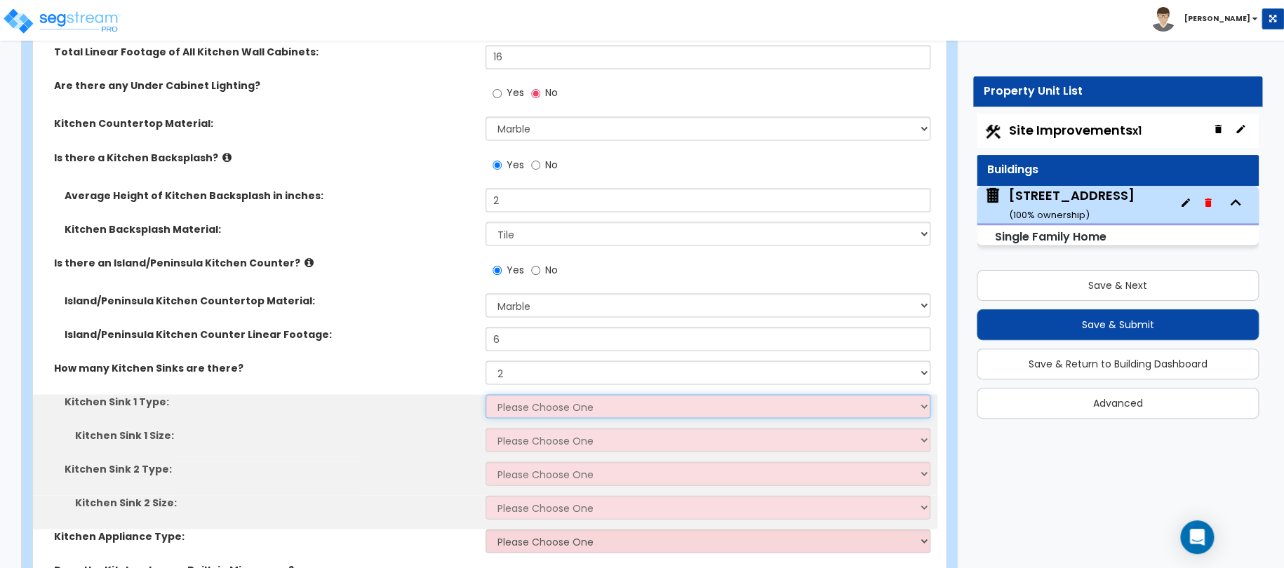
click at [519, 394] on select "Please Choose One Stainless Steel Porcelain Enamel Cast Iron Granite Composite" at bounding box center [709, 406] width 446 height 24
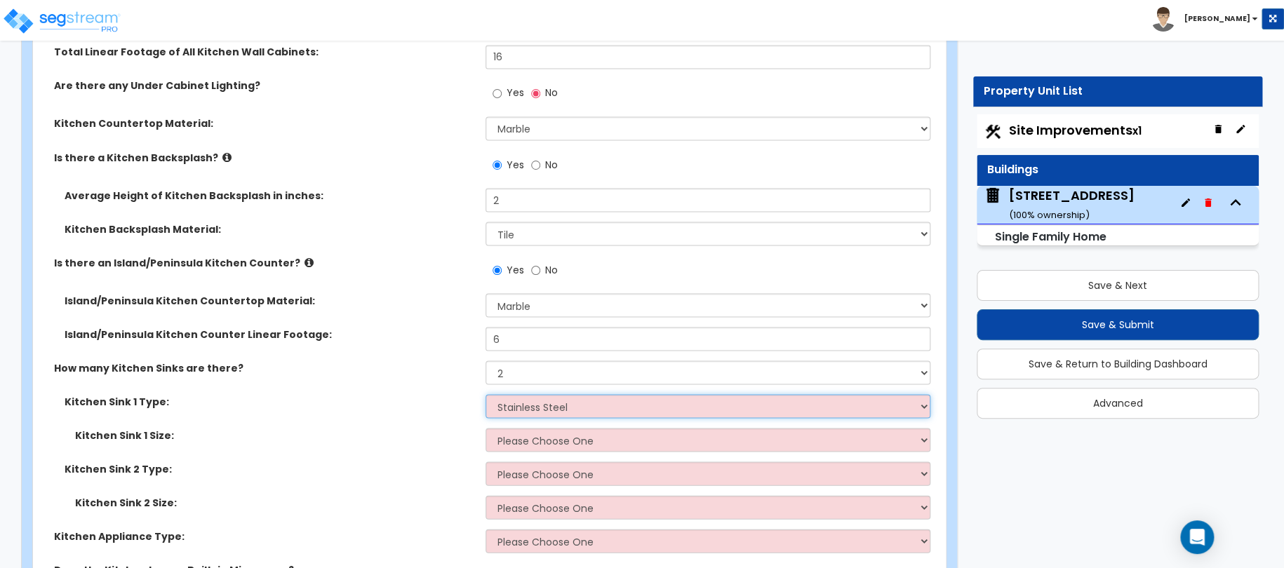
click at [486, 394] on select "Please Choose One Stainless Steel Porcelain Enamel Cast Iron Granite Composite" at bounding box center [709, 406] width 446 height 24
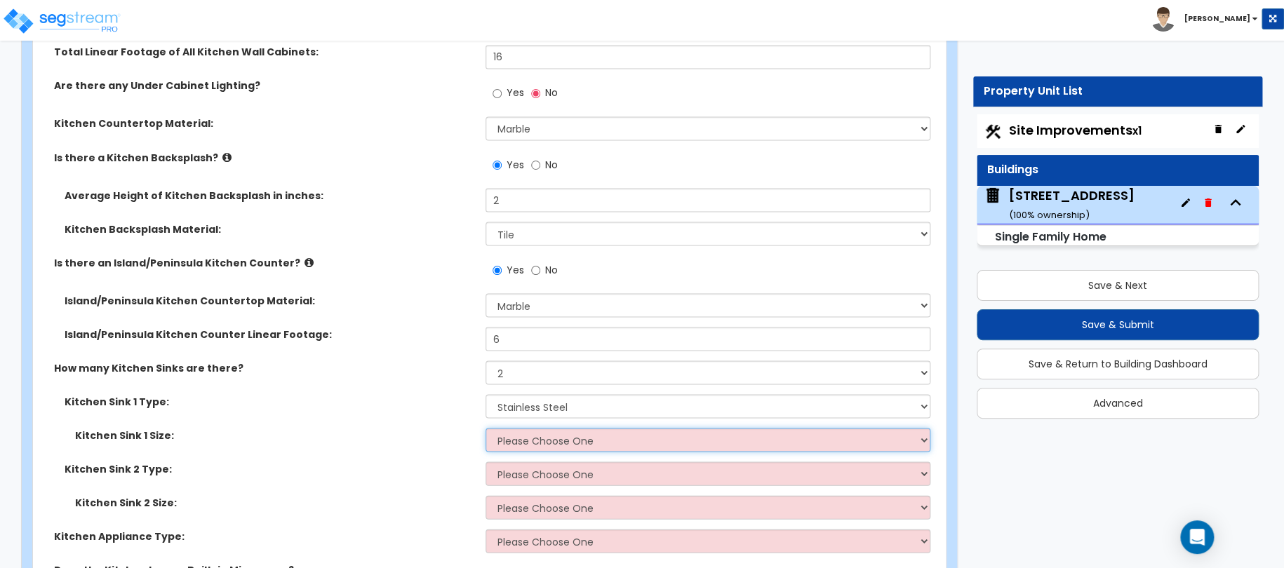
click at [520, 428] on select "Please Choose One Single Sink Double Sink" at bounding box center [709, 440] width 446 height 24
click at [486, 428] on select "Please Choose One Single Sink Double Sink" at bounding box center [709, 440] width 446 height 24
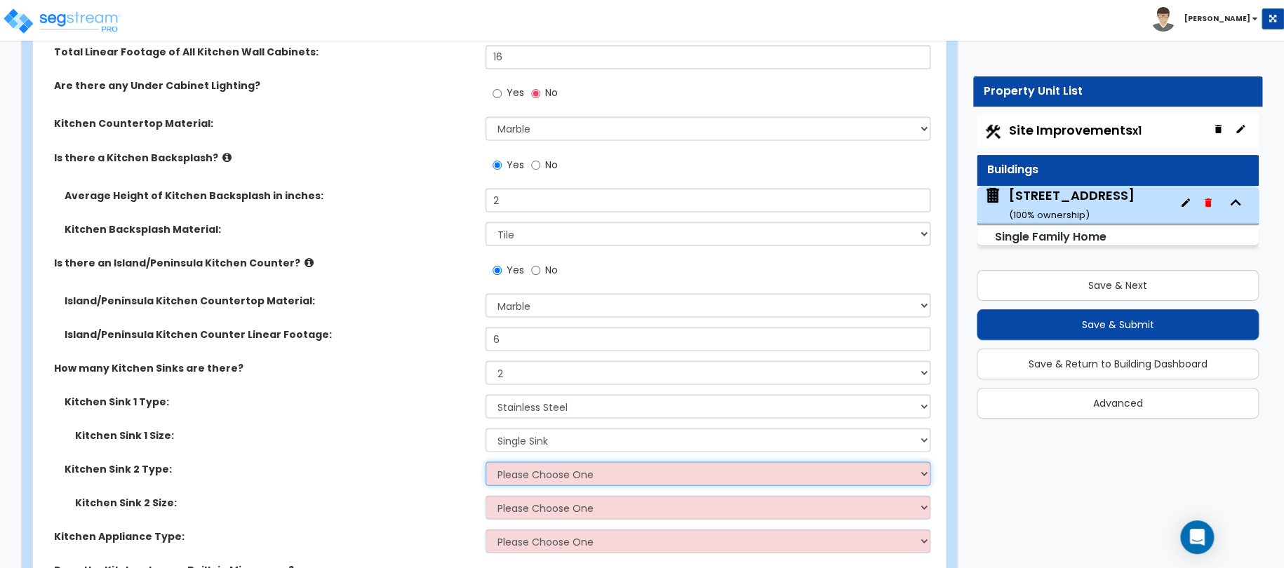
click at [521, 462] on select "Please Choose One Stainless Steel Porcelain Enamel Cast Iron Granite Composite" at bounding box center [709, 474] width 446 height 24
click at [486, 462] on select "Please Choose One Stainless Steel Porcelain Enamel Cast Iron Granite Composite" at bounding box center [709, 474] width 446 height 24
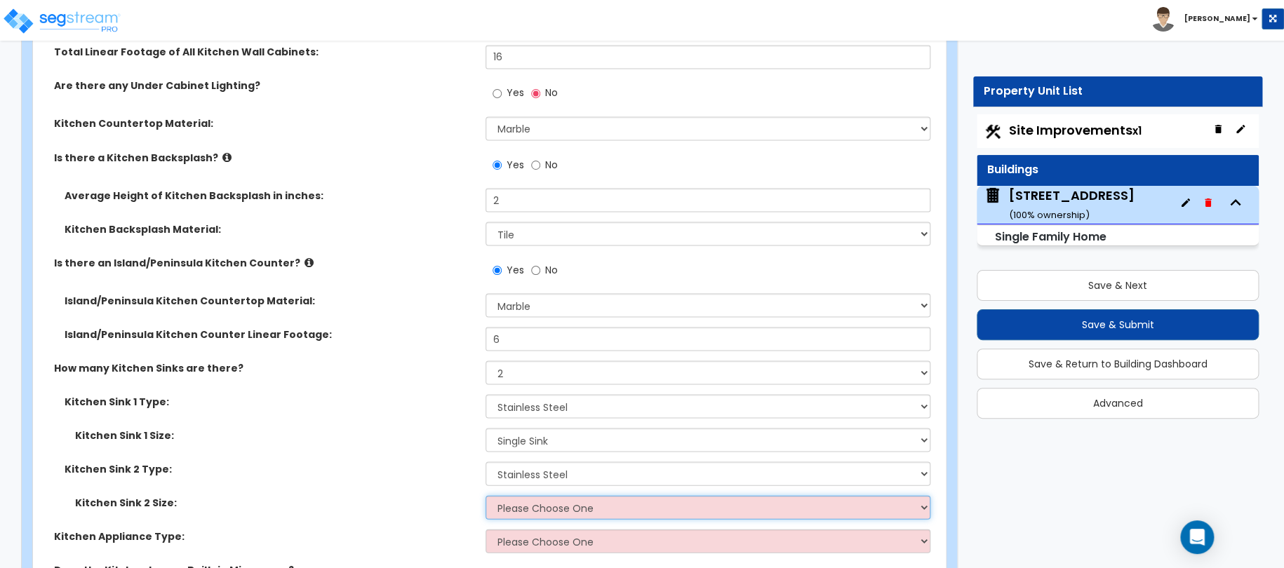
click at [524, 495] on select "Please Choose One Single Sink Double Sink" at bounding box center [709, 507] width 446 height 24
click at [486, 495] on select "Please Choose One Single Sink Double Sink" at bounding box center [709, 507] width 446 height 24
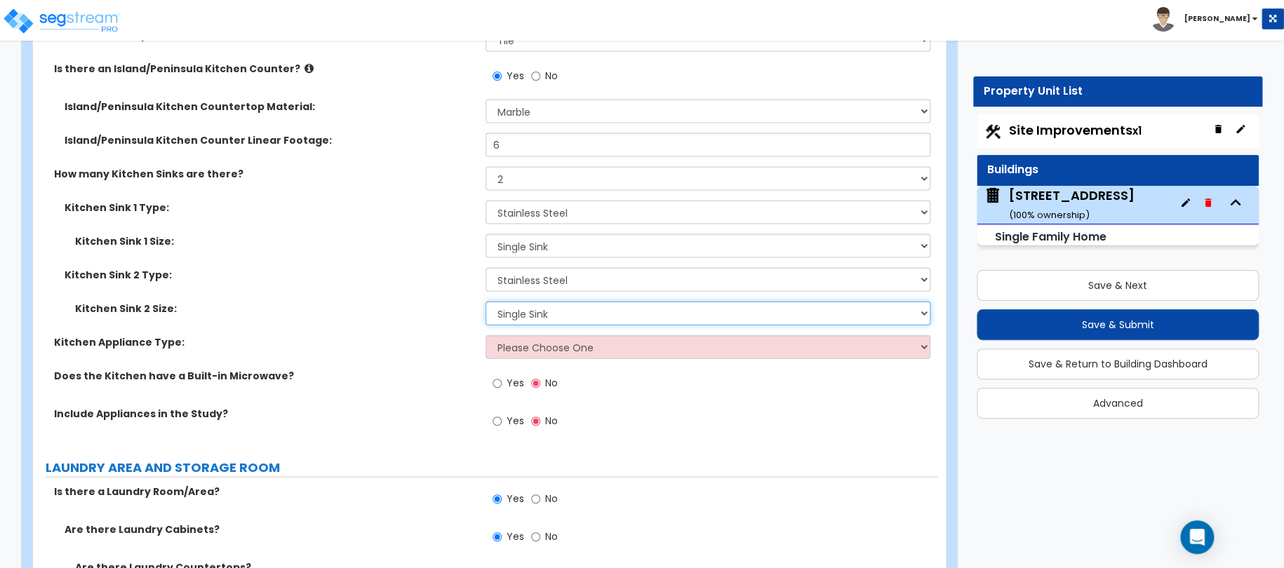
scroll to position [6806, 0]
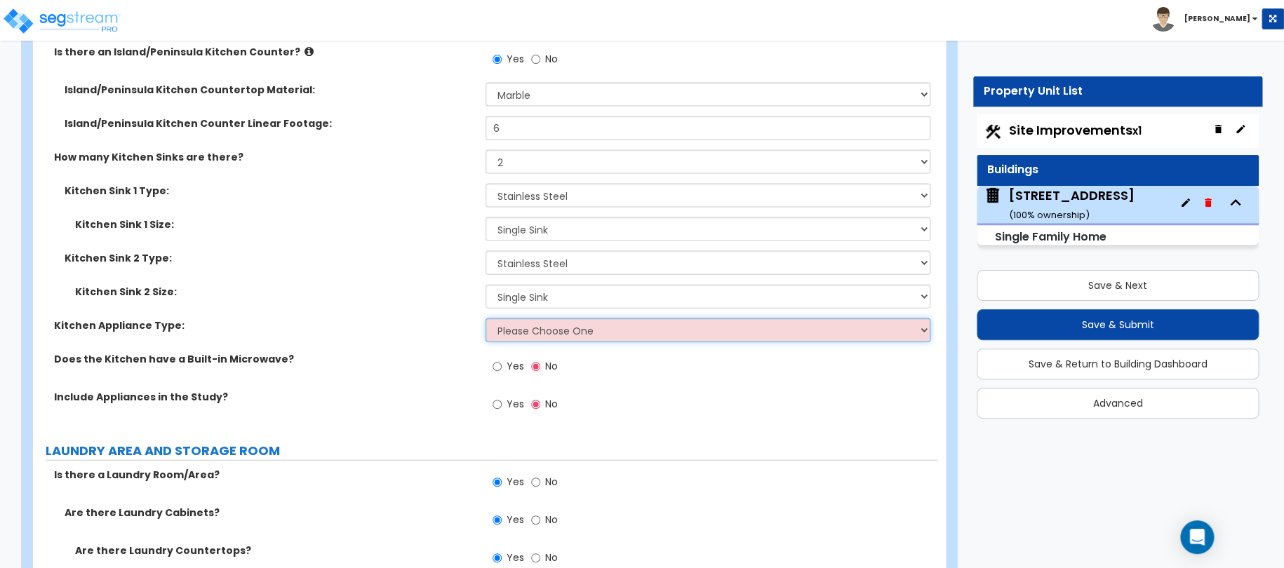
click at [535, 319] on select "Please Choose One Gas Electric" at bounding box center [709, 331] width 446 height 24
click at [486, 319] on select "Please Choose One Gas Electric" at bounding box center [709, 331] width 446 height 24
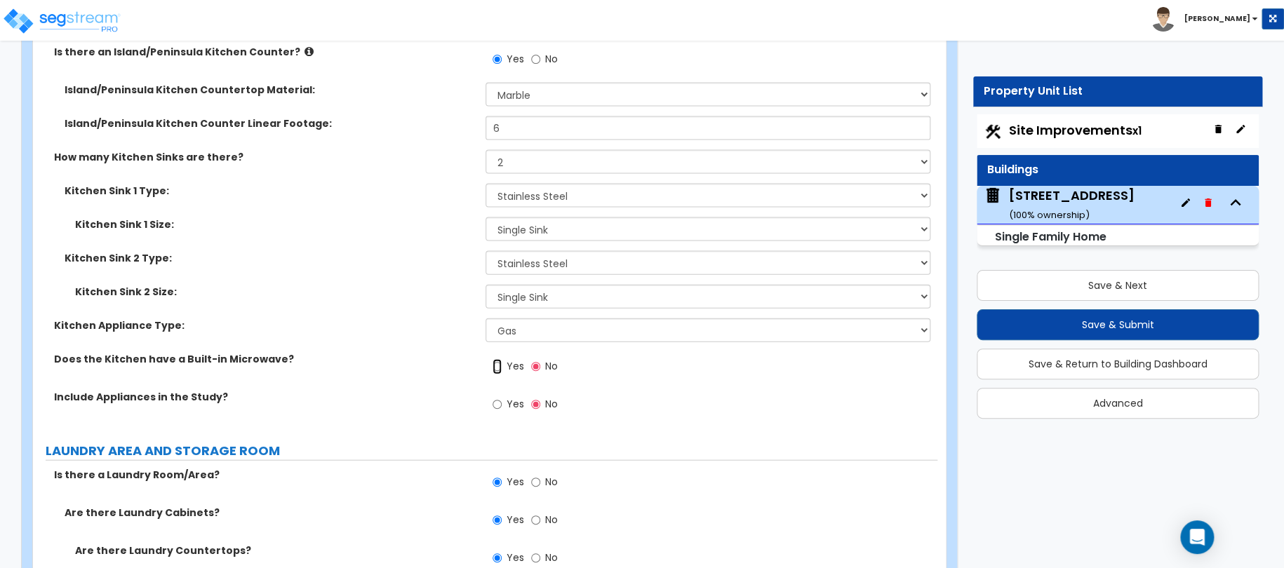
click at [498, 359] on input "Yes" at bounding box center [497, 366] width 9 height 15
click at [500, 397] on input "Yes" at bounding box center [497, 404] width 9 height 15
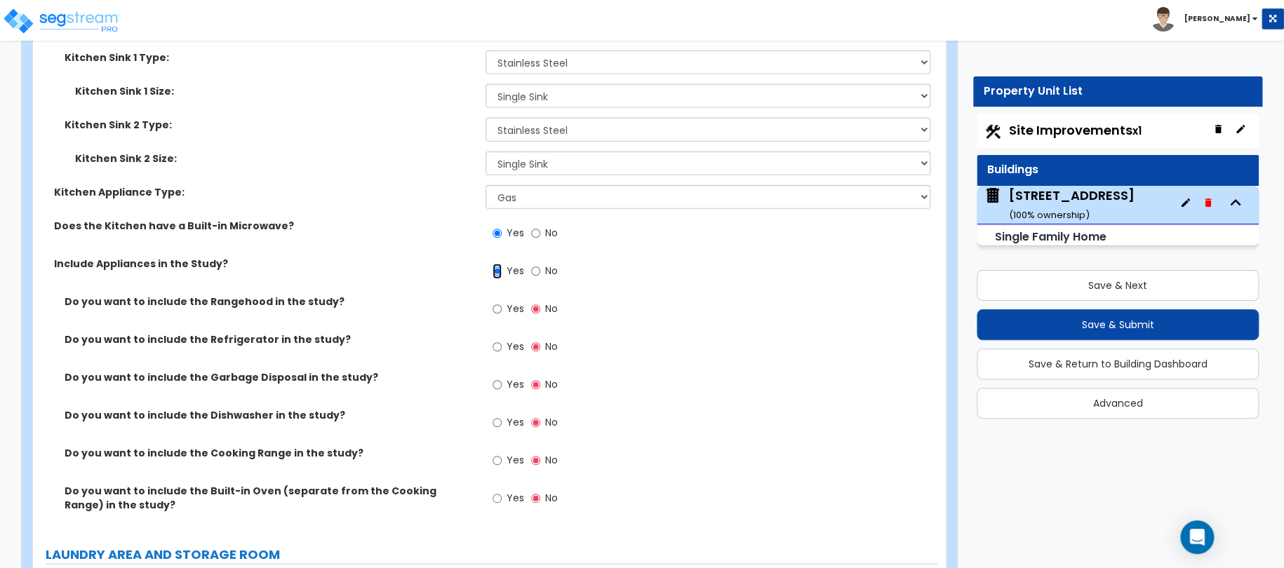
scroll to position [6947, 0]
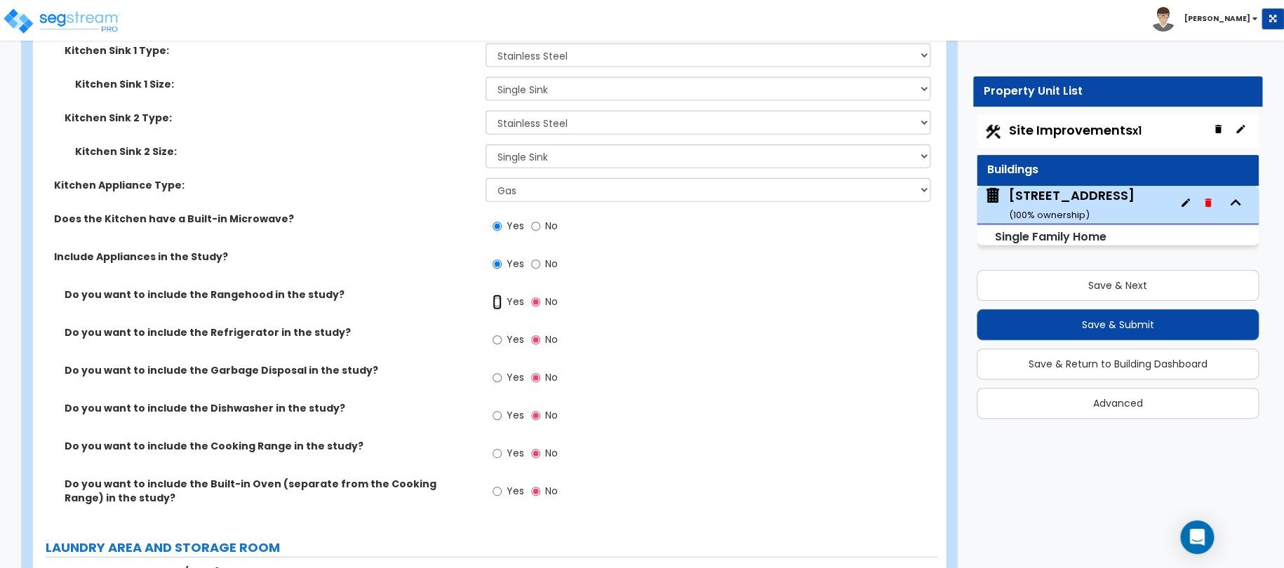
click at [499, 295] on input "Yes" at bounding box center [497, 302] width 9 height 15
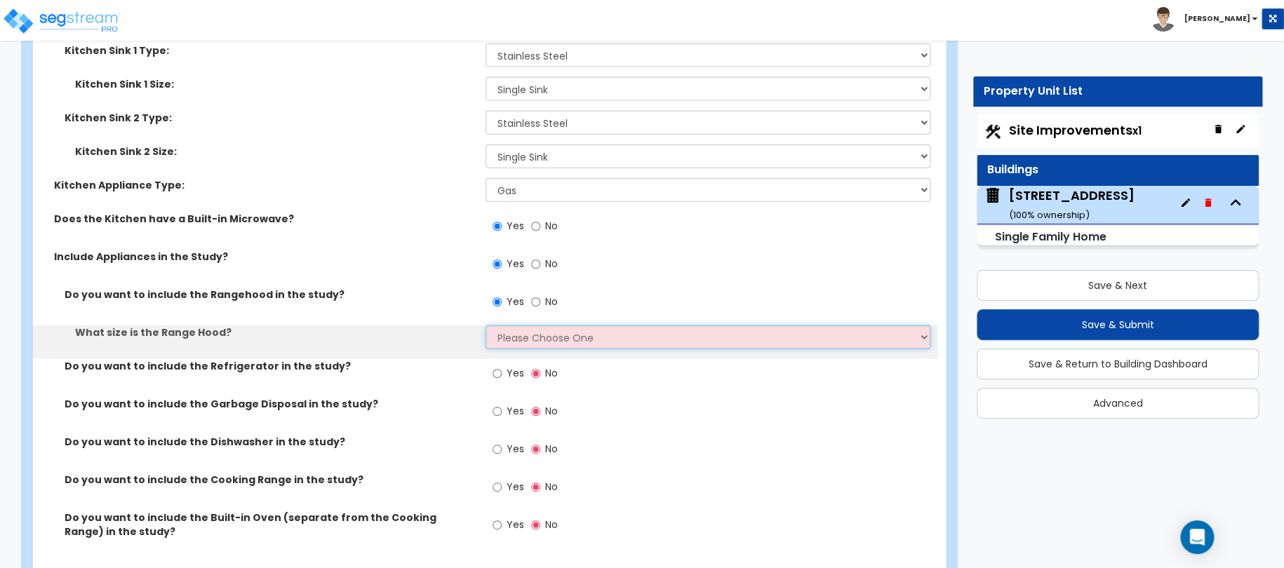
drag, startPoint x: 503, startPoint y: 319, endPoint x: 507, endPoint y: 327, distance: 8.5
click at [504, 326] on select "Please Choose One Normal - 30" Wide - 42"" at bounding box center [709, 338] width 446 height 24
click at [486, 326] on select "Please Choose One Normal - 30" Wide - 42"" at bounding box center [709, 338] width 446 height 24
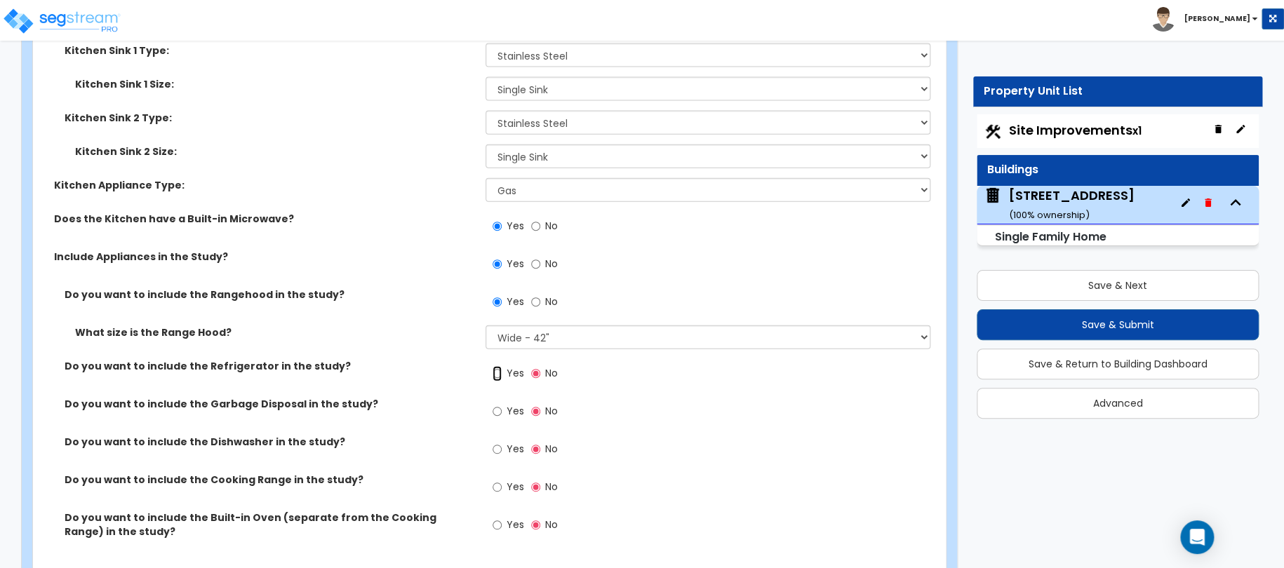
click at [501, 366] on input "Yes" at bounding box center [497, 373] width 9 height 15
click at [500, 404] on input "Yes" at bounding box center [497, 411] width 9 height 15
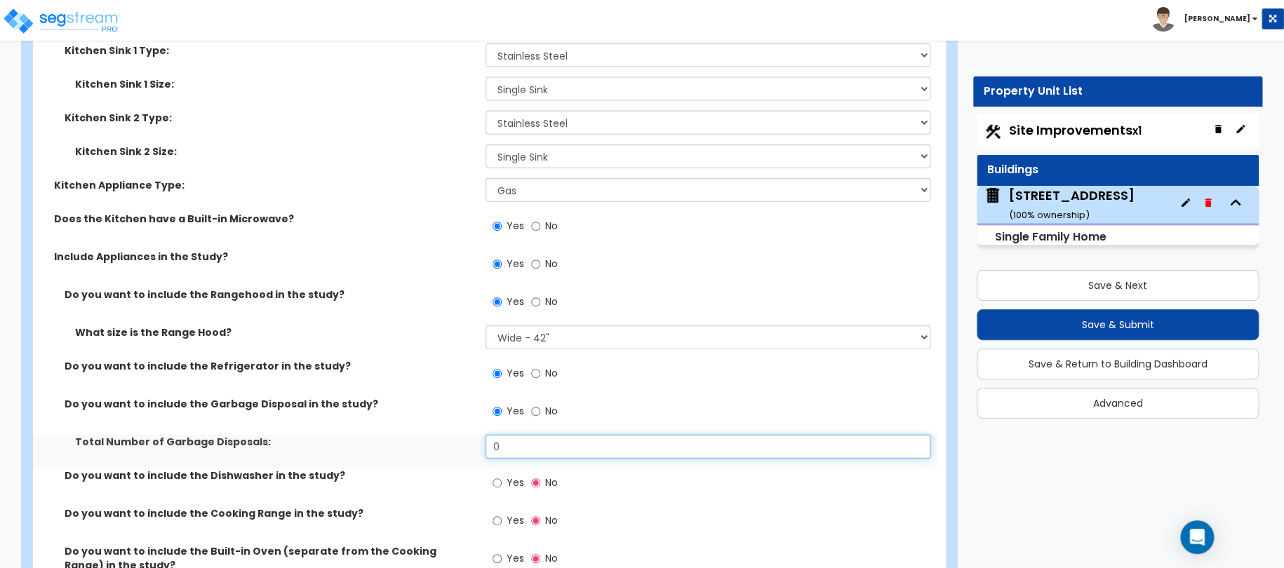
drag, startPoint x: 505, startPoint y: 425, endPoint x: 434, endPoint y: 436, distance: 72.4
click at [453, 435] on div "Total Number of Garbage Disposals: 0" at bounding box center [485, 452] width 904 height 34
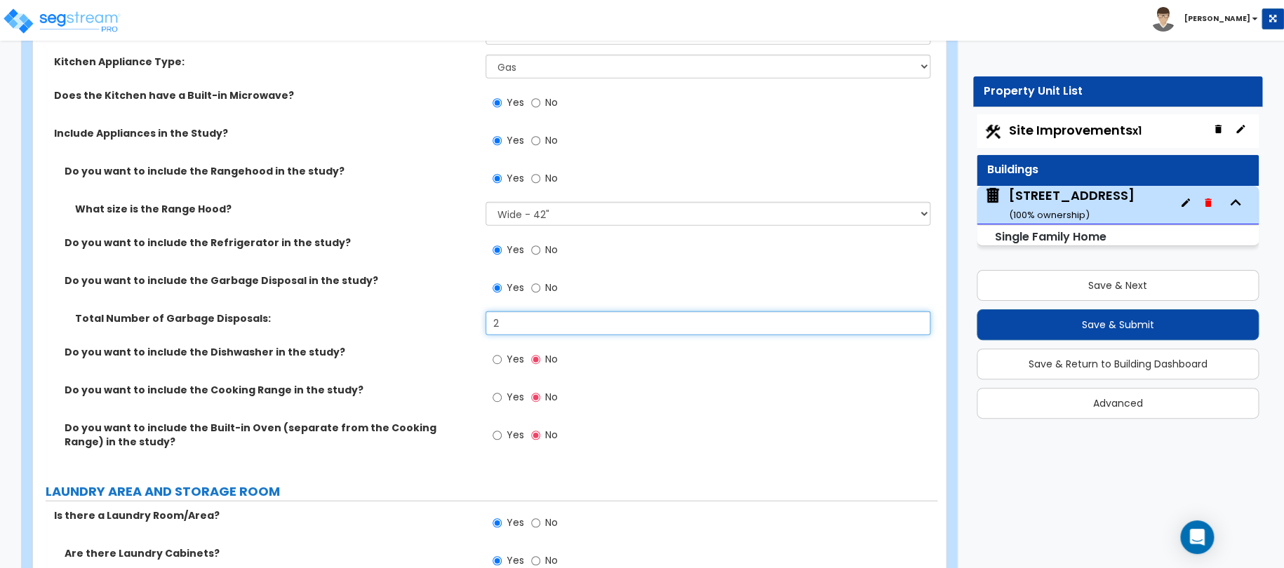
scroll to position [7087, 0]
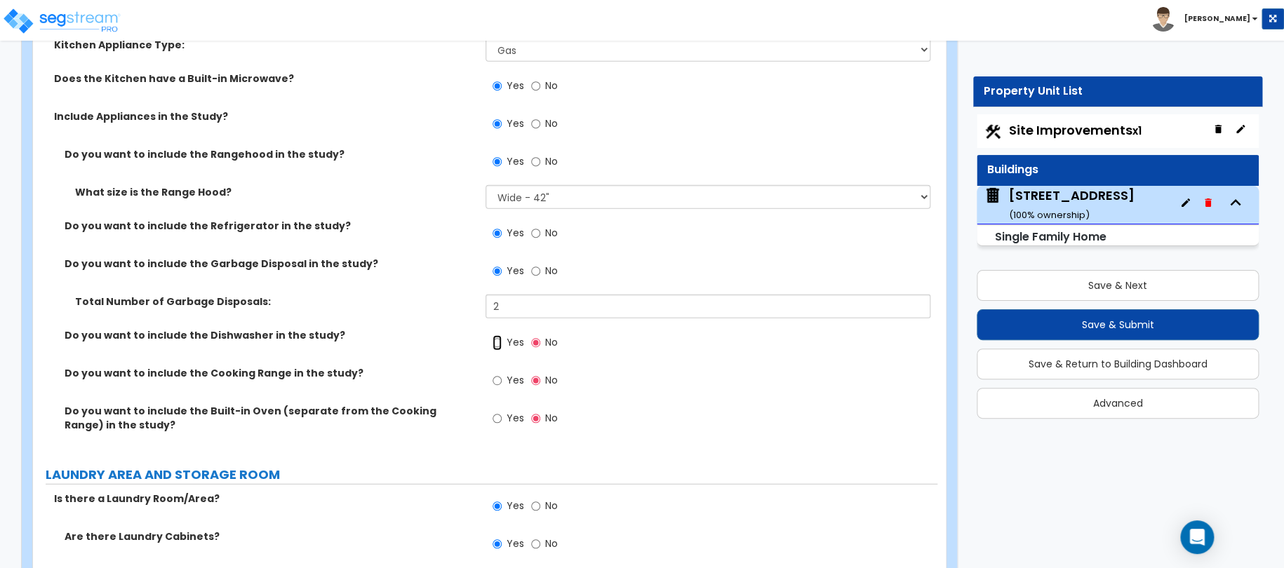
click at [497, 335] on input "Yes" at bounding box center [497, 342] width 9 height 15
click at [501, 373] on input "Yes" at bounding box center [497, 380] width 9 height 15
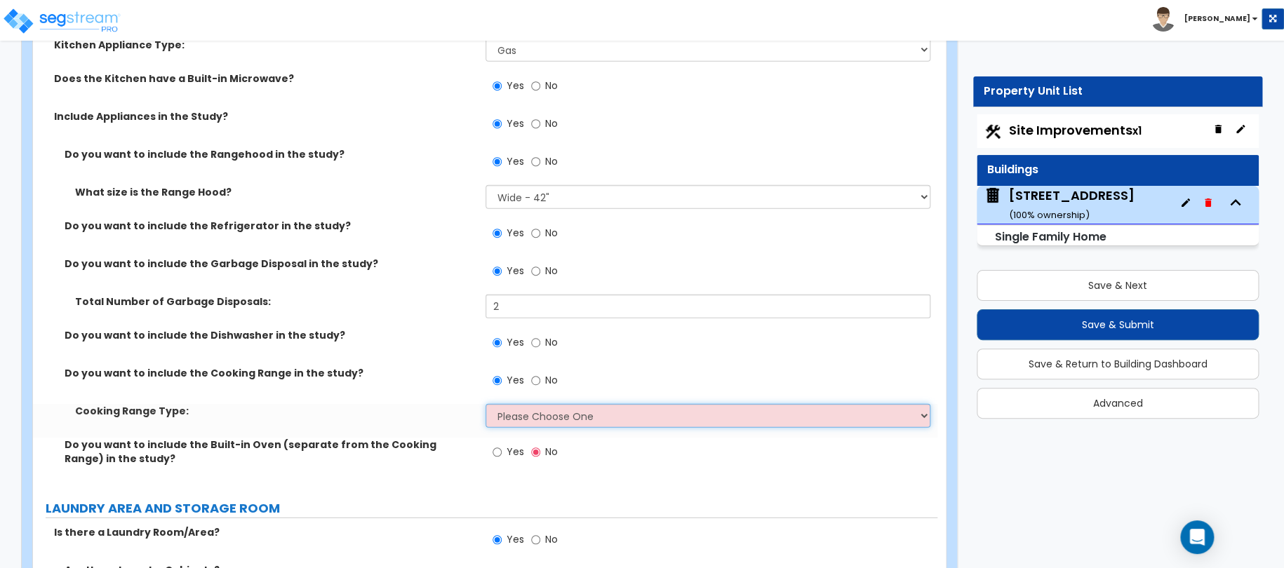
click at [521, 404] on select "Please Choose One Cook Top Only Range with Oven" at bounding box center [709, 416] width 446 height 24
click at [486, 404] on select "Please Choose One Cook Top Only Range with Oven" at bounding box center [709, 416] width 446 height 24
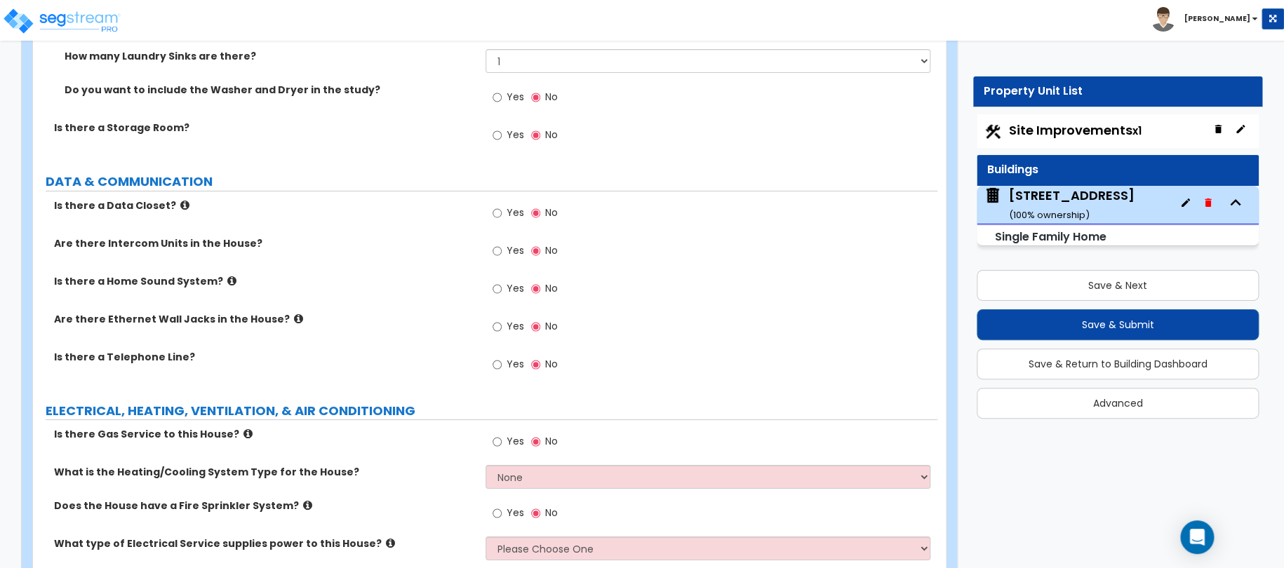
scroll to position [7859, 0]
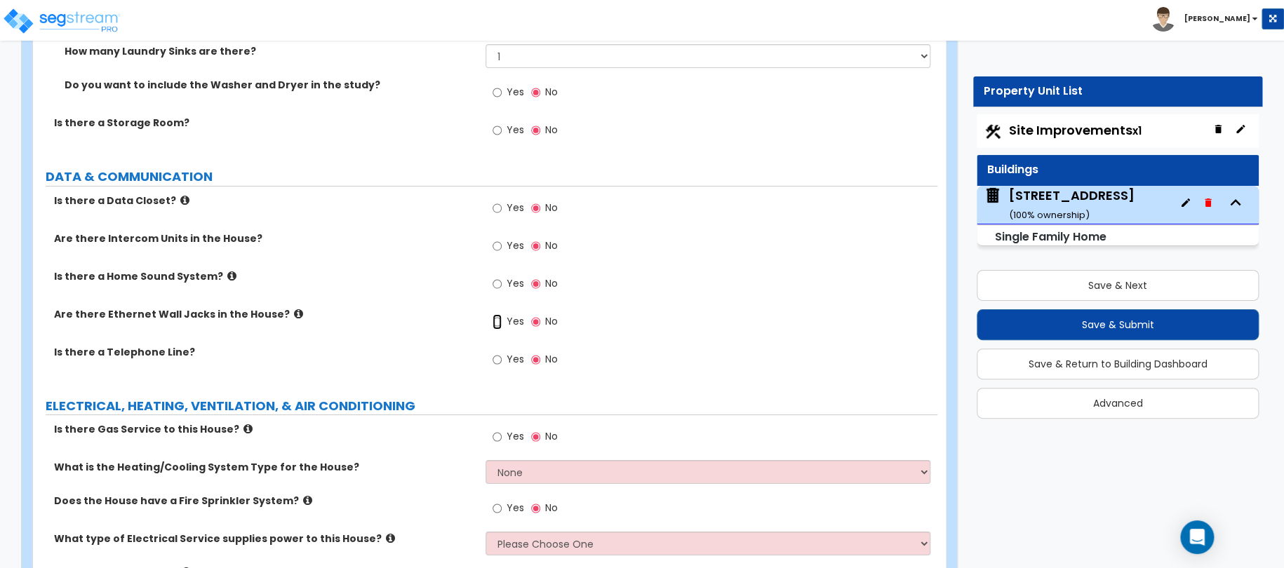
click at [501, 314] on input "Yes" at bounding box center [497, 321] width 9 height 15
click at [500, 352] on input "Yes" at bounding box center [497, 359] width 9 height 15
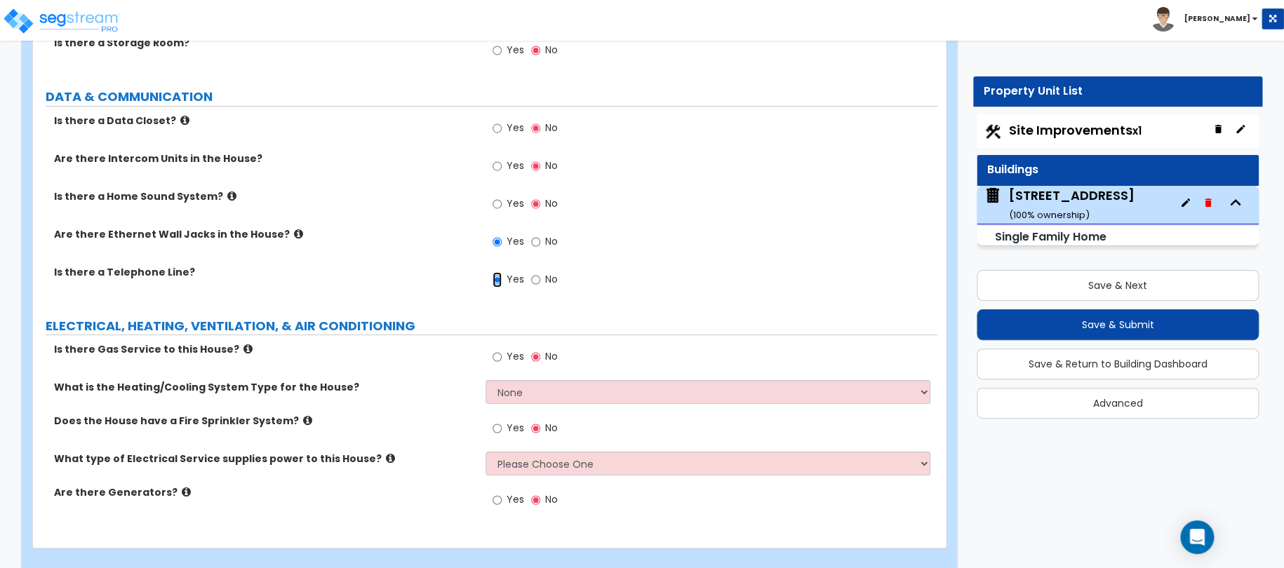
scroll to position [7941, 0]
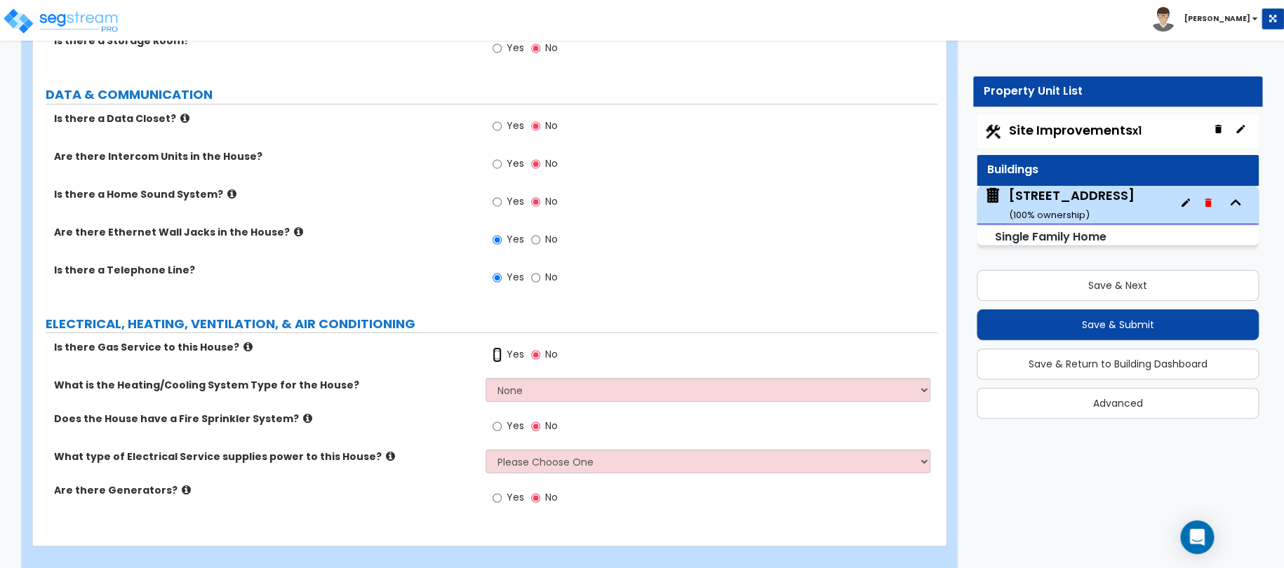
click at [497, 347] on input "Yes" at bounding box center [497, 354] width 9 height 15
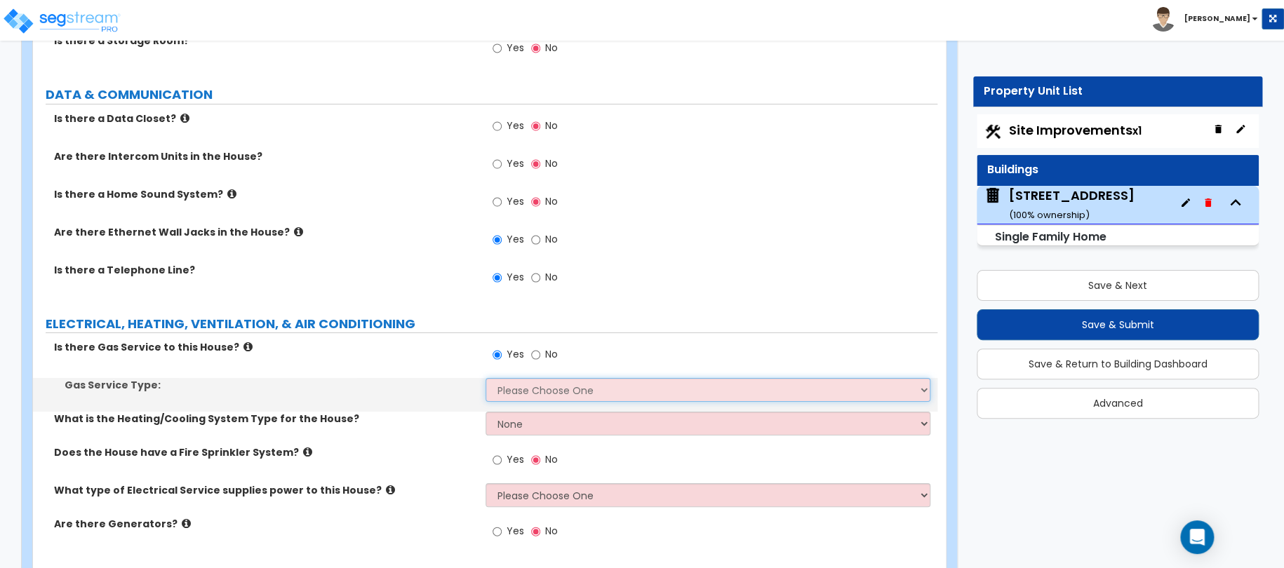
click at [505, 378] on select "Please Choose One Natural Gas Service Propane Tank On-site" at bounding box center [709, 390] width 446 height 24
click at [486, 378] on select "Please Choose One Natural Gas Service Propane Tank On-site" at bounding box center [709, 390] width 446 height 24
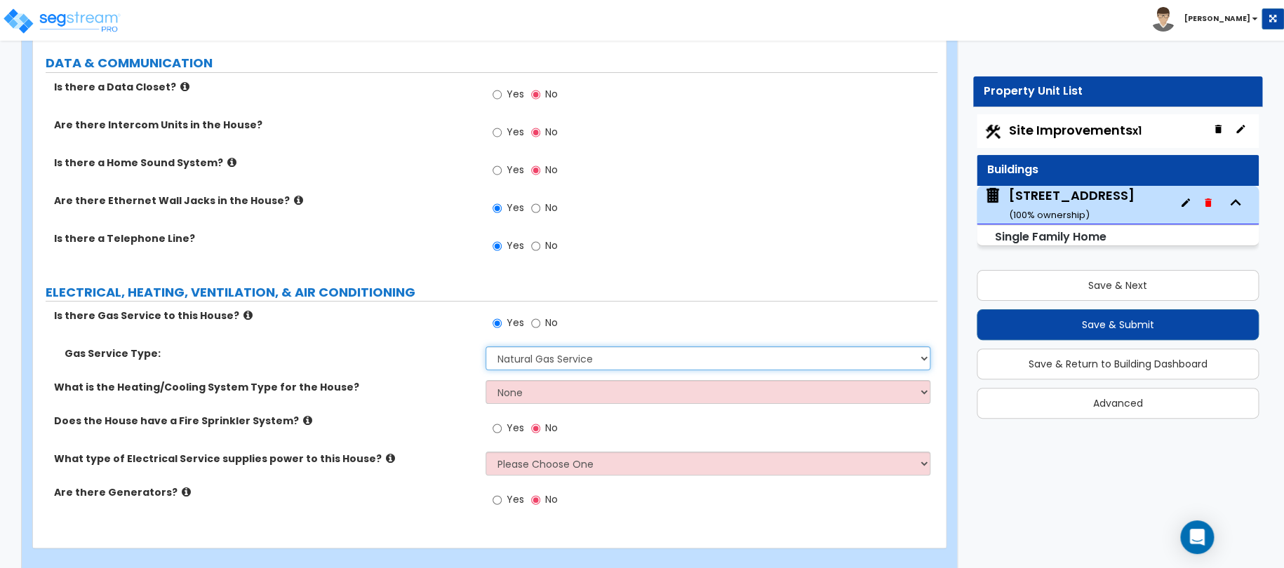
scroll to position [7975, 0]
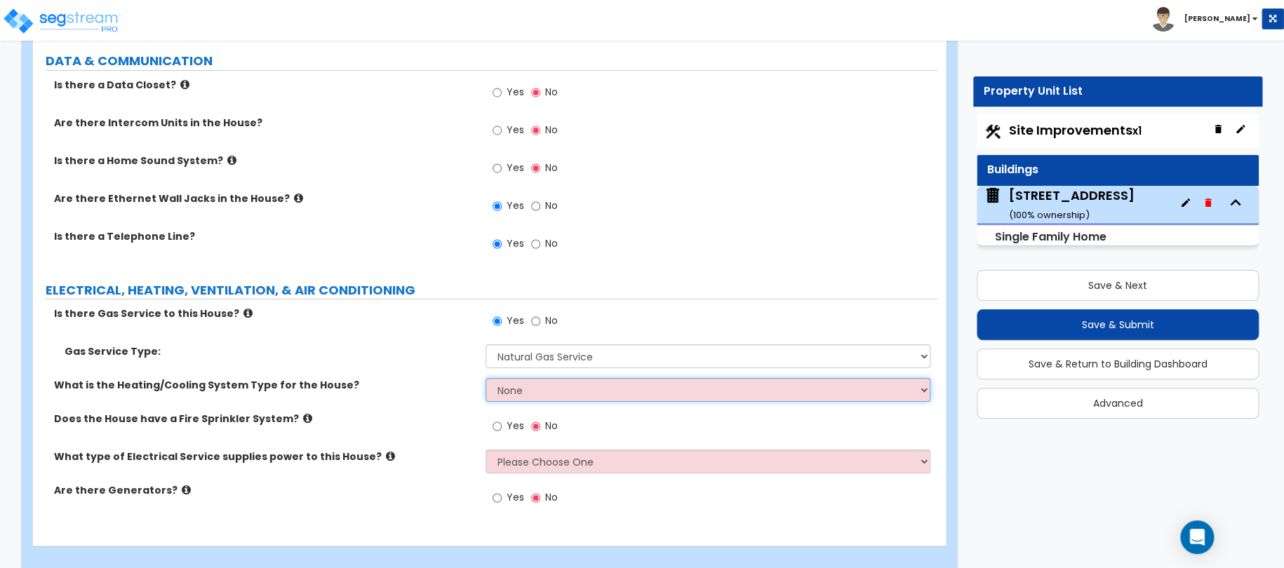
click at [505, 378] on select "None Heat Only Centralized Heating & Cooling Thru Wall Air Conditioners Mini Sp…" at bounding box center [709, 390] width 446 height 24
click at [486, 378] on select "None Heat Only Centralized Heating & Cooling Thru Wall Air Conditioners Mini Sp…" at bounding box center [709, 390] width 446 height 24
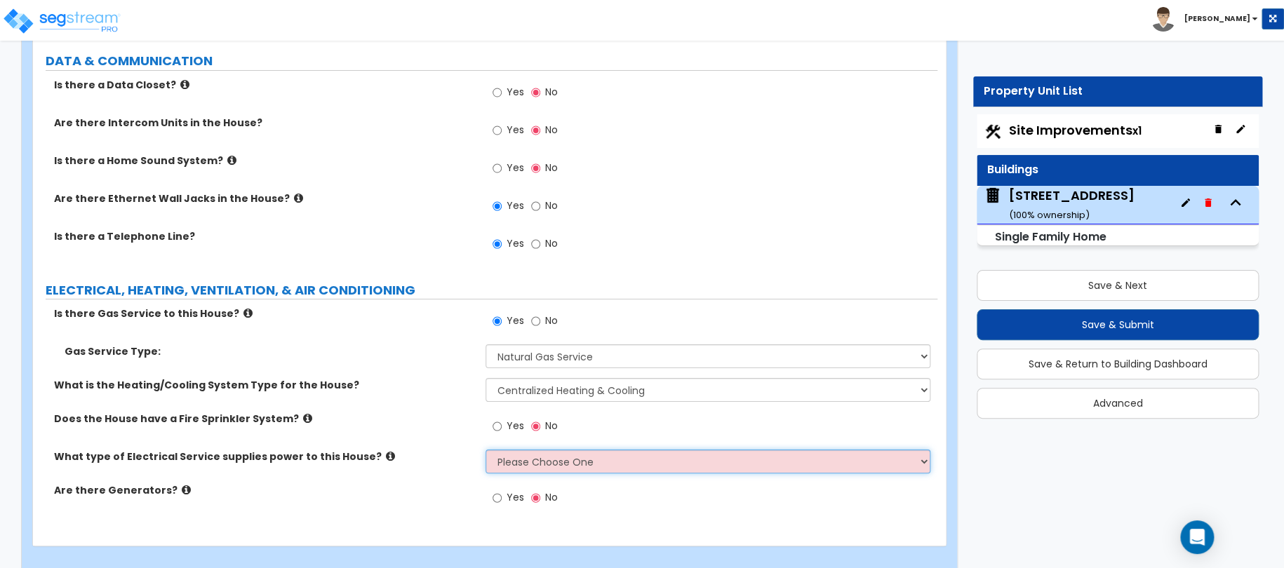
click at [538, 450] on select "Please Choose One Overhead Underground" at bounding box center [709, 462] width 446 height 24
click at [486, 450] on select "Please Choose One Overhead Underground" at bounding box center [709, 462] width 446 height 24
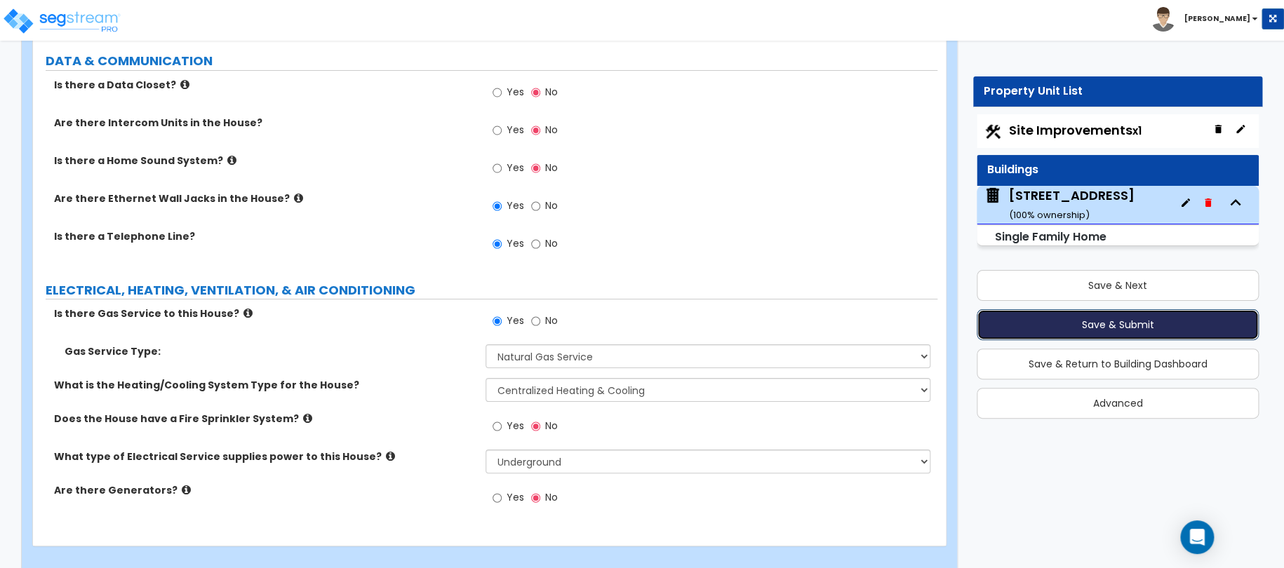
click at [1110, 319] on button "Save & Submit" at bounding box center [1118, 324] width 283 height 31
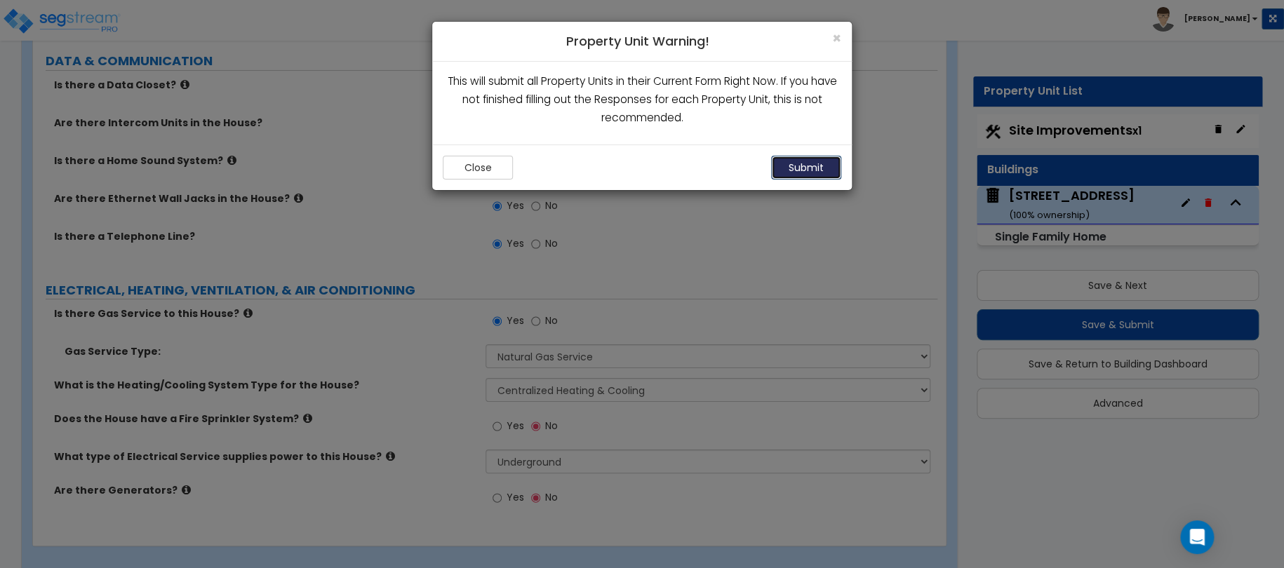
click at [806, 168] on button "Submit" at bounding box center [806, 168] width 70 height 24
